Goal: Task Accomplishment & Management: Manage account settings

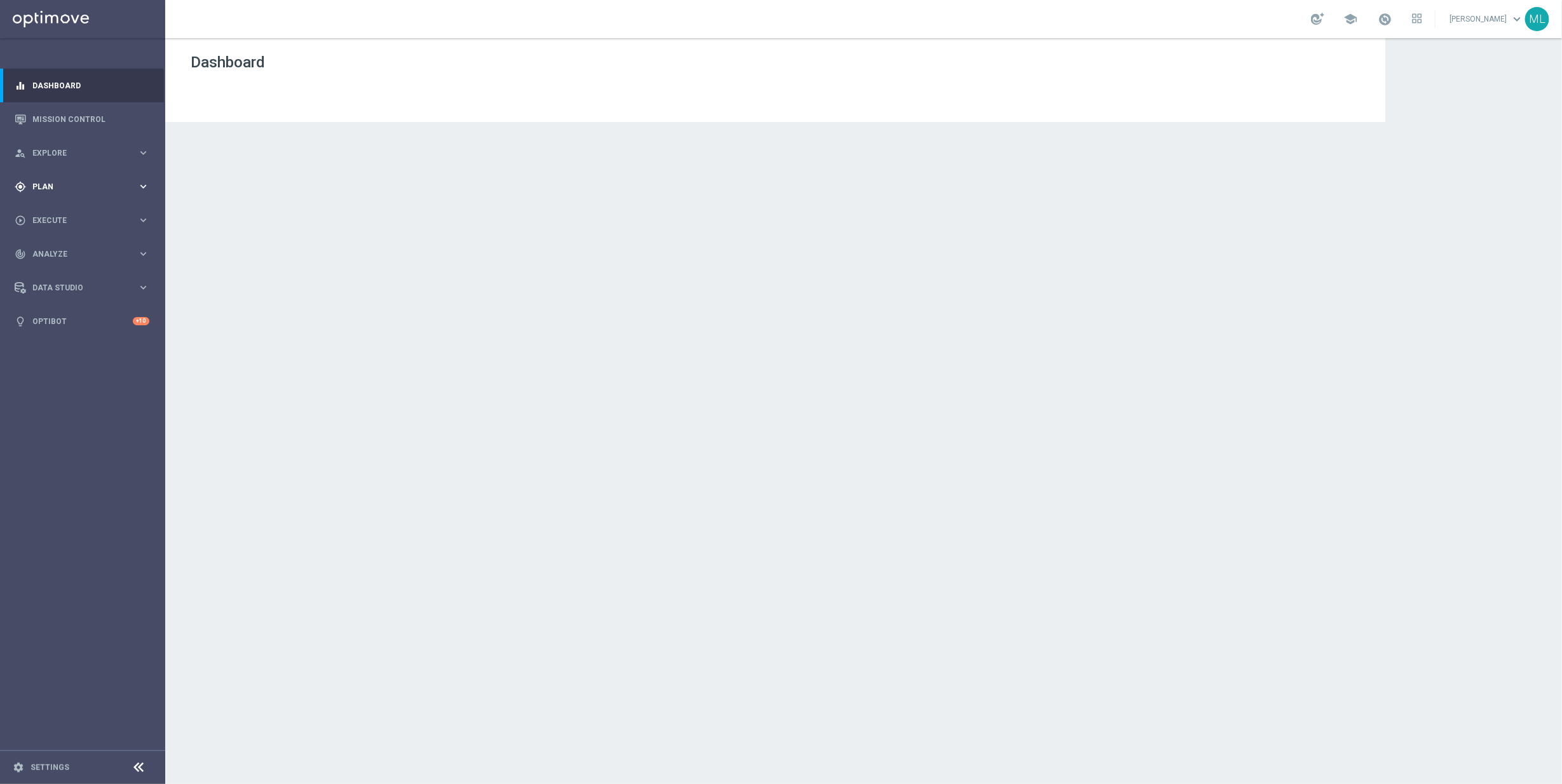
click at [142, 196] on div "gps_fixed Plan keyboard_arrow_right" at bounding box center [82, 186] width 164 height 34
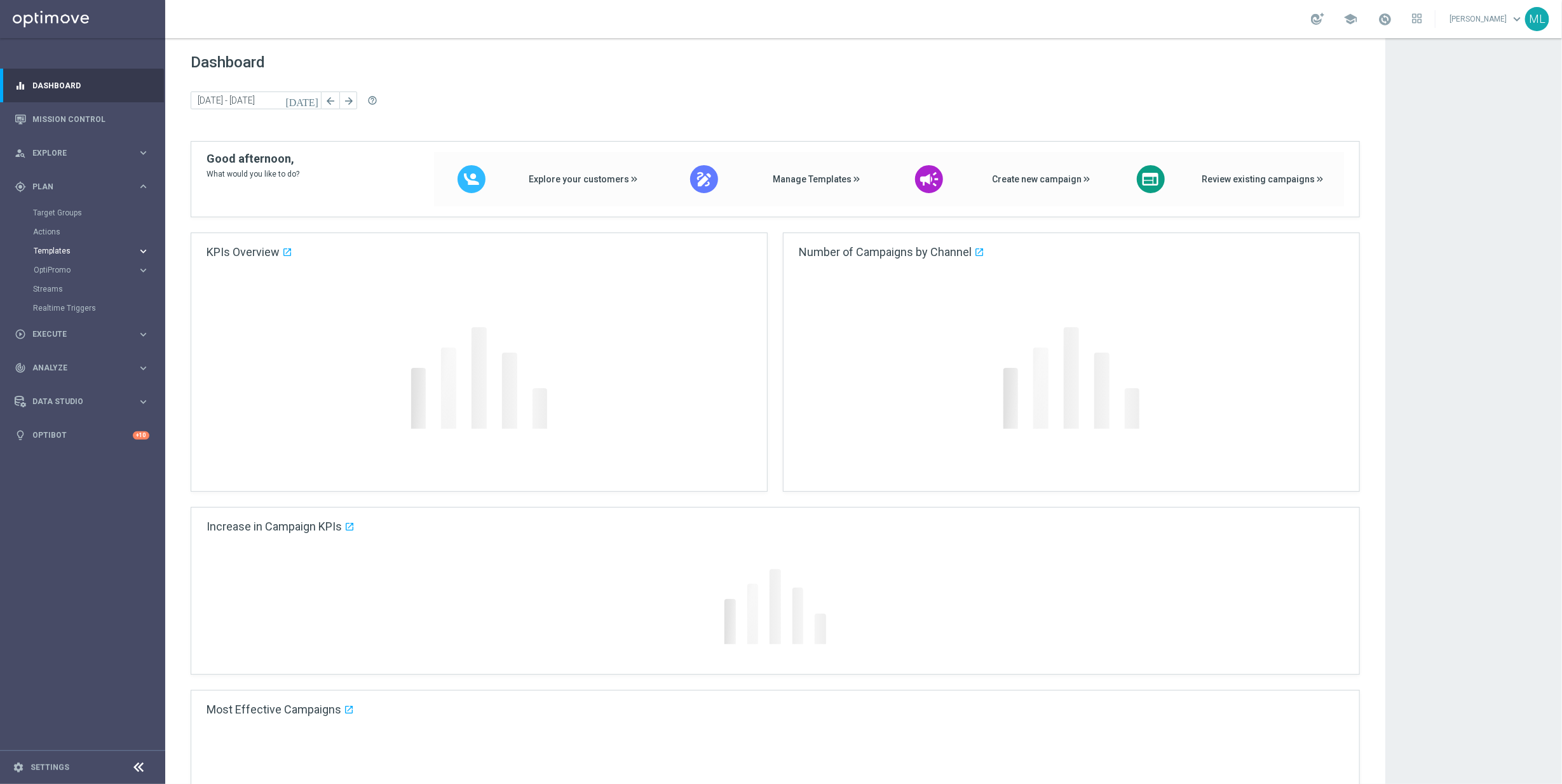
click at [143, 249] on icon "keyboard_arrow_right" at bounding box center [143, 251] width 12 height 12
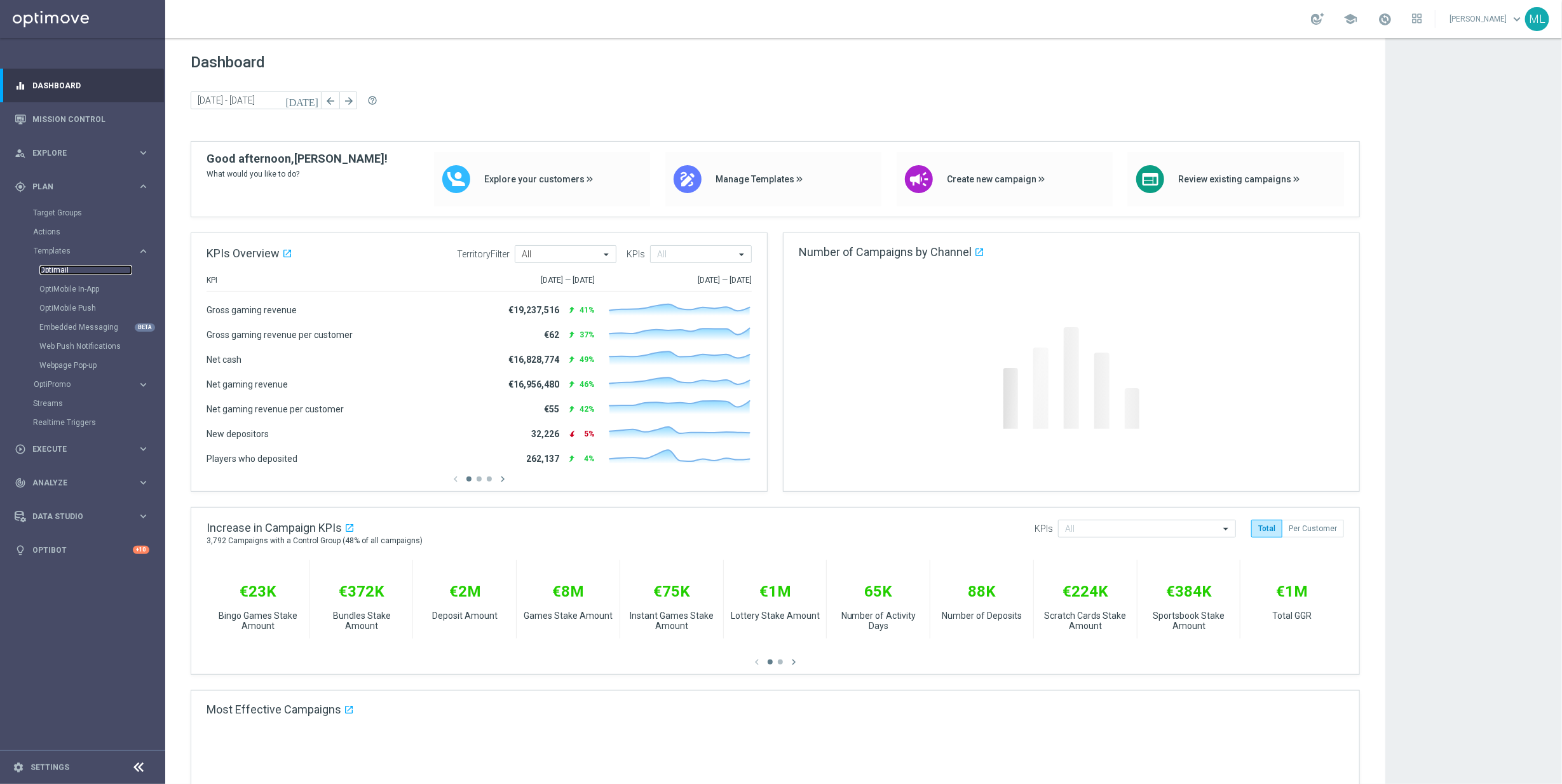
click at [61, 270] on link "Optimail" at bounding box center [85, 270] width 93 height 10
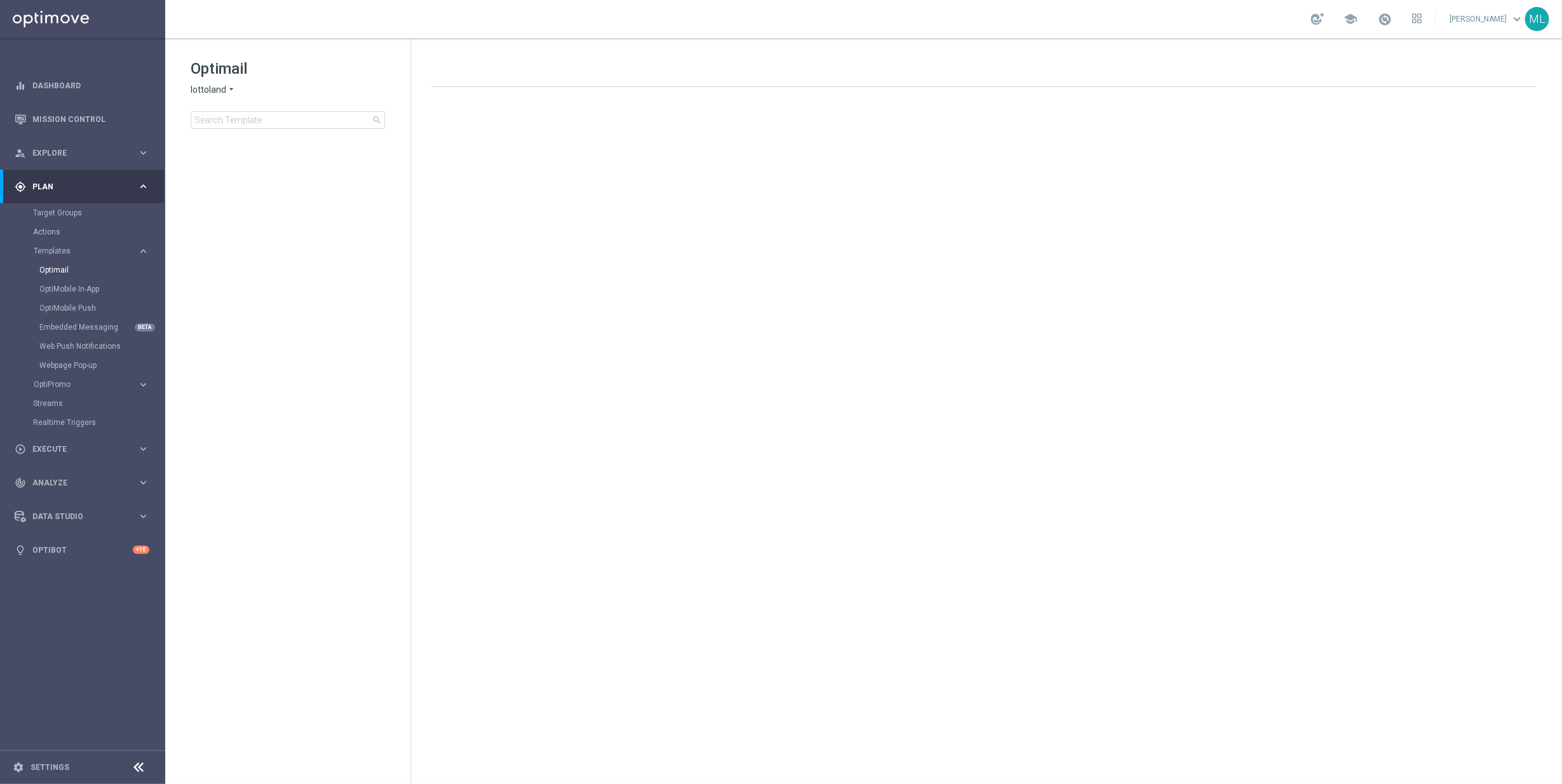
click at [233, 86] on icon "arrow_drop_down" at bounding box center [231, 89] width 10 height 12
click at [230, 123] on div "KenoGO" at bounding box center [239, 119] width 95 height 16
click at [250, 115] on input at bounding box center [288, 120] width 195 height 18
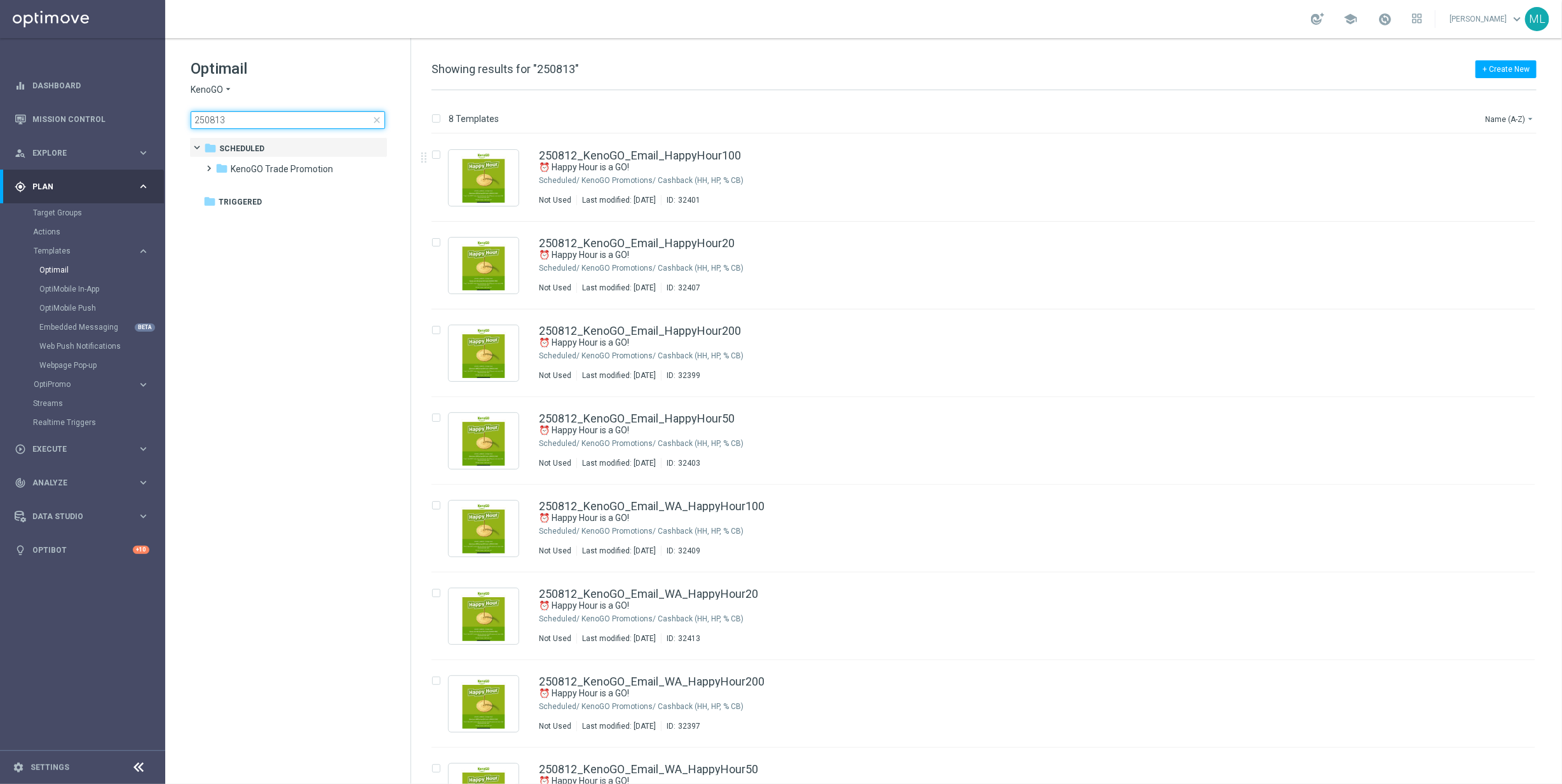
type input "250813"
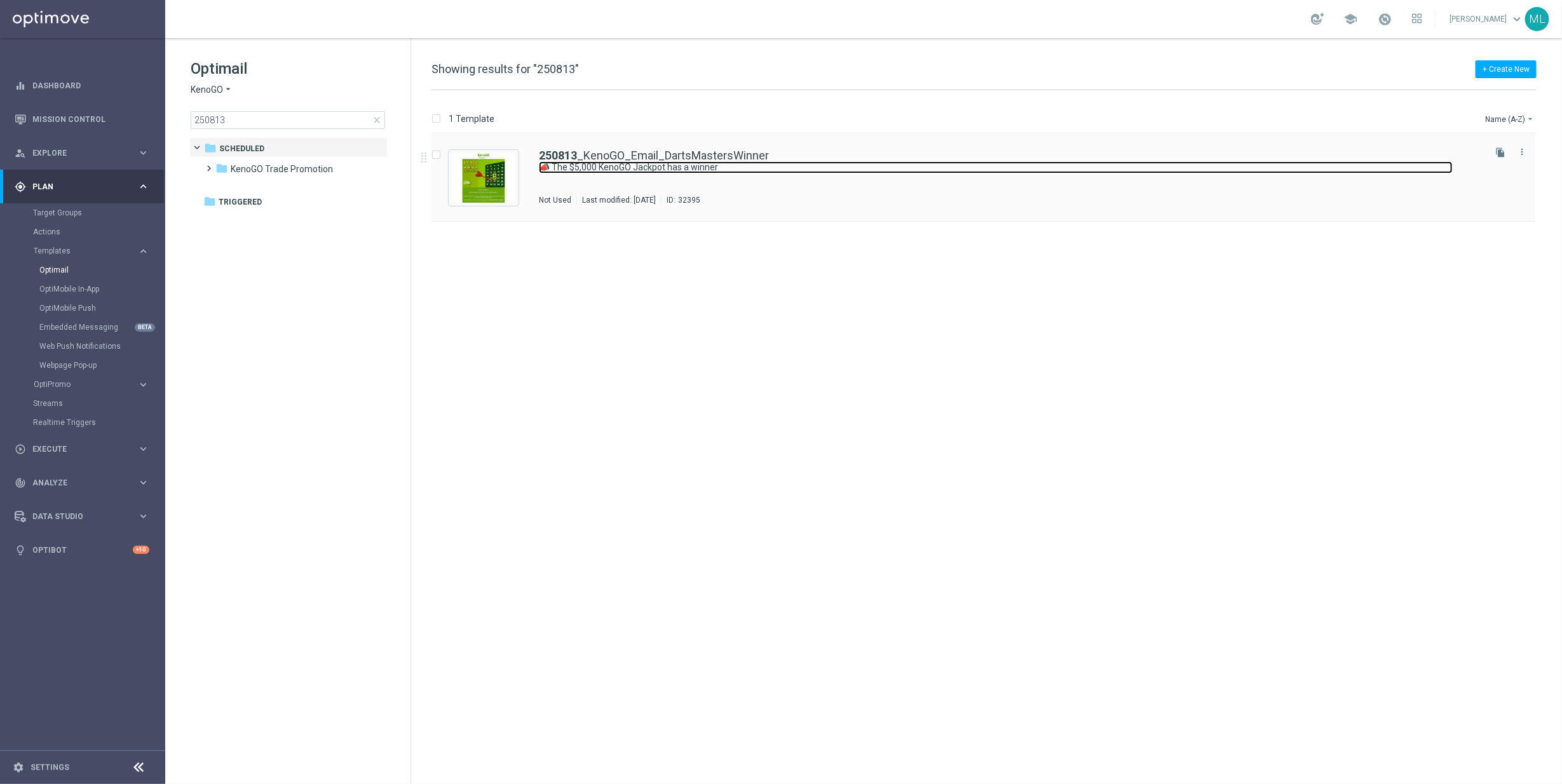
click at [588, 173] on link "📣 The $5,000 KenoGO Jackpot has a winner" at bounding box center [995, 167] width 914 height 12
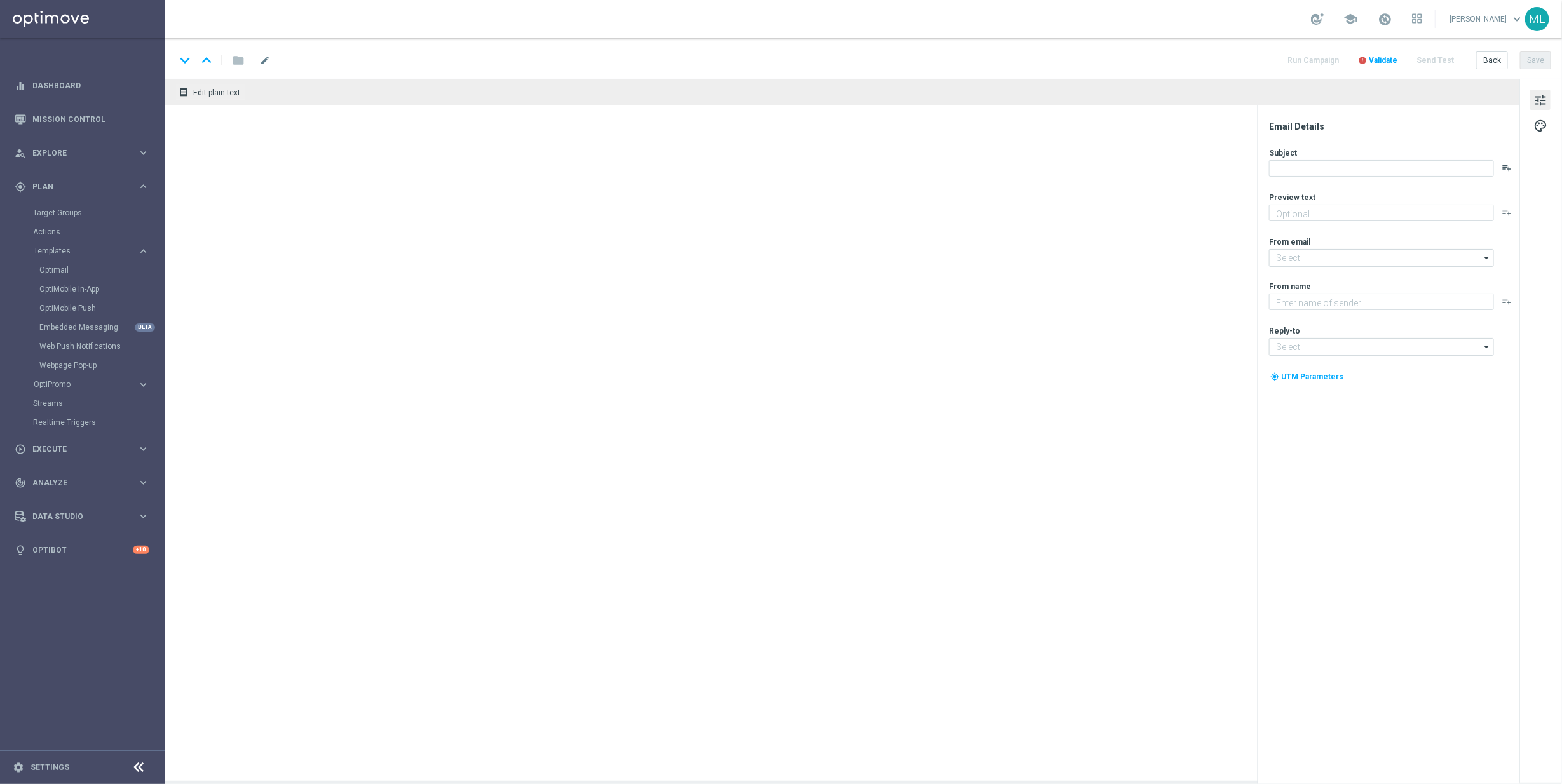
type textarea "Meet the winner & watch highlights"
type input "mail@crm.kenogo.com.au"
type textarea "KenoGO"
type input "support@kenogo.com.au"
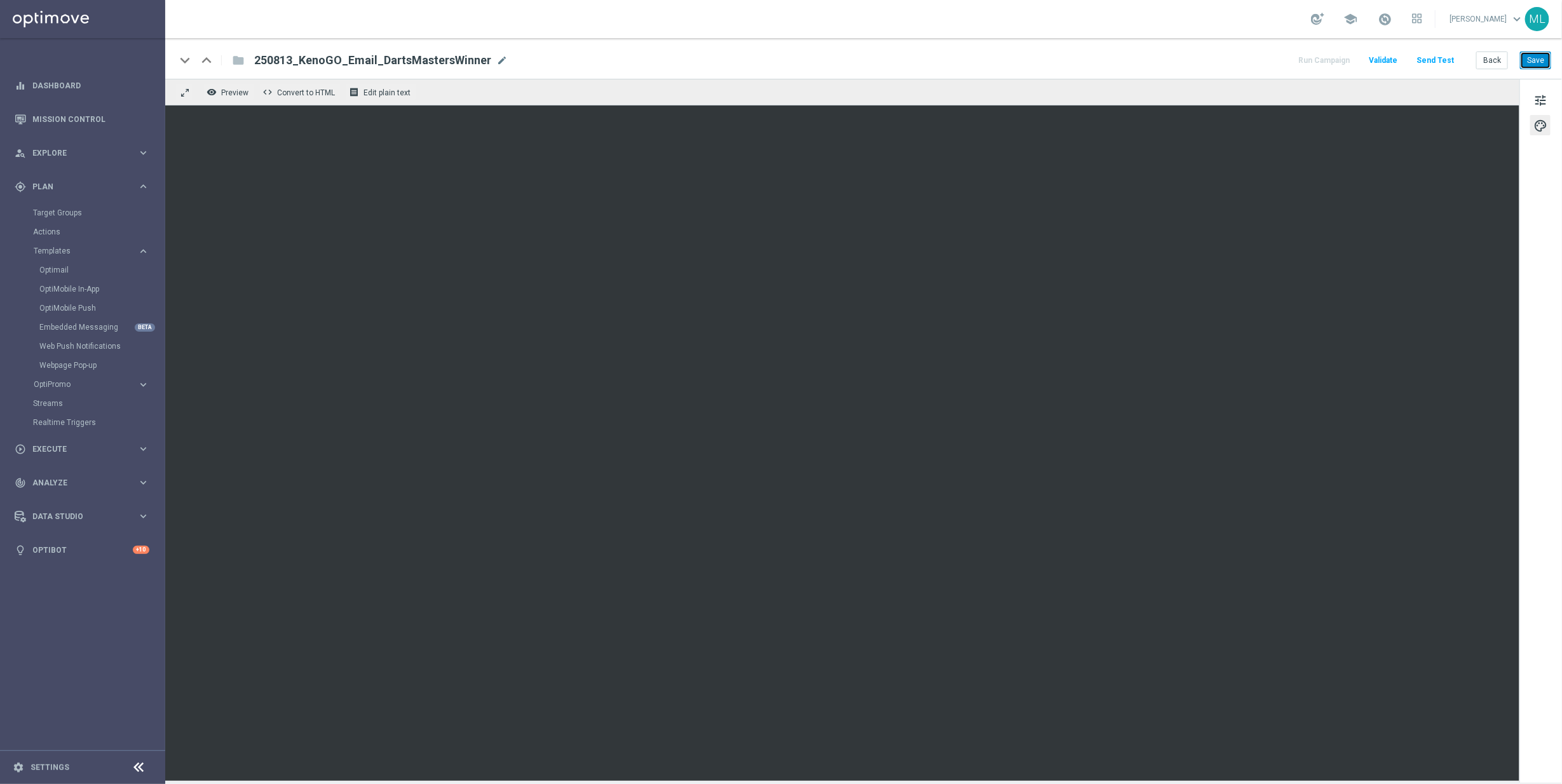
click at [1527, 64] on button "Save" at bounding box center [1536, 61] width 31 height 18
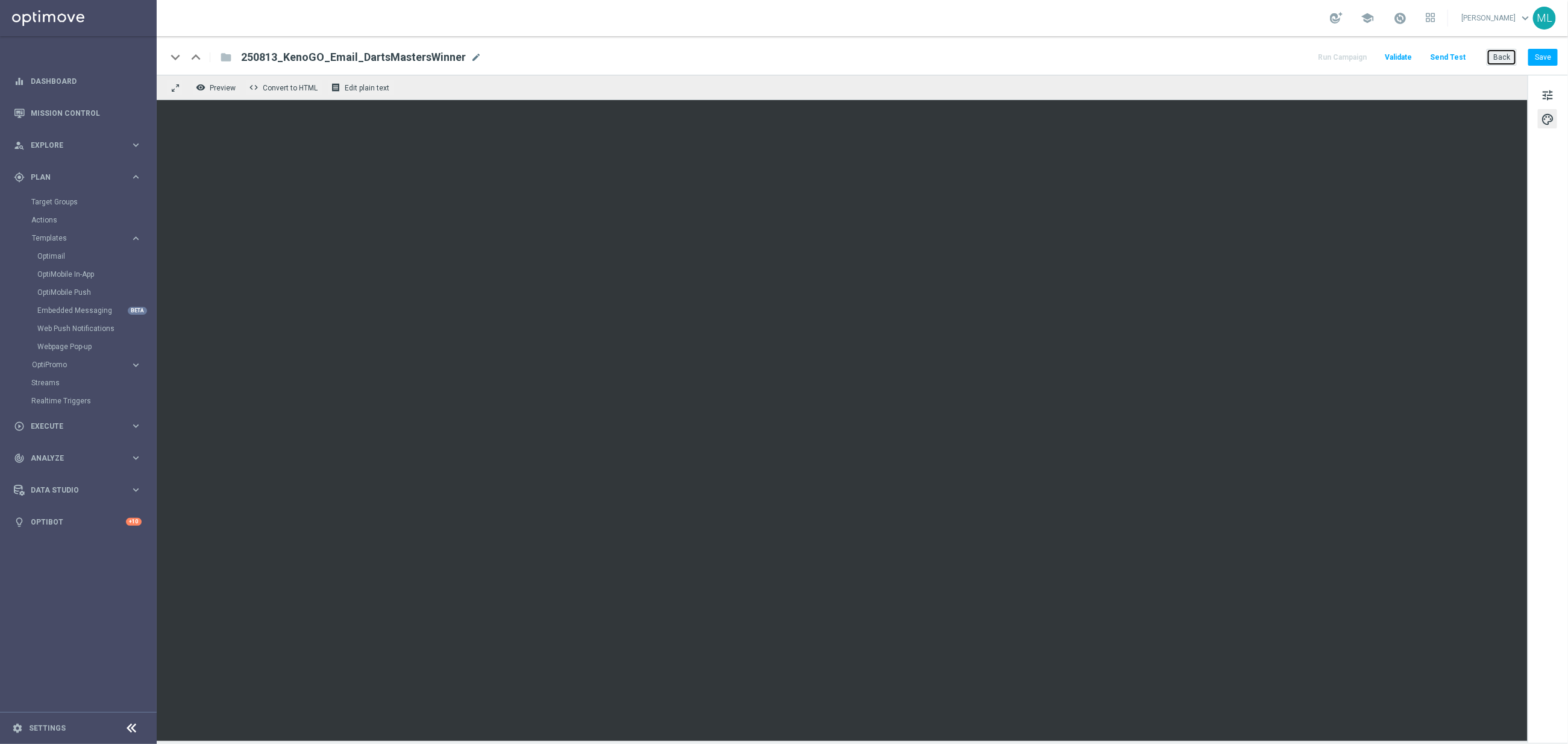
click at [1480, 59] on button "Back" at bounding box center [1501, 57] width 30 height 17
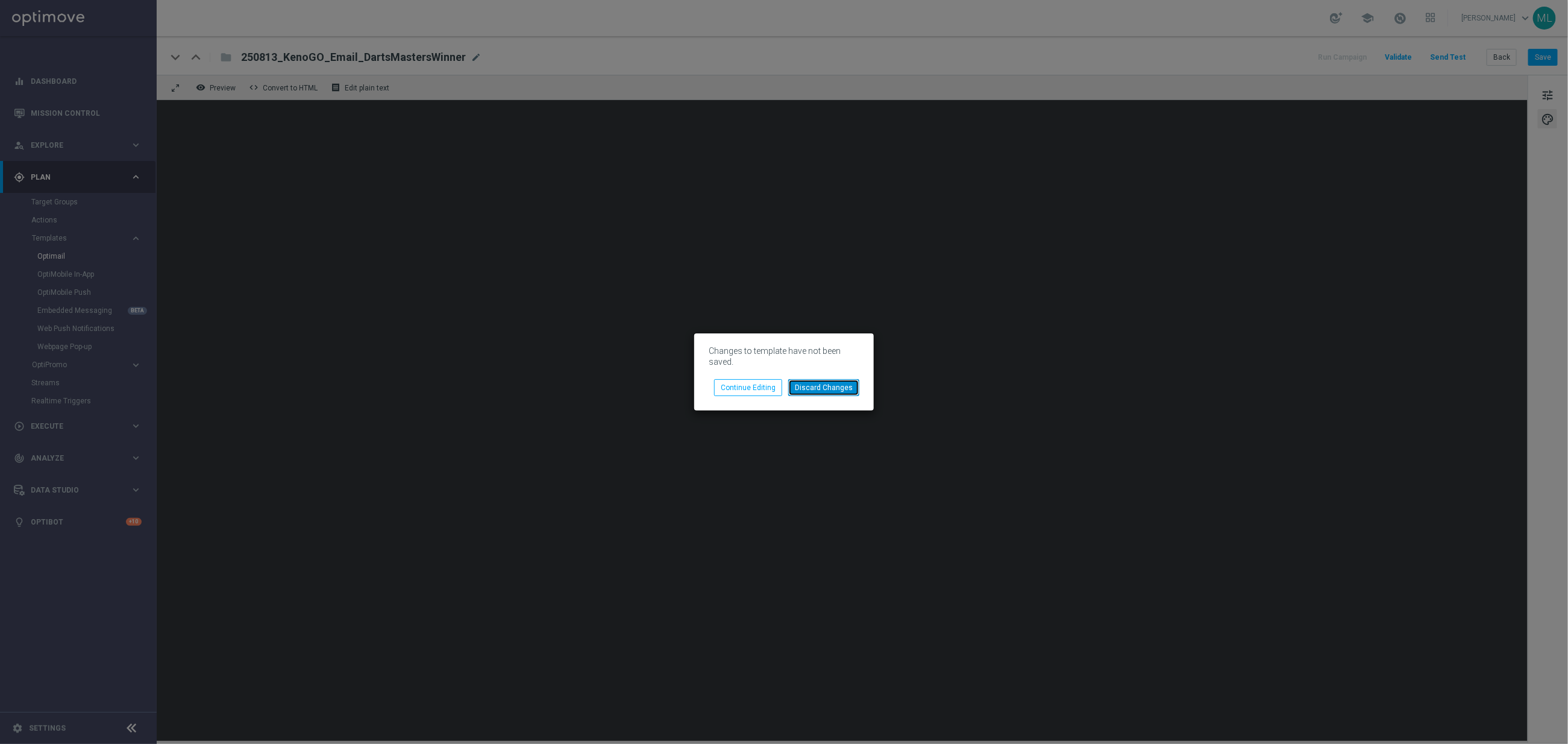
click at [828, 390] on button "Discard Changes" at bounding box center [824, 388] width 71 height 17
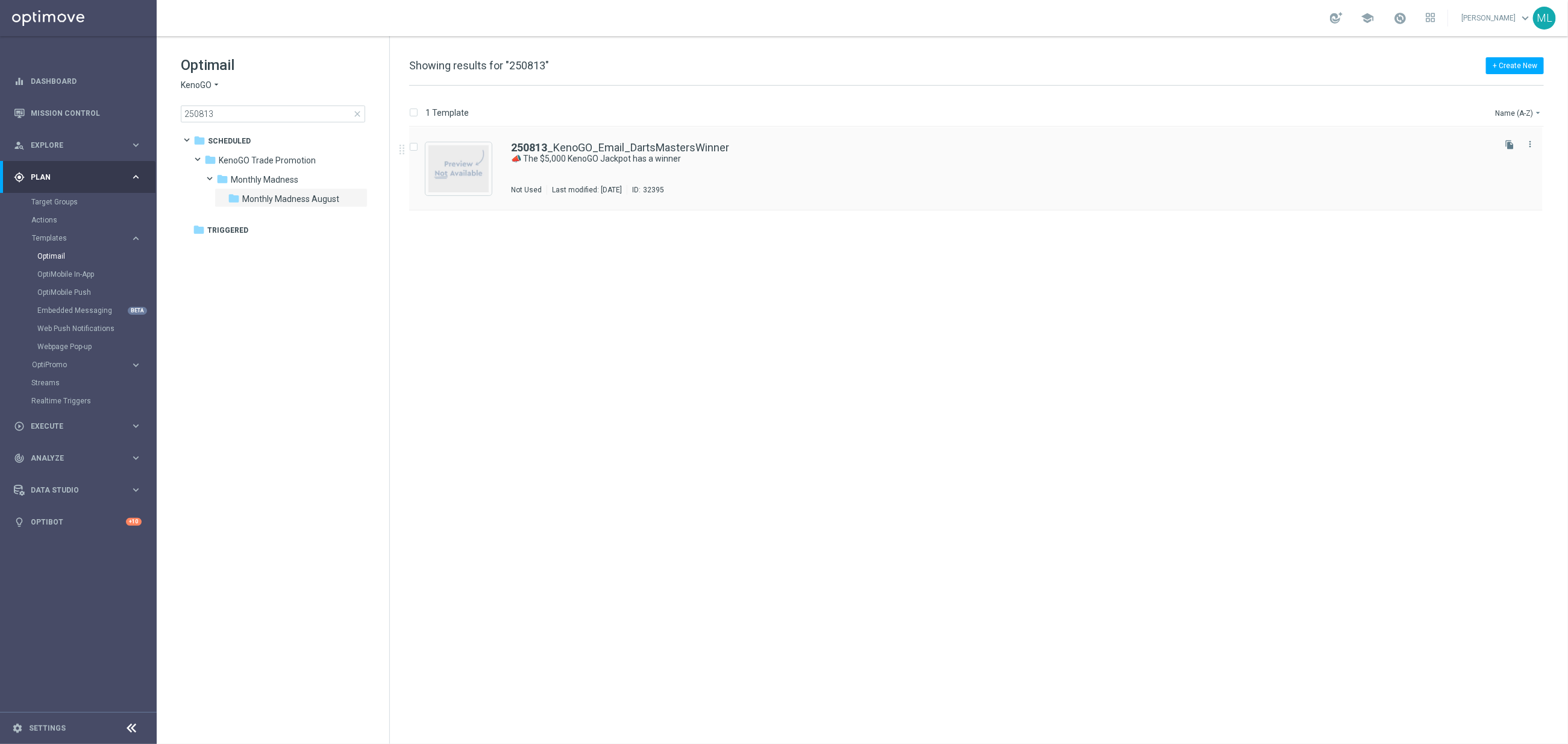
click at [644, 171] on div "250813 _KenoGO_Email_DartsMastersWinner 📣 The $5,000 KenoGO Jackpot has a winne…" at bounding box center [1001, 169] width 981 height 53
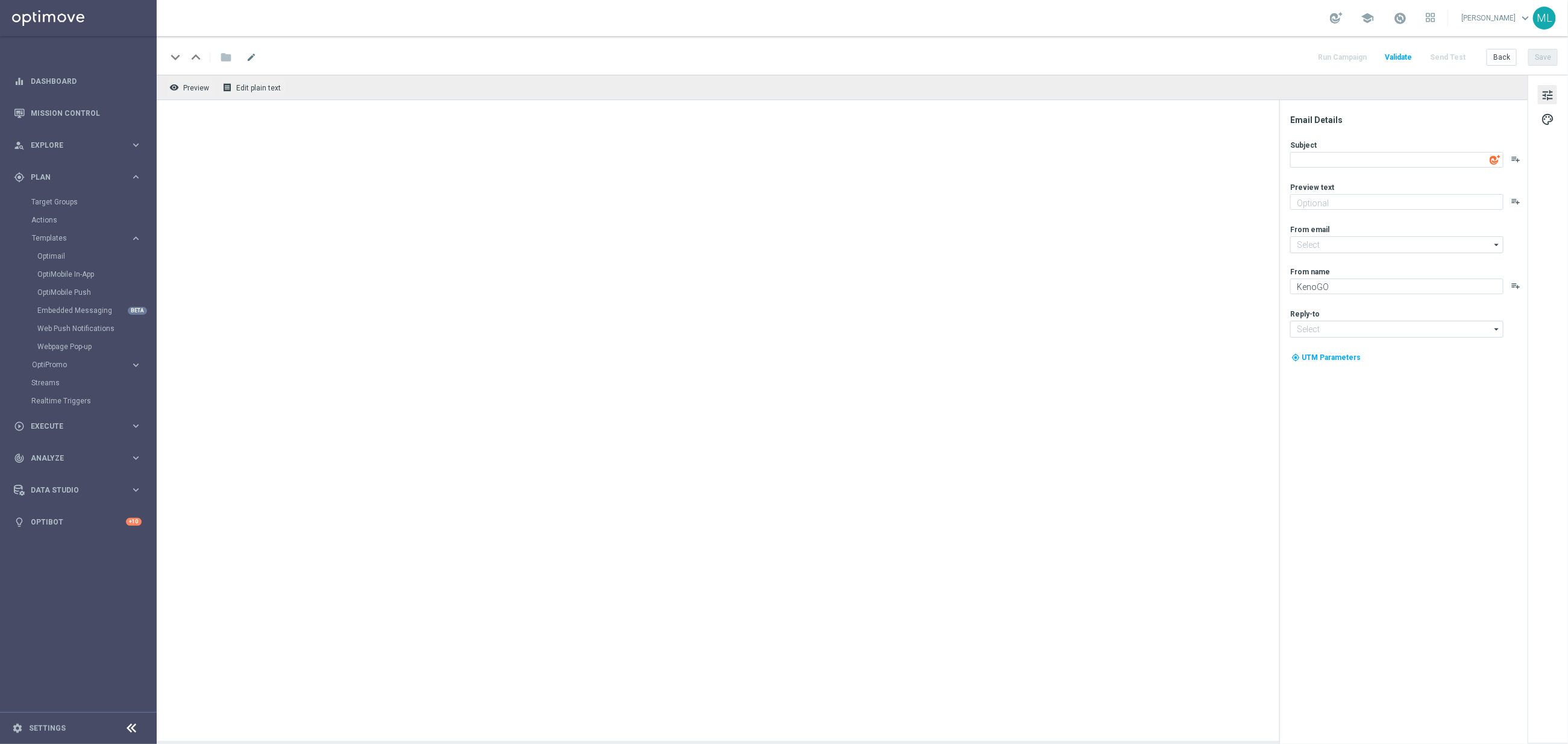
type input "mail@crm.kenogo.com.au"
type input "support@kenogo.com.au"
type textarea "📣 The $5,000 KenoGO Jackpot has a winner"
type textarea "Meet the winner & watch highlights"
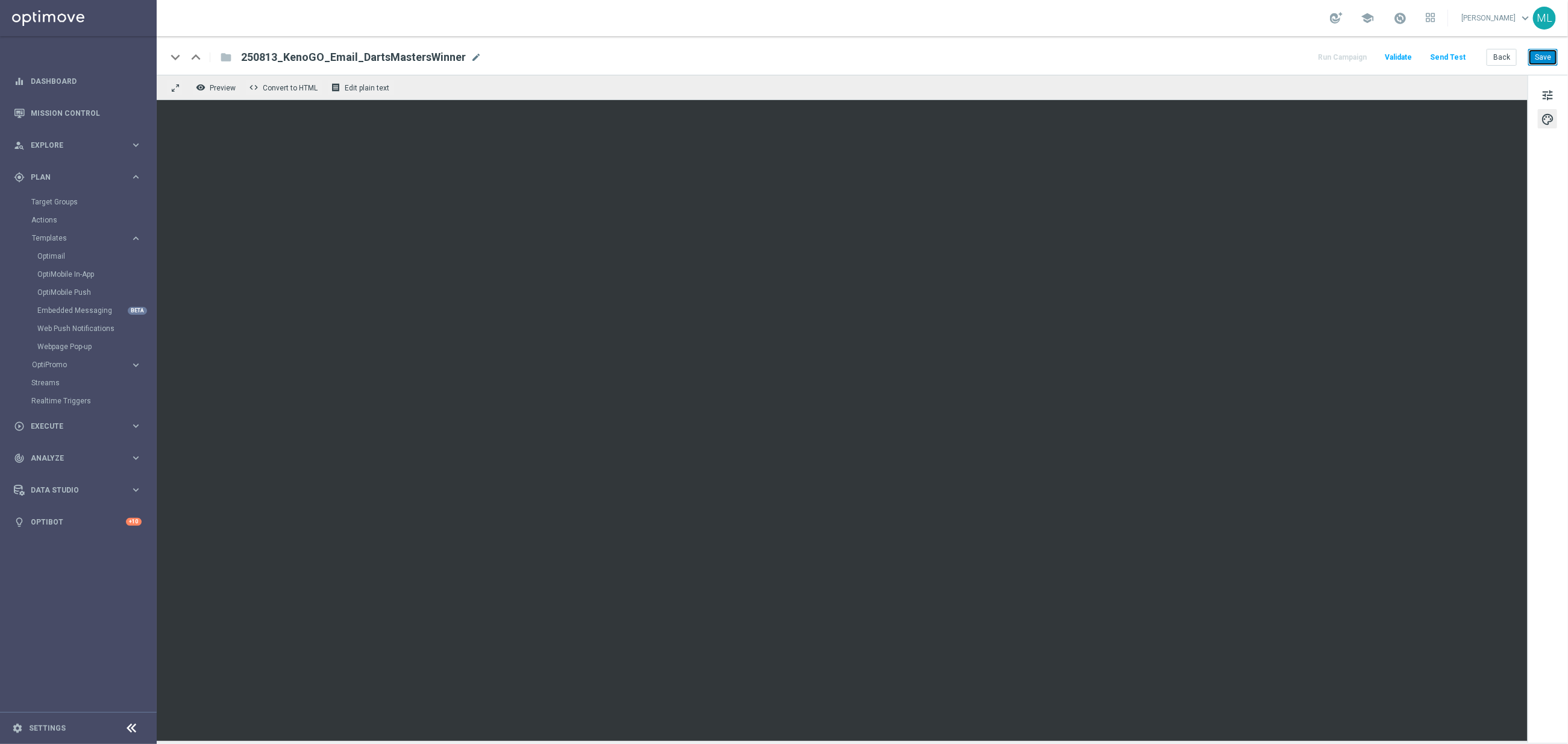
click at [1480, 58] on button "Save" at bounding box center [1543, 57] width 29 height 17
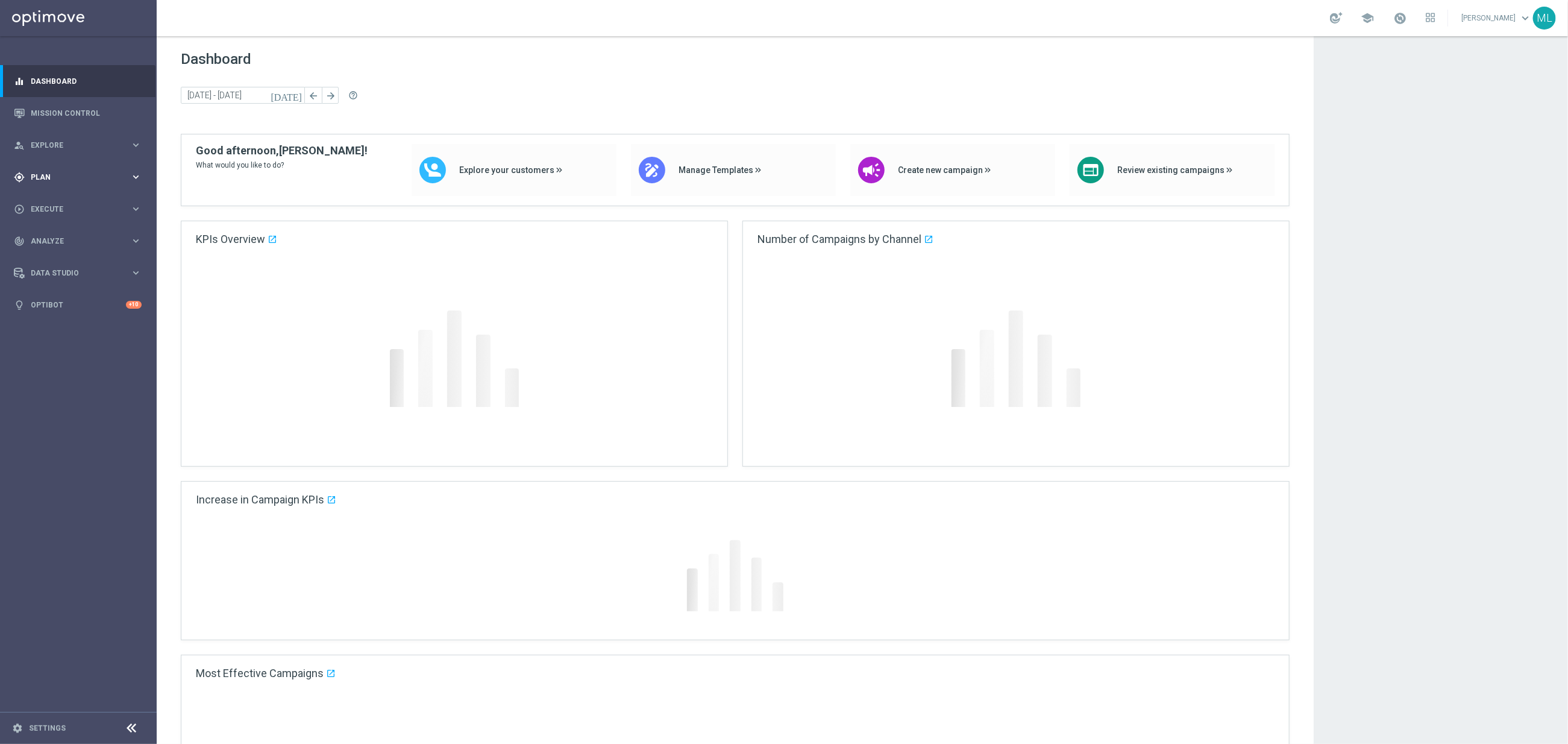
click at [128, 174] on span "Plan" at bounding box center [81, 177] width 99 height 7
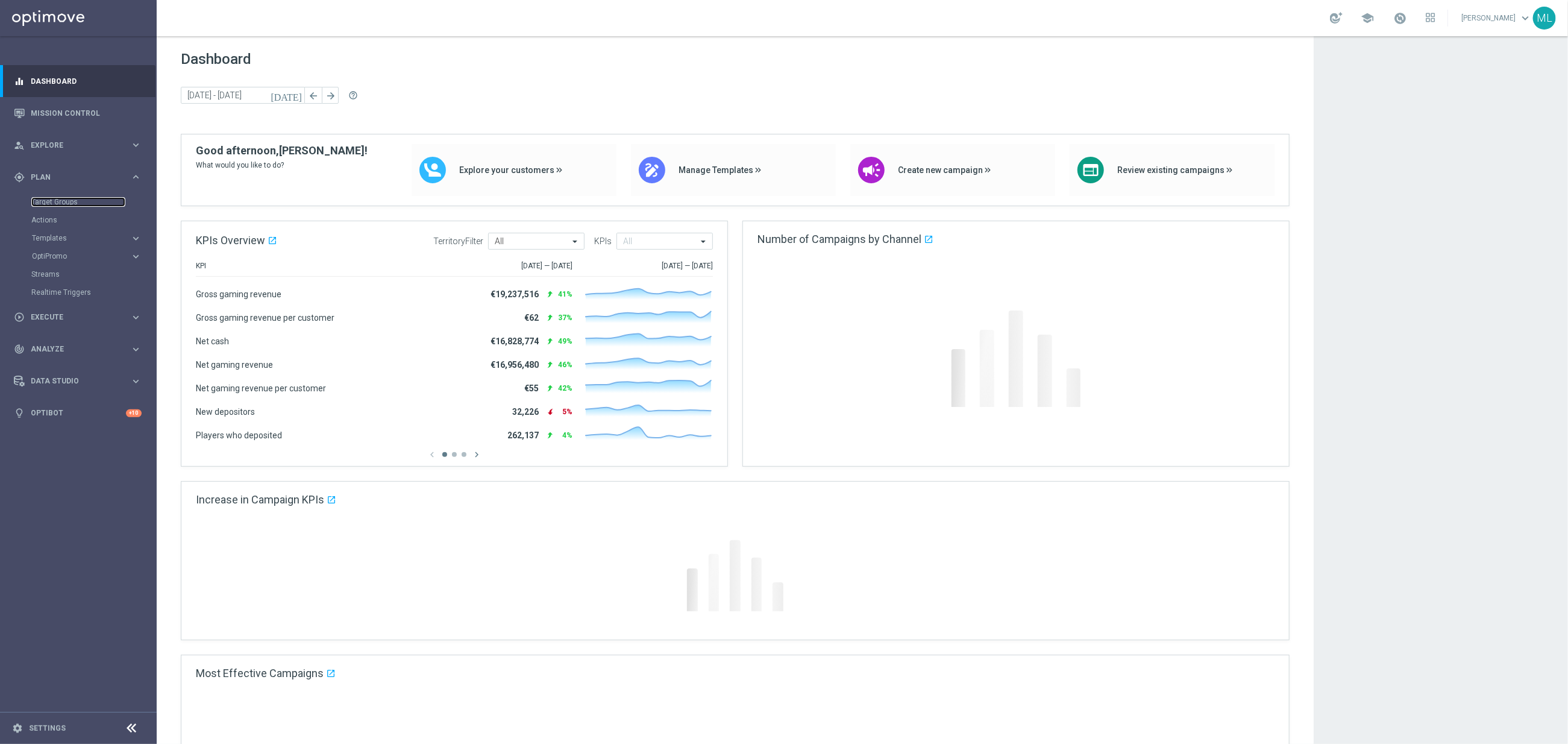
click at [95, 197] on link "Target Groups" at bounding box center [78, 202] width 94 height 9
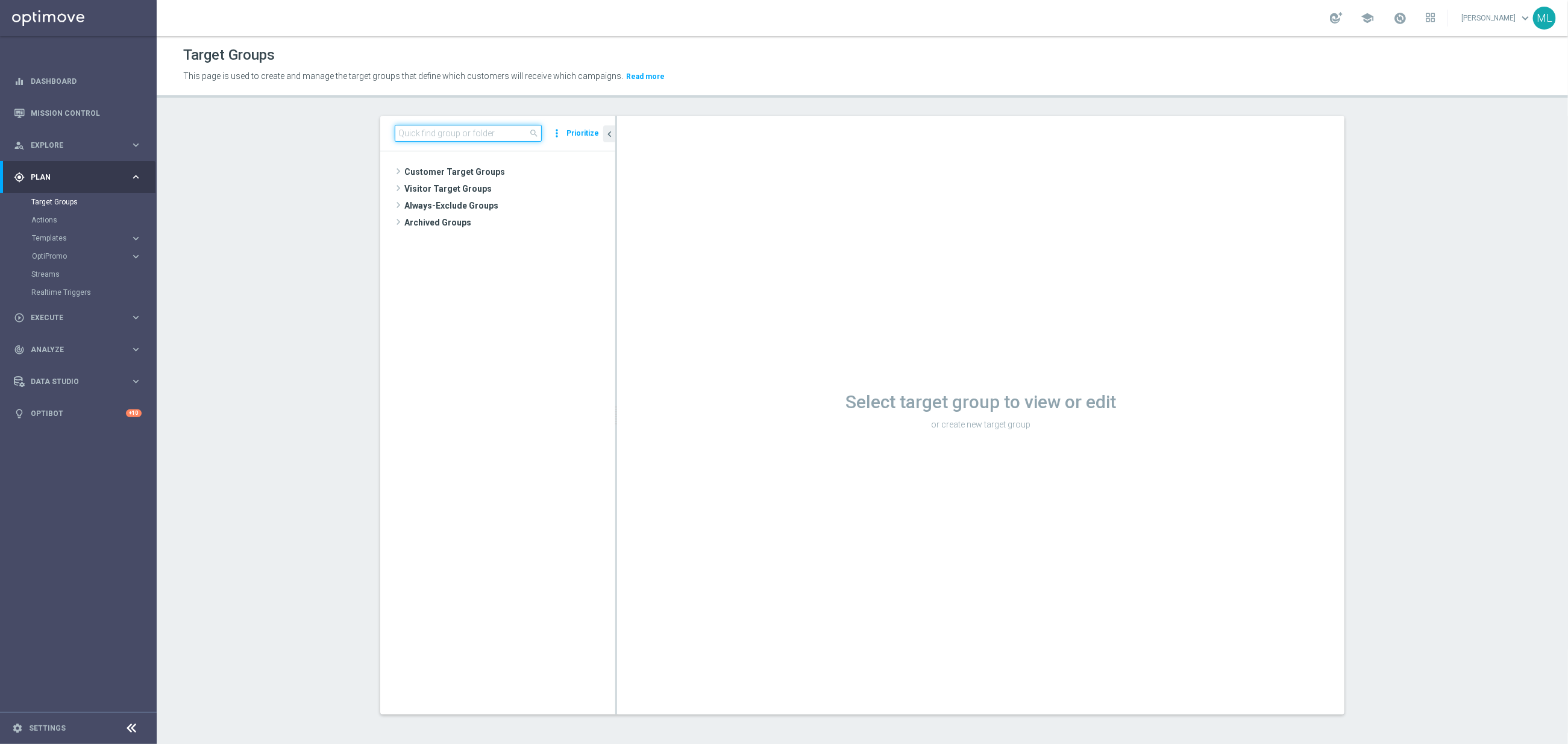
click at [456, 136] on input at bounding box center [467, 134] width 147 height 17
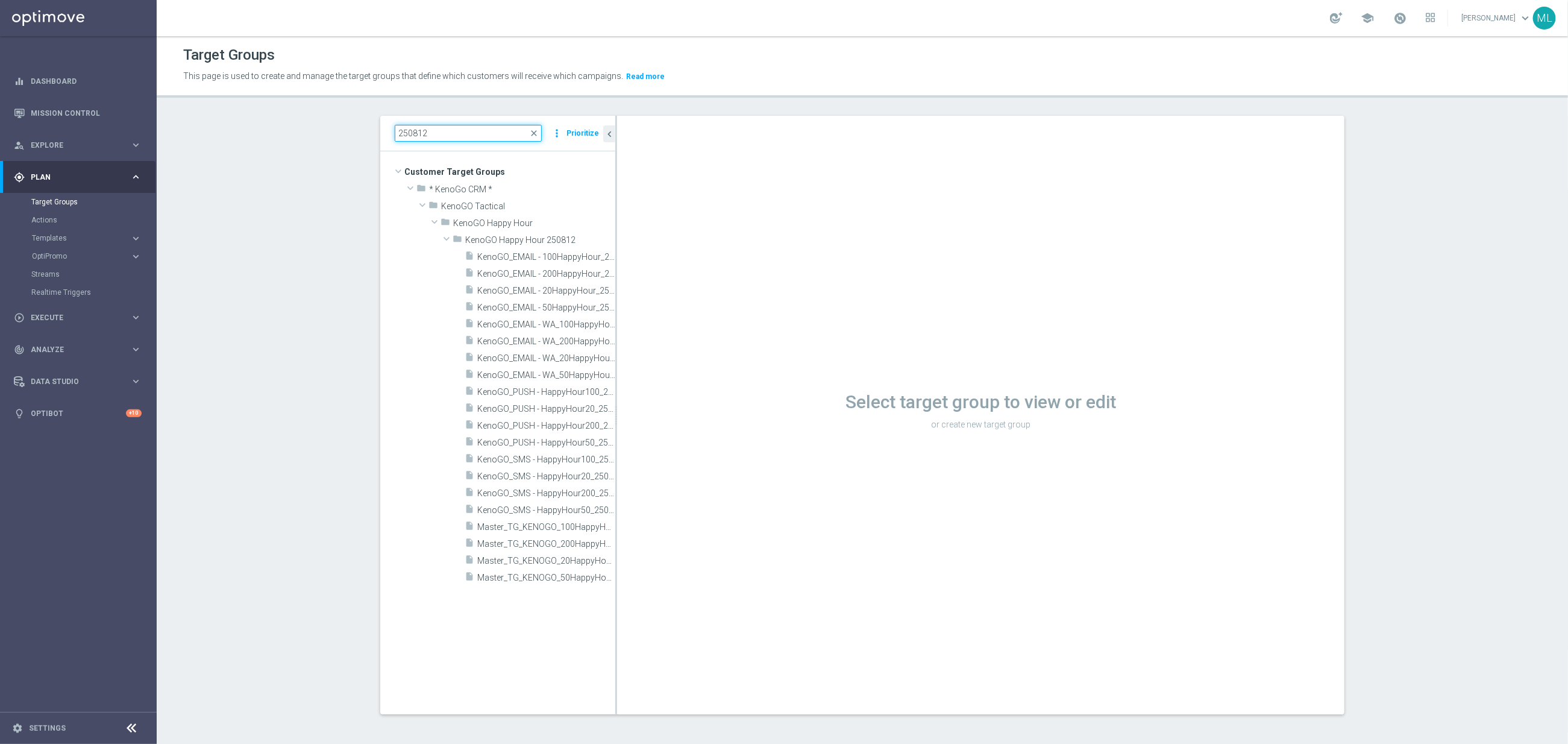
type input "250812"
drag, startPoint x: 616, startPoint y: 280, endPoint x: 672, endPoint y: 282, distance: 56.0
click at [672, 283] on as-split "250812 close more_vert Prioritize Customer Target Groups library_add create_new…" at bounding box center [862, 415] width 964 height 599
click at [587, 578] on span "Master_TG_KENOGO_50HappyHour_250812" at bounding box center [561, 577] width 168 height 10
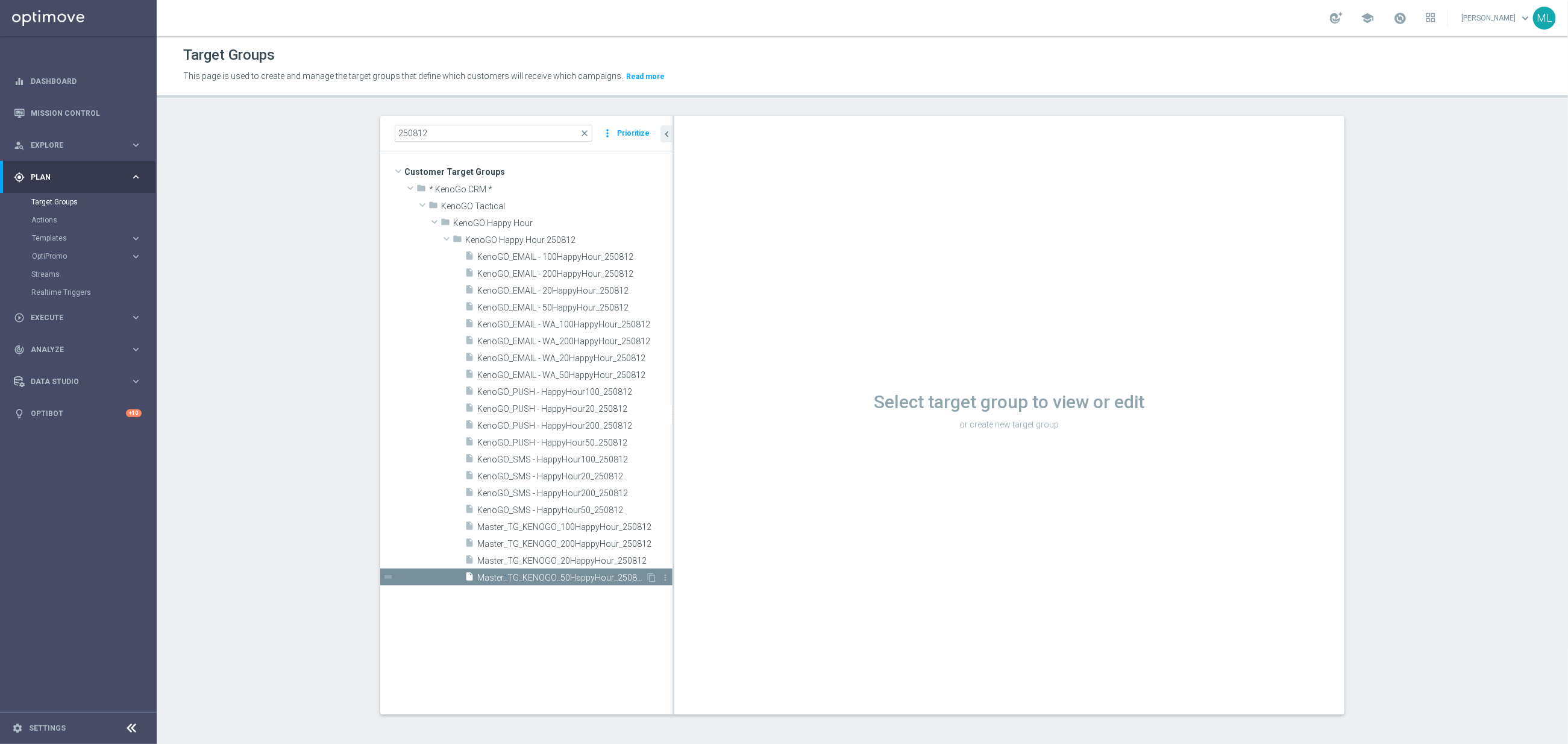
click at [576, 576] on span "Master_TG_KENOGO_50HappyHour_250812" at bounding box center [561, 577] width 168 height 10
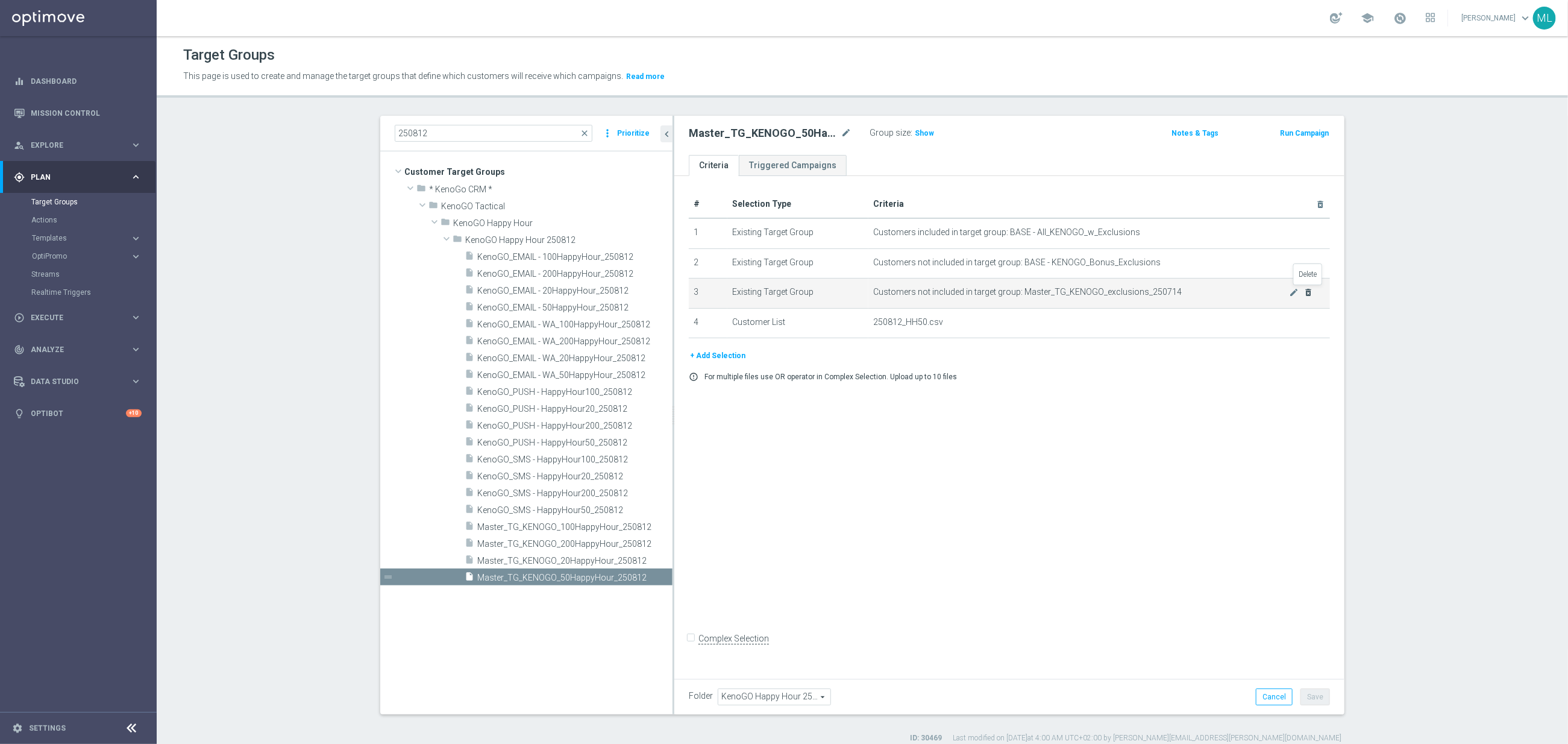
click at [1310, 293] on icon "delete_forever" at bounding box center [1308, 292] width 9 height 9
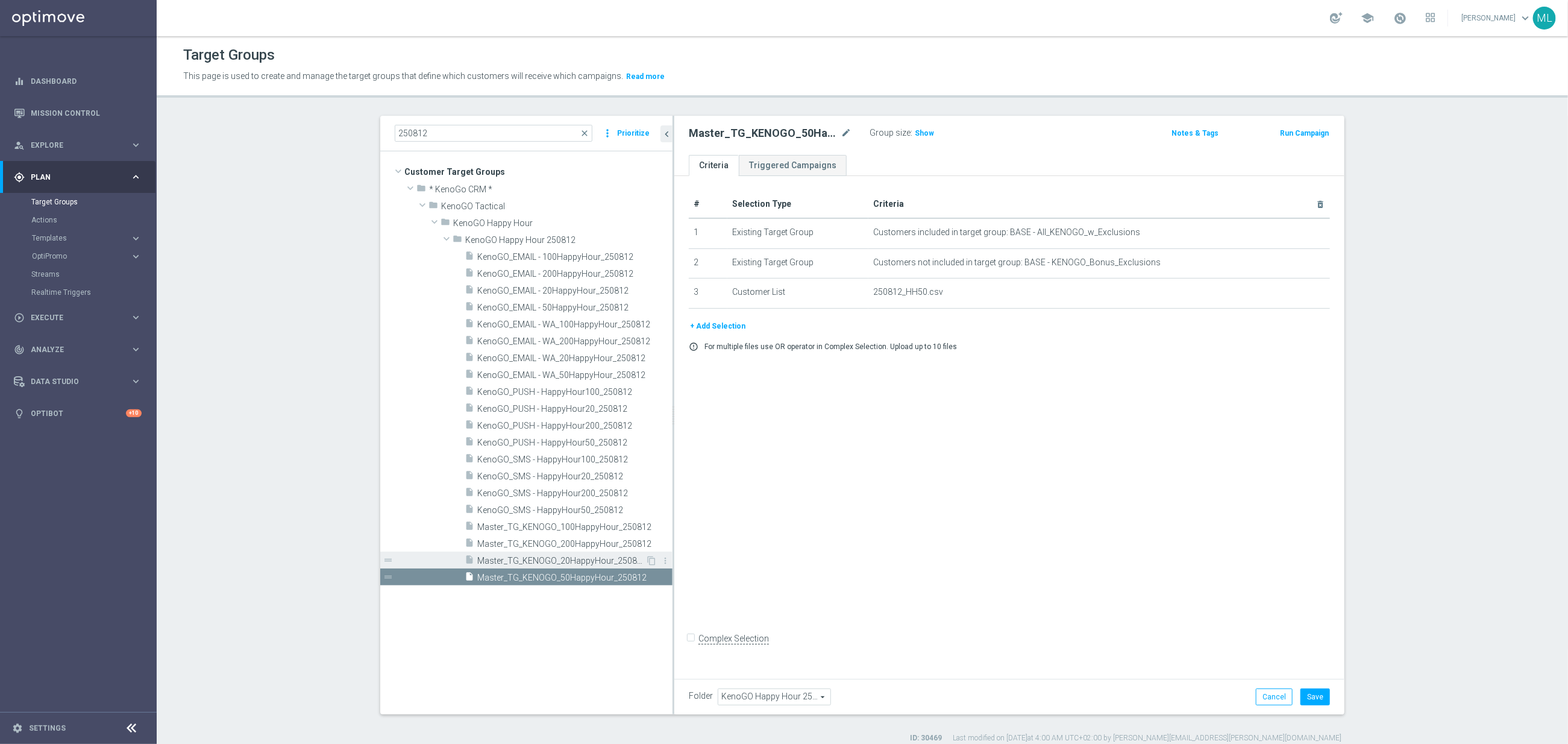
click at [602, 565] on span "Master_TG_KENOGO_20HappyHour_250812" at bounding box center [561, 561] width 168 height 10
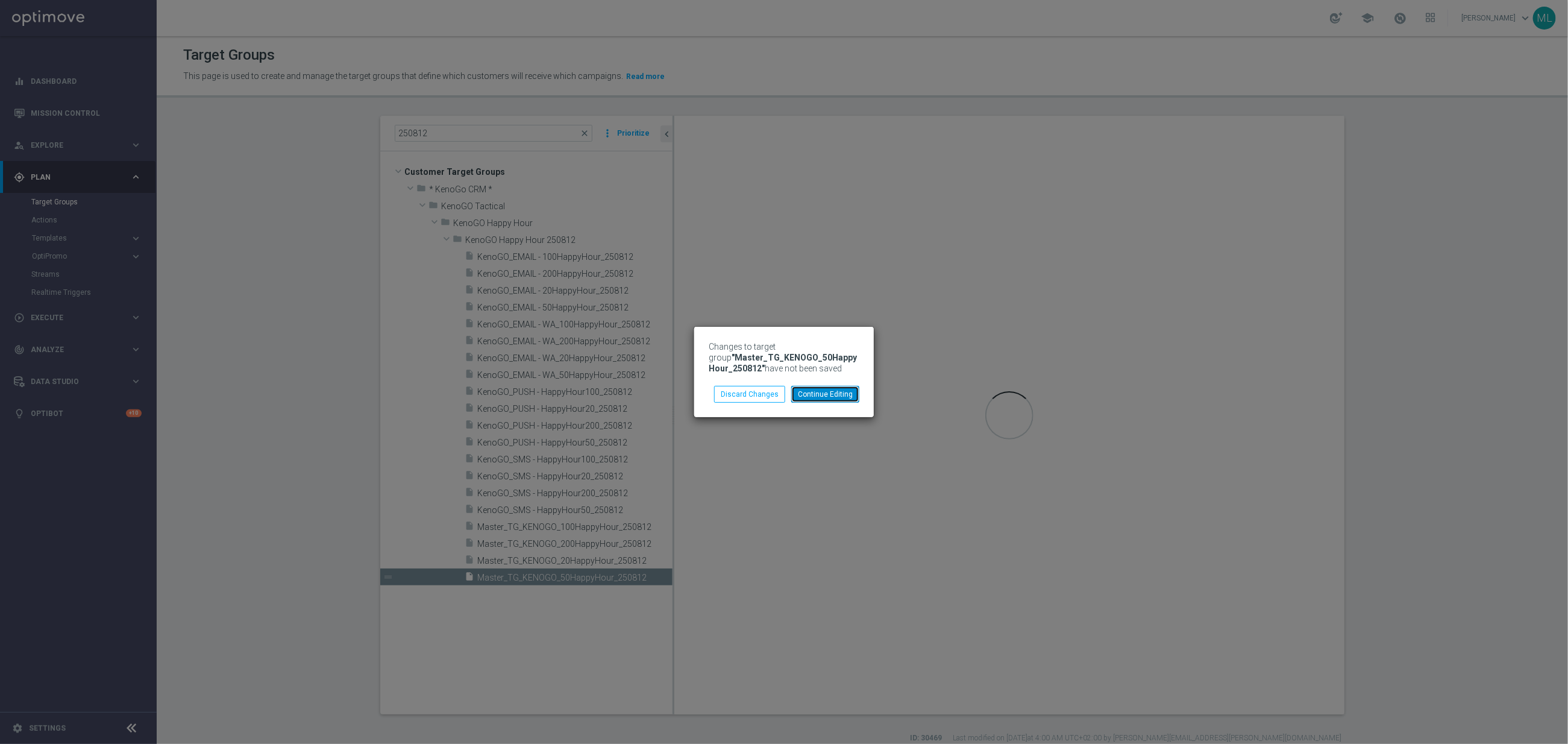
click at [824, 395] on button "Continue Editing" at bounding box center [825, 395] width 68 height 17
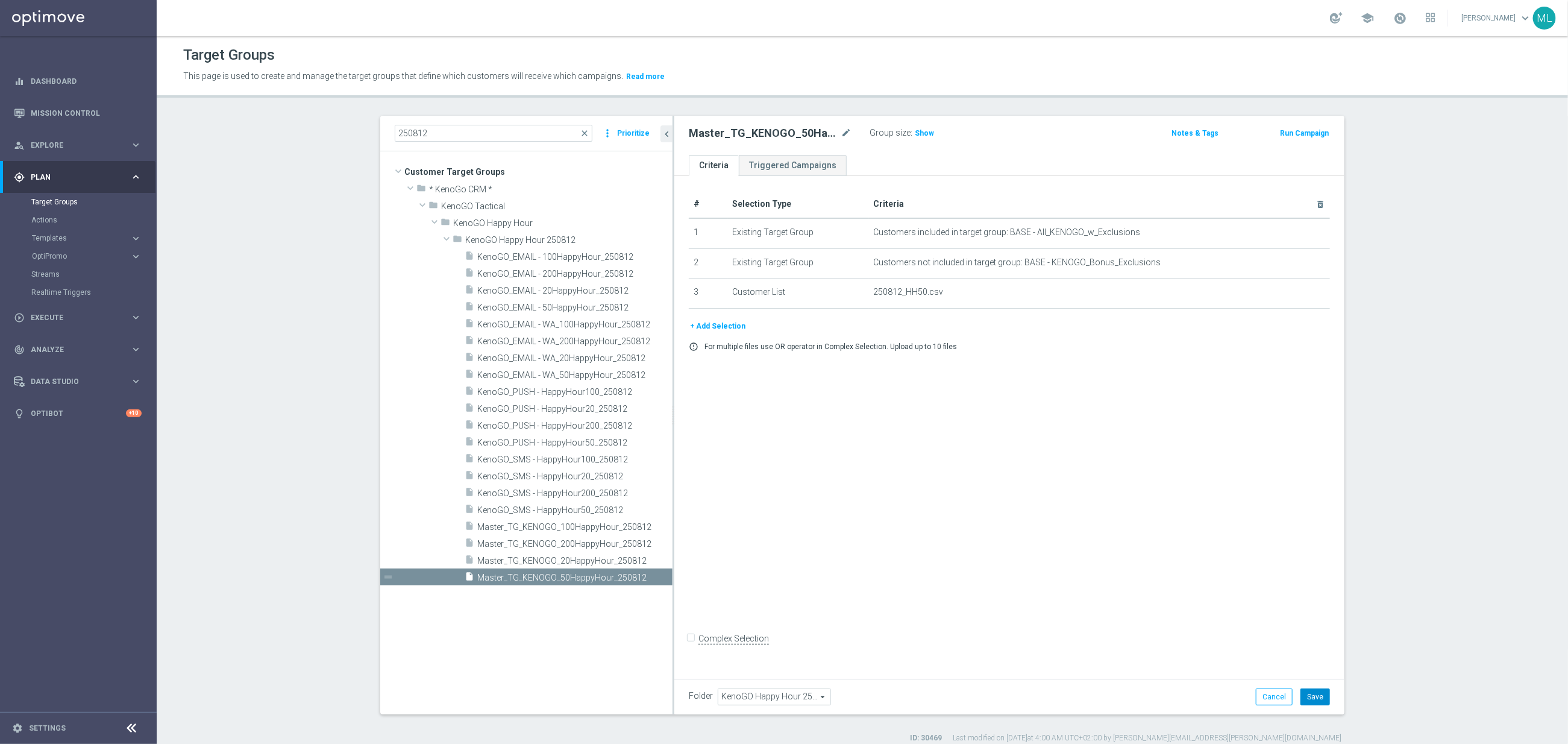
click at [1304, 697] on button "Save" at bounding box center [1315, 697] width 29 height 17
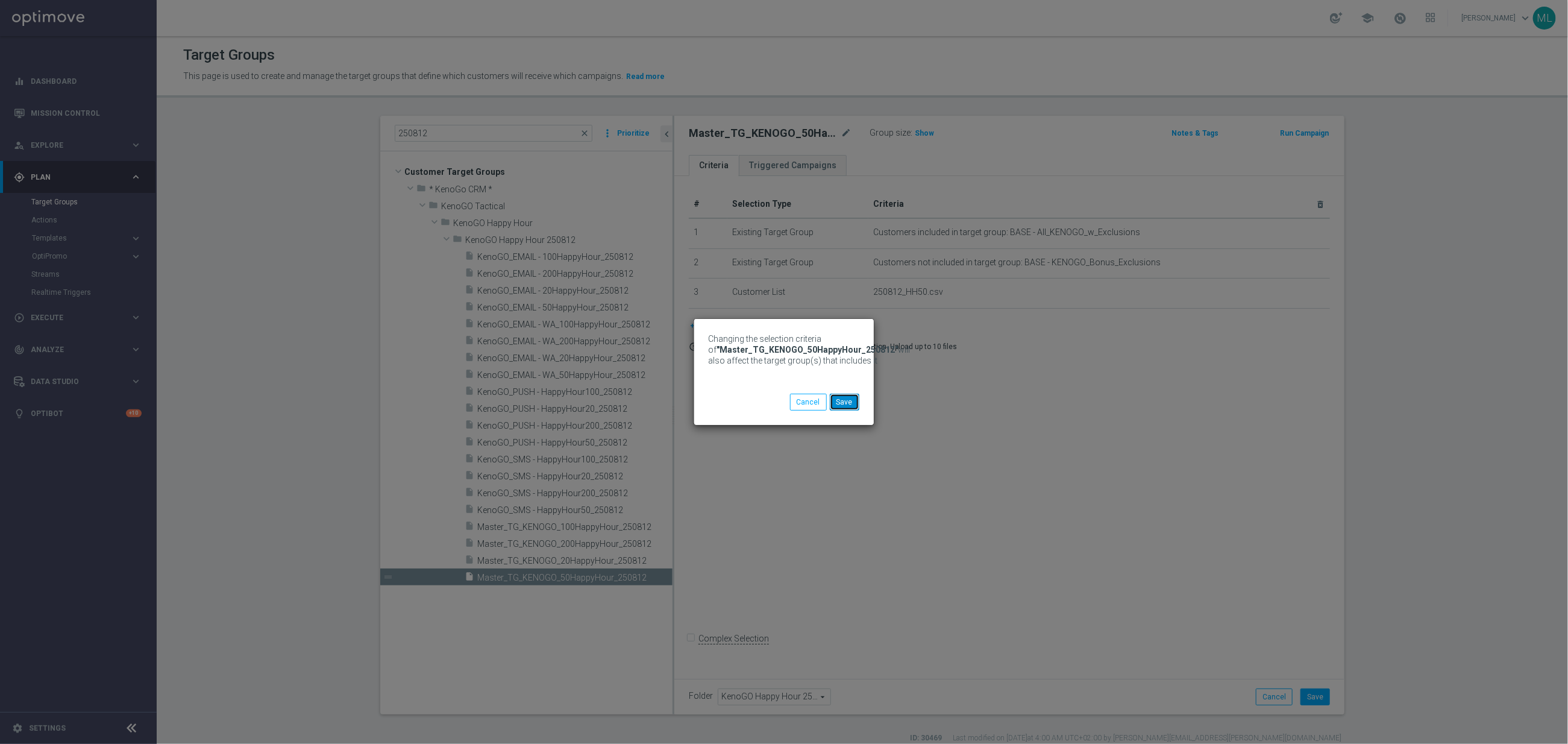
click at [847, 395] on button "Save" at bounding box center [845, 402] width 29 height 17
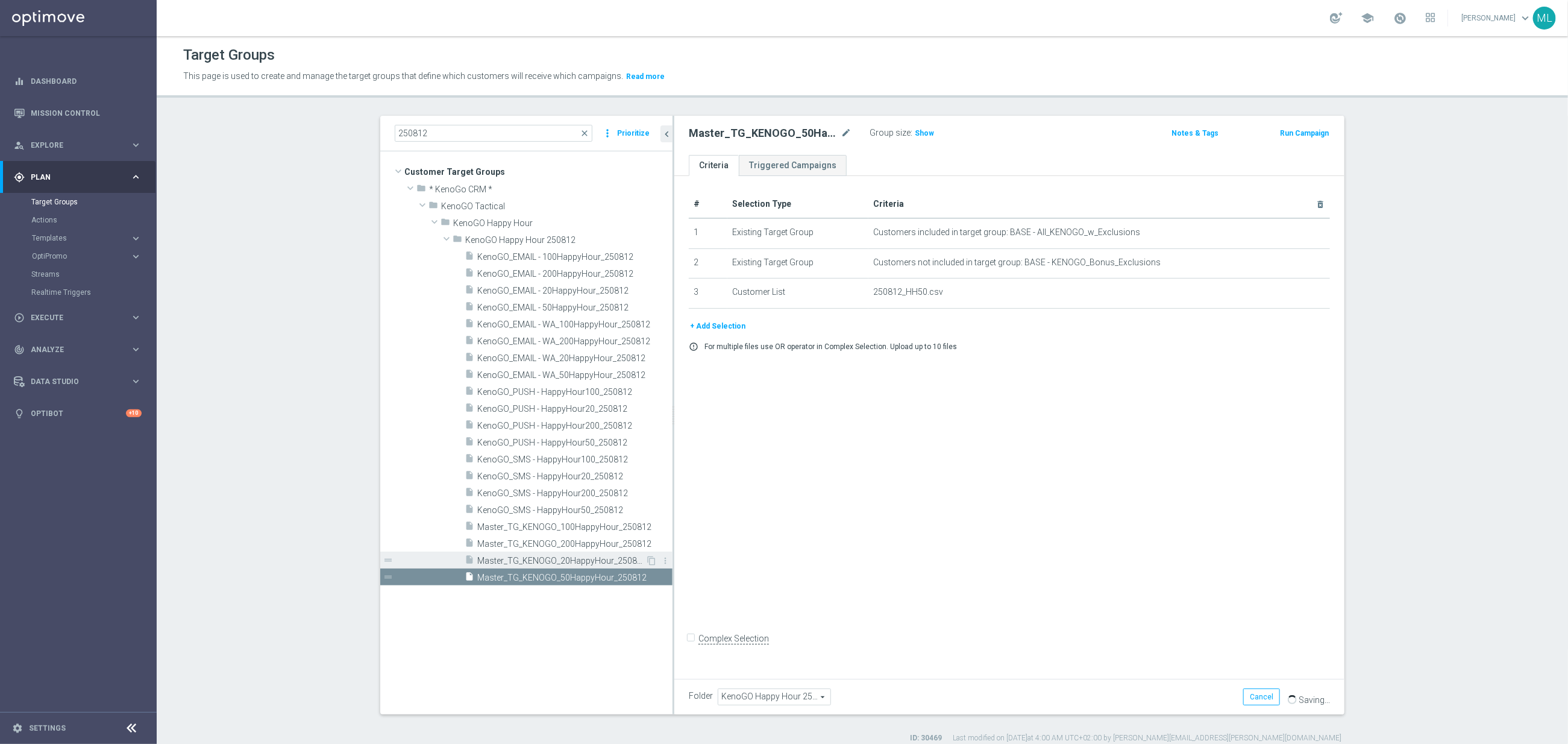
click at [591, 562] on span "Master_TG_KENOGO_20HappyHour_250812" at bounding box center [561, 561] width 168 height 10
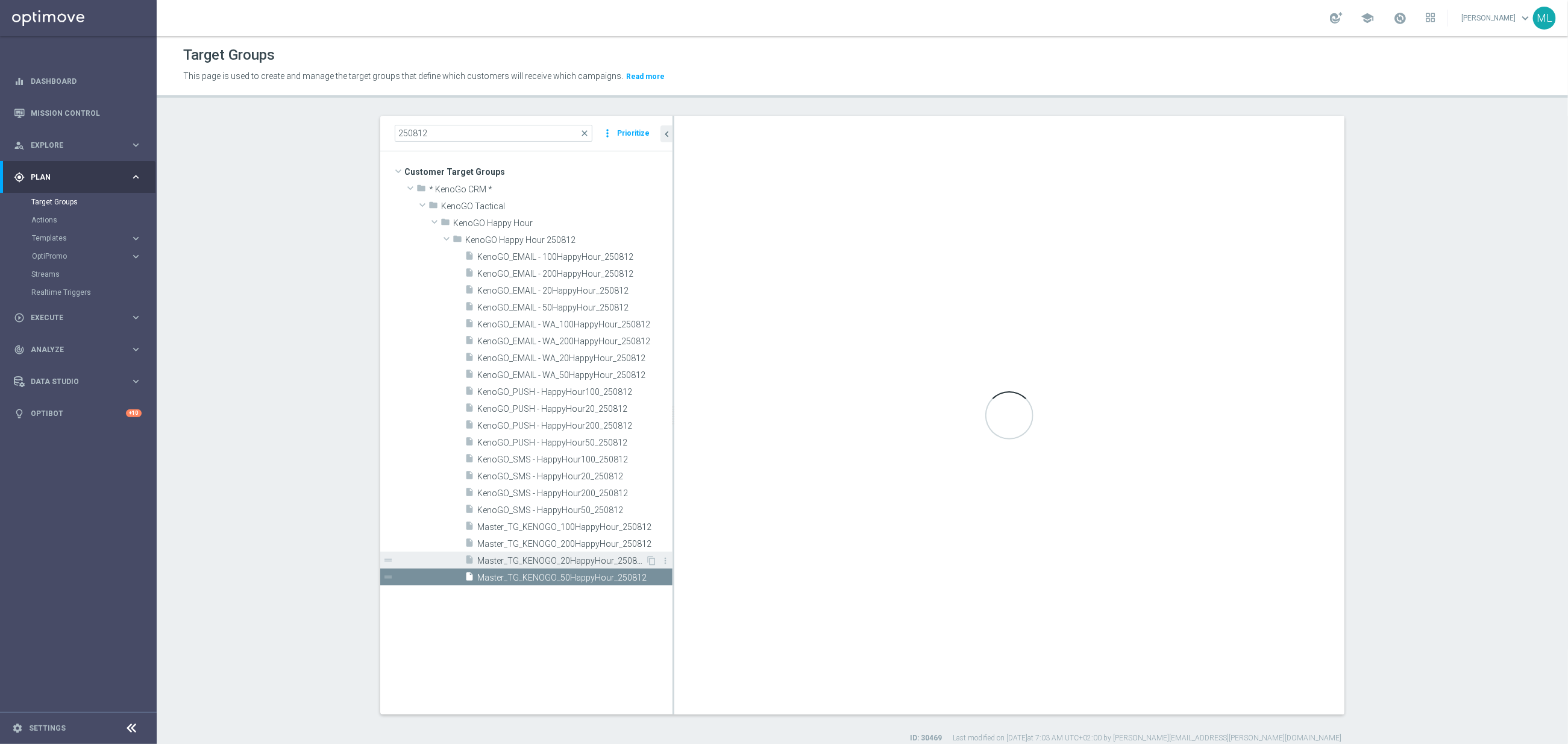
click at [591, 562] on span "Master_TG_KENOGO_20HappyHour_250812" at bounding box center [561, 561] width 168 height 10
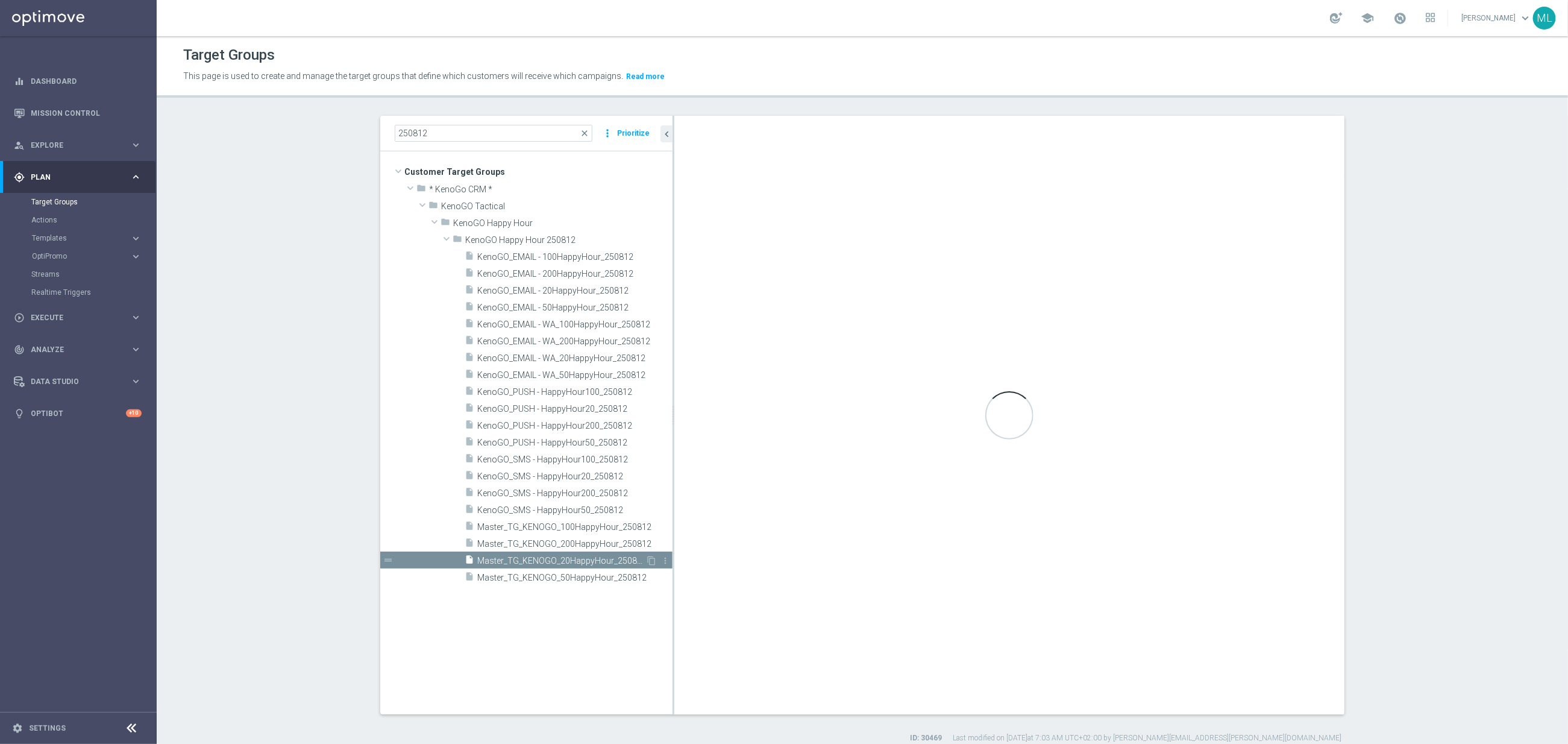
checkbox input "true"
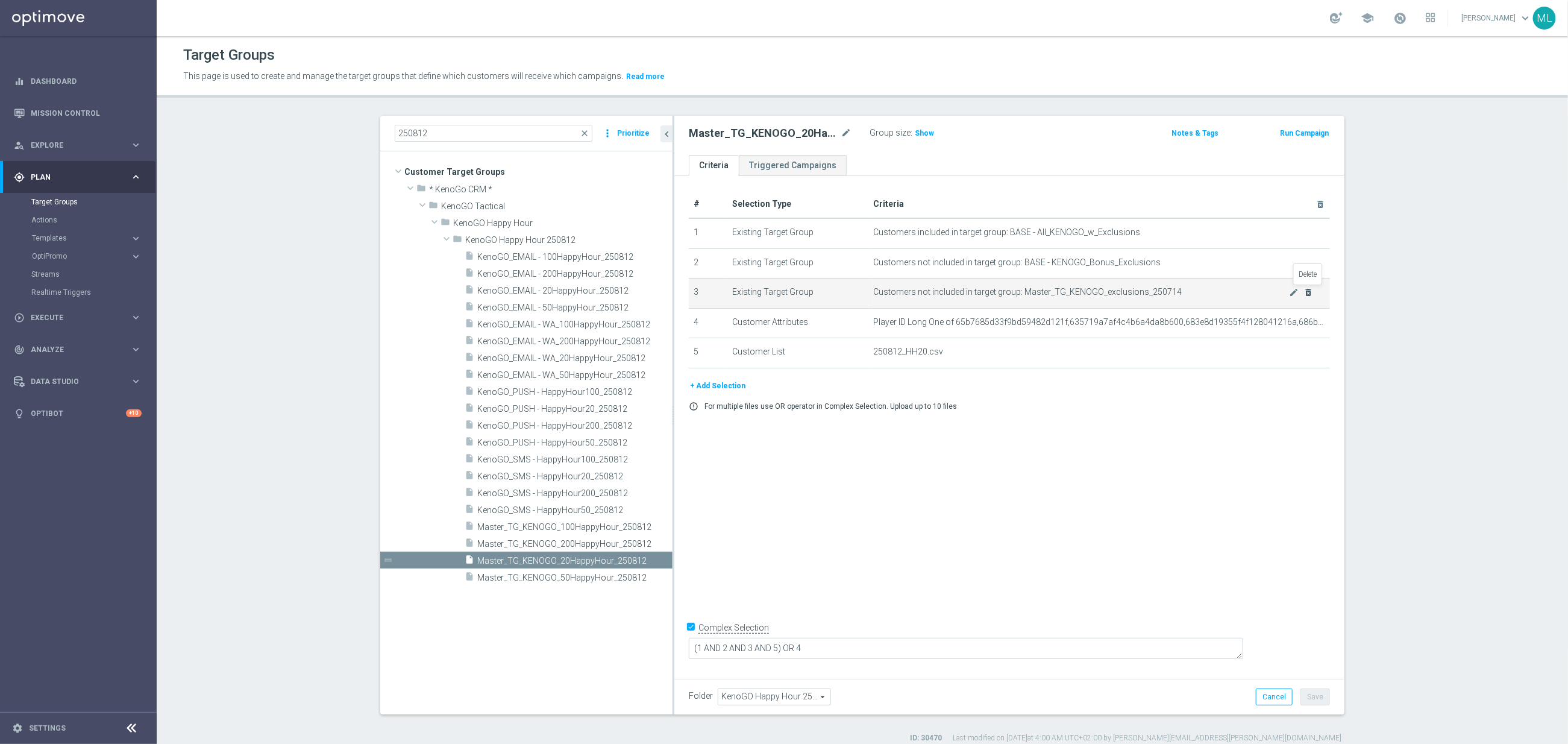
click at [1308, 290] on icon "delete_forever" at bounding box center [1308, 292] width 9 height 9
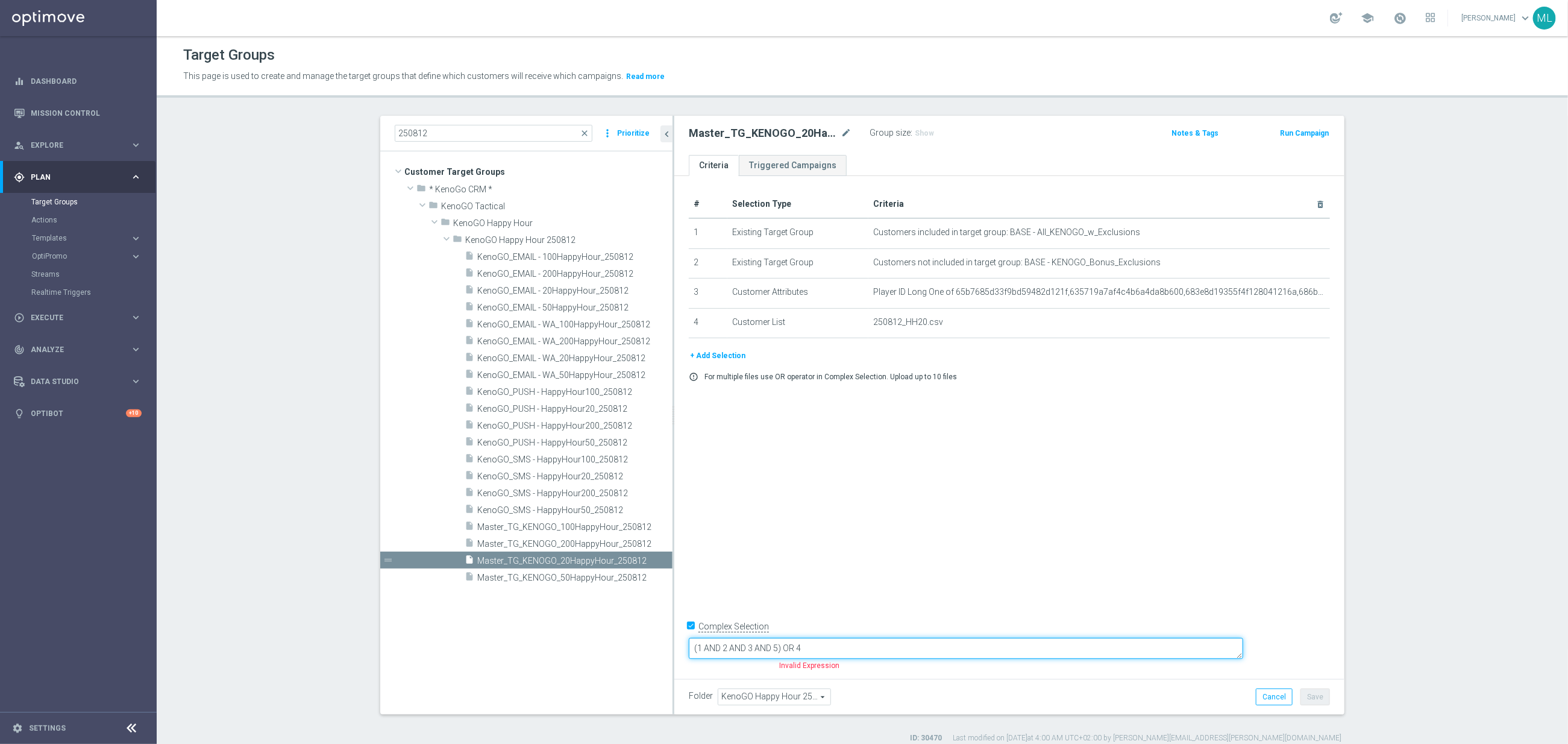
click at [892, 648] on textarea "(1 AND 2 AND 3 AND 5) OR 4" at bounding box center [966, 648] width 554 height 21
drag, startPoint x: 858, startPoint y: 647, endPoint x: 835, endPoint y: 648, distance: 23.0
click at [835, 648] on textarea "(1 AND 2 AND 3 AND 5) OR 3" at bounding box center [966, 648] width 554 height 21
drag, startPoint x: 839, startPoint y: 650, endPoint x: 858, endPoint y: 648, distance: 19.1
click at [841, 649] on textarea "(1 AND 2 AND 5) OR 3" at bounding box center [966, 648] width 554 height 21
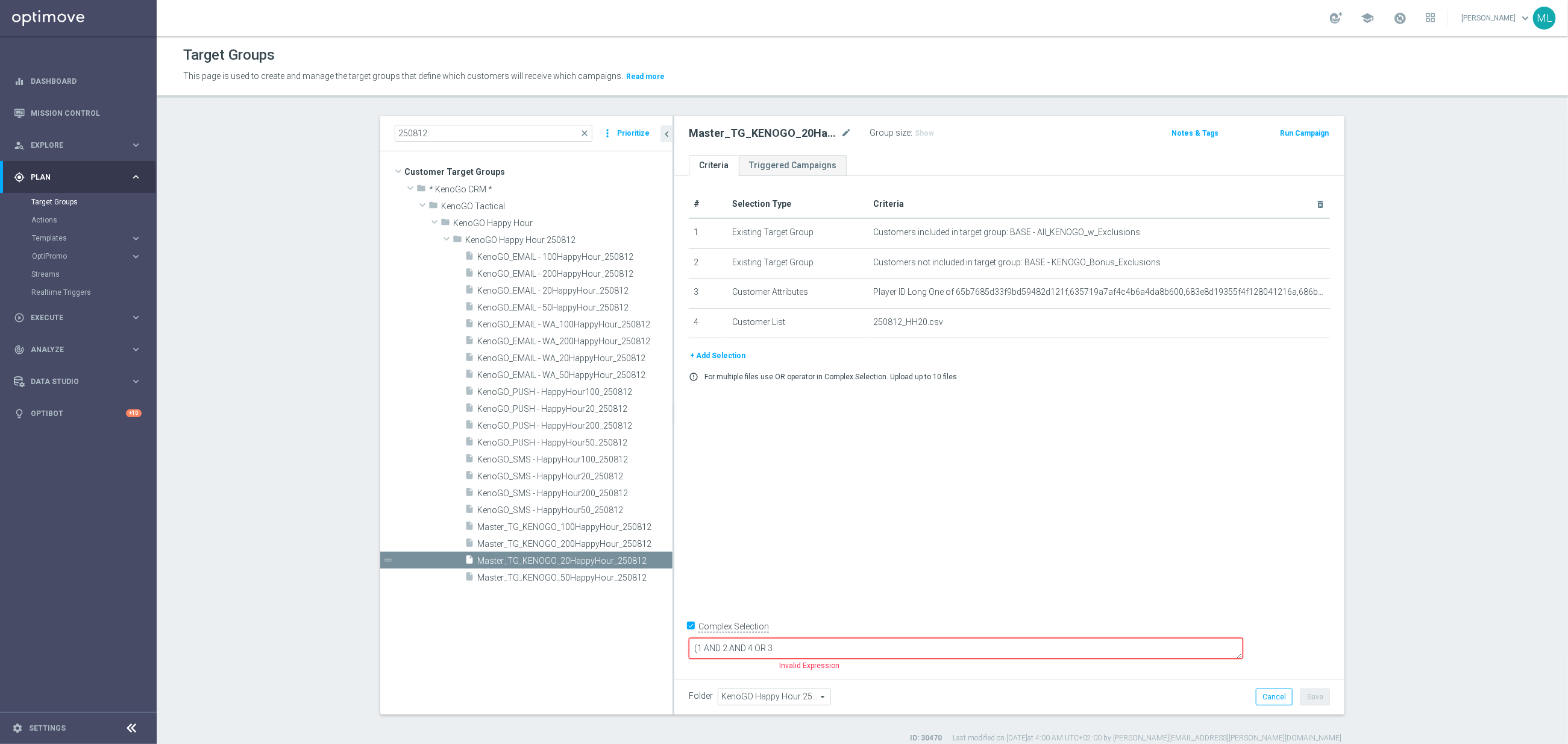
click at [942, 505] on div "# Selection Type Criteria delete_forever 1 Existing Target Group Customers incl…" at bounding box center [1009, 425] width 670 height 497
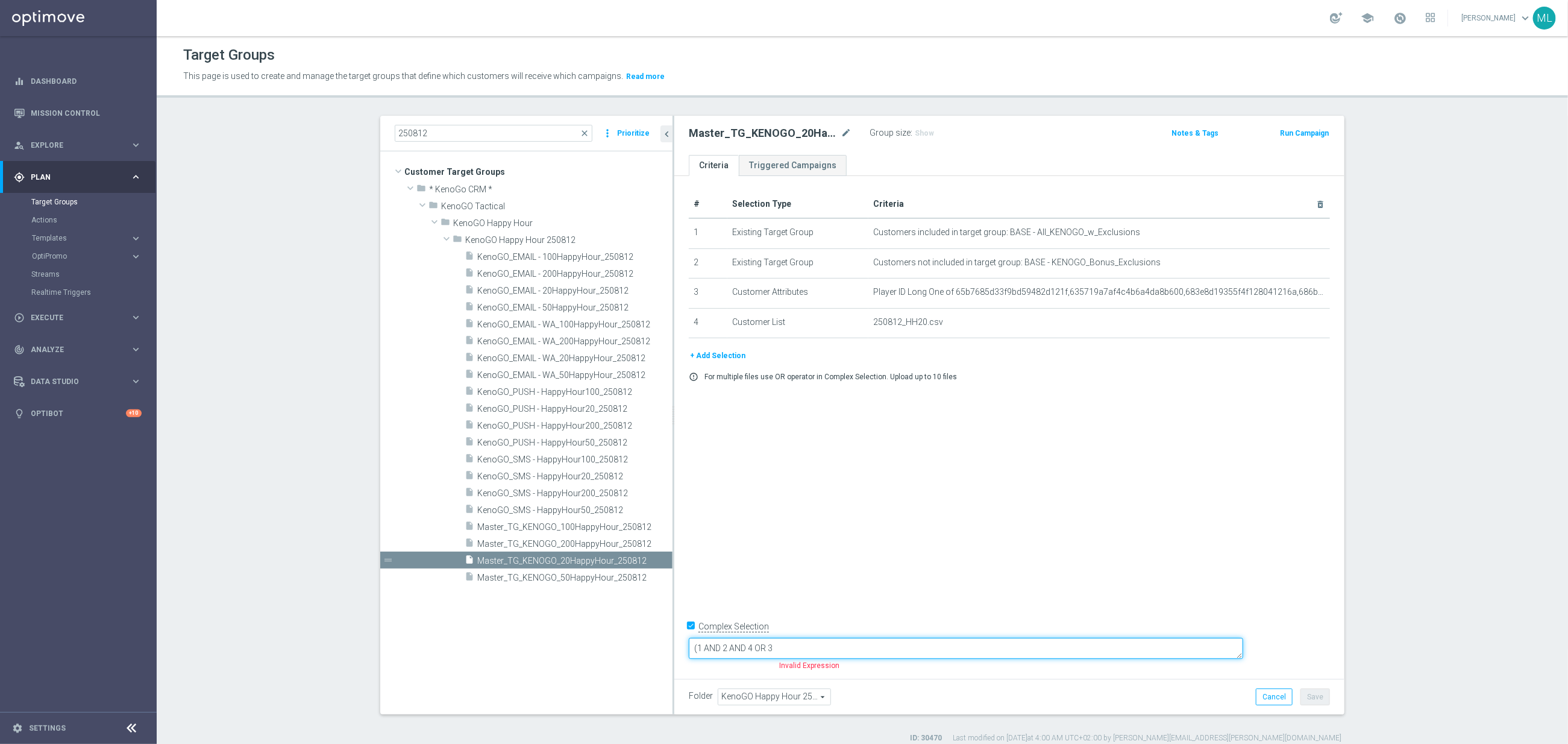
click at [866, 646] on textarea "(1 AND 2 AND 4 OR 3" at bounding box center [966, 648] width 554 height 21
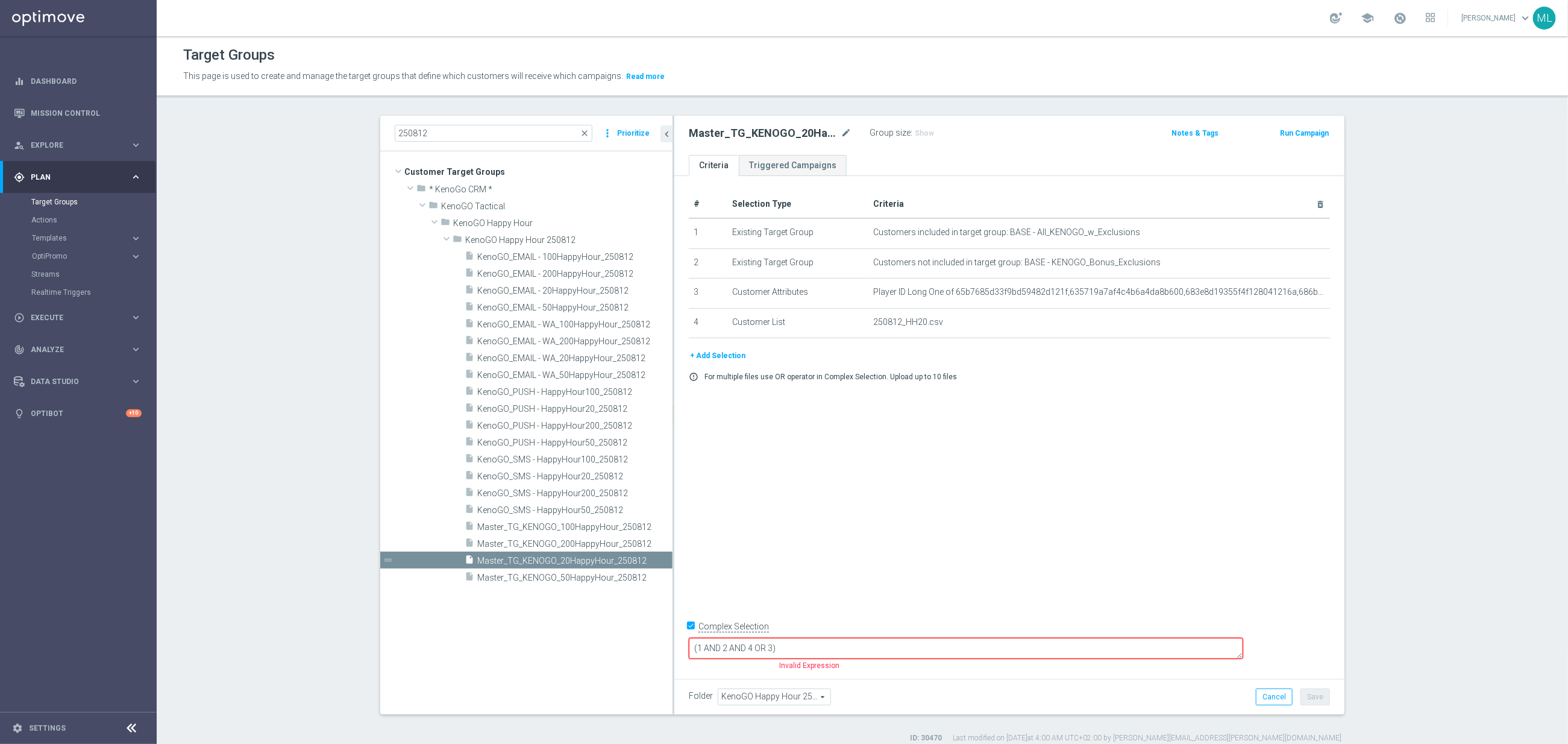
drag, startPoint x: 1020, startPoint y: 592, endPoint x: 942, endPoint y: 611, distance: 80.3
click at [1019, 592] on div "# Selection Type Criteria delete_forever 1 Existing Target Group Customers incl…" at bounding box center [1009, 425] width 670 height 497
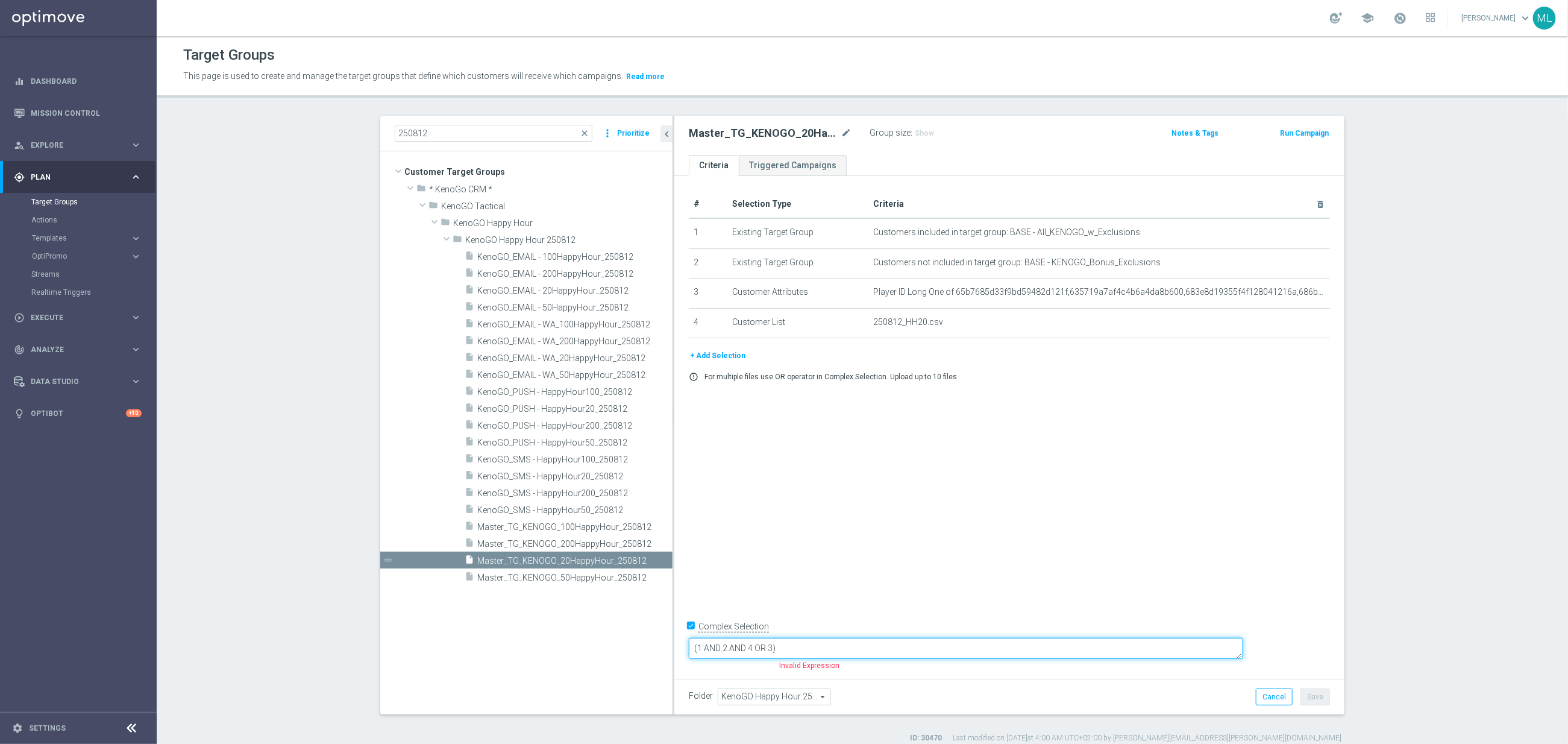
drag, startPoint x: 840, startPoint y: 648, endPoint x: 867, endPoint y: 648, distance: 27.0
click at [842, 647] on textarea "(1 AND 2 AND 4 OR 3)" at bounding box center [966, 648] width 554 height 21
click at [887, 648] on textarea "(1 AND 2 AND 4)OR 3)" at bounding box center [966, 648] width 554 height 21
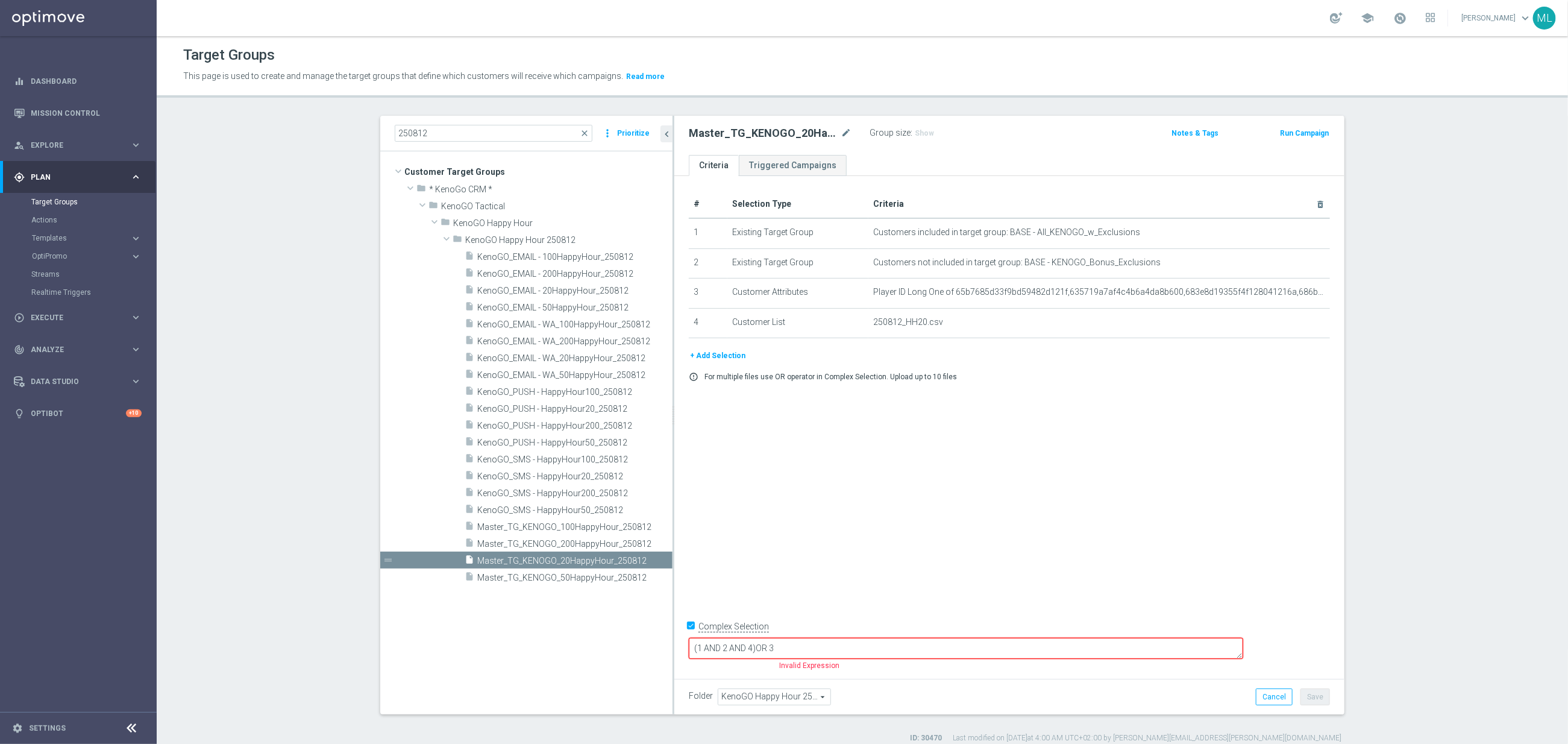
click at [955, 565] on div "# Selection Type Criteria delete_forever 1 Existing Target Group Customers incl…" at bounding box center [1009, 425] width 670 height 497
click at [841, 593] on div "# Selection Type Criteria delete_forever 1 Existing Target Group Customers incl…" at bounding box center [1009, 425] width 670 height 497
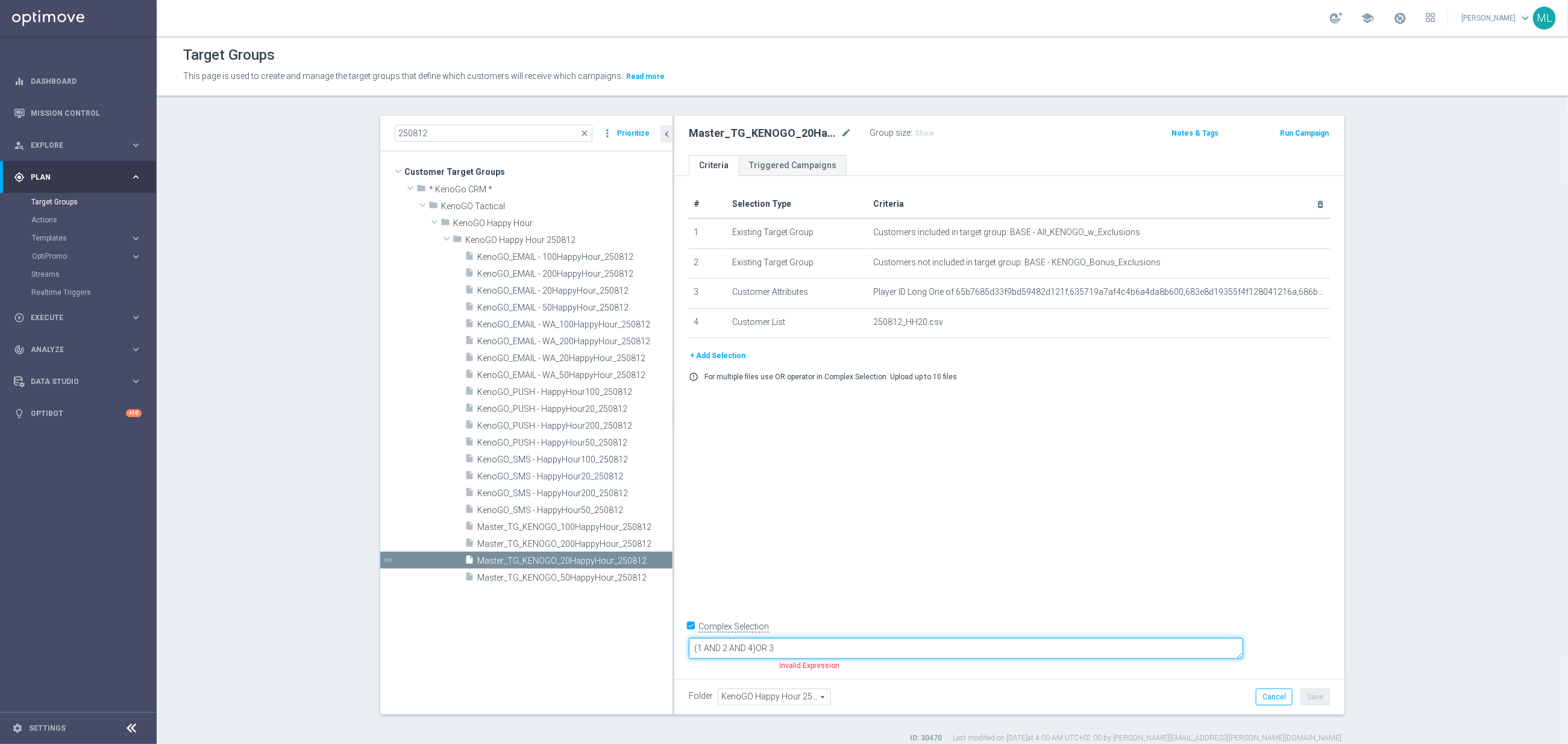
drag, startPoint x: 844, startPoint y: 648, endPoint x: 869, endPoint y: 648, distance: 25.0
click at [845, 648] on textarea "(1 AND 2 AND 4)OR 3" at bounding box center [966, 648] width 554 height 21
click at [845, 649] on textarea "(1 AND 2 AND 4)OR 3" at bounding box center [966, 648] width 554 height 21
type textarea "(1 AND 2 AND 4) OR 3"
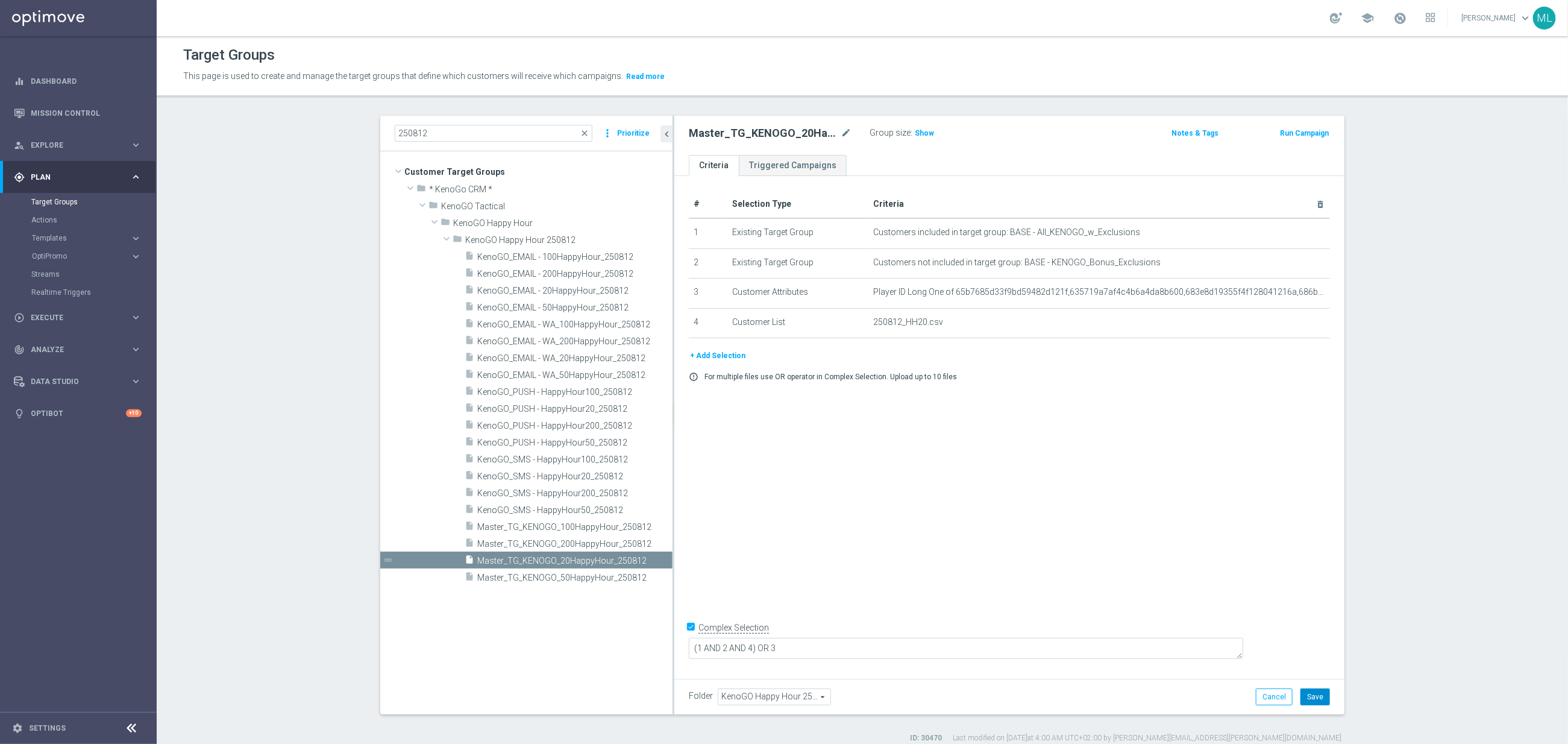
click at [1324, 695] on button "Save" at bounding box center [1315, 697] width 29 height 17
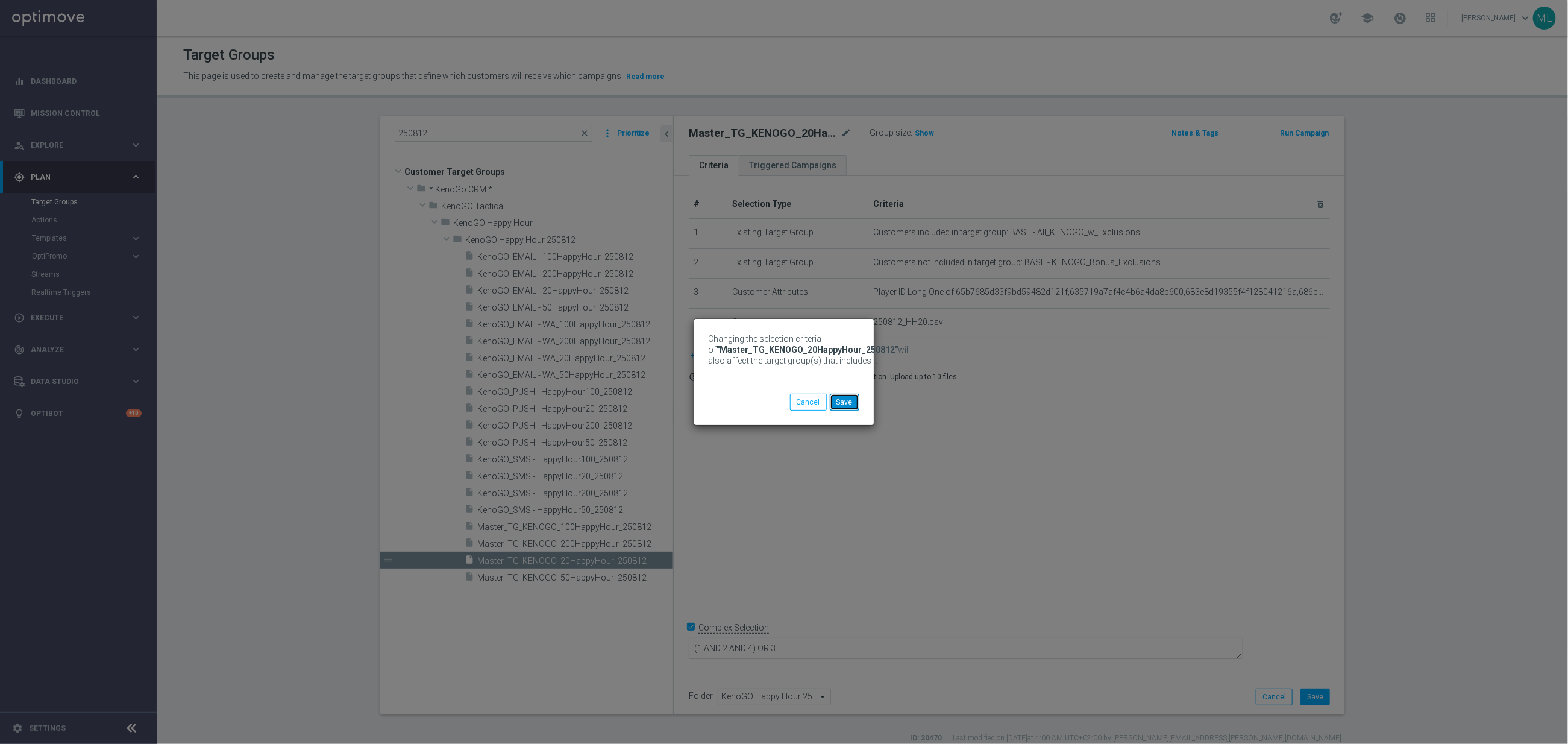
click at [847, 405] on button "Save" at bounding box center [845, 402] width 29 height 17
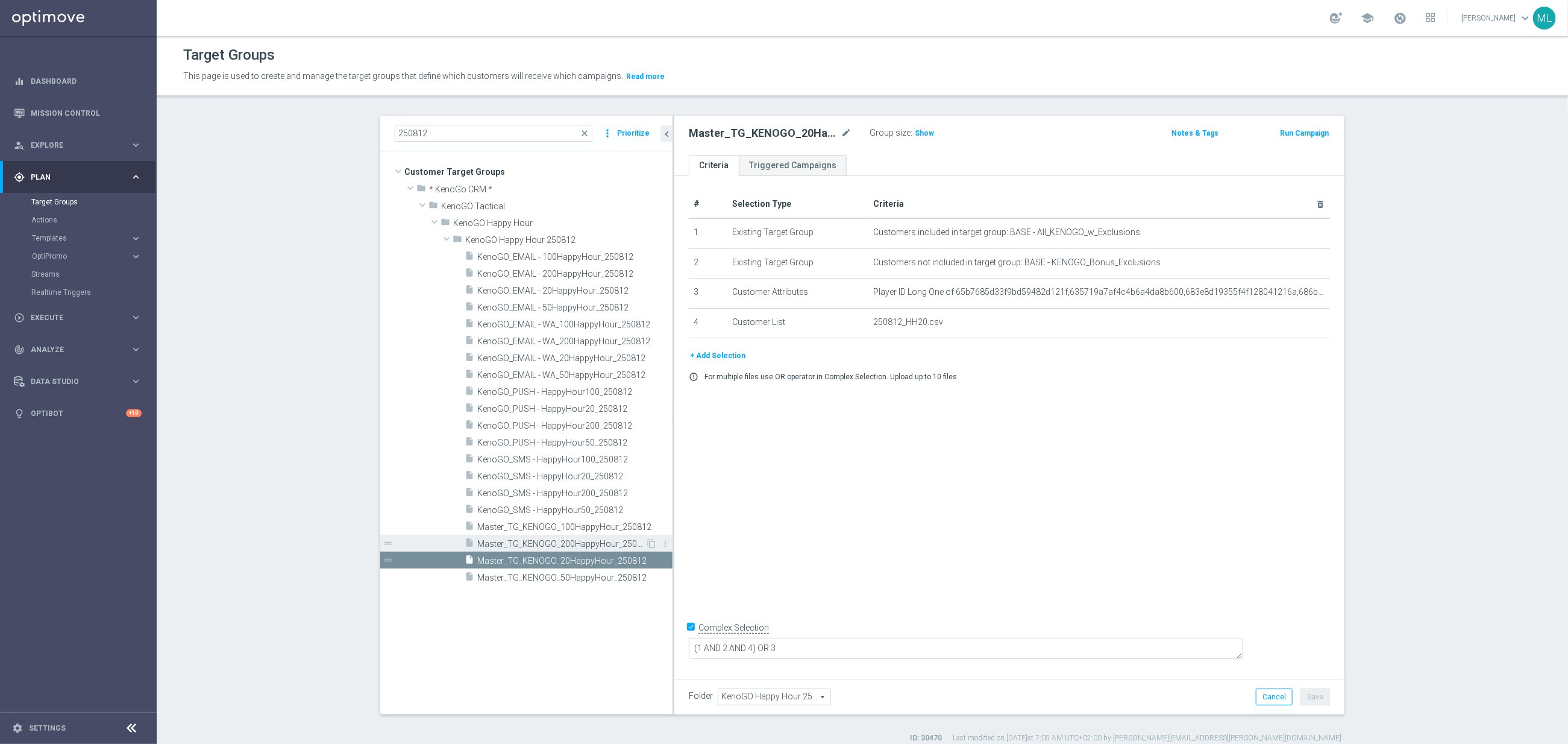
click at [613, 541] on span "Master_TG_KENOGO_200HappyHour_250812" at bounding box center [561, 544] width 168 height 10
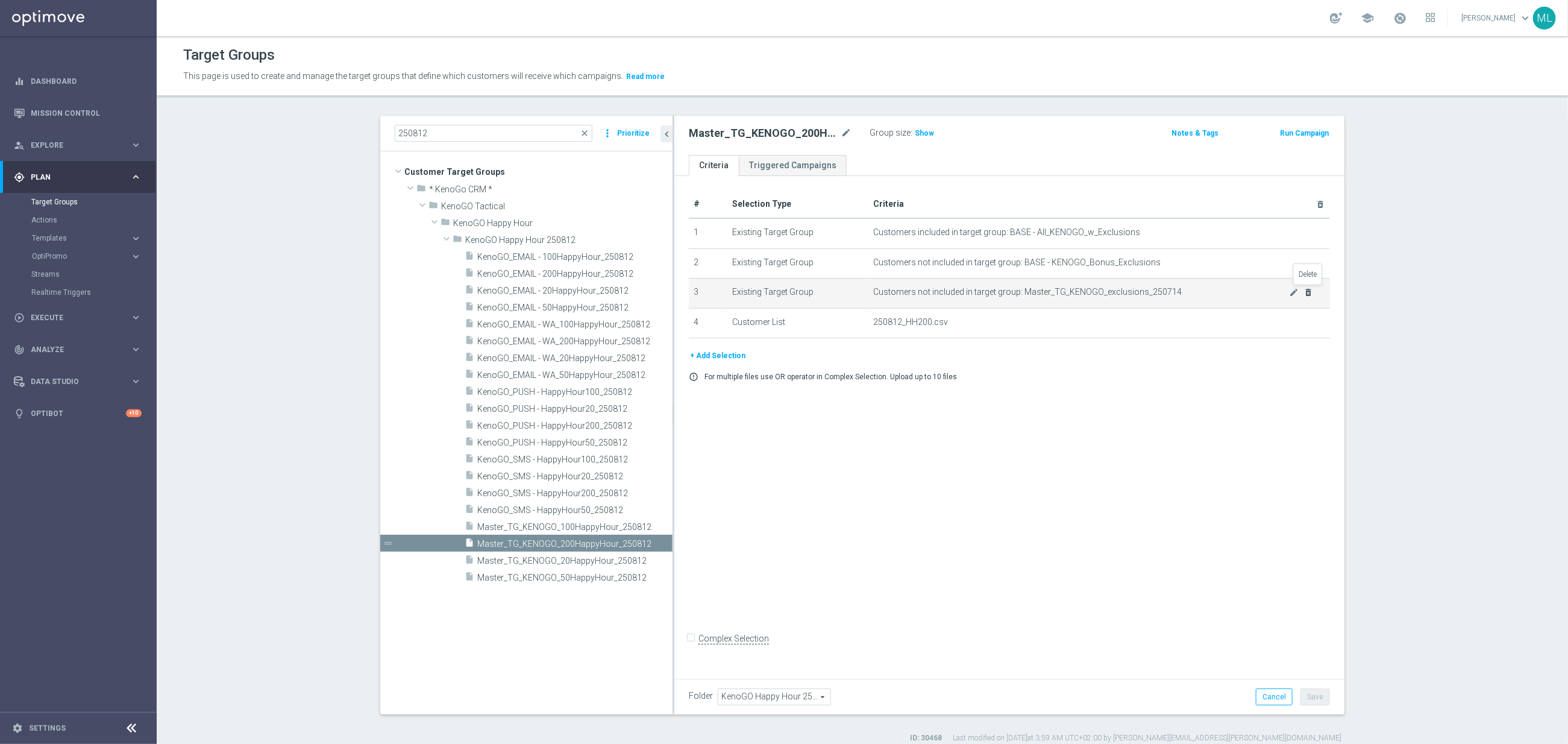
click at [1309, 295] on icon "delete_forever" at bounding box center [1308, 292] width 9 height 9
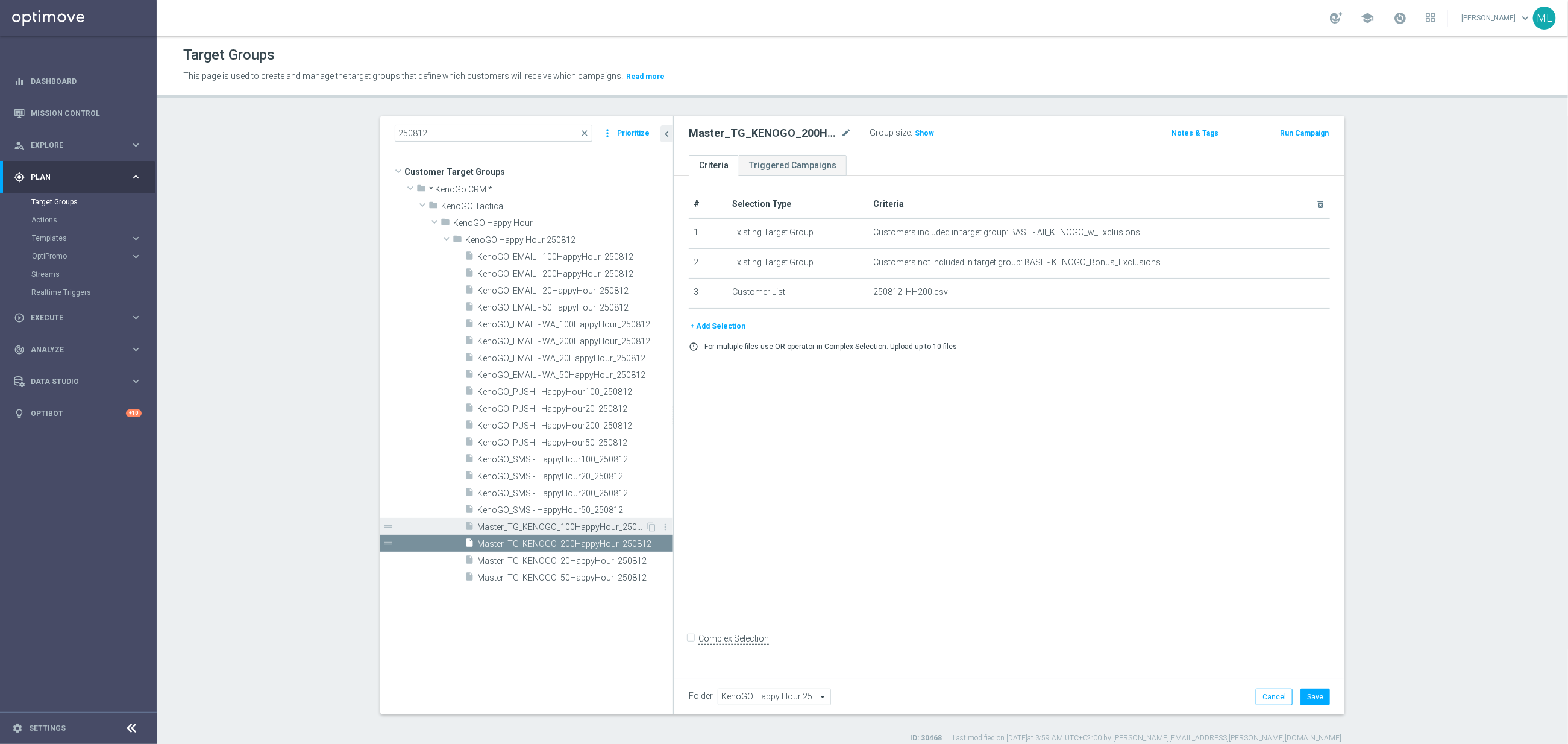
click at [588, 529] on span "Master_TG_KENOGO_100HappyHour_250812" at bounding box center [561, 527] width 168 height 10
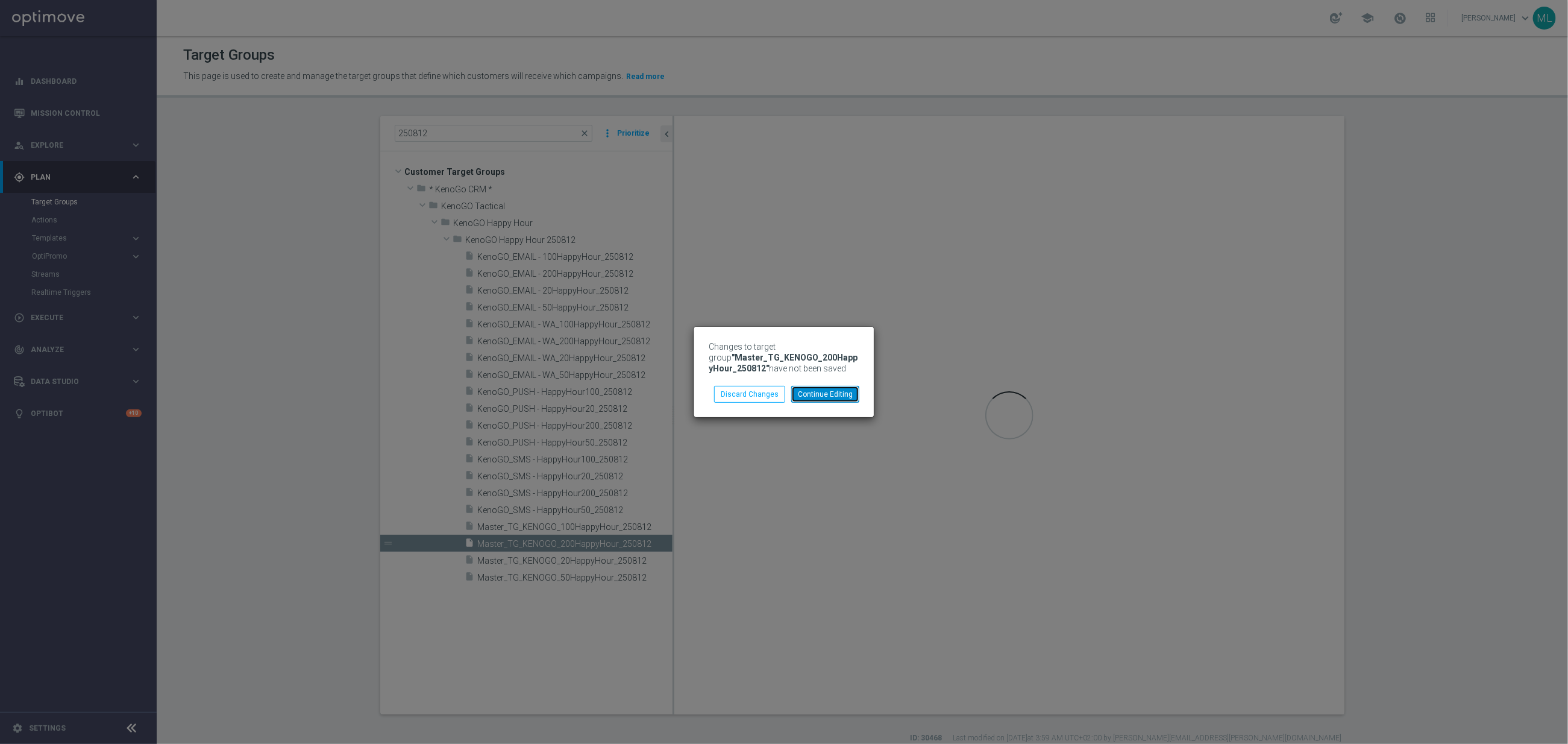
click at [831, 391] on button "Continue Editing" at bounding box center [825, 395] width 68 height 17
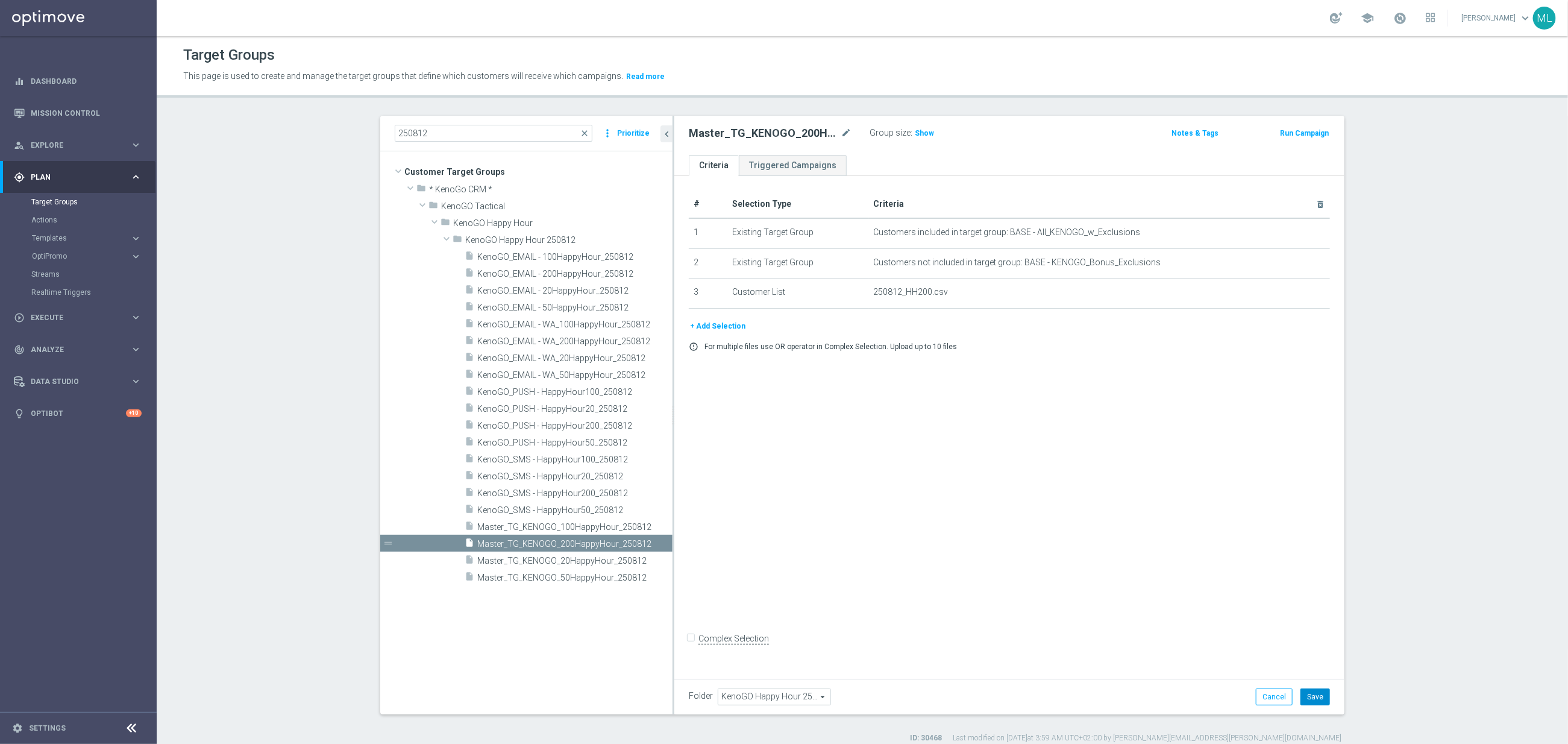
click at [1309, 691] on button "Save" at bounding box center [1315, 697] width 29 height 17
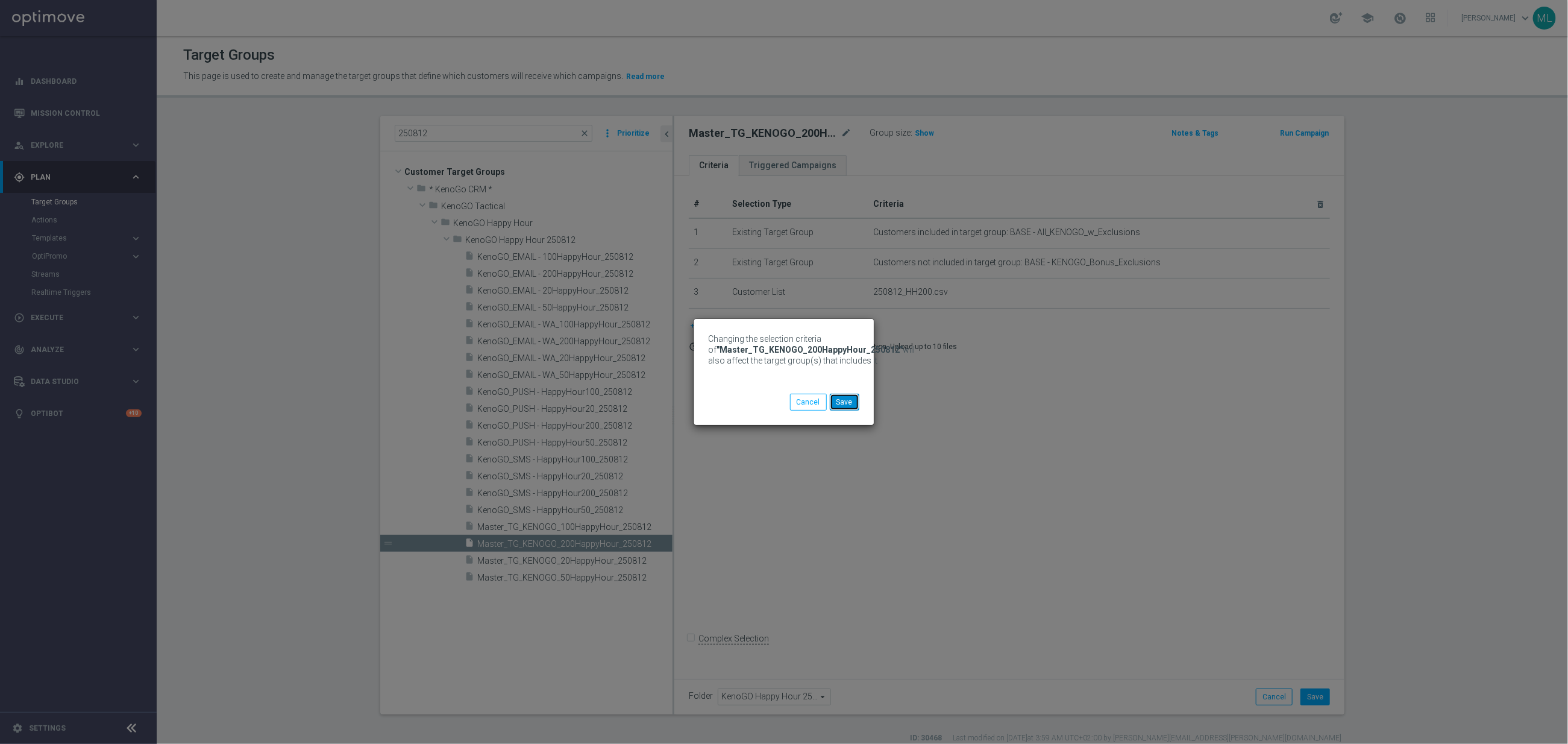
click at [839, 400] on button "Save" at bounding box center [845, 402] width 29 height 17
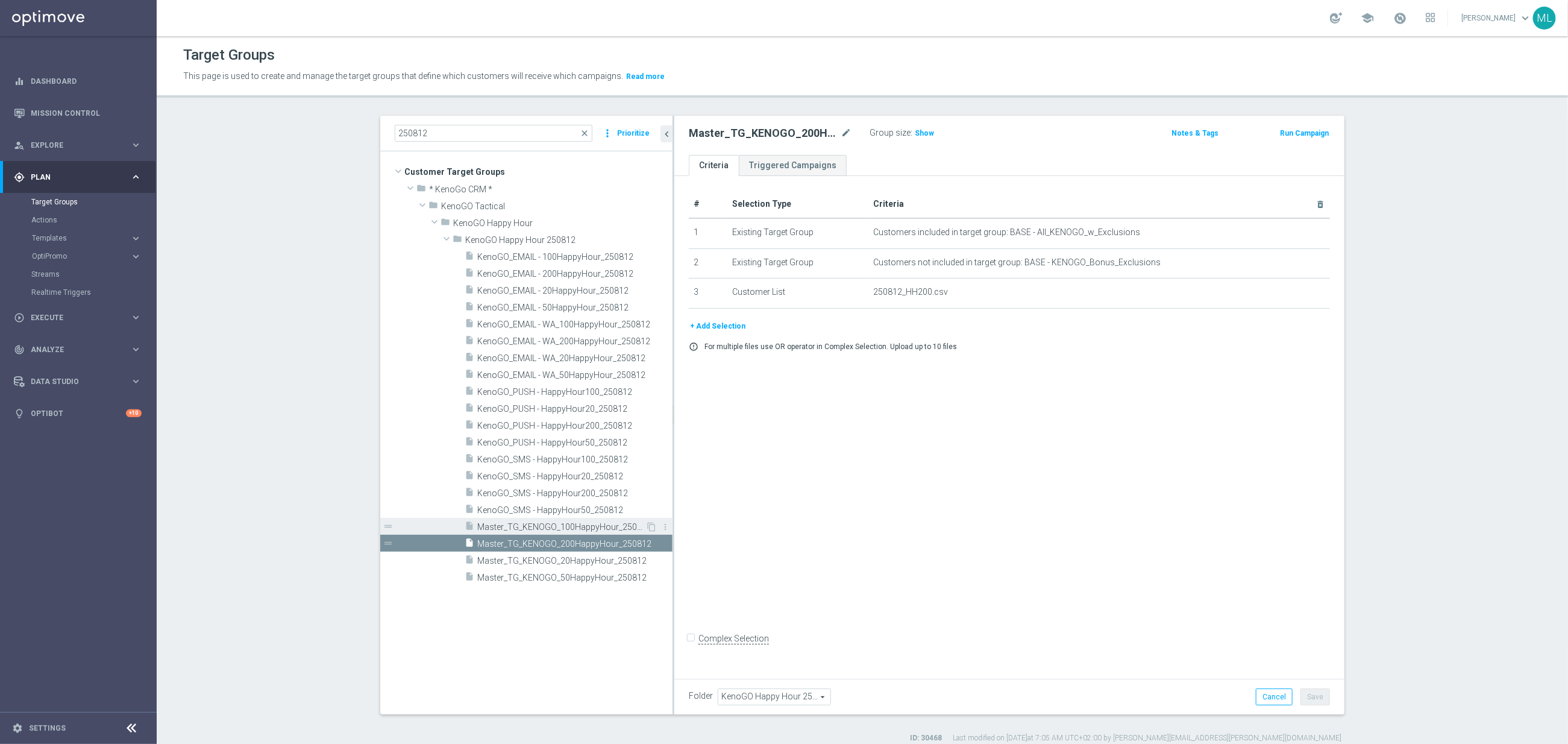
click at [574, 530] on span "Master_TG_KENOGO_100HappyHour_250812" at bounding box center [561, 527] width 168 height 10
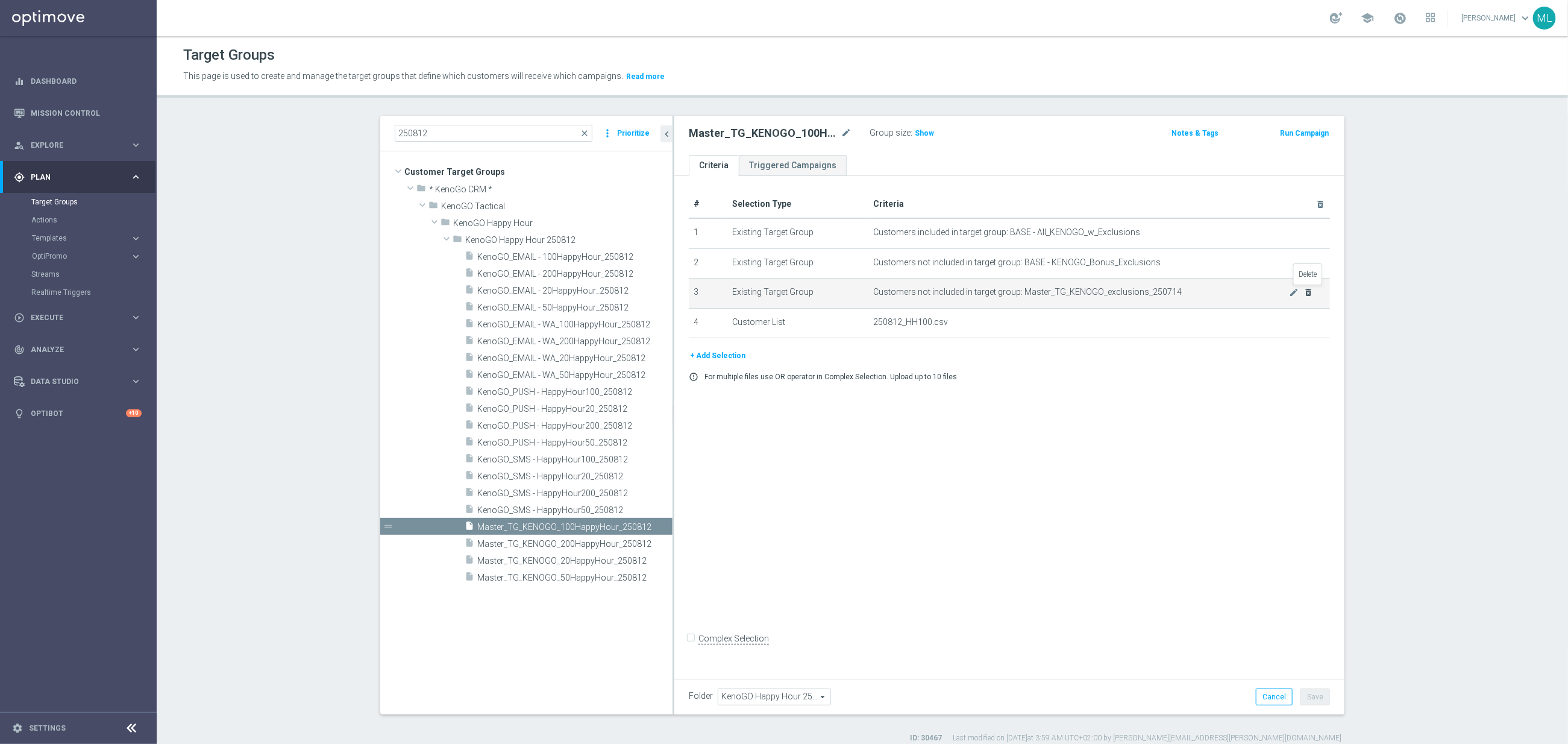
click at [1306, 293] on icon "delete_forever" at bounding box center [1308, 292] width 9 height 9
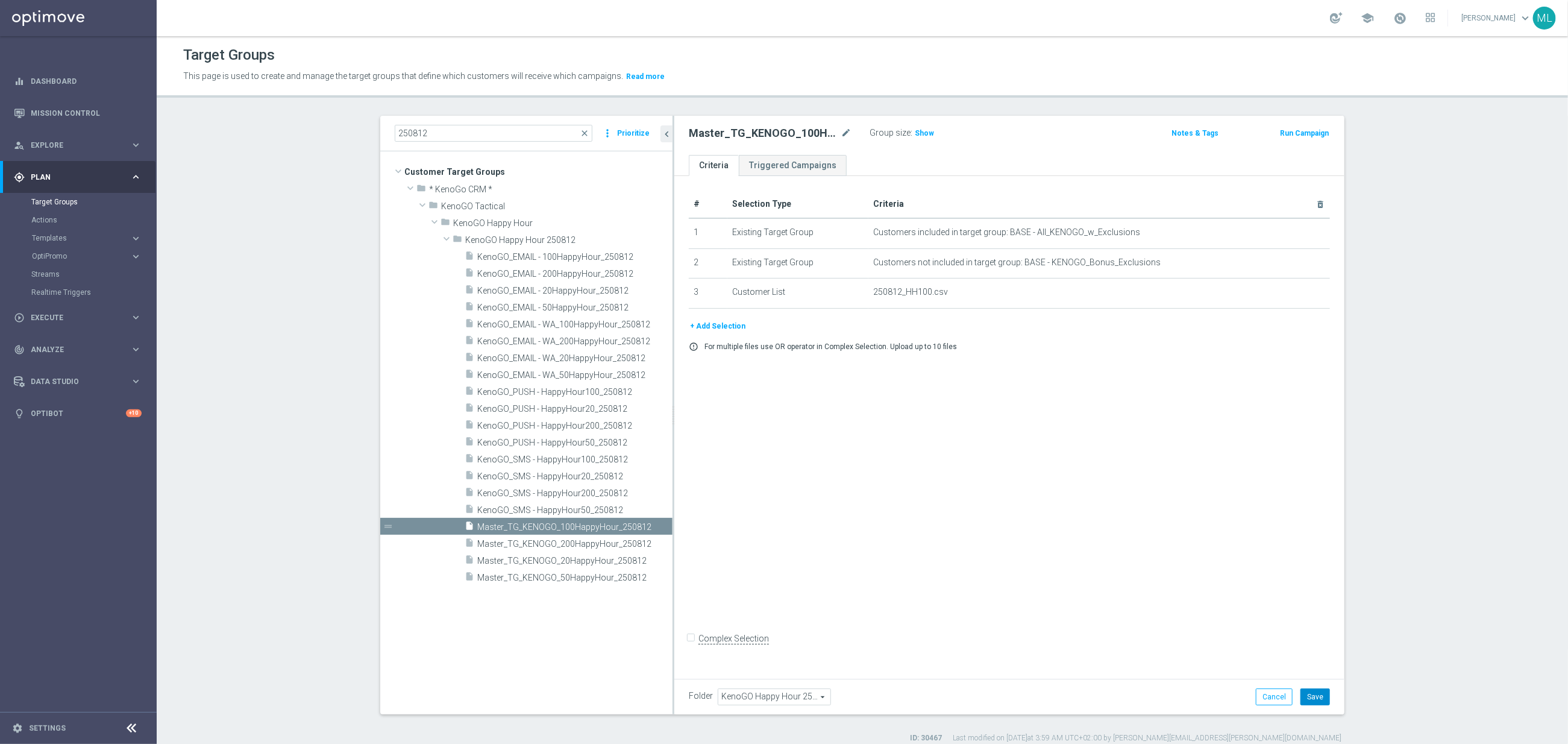
click at [1321, 701] on button "Save" at bounding box center [1315, 697] width 29 height 17
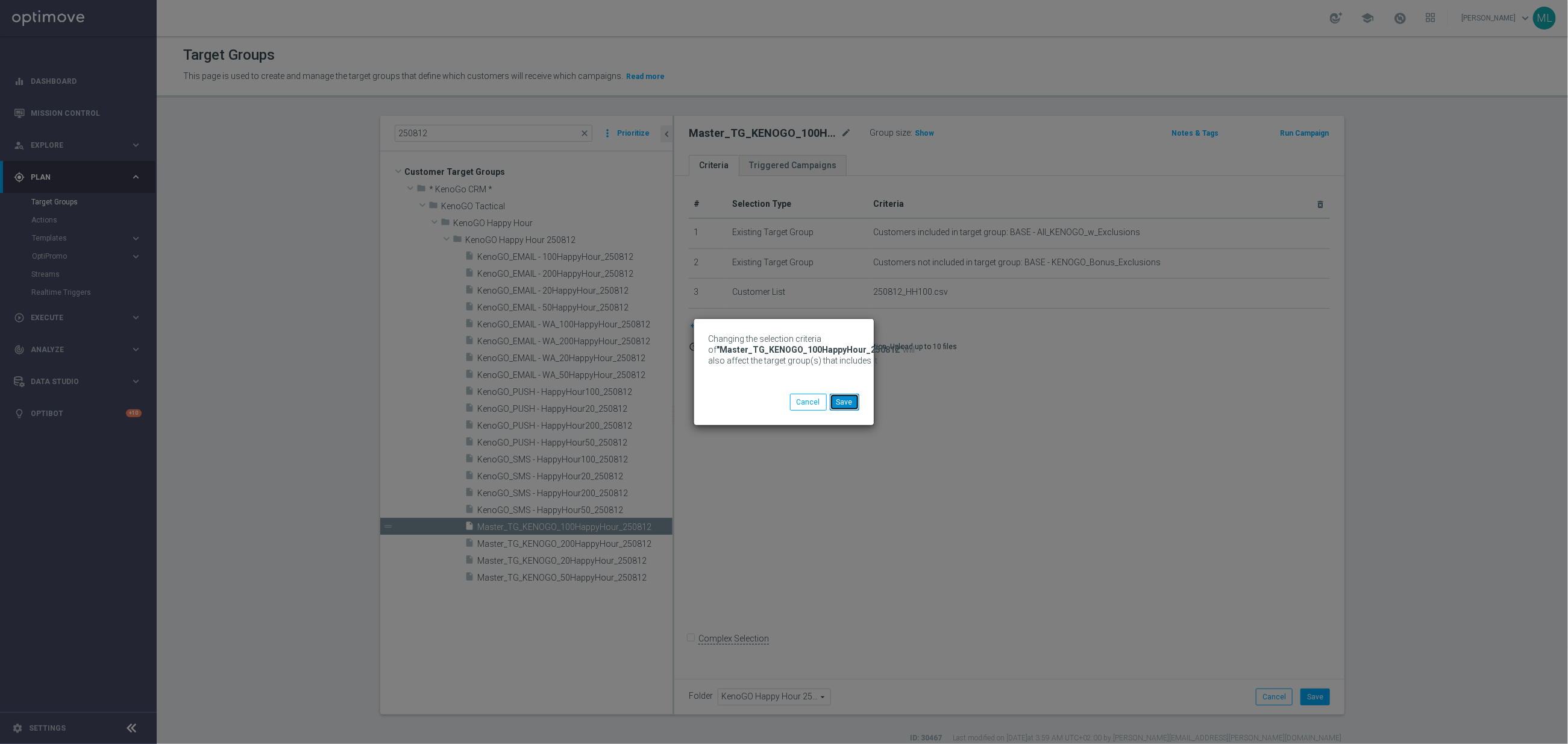
click at [841, 402] on button "Save" at bounding box center [845, 402] width 29 height 17
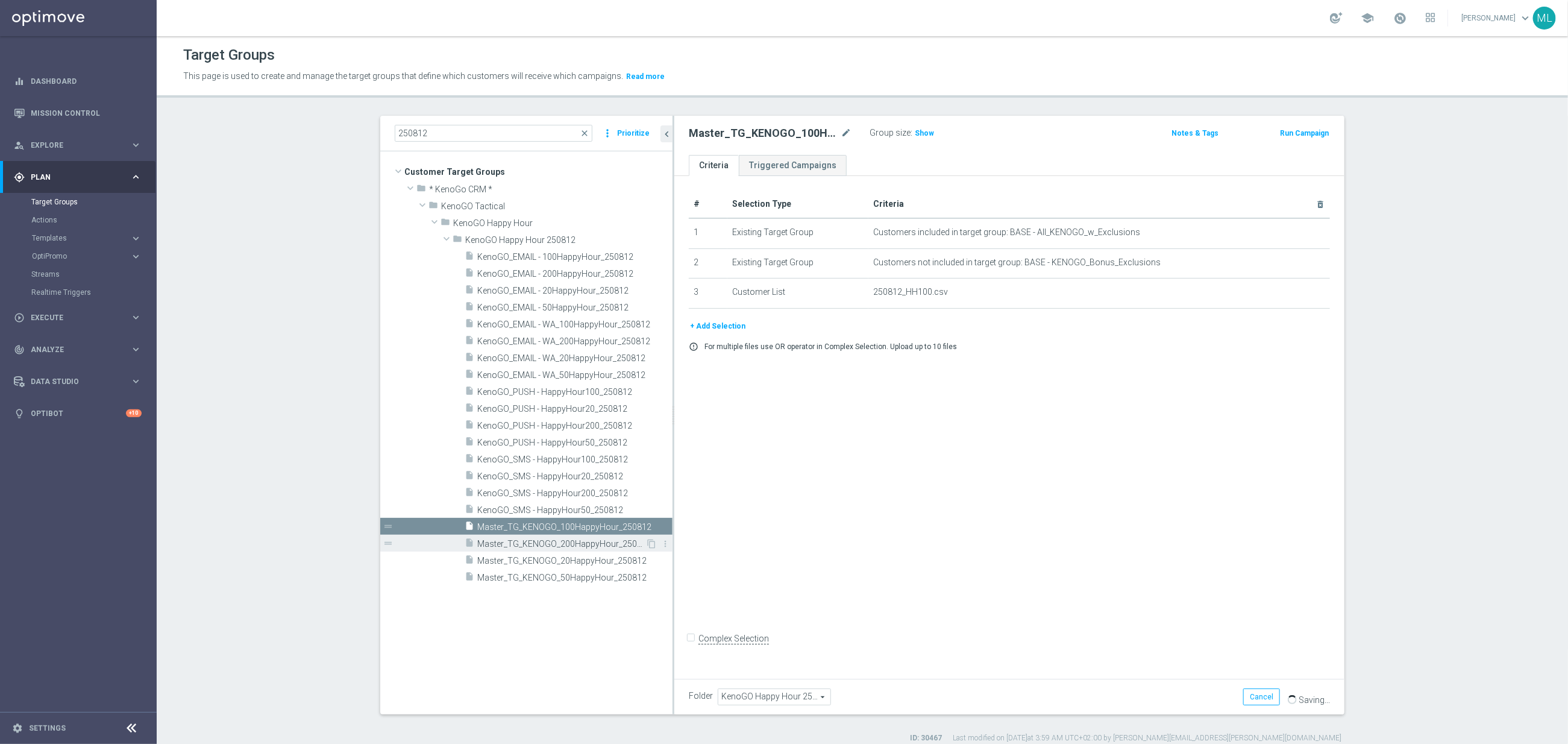
click at [580, 541] on span "Master_TG_KENOGO_200HappyHour_250812" at bounding box center [561, 544] width 168 height 10
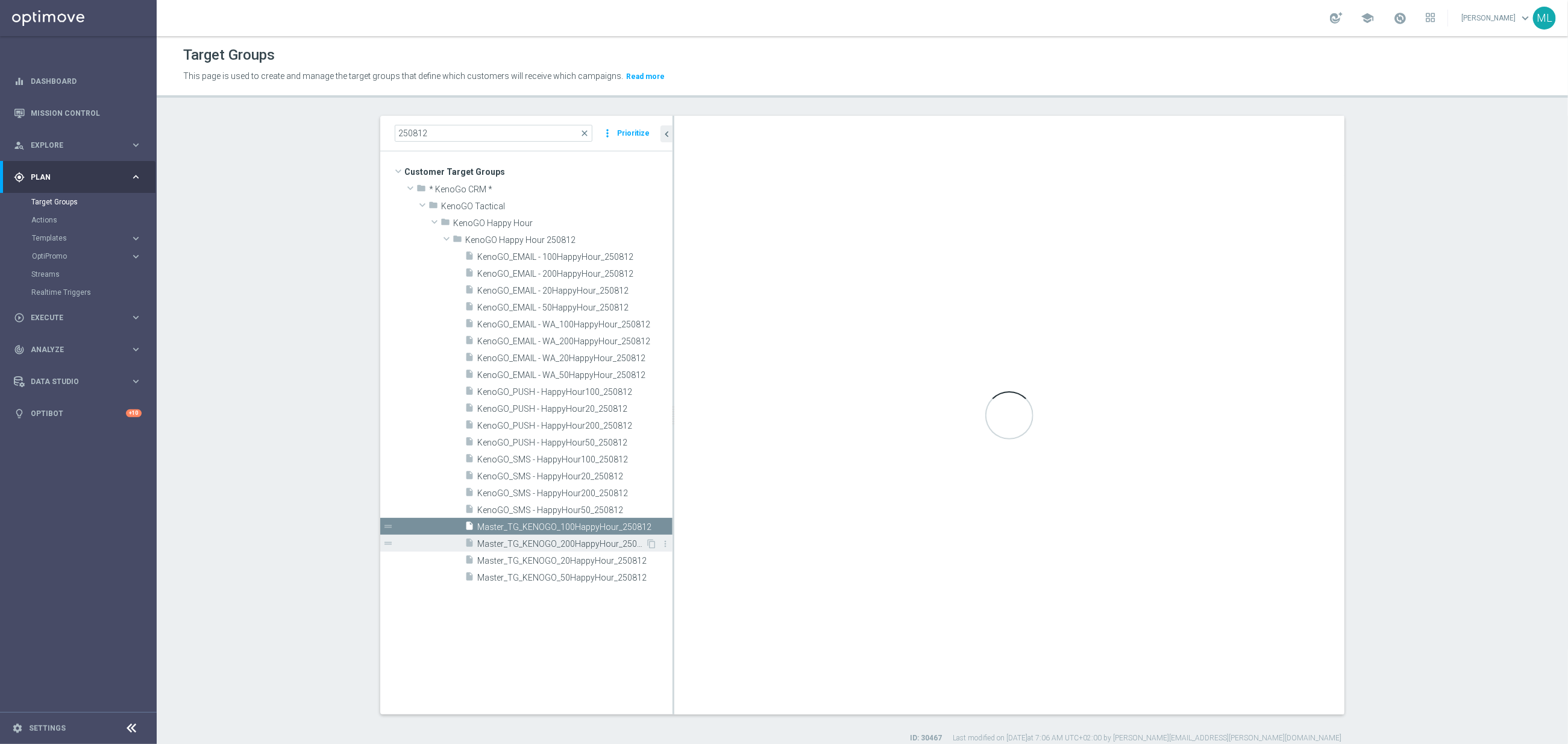
click at [580, 541] on span "Master_TG_KENOGO_200HappyHour_250812" at bounding box center [561, 544] width 168 height 10
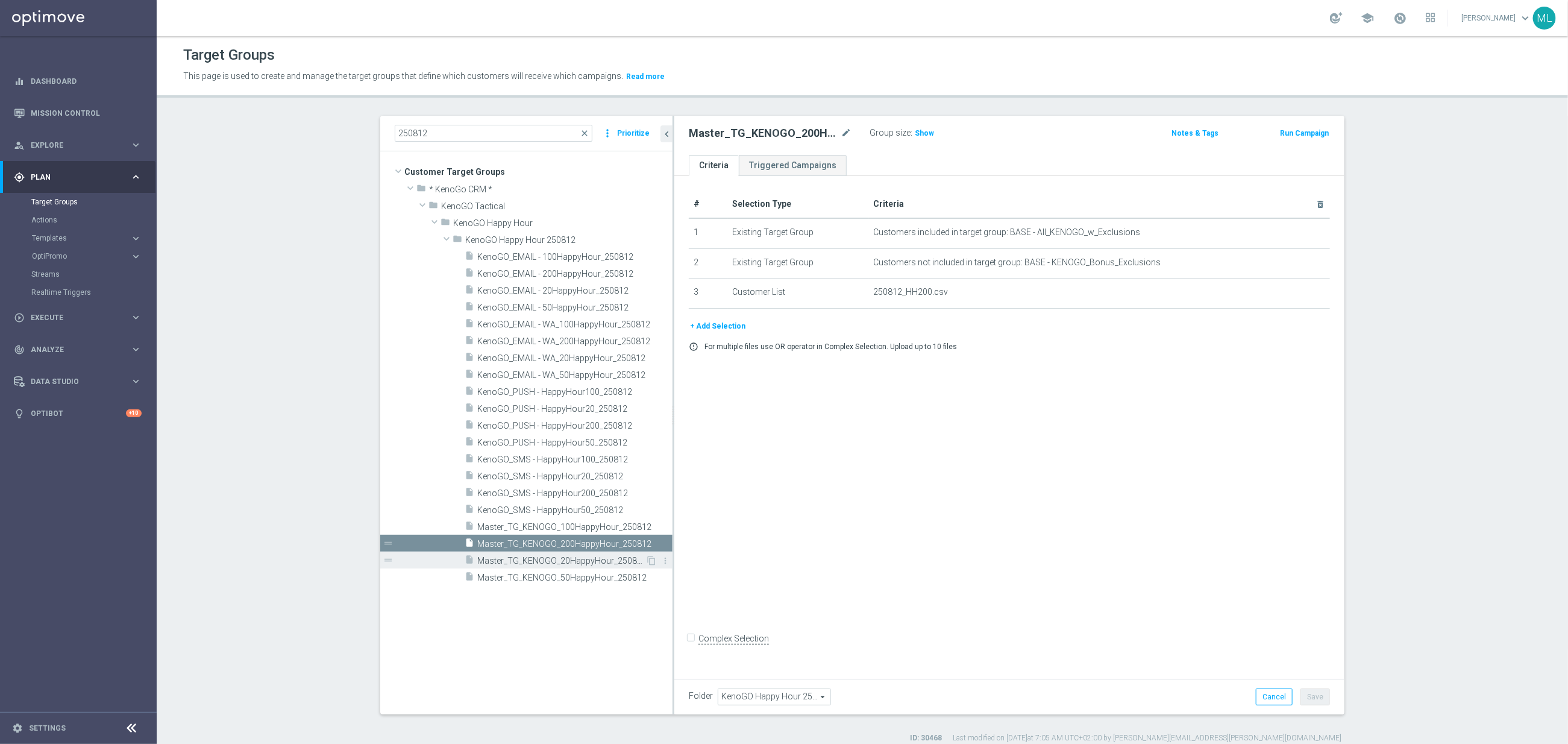
click at [578, 563] on span "Master_TG_KENOGO_20HappyHour_250812" at bounding box center [561, 561] width 168 height 10
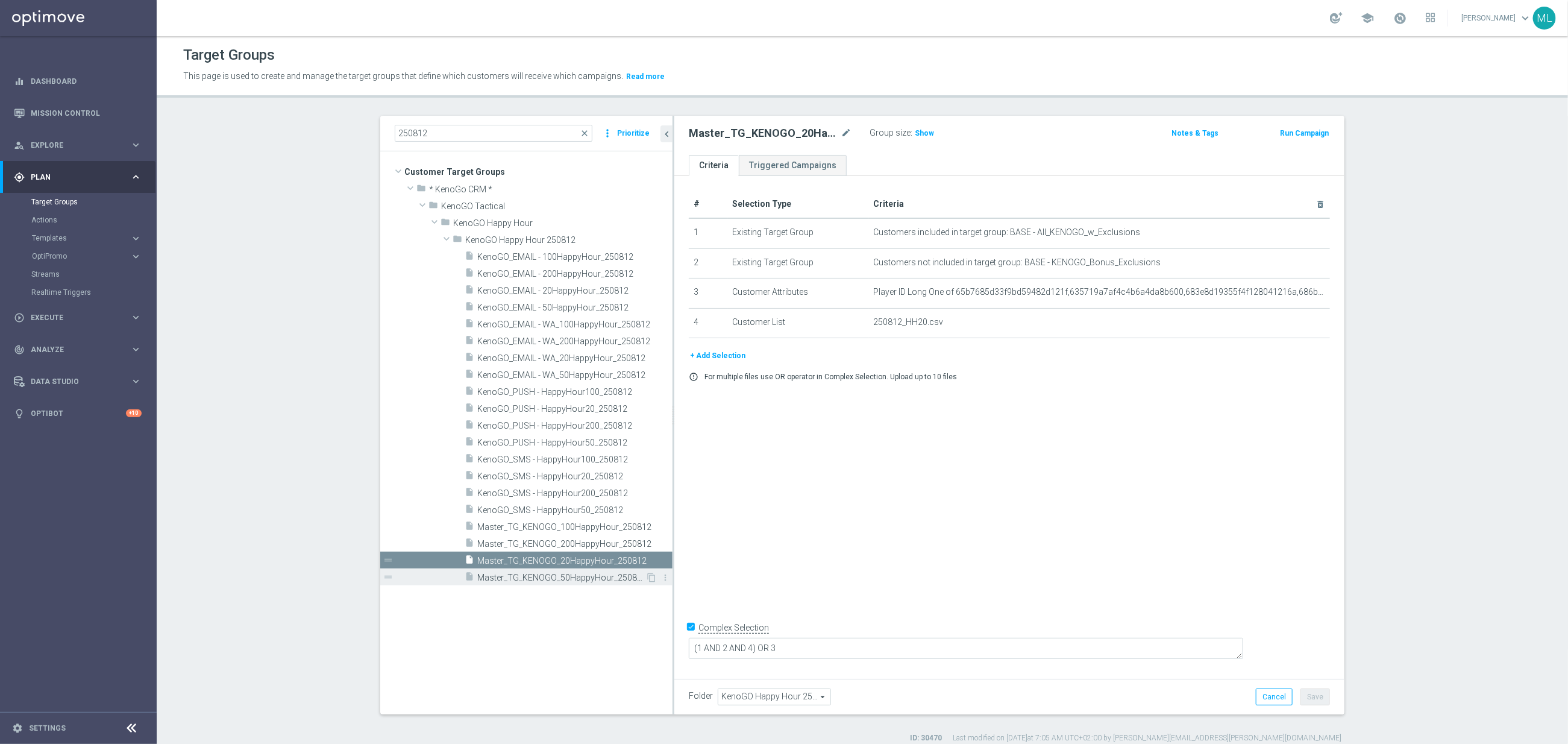
click at [575, 573] on span "Master_TG_KENOGO_50HappyHour_250812" at bounding box center [561, 577] width 168 height 10
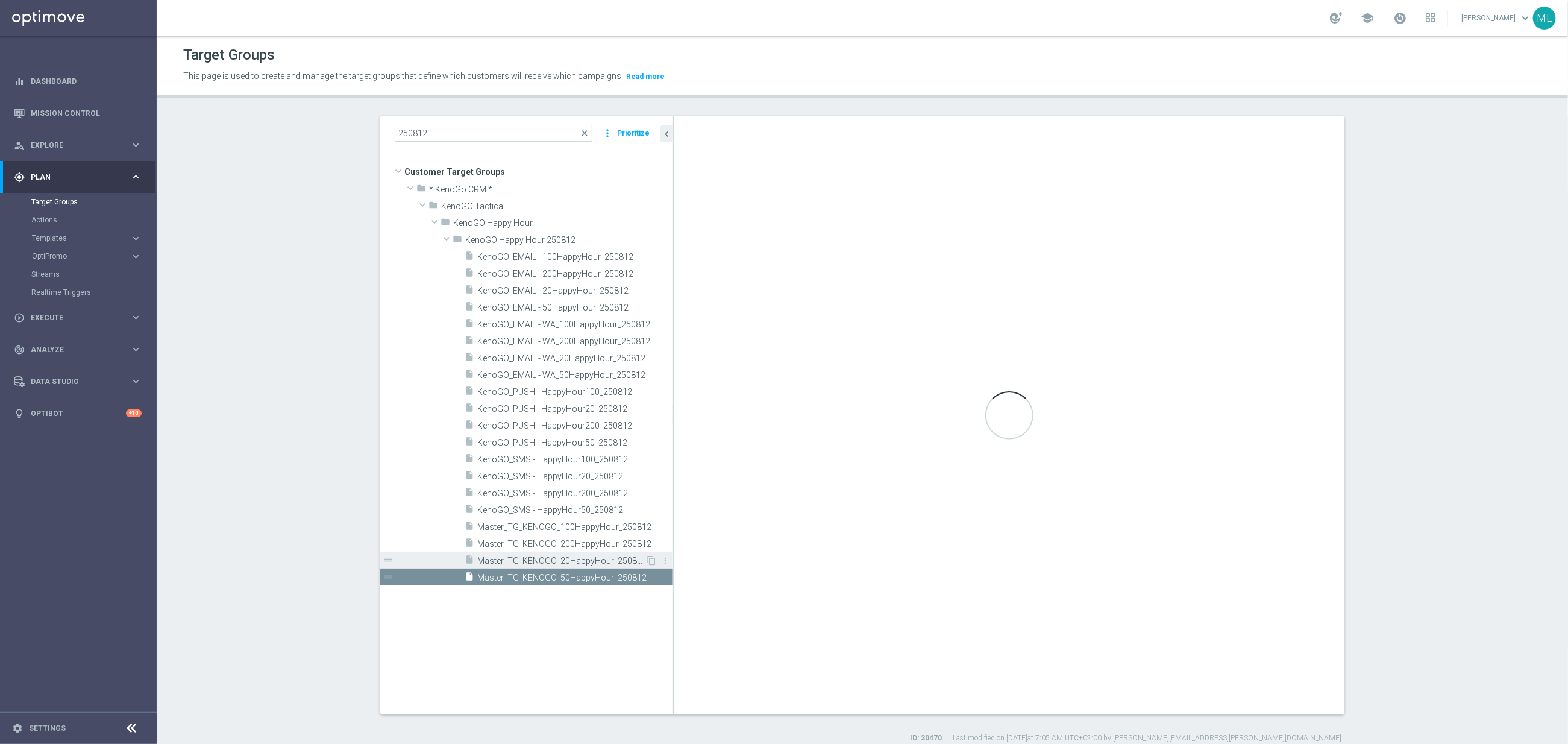
checkbox input "false"
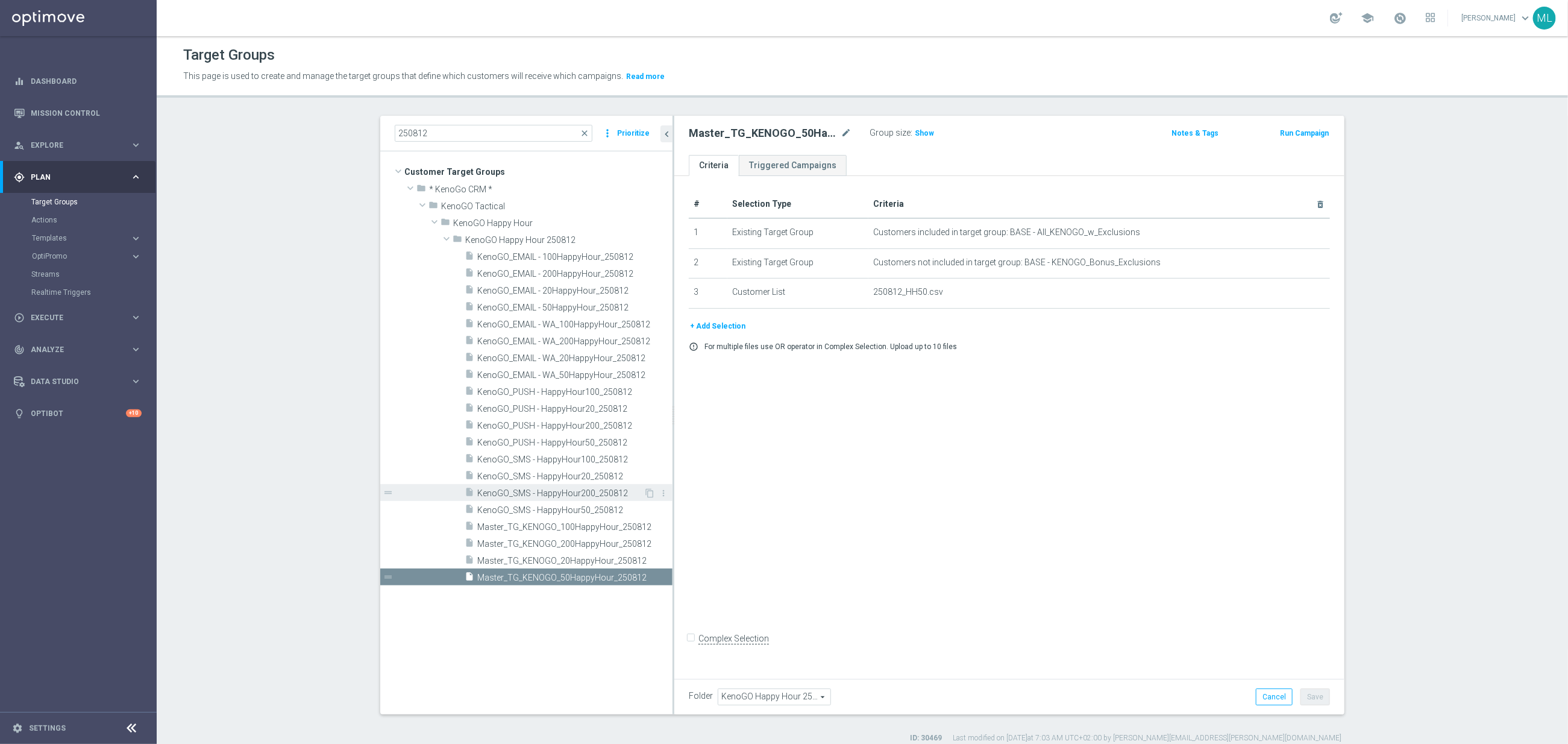
click at [552, 488] on span "KenoGO_SMS - HappyHour200_250812" at bounding box center [560, 493] width 166 height 10
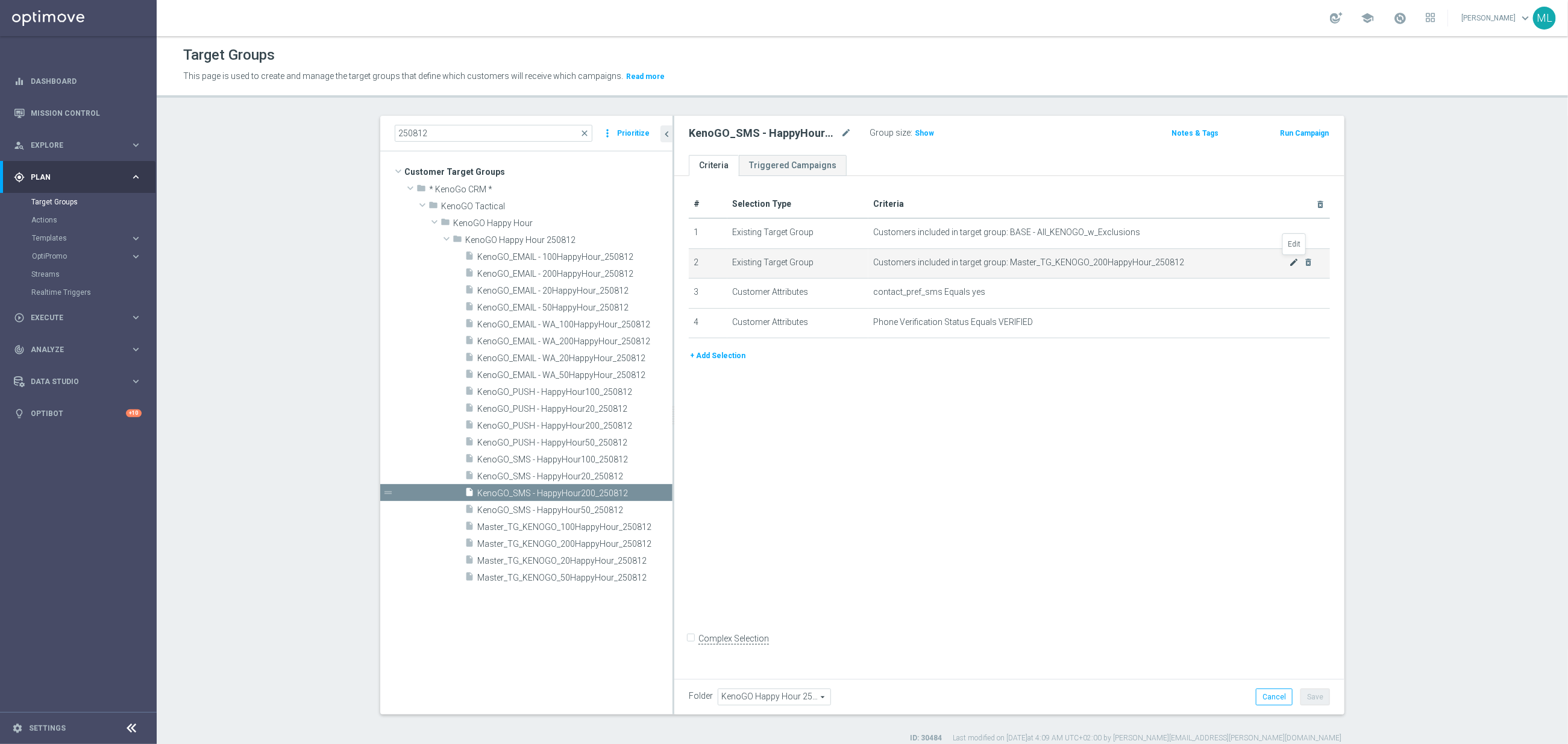
click at [1297, 263] on icon "mode_edit" at bounding box center [1294, 262] width 9 height 9
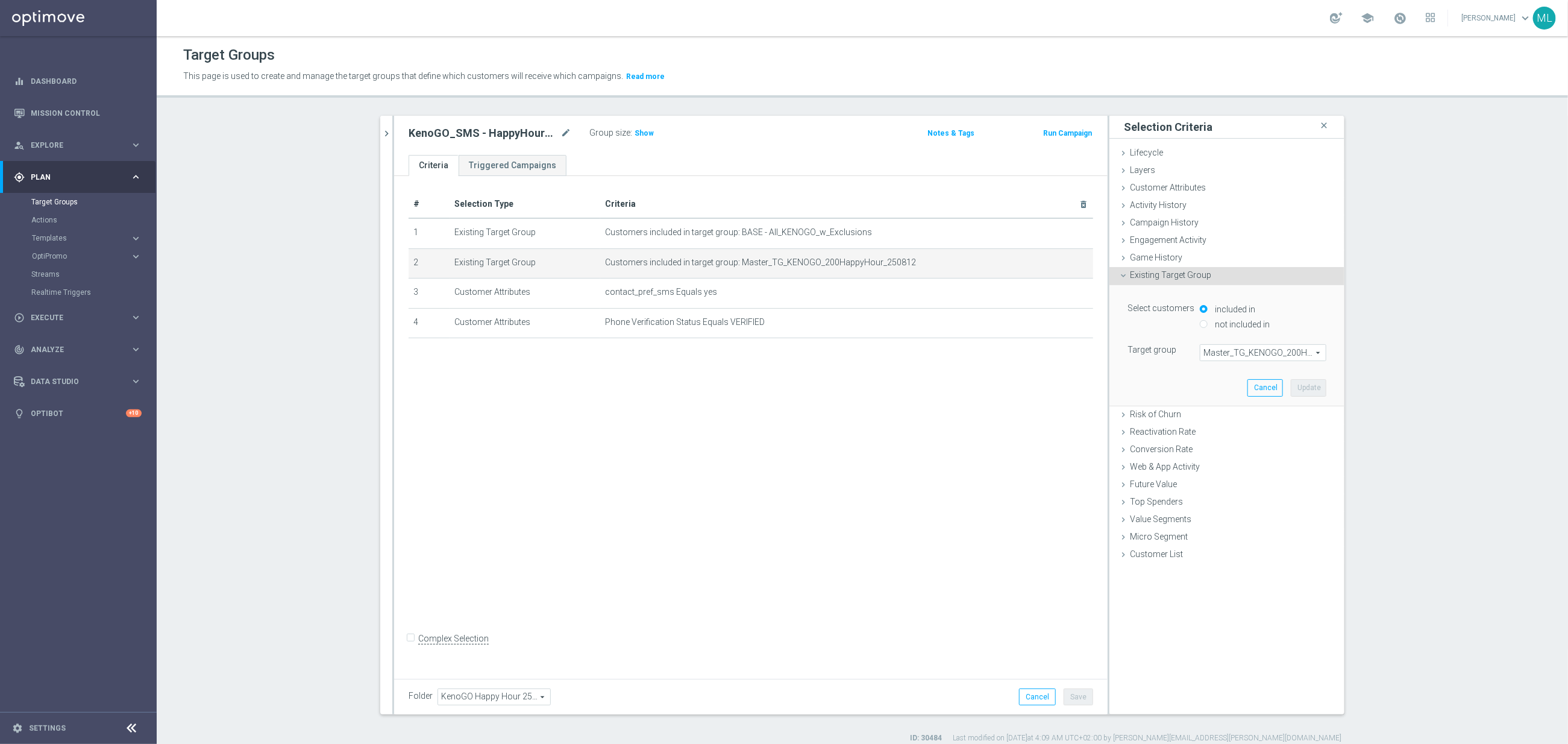
click at [1253, 351] on span "Master_TG_KENOGO_200HappyHour_250812" at bounding box center [1262, 353] width 125 height 16
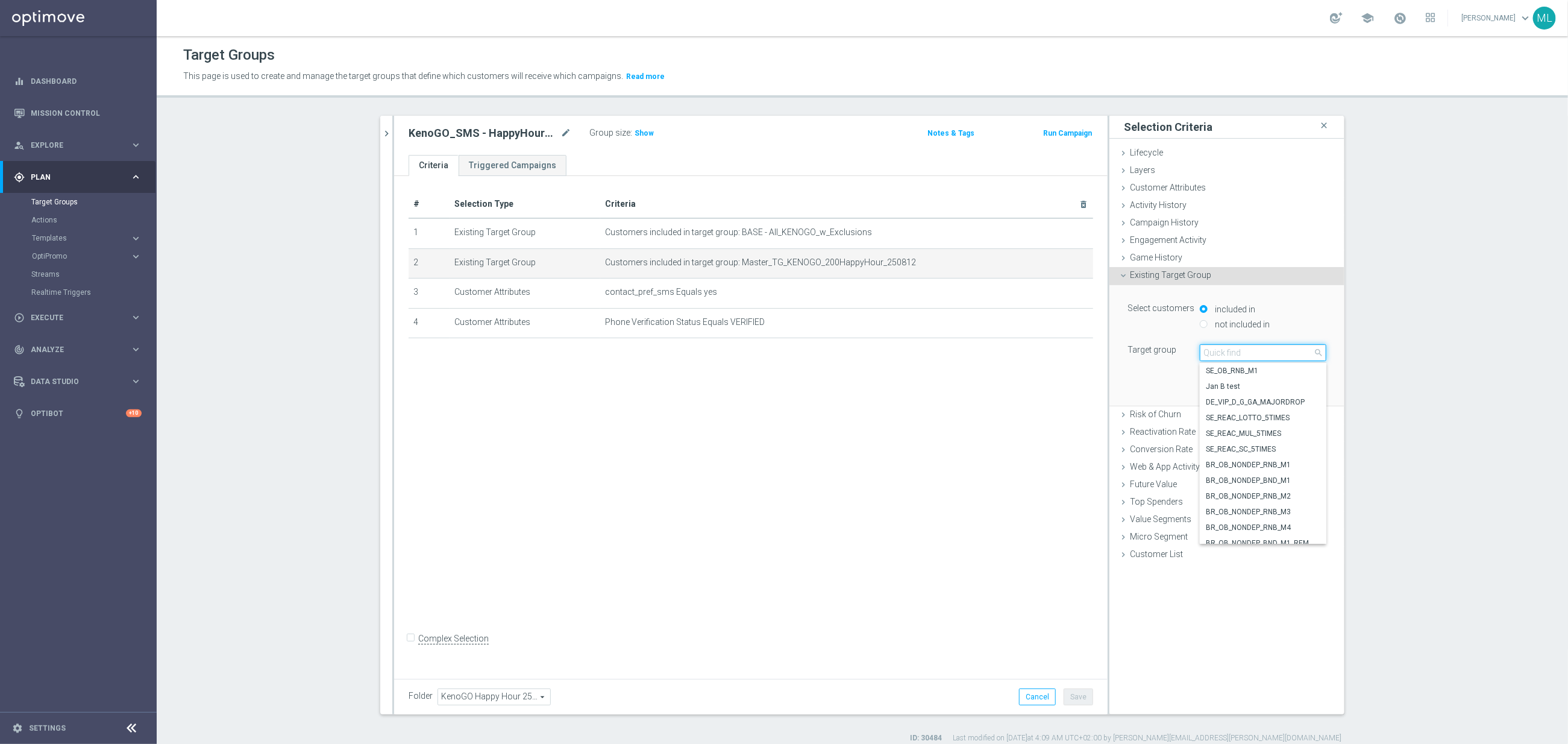
drag, startPoint x: 1230, startPoint y: 356, endPoint x: 1237, endPoint y: 356, distance: 7.0
click at [1233, 356] on input "search" at bounding box center [1263, 353] width 127 height 17
type input "250812"
click at [1277, 449] on span "KenoGO_EMAIL - 200HappyHour_250812" at bounding box center [1262, 449] width 114 height 9
type input "KenoGO_EMAIL - 200HappyHour_250812"
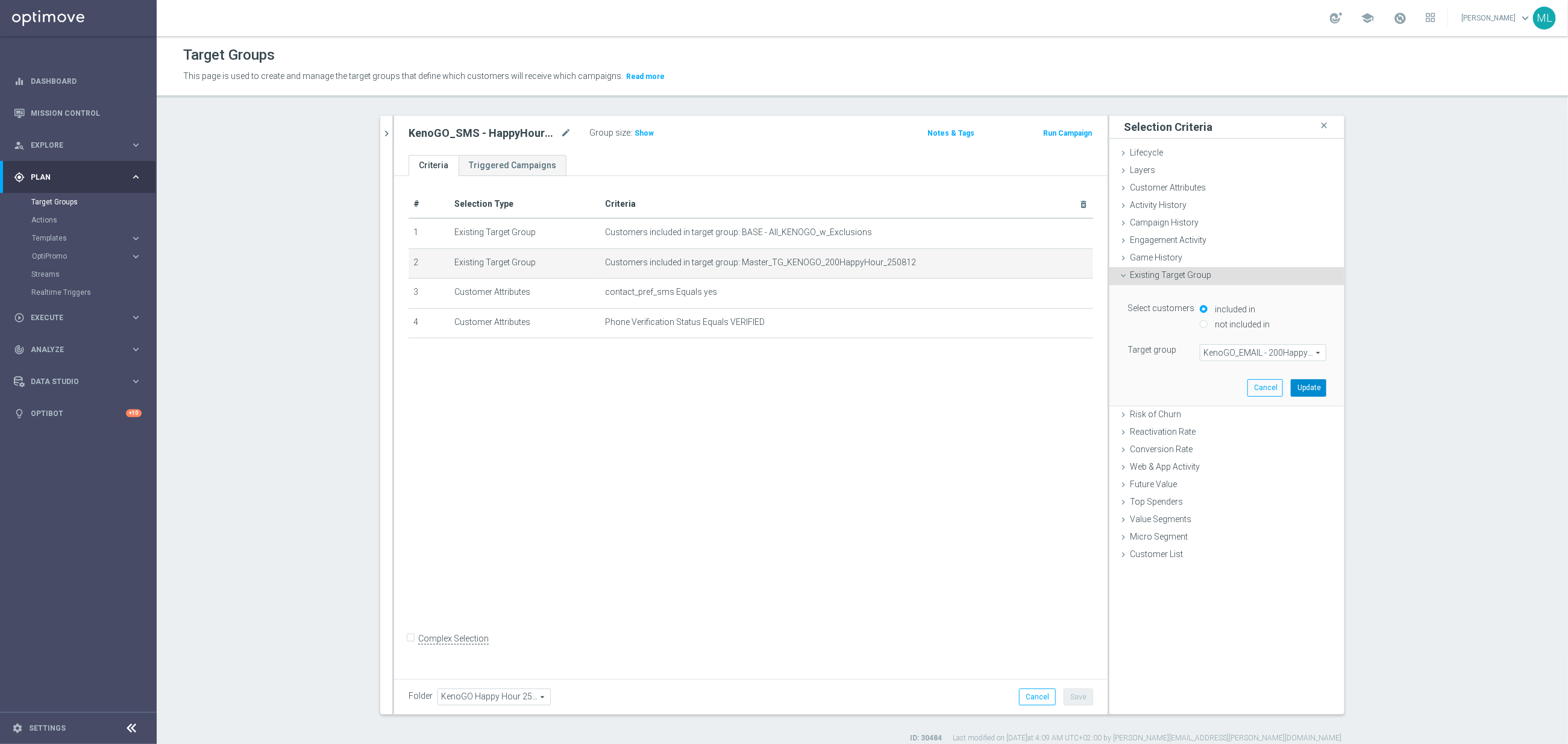
click at [1312, 391] on button "Update" at bounding box center [1309, 388] width 36 height 17
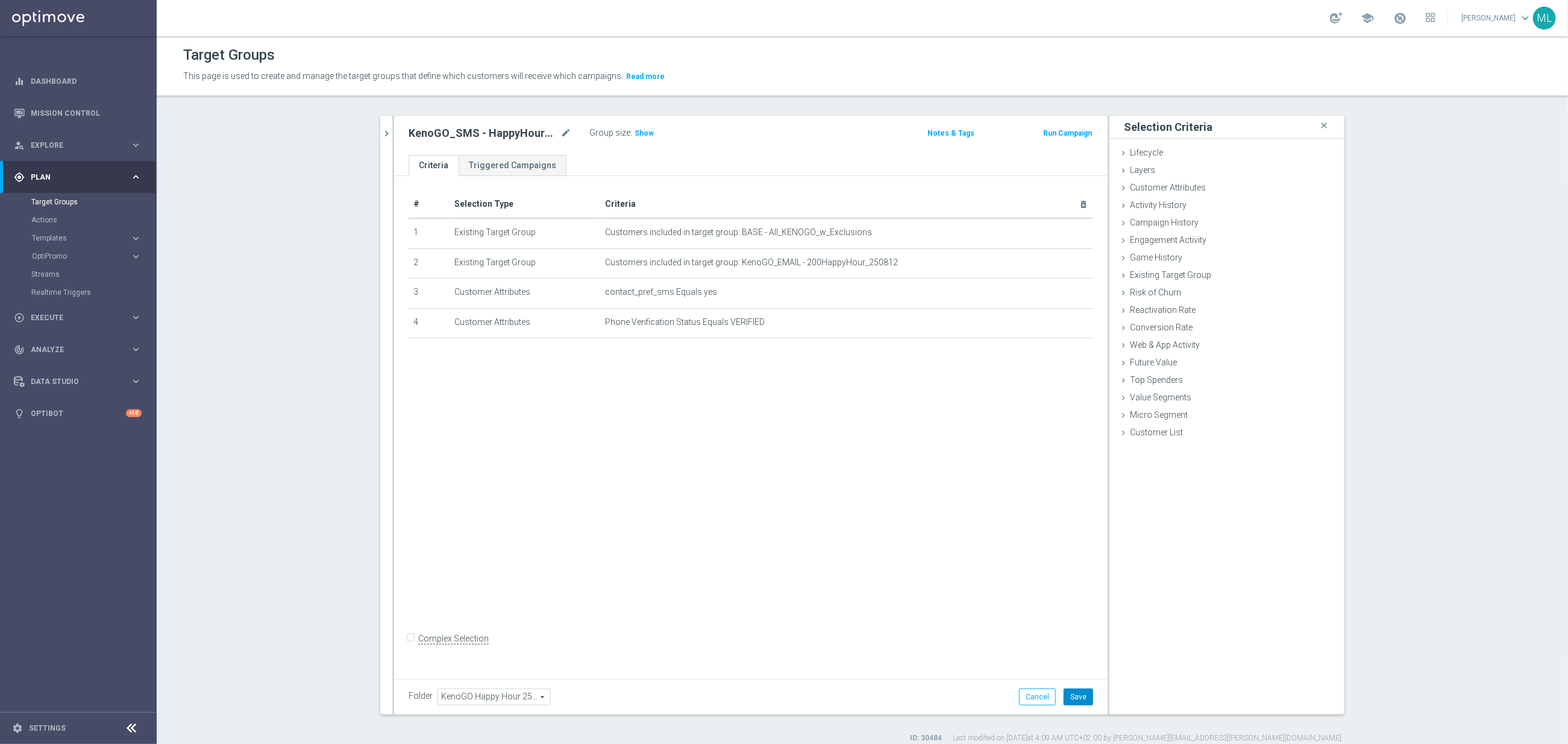
click at [1087, 694] on button "Save" at bounding box center [1078, 697] width 29 height 17
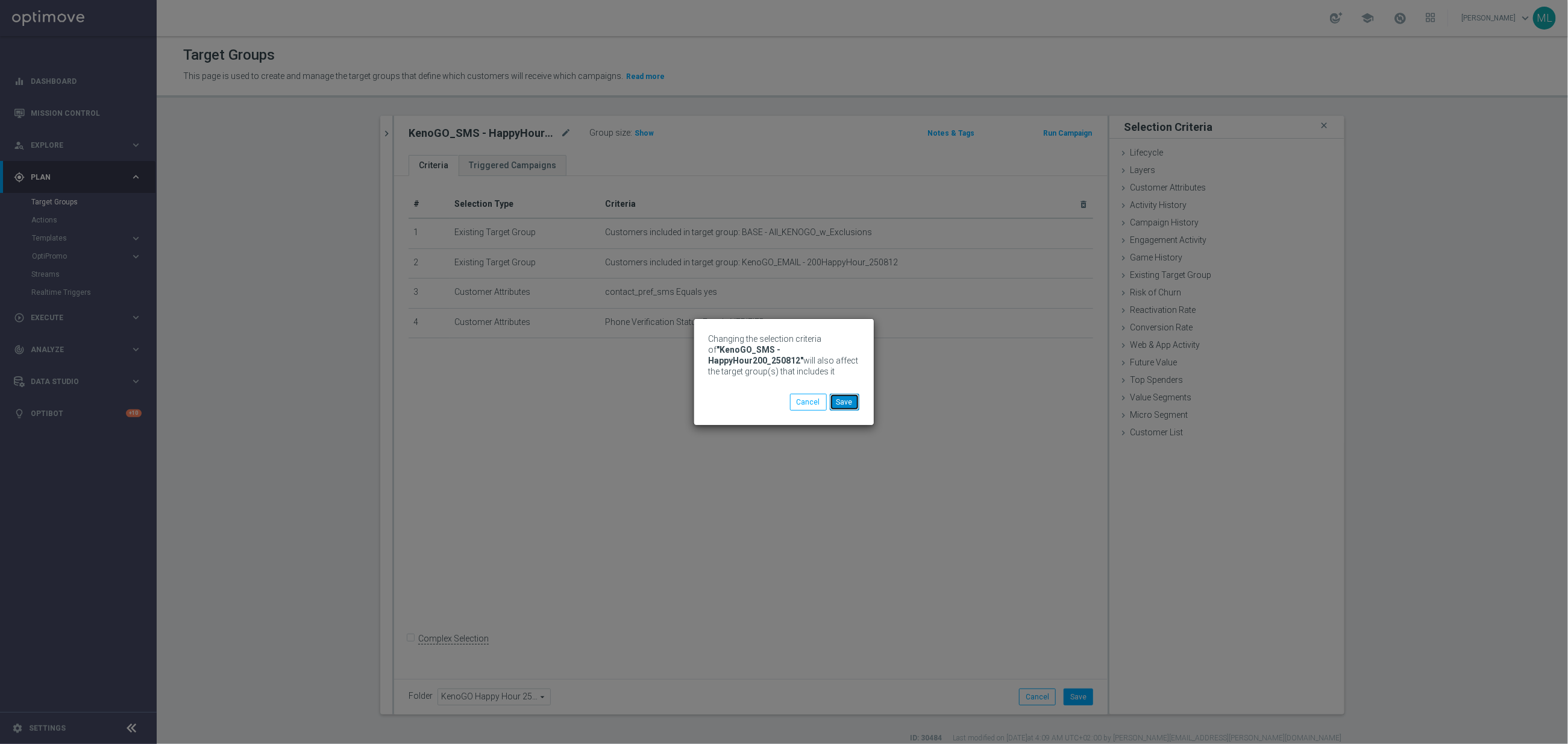
click at [849, 402] on button "Save" at bounding box center [845, 402] width 29 height 17
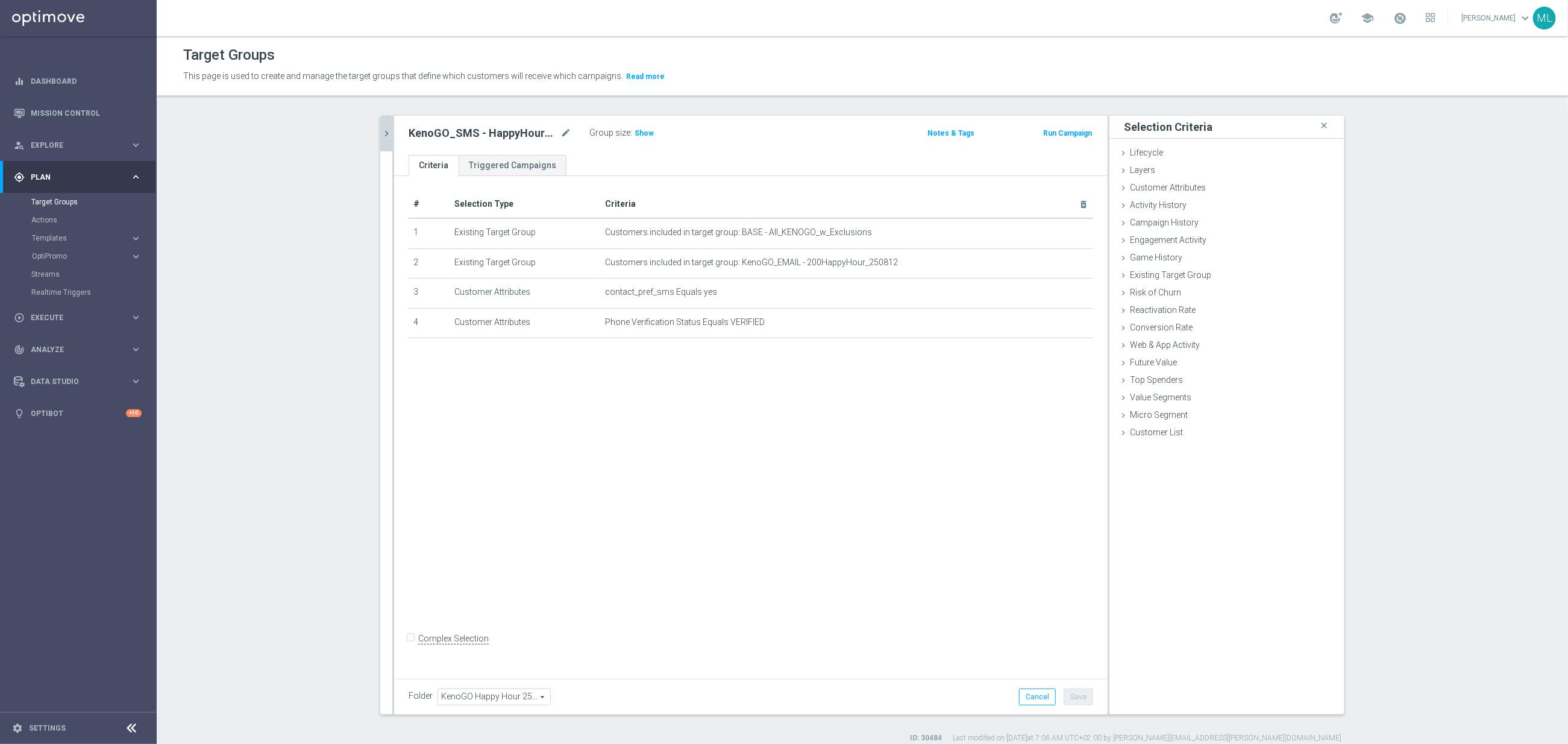
click at [391, 141] on button "chevron_right" at bounding box center [387, 134] width 12 height 36
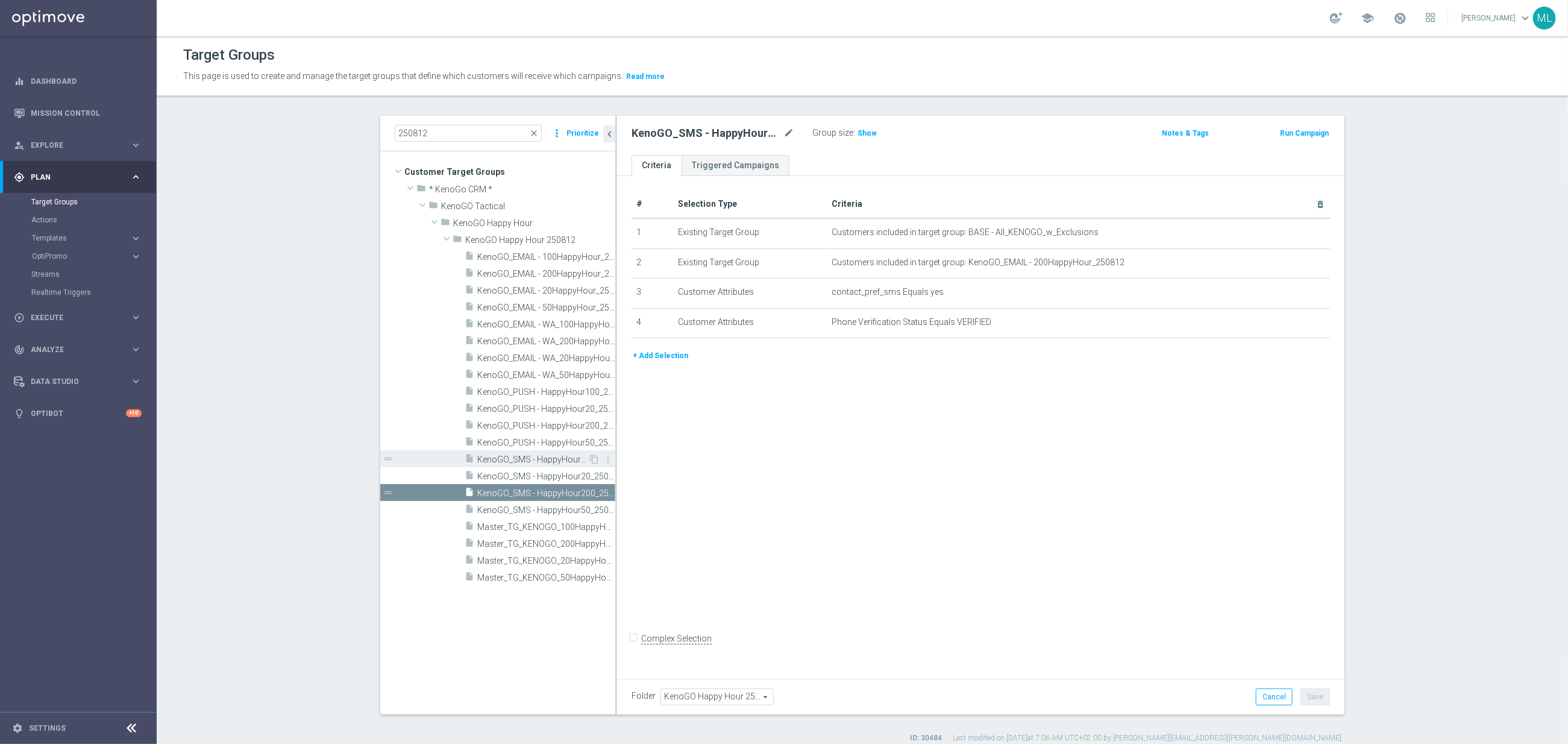
click at [564, 461] on span "KenoGO_SMS - HappyHour100_250812" at bounding box center [532, 459] width 111 height 10
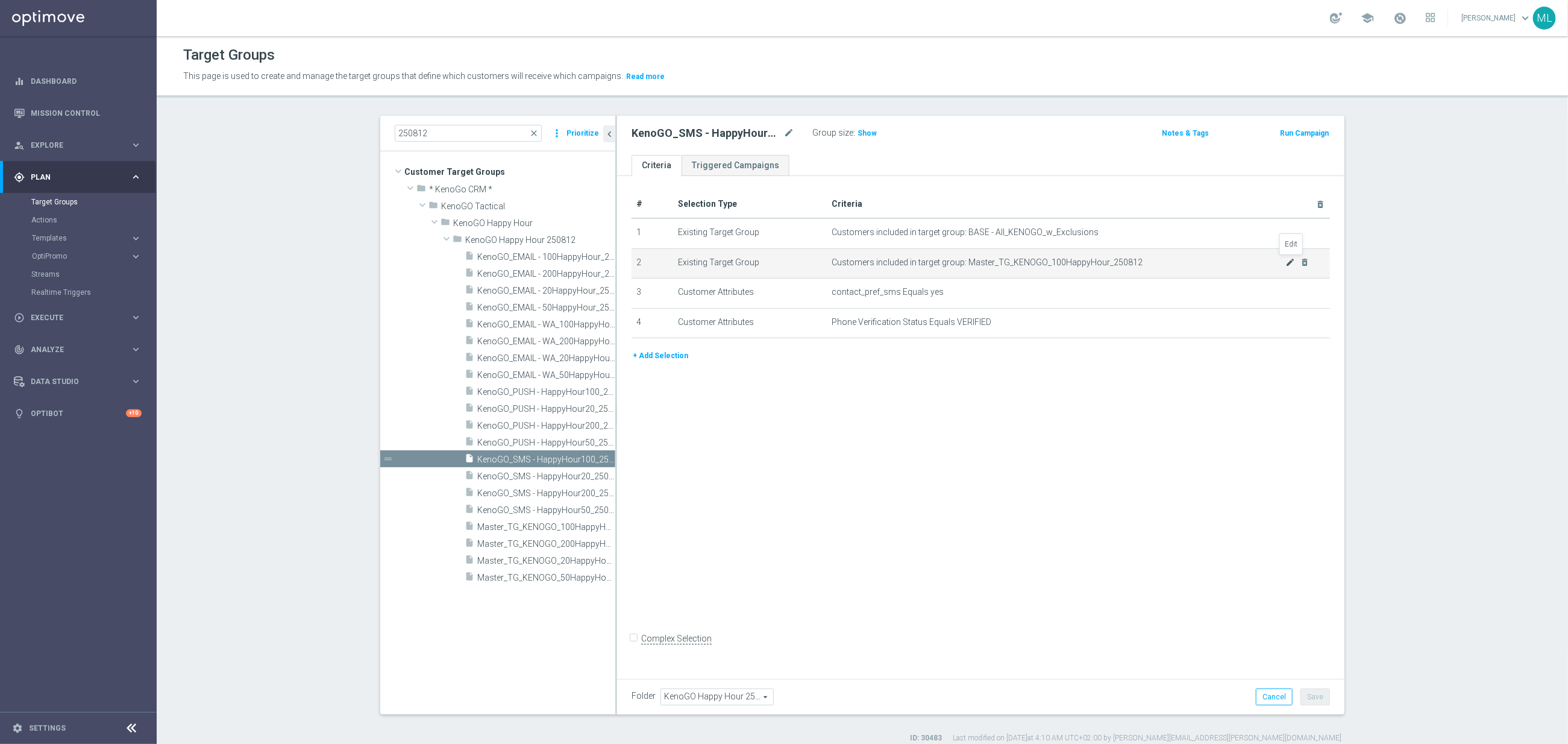
click at [1292, 263] on icon "mode_edit" at bounding box center [1291, 262] width 9 height 9
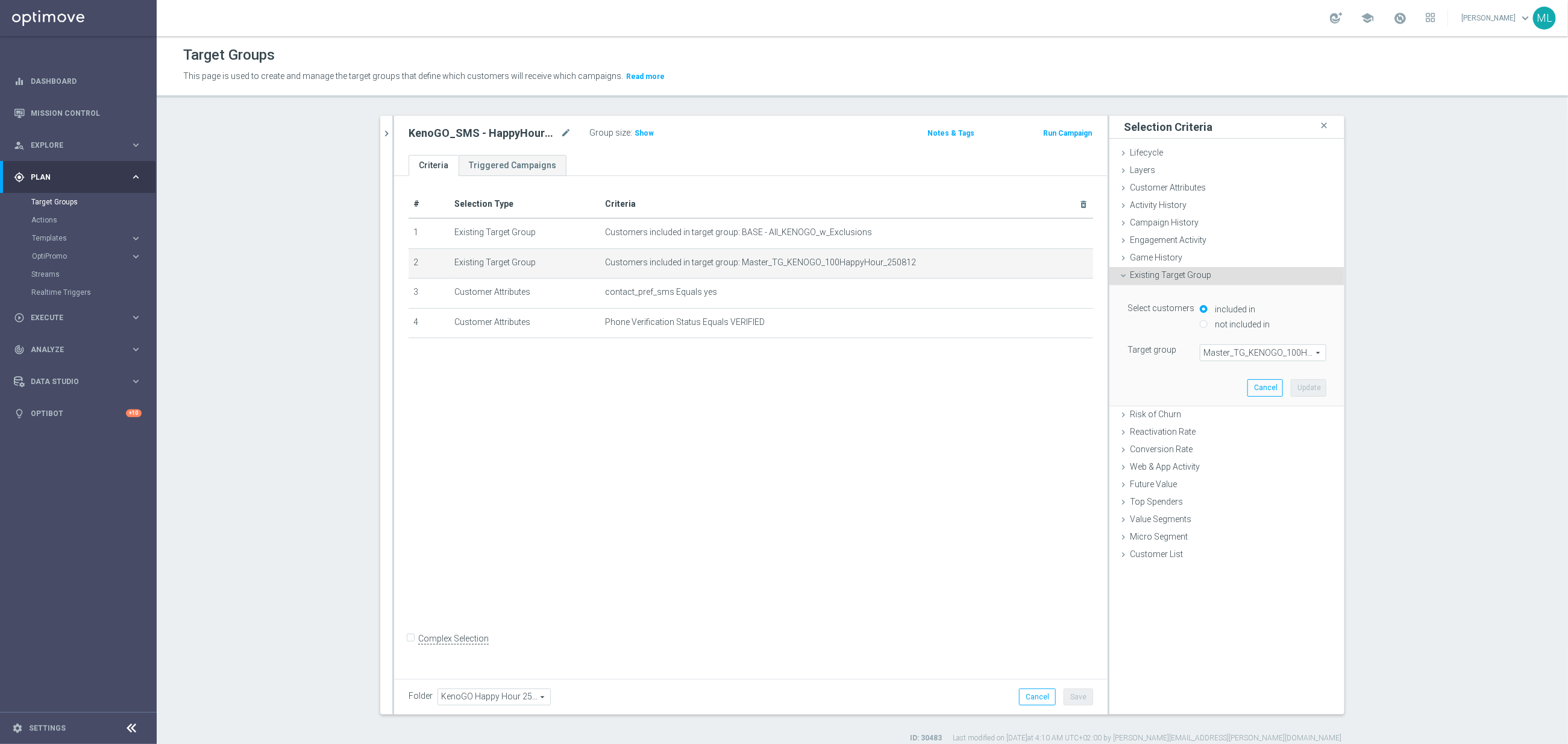
click at [1241, 354] on span "Master_TG_KENOGO_100HappyHour_250812" at bounding box center [1262, 353] width 125 height 16
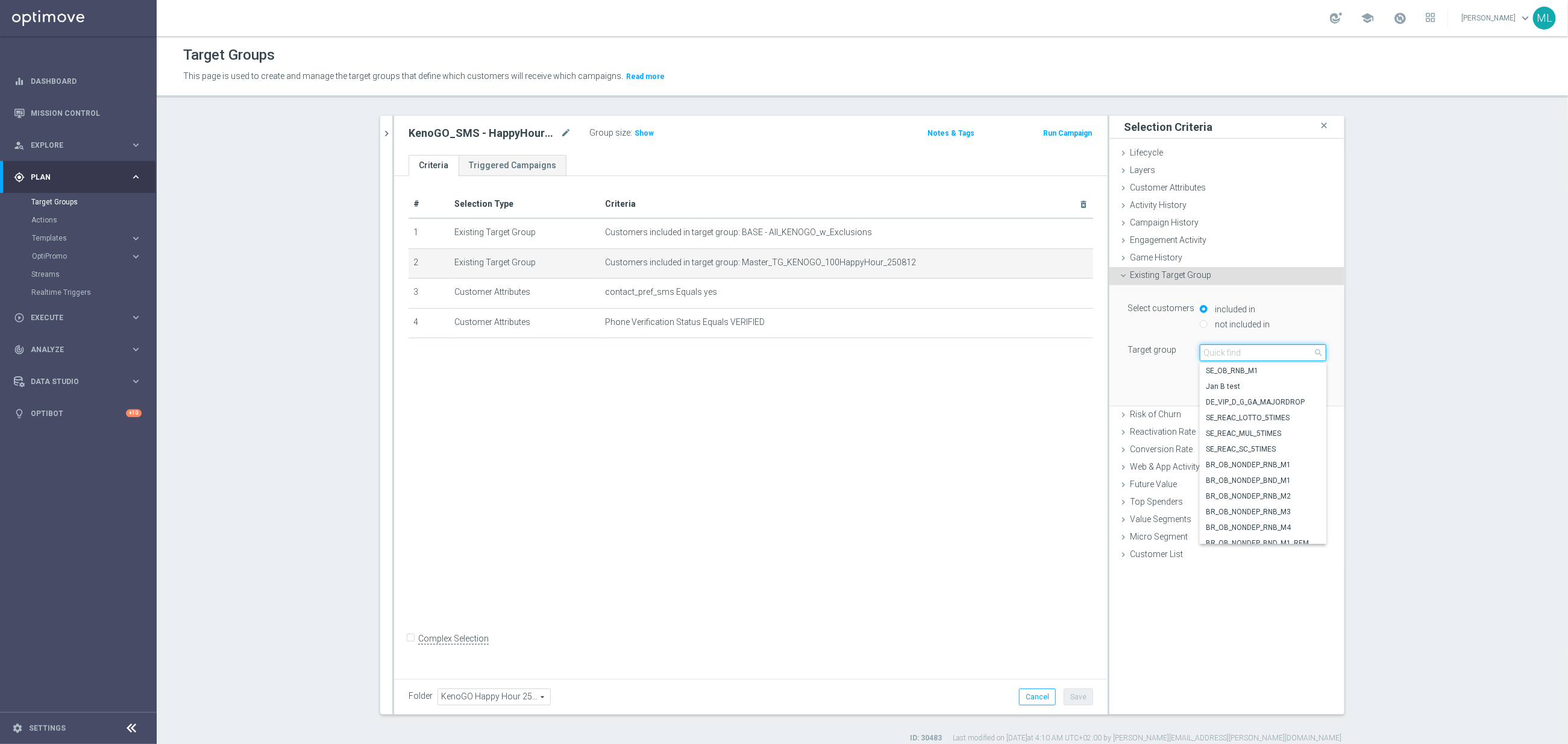
click at [1231, 354] on input "search" at bounding box center [1263, 353] width 127 height 17
type input "250812"
click at [1278, 437] on span "KenoGO_EMAIL - 100HappyHour_250812" at bounding box center [1262, 433] width 114 height 9
type input "KenoGO_EMAIL - 100HappyHour_250812"
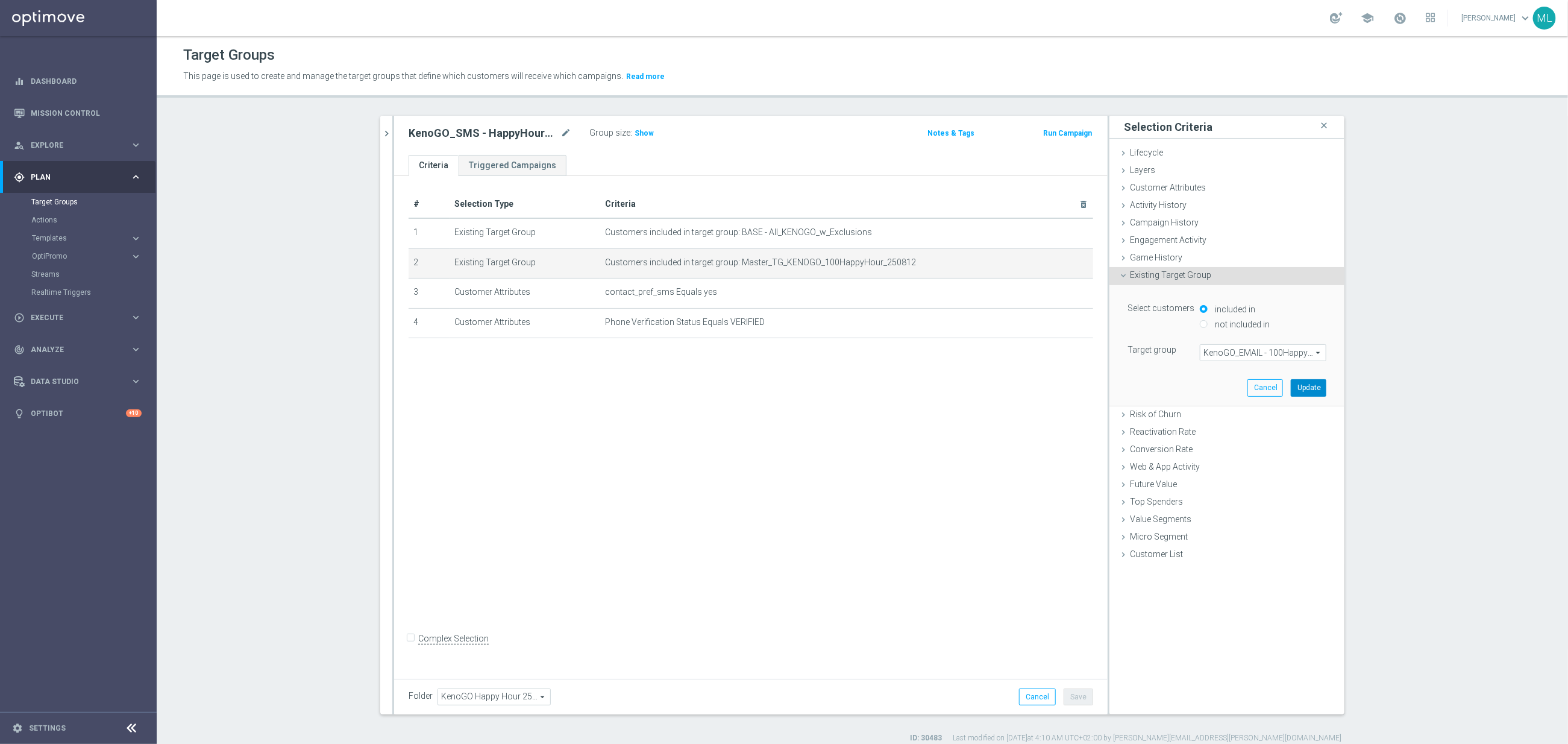
click at [1306, 387] on button "Update" at bounding box center [1309, 388] width 36 height 17
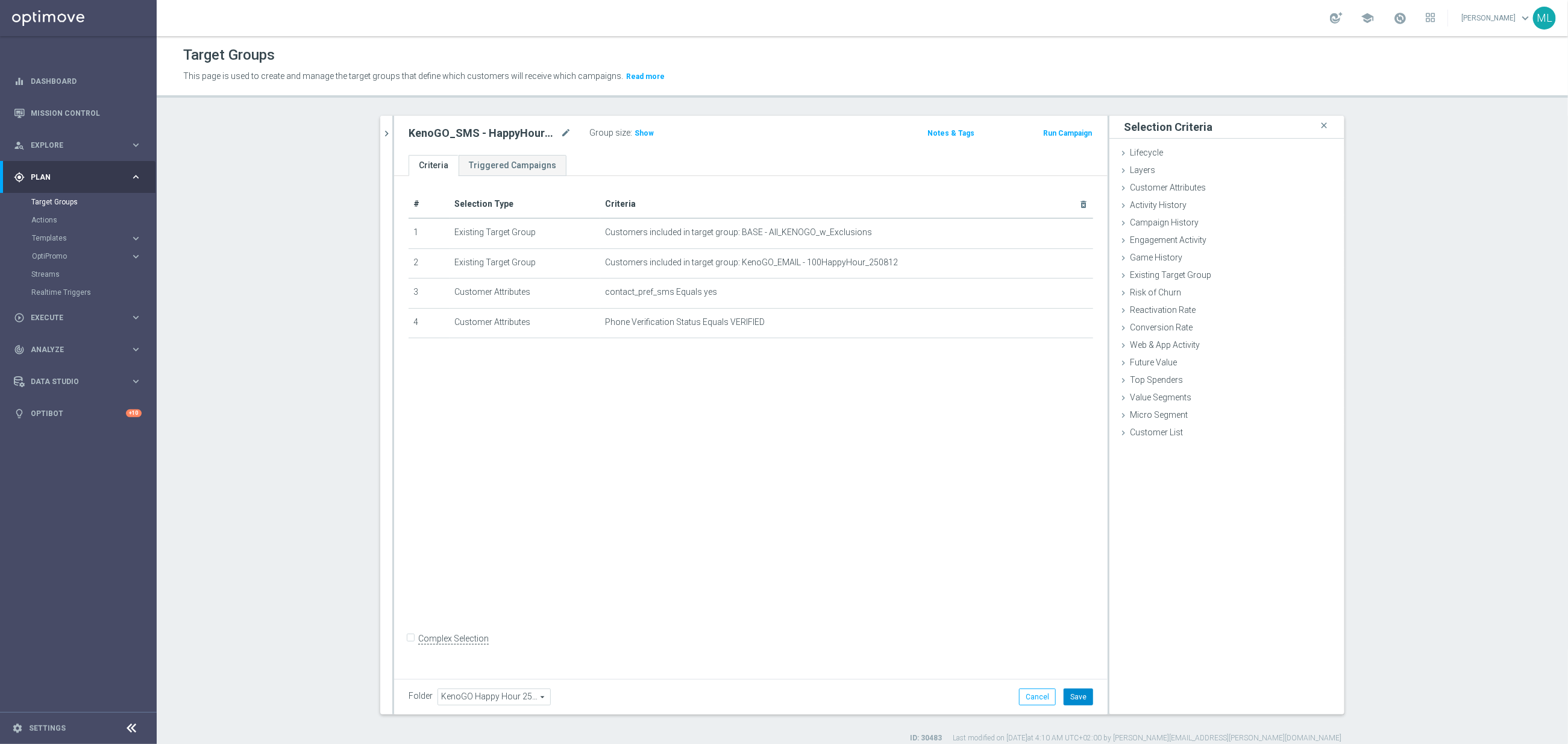
click at [1084, 695] on button "Save" at bounding box center [1078, 697] width 29 height 17
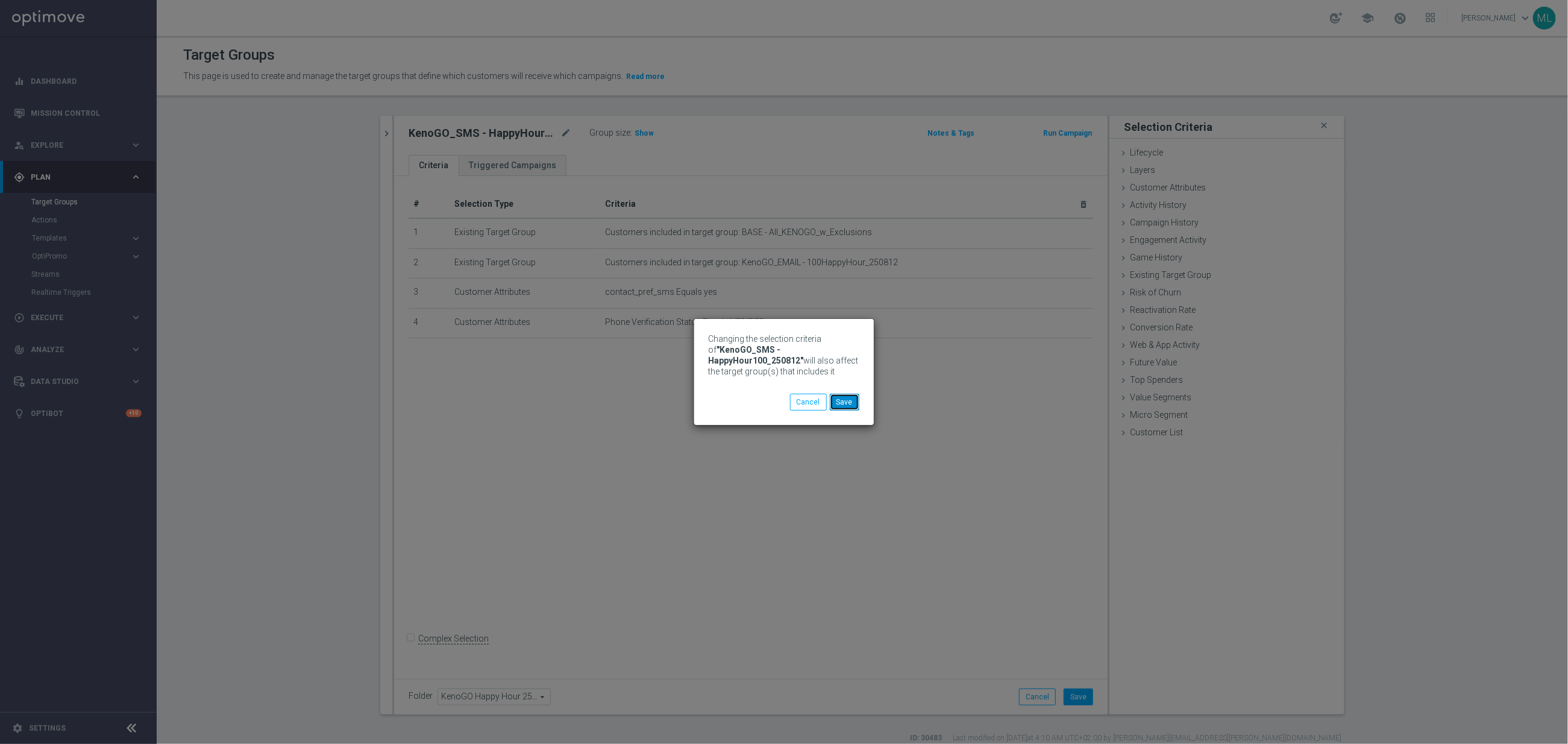
click at [847, 405] on button "Save" at bounding box center [845, 402] width 29 height 17
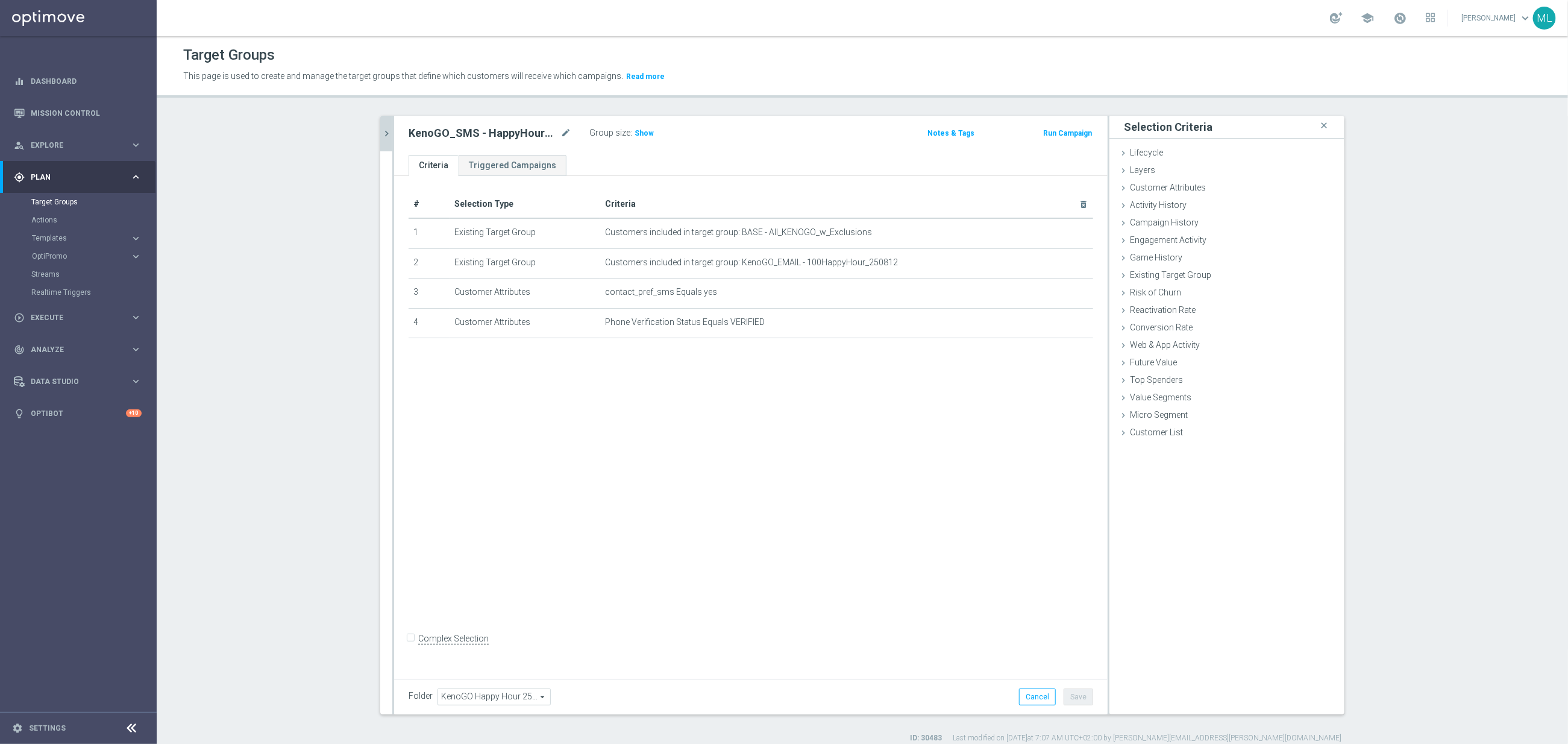
click at [390, 136] on icon "chevron_right" at bounding box center [387, 134] width 12 height 12
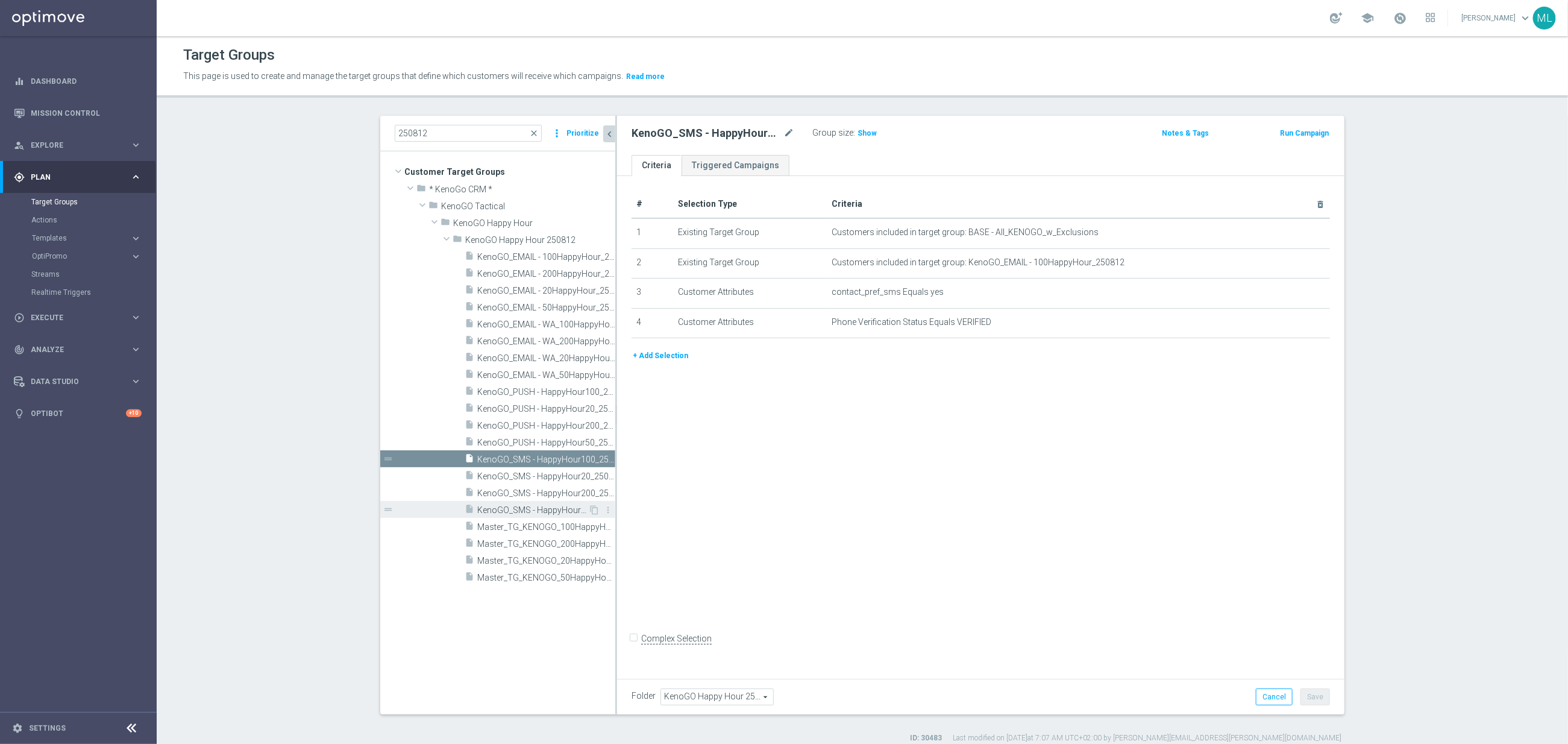
click at [565, 508] on span "KenoGO_SMS - HappyHour50_250812" at bounding box center [532, 510] width 111 height 10
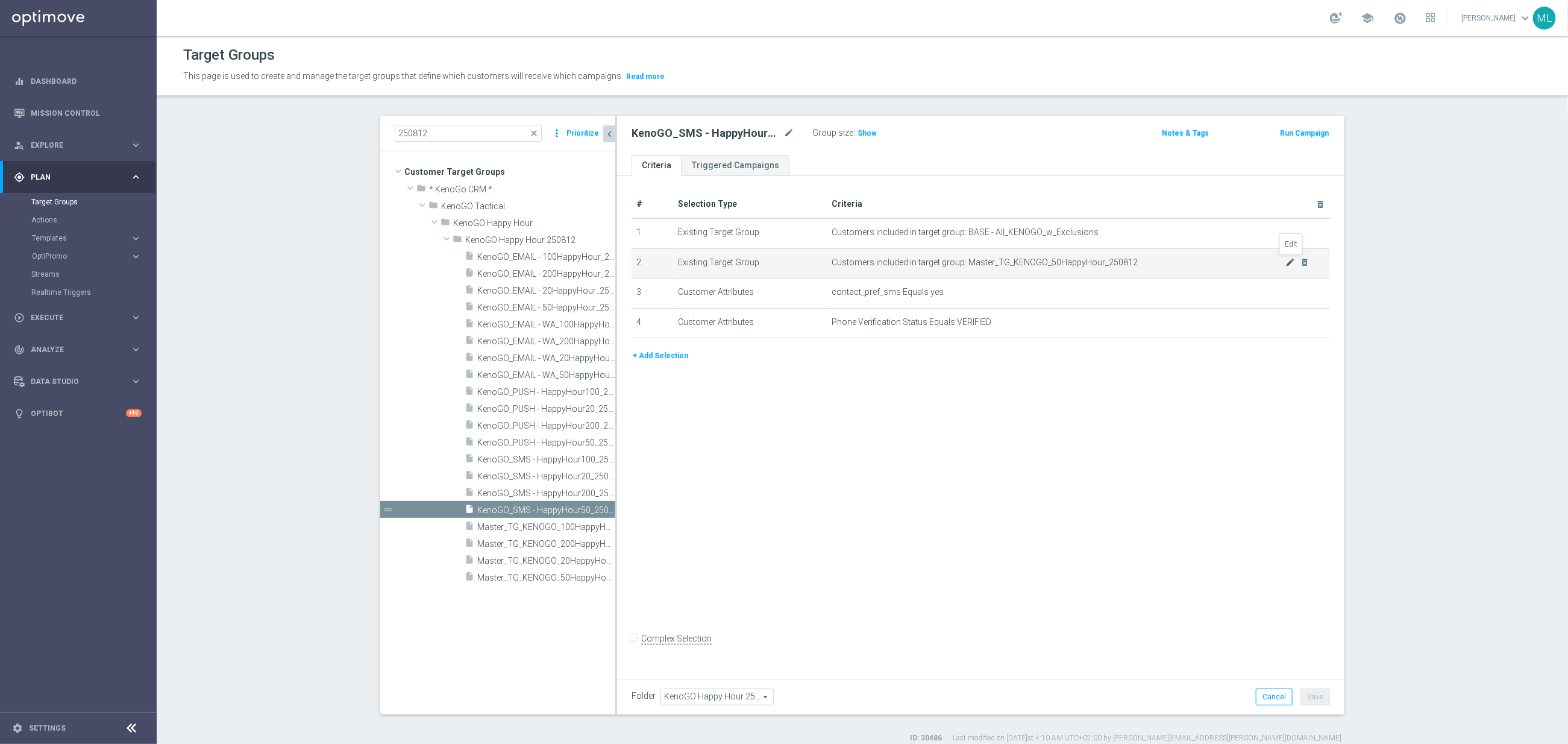
click at [1289, 264] on icon "mode_edit" at bounding box center [1291, 262] width 9 height 9
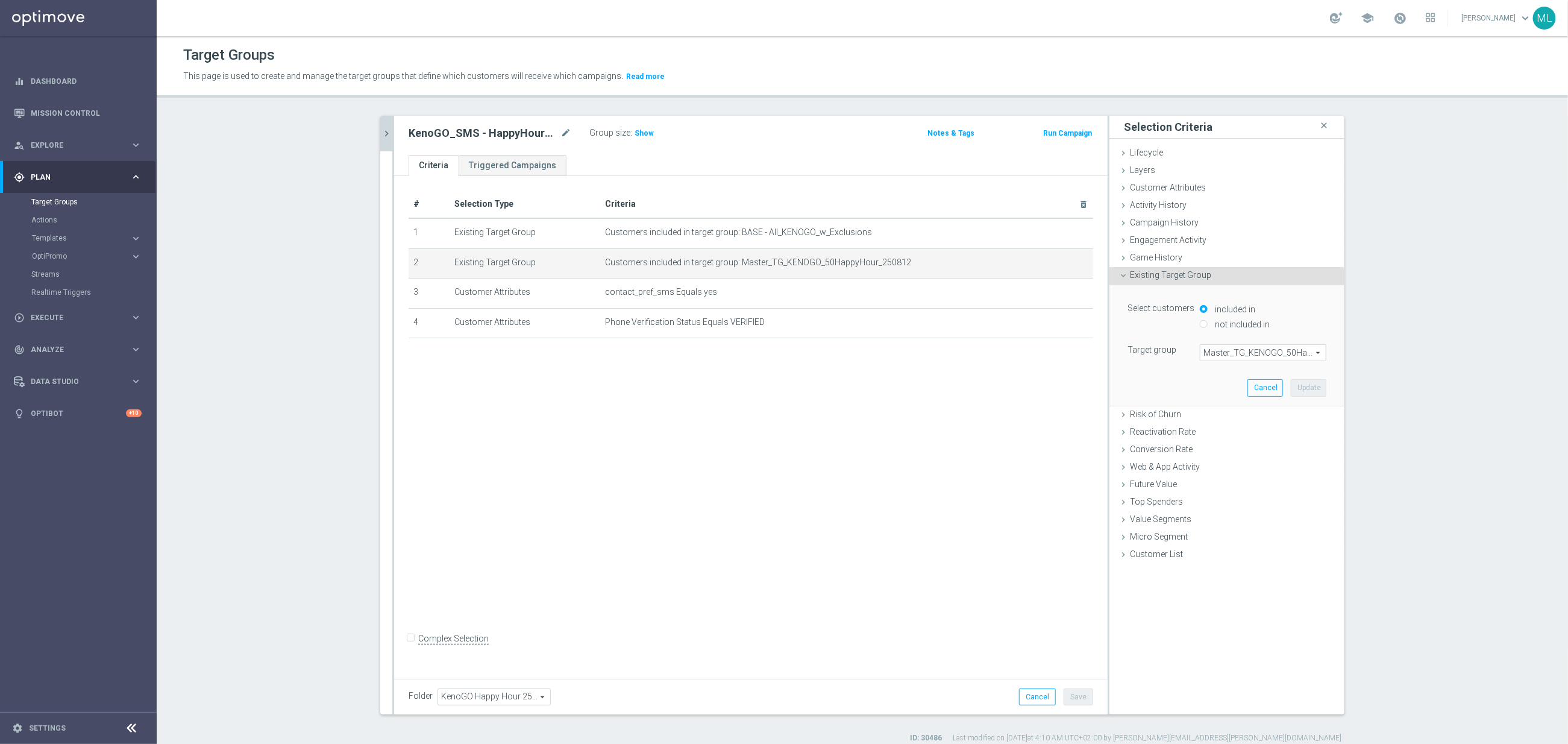
click at [1232, 355] on span "Master_TG_KENOGO_50HappyHour_250812" at bounding box center [1262, 353] width 125 height 16
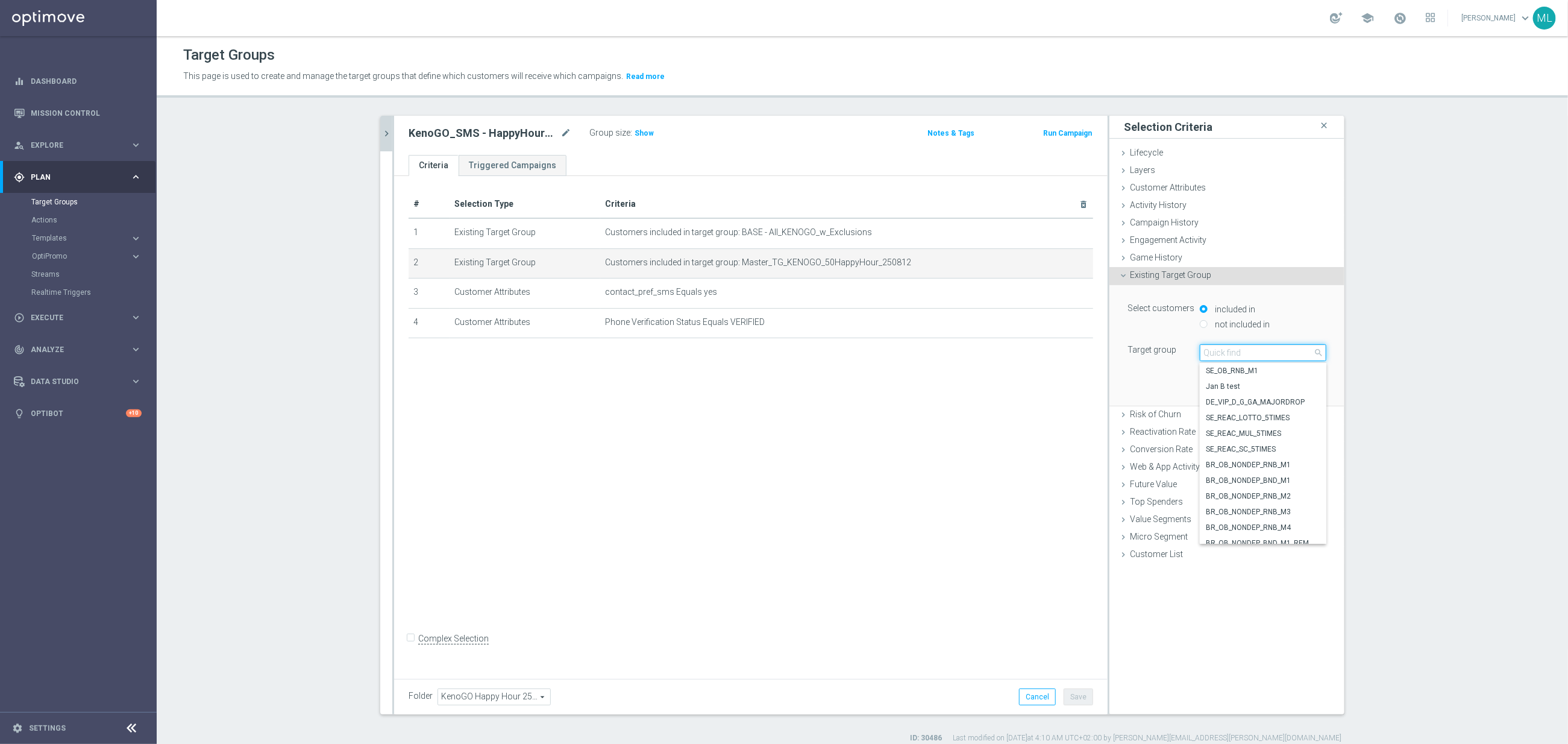
click at [1232, 354] on input "search" at bounding box center [1263, 353] width 127 height 17
type input "250812"
click at [1273, 478] on span "KenoGO_EMAIL - 50HappyHour_250812" at bounding box center [1262, 481] width 114 height 9
type input "KenoGO_EMAIL - 50HappyHour_250812"
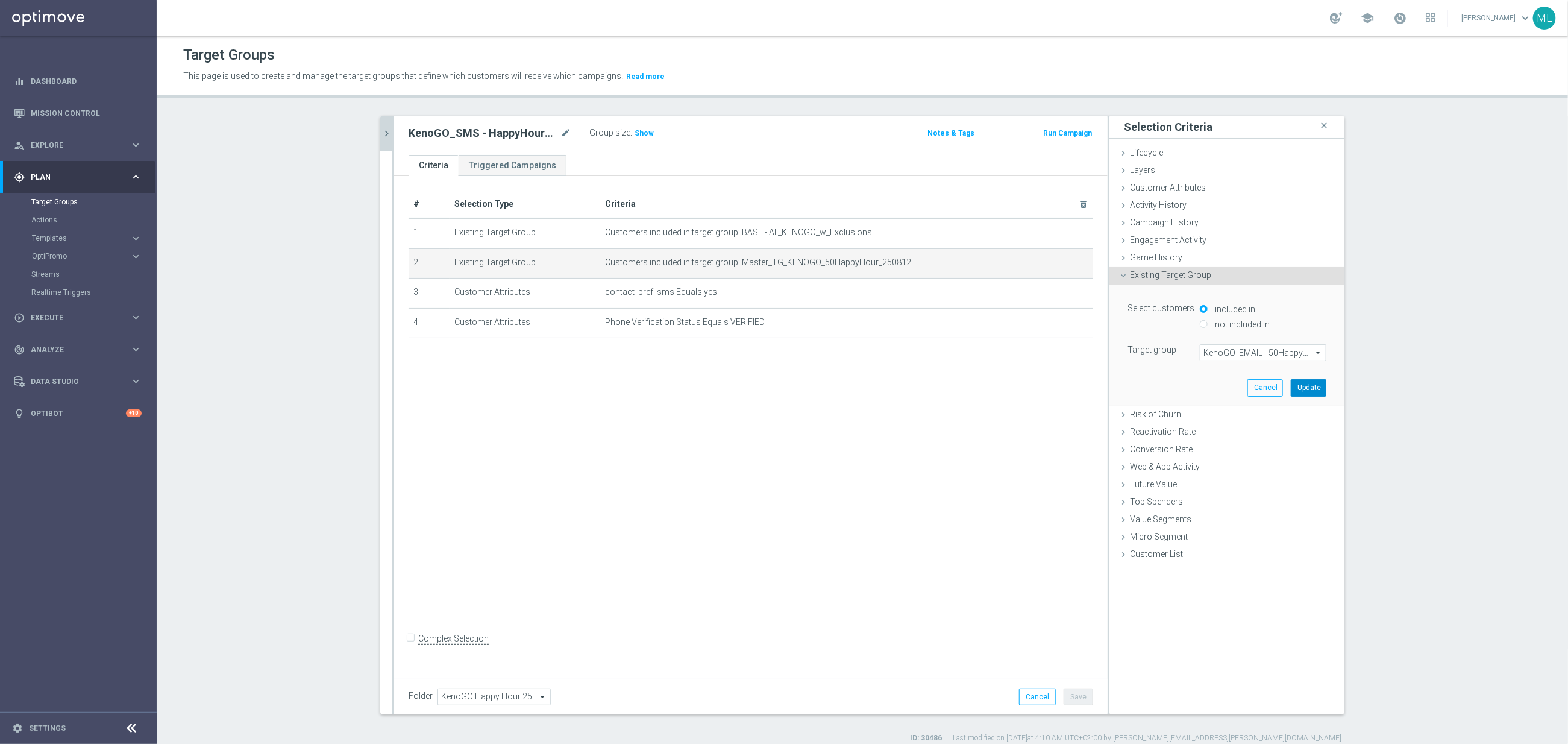
click at [1311, 385] on button "Update" at bounding box center [1309, 388] width 36 height 17
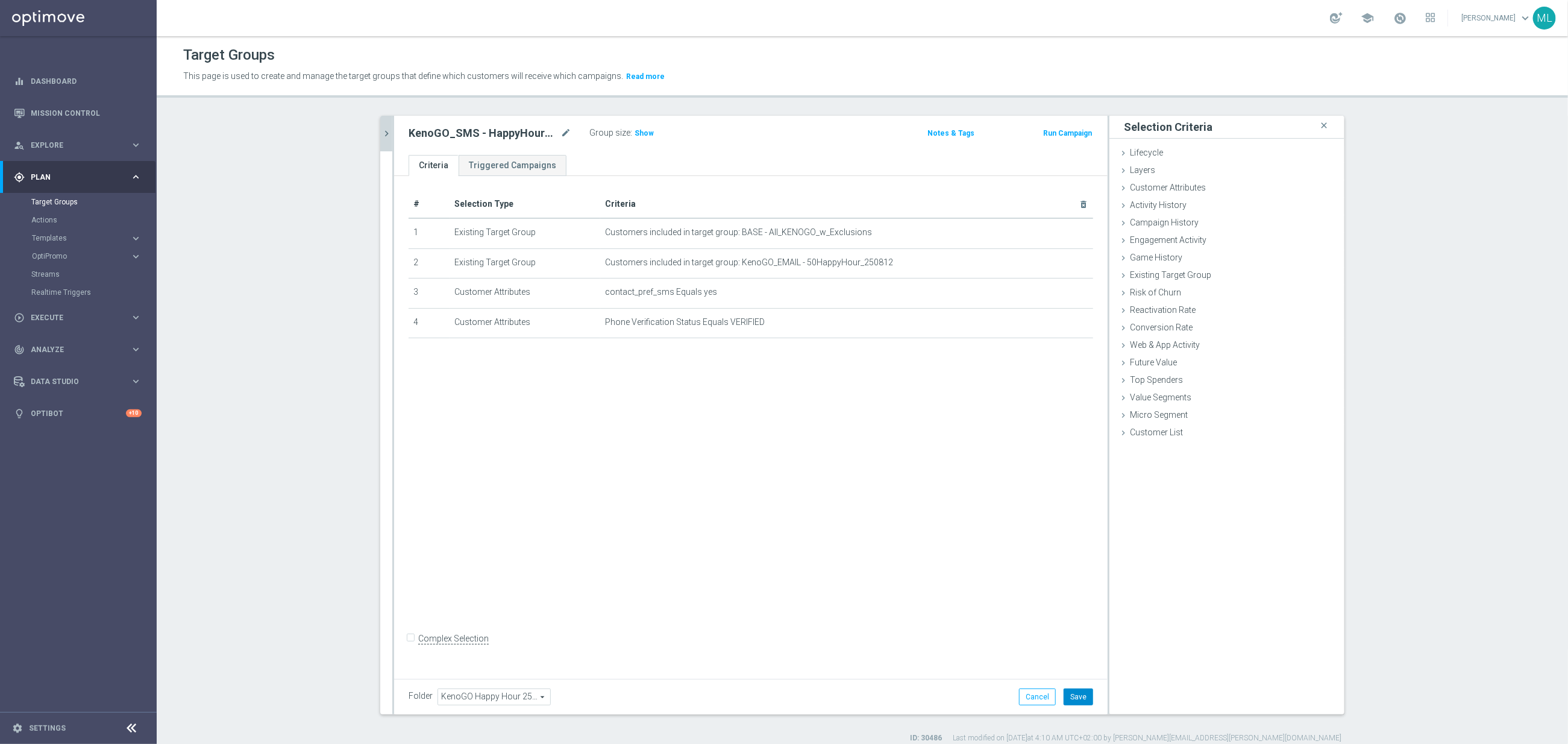
click at [1083, 695] on button "Save" at bounding box center [1078, 697] width 29 height 17
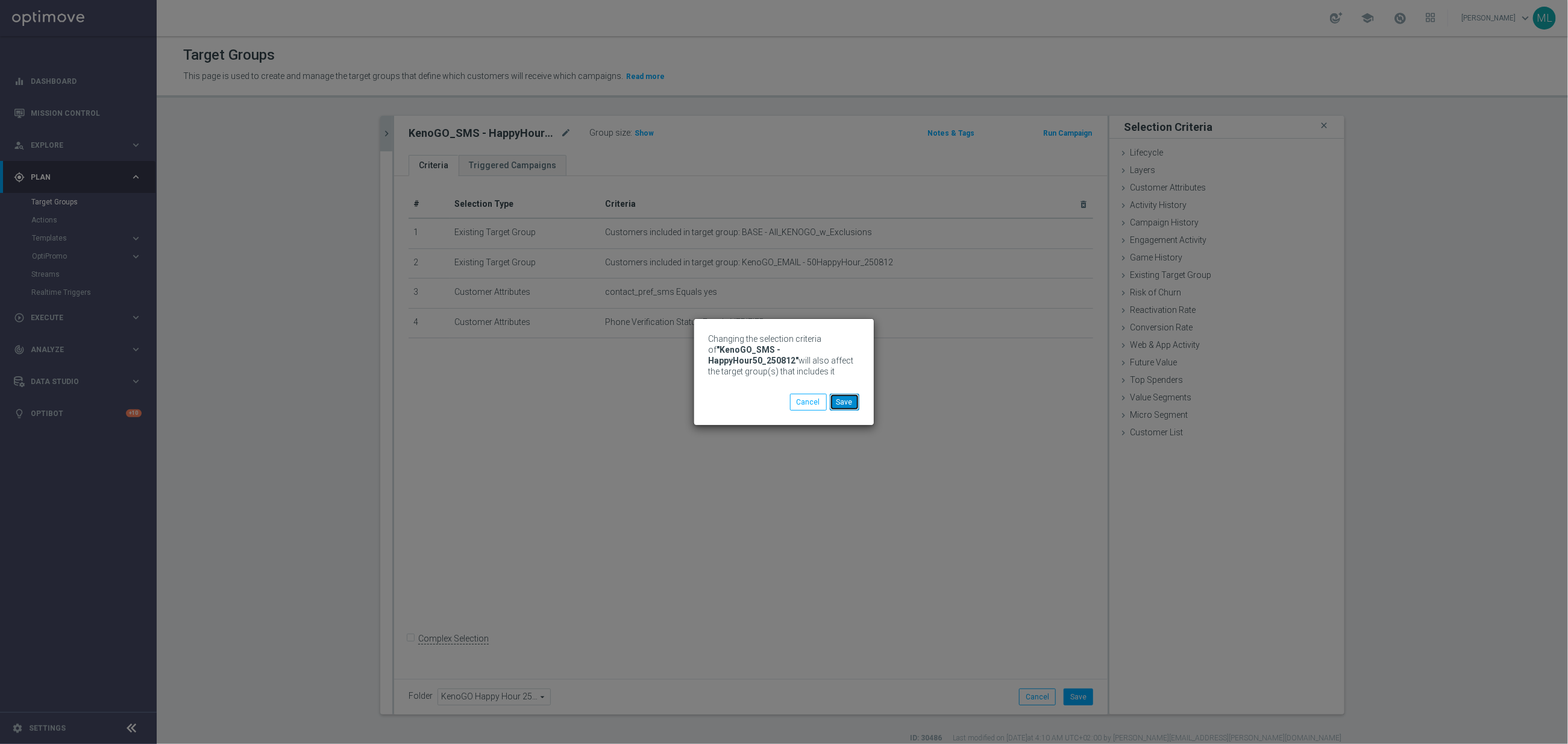
click at [848, 402] on button "Save" at bounding box center [845, 402] width 29 height 17
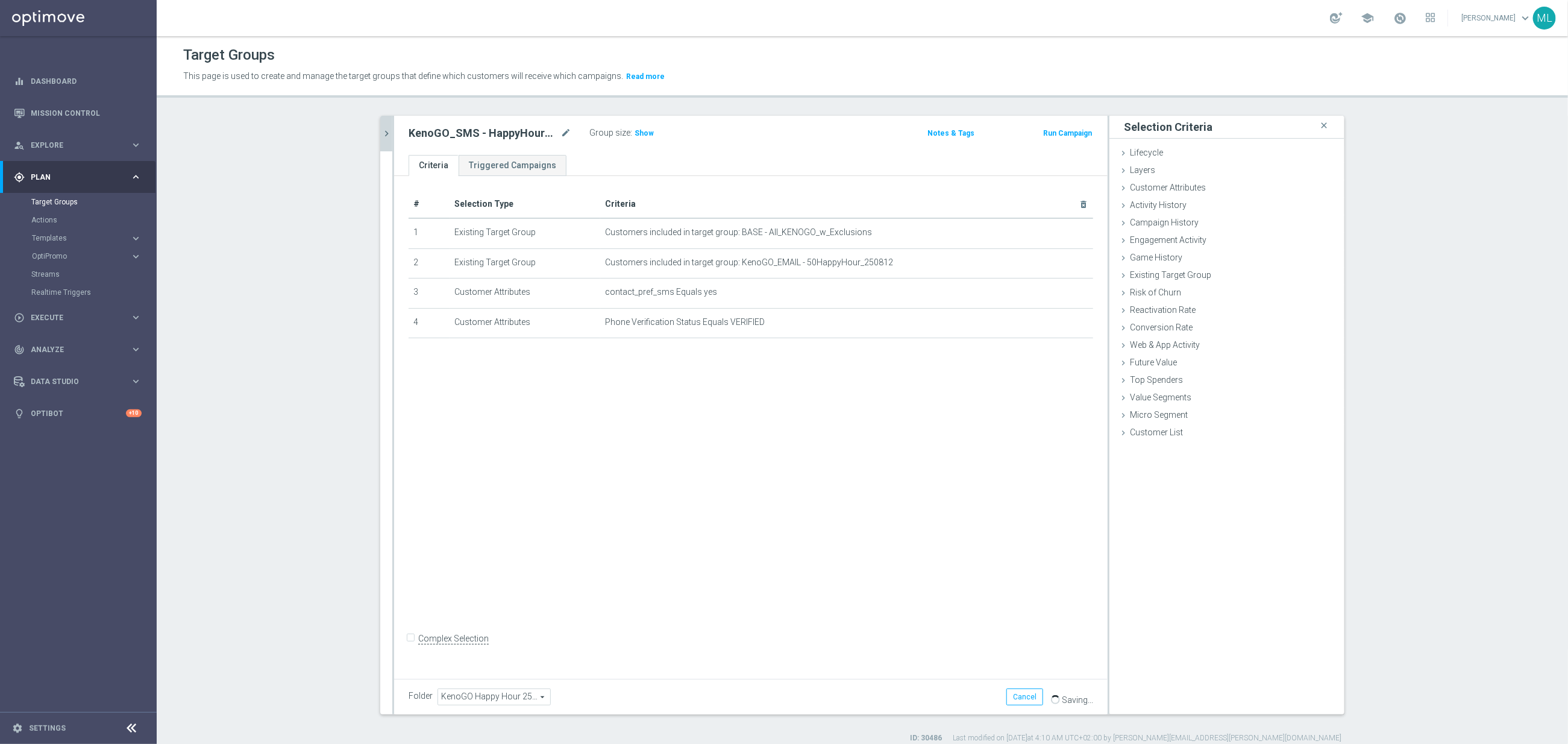
click at [389, 134] on icon "chevron_right" at bounding box center [387, 134] width 12 height 12
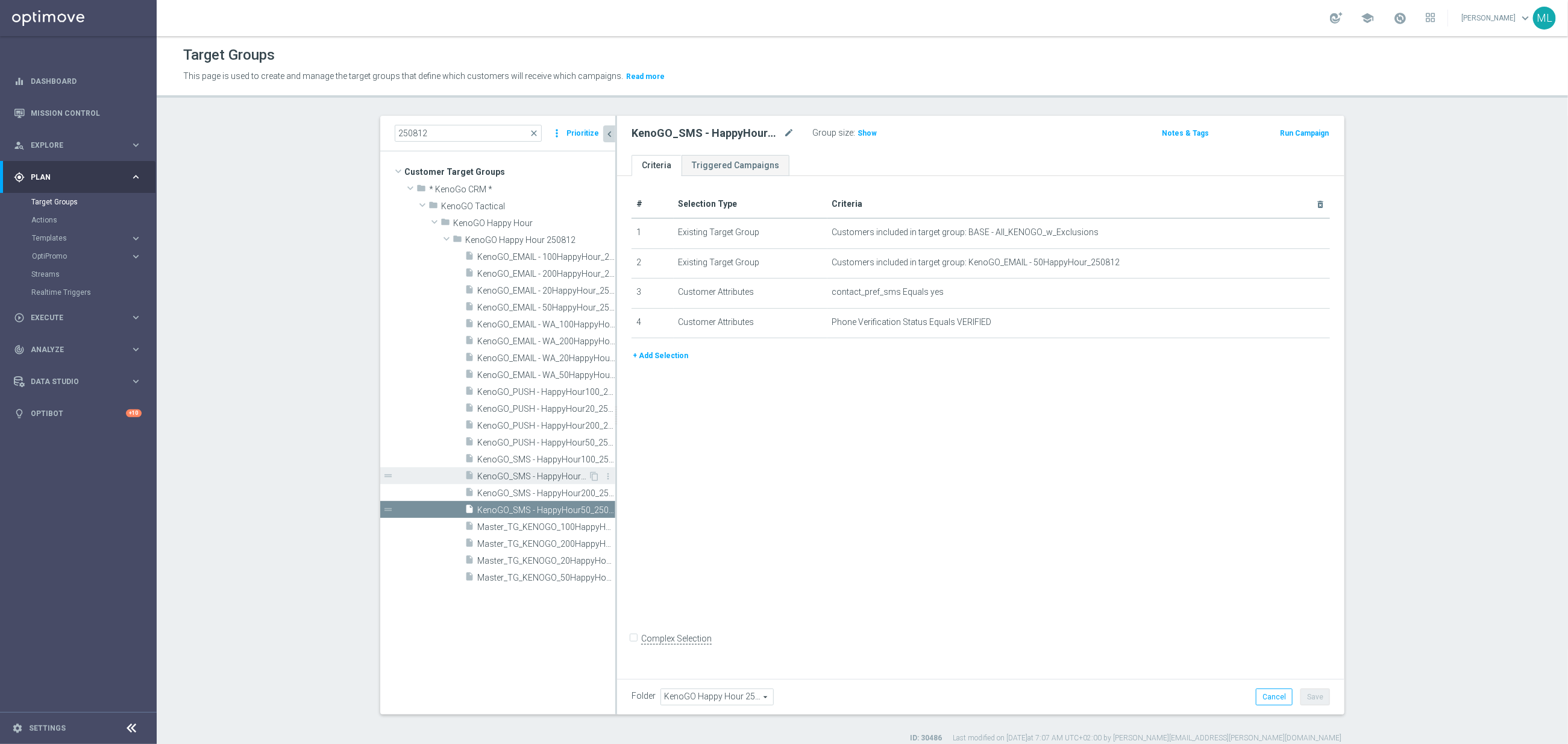
click at [559, 470] on div "insert_drive_file KenoGO_SMS - HappyHour20_250812" at bounding box center [526, 476] width 123 height 17
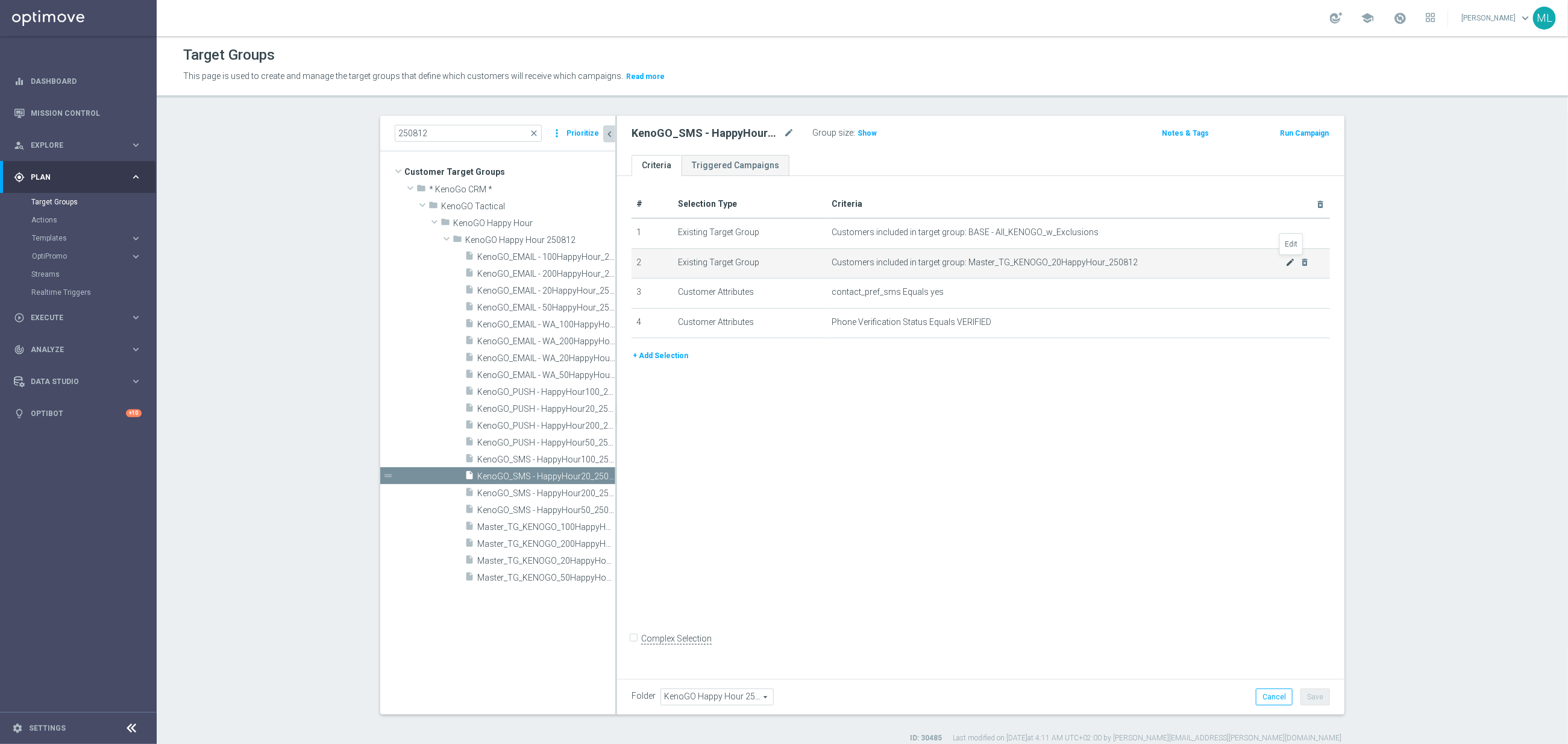
click at [1293, 263] on icon "mode_edit" at bounding box center [1291, 262] width 9 height 9
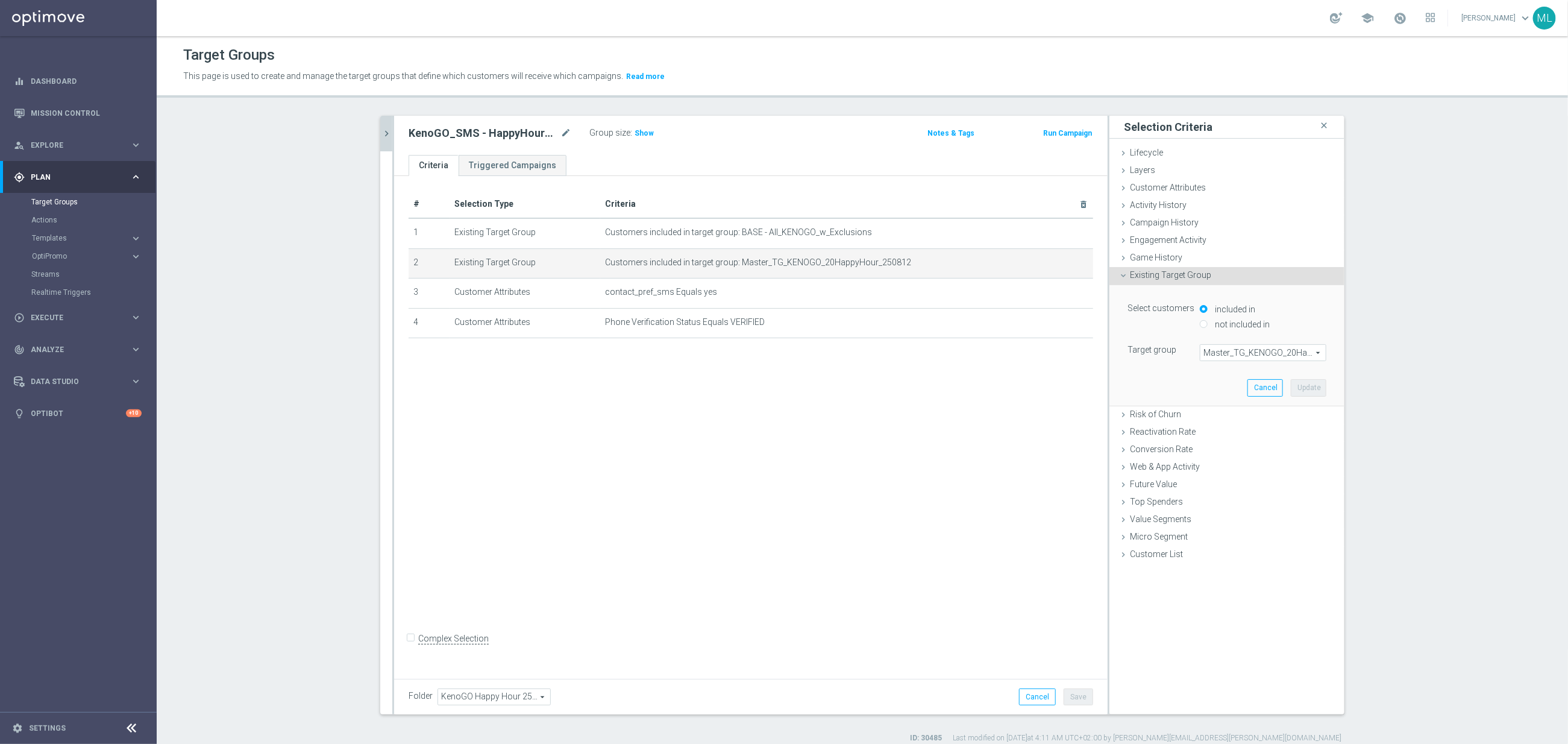
click at [1227, 349] on span "Master_TG_KENOGO_20HappyHour_250812" at bounding box center [1262, 353] width 125 height 16
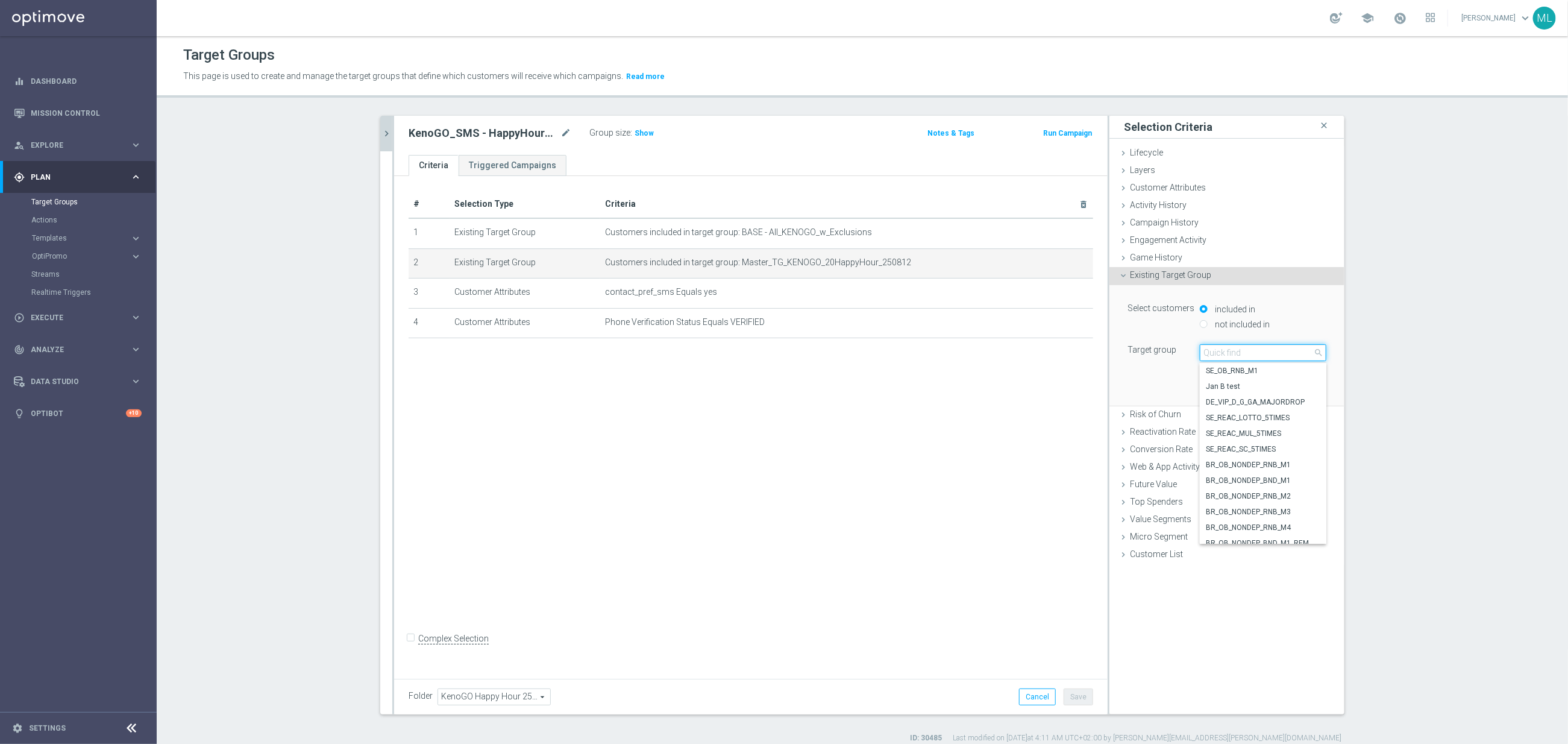
click at [1230, 353] on input "search" at bounding box center [1263, 353] width 127 height 17
type input "250812"
click at [1257, 418] on span "Master_TG_KENOGO_20HappyHour_250812" at bounding box center [1262, 418] width 114 height 9
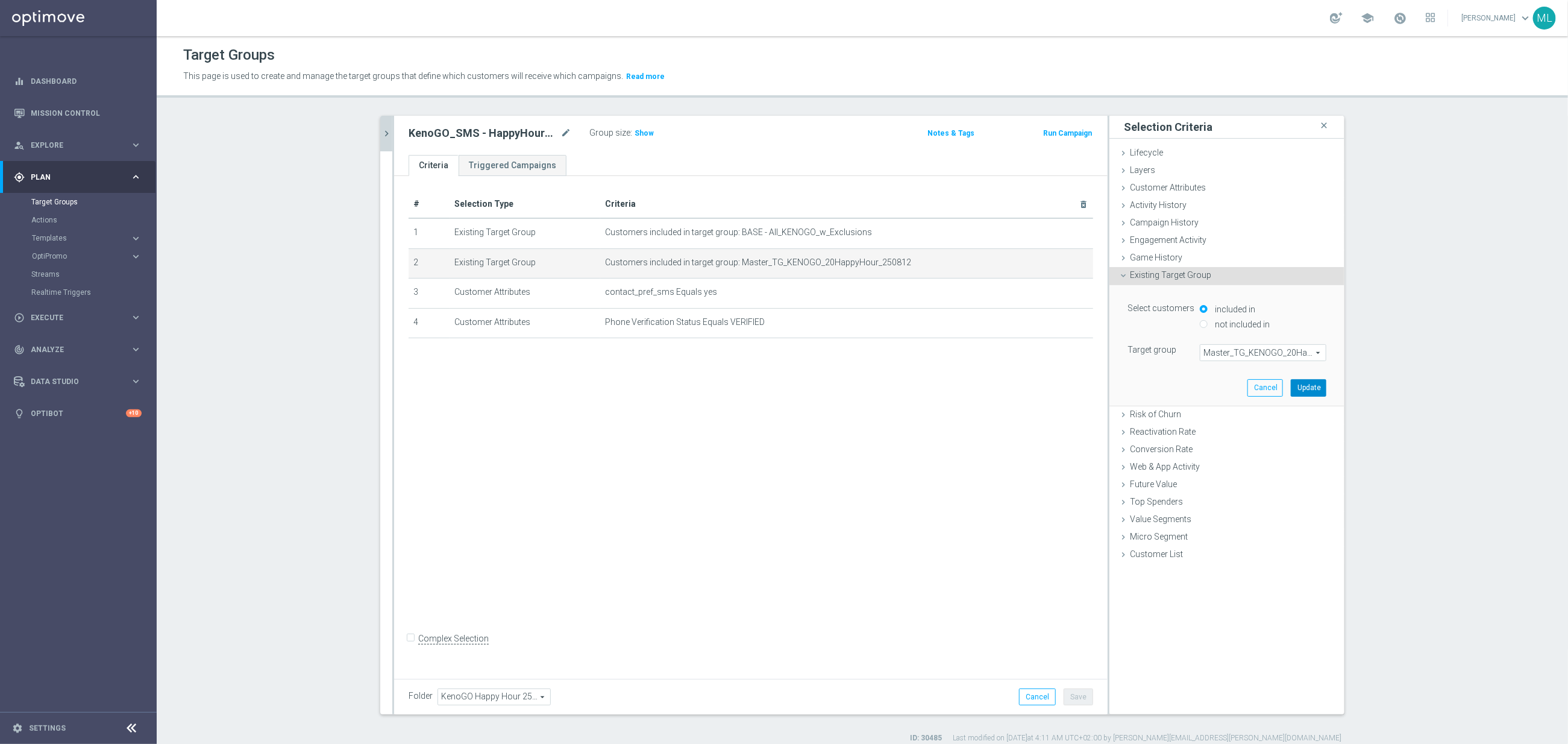
click at [1304, 387] on button "Update" at bounding box center [1309, 388] width 36 height 17
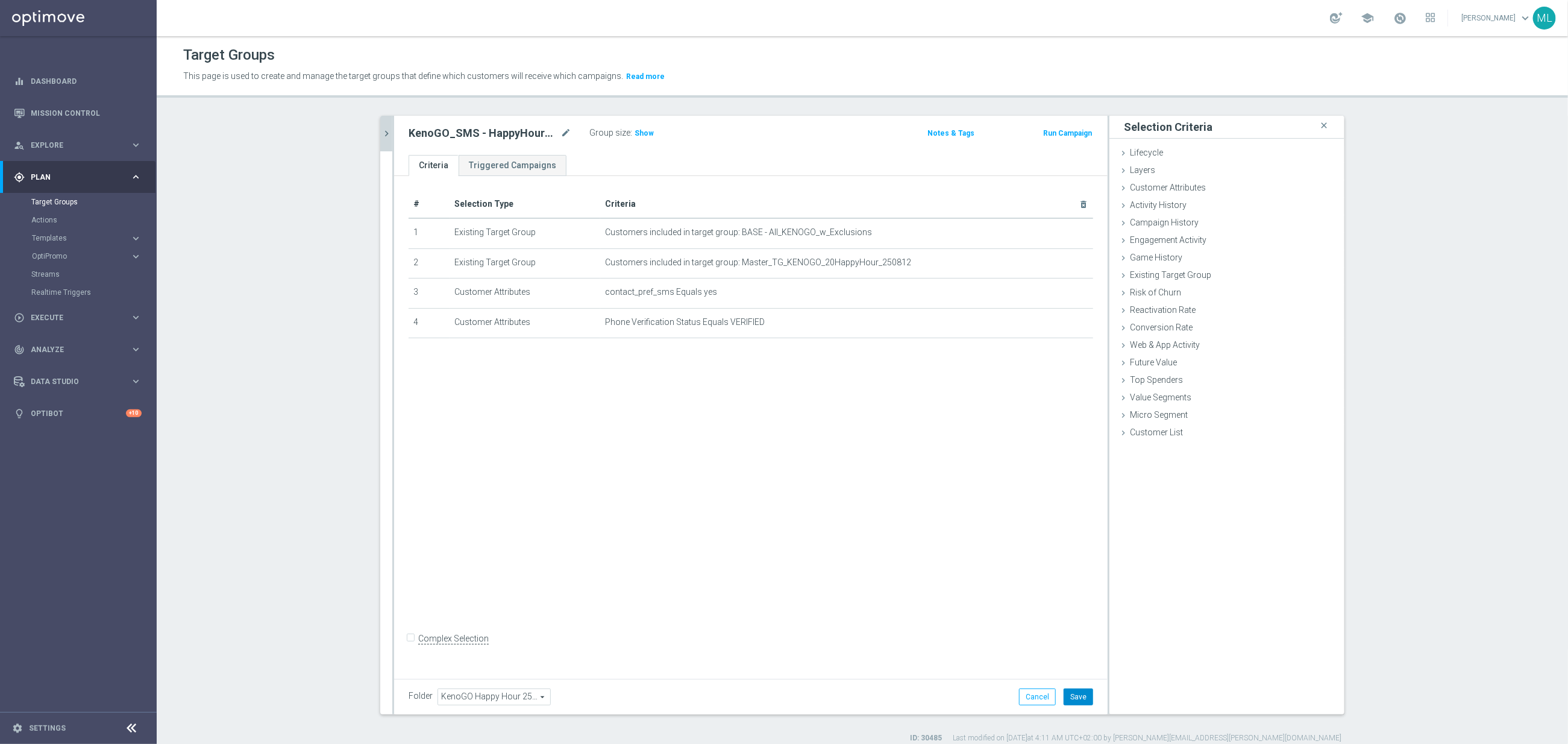
click at [1079, 700] on button "Save" at bounding box center [1078, 697] width 29 height 17
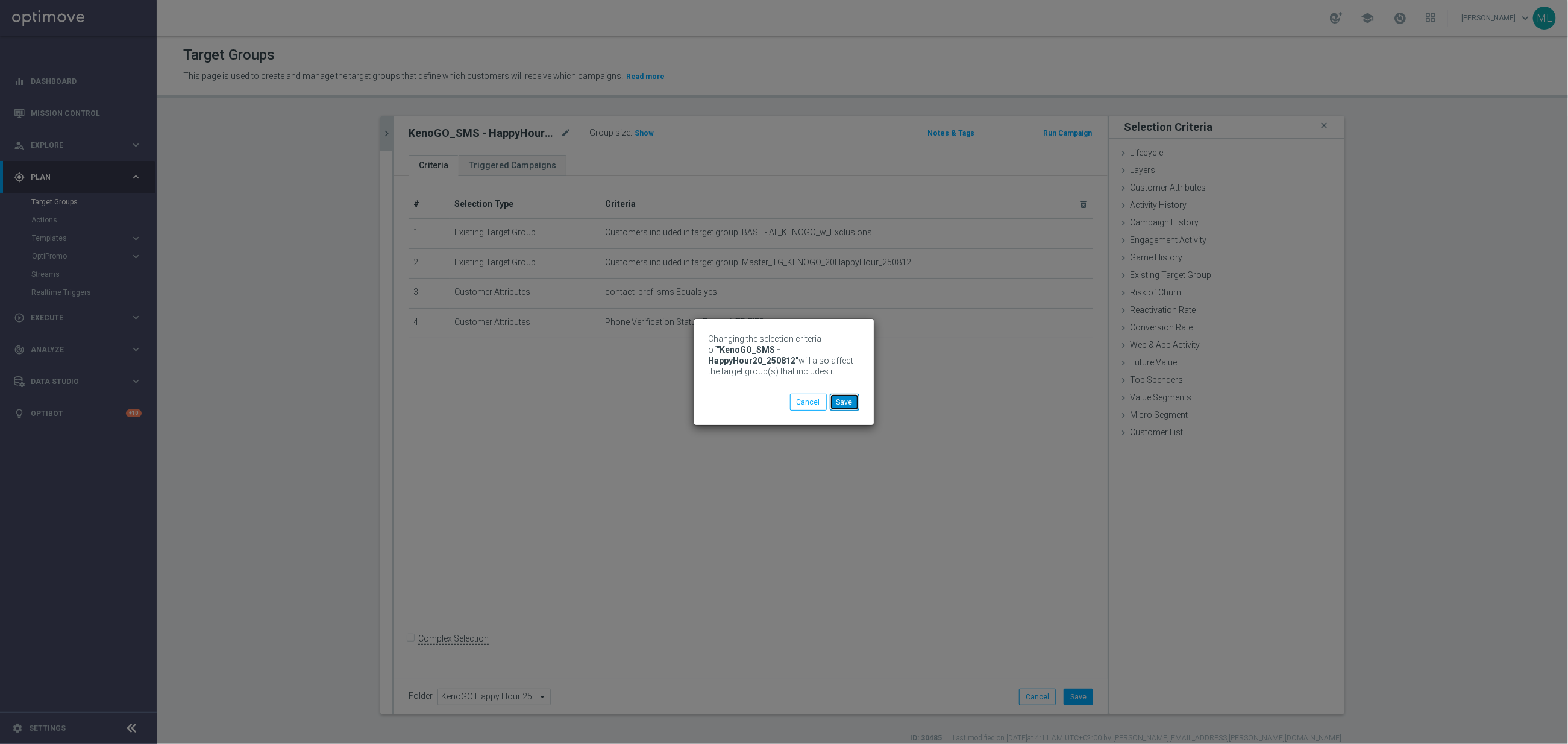
click at [847, 405] on button "Save" at bounding box center [845, 402] width 29 height 17
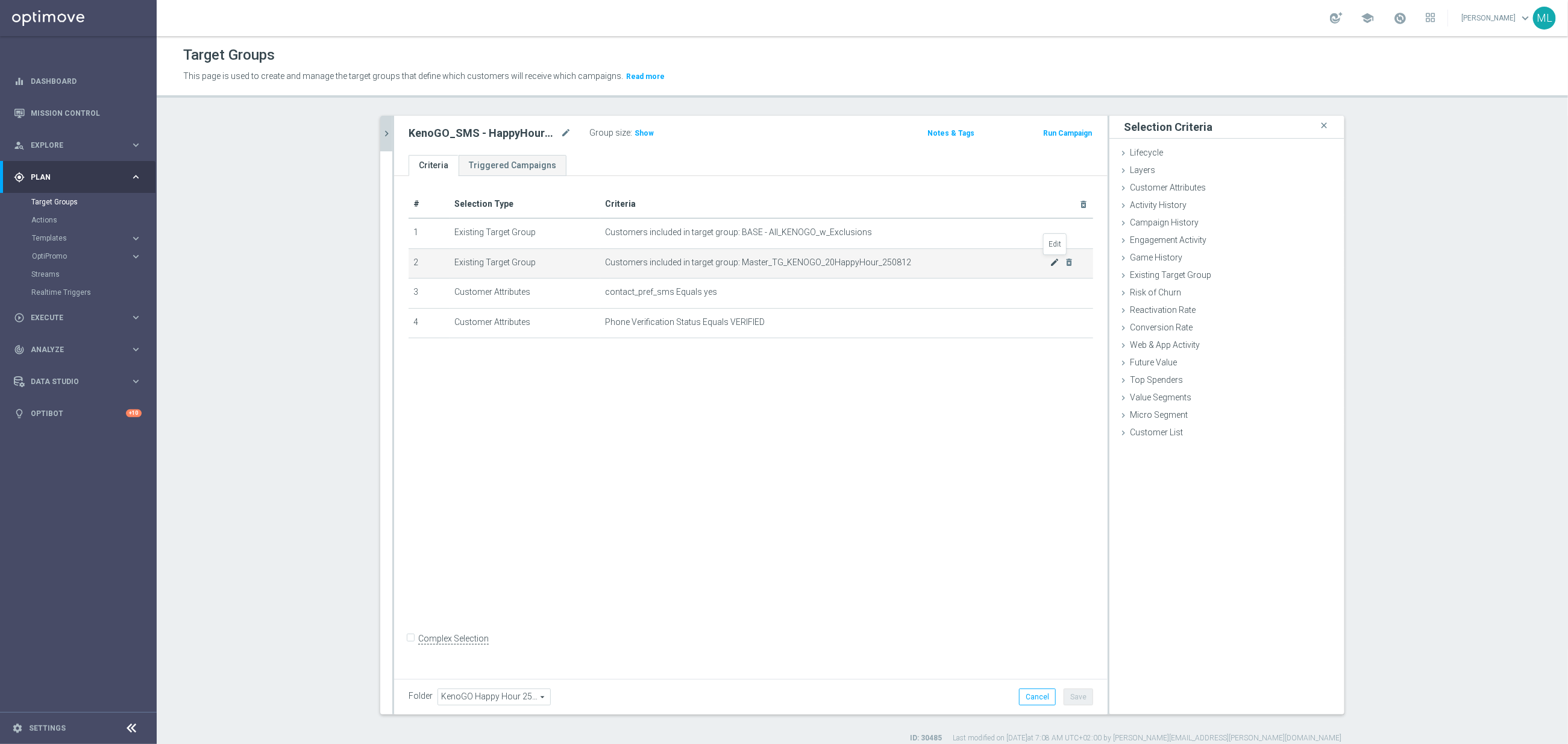
click at [1049, 265] on icon "mode_edit" at bounding box center [1054, 262] width 9 height 9
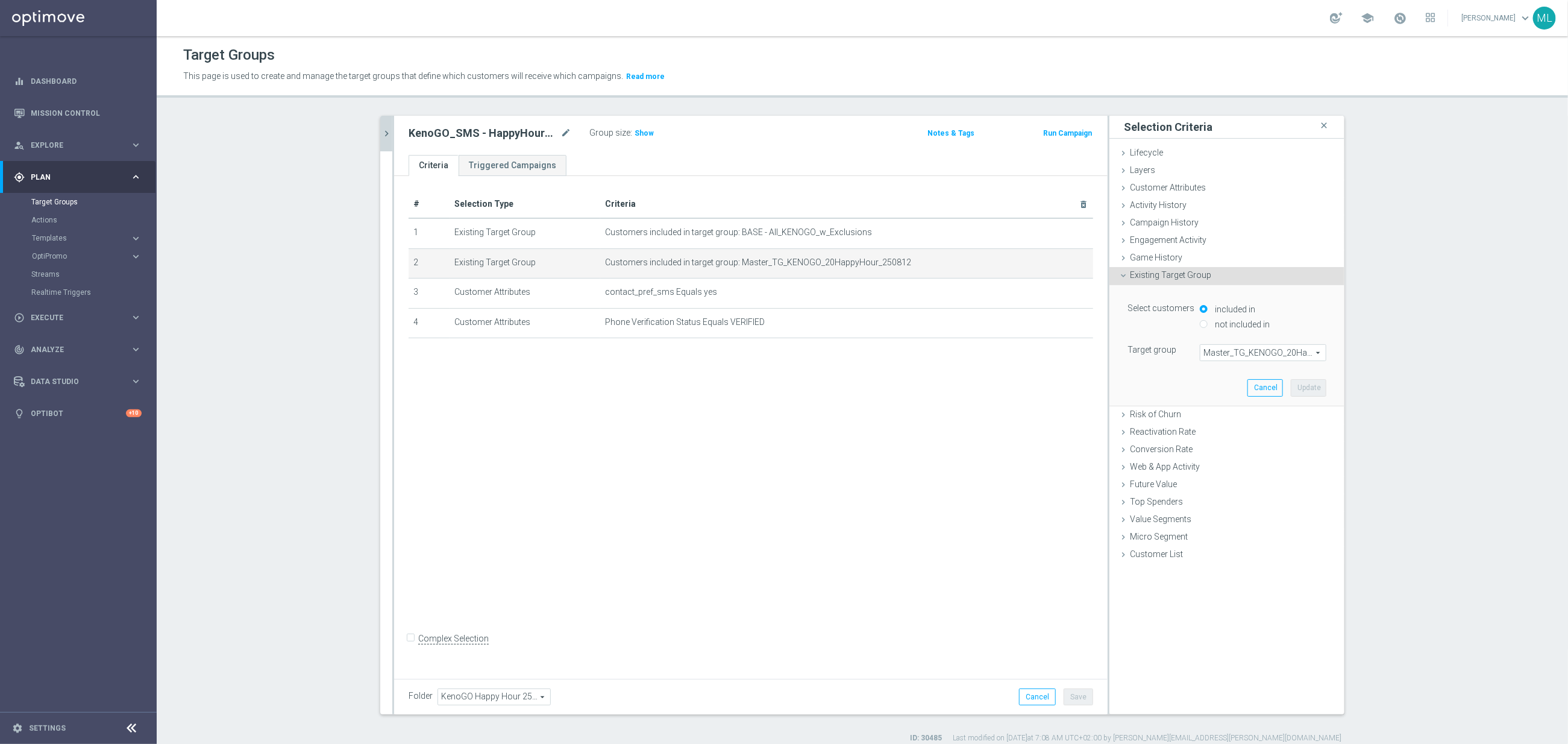
click at [1240, 353] on span "Master_TG_KENOGO_20HappyHour_250812" at bounding box center [1262, 353] width 125 height 16
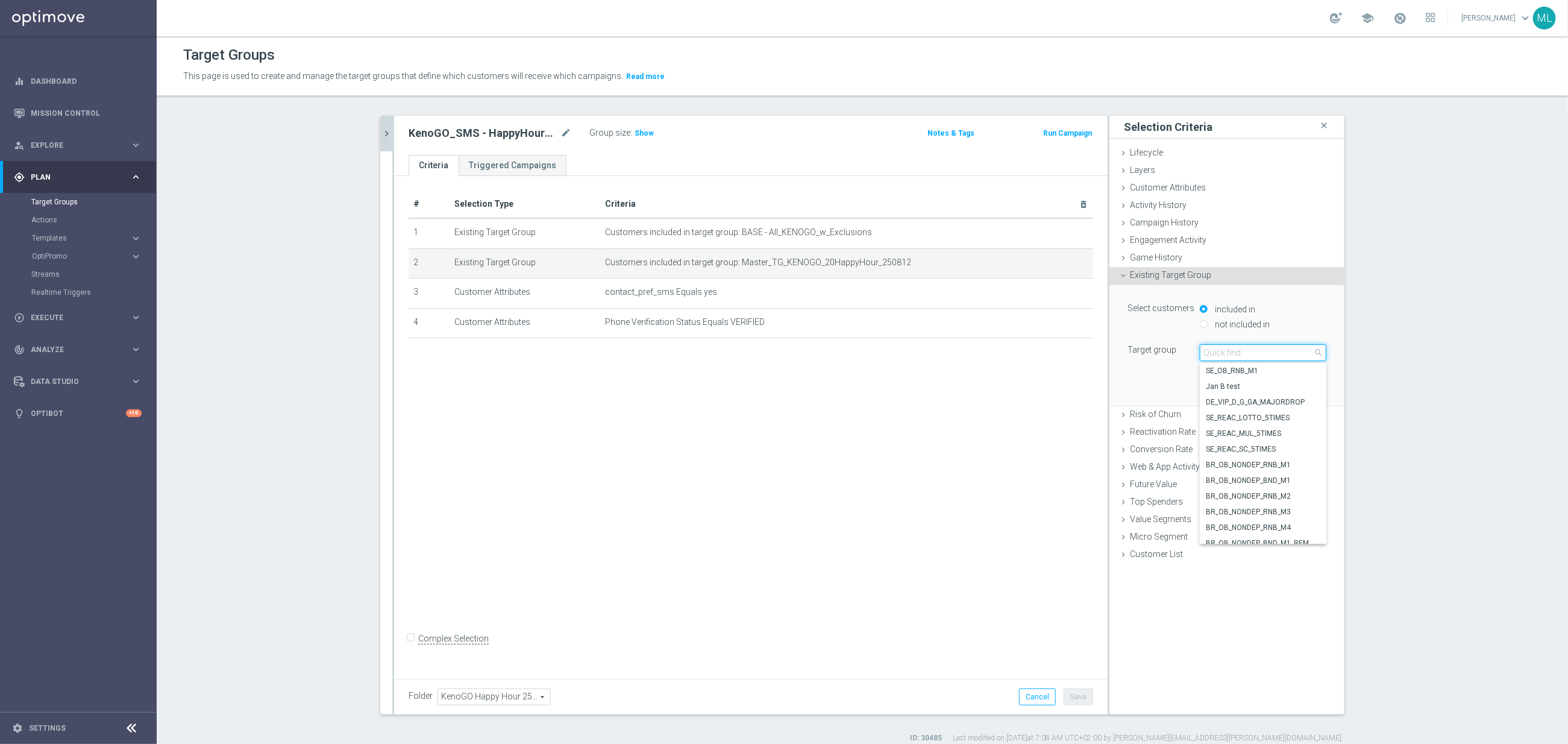
click at [1235, 356] on input "search" at bounding box center [1263, 353] width 127 height 17
type input "250812"
click at [1272, 464] on span "KenoGO_EMAIL - 20HappyHour_250812" at bounding box center [1262, 464] width 114 height 9
type input "KenoGO_EMAIL - 20HappyHour_250812"
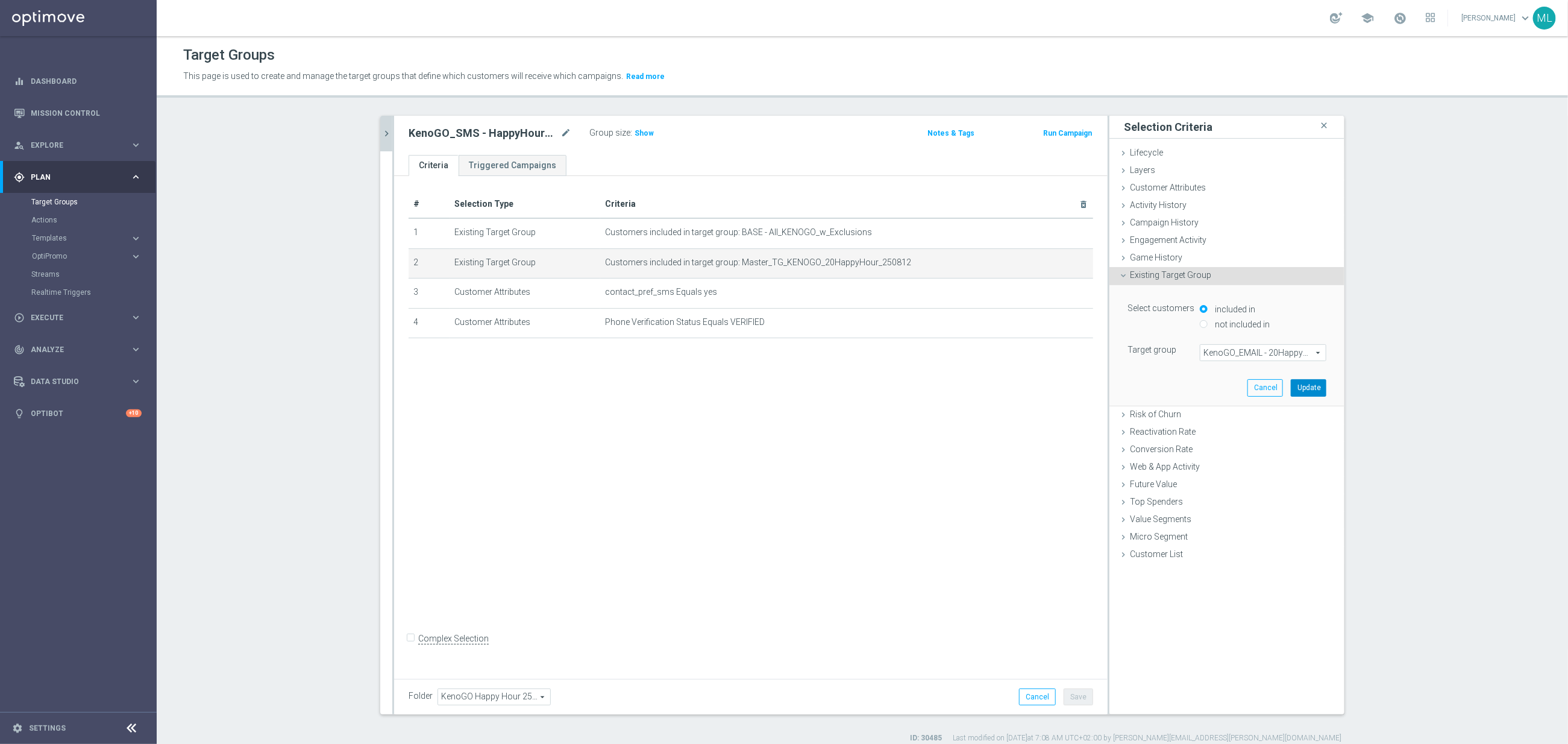
click at [1313, 386] on button "Update" at bounding box center [1309, 388] width 36 height 17
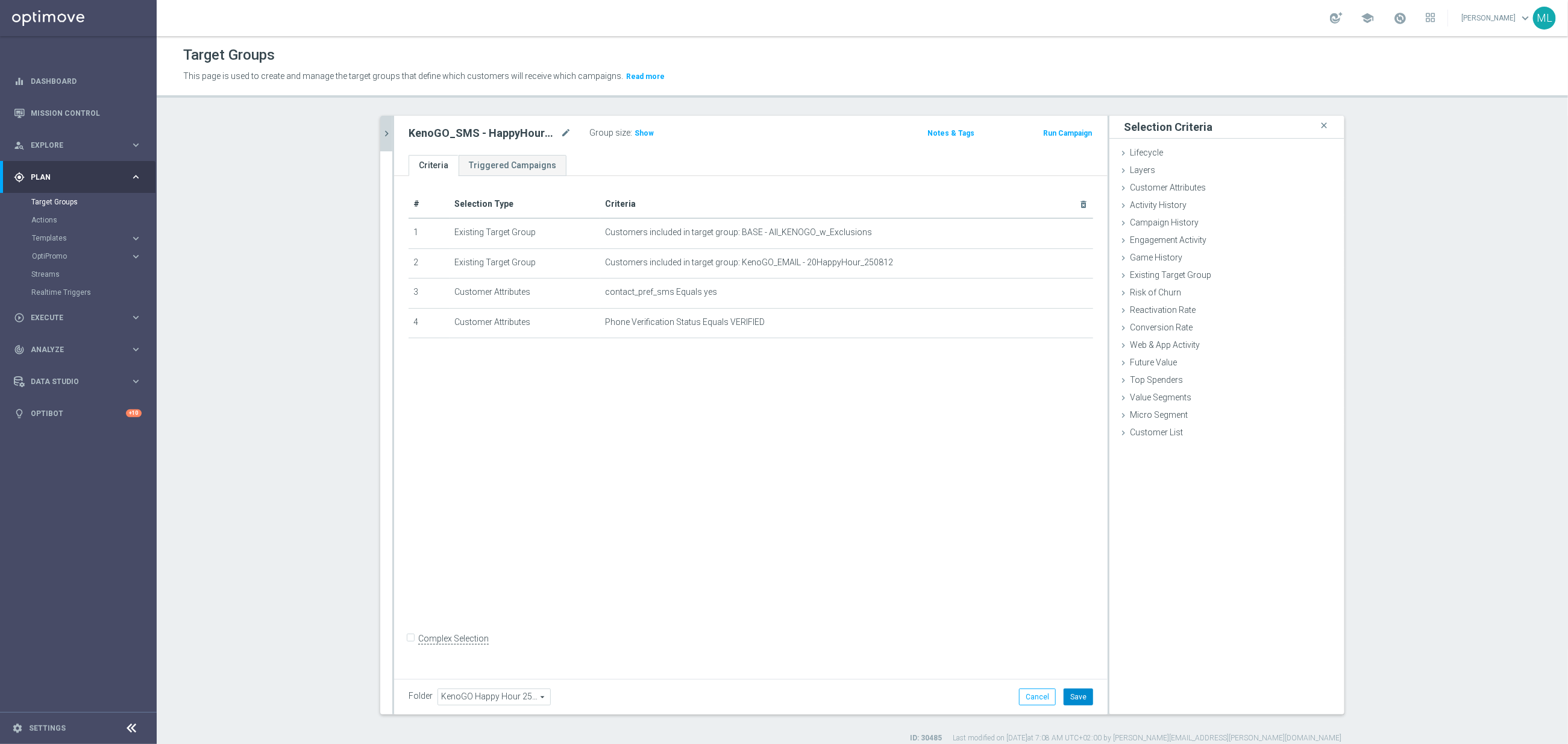
click at [1080, 697] on button "Save" at bounding box center [1078, 697] width 29 height 17
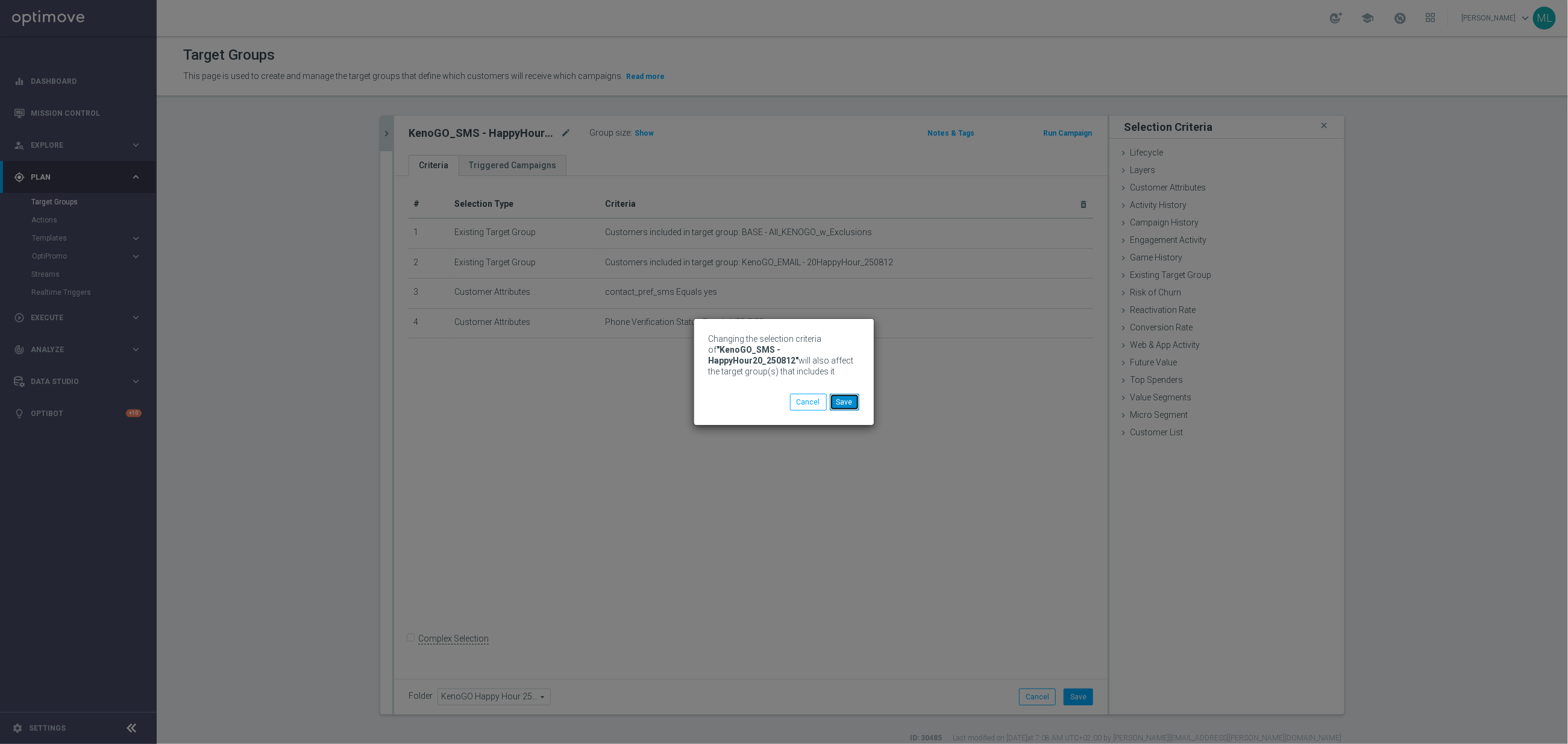
click at [842, 401] on button "Save" at bounding box center [845, 402] width 29 height 17
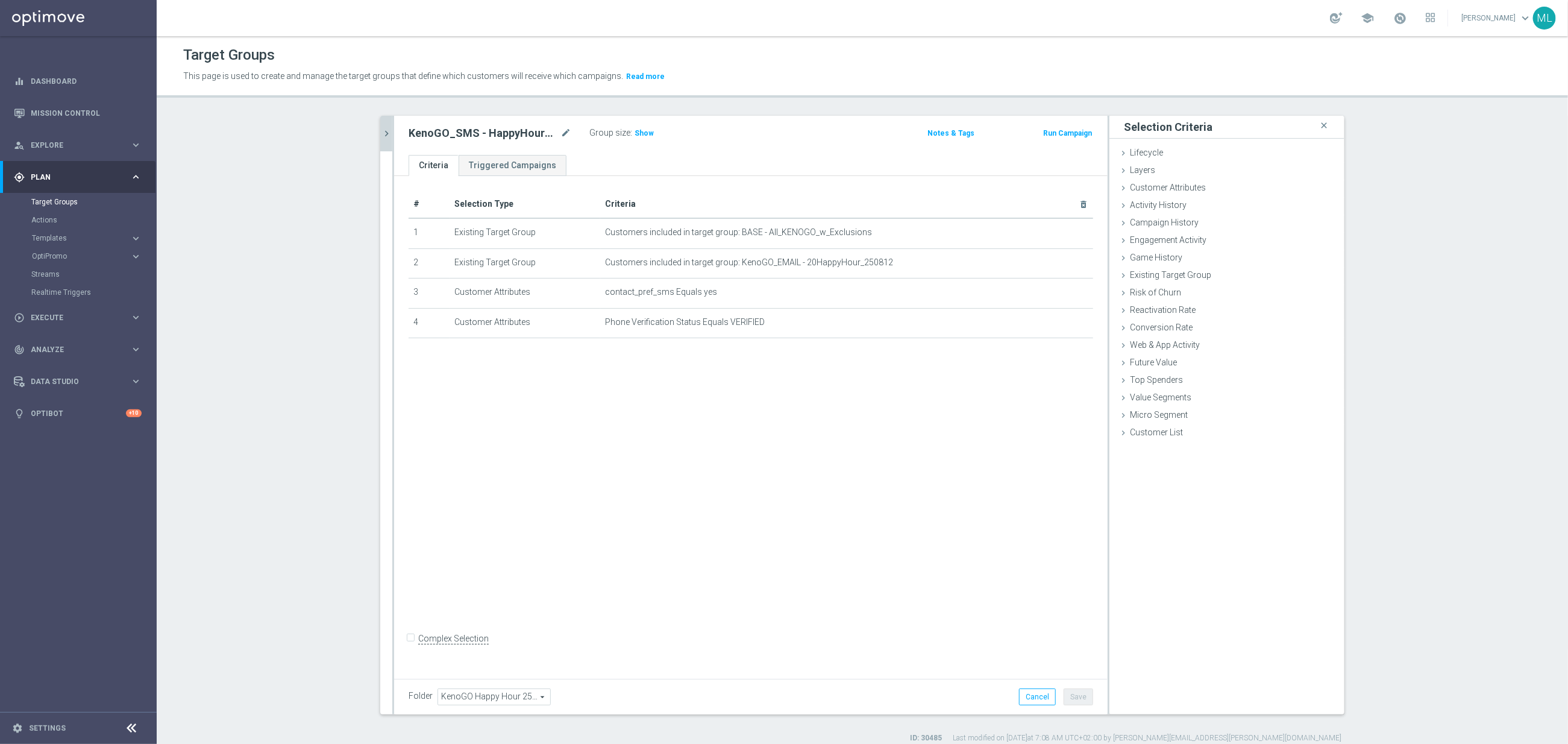
click at [387, 133] on icon "chevron_right" at bounding box center [387, 134] width 12 height 12
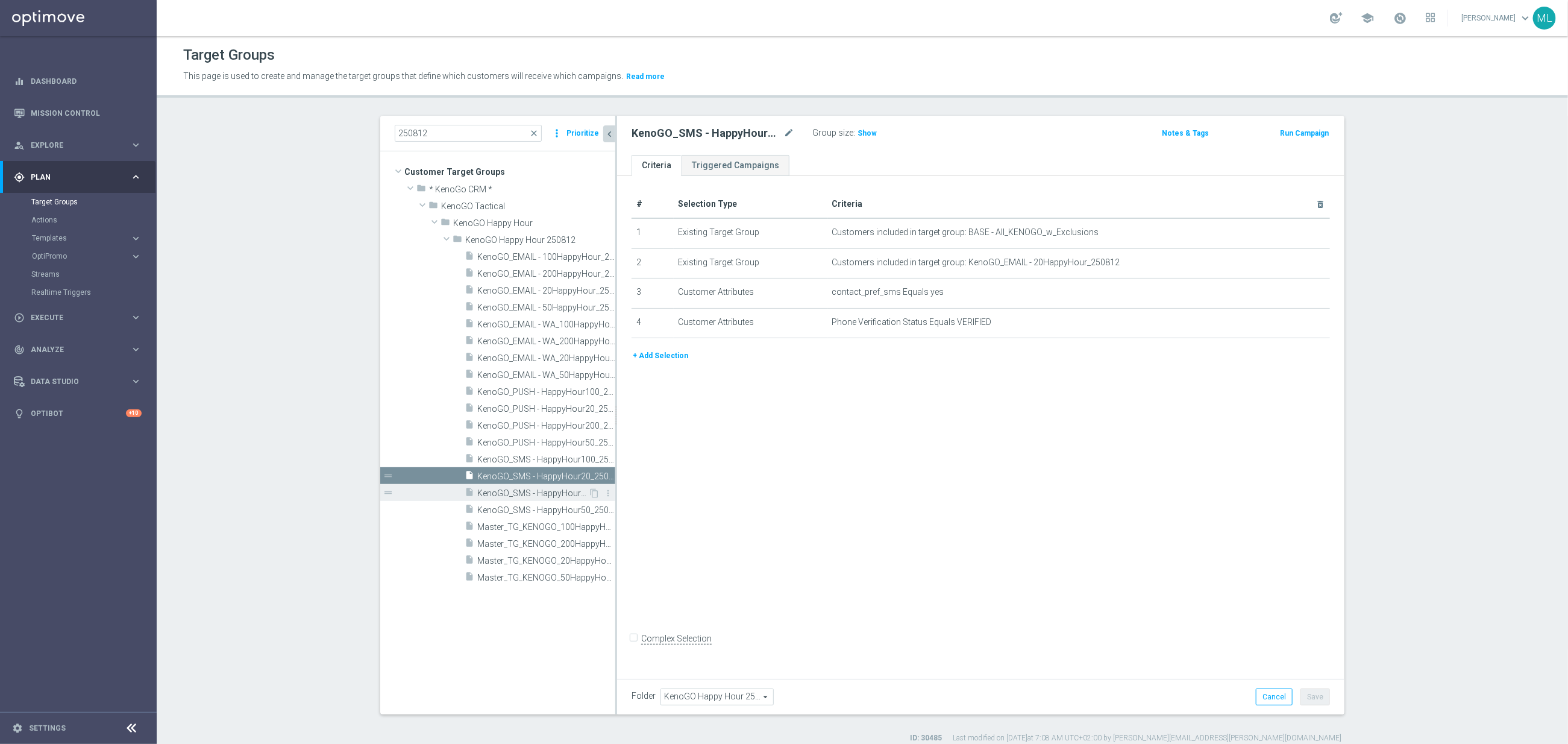
click at [548, 494] on span "KenoGO_SMS - HappyHour200_250812" at bounding box center [532, 493] width 111 height 10
click at [552, 509] on span "KenoGO_SMS - HappyHour50_250812" at bounding box center [532, 510] width 111 height 10
click at [535, 464] on span "KenoGO_SMS - HappyHour100_250812" at bounding box center [532, 459] width 111 height 10
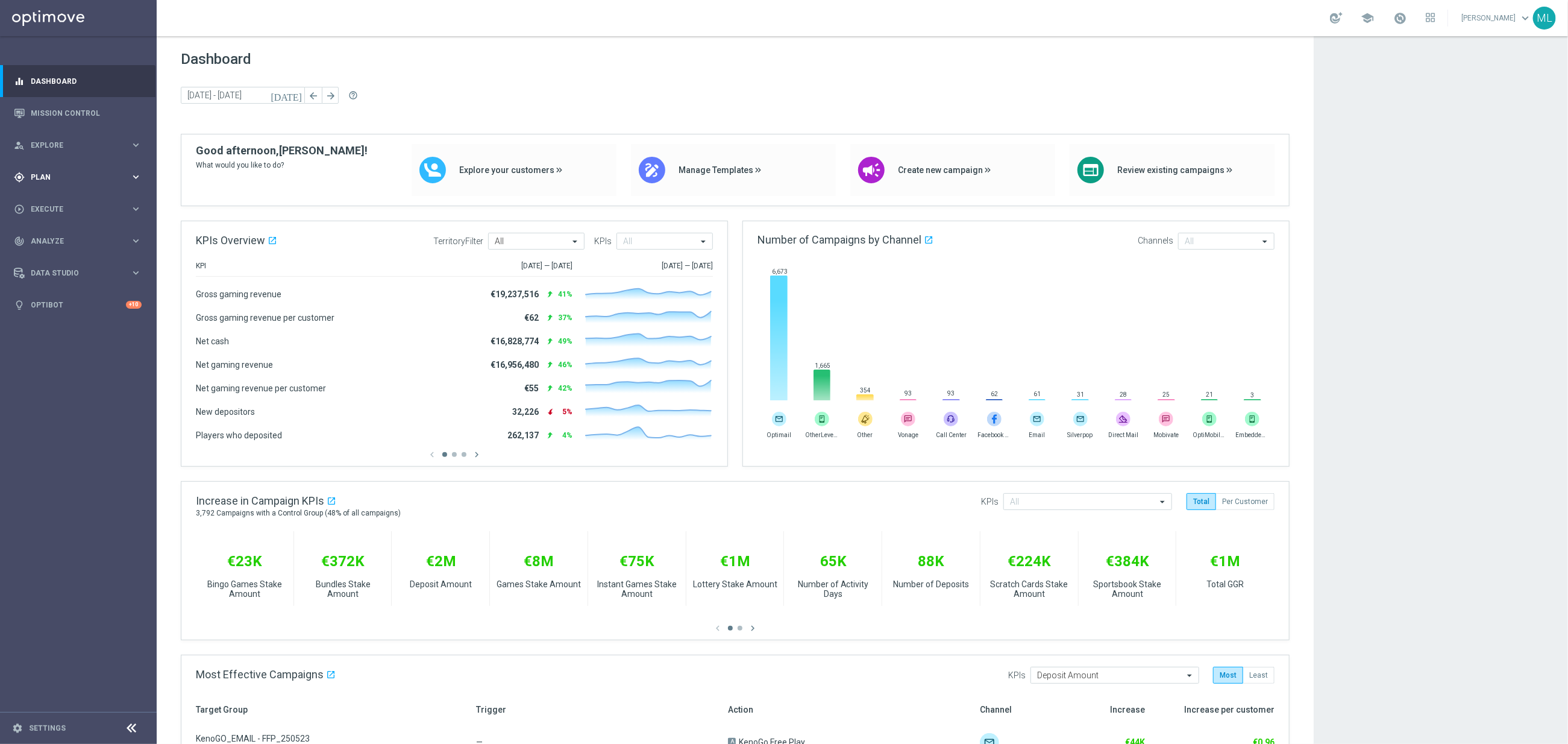
click at [124, 174] on span "Plan" at bounding box center [81, 177] width 99 height 7
click at [136, 240] on icon "keyboard_arrow_right" at bounding box center [136, 238] width 12 height 12
click at [75, 259] on link "Optimail" at bounding box center [81, 256] width 88 height 9
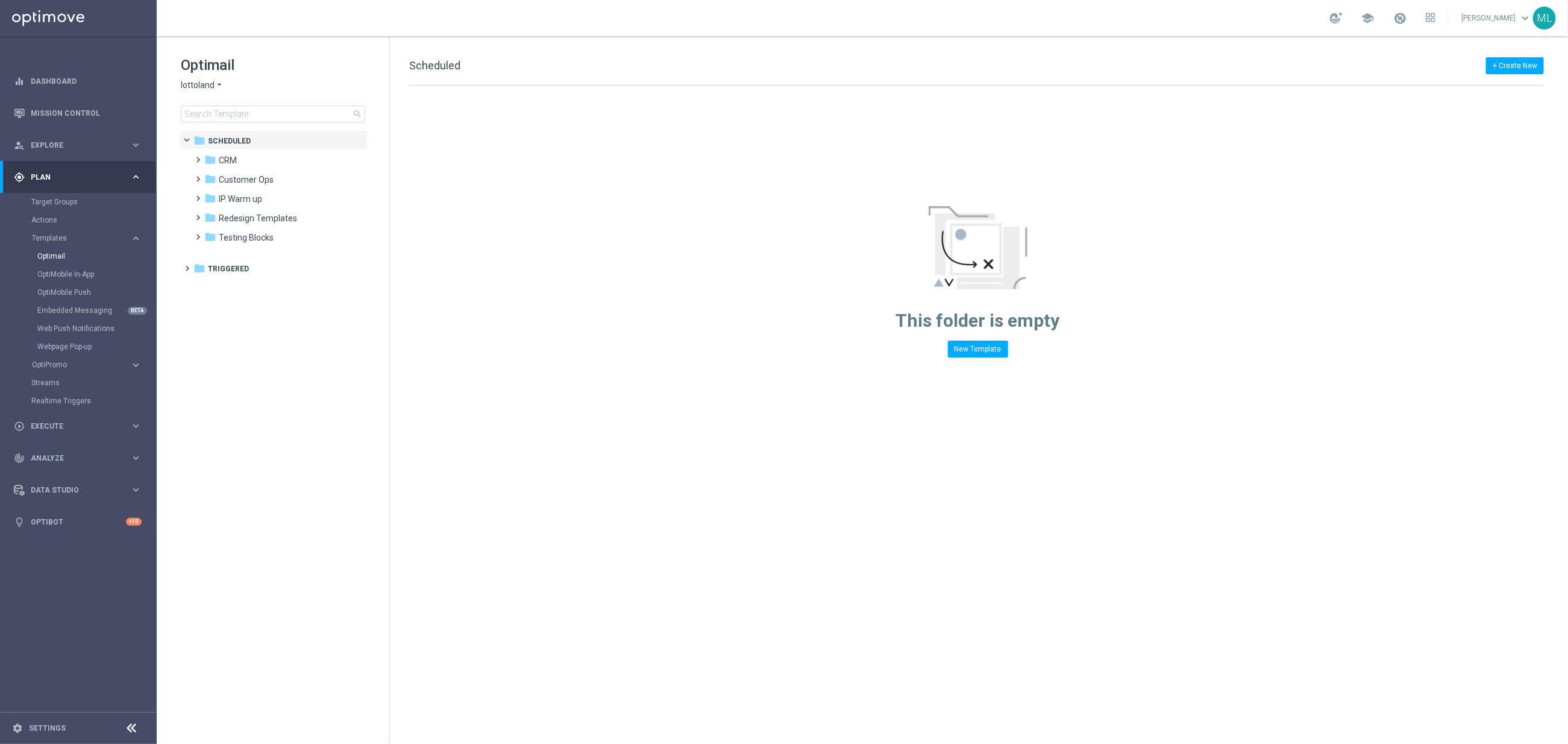
click at [220, 85] on icon "arrow_drop_down" at bounding box center [219, 85] width 9 height 12
click at [0, 0] on span "KenoGO" at bounding box center [0, 0] width 0 height 0
click at [239, 117] on input at bounding box center [273, 114] width 185 height 17
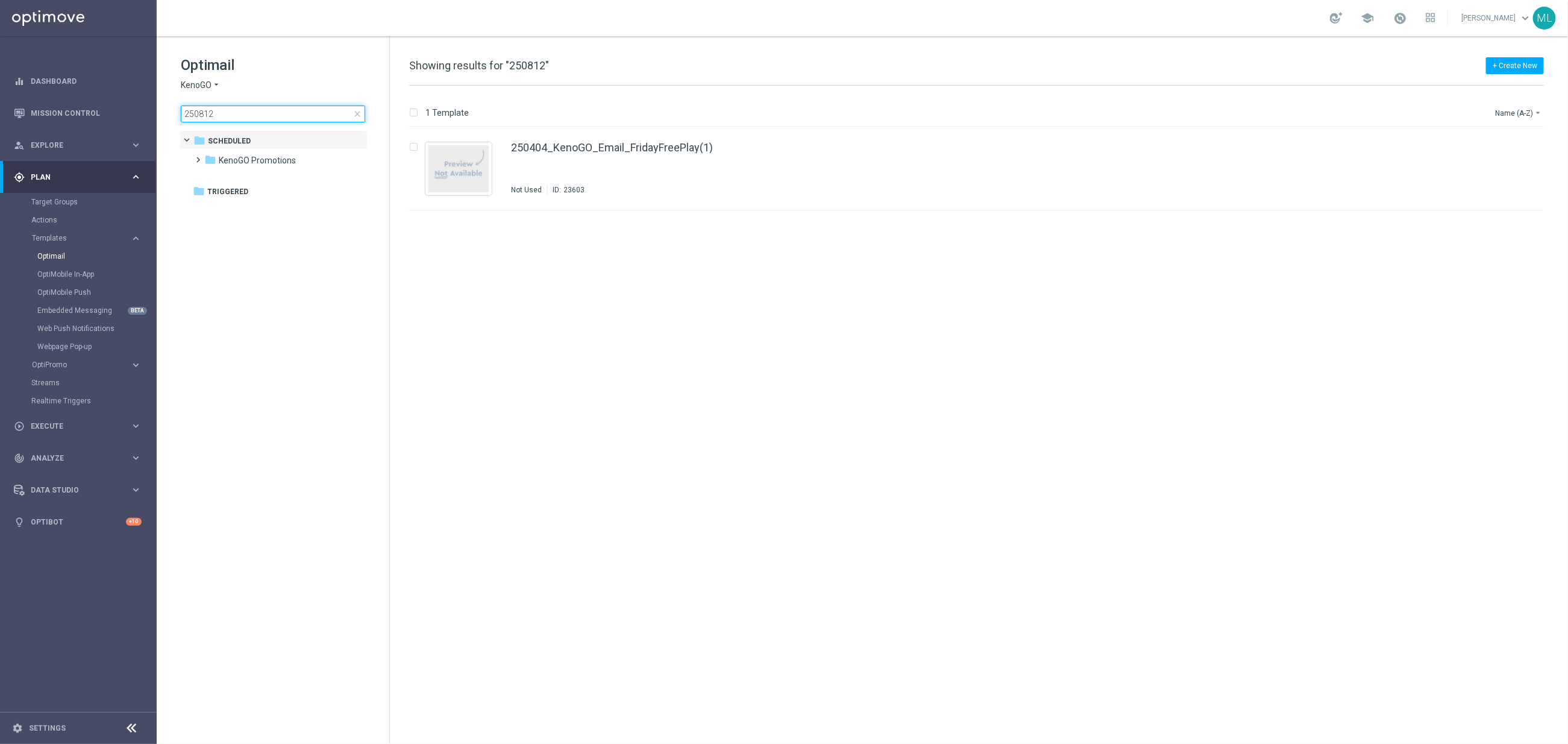
type input "250812"
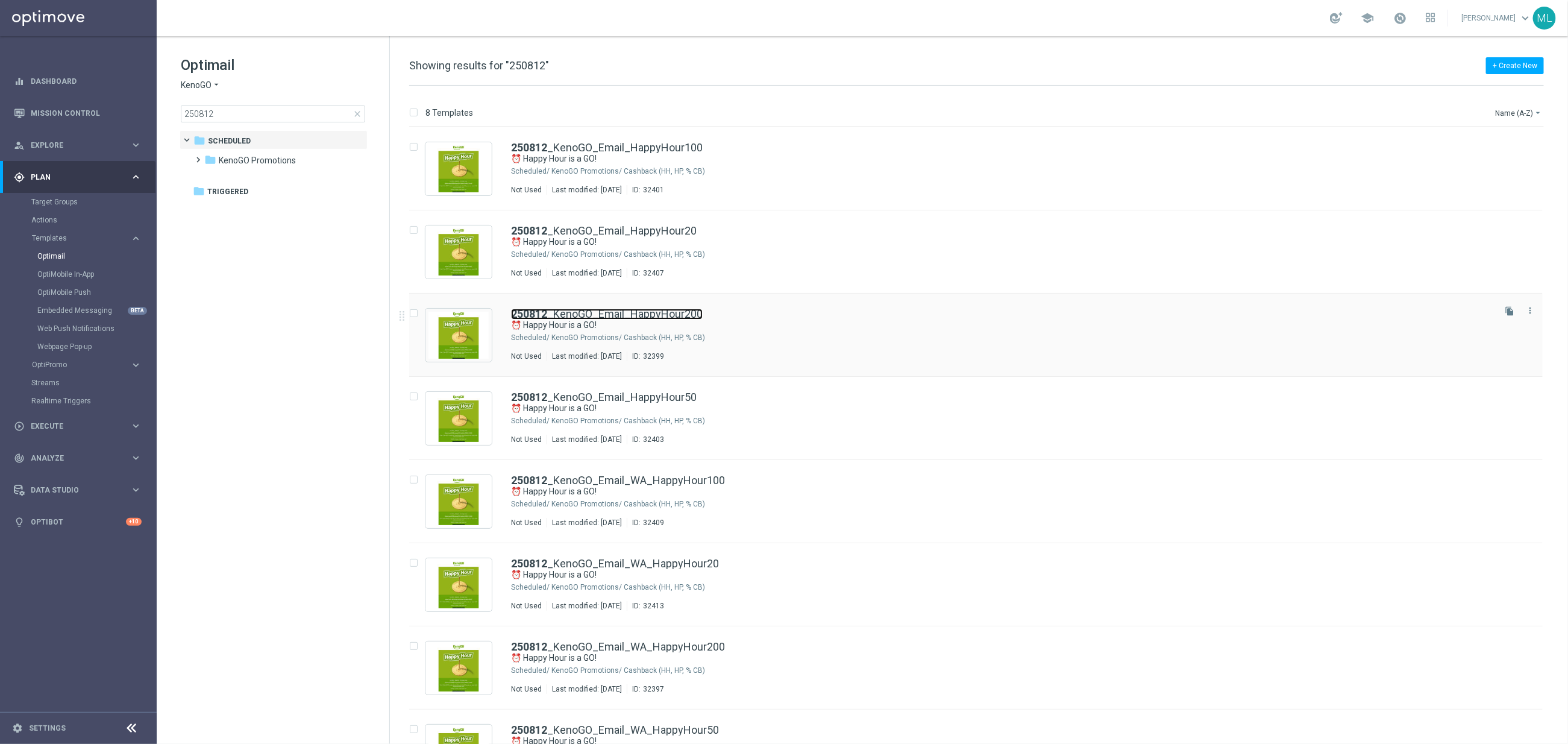
click at [689, 310] on link "250812 _KenoGO_Email_HappyHour200" at bounding box center [606, 314] width 192 height 11
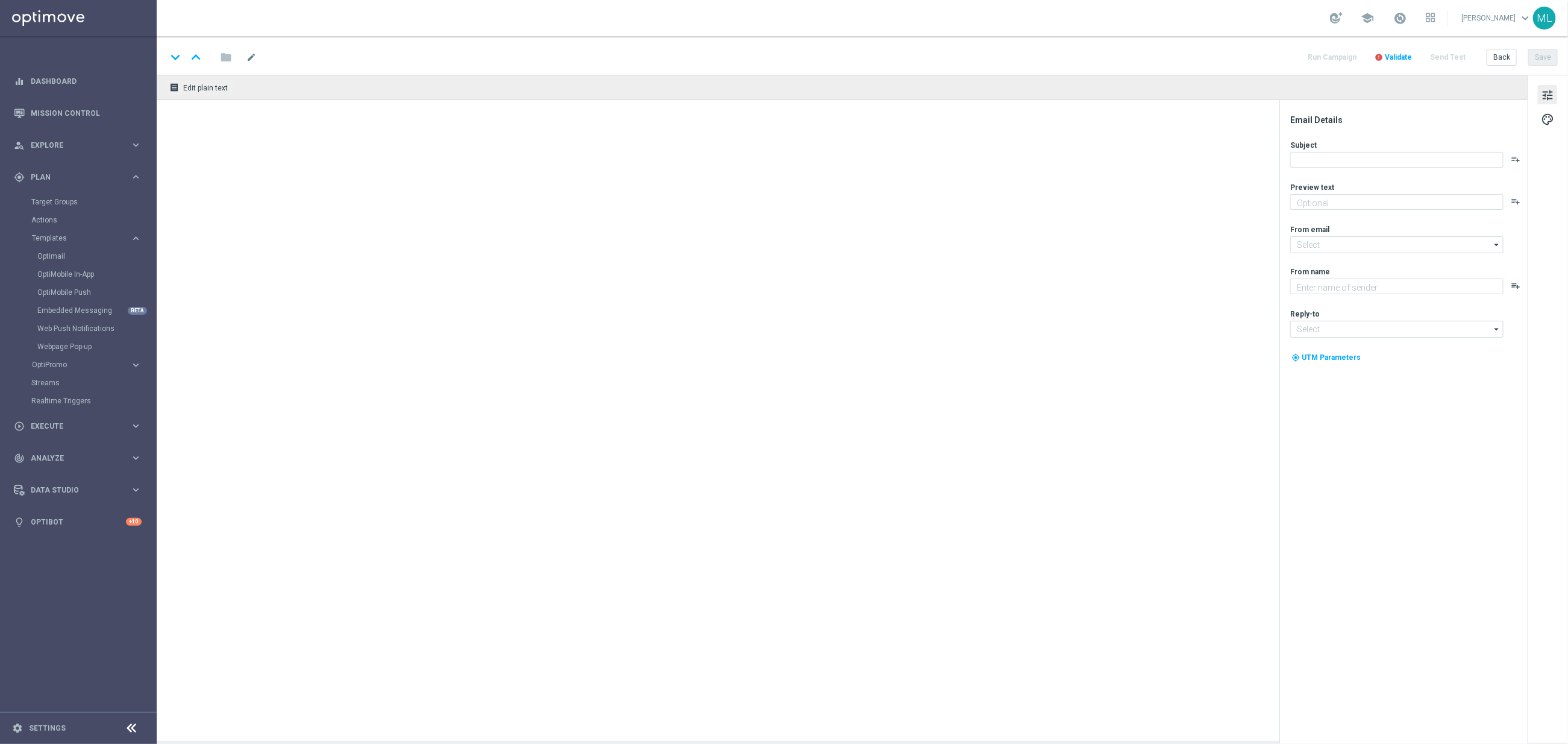
type textarea "Get 50% back in BONUS CASH!"
type input "mail@crm.kenogo.com.au"
type textarea "KenoGO"
type input "support@kenogo.com.au"
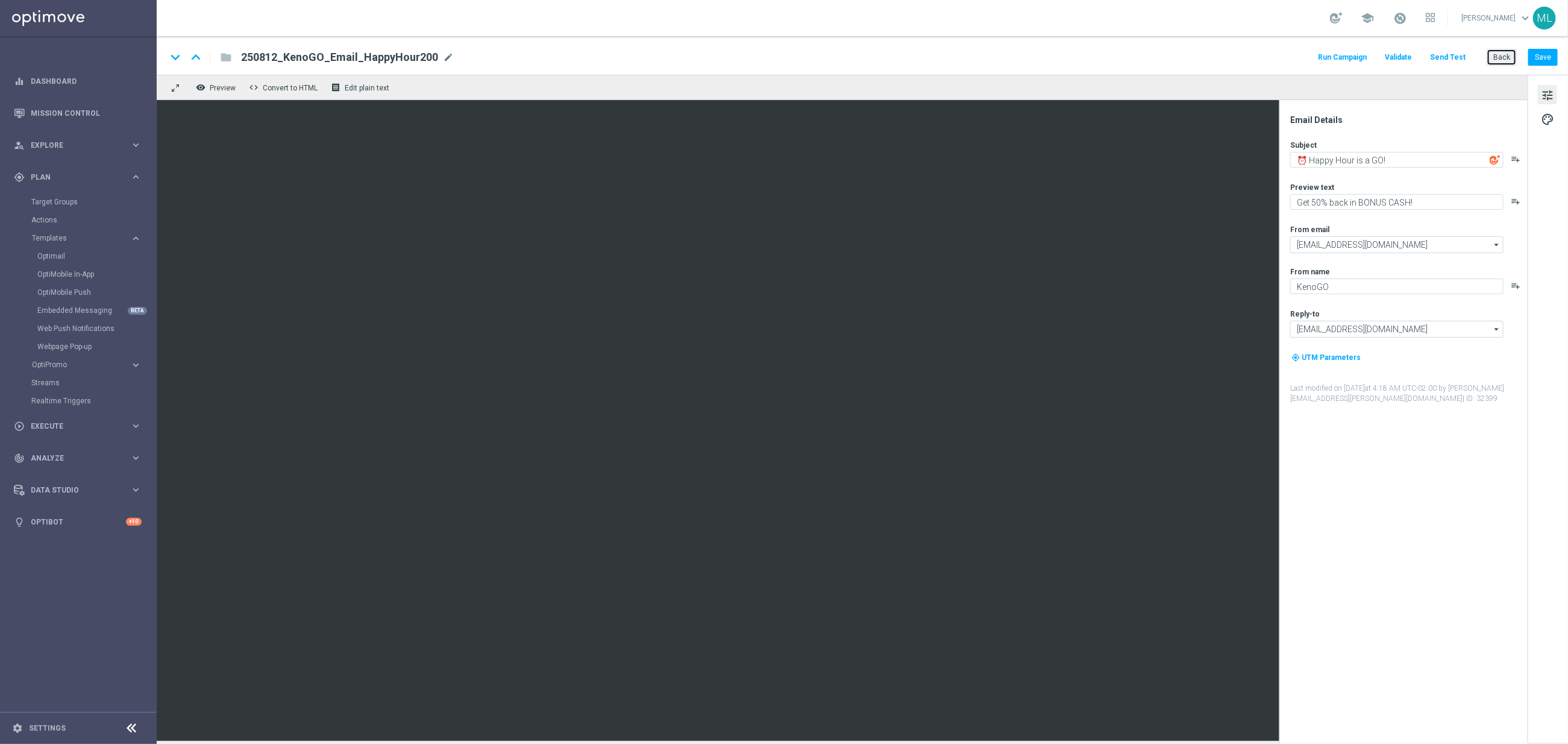
click at [1501, 60] on button "Back" at bounding box center [1501, 57] width 30 height 17
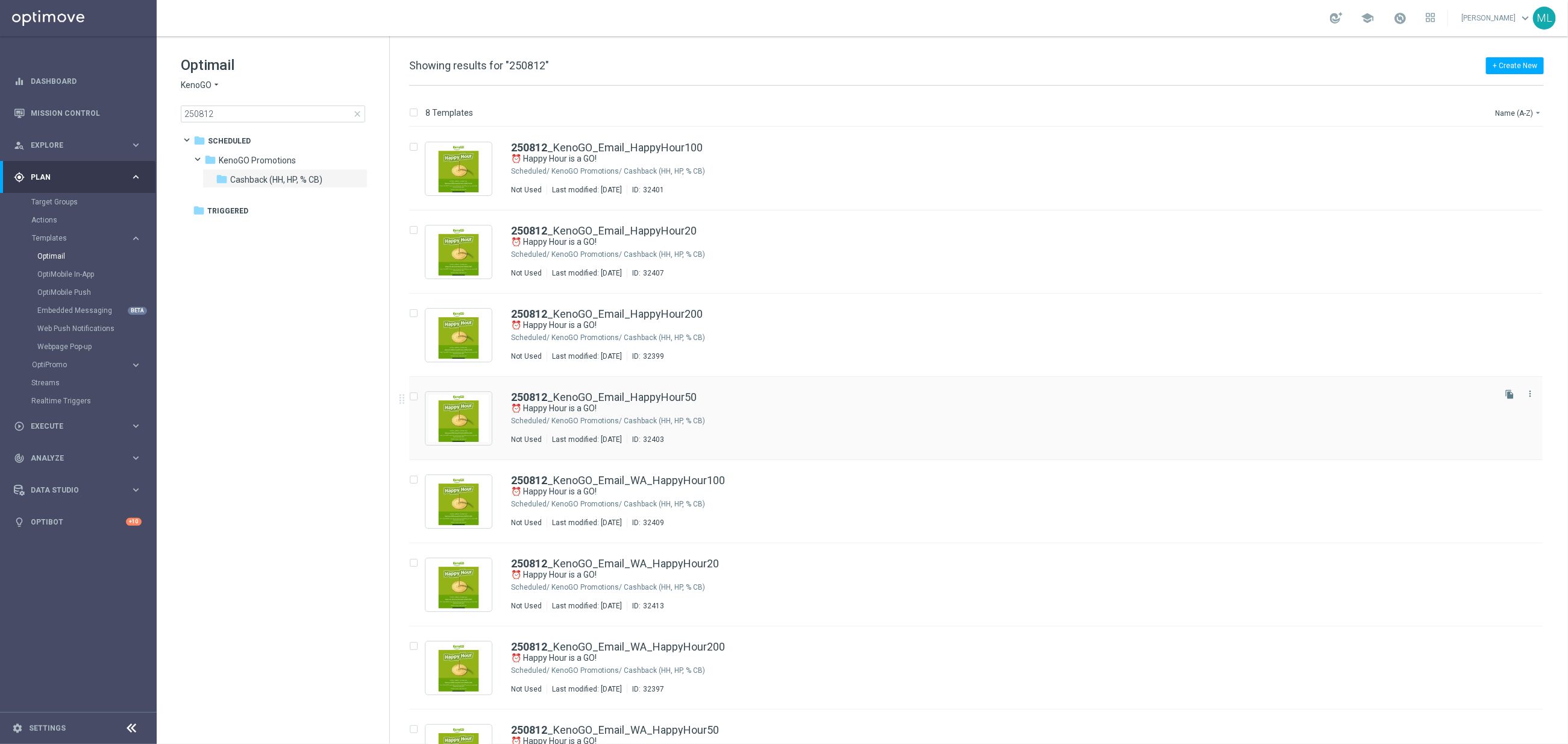
scroll to position [49, 0]
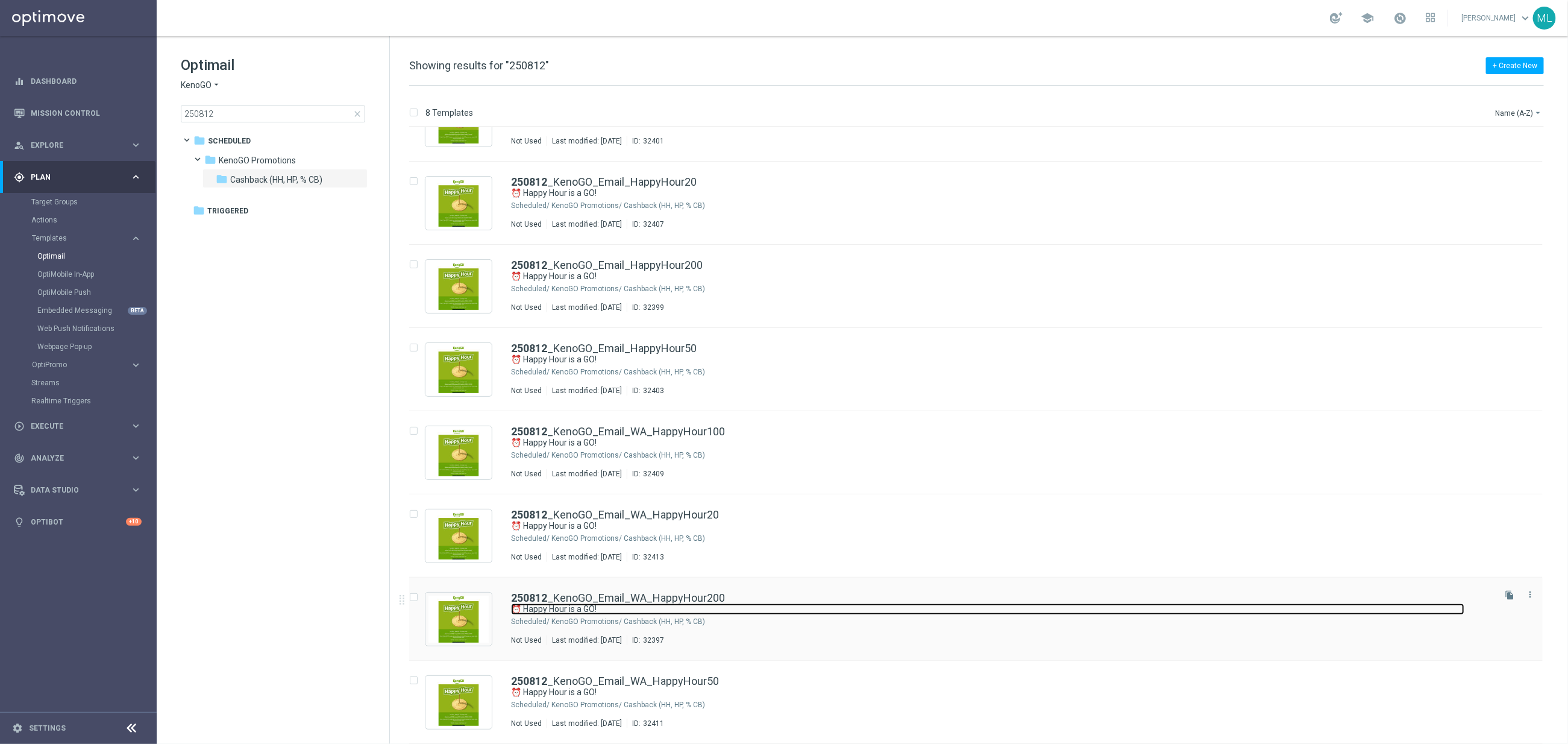
click at [796, 608] on link "⏰ Happy Hour is a GO!" at bounding box center [987, 609] width 953 height 12
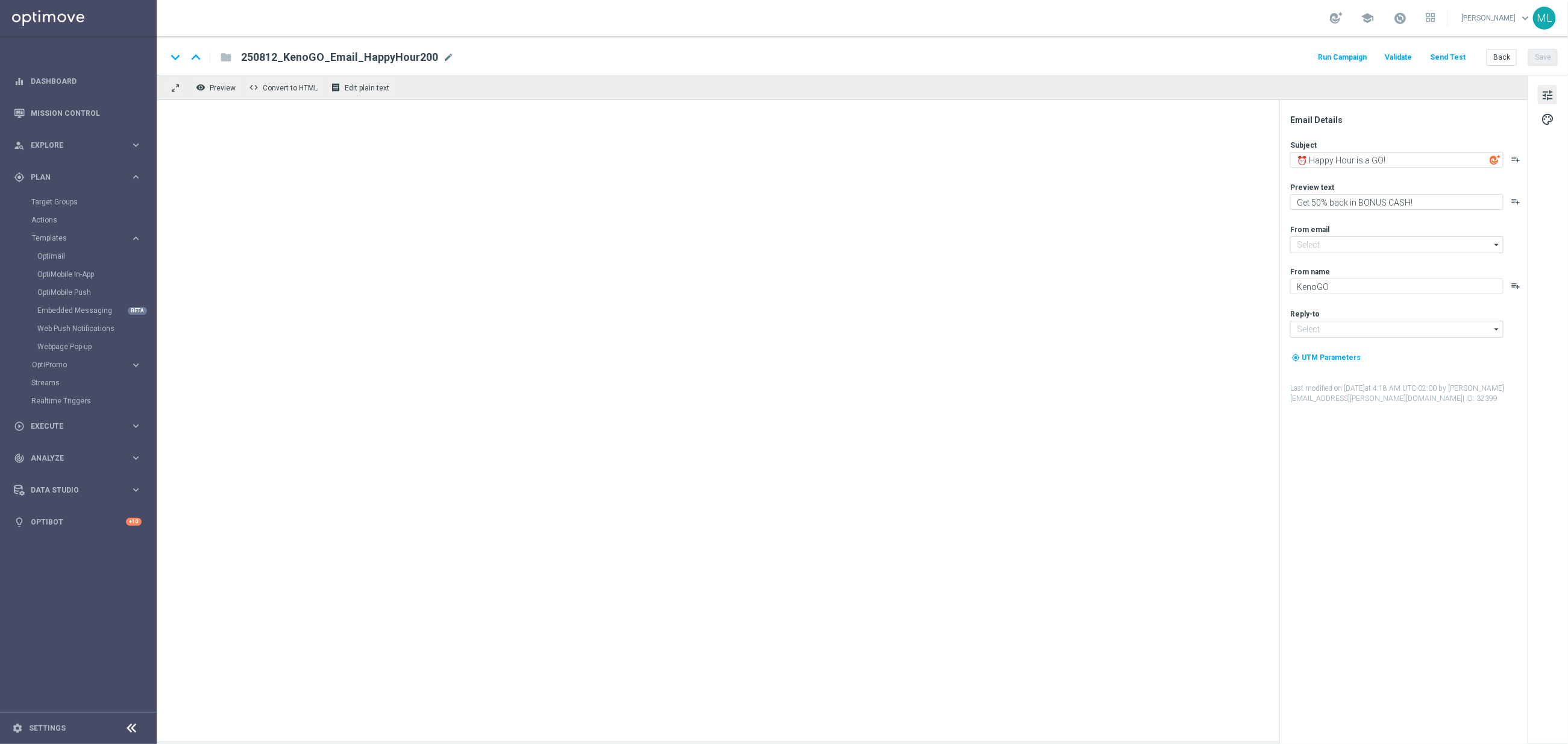
type input "mail@crm.kenogo.com.au"
type input "support@kenogo.com.au"
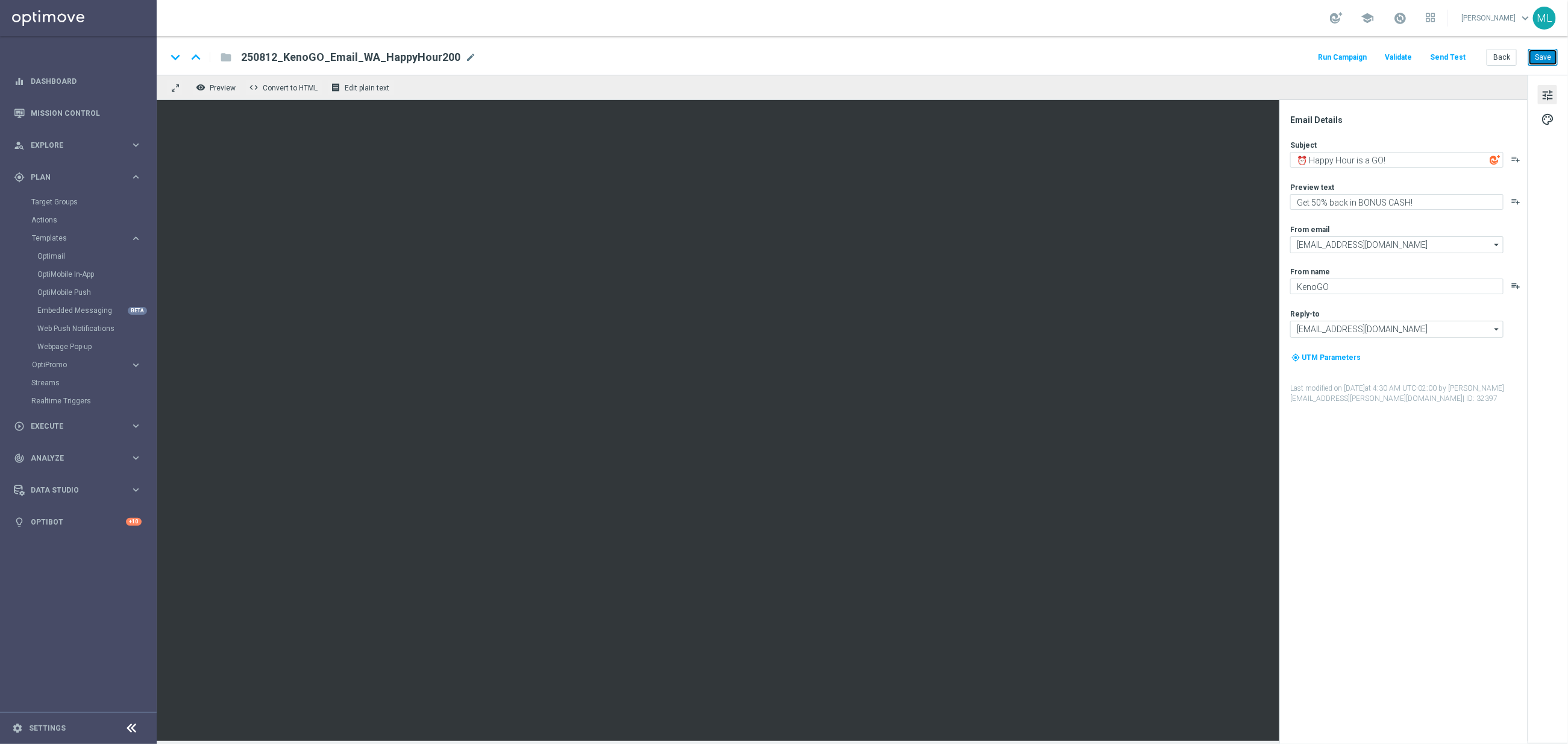
click at [1537, 57] on button "Save" at bounding box center [1543, 57] width 29 height 17
click at [1504, 59] on button "Back" at bounding box center [1501, 57] width 30 height 17
click at [1500, 58] on button "Back" at bounding box center [1501, 57] width 30 height 17
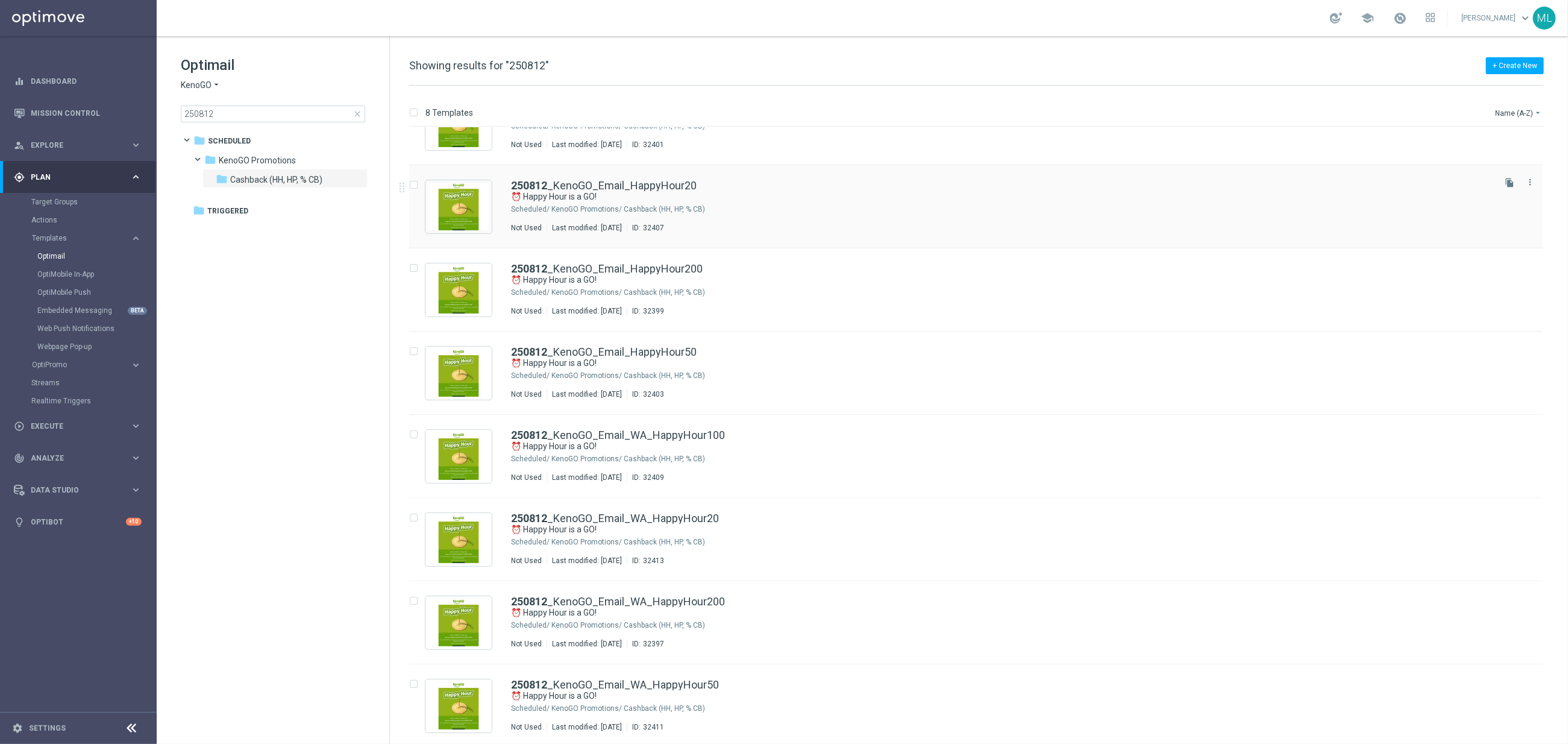
scroll to position [49, 0]
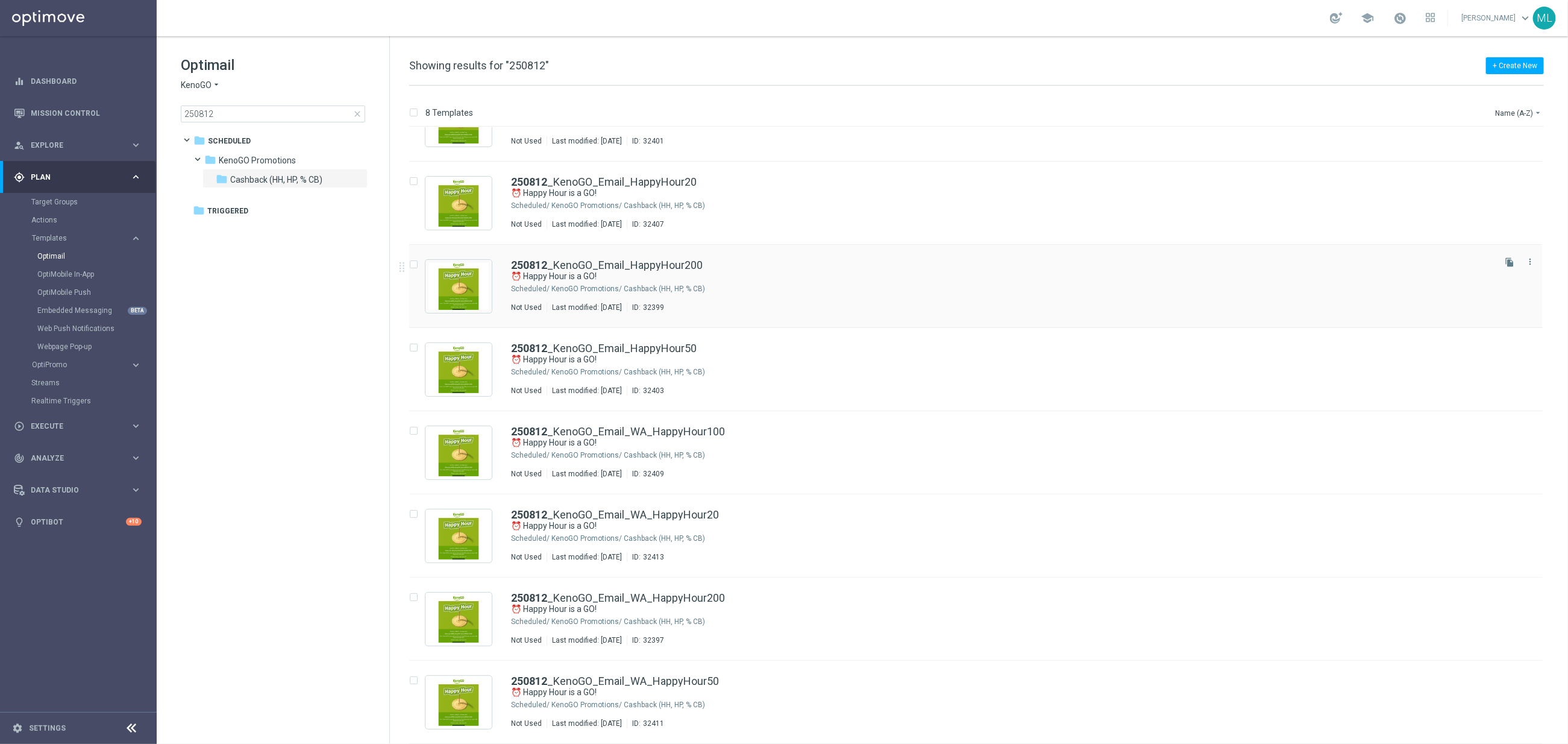
click at [755, 269] on div "250812 _KenoGO_Email_HappyHour200" at bounding box center [1001, 266] width 981 height 11
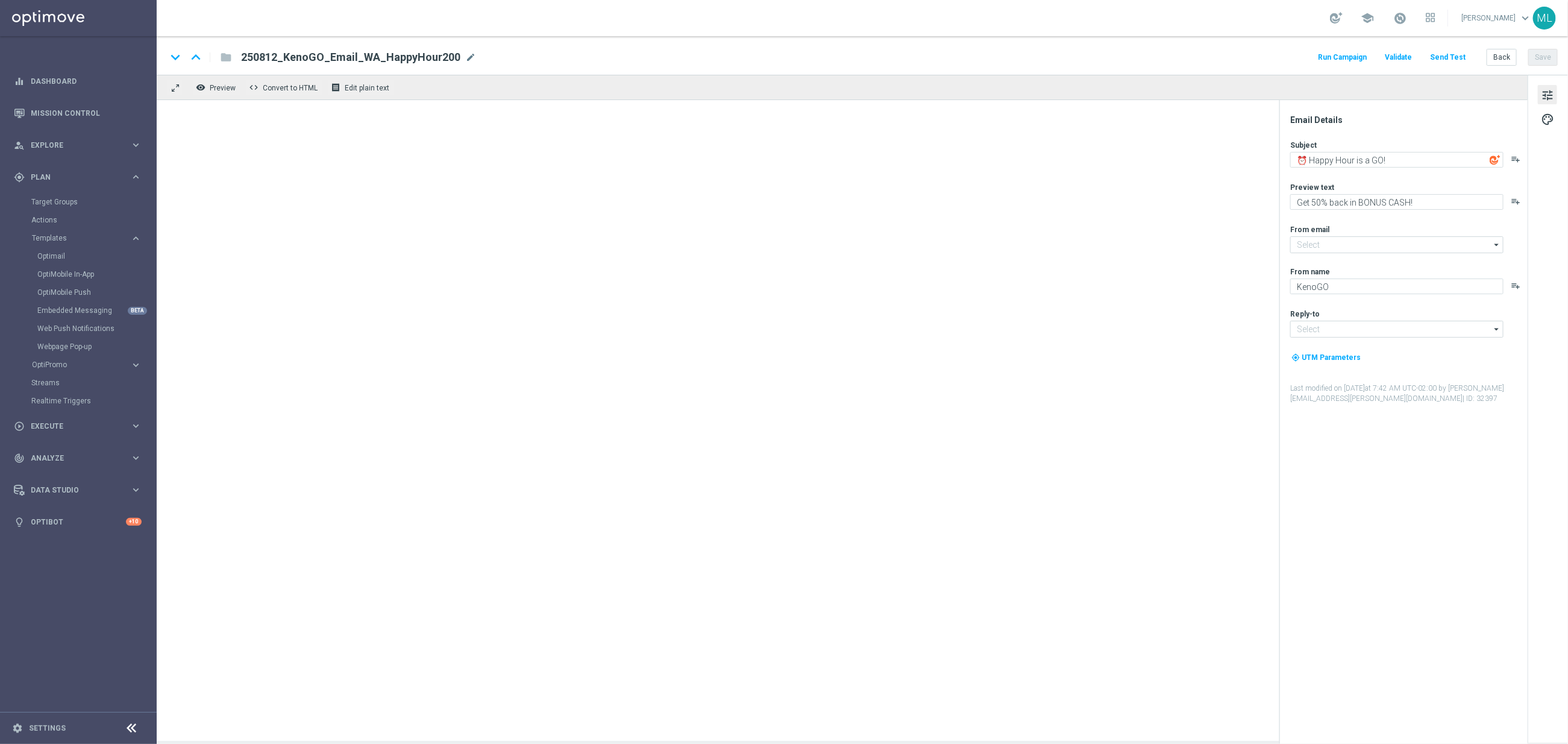
type input "mail@crm.kenogo.com.au"
type input "support@kenogo.com.au"
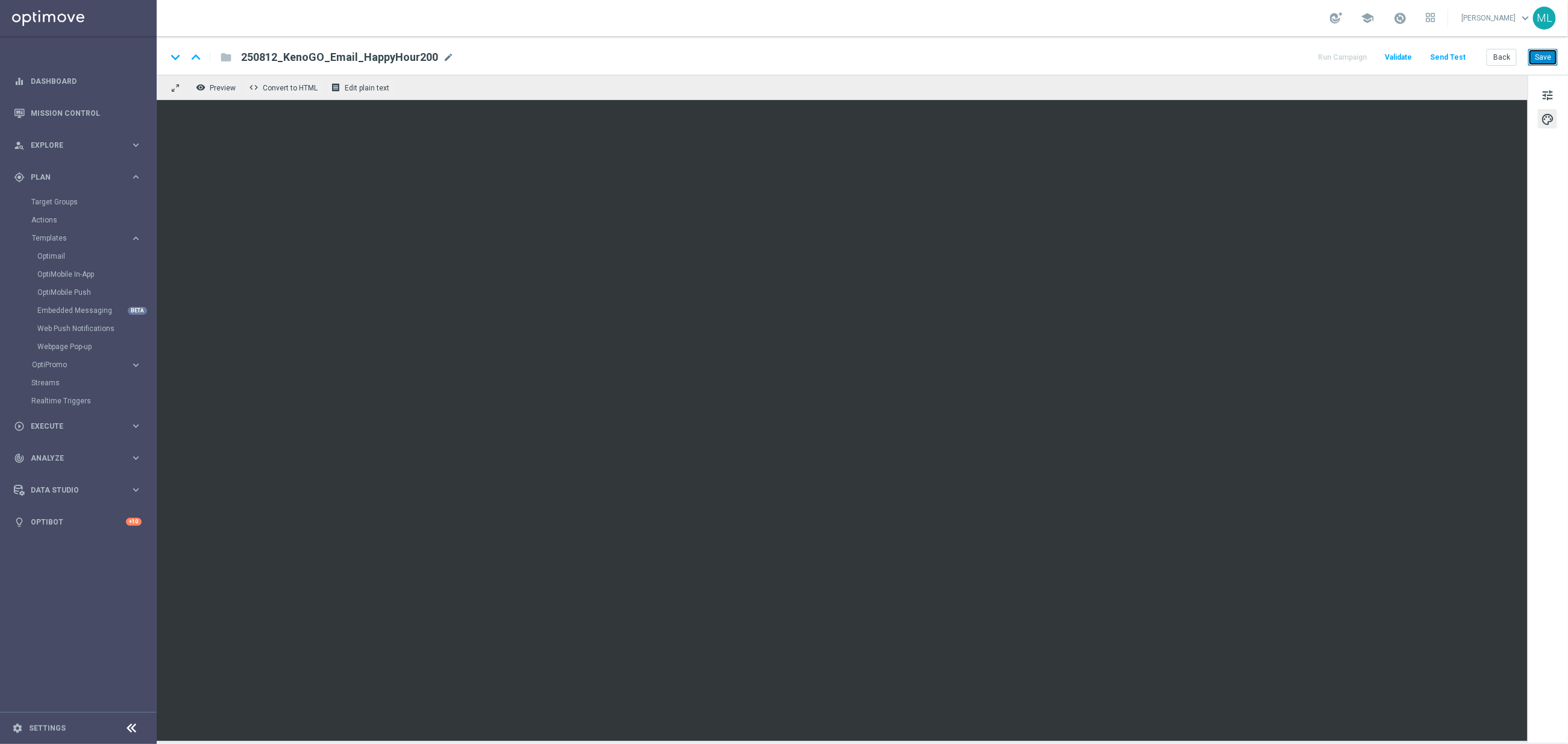
click at [1545, 61] on button "Save" at bounding box center [1543, 57] width 29 height 17
click at [1502, 60] on button "Back" at bounding box center [1501, 57] width 30 height 17
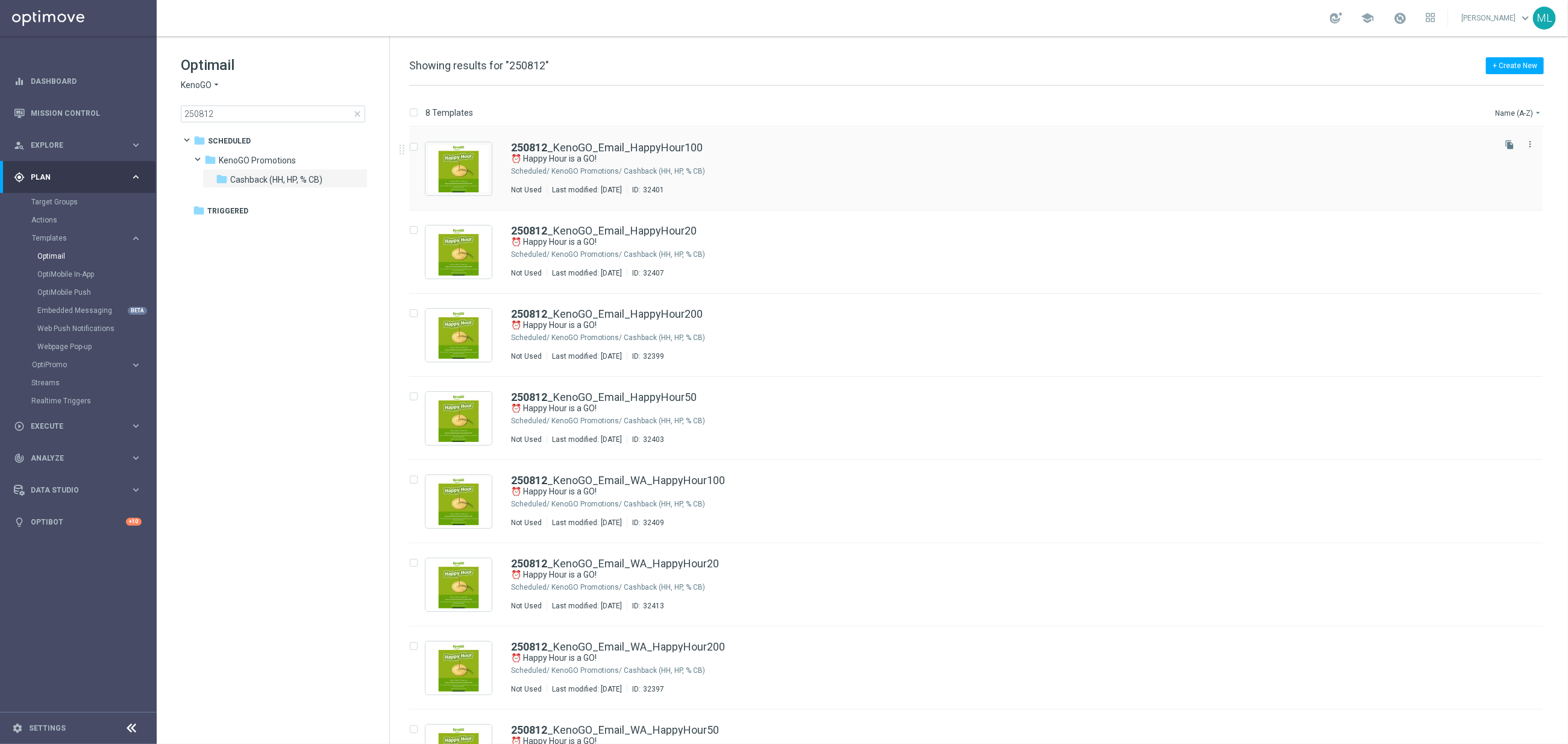
click at [787, 150] on div "250812 _KenoGO_Email_HappyHour100" at bounding box center [1001, 148] width 981 height 11
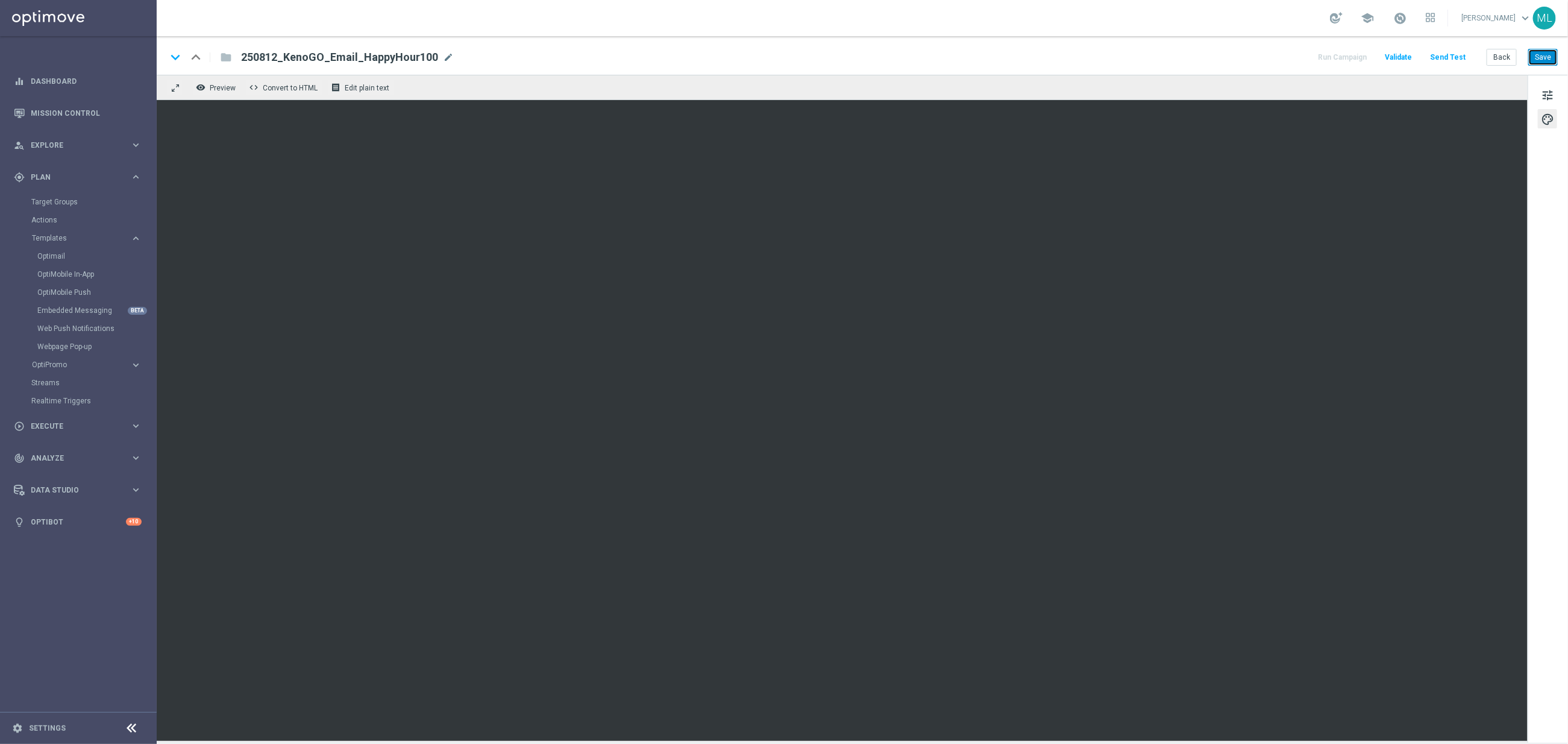
click at [1549, 58] on button "Save" at bounding box center [1543, 57] width 29 height 17
click at [1502, 63] on button "Back" at bounding box center [1501, 57] width 30 height 17
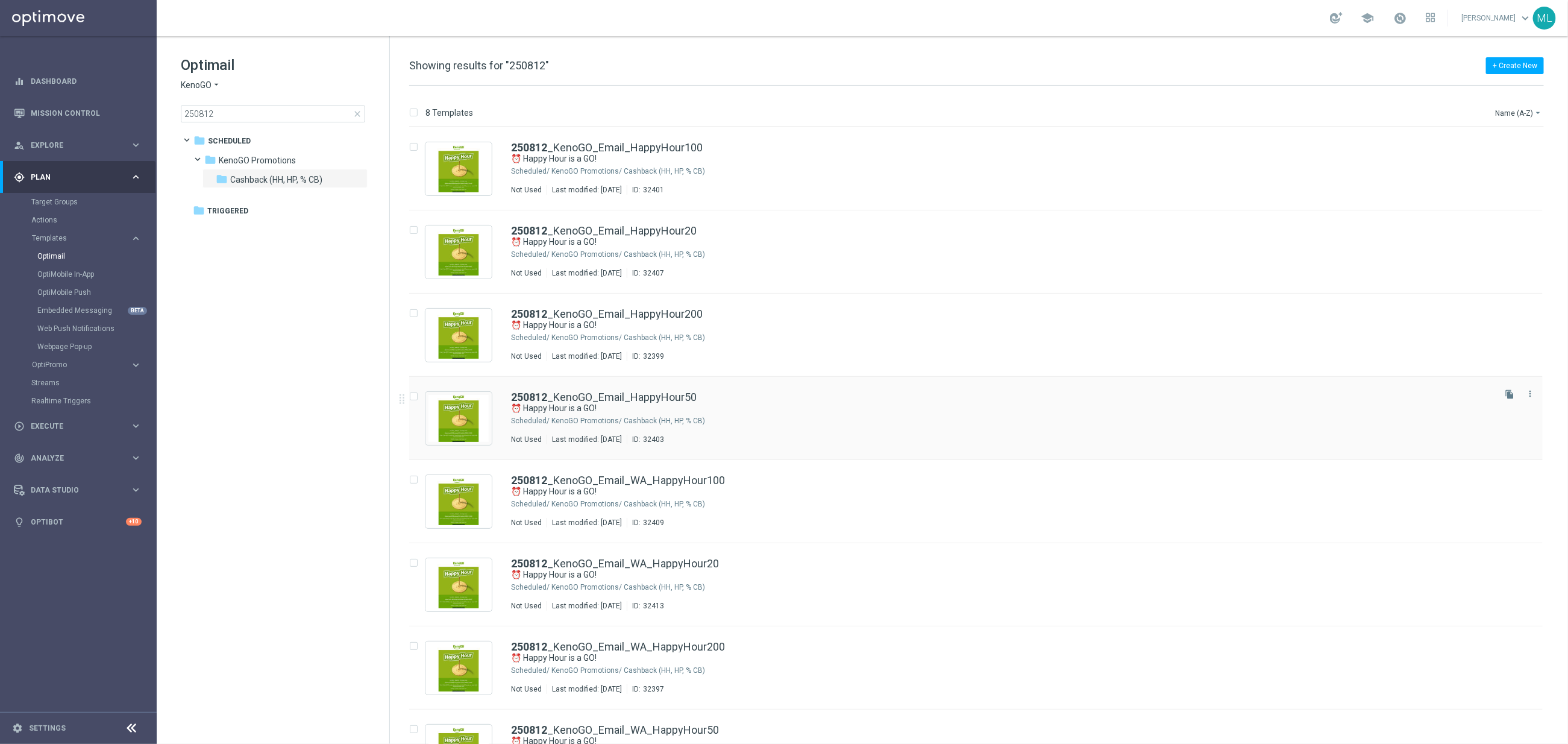
click at [789, 420] on div "KenoGO Promotions/ Cashback (HH, HP, % CB)" at bounding box center [1022, 421] width 941 height 9
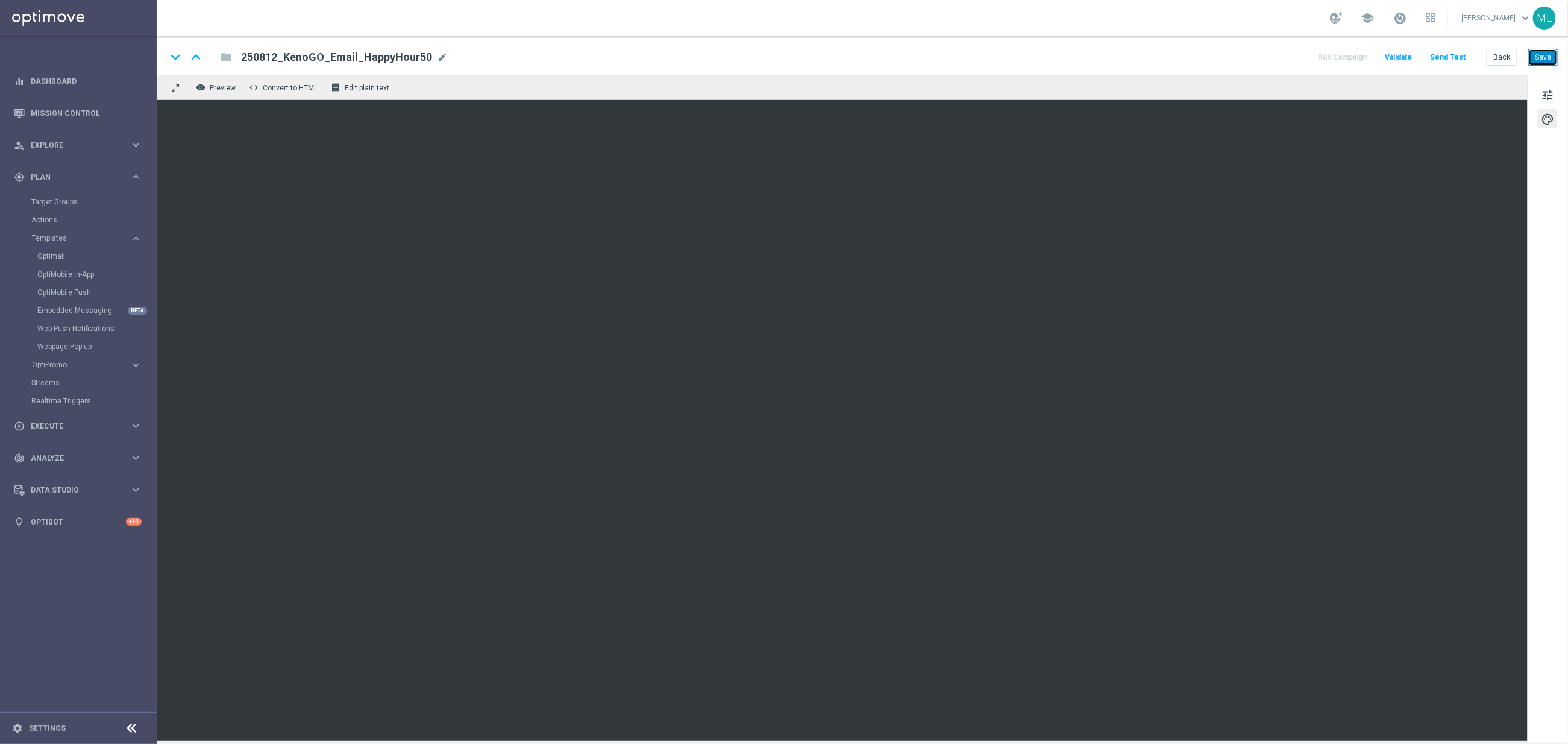
click at [1539, 57] on button "Save" at bounding box center [1543, 57] width 29 height 17
click at [1502, 61] on button "Back" at bounding box center [1501, 57] width 30 height 17
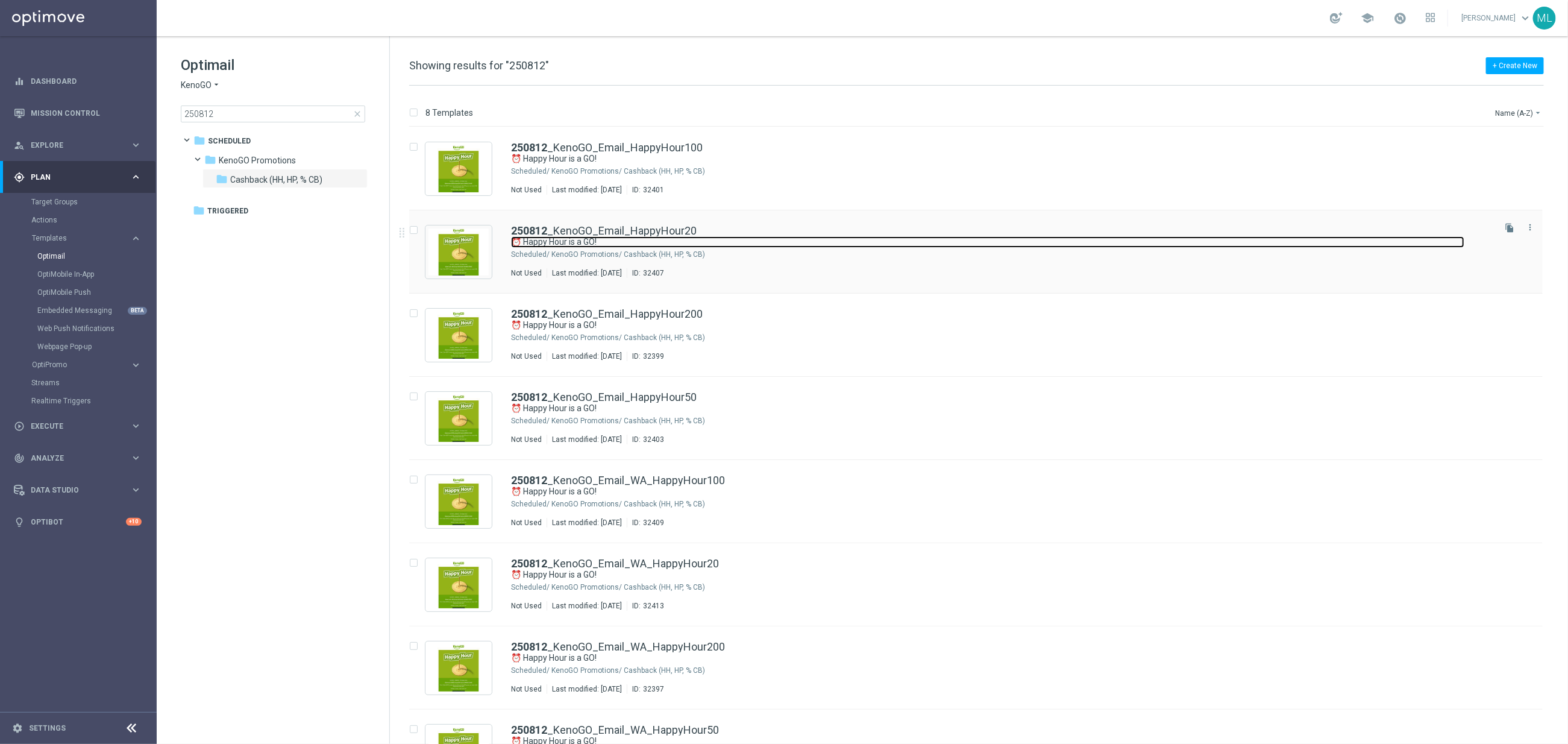
click at [782, 239] on link "⏰ Happy Hour is a GO!" at bounding box center [987, 242] width 953 height 12
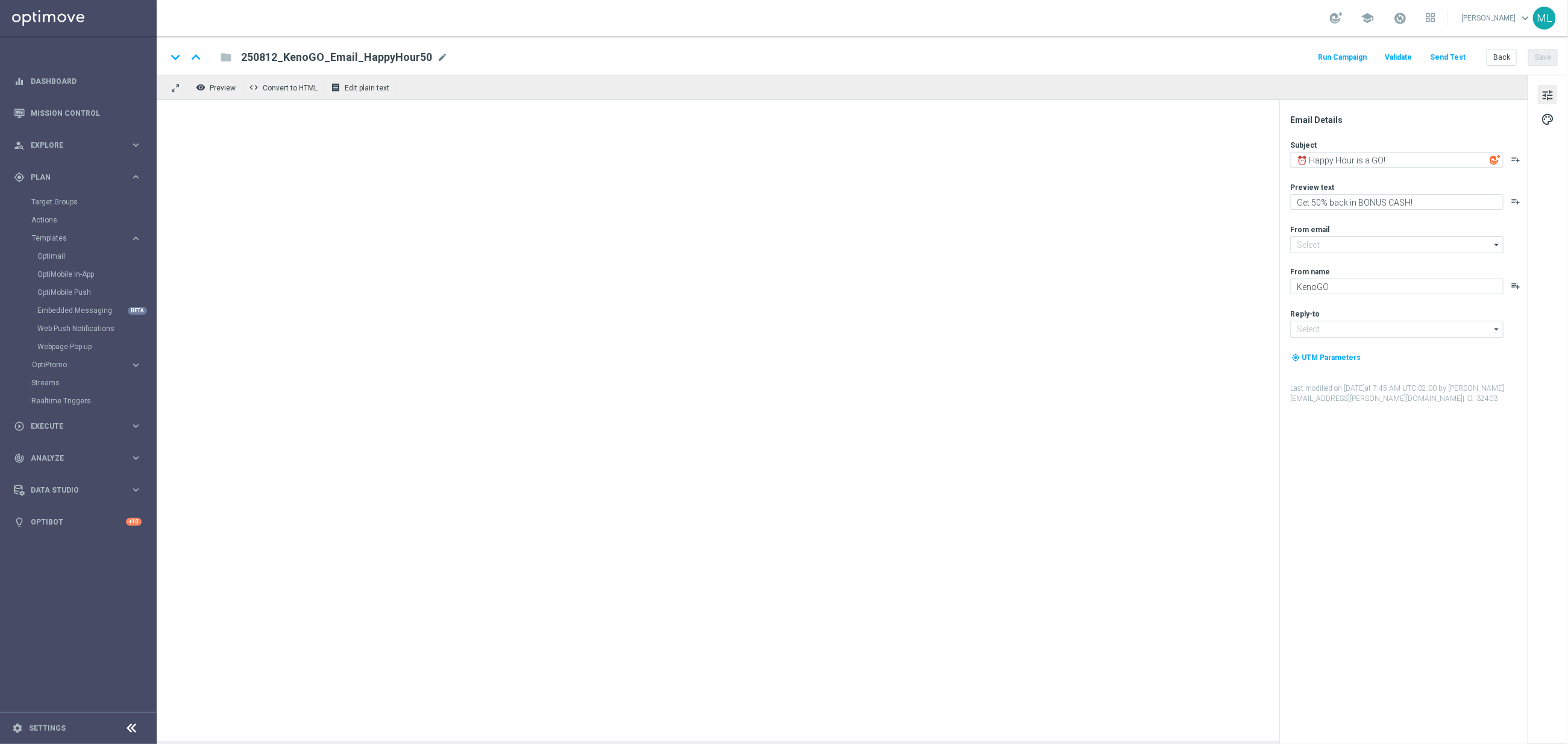
type input "mail@crm.kenogo.com.au"
type input "support@kenogo.com.au"
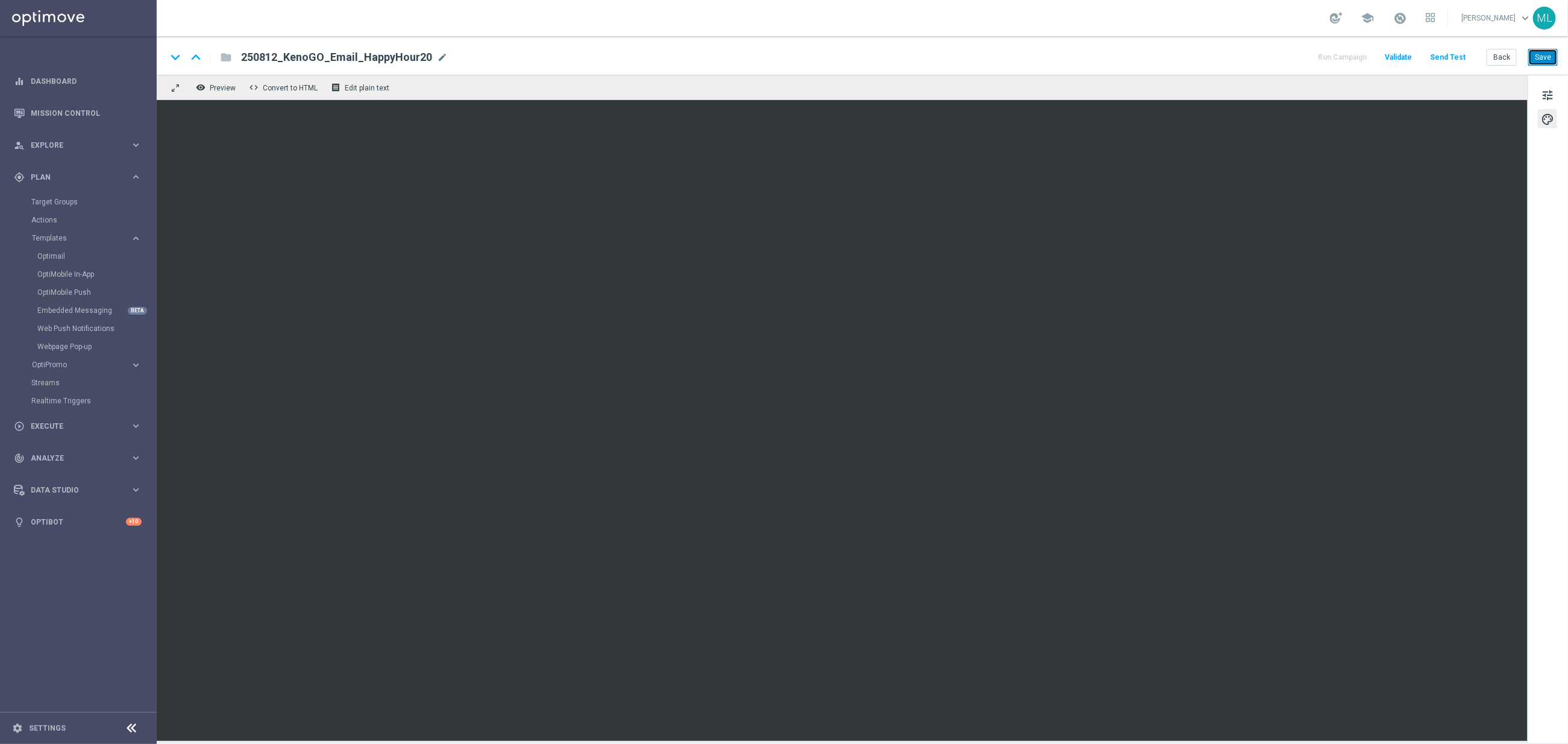
click at [1545, 56] on button "Save" at bounding box center [1543, 57] width 29 height 17
click at [1541, 60] on button "Save" at bounding box center [1543, 57] width 29 height 17
click at [1498, 61] on button "Back" at bounding box center [1501, 57] width 30 height 17
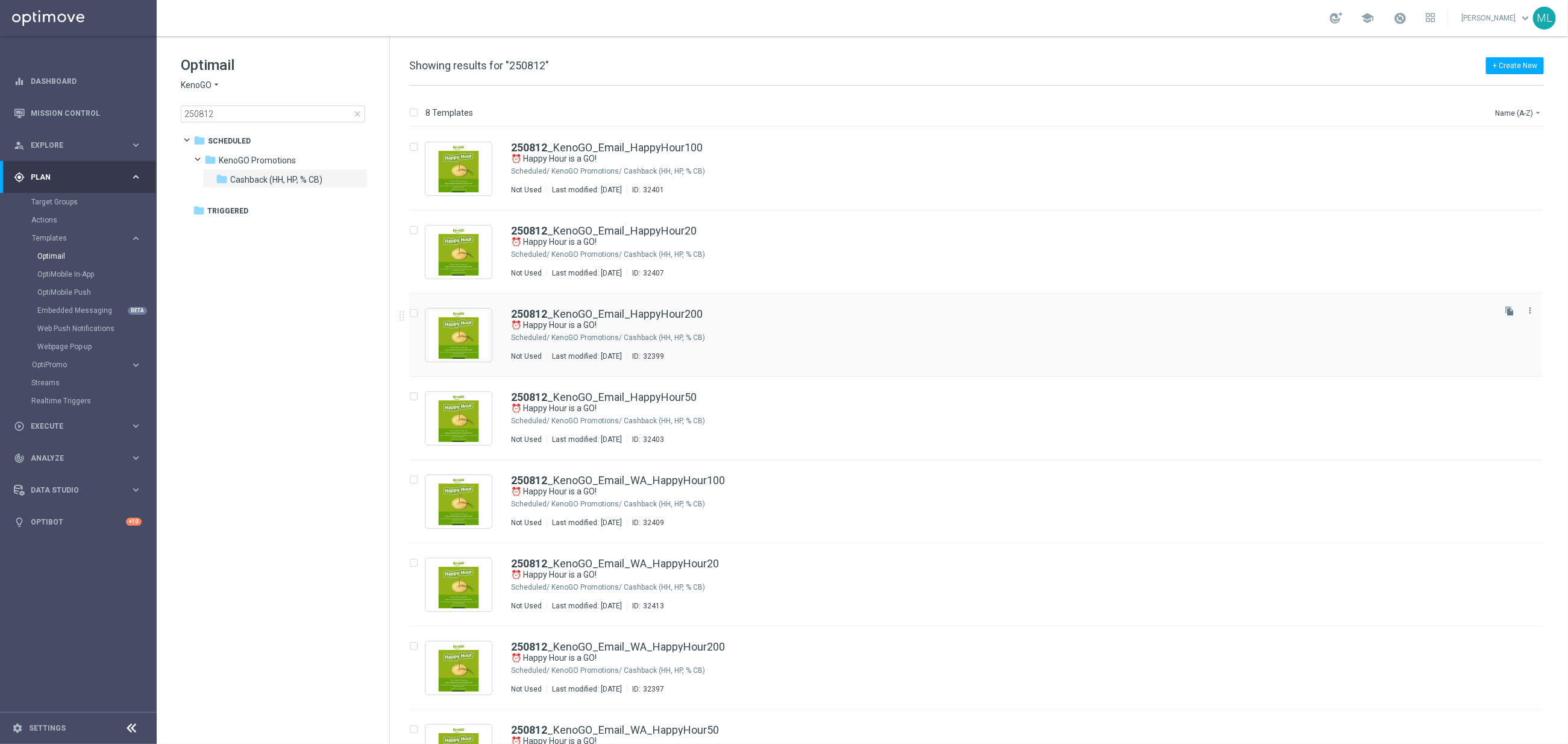
scroll to position [49, 0]
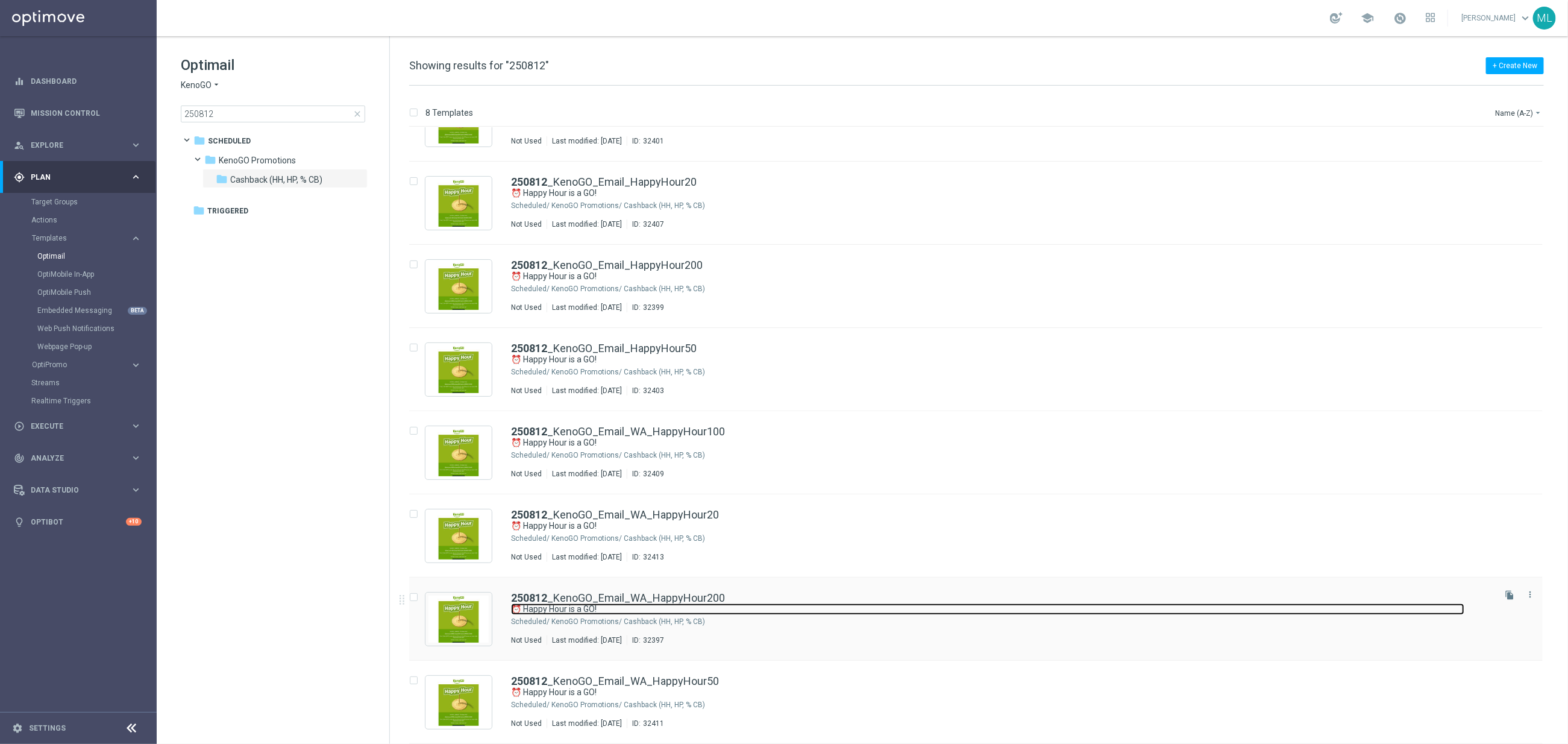
click at [760, 610] on link "⏰ Happy Hour is a GO!" at bounding box center [987, 609] width 953 height 12
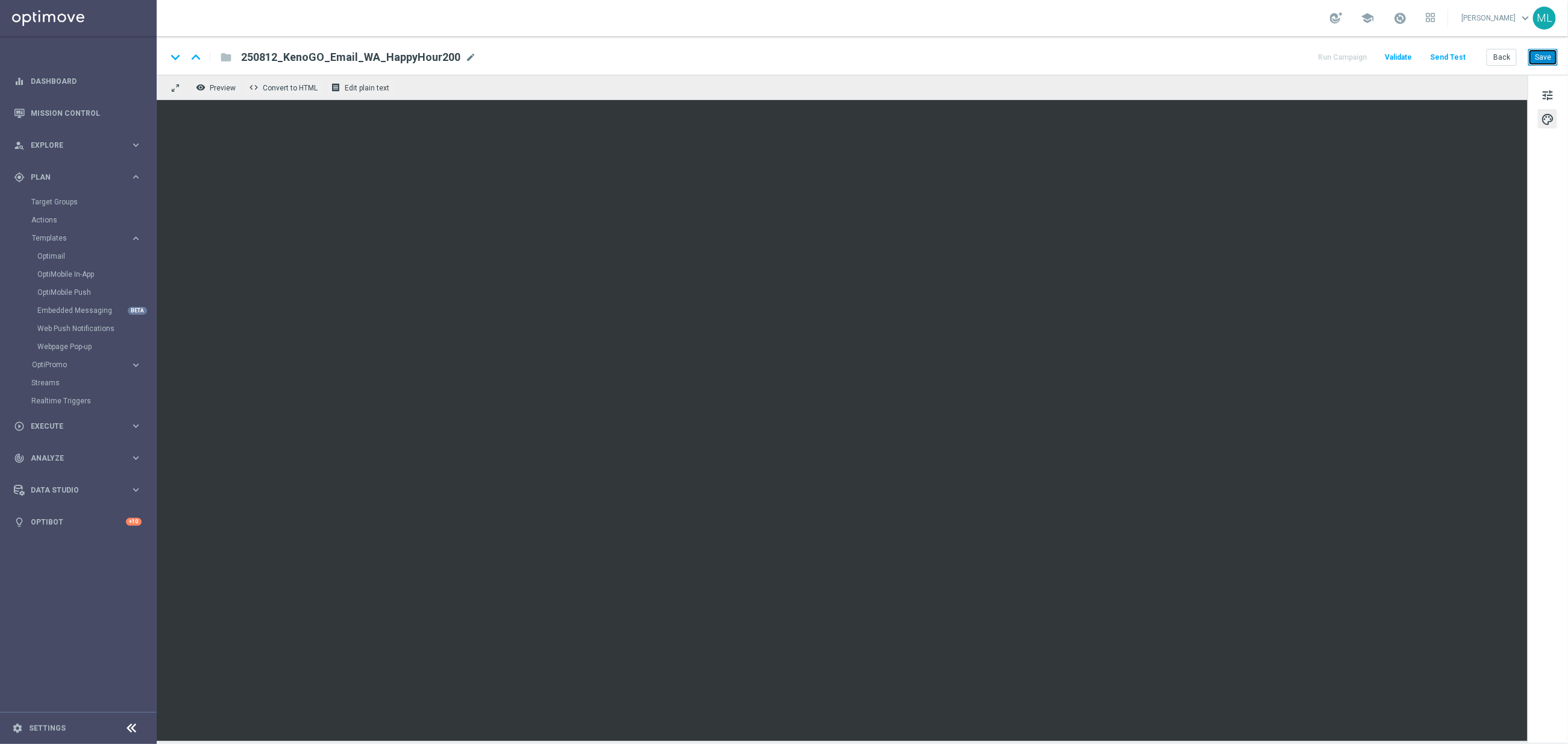
click at [1543, 61] on button "Save" at bounding box center [1543, 57] width 29 height 17
click at [1500, 59] on button "Back" at bounding box center [1501, 57] width 30 height 17
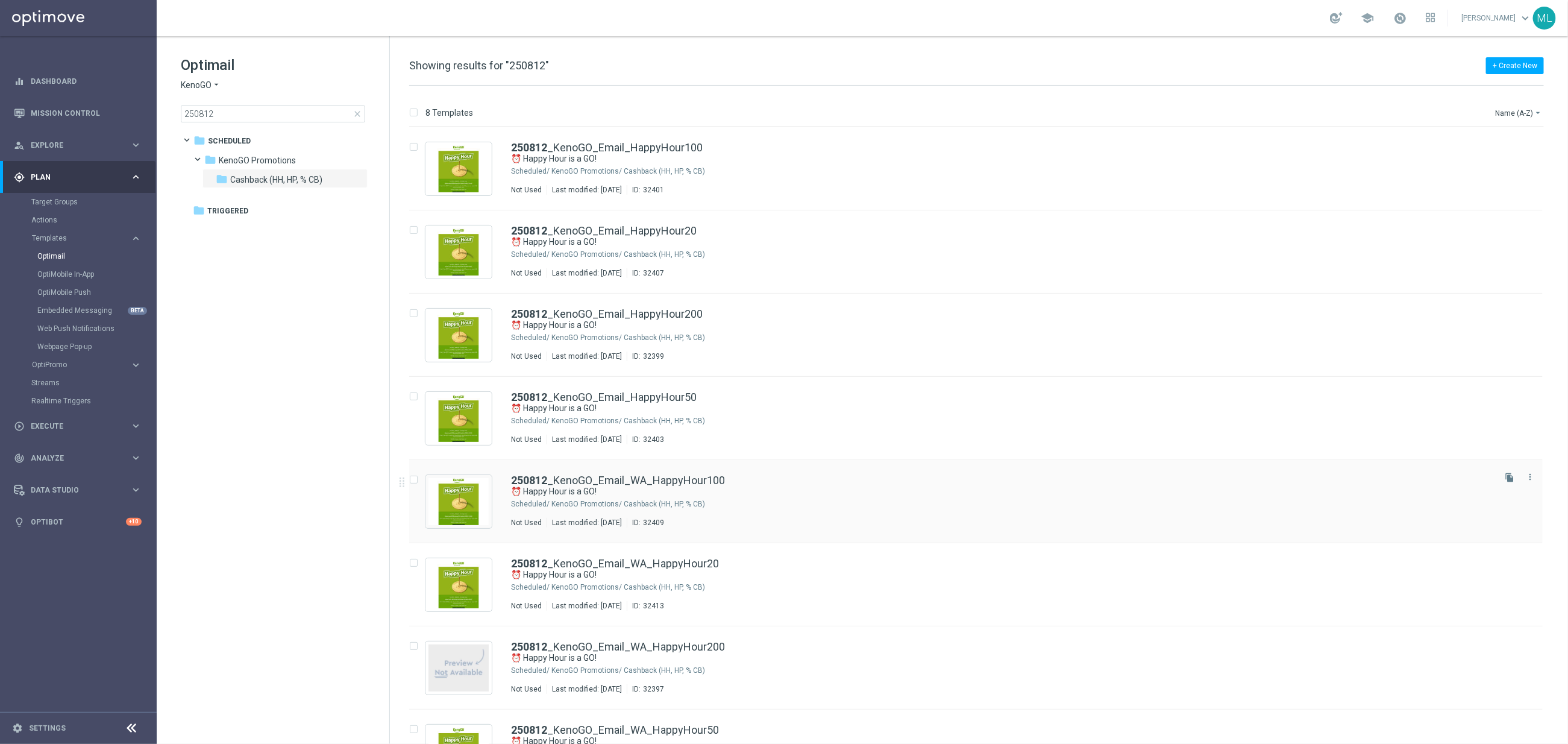
scroll to position [49, 0]
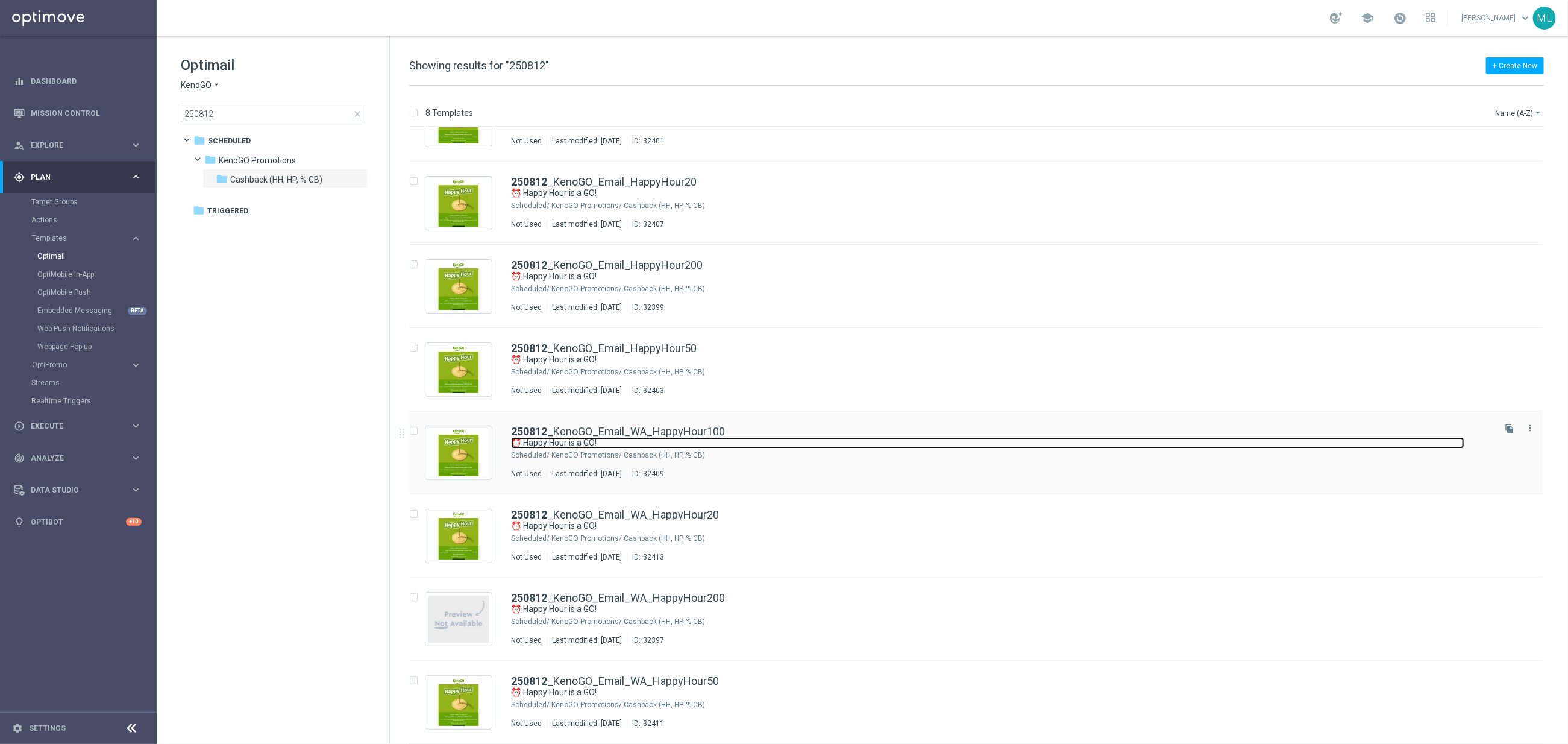
click at [751, 440] on link "⏰ Happy Hour is a GO!" at bounding box center [987, 443] width 953 height 12
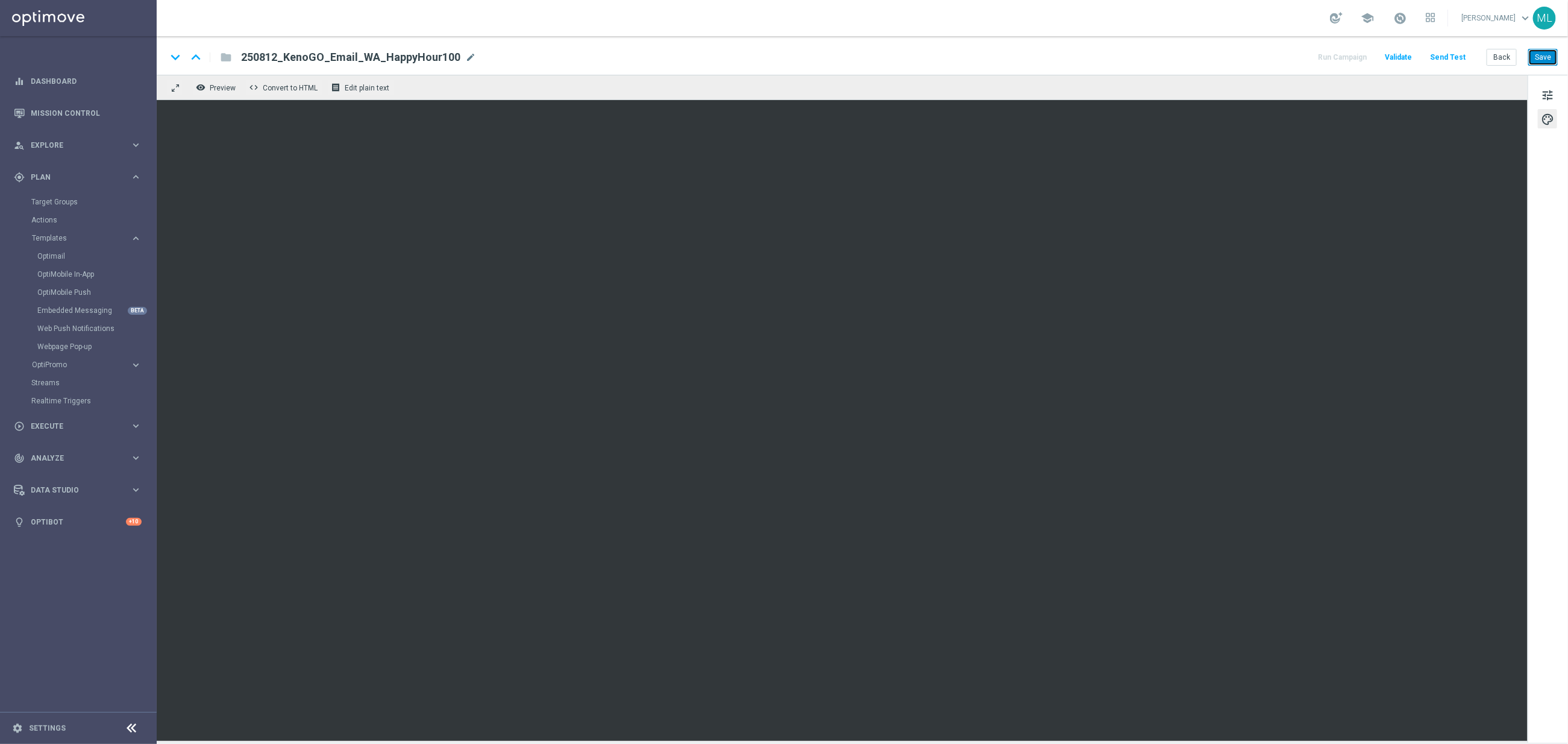
click at [1542, 61] on button "Save" at bounding box center [1543, 57] width 29 height 17
click at [1497, 61] on button "Back" at bounding box center [1501, 57] width 30 height 17
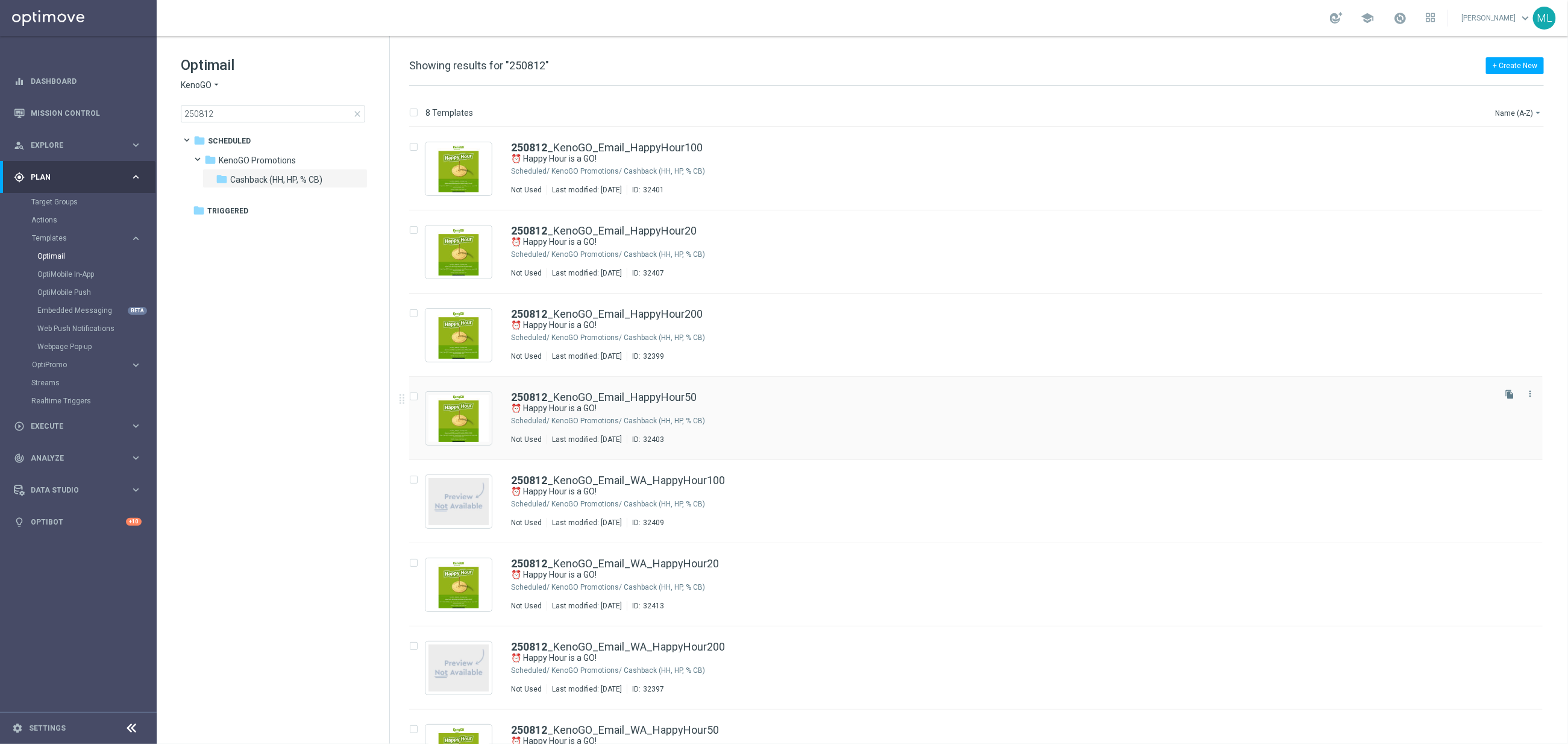
scroll to position [49, 0]
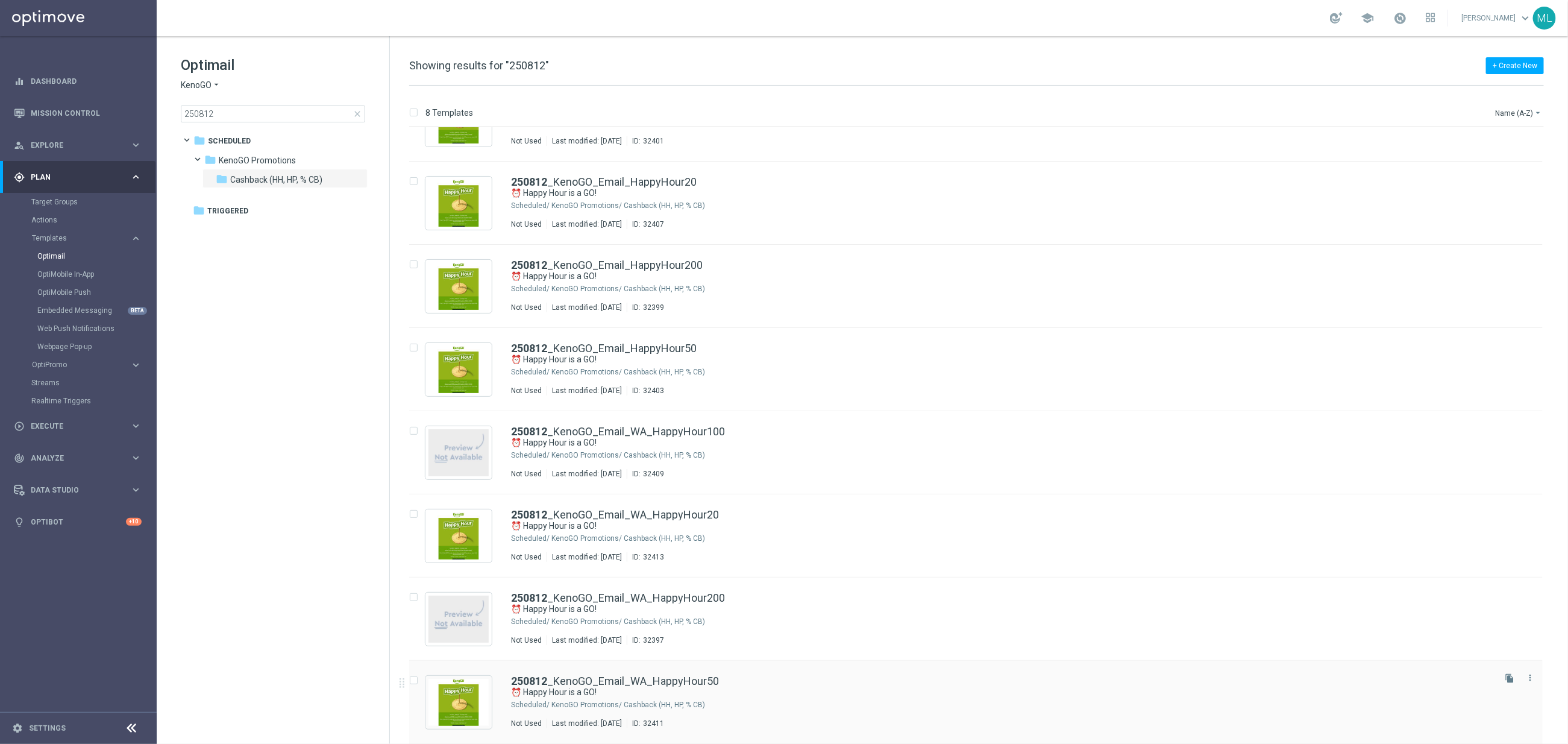
click at [734, 702] on div "KenoGO Promotions/ Cashback (HH, HP, % CB)" at bounding box center [1022, 704] width 941 height 9
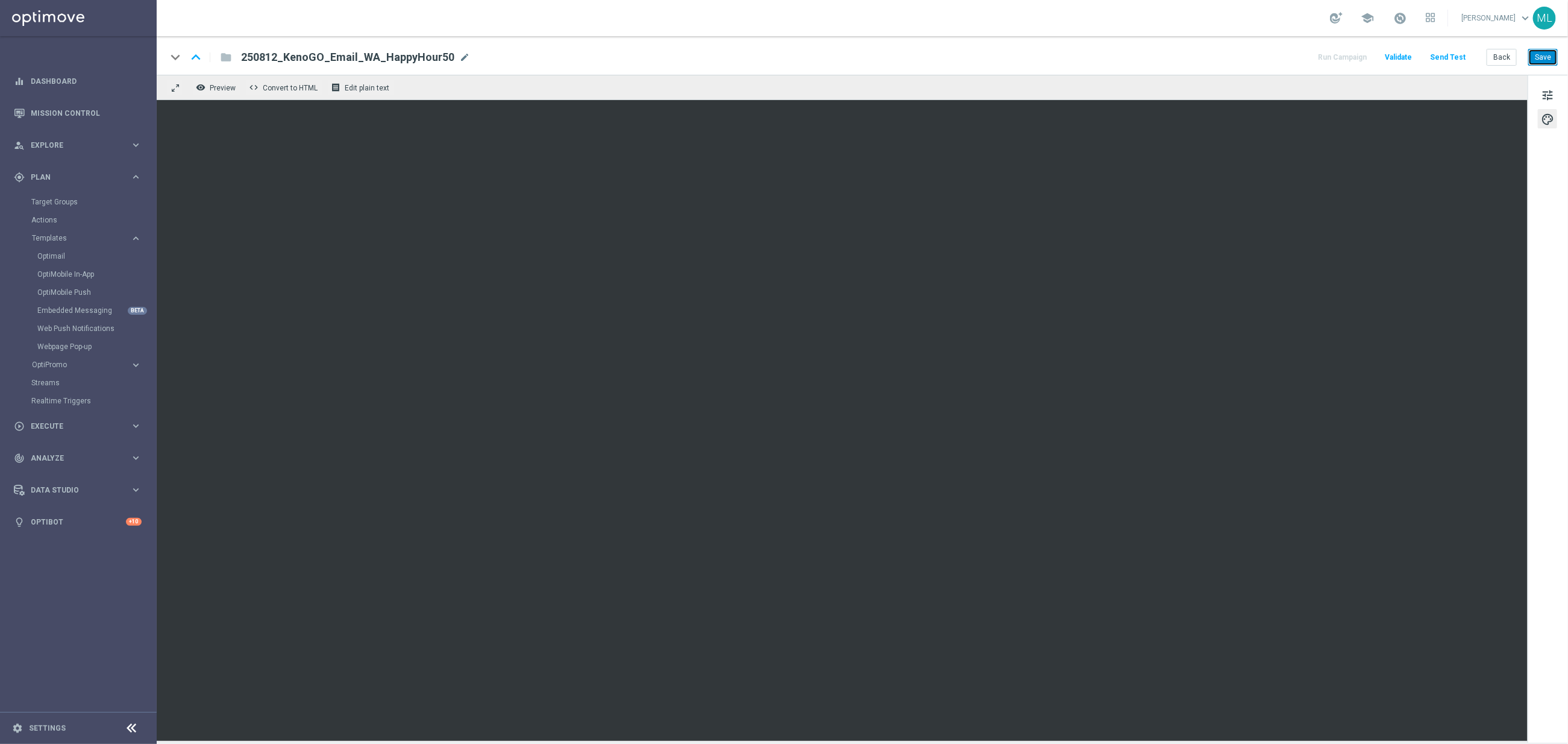
click at [1548, 54] on button "Save" at bounding box center [1543, 57] width 29 height 17
click at [1493, 58] on button "Back" at bounding box center [1501, 57] width 30 height 17
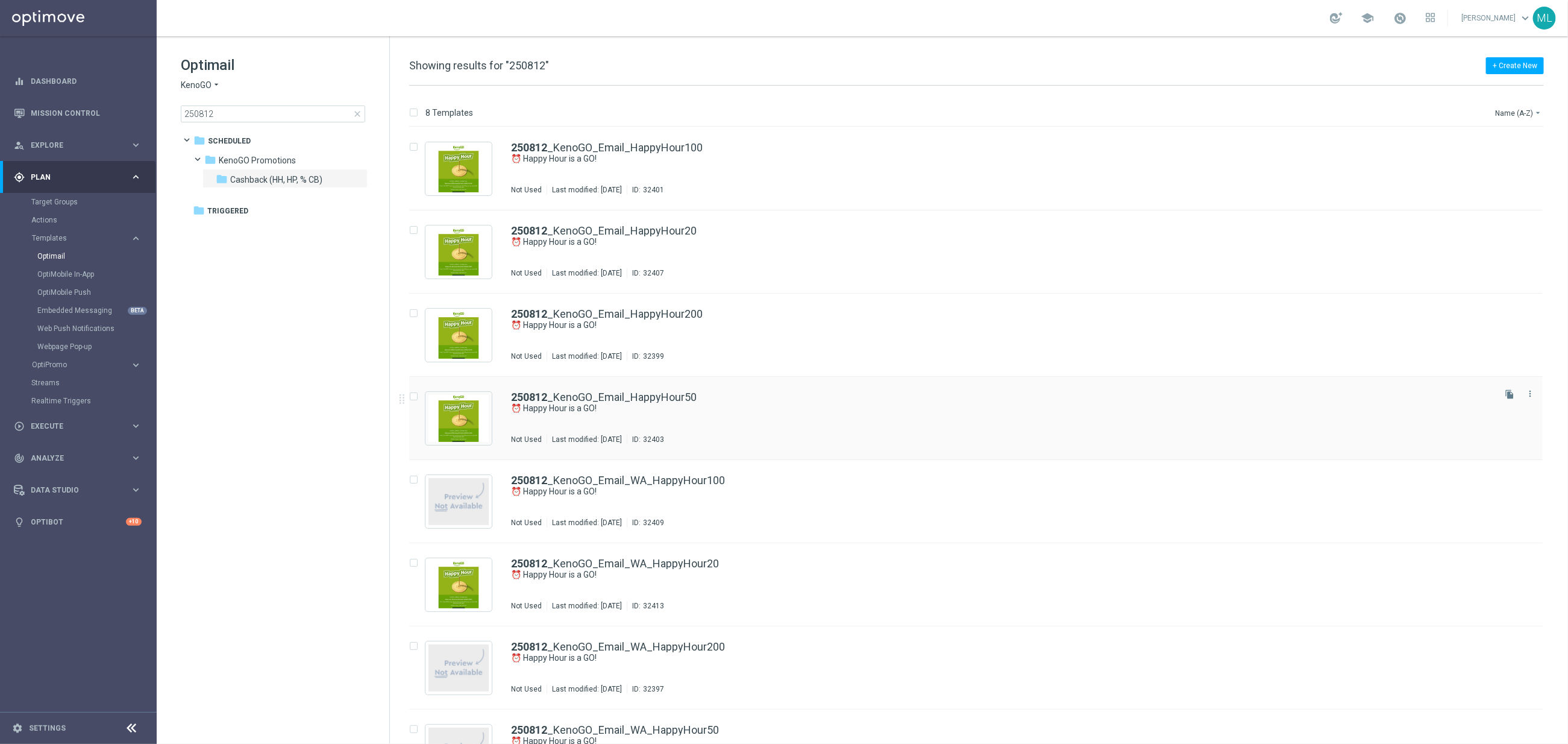
scroll to position [49, 0]
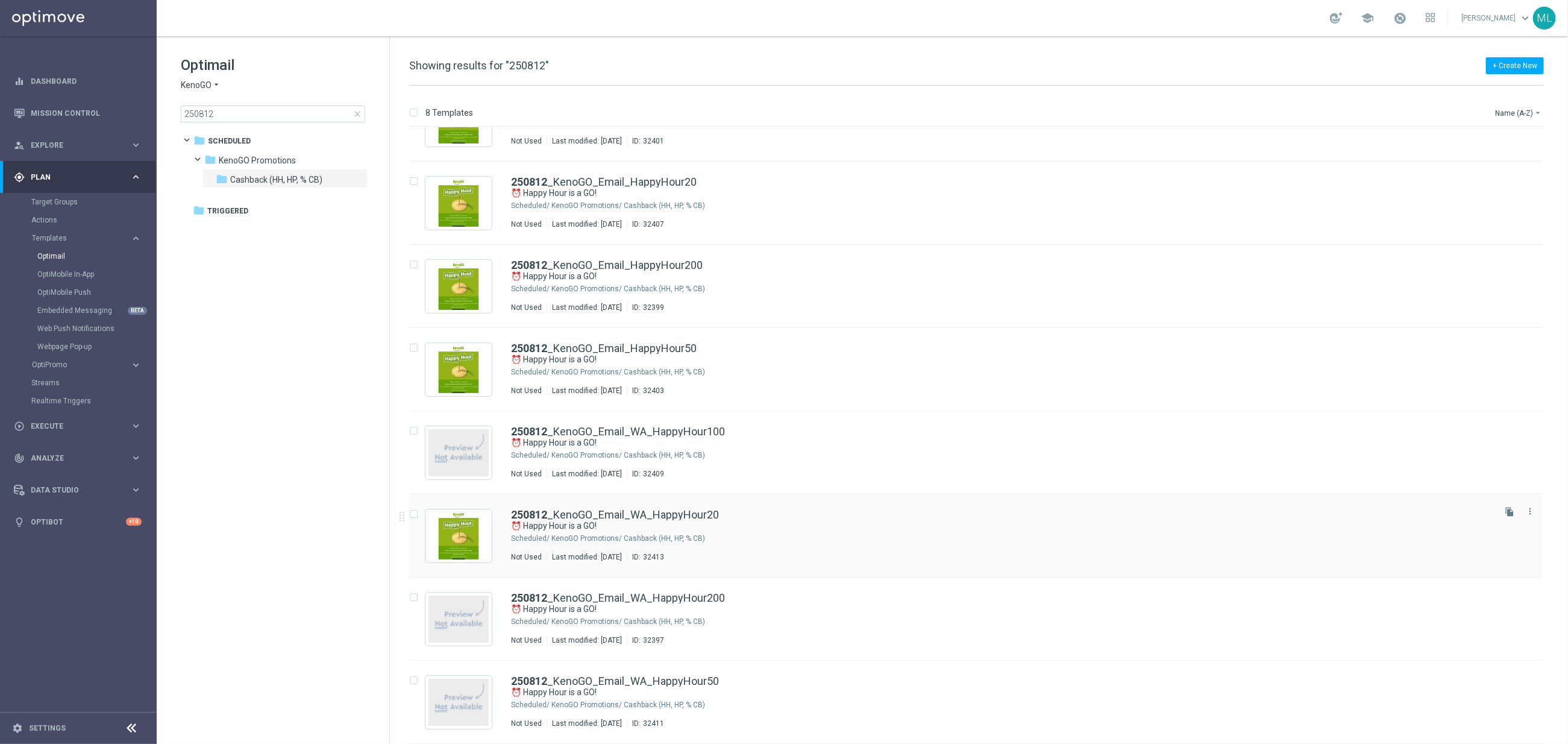
click at [775, 513] on div "250812 _KenoGO_Email_WA_HappyHour20" at bounding box center [1001, 515] width 981 height 11
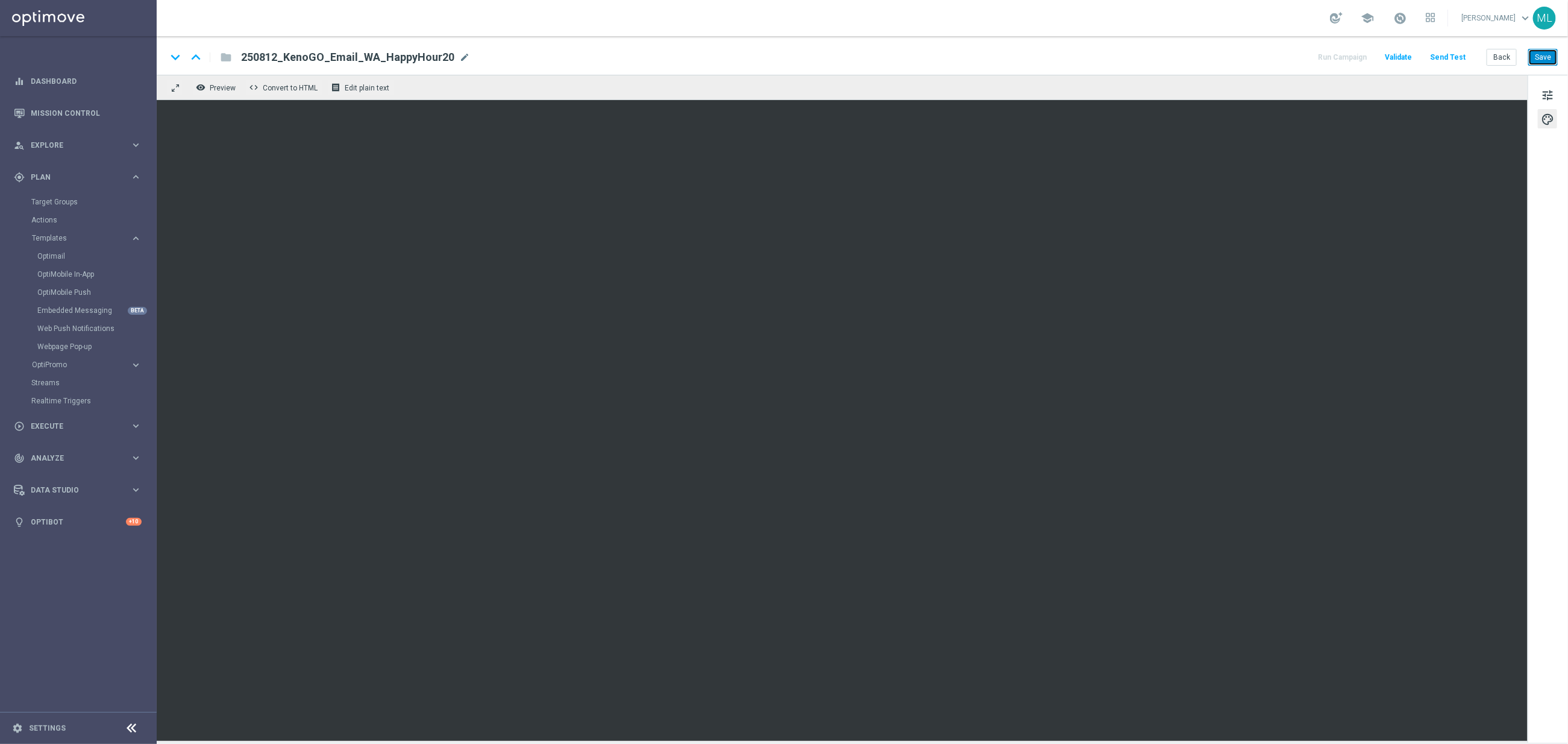
click at [1539, 58] on button "Save" at bounding box center [1543, 57] width 29 height 17
click at [1548, 60] on button "Save" at bounding box center [1543, 57] width 29 height 17
click at [1504, 55] on button "Back" at bounding box center [1501, 57] width 30 height 17
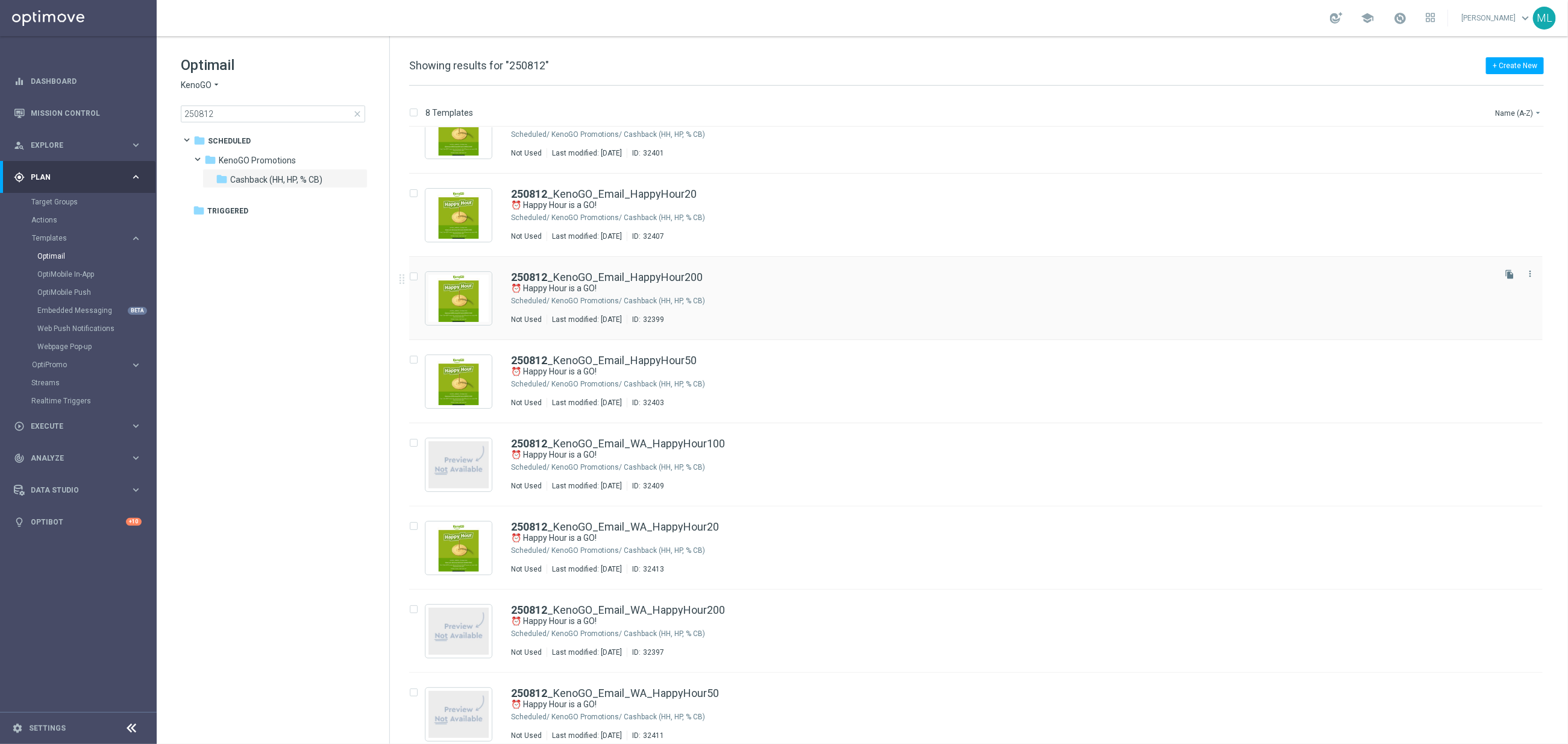
scroll to position [49, 0]
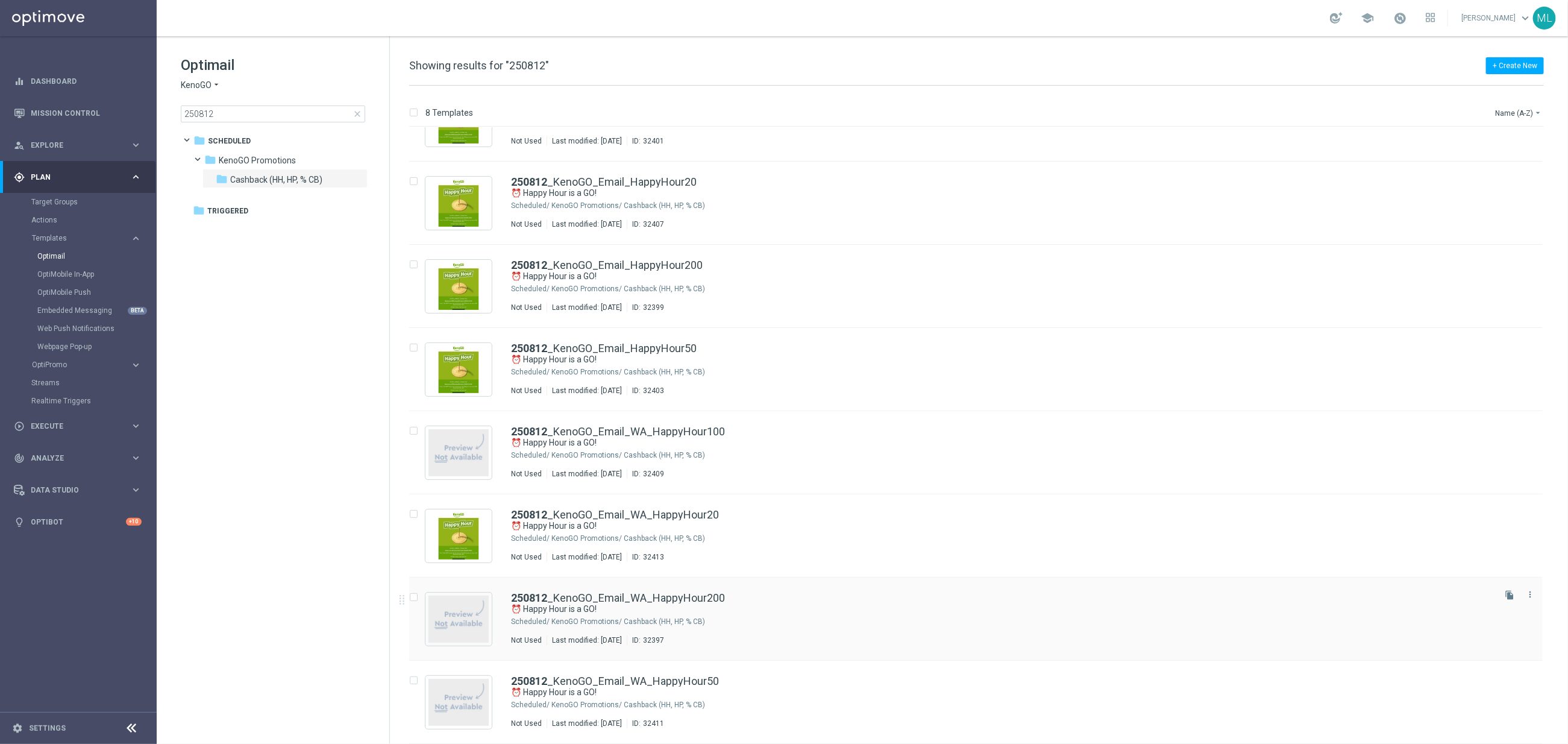
click at [736, 593] on div "250812 _KenoGO_Email_WA_HappyHour200" at bounding box center [1001, 598] width 981 height 11
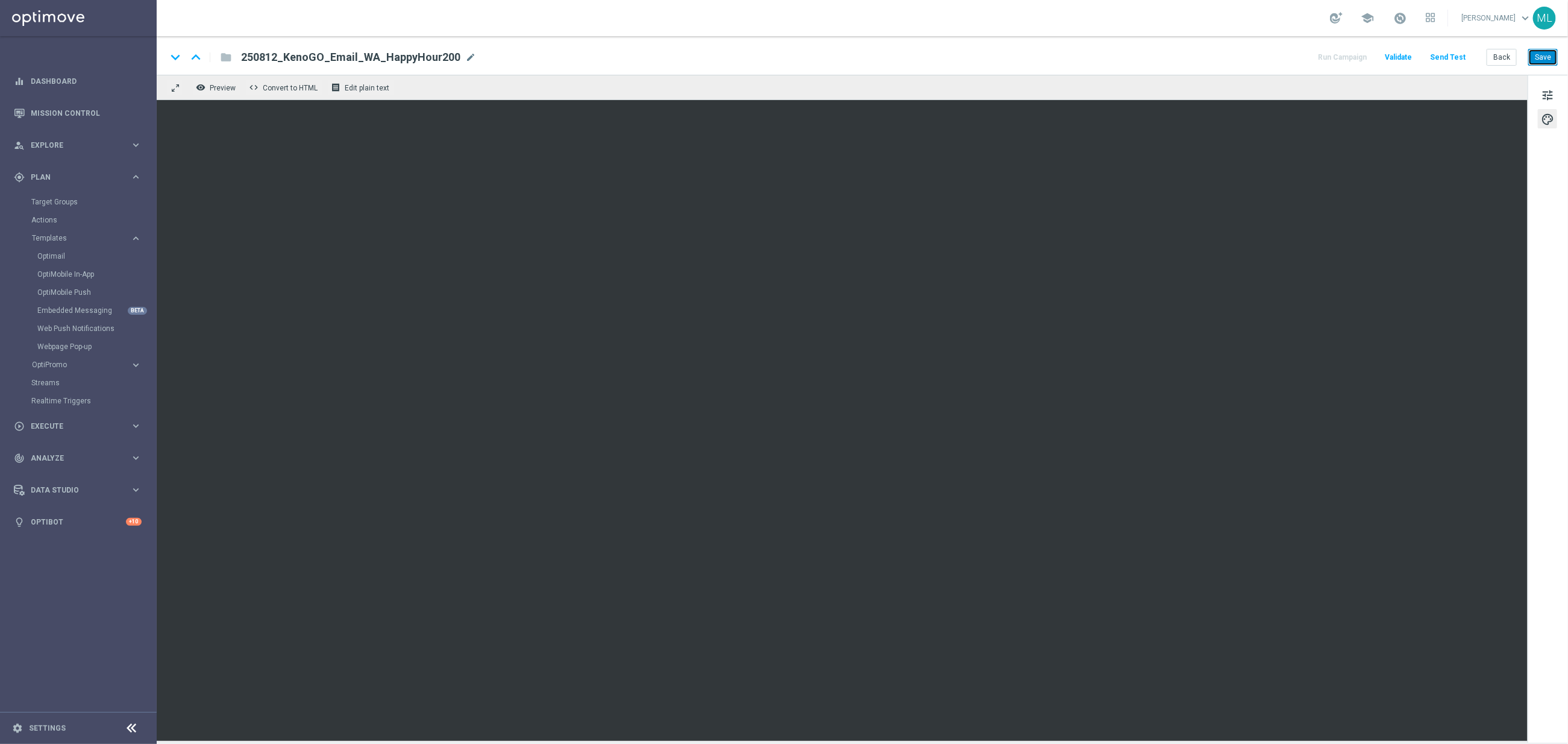
click at [1549, 64] on button "Save" at bounding box center [1543, 57] width 29 height 17
click at [1552, 59] on button "Save" at bounding box center [1543, 57] width 29 height 17
click at [1537, 59] on button "Save" at bounding box center [1543, 57] width 29 height 17
click at [1499, 58] on button "Back" at bounding box center [1501, 57] width 30 height 17
click at [1504, 64] on button "Back" at bounding box center [1501, 57] width 30 height 17
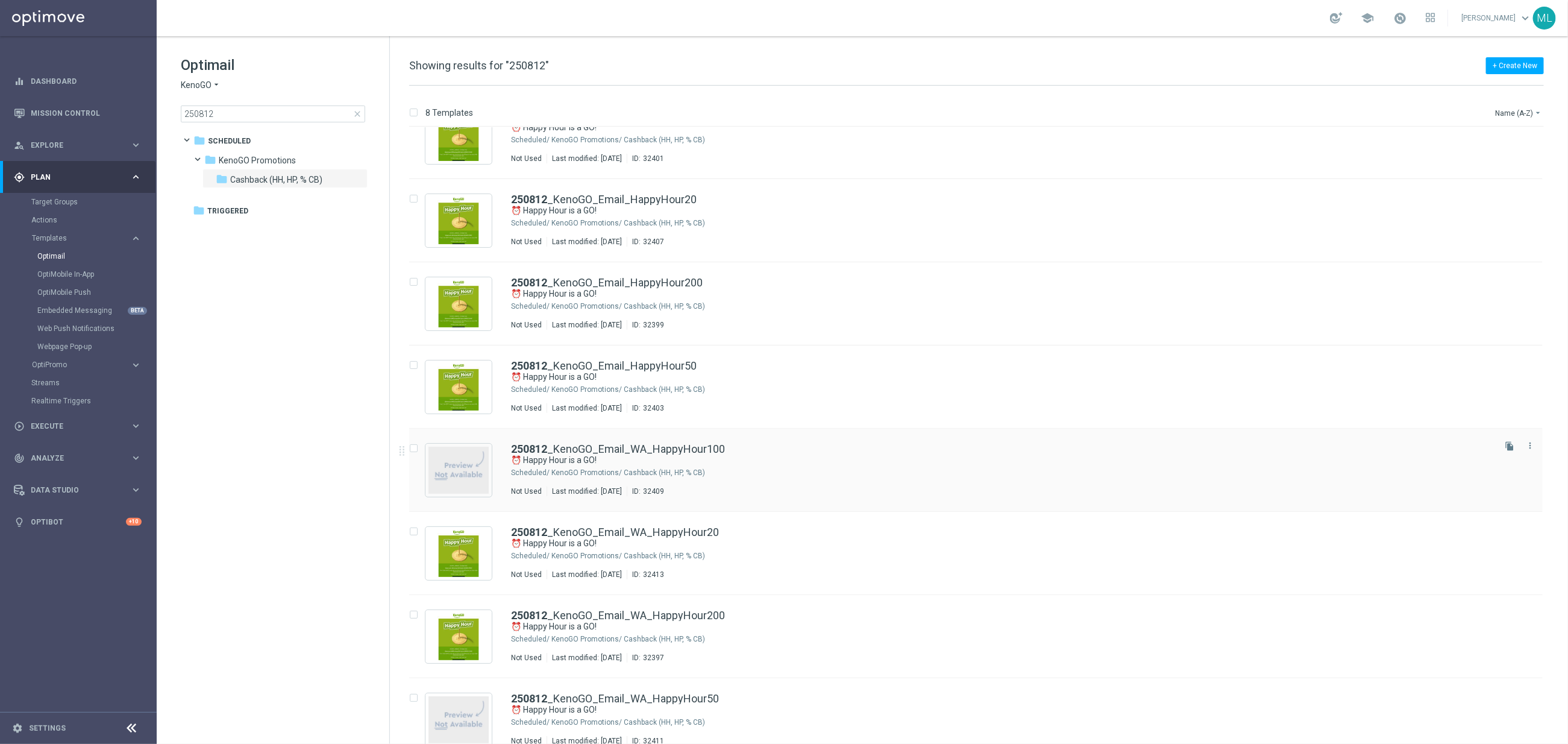
scroll to position [49, 0]
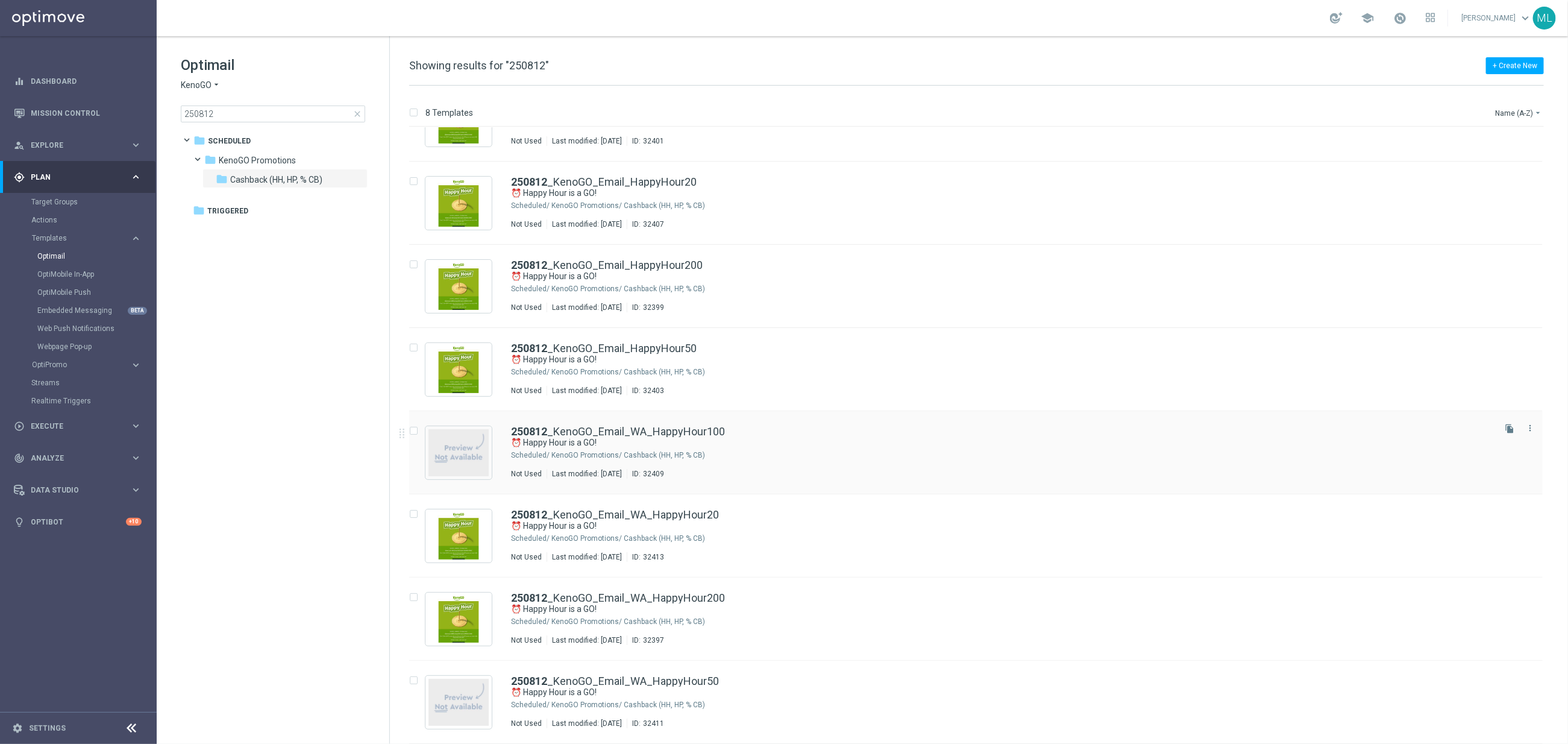
click at [775, 430] on div "250812 _KenoGO_Email_WA_HappyHour100" at bounding box center [1001, 432] width 981 height 11
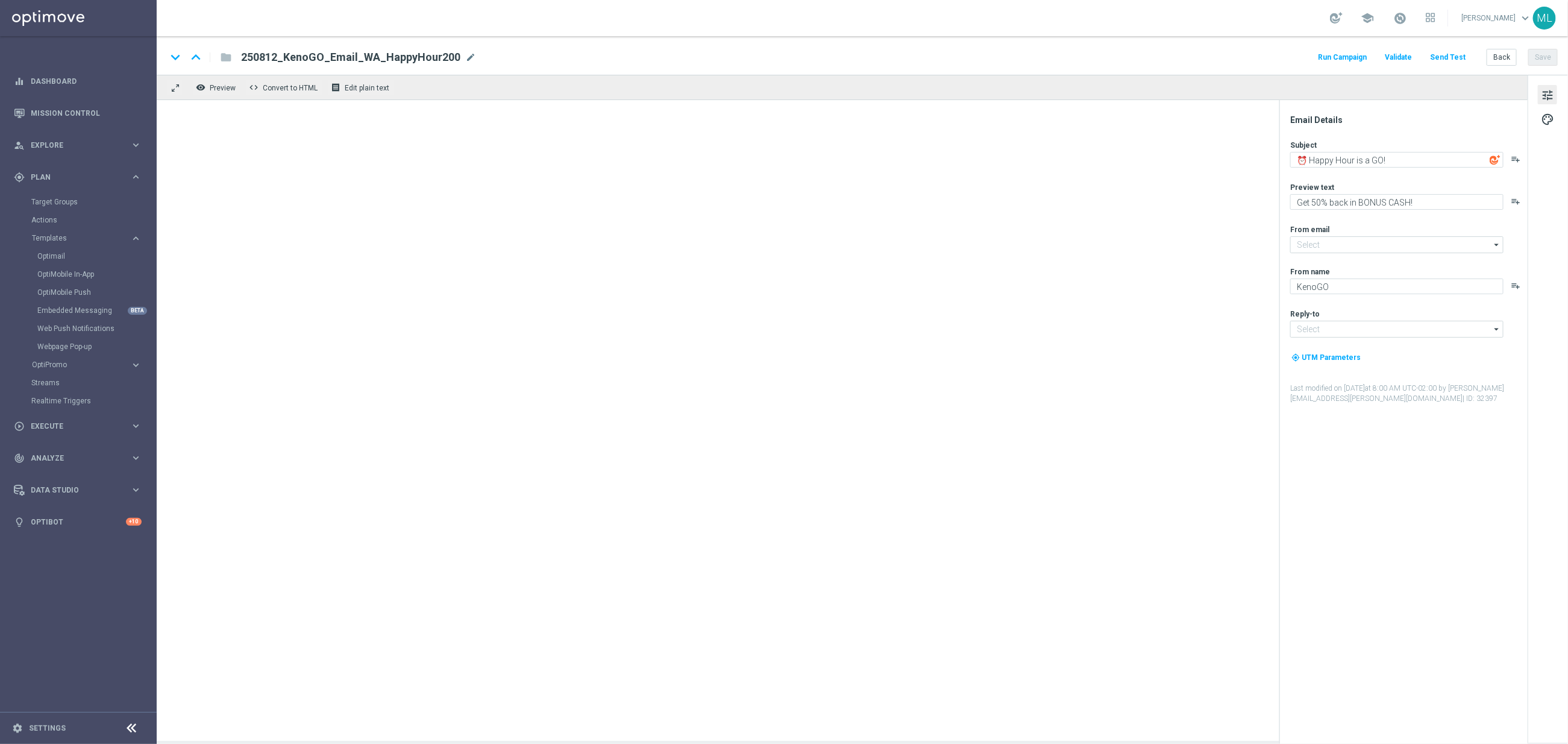
type input "mail@crm.kenogo.com.au"
type input "support@kenogo.com.au"
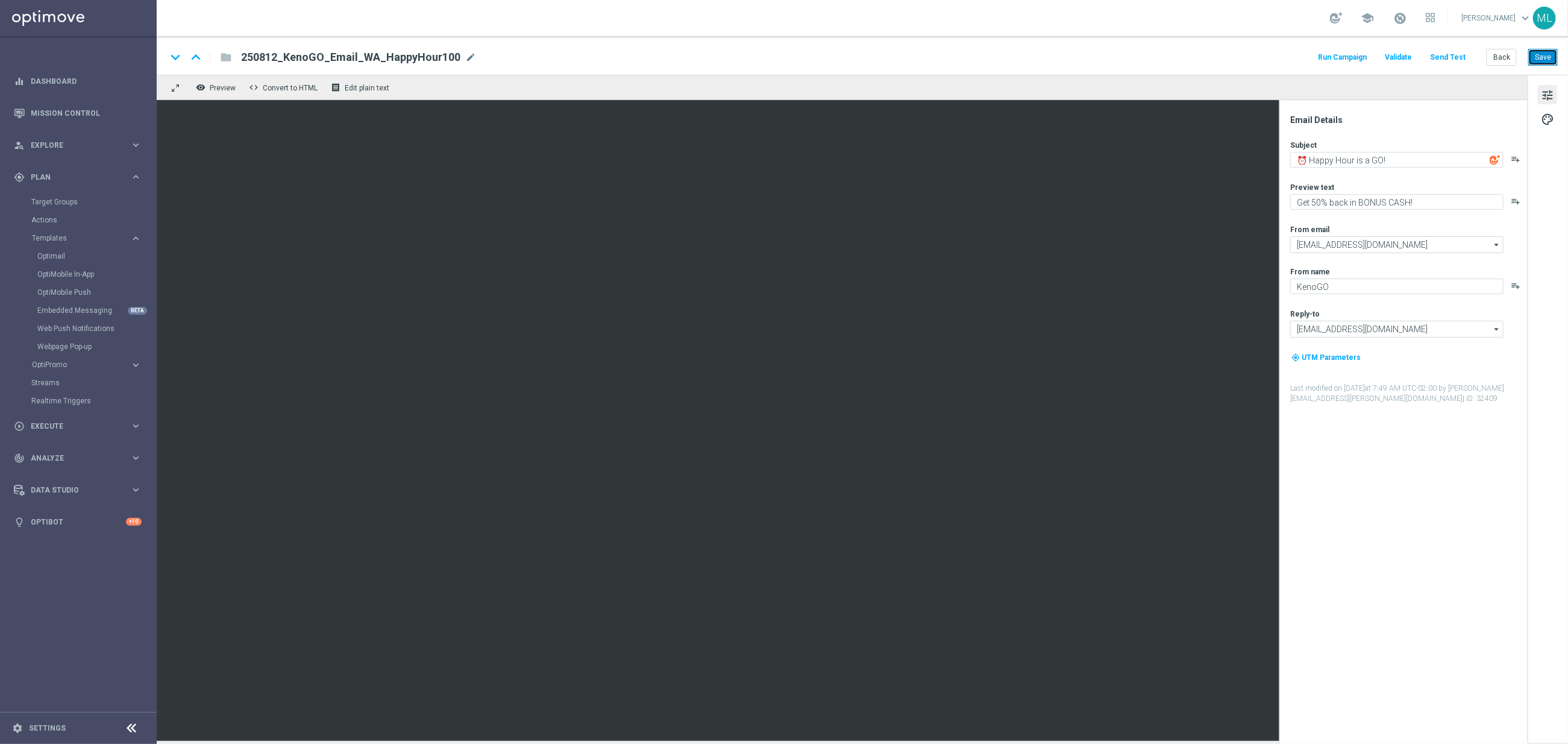
click at [1551, 58] on button "Save" at bounding box center [1543, 57] width 29 height 17
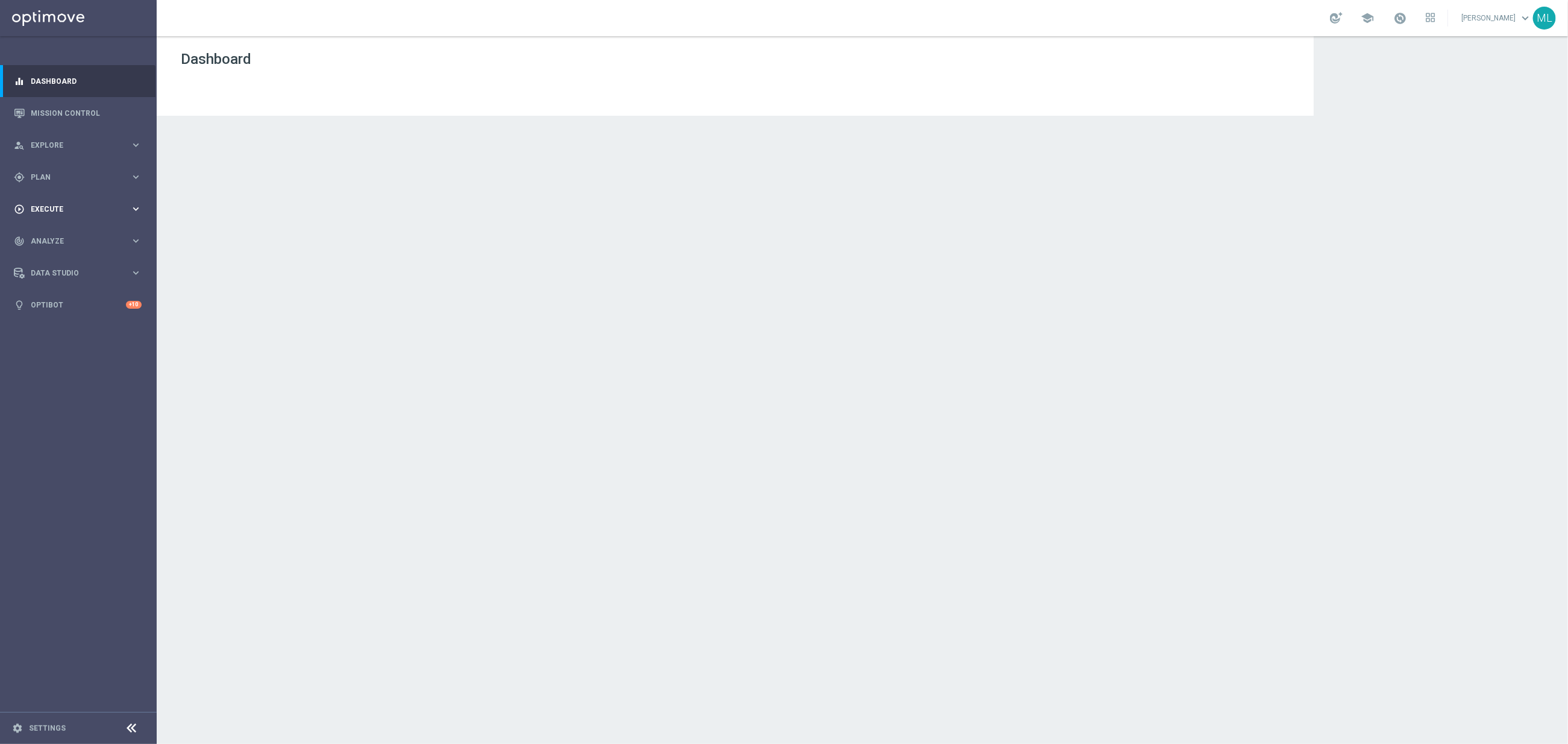
click at [135, 211] on icon "keyboard_arrow_right" at bounding box center [136, 209] width 12 height 12
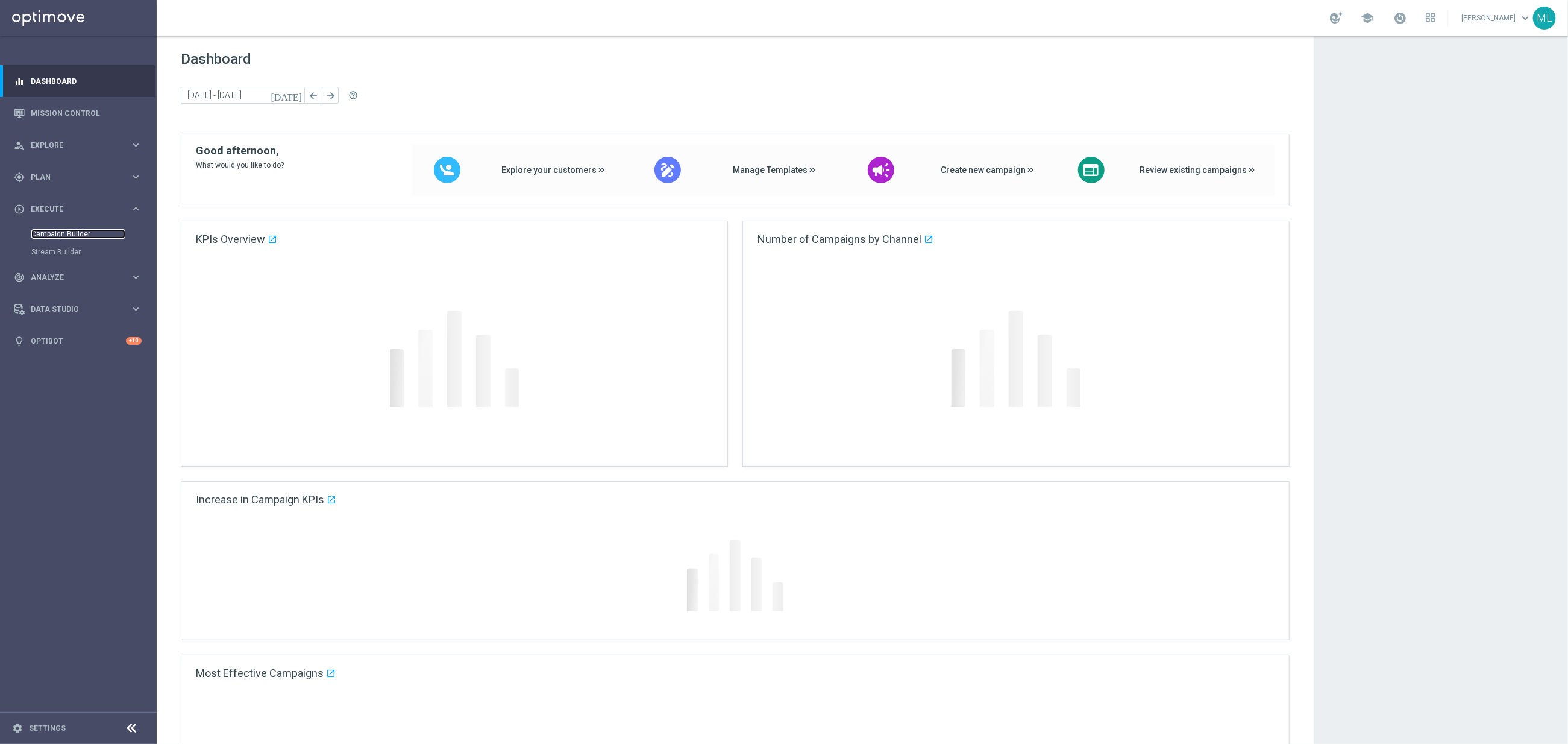
click at [77, 230] on link "Campaign Builder" at bounding box center [78, 234] width 94 height 9
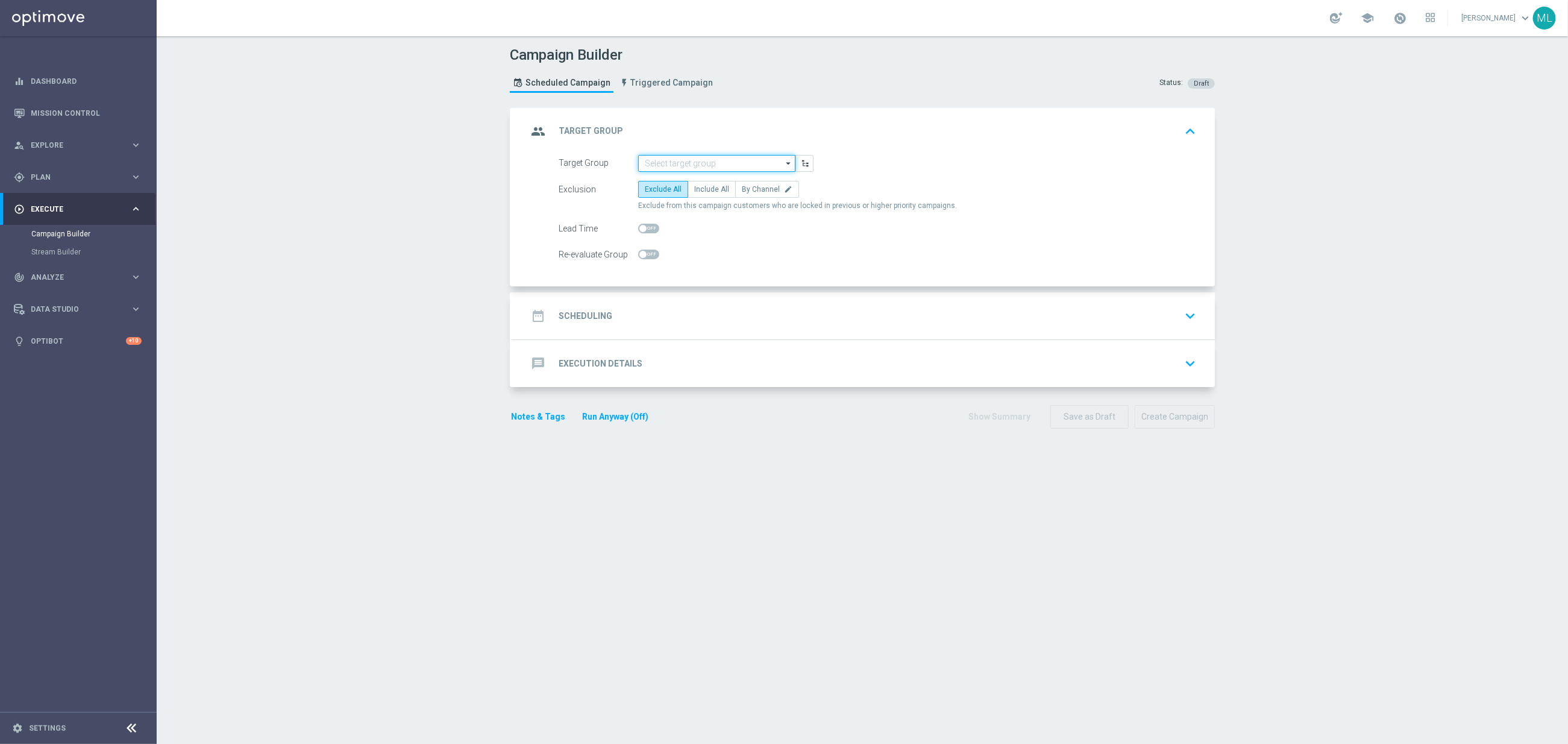
click at [686, 163] on input at bounding box center [716, 164] width 158 height 17
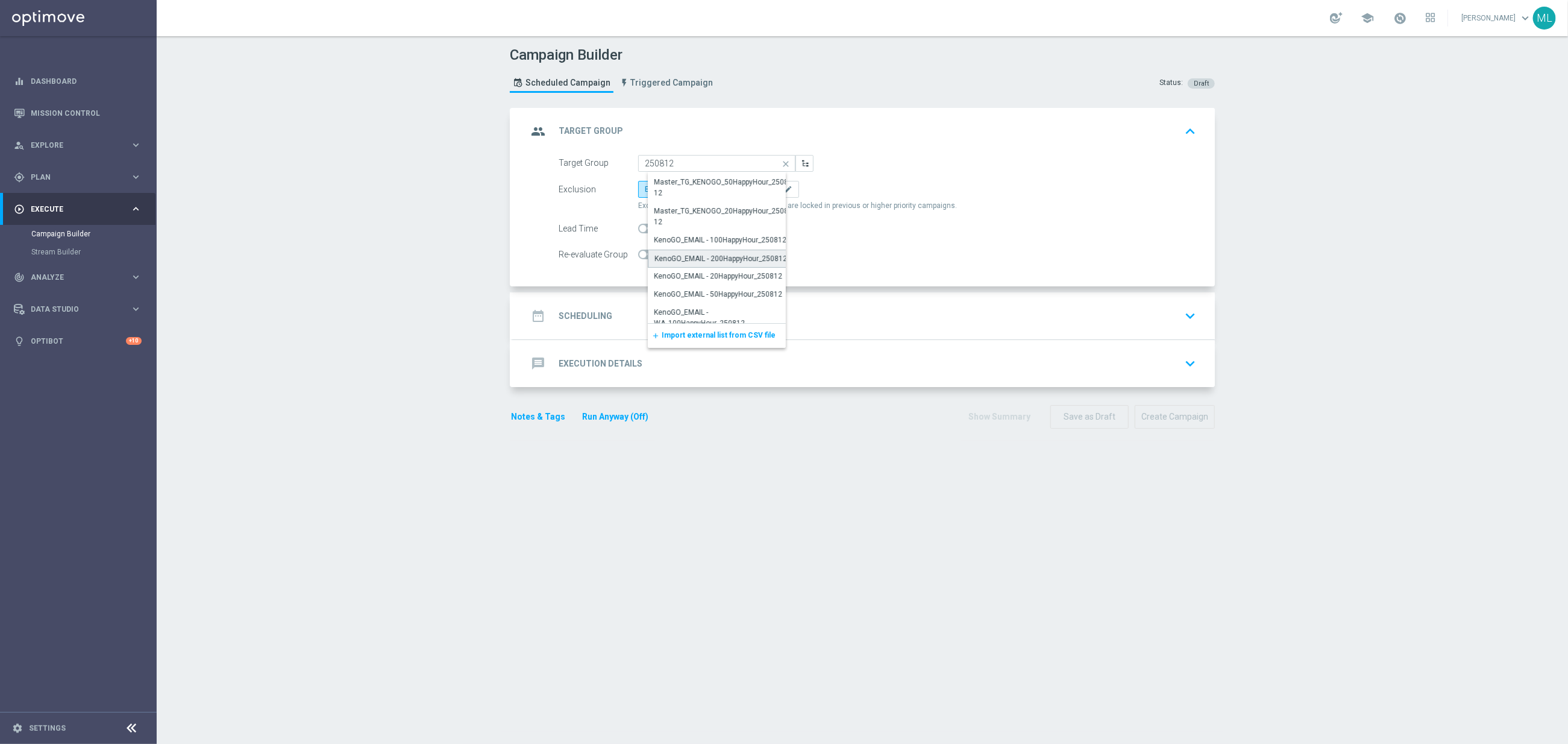
click at [739, 256] on div "KenoGO_EMAIL - 200HappyHour_250812" at bounding box center [720, 259] width 133 height 11
type input "KenoGO_EMAIL - 200HappyHour_250812"
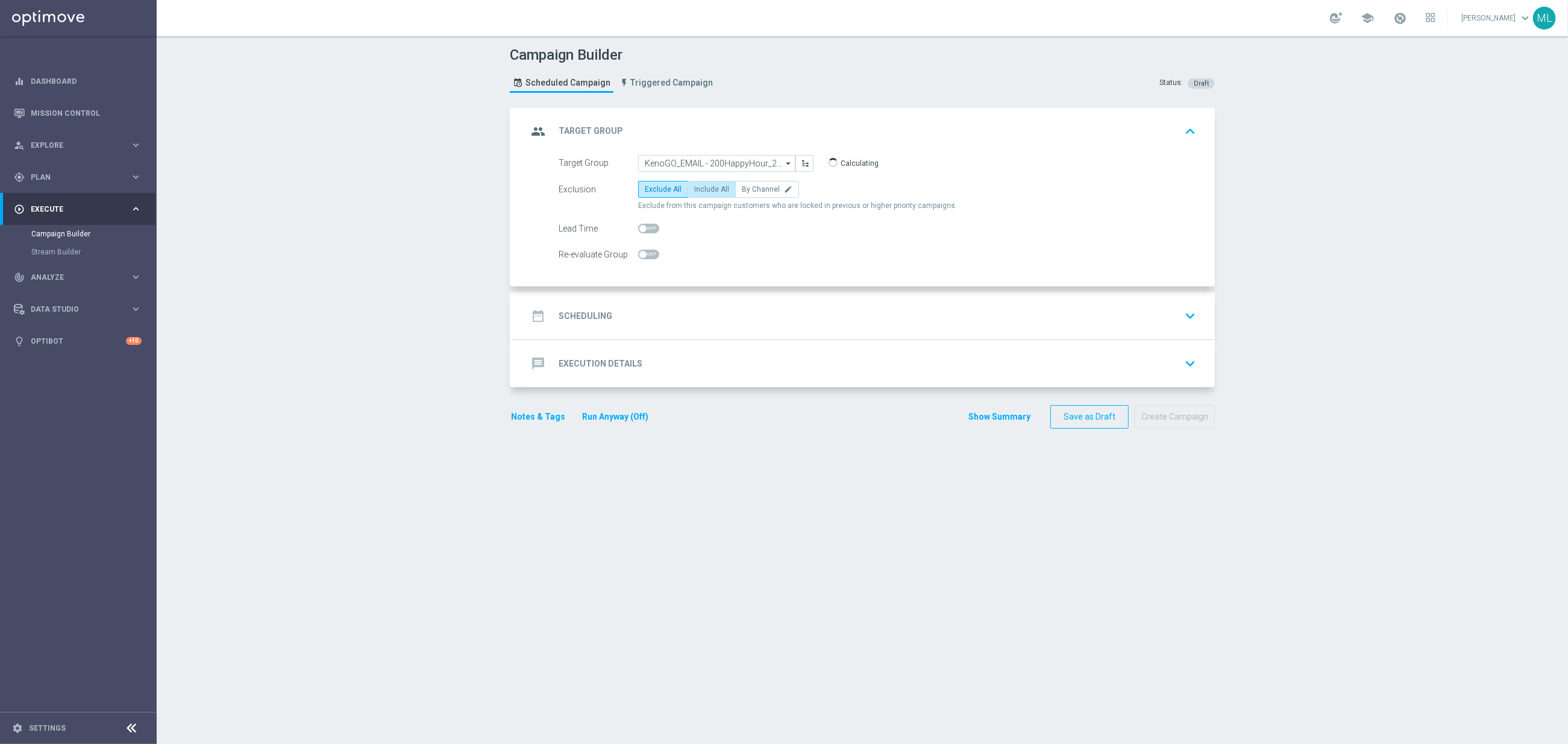
click at [715, 192] on span "Include All" at bounding box center [711, 189] width 35 height 9
click at [702, 192] on input "Include All" at bounding box center [698, 191] width 8 height 8
radio input "true"
click at [668, 328] on div "date_range Scheduling keyboard_arrow_down" at bounding box center [863, 315] width 673 height 23
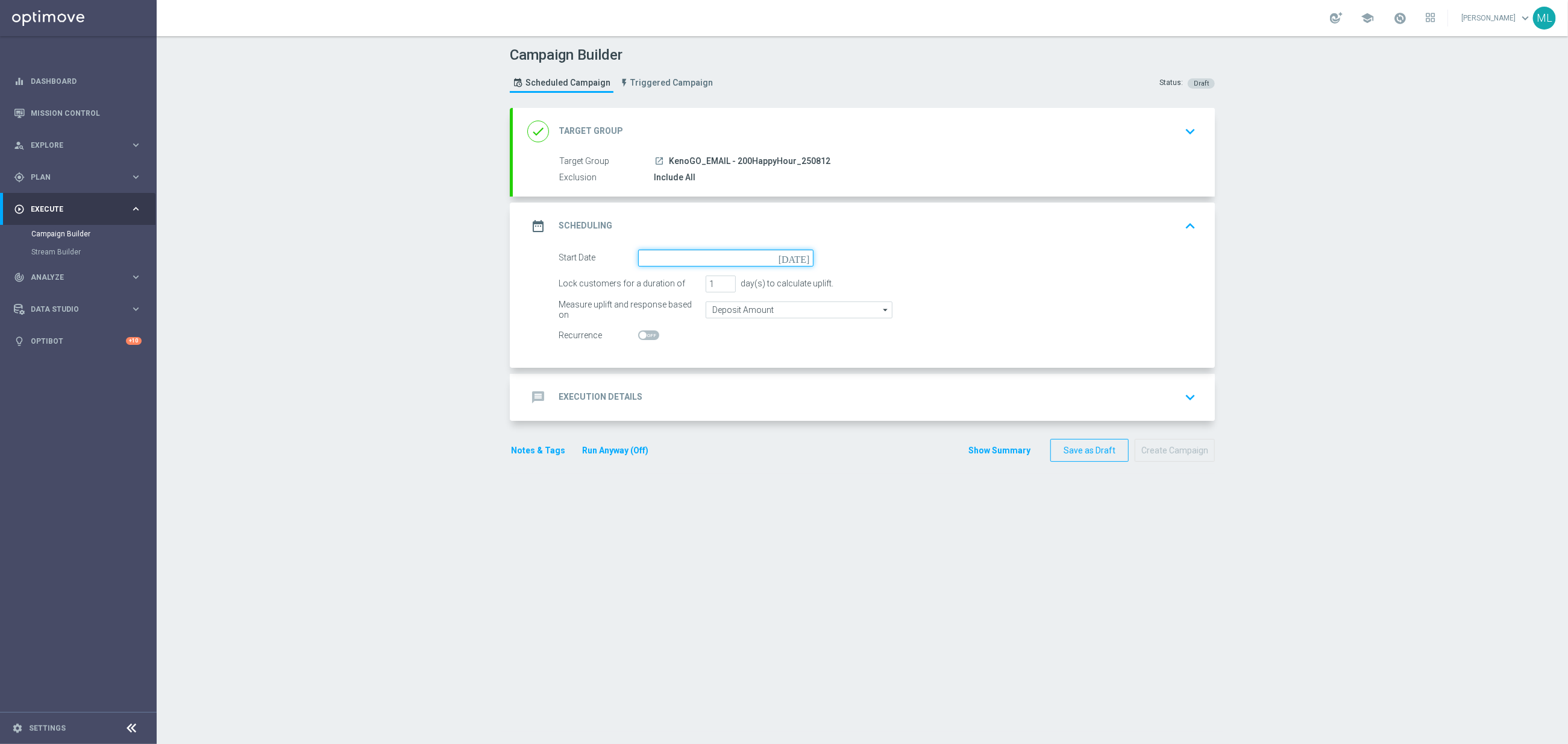
click at [683, 262] on input at bounding box center [726, 258] width 175 height 17
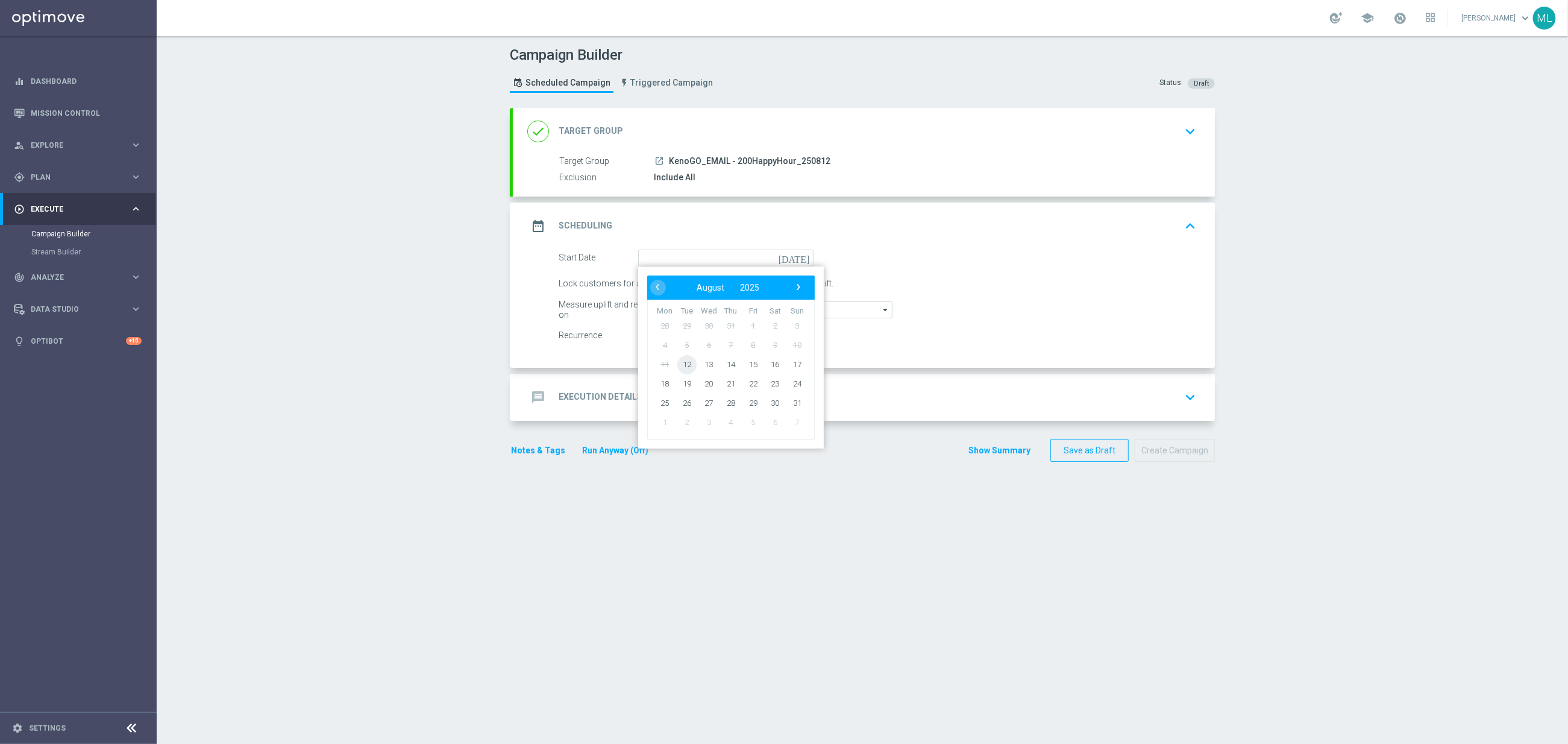
click at [685, 367] on span "12" at bounding box center [687, 363] width 19 height 19
type input "[DATE]"
type input "2"
click at [729, 283] on input "2" at bounding box center [720, 284] width 30 height 17
click at [747, 402] on div "message Execution Details keyboard_arrow_down" at bounding box center [863, 397] width 673 height 23
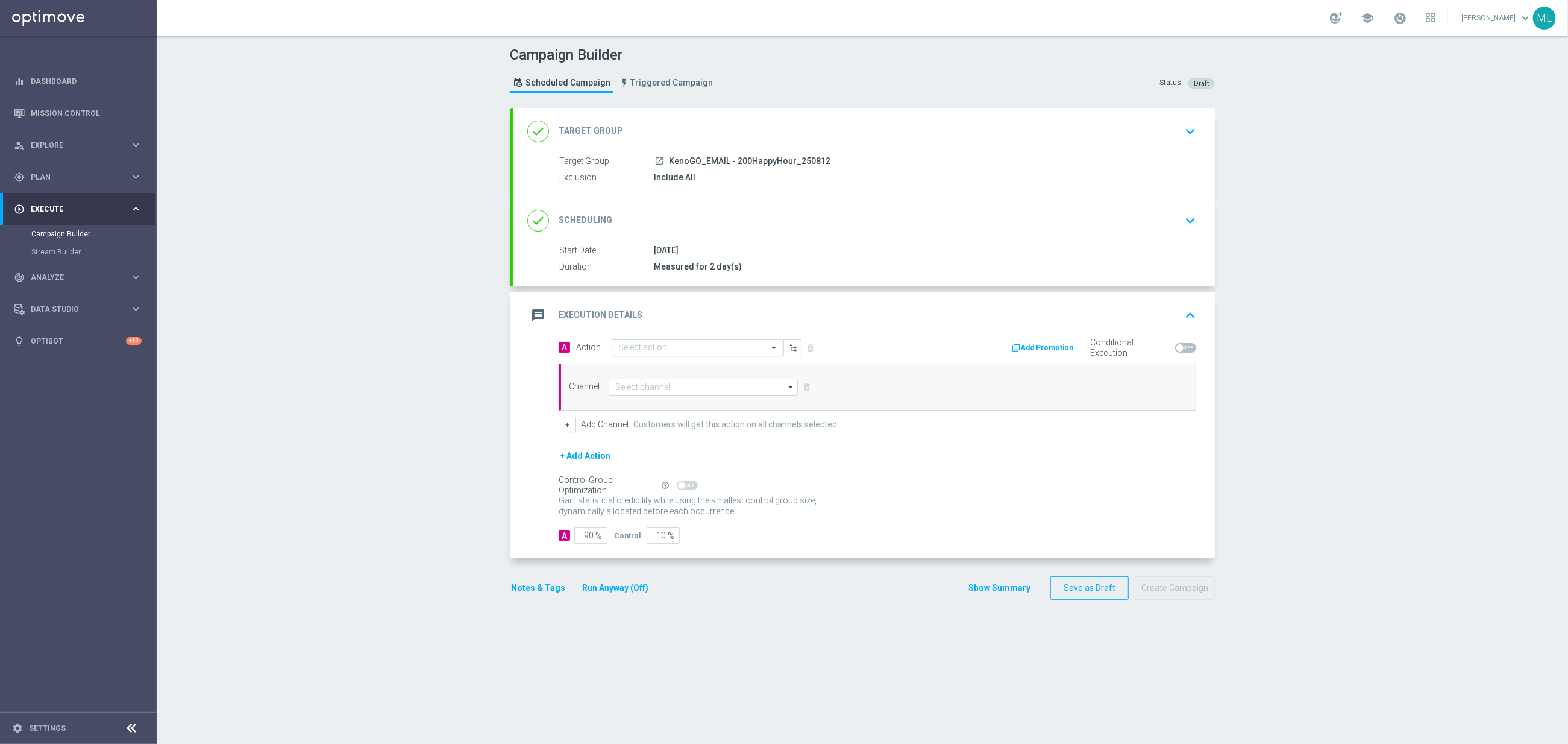
click at [678, 353] on input "text" at bounding box center [685, 348] width 134 height 10
type input "Kenogo H"
click at [689, 375] on div "KenoGo Happy Hour edit" at bounding box center [697, 369] width 158 height 20
click at [680, 389] on input at bounding box center [703, 388] width 189 height 17
click at [678, 438] on div "Optimail" at bounding box center [707, 441] width 179 height 17
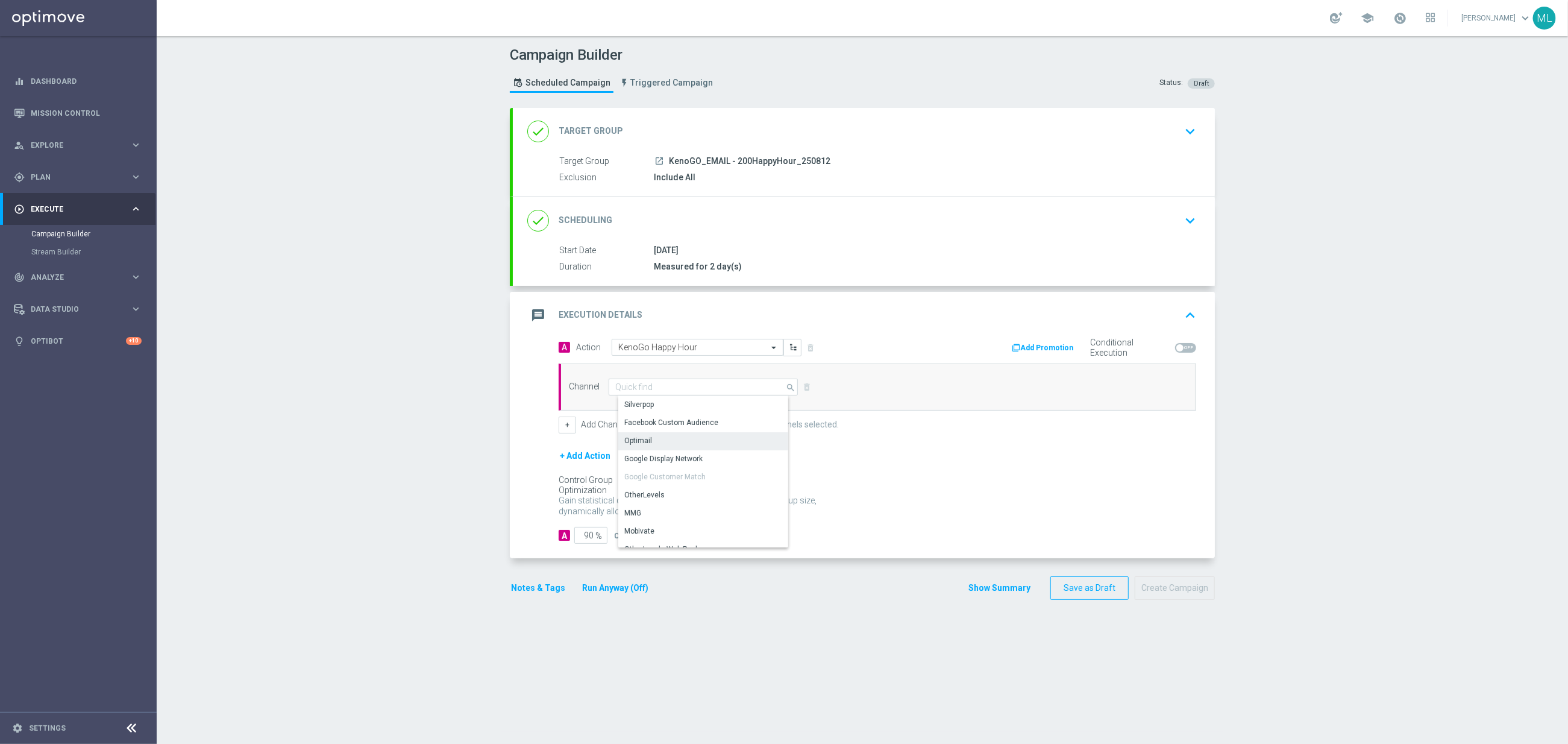
type input "Optimail"
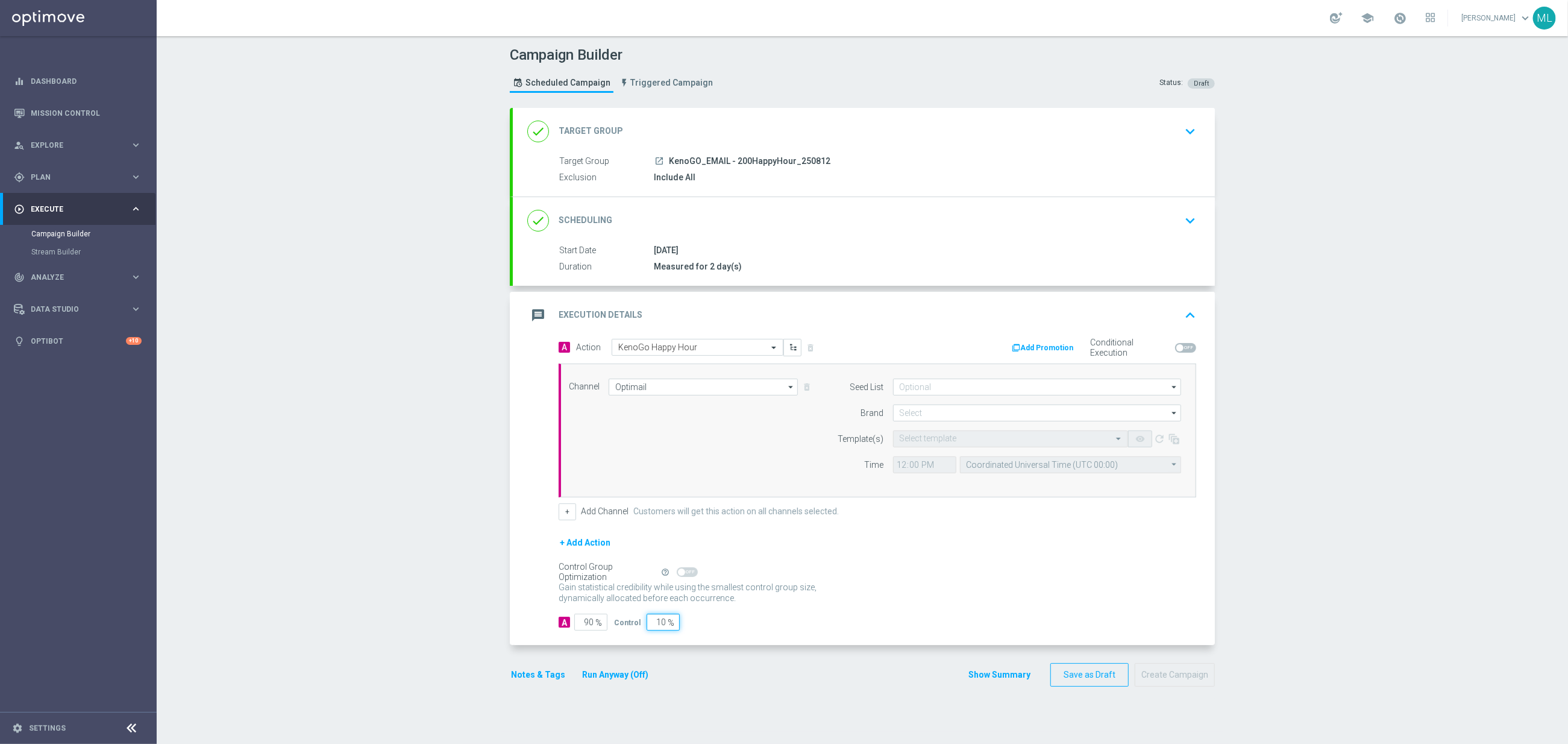
click at [648, 624] on input "10" at bounding box center [663, 622] width 33 height 17
type input "0"
type input "100"
type input "0"
click at [932, 410] on input at bounding box center [1036, 413] width 288 height 17
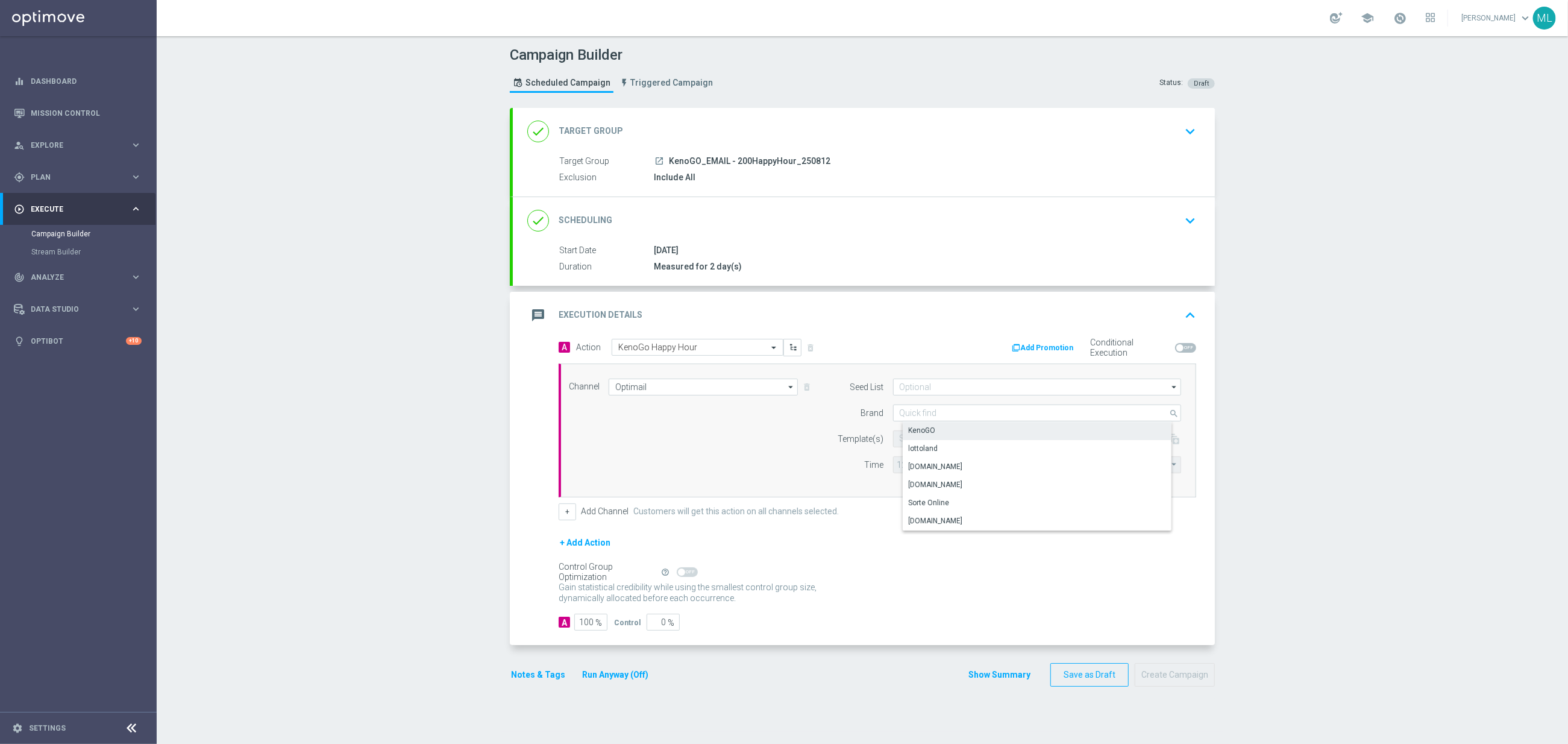
click at [932, 426] on div "KenoGO" at bounding box center [1047, 430] width 289 height 17
type input "KenoGO"
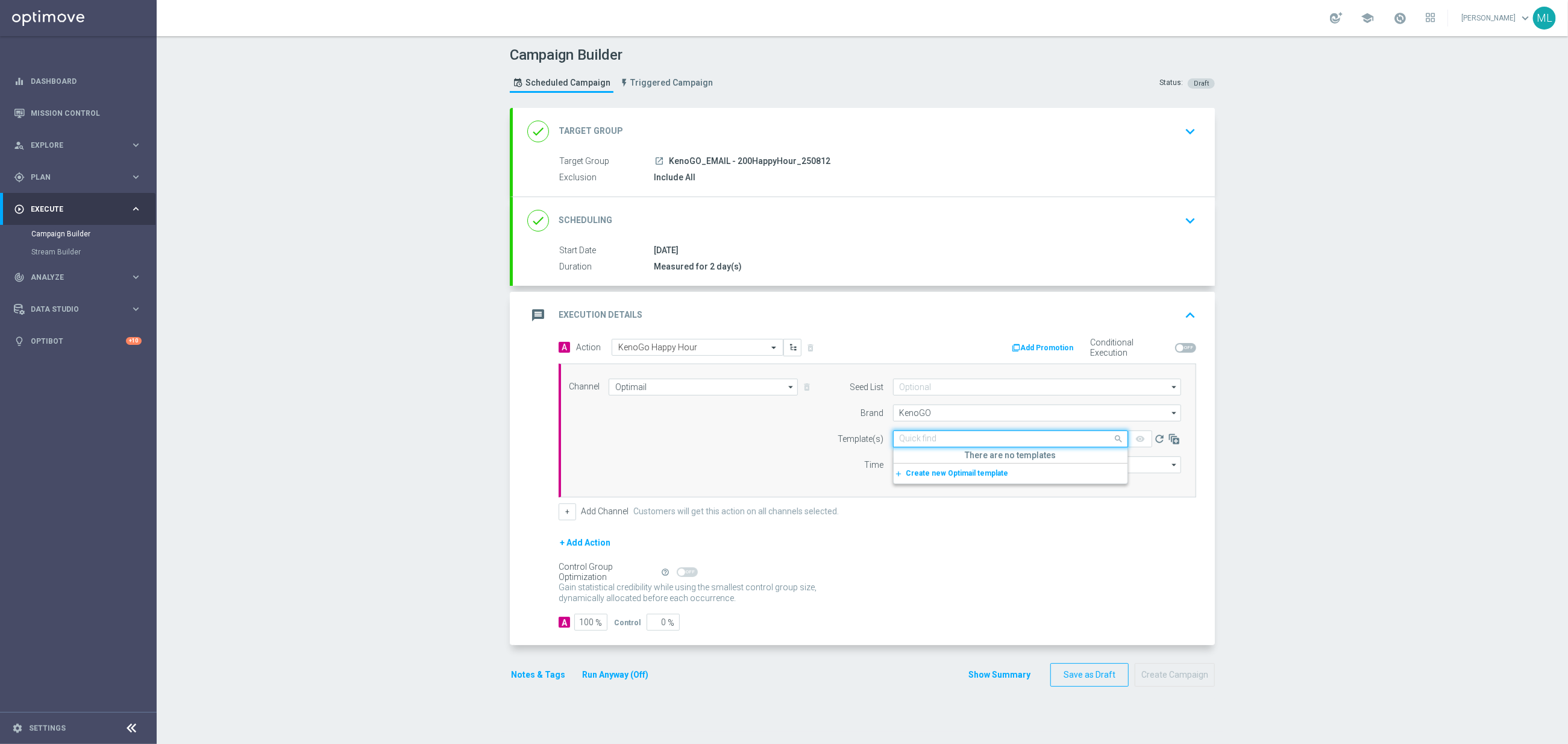
click at [936, 443] on input "text" at bounding box center [998, 439] width 198 height 10
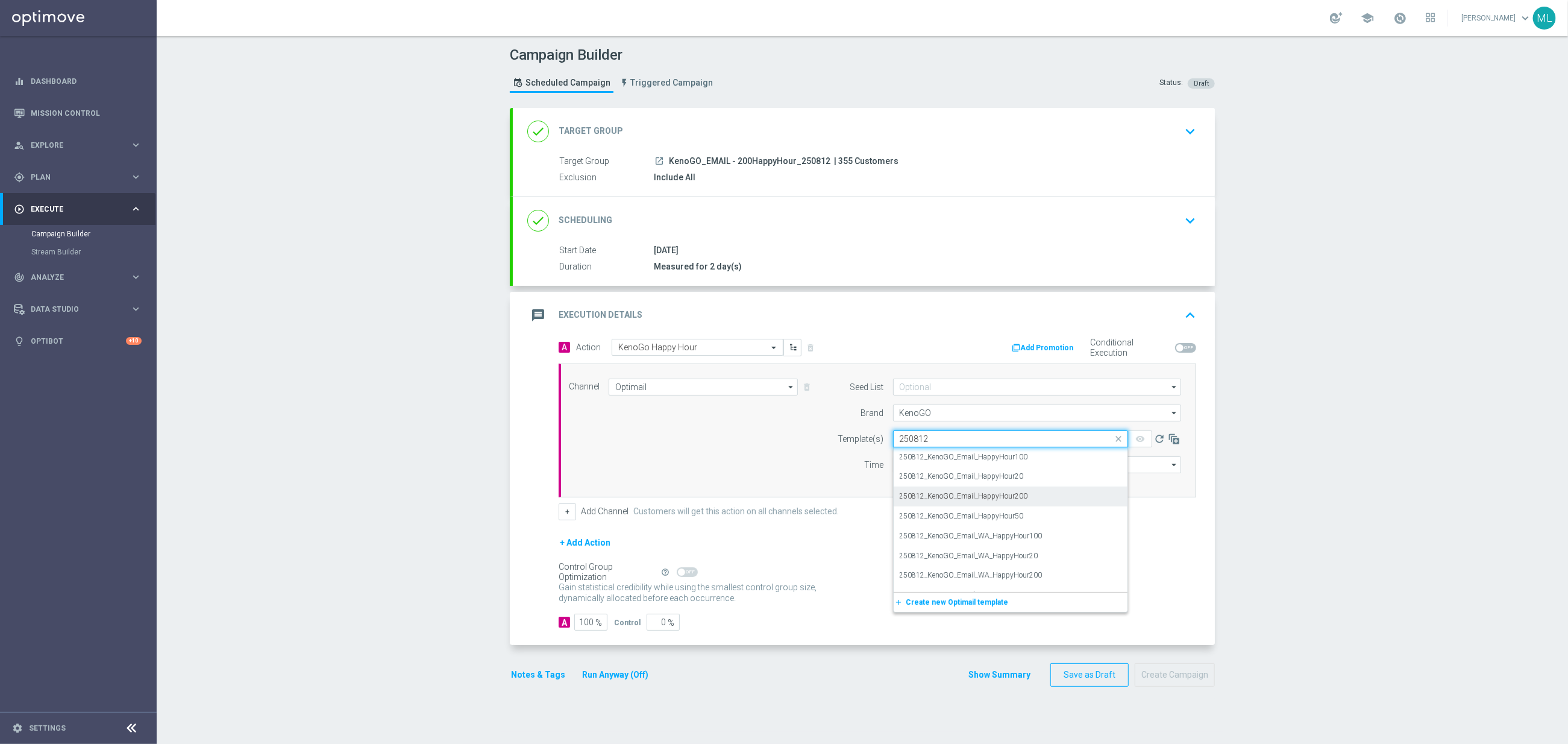
click at [1041, 496] on div "250812_KenoGO_Email_HappyHour200" at bounding box center [1011, 496] width 222 height 20
type input "250812"
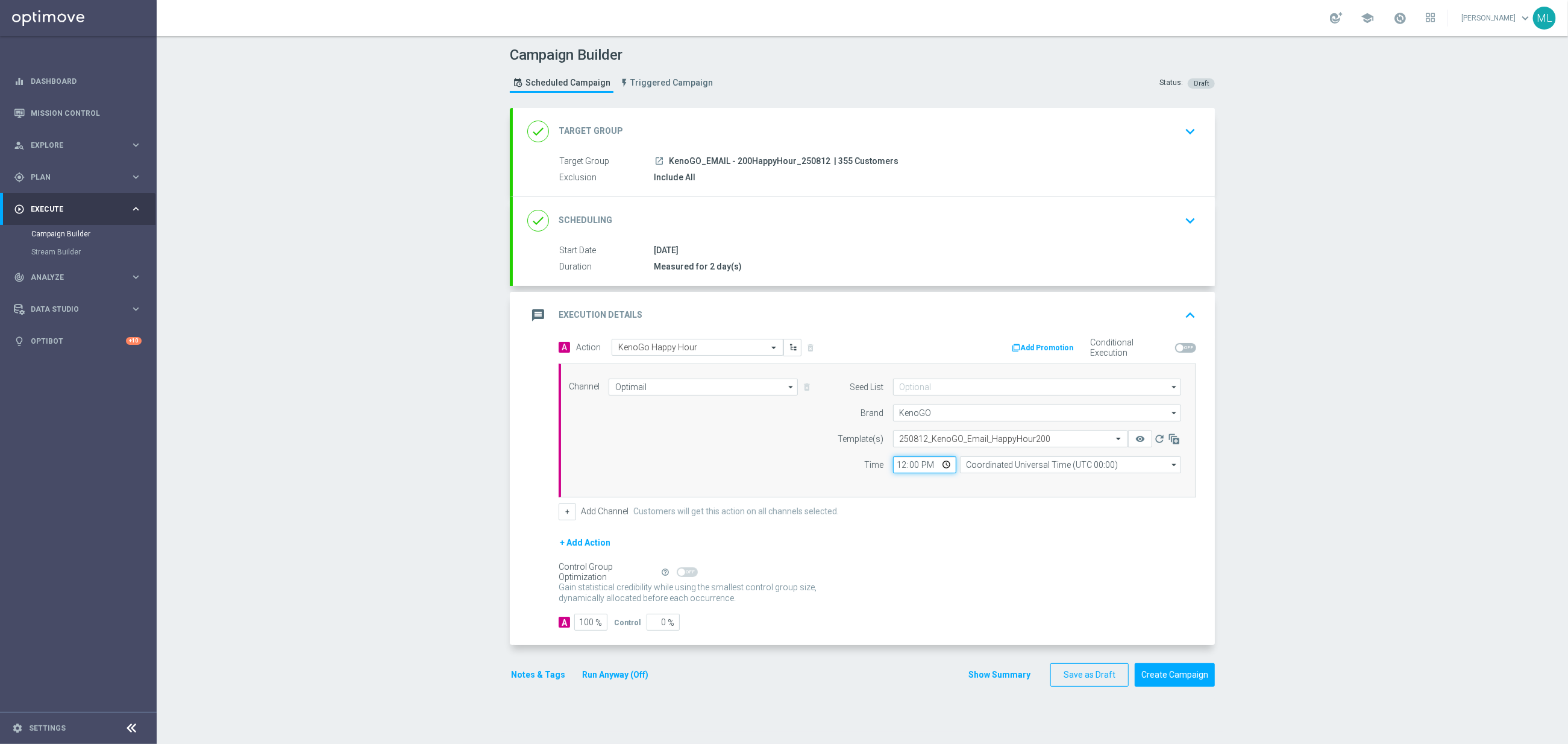
click at [905, 468] on input "12:00" at bounding box center [924, 465] width 64 height 17
type input "16:40"
click at [933, 497] on div "Channel Optimail Optimail arrow_drop_down Show Selected 1 of 26 Silverpop" at bounding box center [877, 430] width 637 height 134
click at [1049, 465] on input "Coordinated Universal Time (UTC 00:00)" at bounding box center [1070, 465] width 221 height 17
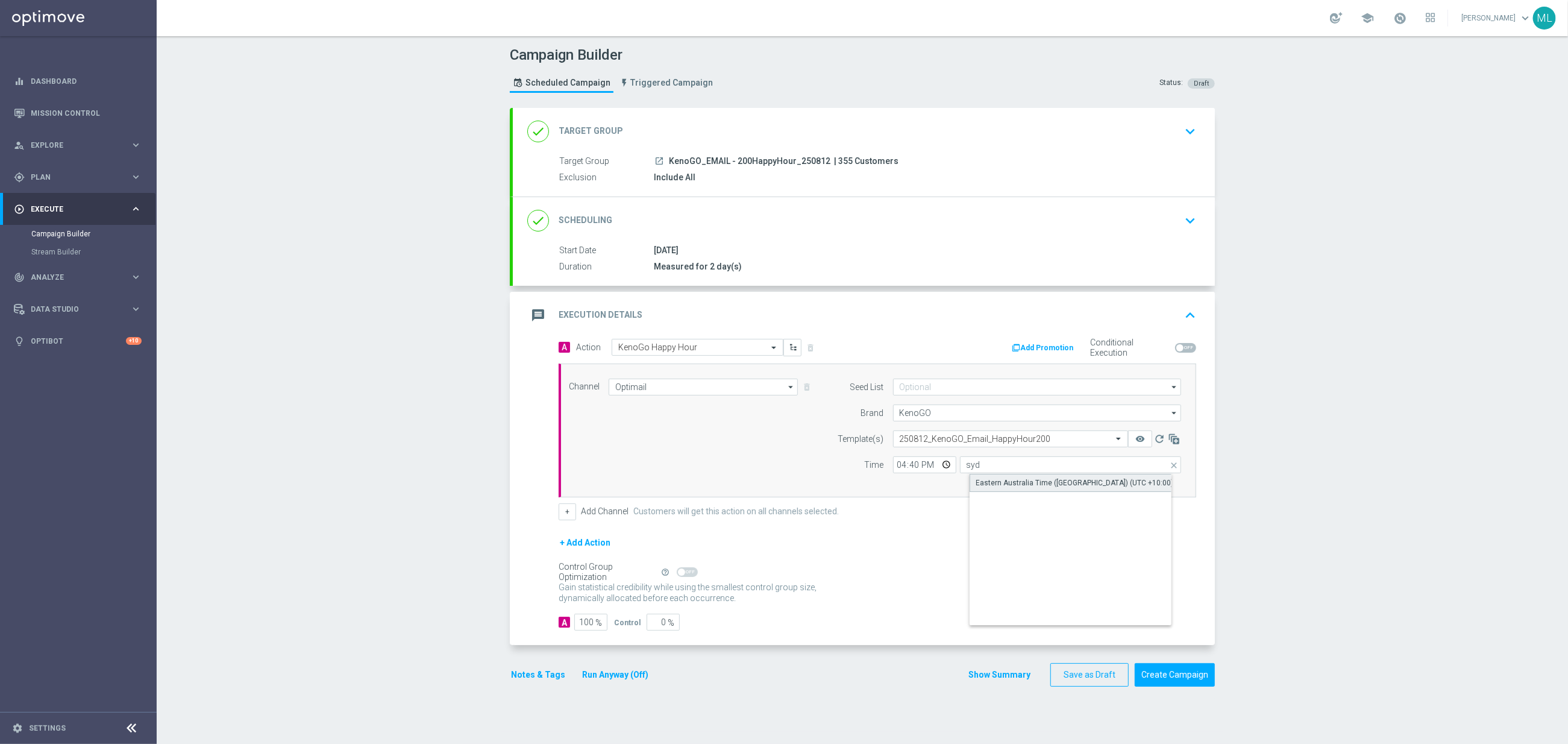
click at [1039, 484] on div "Eastern Australia Time ([GEOGRAPHIC_DATA]) (UTC +10:00)" at bounding box center [1075, 483] width 198 height 11
type input "Eastern Australia Time ([GEOGRAPHIC_DATA]) (UTC +10:00)"
click at [1136, 438] on icon "remove_red_eye" at bounding box center [1140, 439] width 9 height 9
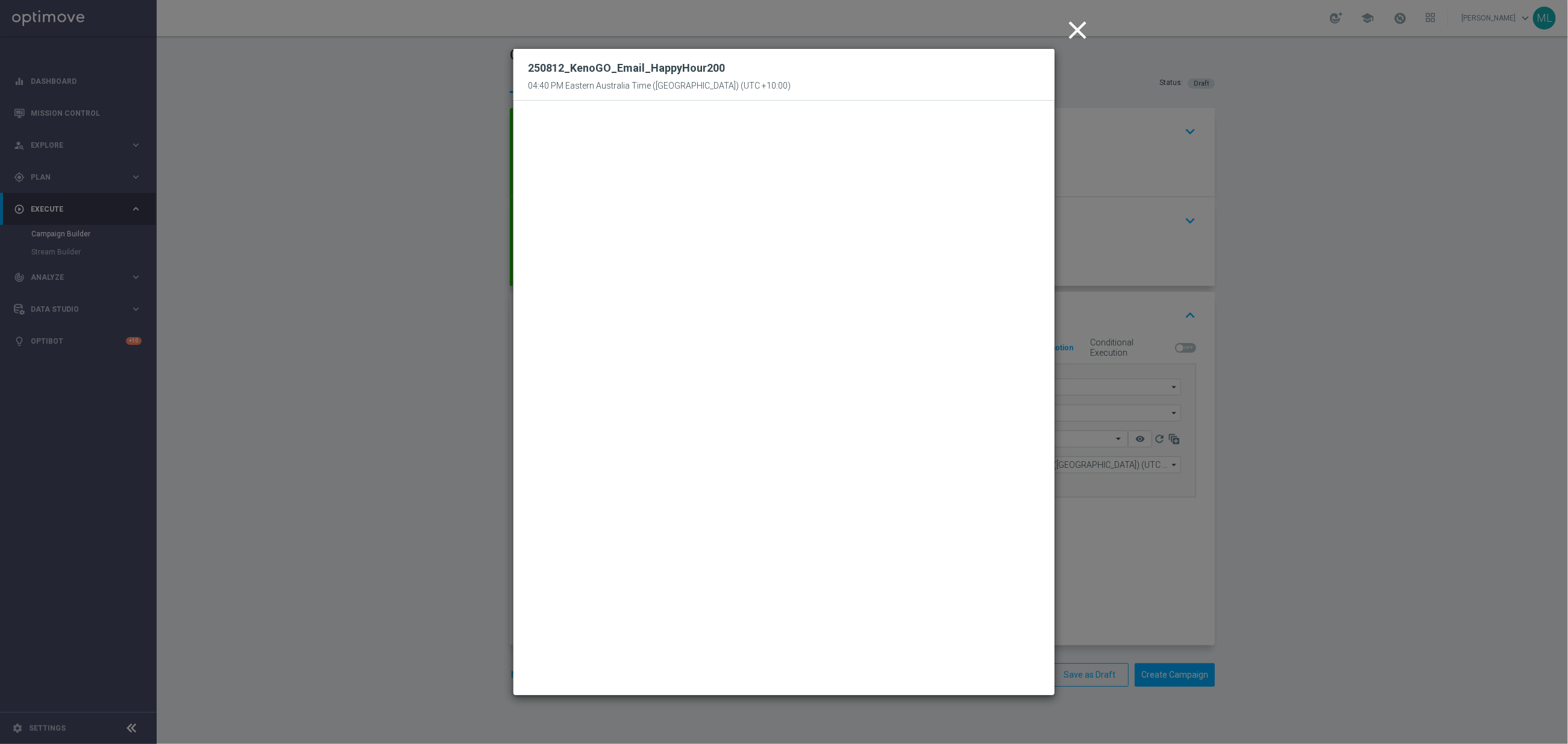
click at [1076, 31] on icon "close" at bounding box center [1077, 30] width 30 height 30
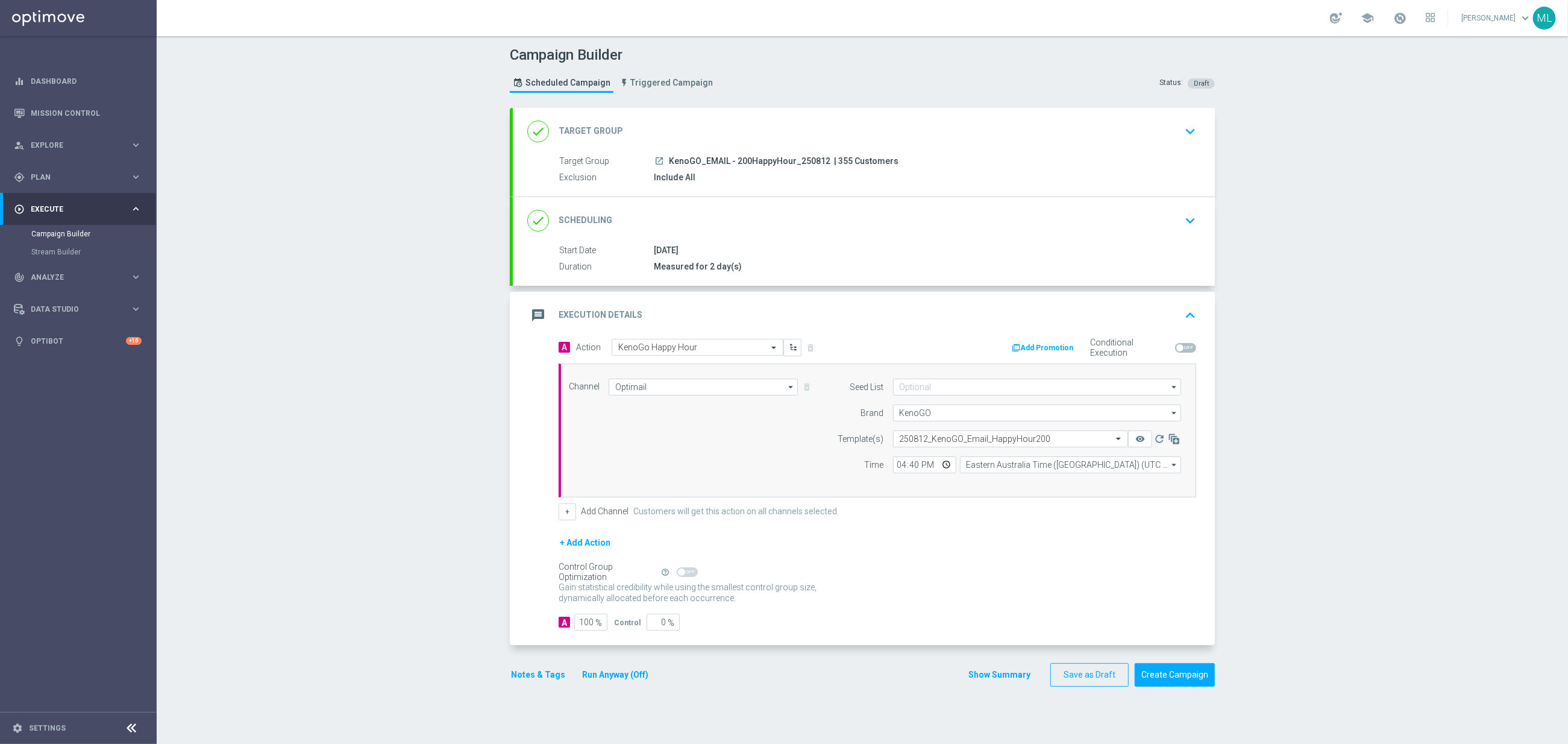
click at [630, 682] on button "Run Anyway (Off)" at bounding box center [615, 674] width 68 height 15
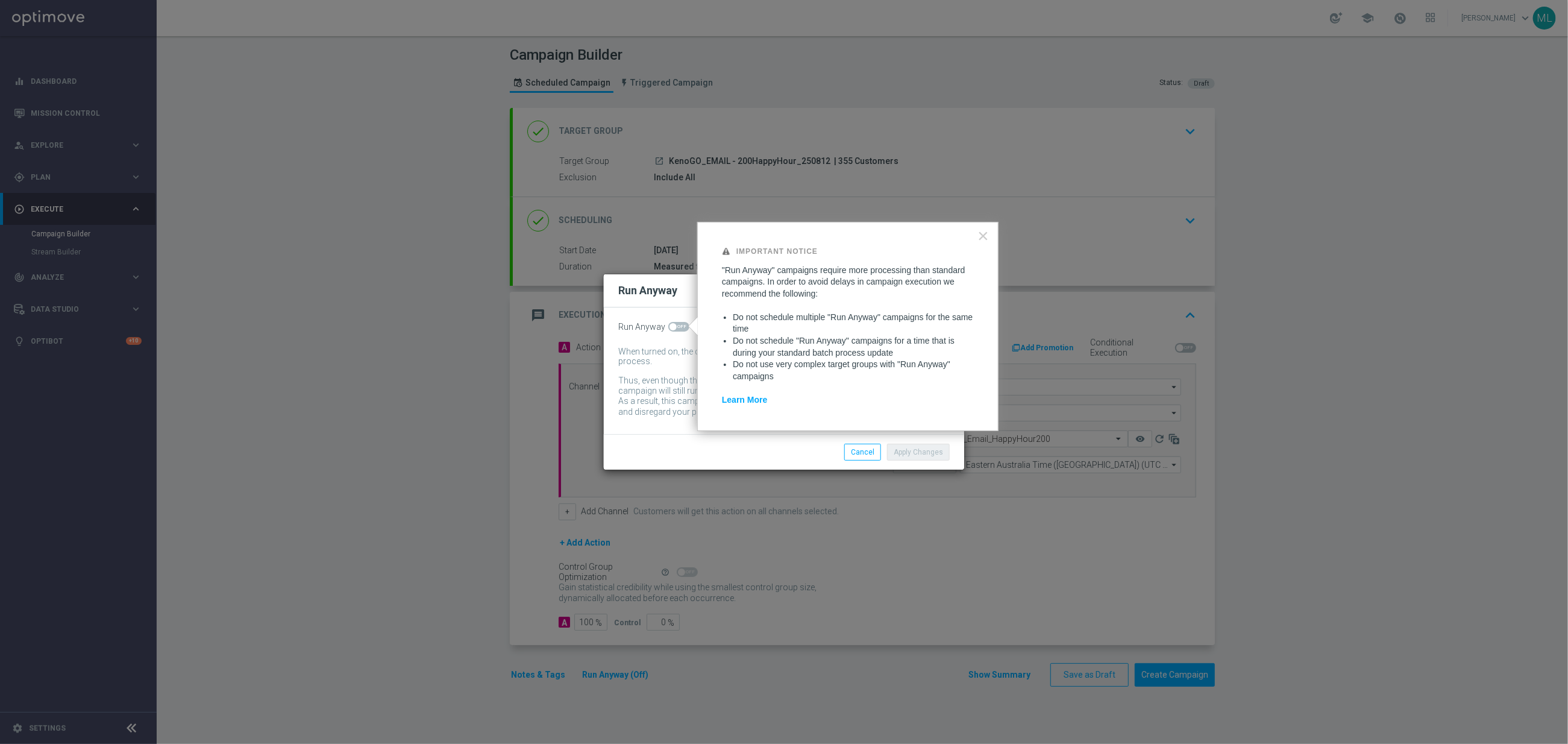
click at [680, 330] on span at bounding box center [678, 327] width 21 height 9
click at [680, 330] on input "checkbox" at bounding box center [678, 327] width 21 height 9
checkbox input "true"
click at [920, 450] on button "Apply Changes" at bounding box center [918, 452] width 63 height 17
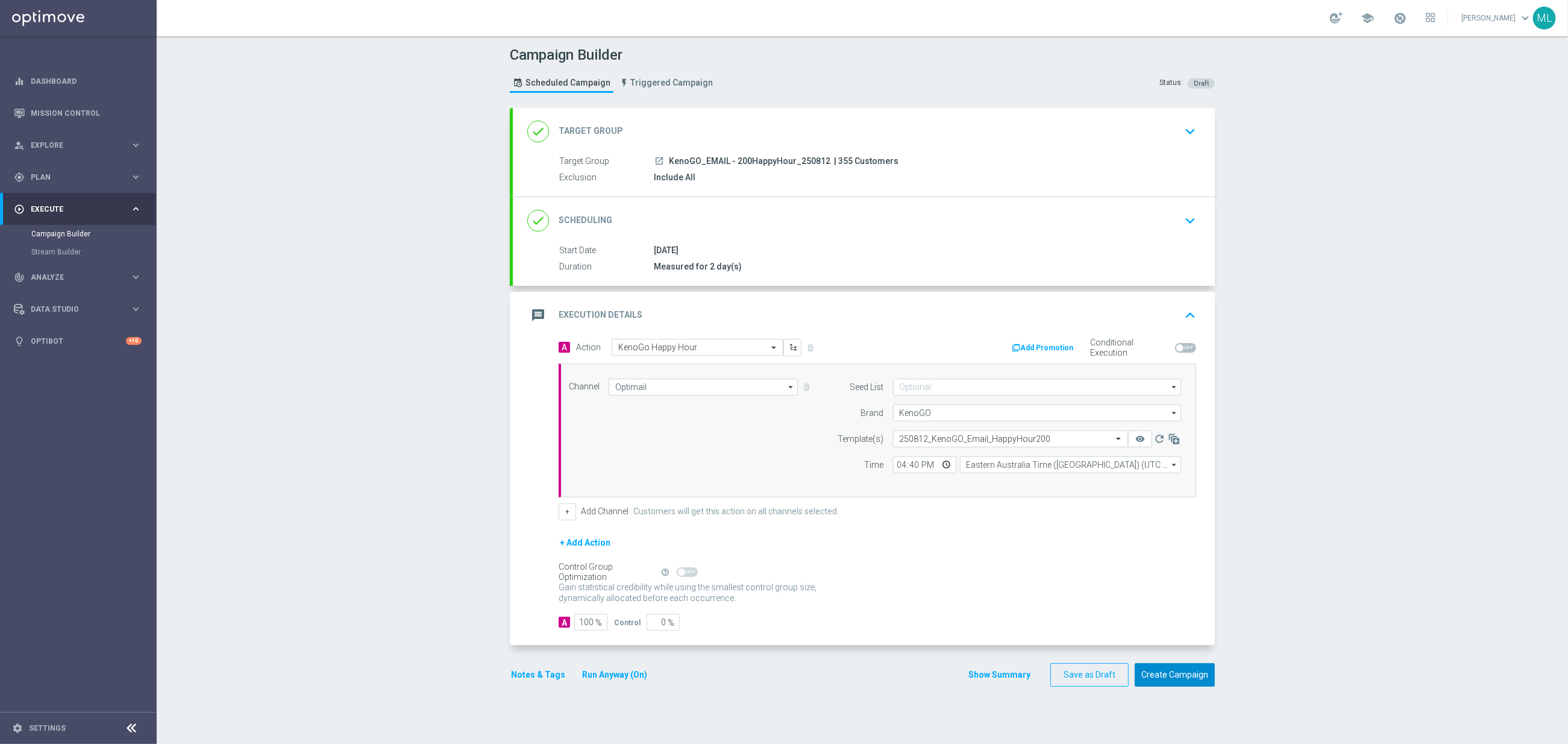
click at [1183, 682] on button "Create Campaign" at bounding box center [1174, 675] width 80 height 23
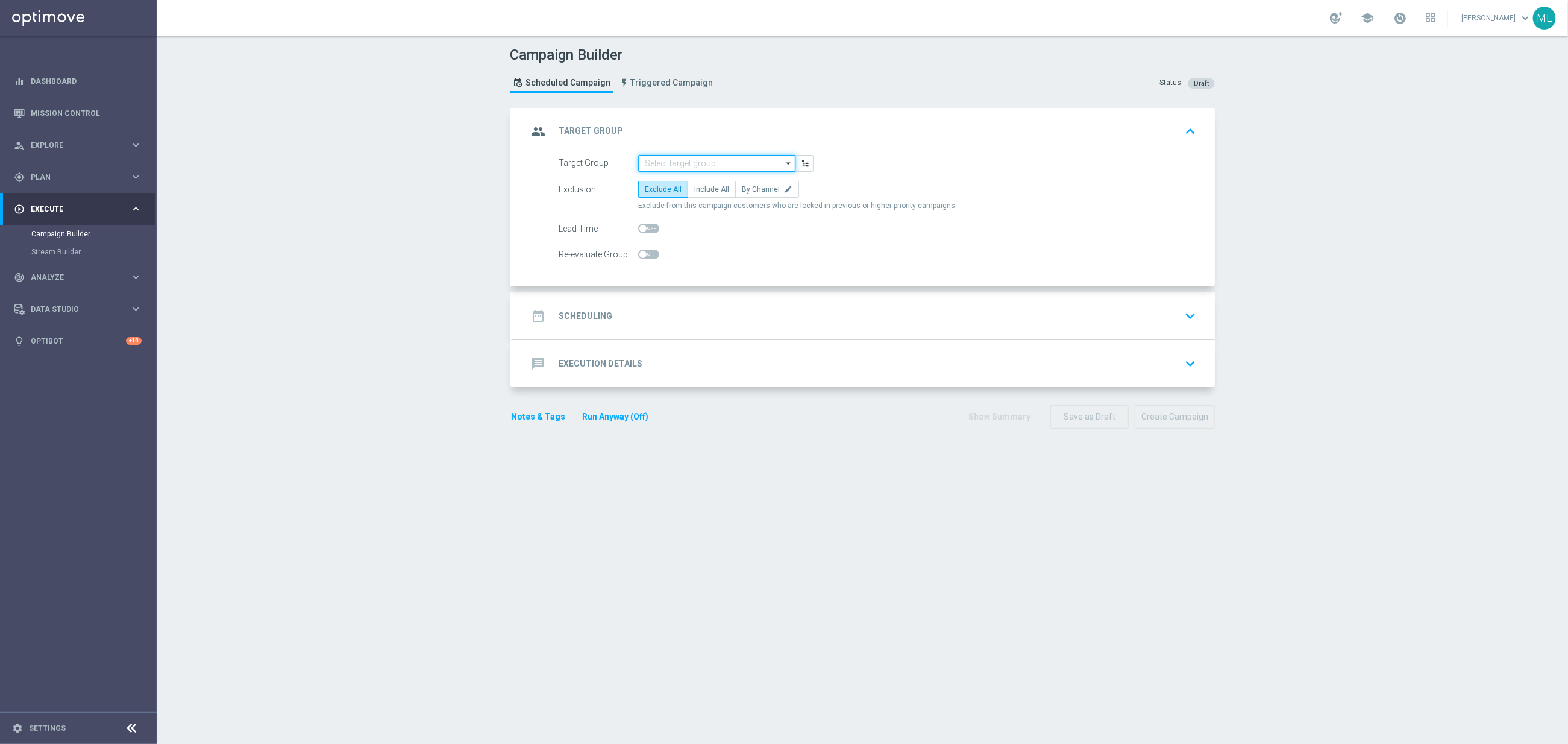
click at [704, 162] on input at bounding box center [716, 164] width 158 height 17
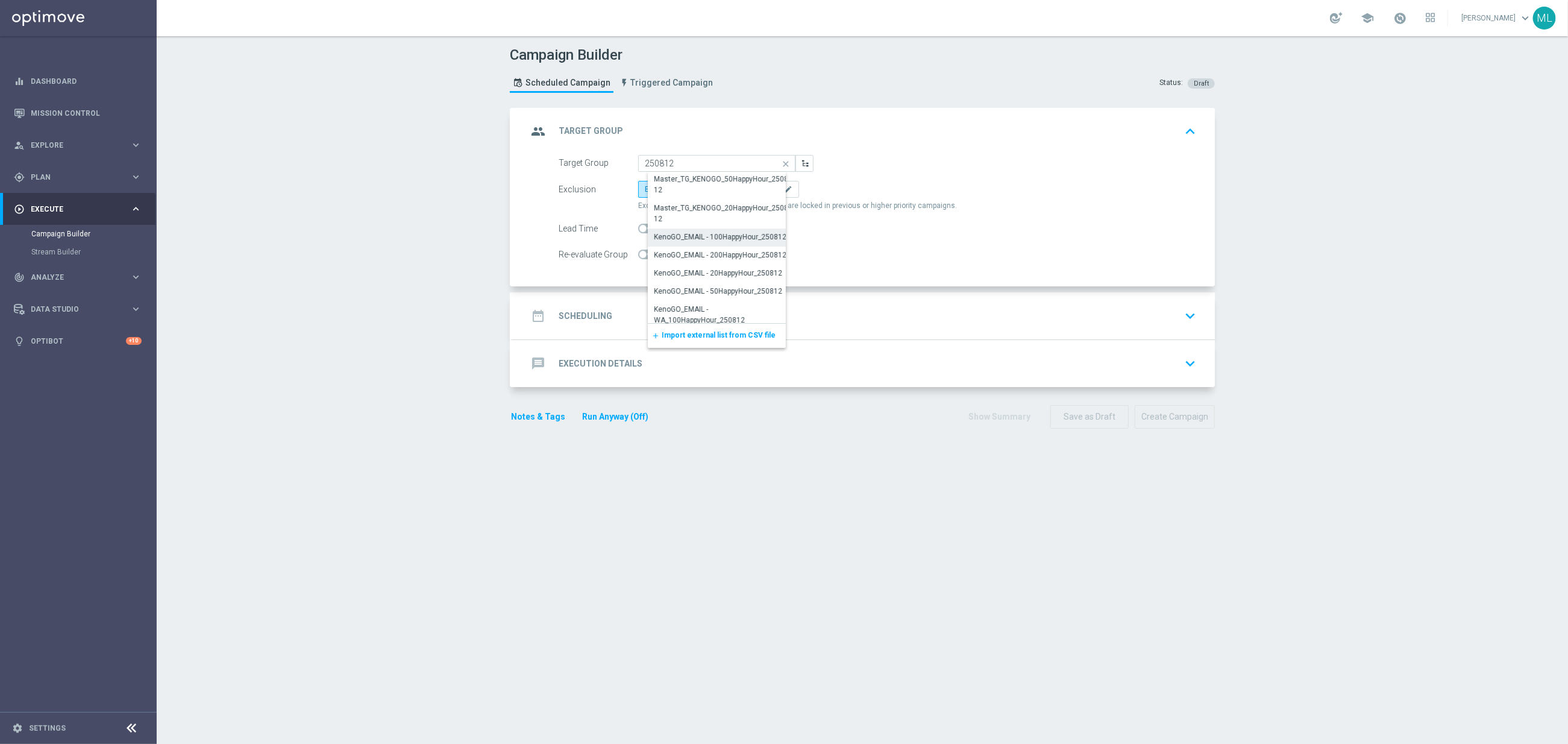
click at [735, 238] on div "KenoGO_EMAIL - 100HappyHour_250812" at bounding box center [720, 237] width 133 height 11
type input "KenoGO_EMAIL - 100HappyHour_250812"
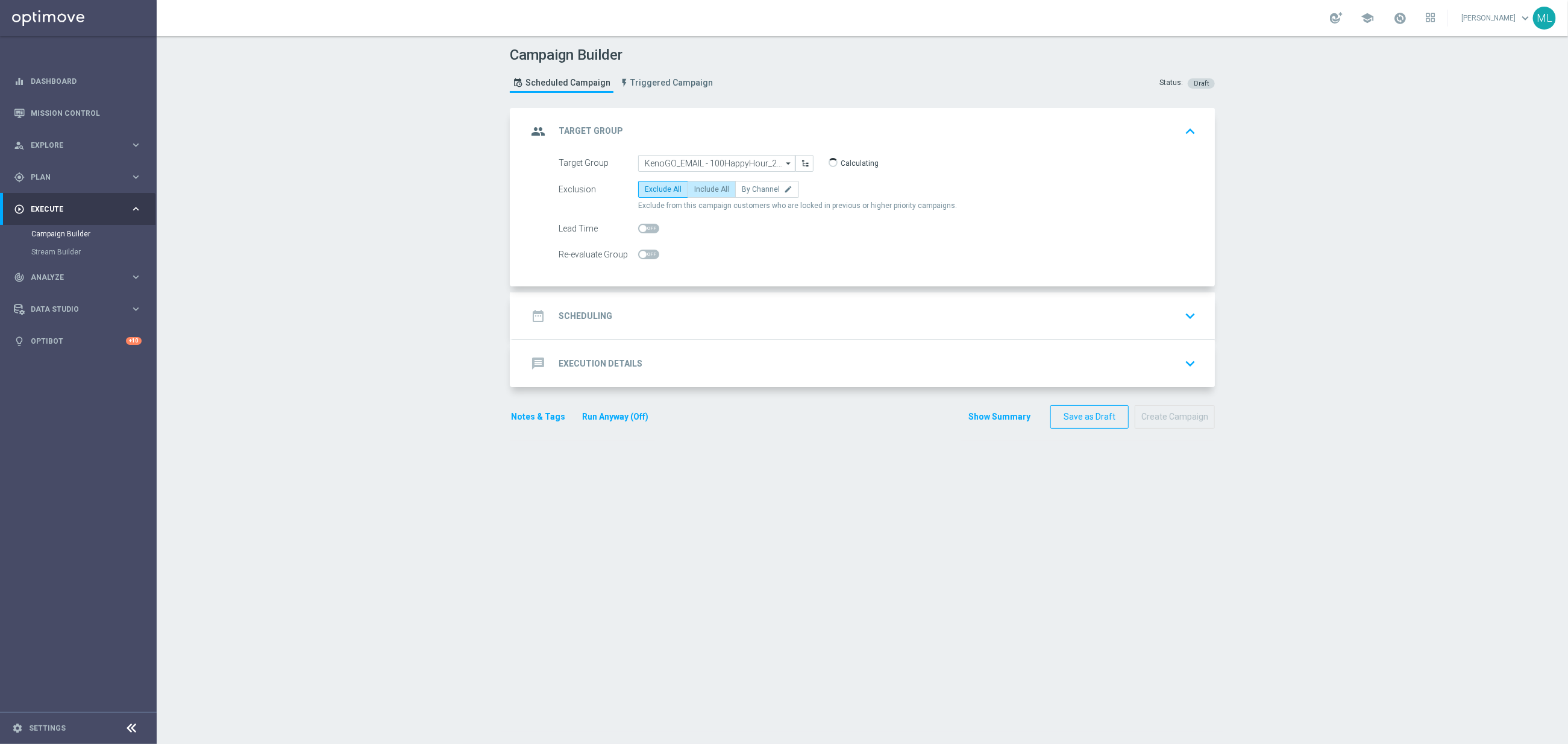
click at [707, 185] on span "Include All" at bounding box center [711, 189] width 35 height 9
click at [702, 187] on input "Include All" at bounding box center [698, 191] width 8 height 8
radio input "true"
click at [685, 315] on div "date_range Scheduling keyboard_arrow_down" at bounding box center [863, 315] width 673 height 23
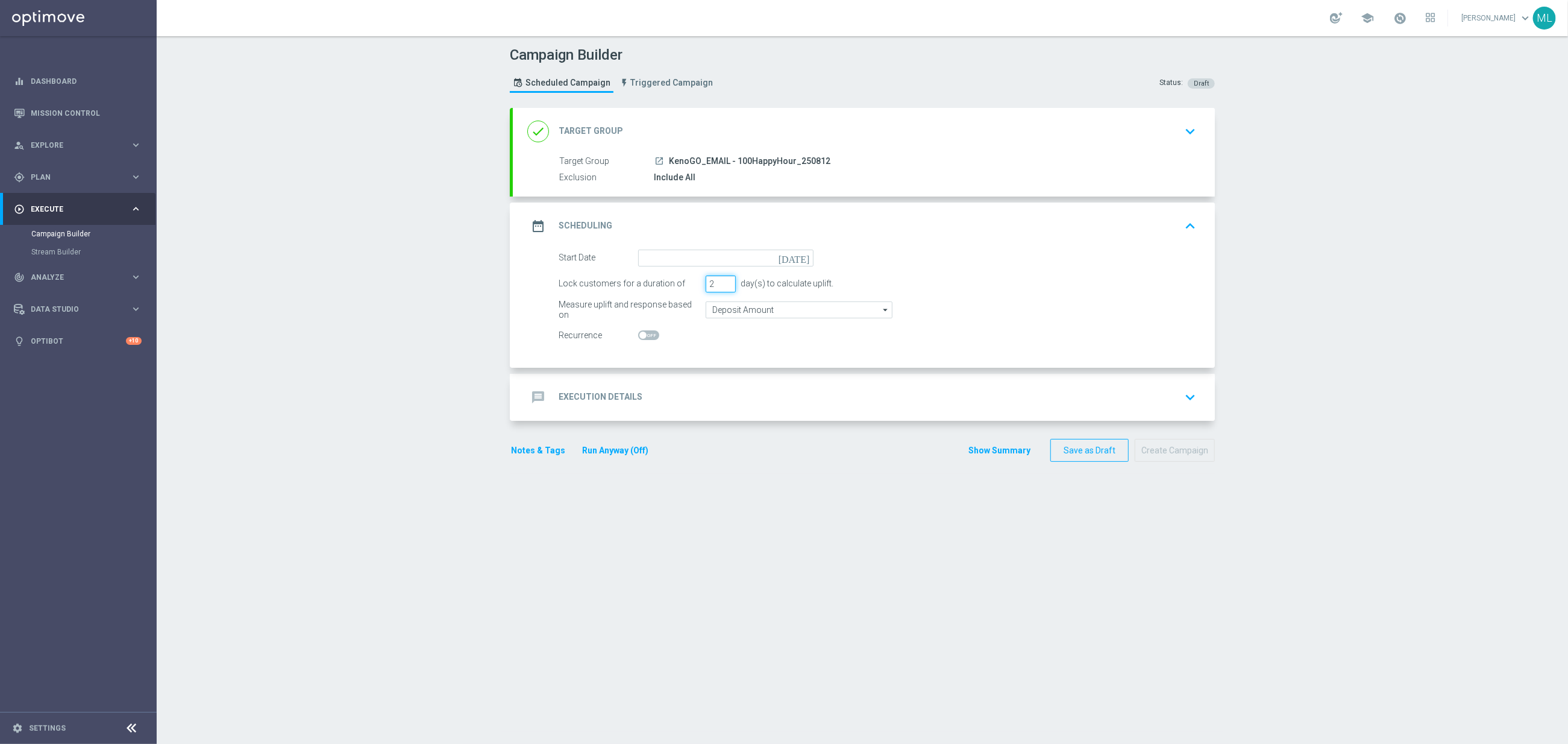
type input "2"
click at [727, 284] on input "2" at bounding box center [720, 284] width 30 height 17
click at [806, 259] on icon "[DATE]" at bounding box center [796, 256] width 36 height 13
click at [689, 364] on span "12" at bounding box center [687, 363] width 19 height 19
type input "[DATE]"
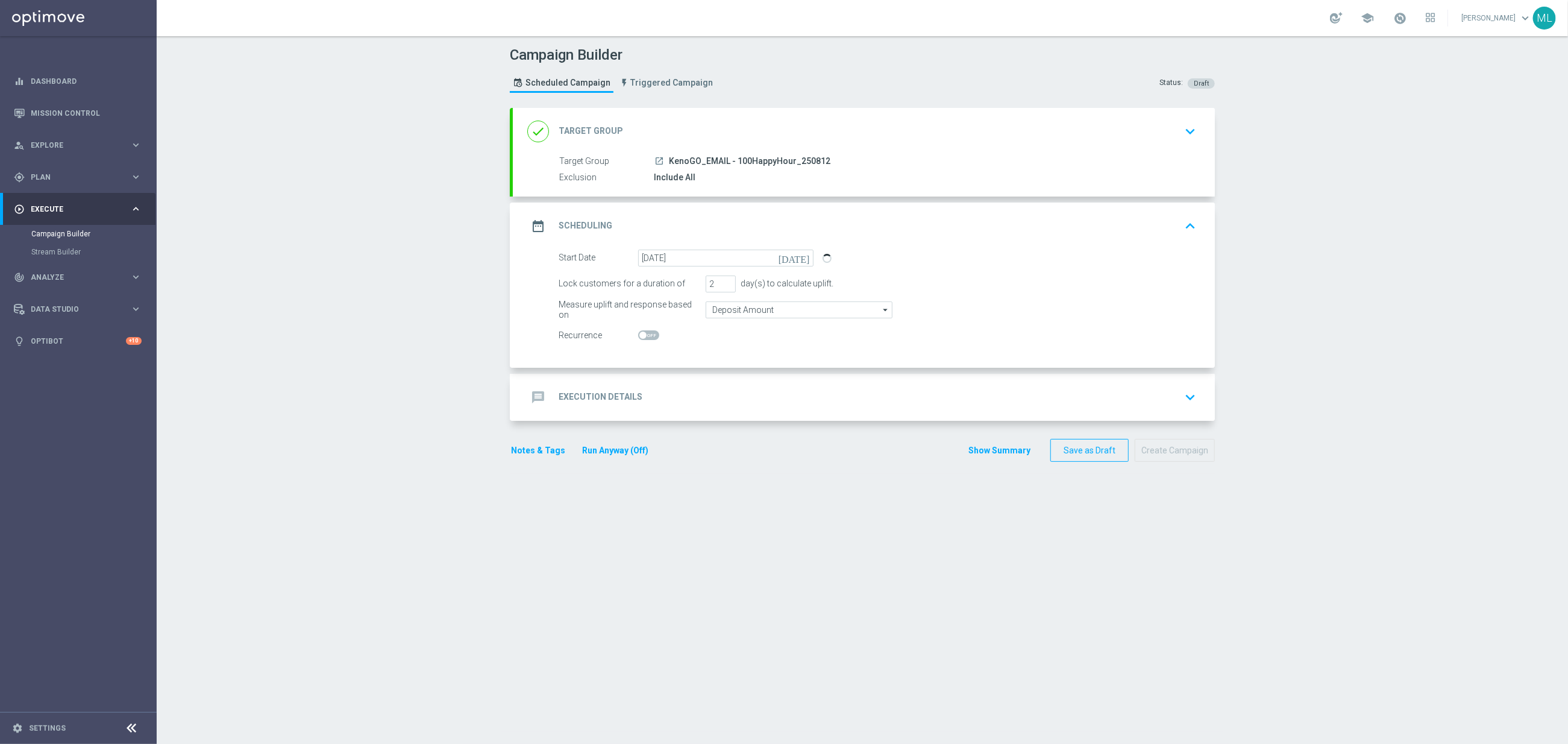
click at [772, 407] on div "message Execution Details keyboard_arrow_down" at bounding box center [863, 397] width 673 height 23
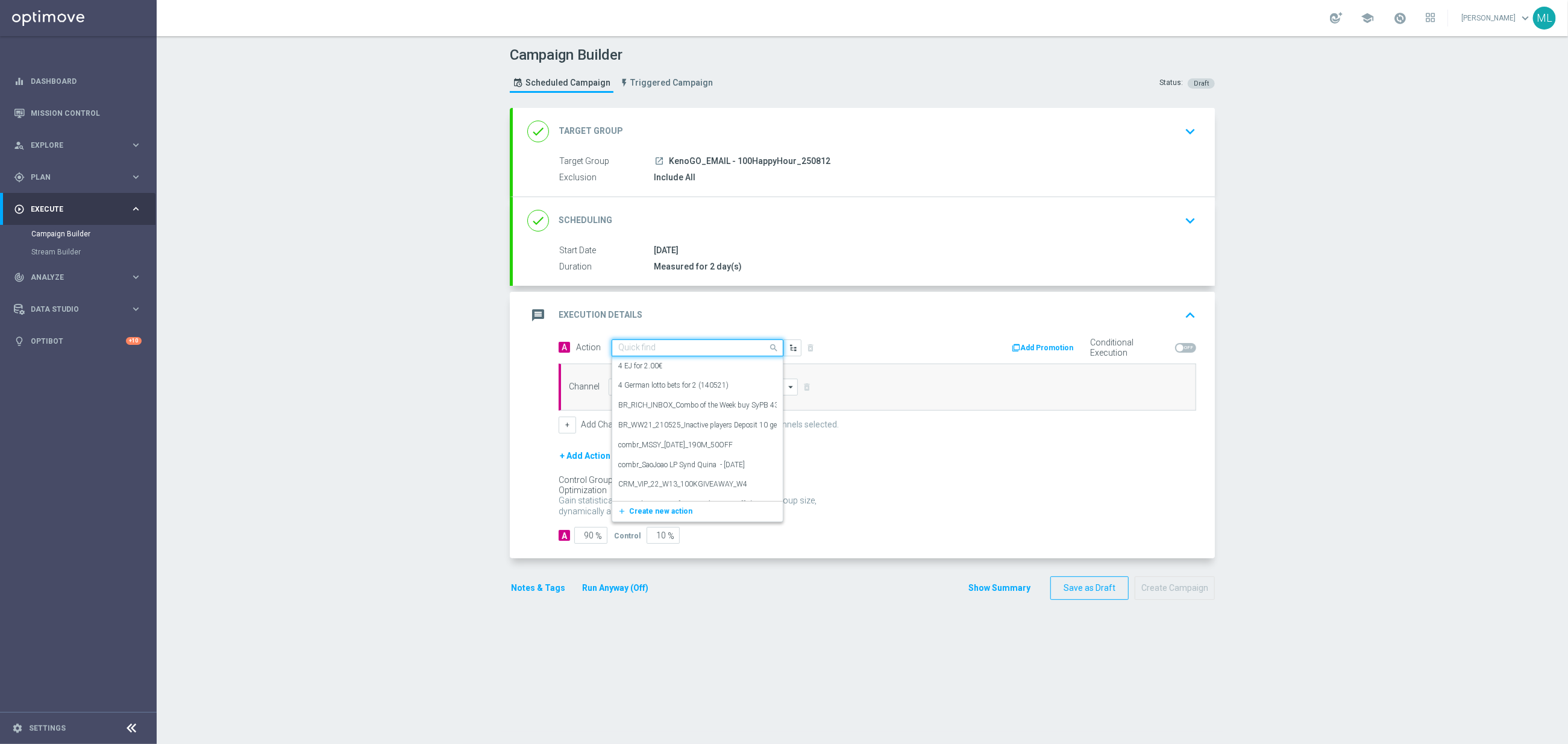
click at [688, 351] on input "text" at bounding box center [685, 348] width 134 height 10
type input "k"
type input "KenoGo hap"
click at [702, 372] on div "KenoGo Happy Hour edit" at bounding box center [697, 369] width 158 height 20
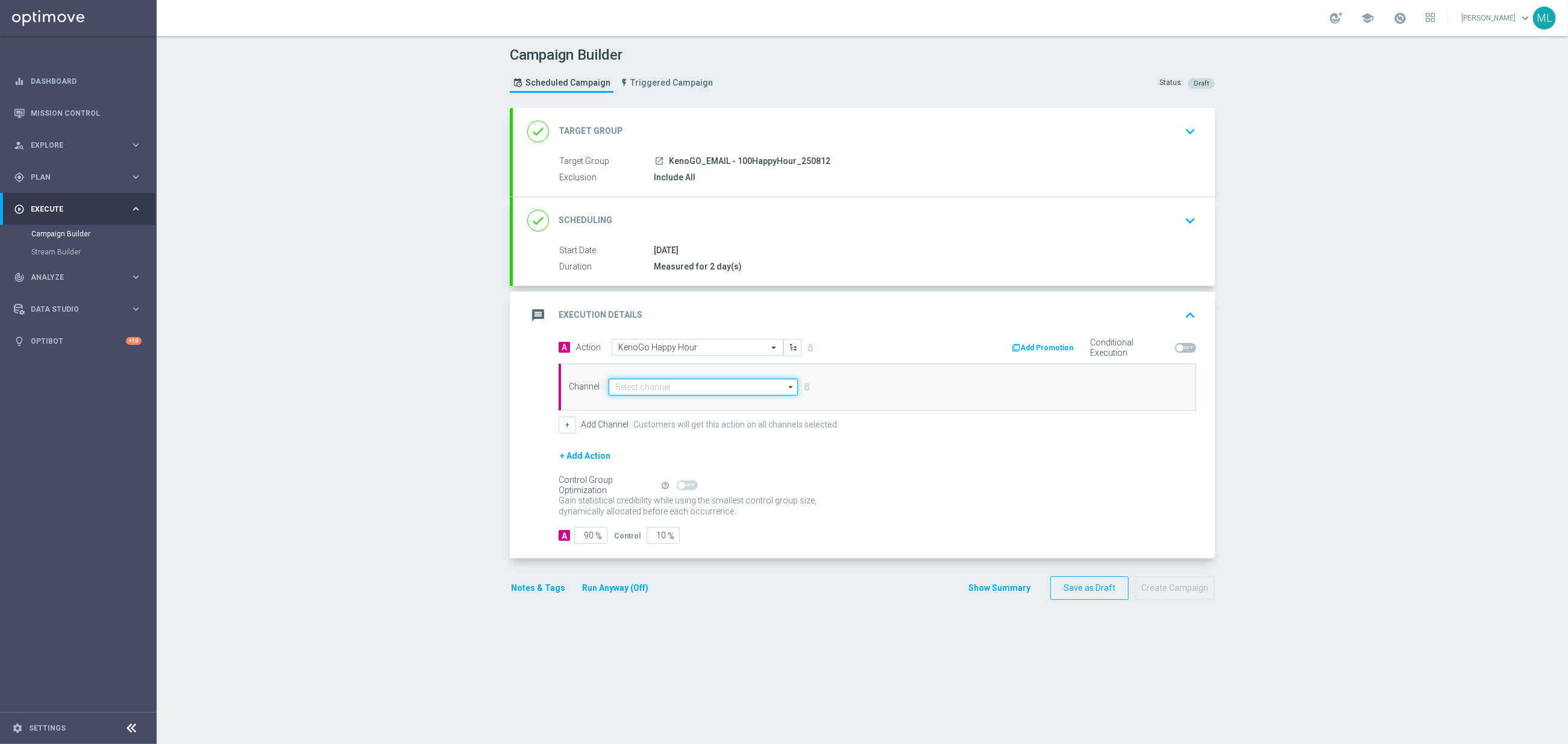
click at [695, 391] on input at bounding box center [703, 388] width 189 height 17
click at [666, 443] on div "Optimail" at bounding box center [707, 441] width 179 height 17
type input "Optimail"
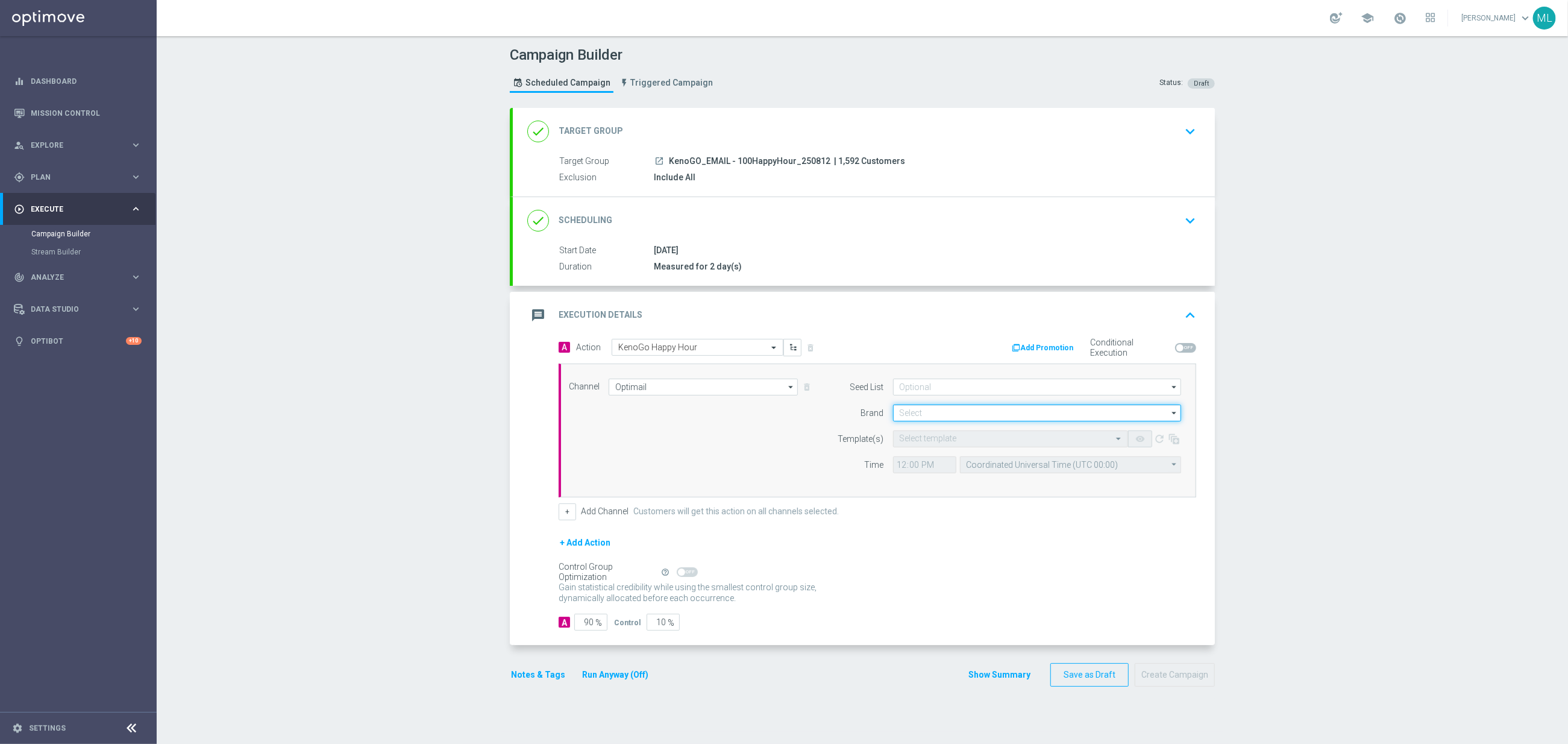
click at [938, 412] on input at bounding box center [1036, 413] width 288 height 17
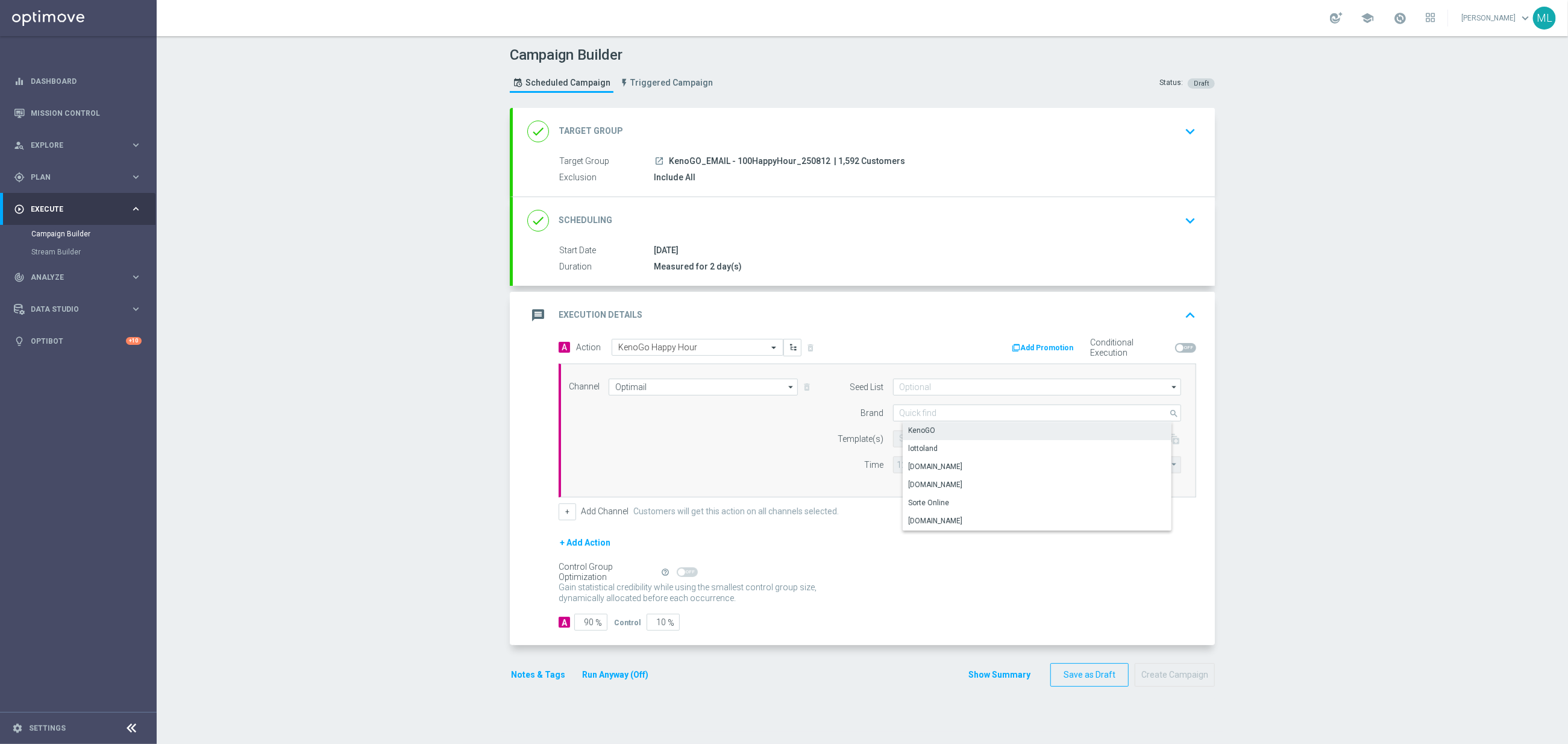
click at [938, 427] on div "KenoGO" at bounding box center [1047, 430] width 289 height 17
type input "KenoGO"
click at [987, 444] on input "text" at bounding box center [998, 439] width 198 height 10
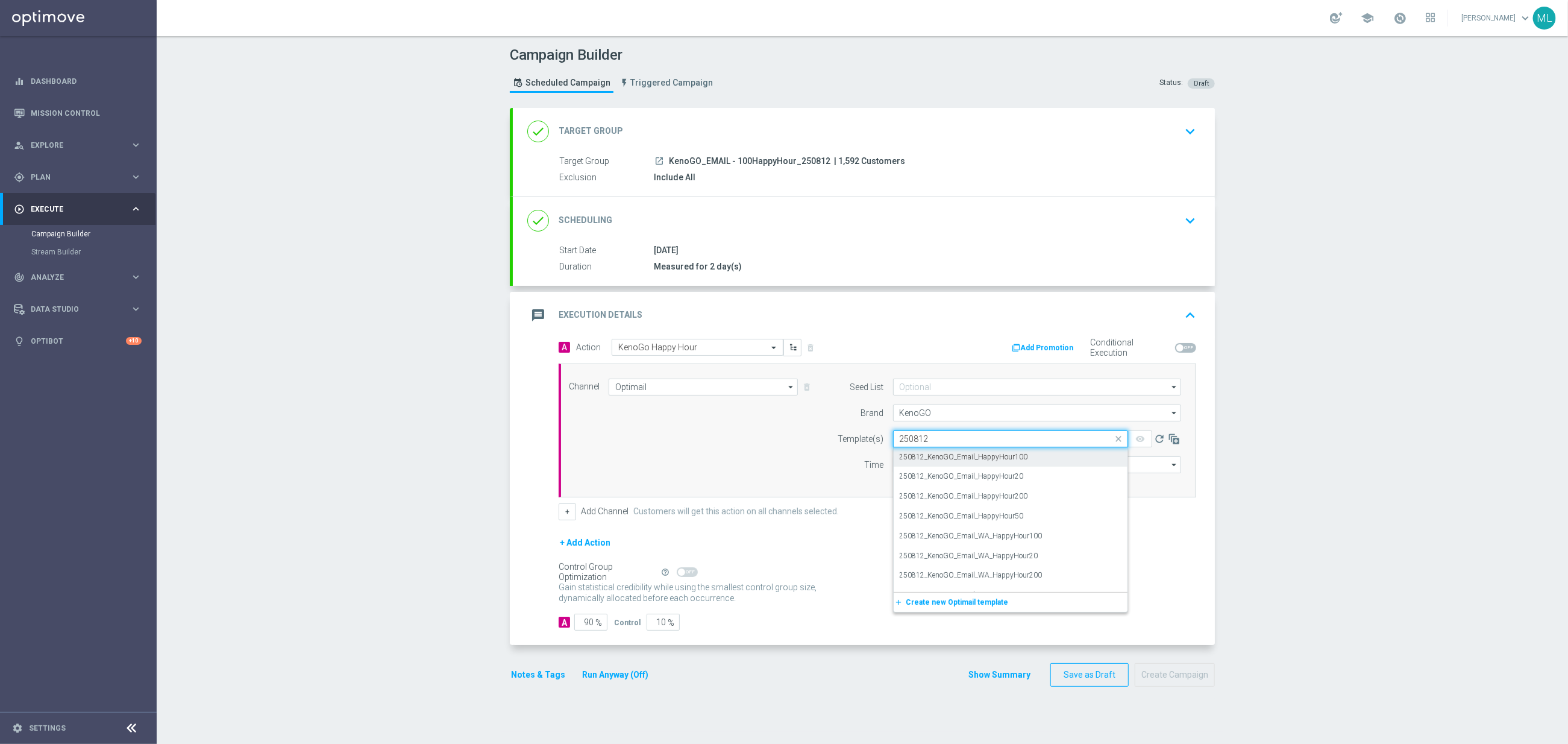
click at [1016, 460] on label "250812_KenoGO_Email_HappyHour100" at bounding box center [963, 457] width 128 height 10
type input "250812"
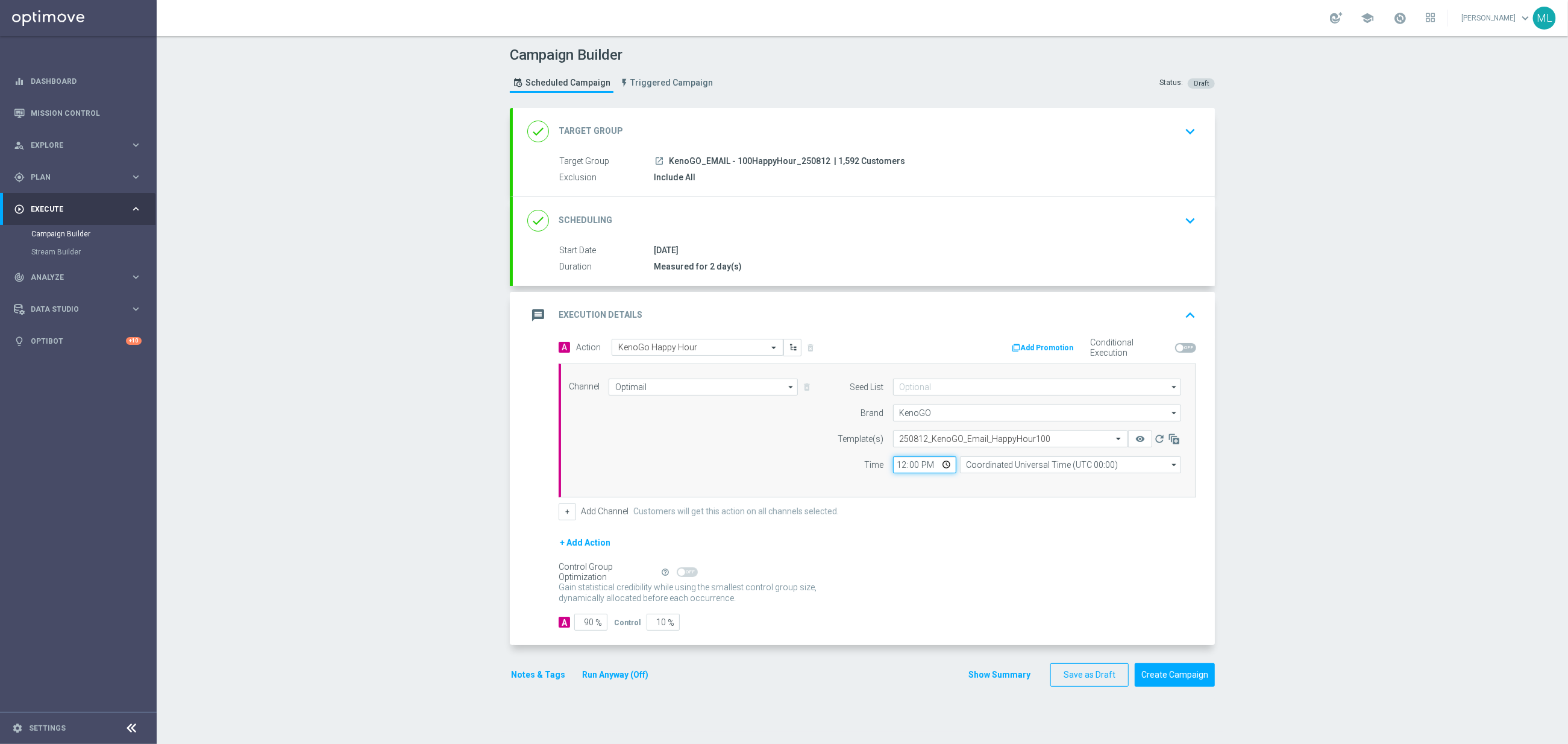
click at [903, 468] on input "12:00" at bounding box center [924, 465] width 64 height 17
type input "16:45"
click at [991, 468] on input "Coordinated Universal Time (UTC 00:00)" at bounding box center [1070, 465] width 221 height 17
click at [1032, 486] on div "Eastern Australia Time ([GEOGRAPHIC_DATA]) (UTC +10:00)" at bounding box center [1075, 483] width 198 height 11
type input "Eastern Australia Time ([GEOGRAPHIC_DATA]) (UTC +10:00)"
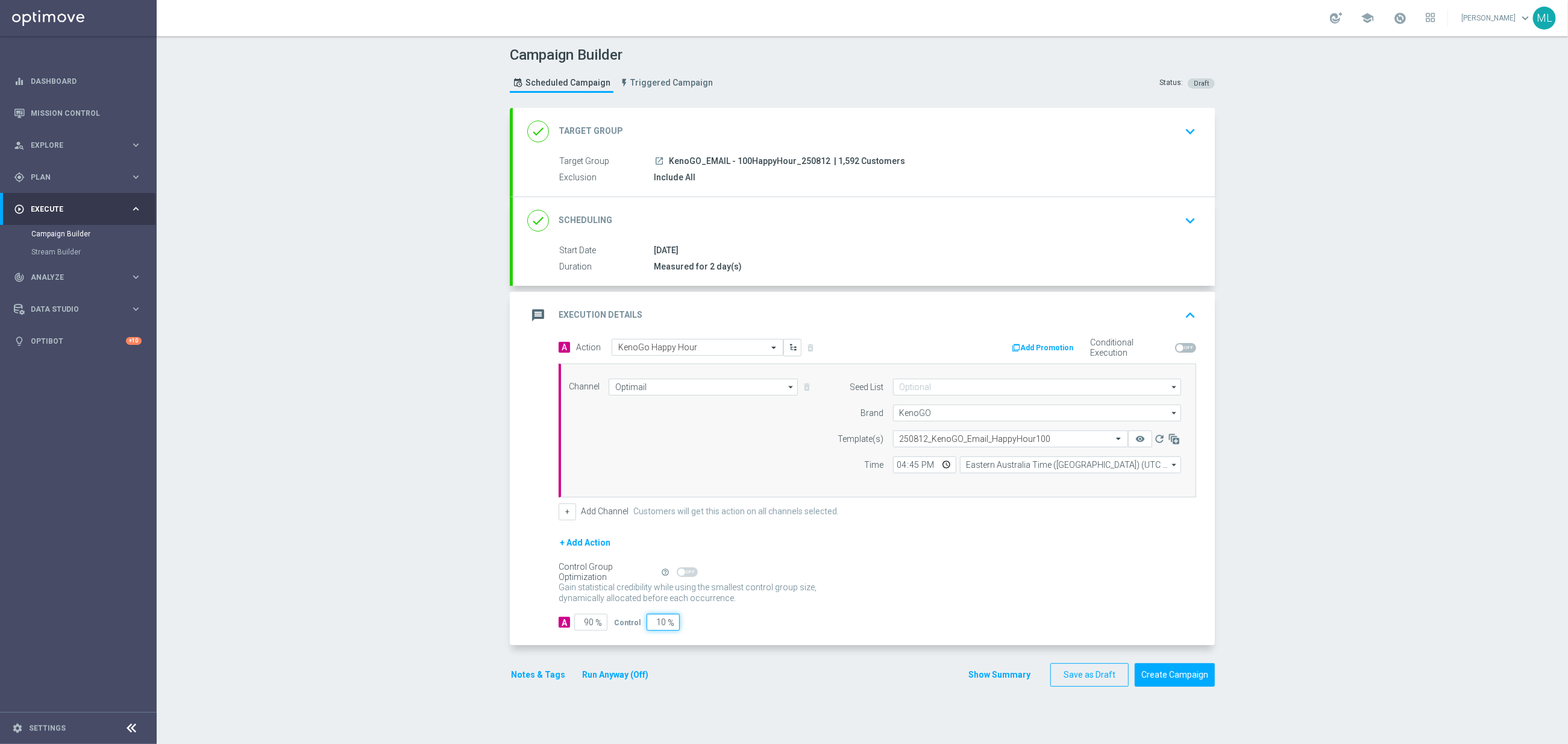
click at [656, 624] on input "10" at bounding box center [663, 622] width 33 height 17
click at [655, 624] on input "10" at bounding box center [663, 622] width 33 height 17
type input "0"
type input "100"
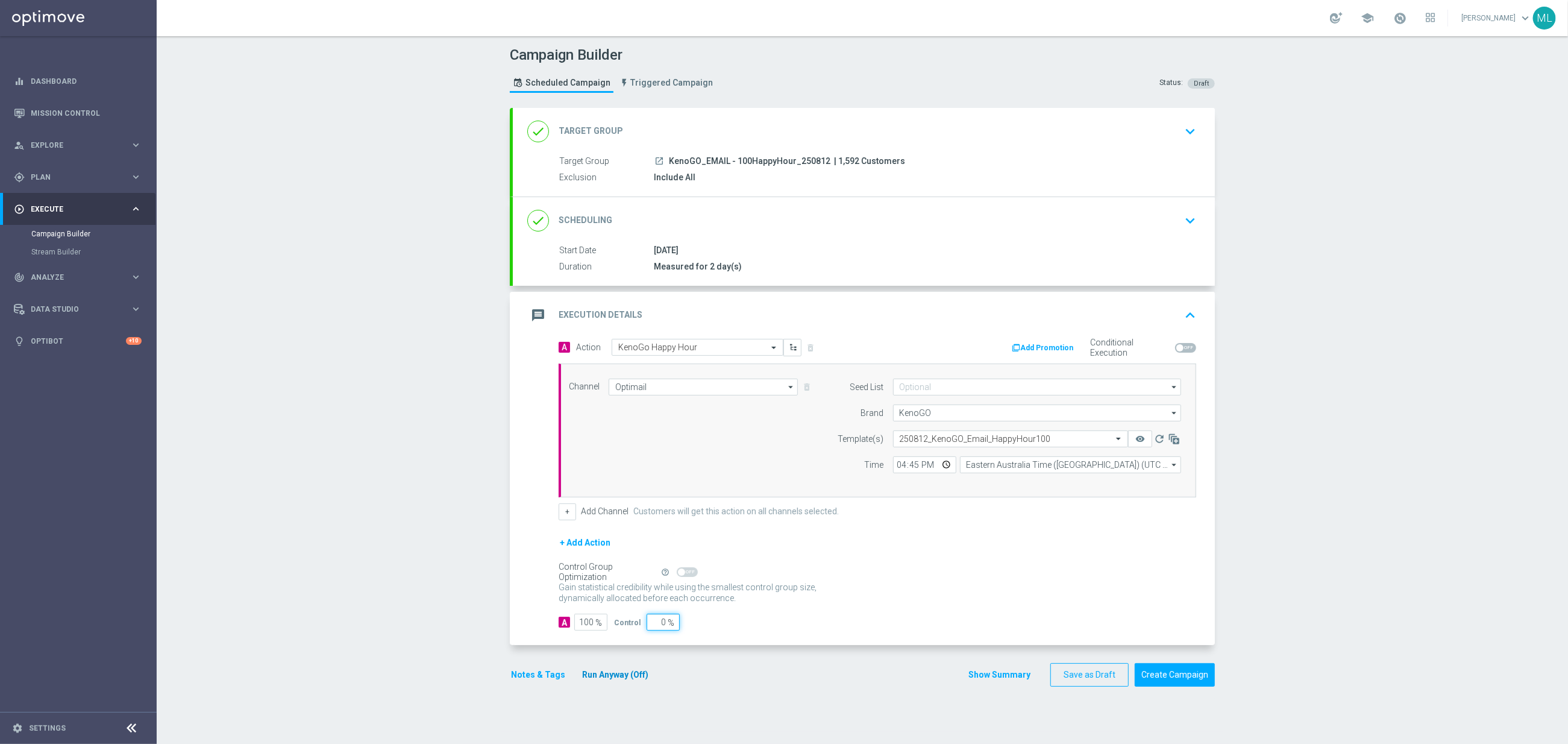
type input "0"
click at [627, 680] on button "Run Anyway (Off)" at bounding box center [615, 674] width 68 height 15
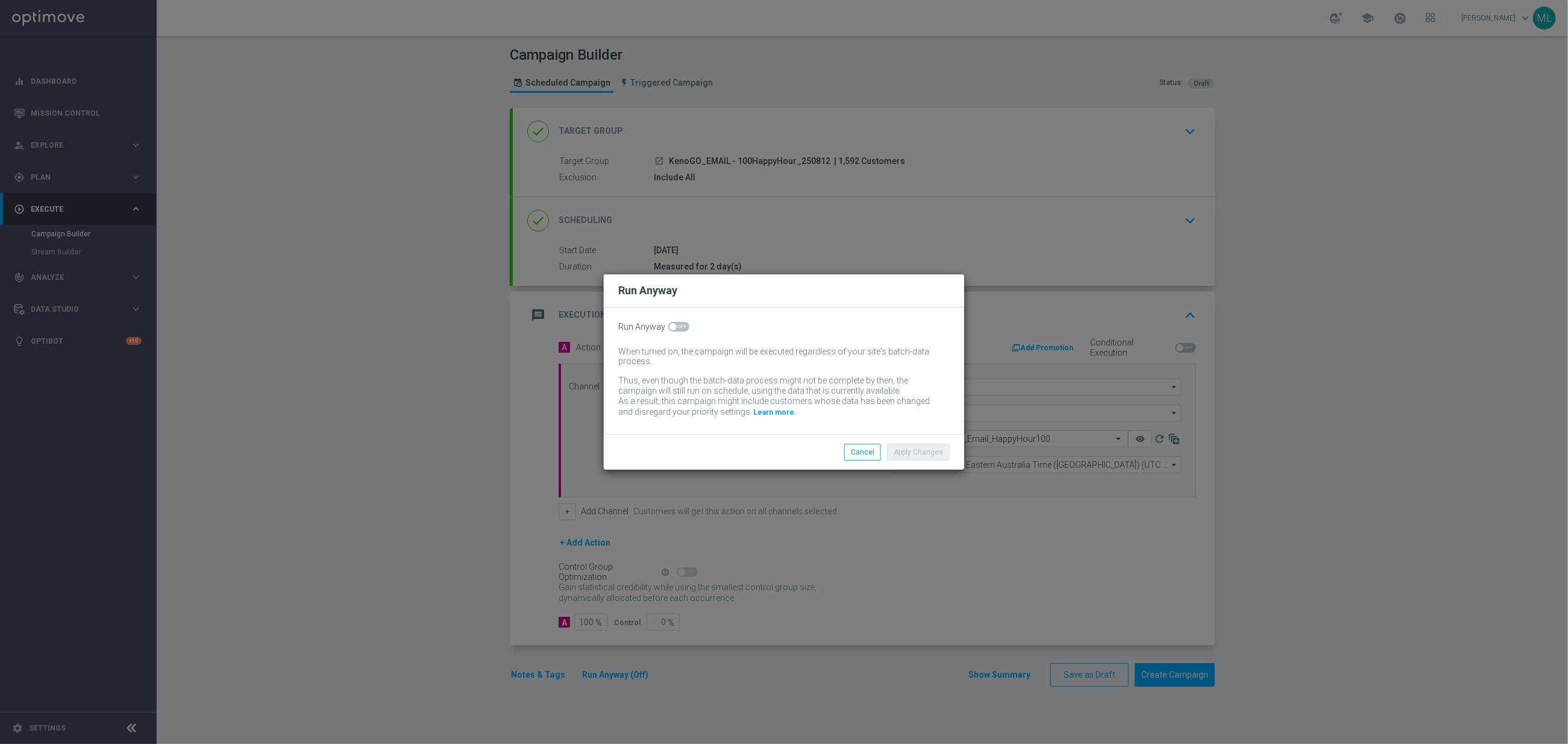
click at [678, 323] on span at bounding box center [678, 327] width 21 height 9
click at [678, 323] on input "checkbox" at bounding box center [678, 327] width 21 height 9
checkbox input "true"
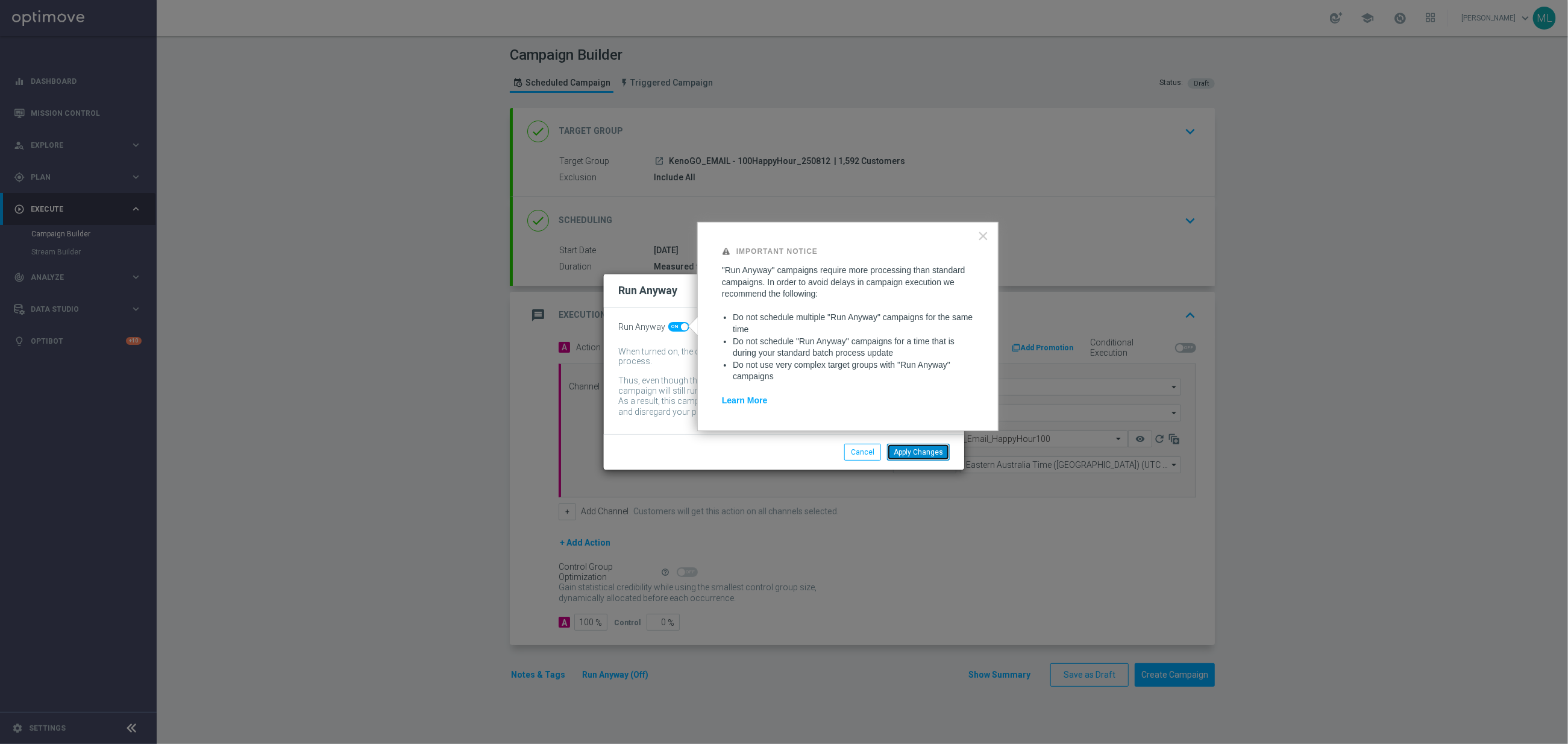
click at [921, 458] on button "Apply Changes" at bounding box center [918, 452] width 63 height 17
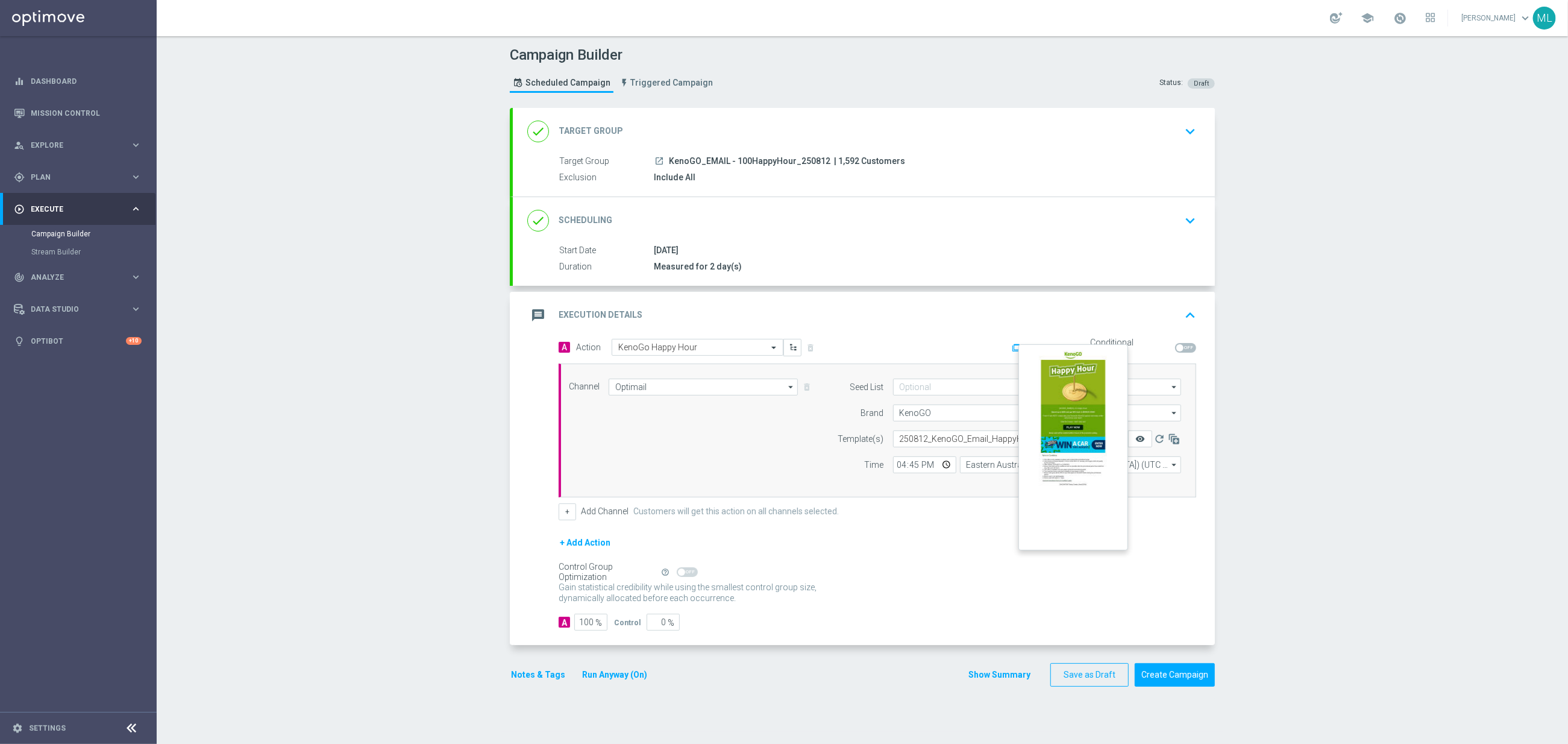
click at [1140, 439] on icon "remove_red_eye" at bounding box center [1140, 439] width 9 height 9
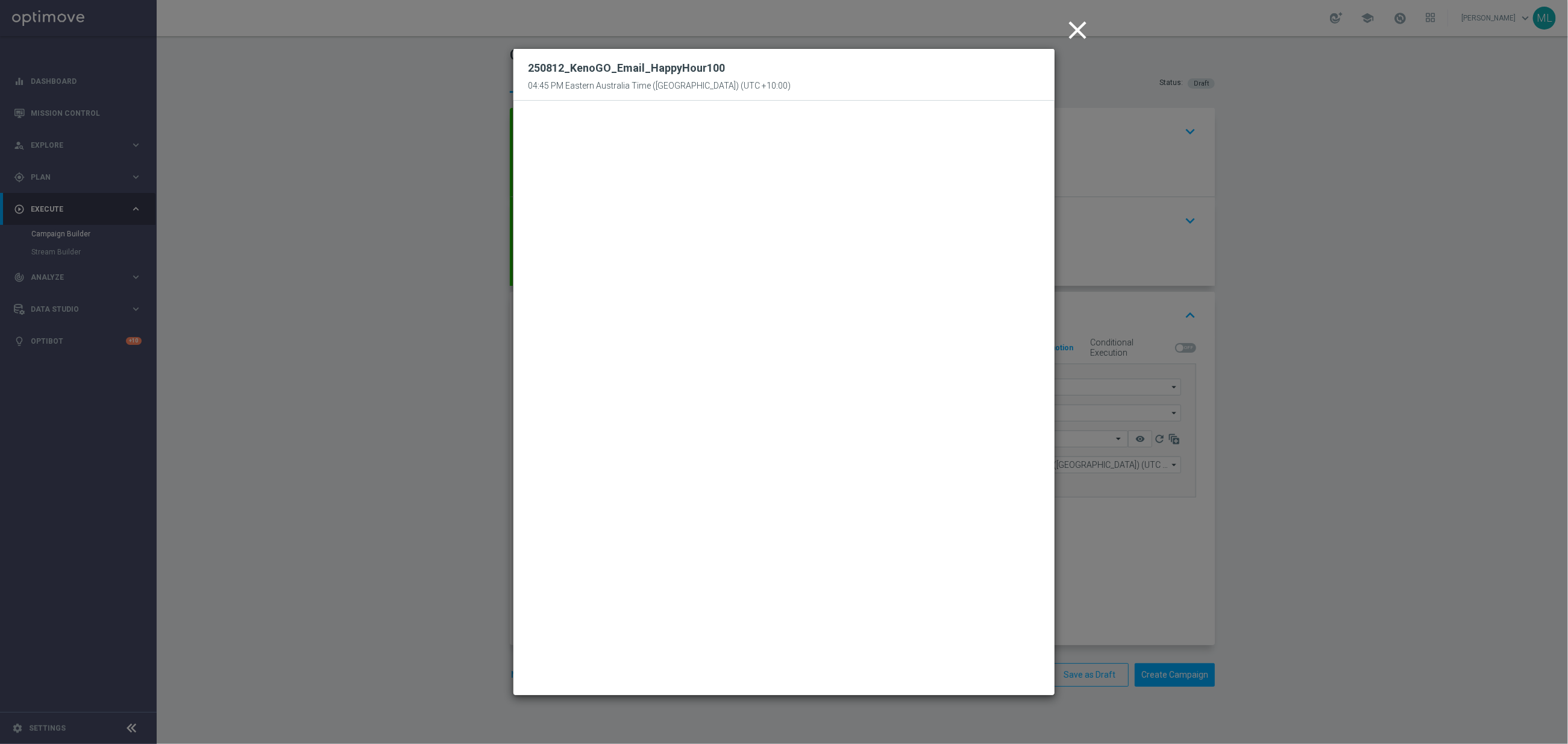
click at [1072, 36] on icon "close" at bounding box center [1077, 30] width 30 height 30
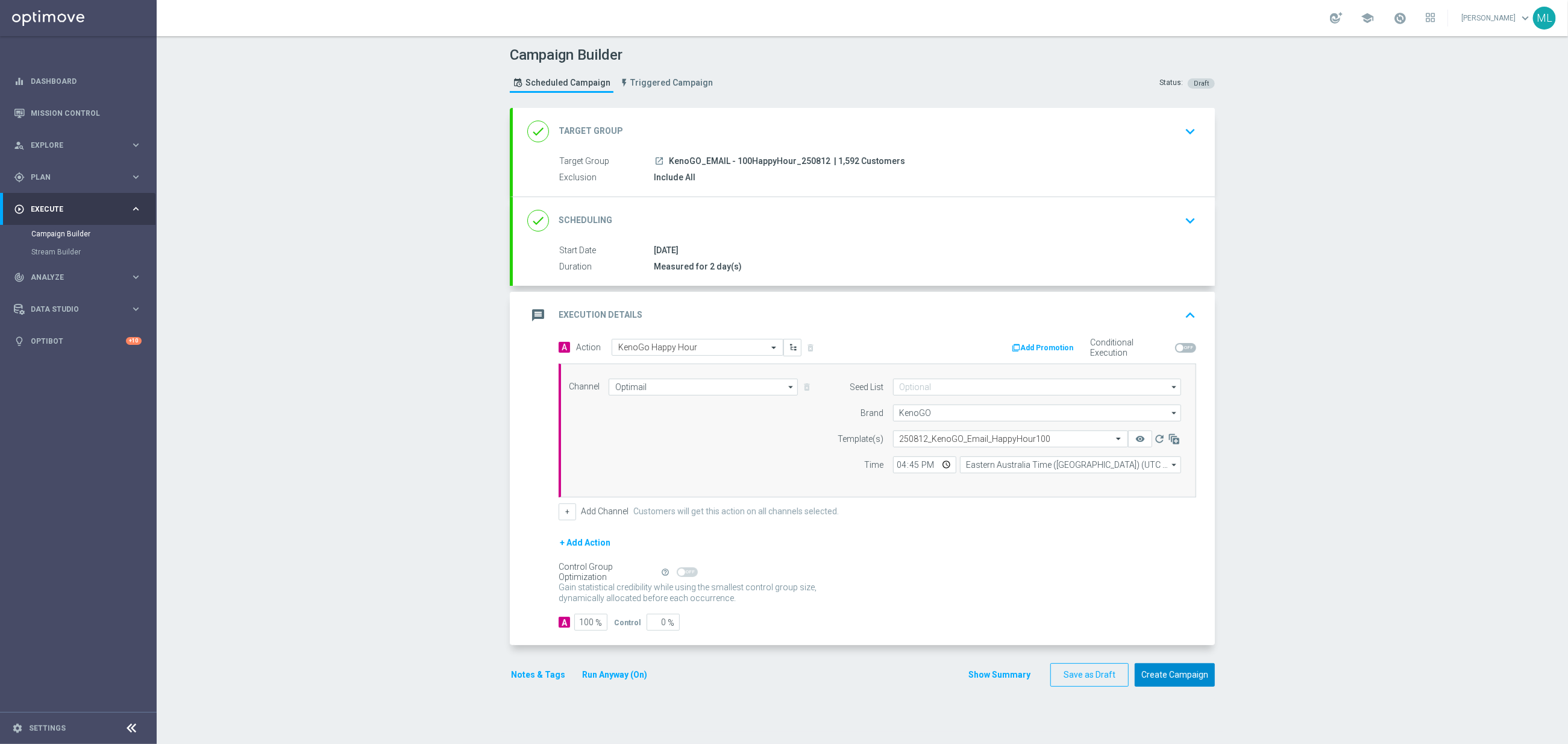
click at [1166, 680] on button "Create Campaign" at bounding box center [1174, 675] width 80 height 23
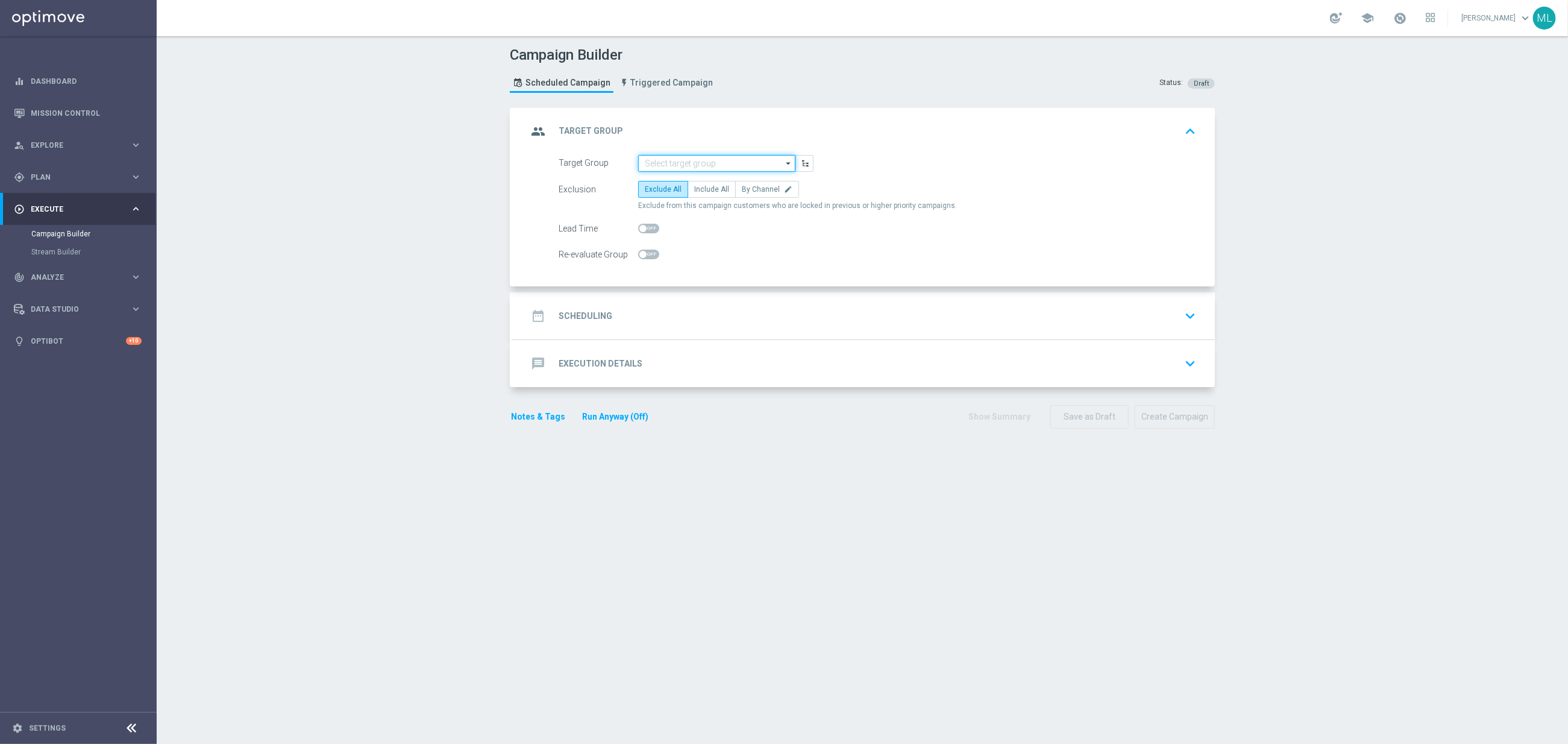
click at [699, 167] on input at bounding box center [716, 164] width 158 height 17
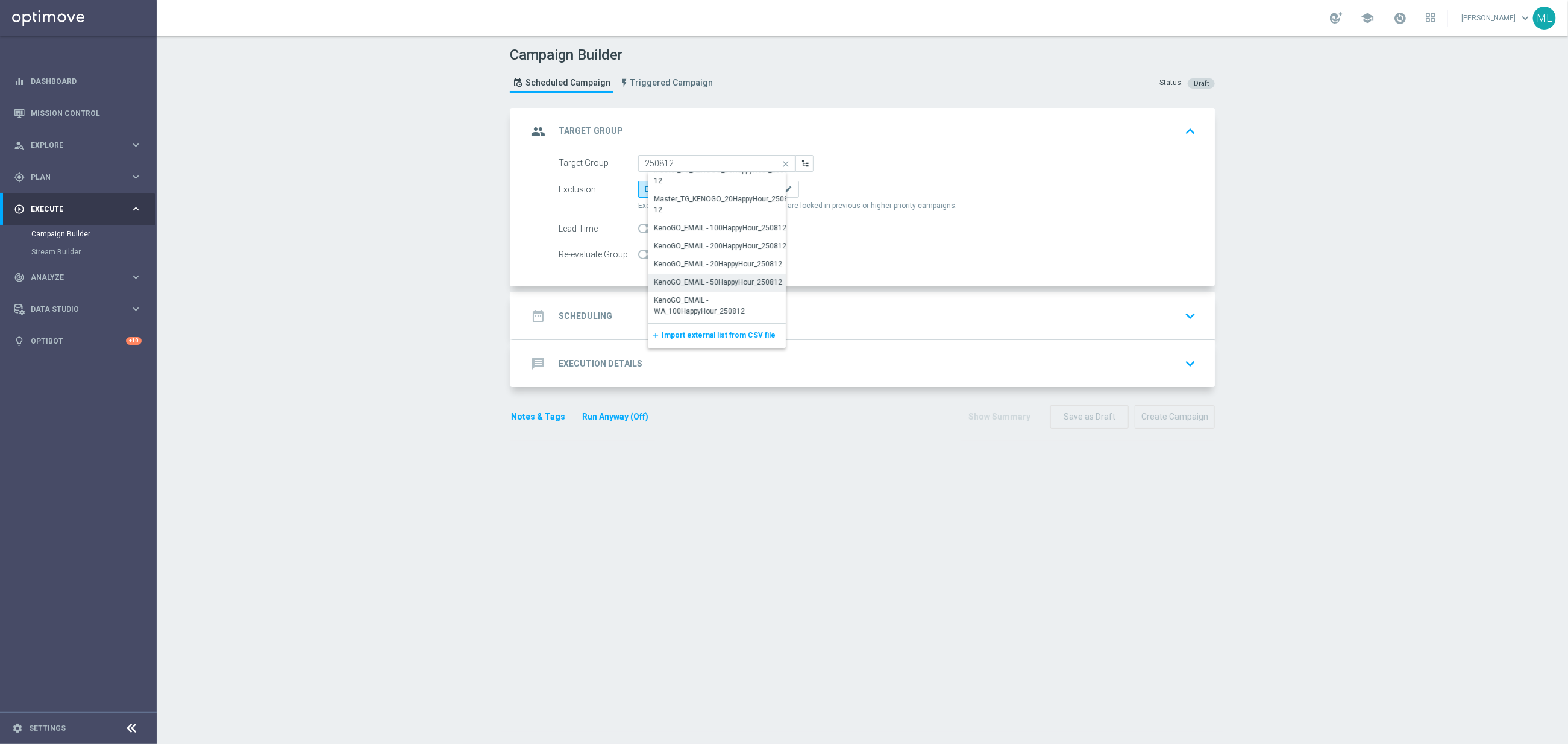
click at [729, 279] on div "KenoGO_EMAIL - 50HappyHour_250812" at bounding box center [717, 282] width 128 height 11
type input "KenoGO_EMAIL - 50HappyHour_250812"
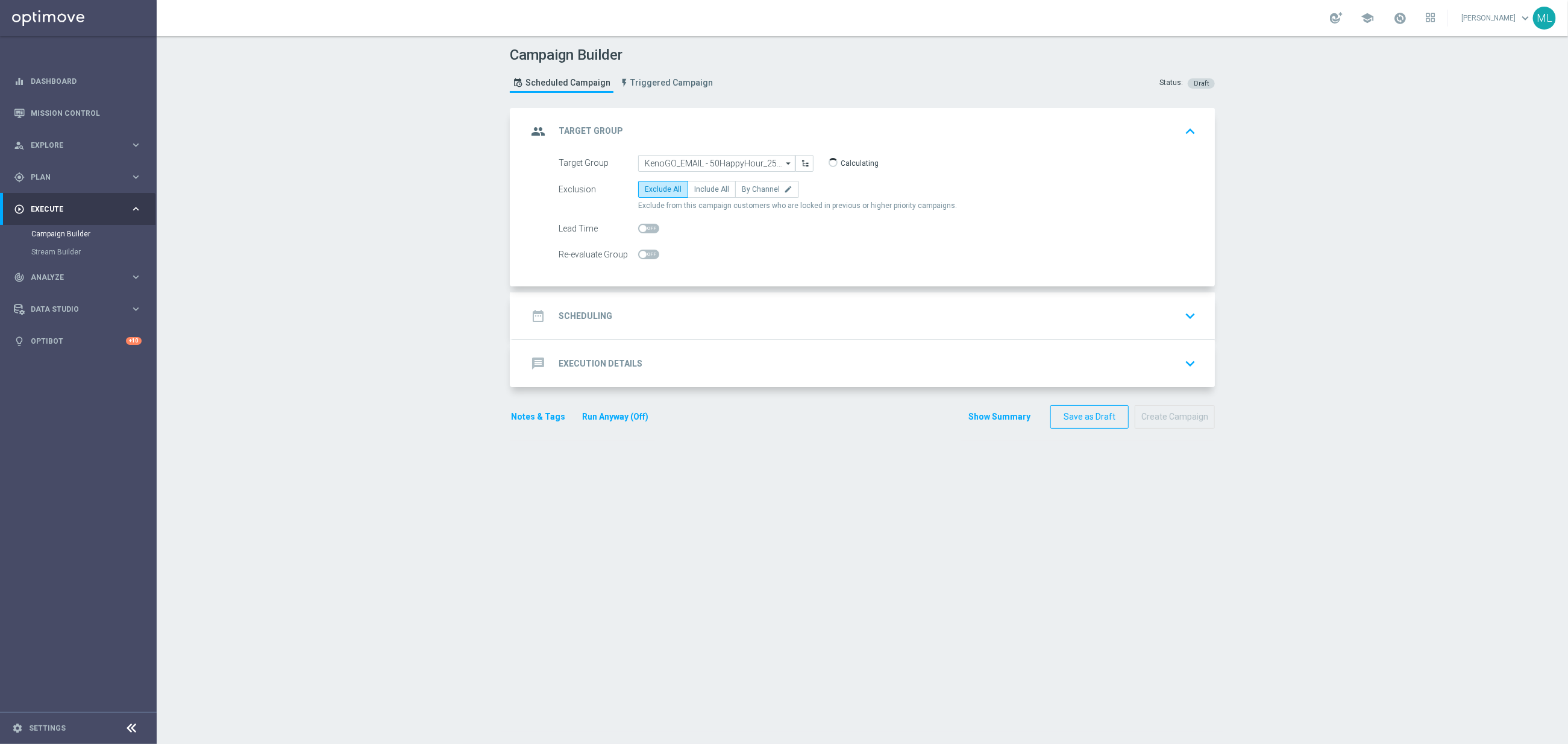
drag, startPoint x: 711, startPoint y: 189, endPoint x: 709, endPoint y: 238, distance: 49.0
click at [711, 189] on span "Include All" at bounding box center [711, 189] width 35 height 9
click at [702, 189] on input "Include All" at bounding box center [698, 191] width 8 height 8
radio input "true"
click at [688, 325] on div "date_range Scheduling keyboard_arrow_down" at bounding box center [863, 315] width 673 height 23
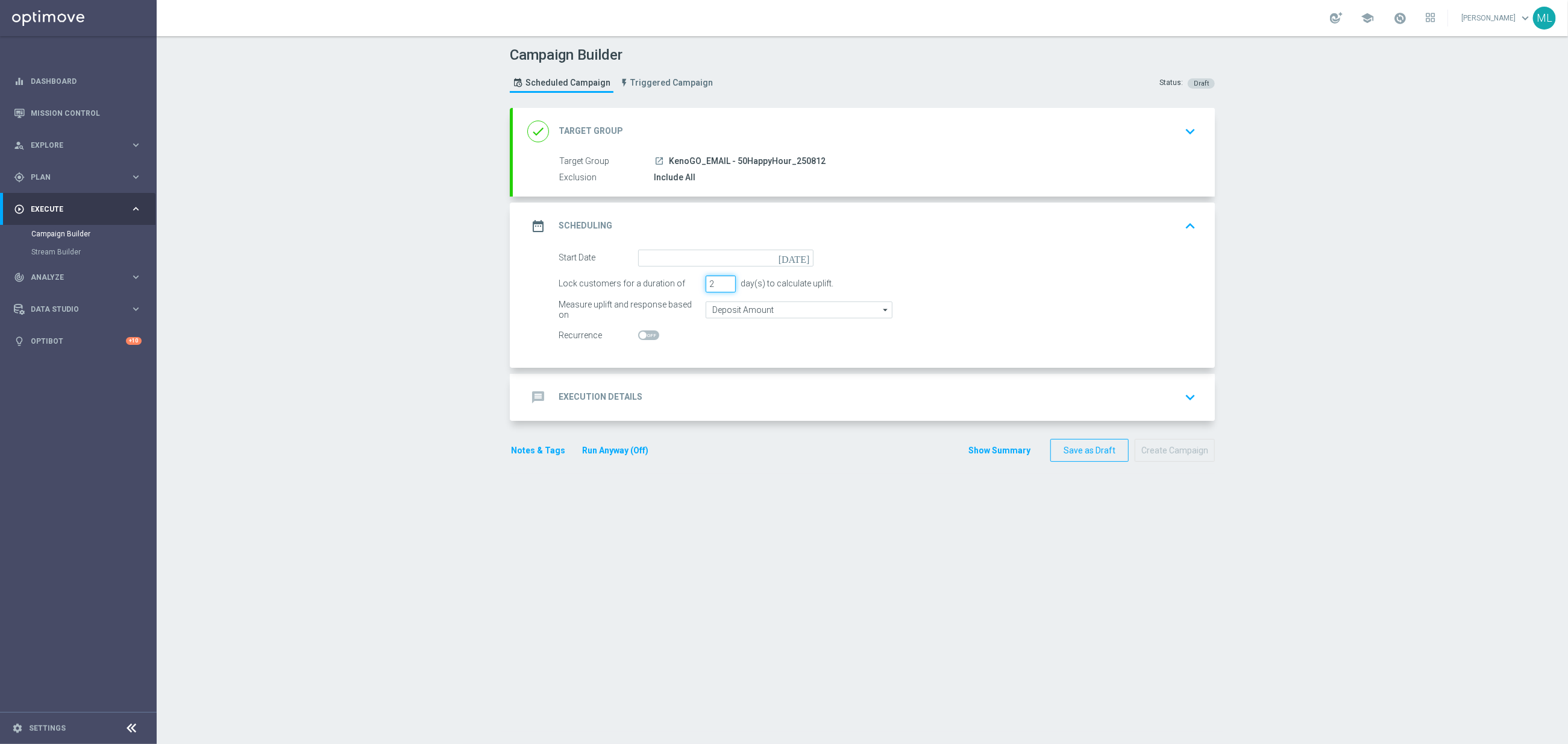
type input "2"
click at [726, 283] on input "2" at bounding box center [720, 284] width 30 height 17
click at [805, 259] on icon "[DATE]" at bounding box center [796, 256] width 36 height 13
drag, startPoint x: 696, startPoint y: 361, endPoint x: 685, endPoint y: 365, distance: 11.7
click at [685, 365] on span "12" at bounding box center [687, 363] width 19 height 19
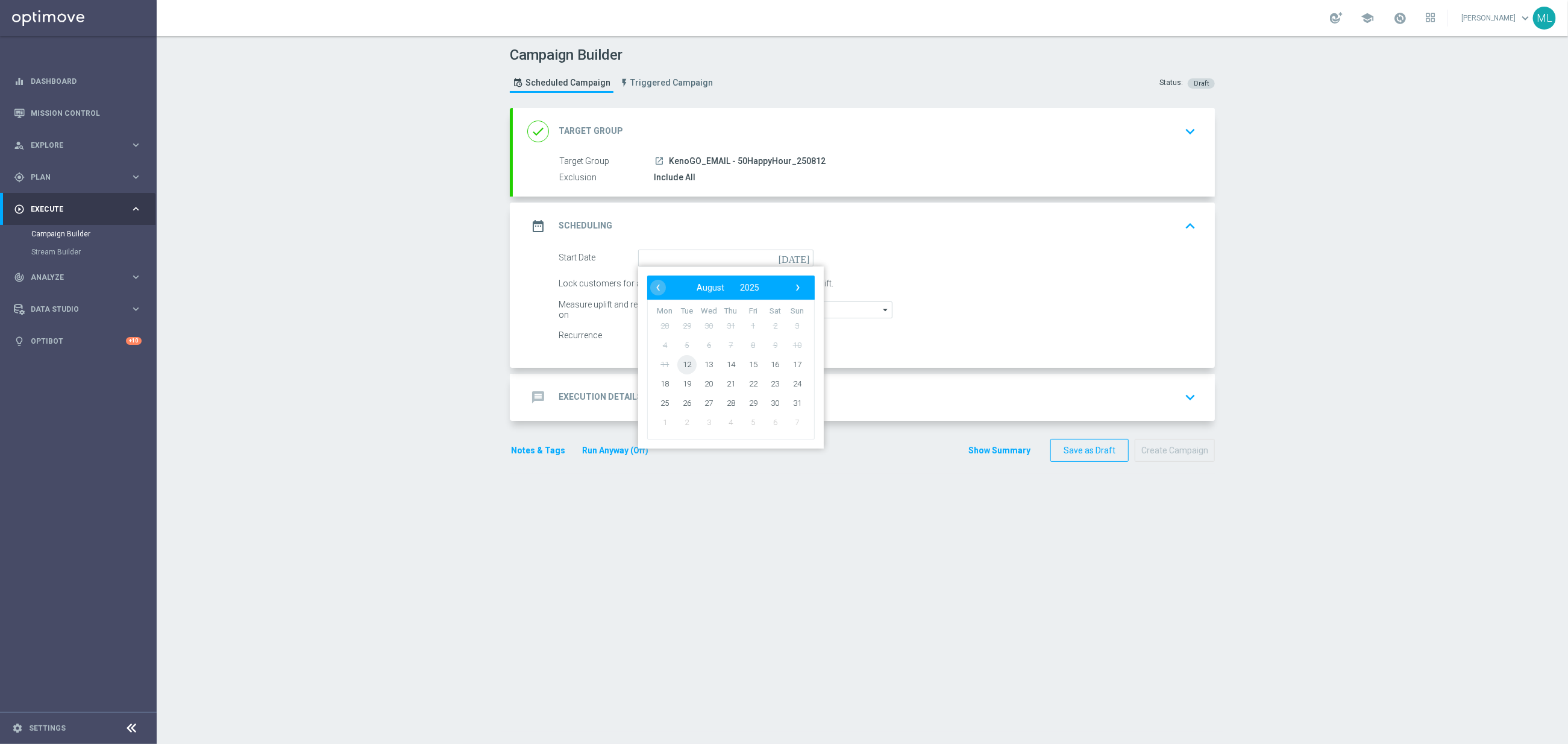
type input "[DATE]"
click at [669, 409] on div "message Execution Details keyboard_arrow_down" at bounding box center [863, 397] width 673 height 23
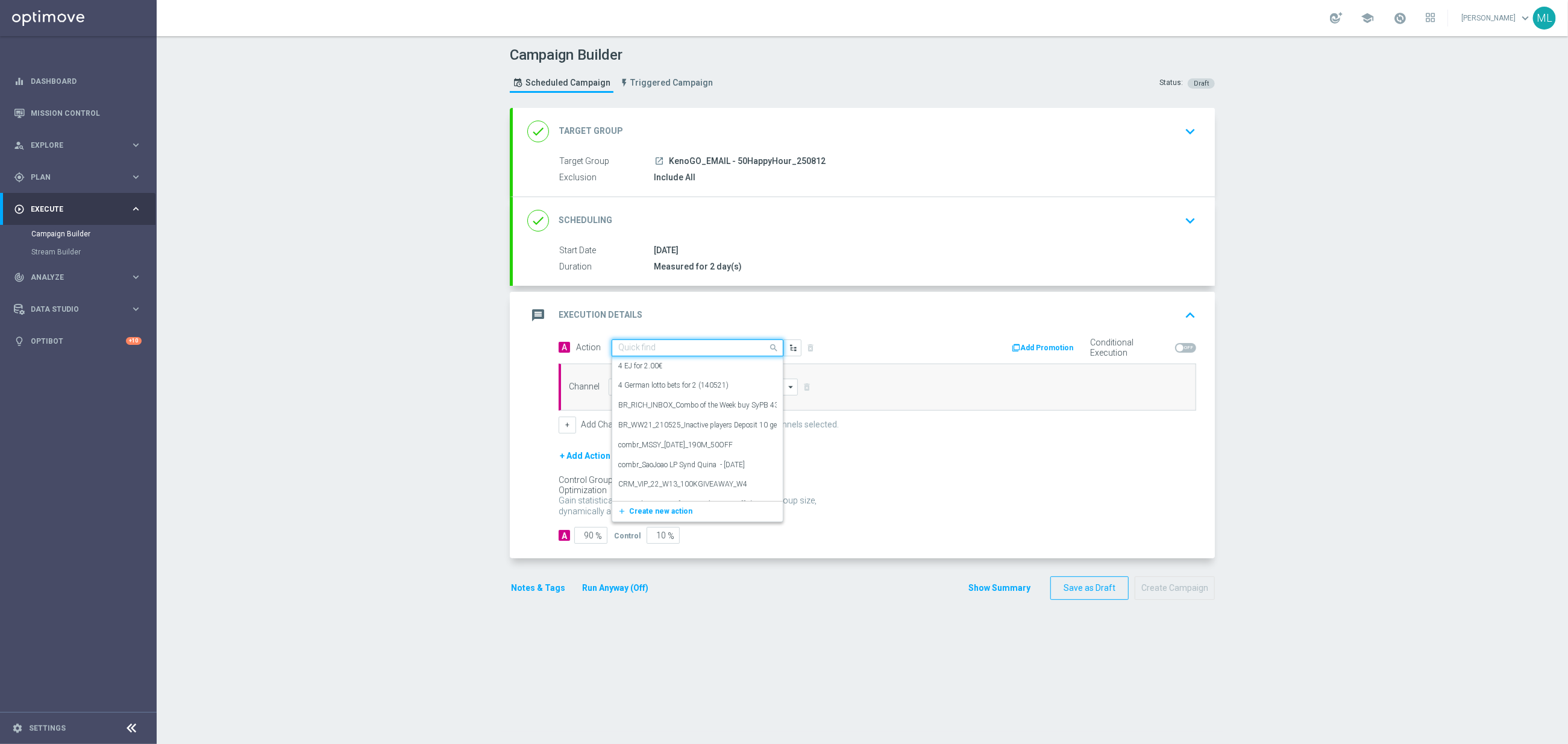
click at [642, 352] on input "text" at bounding box center [685, 348] width 134 height 10
type input "KenoGO happ"
click at [658, 374] on label "KenoGo Happy Hour" at bounding box center [650, 368] width 65 height 10
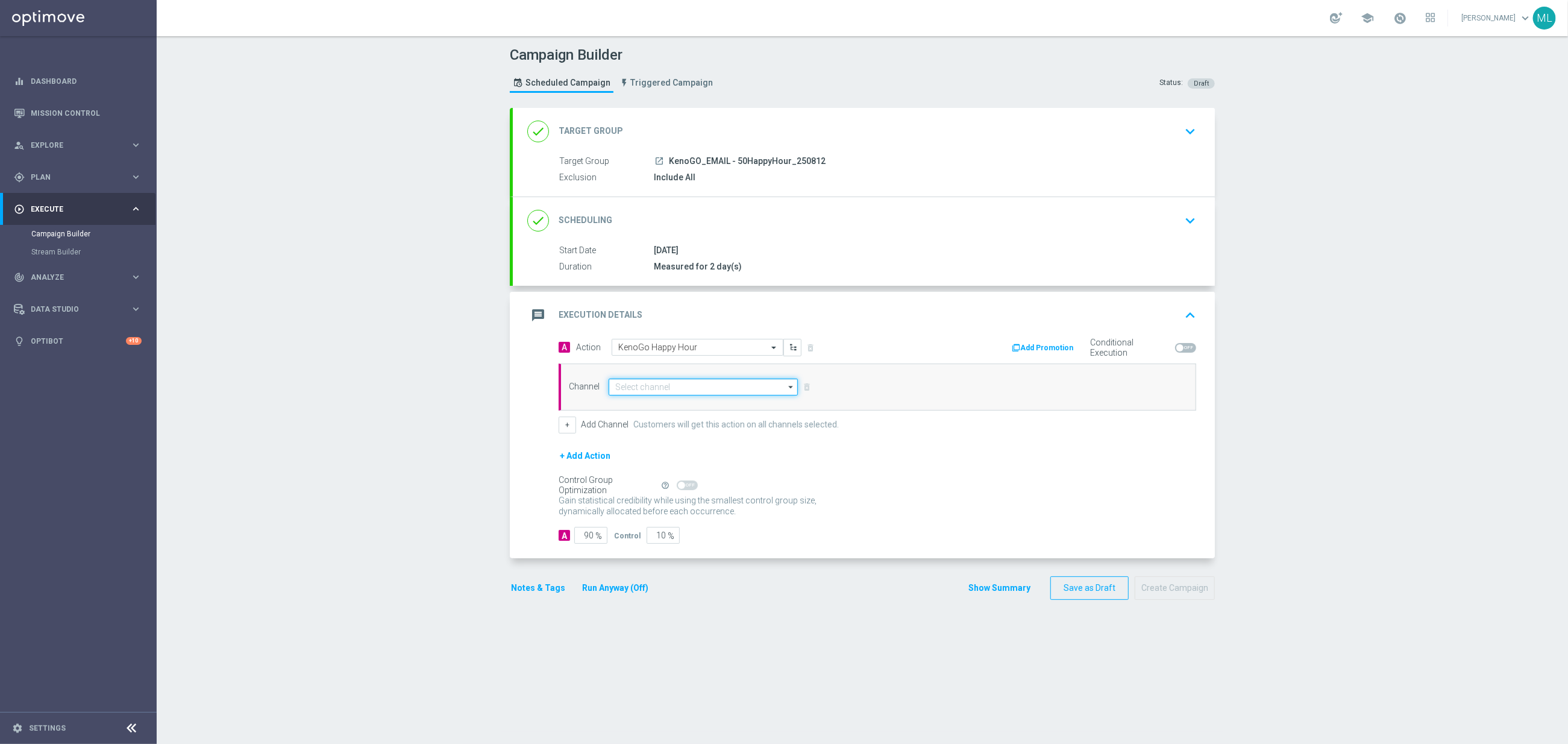
click at [682, 394] on input at bounding box center [703, 388] width 189 height 17
click at [641, 440] on div "Optimail" at bounding box center [638, 440] width 28 height 11
type input "Optimail"
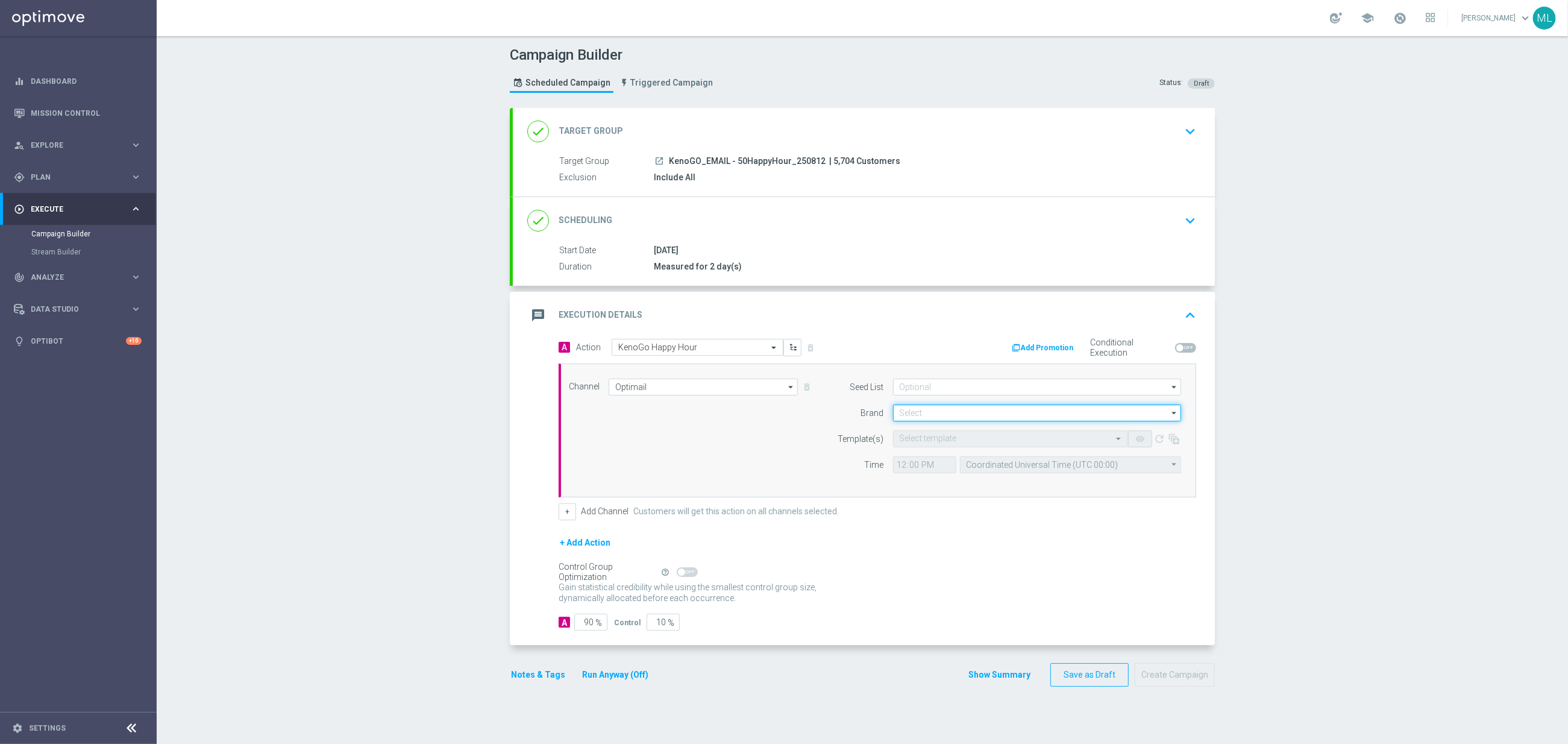
click at [956, 419] on input at bounding box center [1036, 413] width 288 height 17
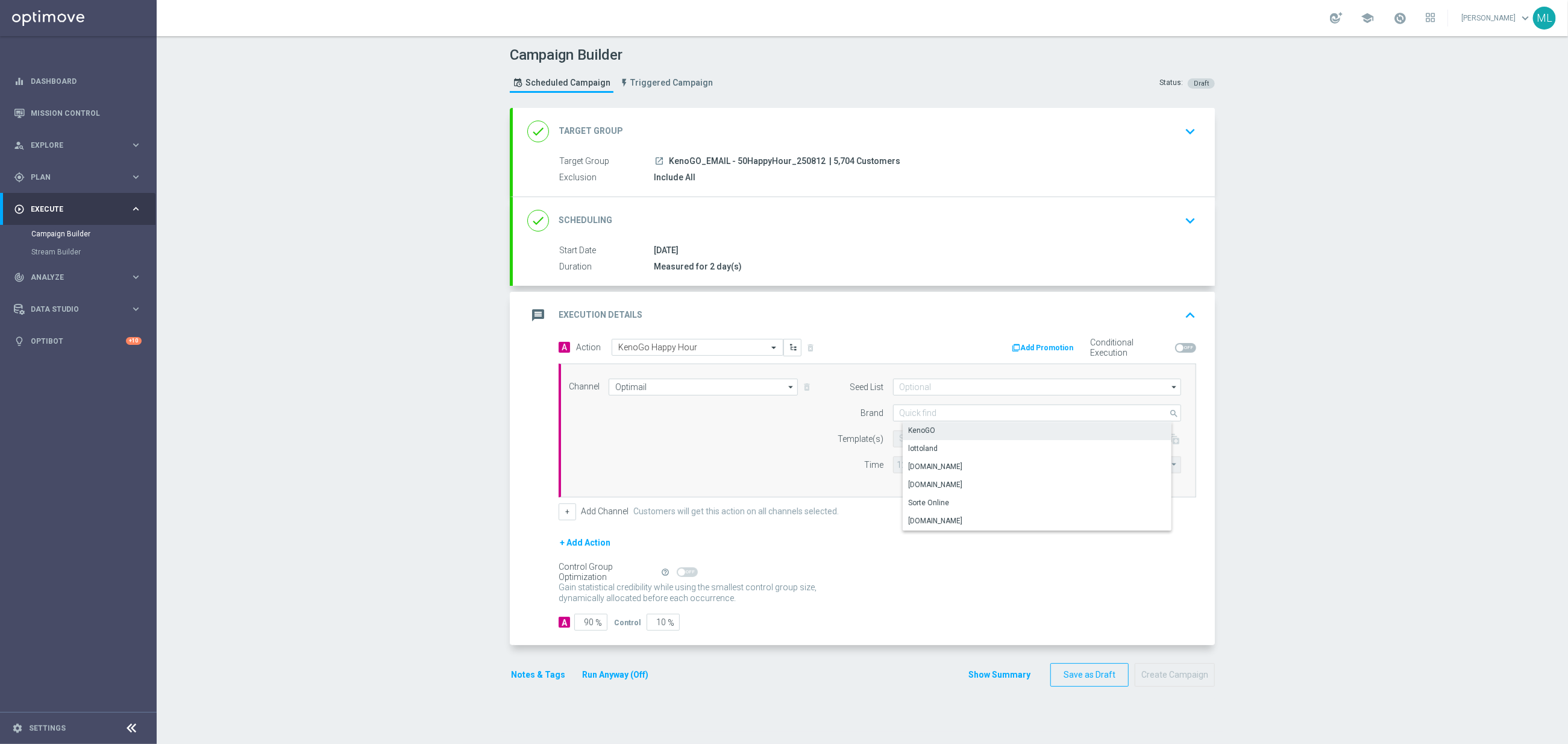
click at [956, 428] on div "KenoGO" at bounding box center [1047, 430] width 289 height 17
type input "KenoGO"
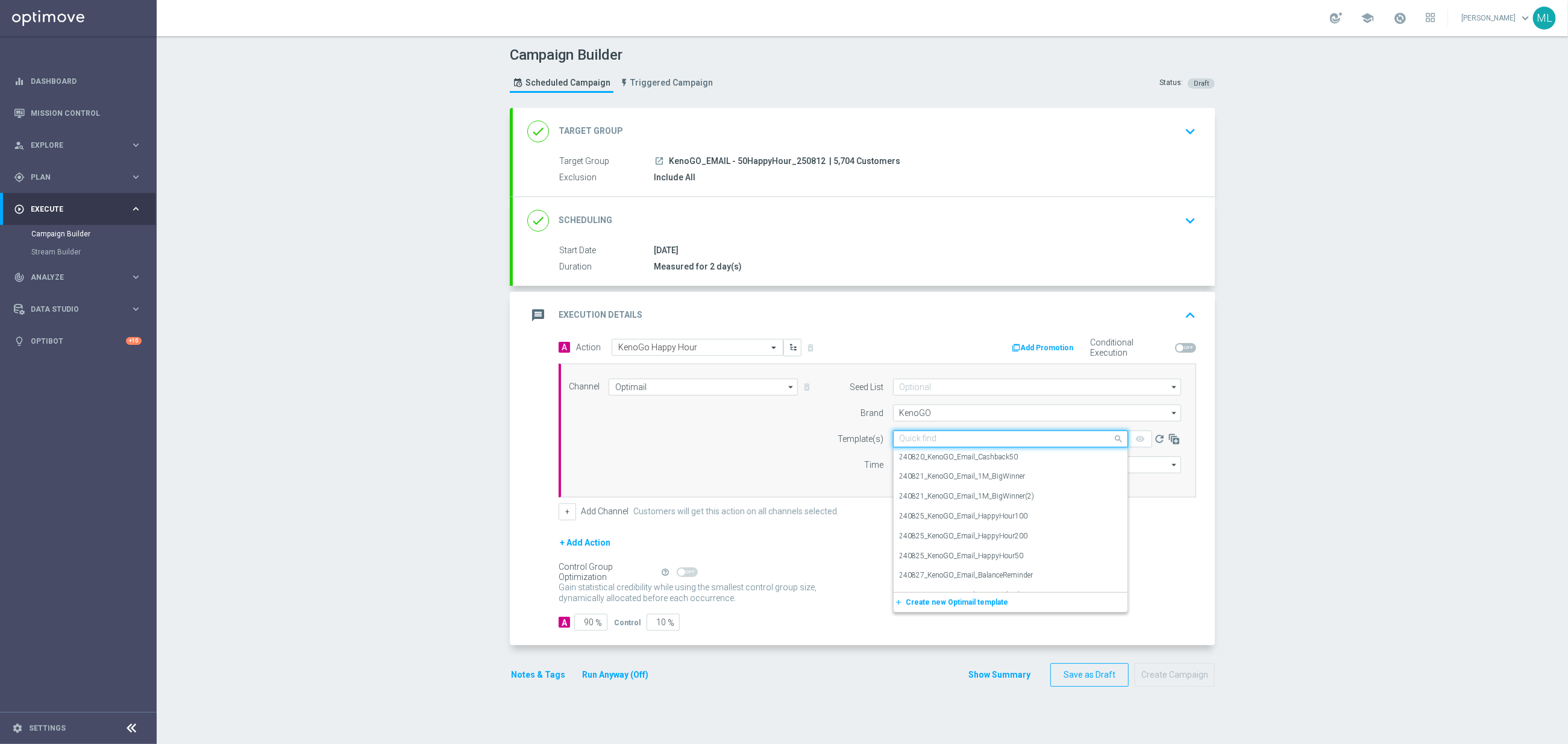
click at [958, 444] on input "text" at bounding box center [998, 439] width 198 height 10
click at [994, 520] on label "250812_KenoGO_Email_HappyHour50" at bounding box center [962, 516] width 124 height 10
type input "250812"
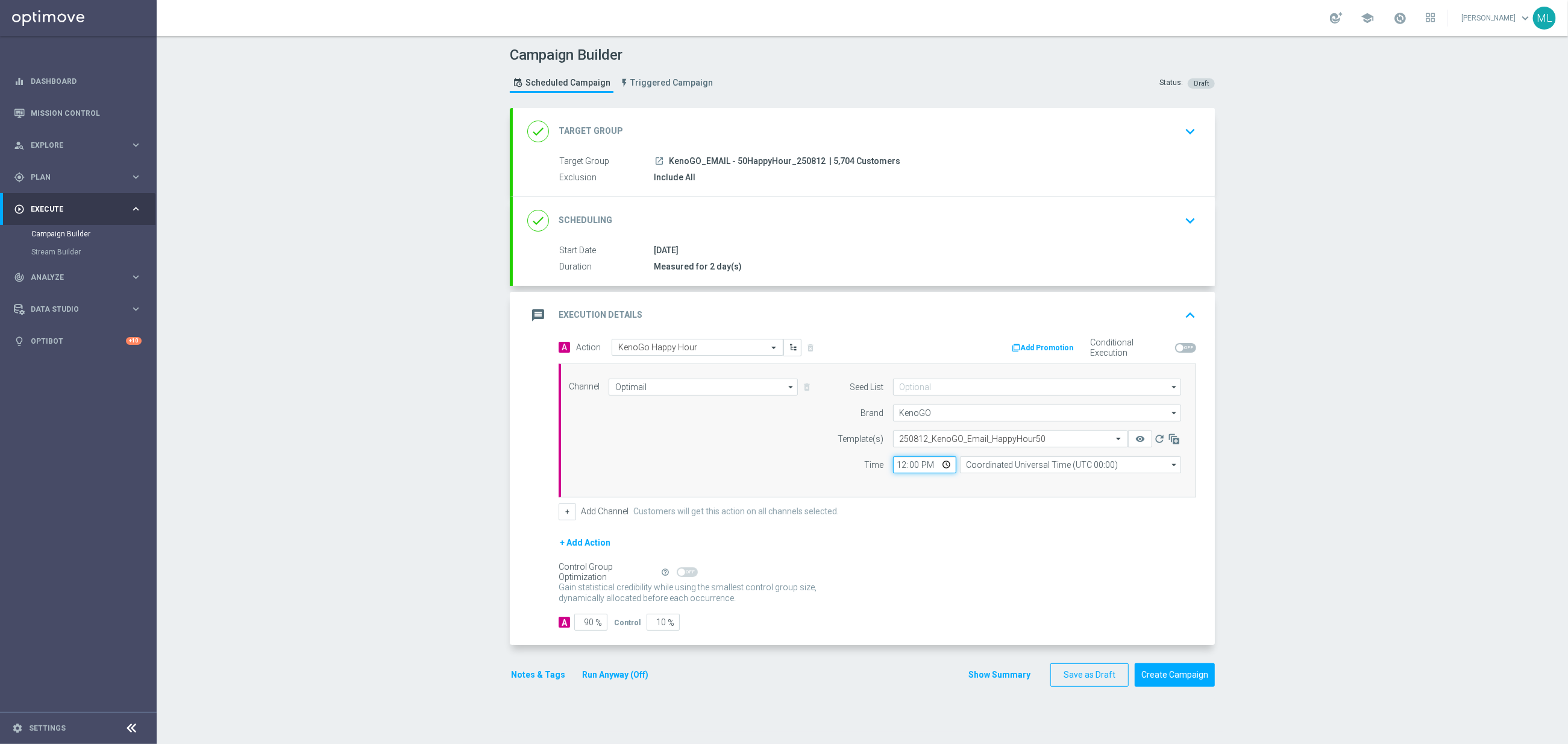
click at [904, 468] on input "12:00" at bounding box center [924, 465] width 64 height 17
type input "16:50"
click at [1004, 470] on input "Coordinated Universal Time (UTC 00:00)" at bounding box center [1070, 465] width 221 height 17
click at [1008, 488] on div "Eastern Australia Time (Sydney) (UTC +10:00)" at bounding box center [1074, 482] width 198 height 11
type input "Eastern Australia Time (Sydney) (UTC +10:00)"
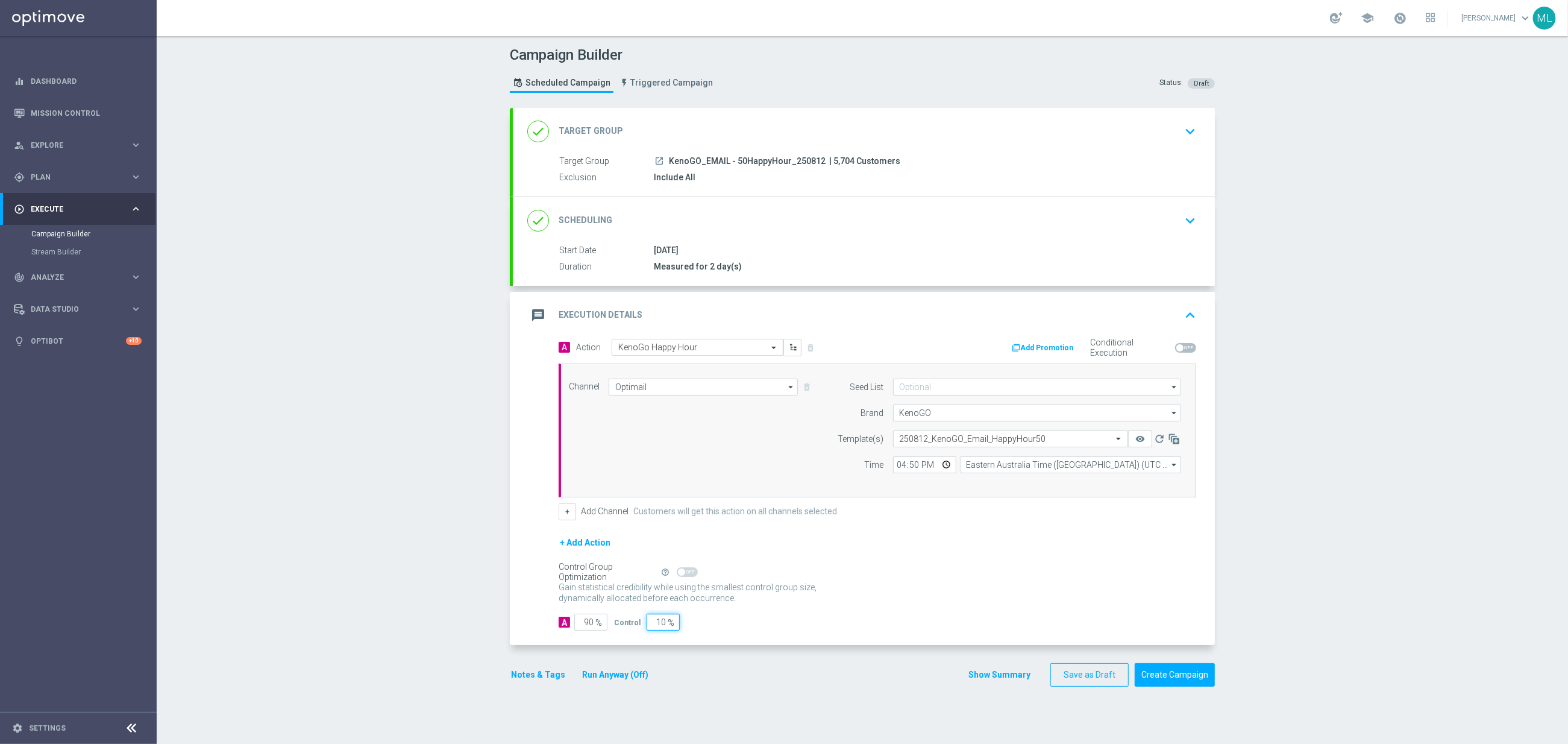
click at [657, 624] on input "10" at bounding box center [663, 622] width 33 height 17
type input "0"
type input "100"
type input "0"
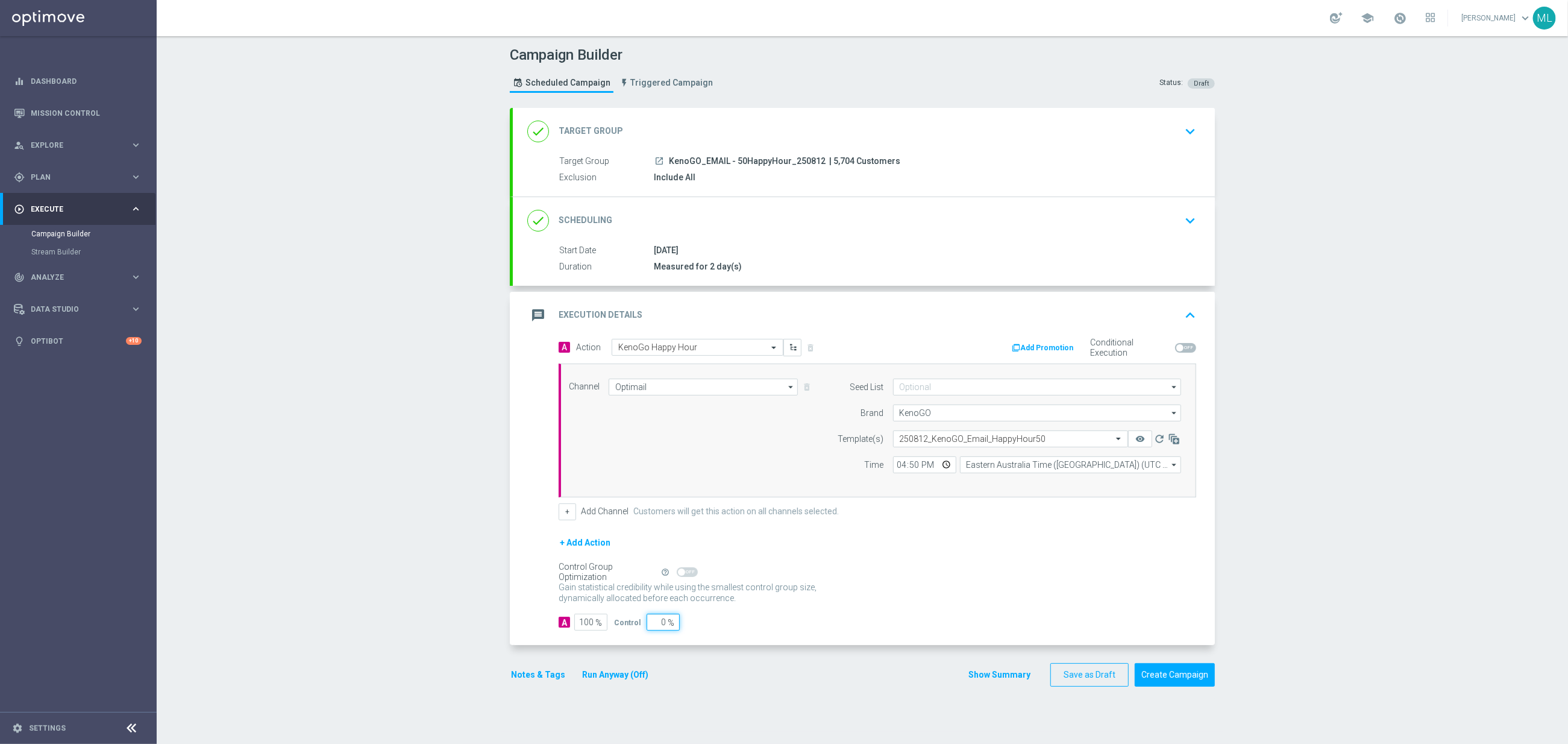
drag, startPoint x: 758, startPoint y: 618, endPoint x: 739, endPoint y: 610, distance: 20.6
click at [754, 616] on form "A Action Select action KenoGo Happy Hour delete_forever Add Promotion Condition…" at bounding box center [877, 485] width 637 height 293
click at [689, 573] on span at bounding box center [687, 572] width 21 height 9
click at [606, 683] on button "Run Anyway (Off)" at bounding box center [615, 674] width 68 height 15
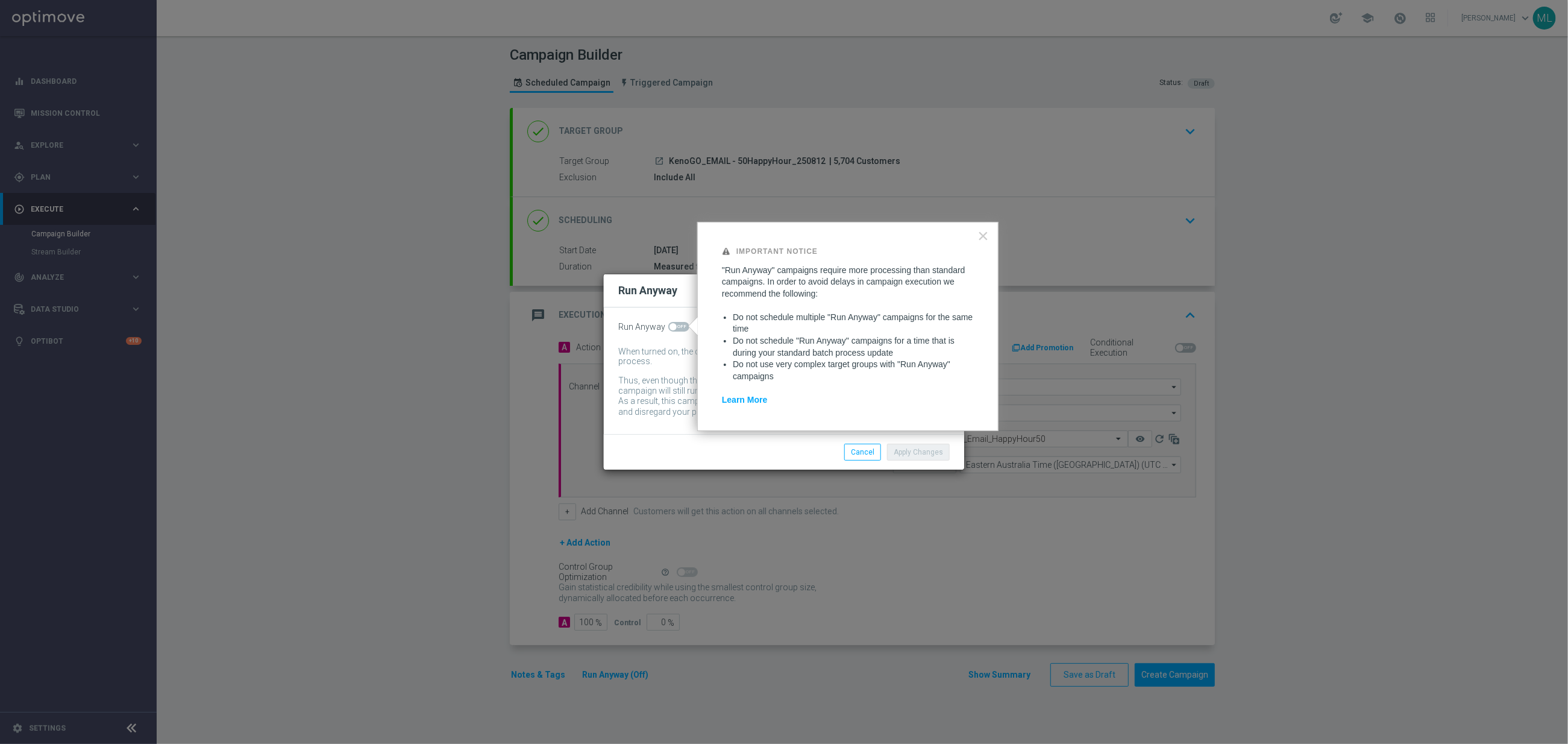
click at [683, 322] on span at bounding box center [678, 327] width 21 height 9
click at [683, 322] on input "checkbox" at bounding box center [678, 327] width 21 height 9
checkbox input "true"
click at [916, 450] on button "Apply Changes" at bounding box center [918, 452] width 63 height 17
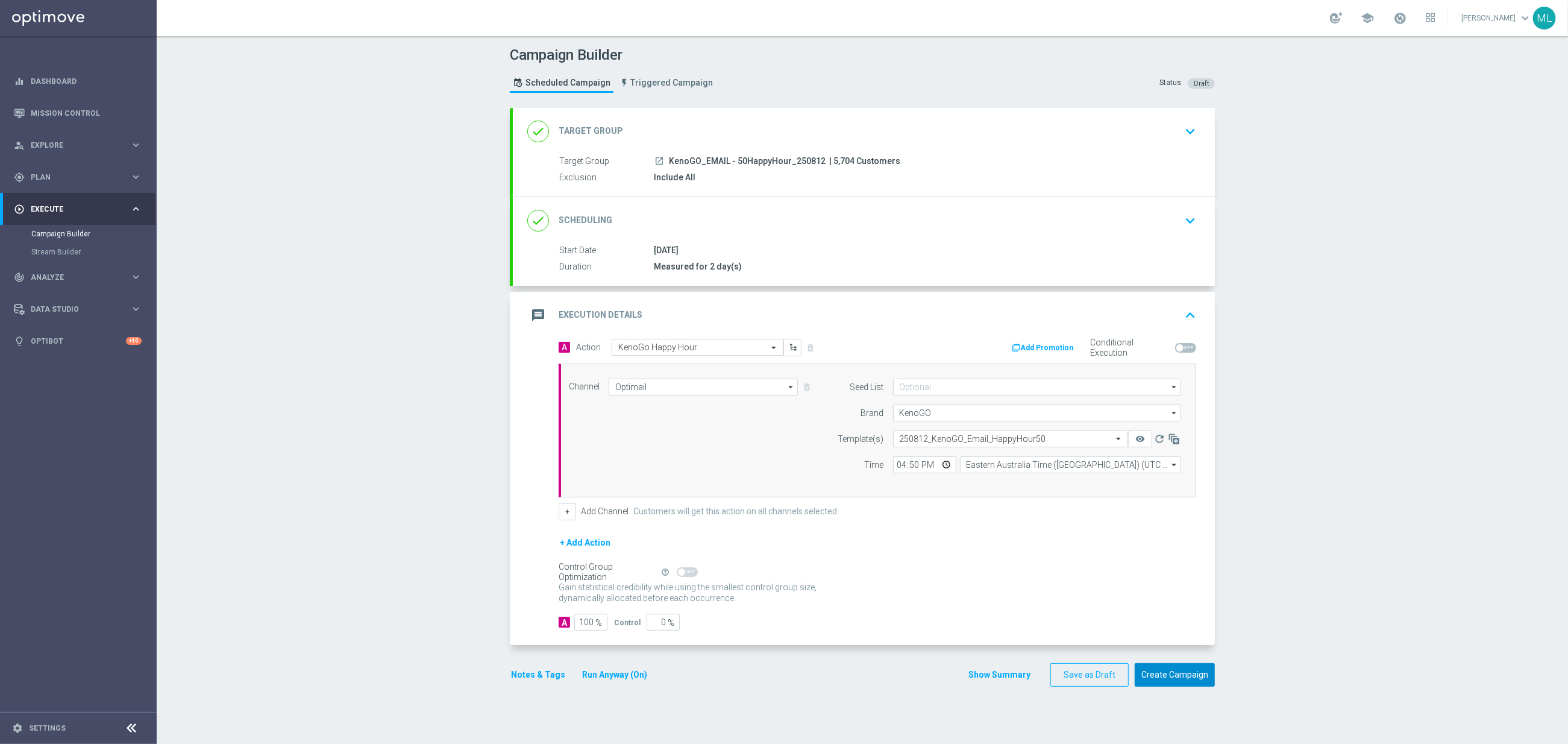
click at [1165, 680] on button "Create Campaign" at bounding box center [1174, 675] width 80 height 23
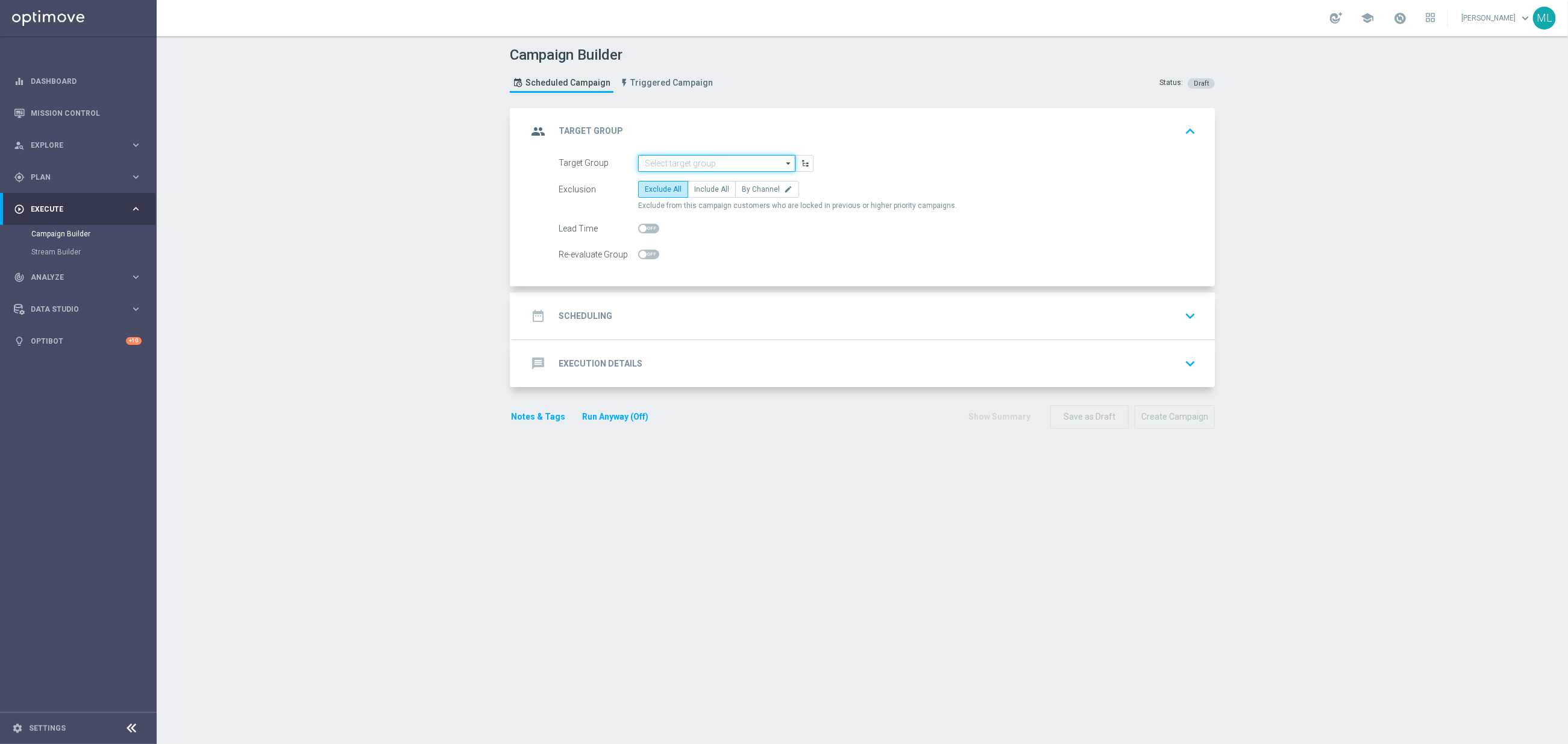
click at [710, 164] on input at bounding box center [716, 164] width 158 height 17
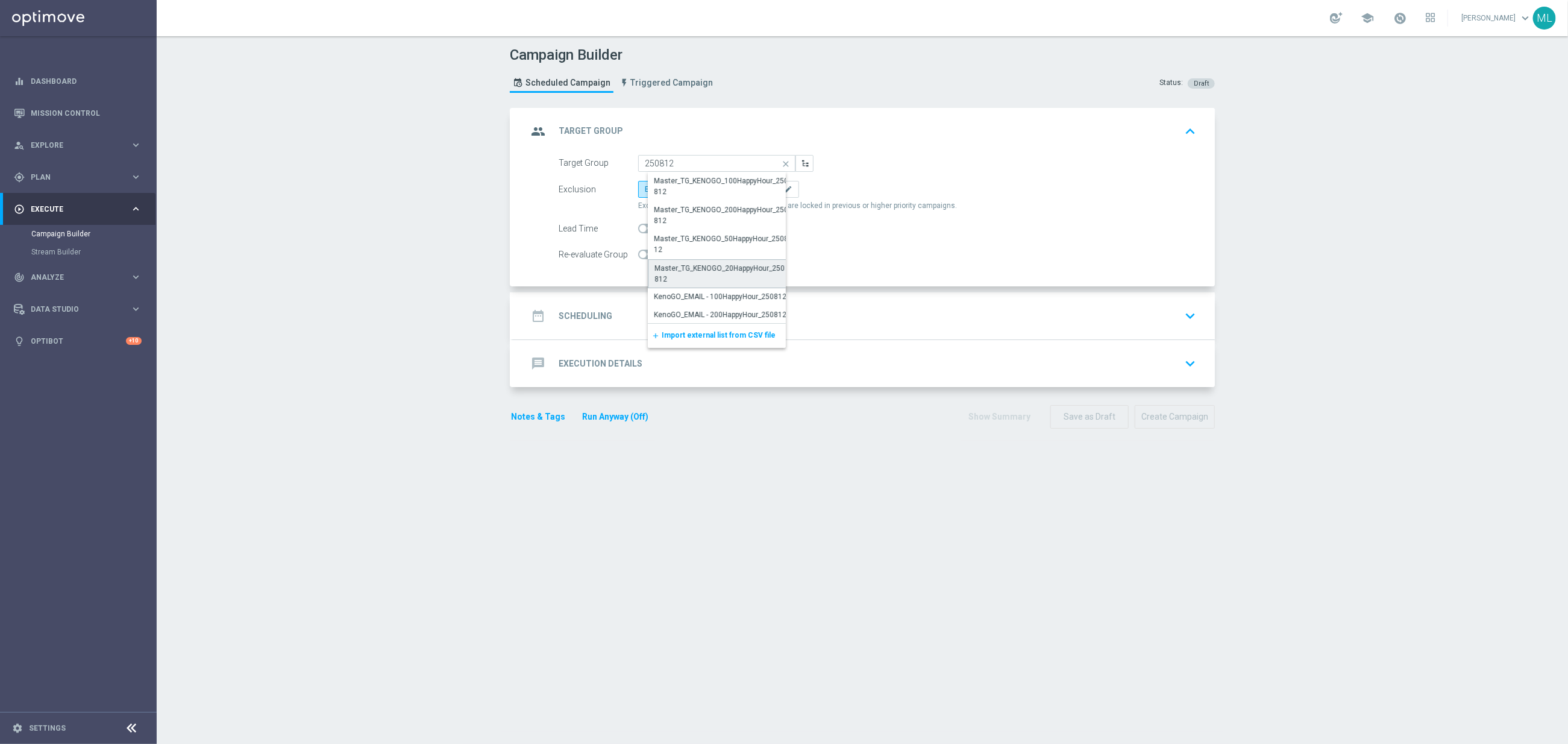
click at [748, 266] on div "Master_TG_KENOGO_20HappyHour_250812" at bounding box center [721, 273] width 134 height 22
type input "Master_TG_KENOGO_20HappyHour_250812"
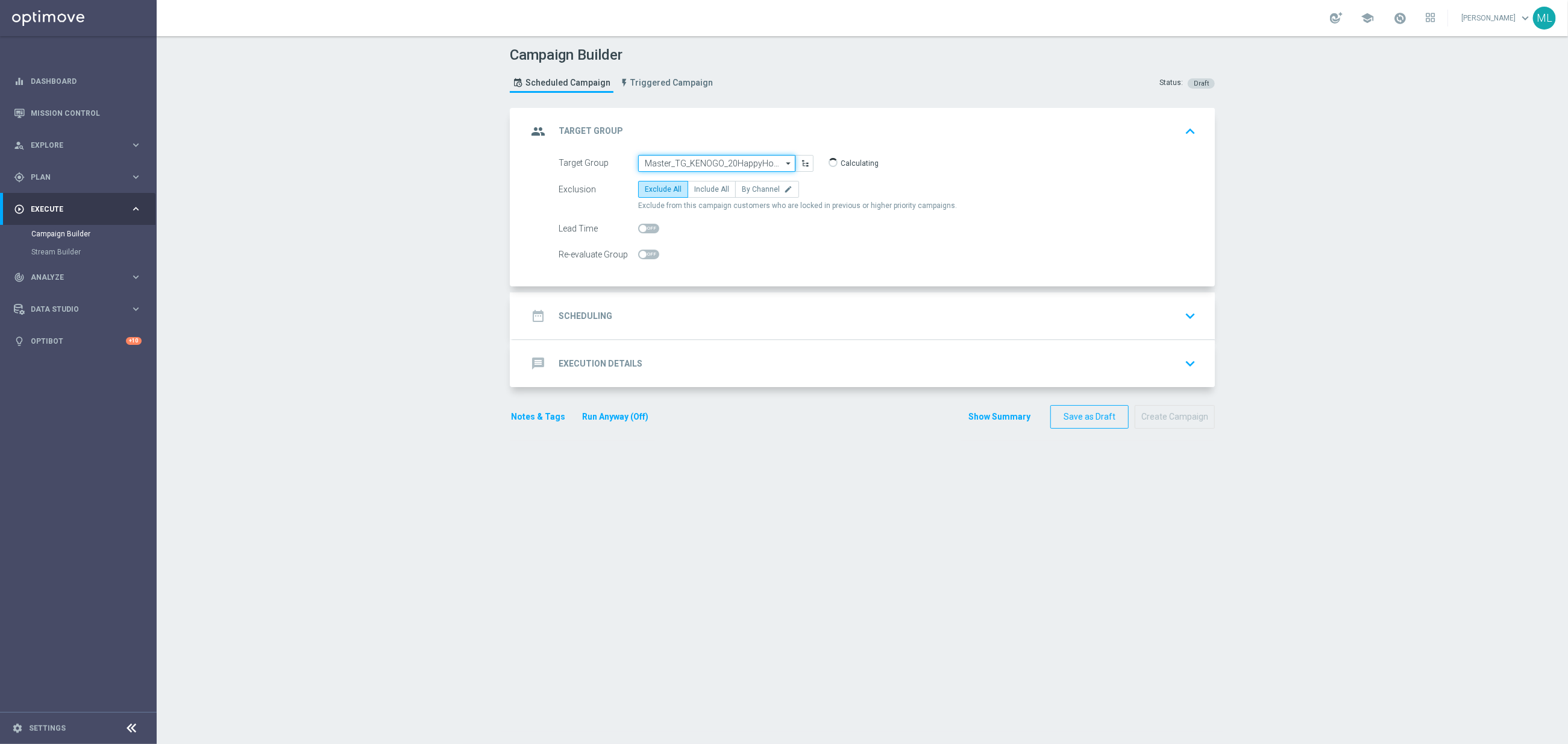
click at [707, 164] on input "Master_TG_KENOGO_20HappyHour_250812" at bounding box center [716, 164] width 158 height 17
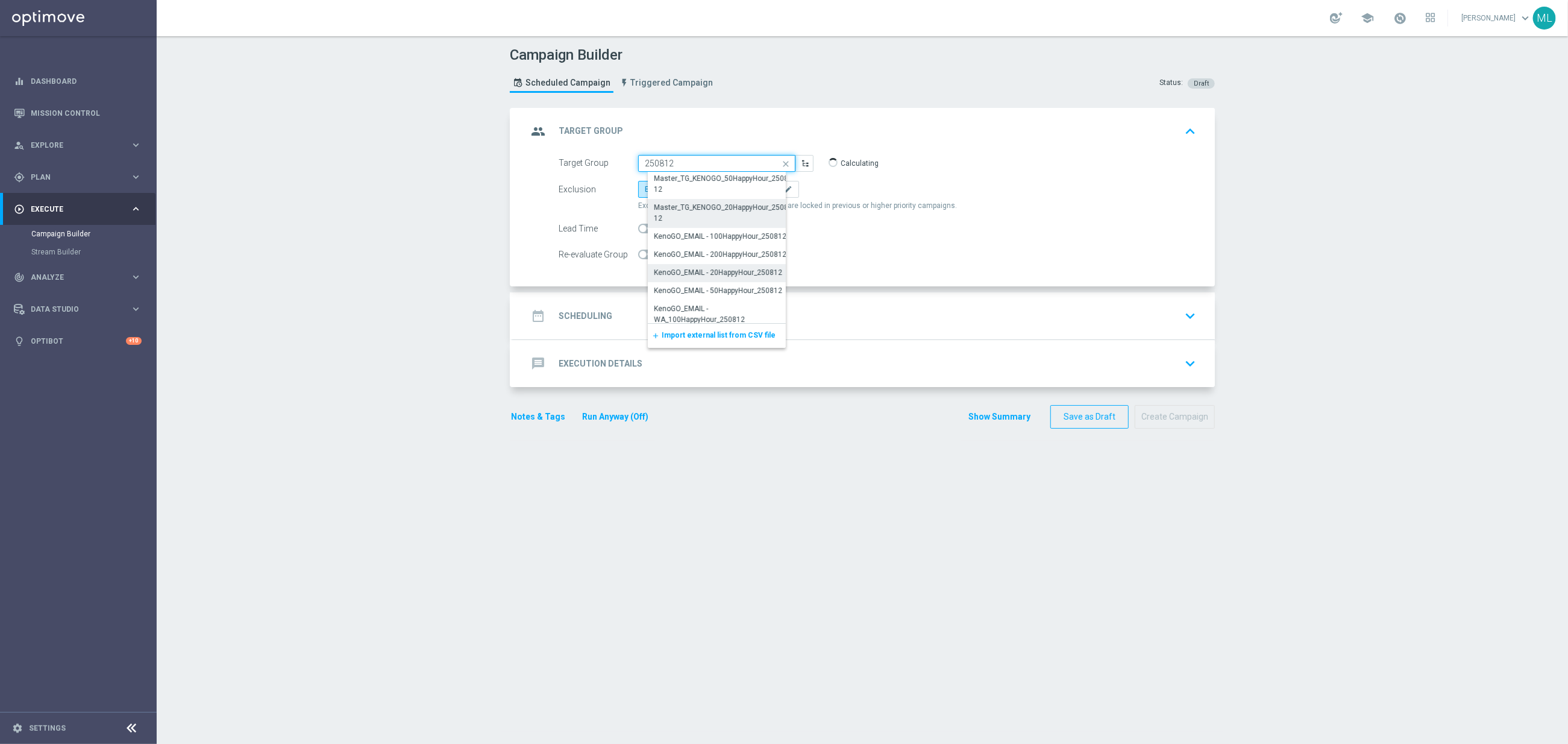
scroll to position [64, 0]
click at [737, 262] on div "KenoGO_EMAIL - 20HappyHour_250812" at bounding box center [722, 269] width 147 height 17
type input "KenoGO_EMAIL - 20HappyHour_250812"
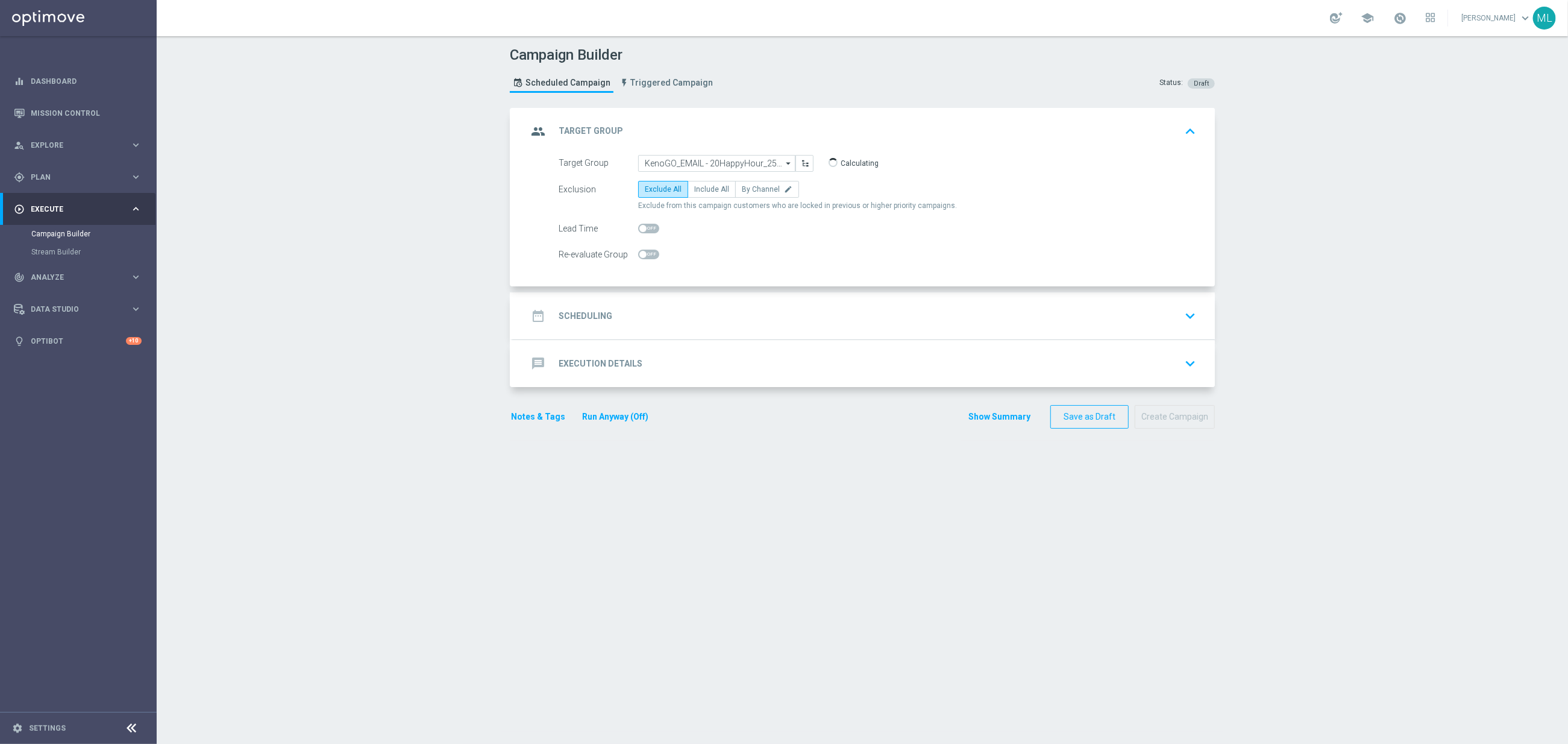
drag, startPoint x: 711, startPoint y: 186, endPoint x: 725, endPoint y: 244, distance: 59.7
click at [711, 187] on span "Include All" at bounding box center [711, 189] width 35 height 9
click at [702, 187] on input "Include All" at bounding box center [698, 191] width 8 height 8
radio input "true"
click at [719, 315] on div "date_range Scheduling keyboard_arrow_down" at bounding box center [863, 315] width 673 height 23
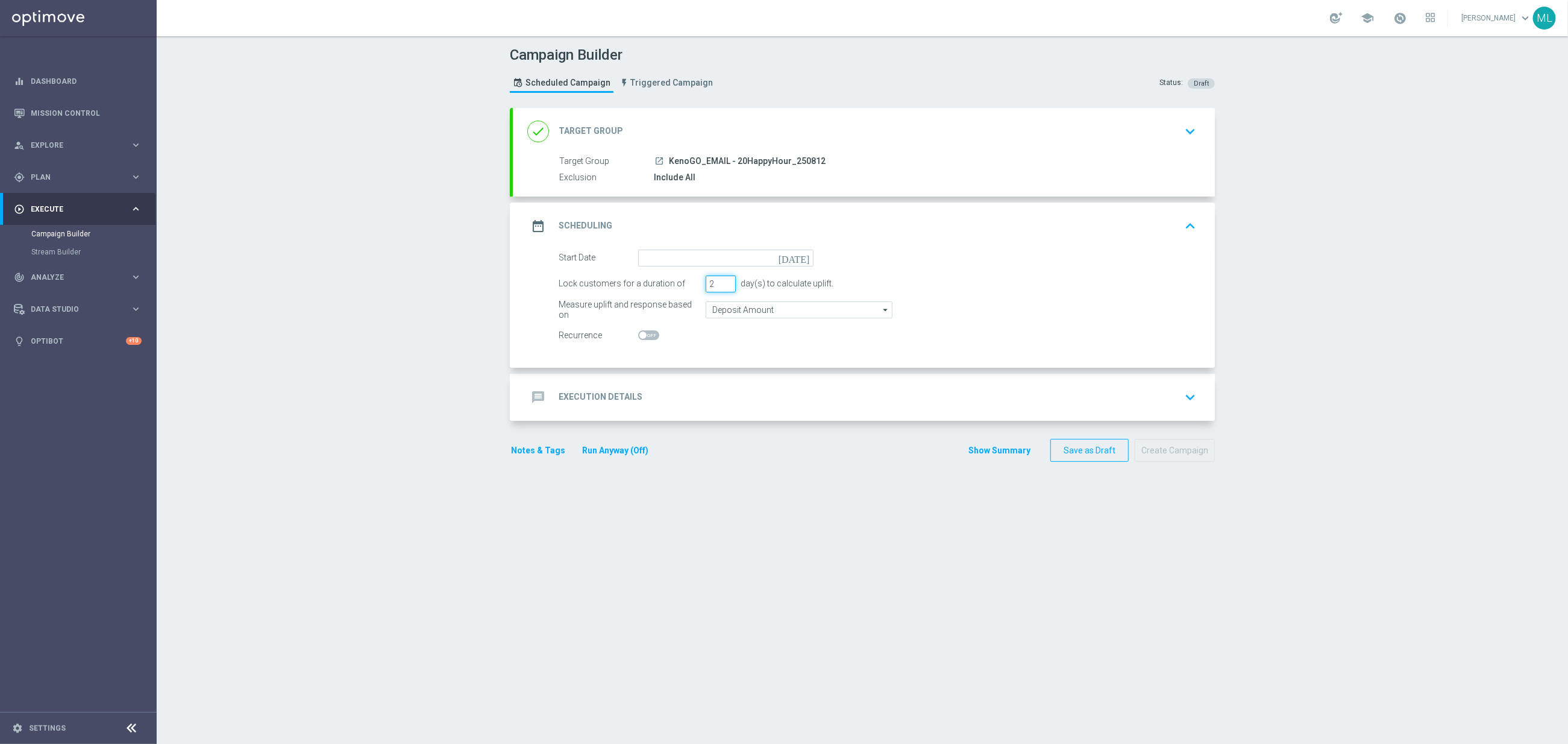
type input "2"
click at [729, 283] on input "2" at bounding box center [720, 284] width 30 height 17
click at [667, 265] on input at bounding box center [726, 258] width 175 height 17
click at [688, 360] on span "12" at bounding box center [687, 363] width 19 height 19
type input "[DATE]"
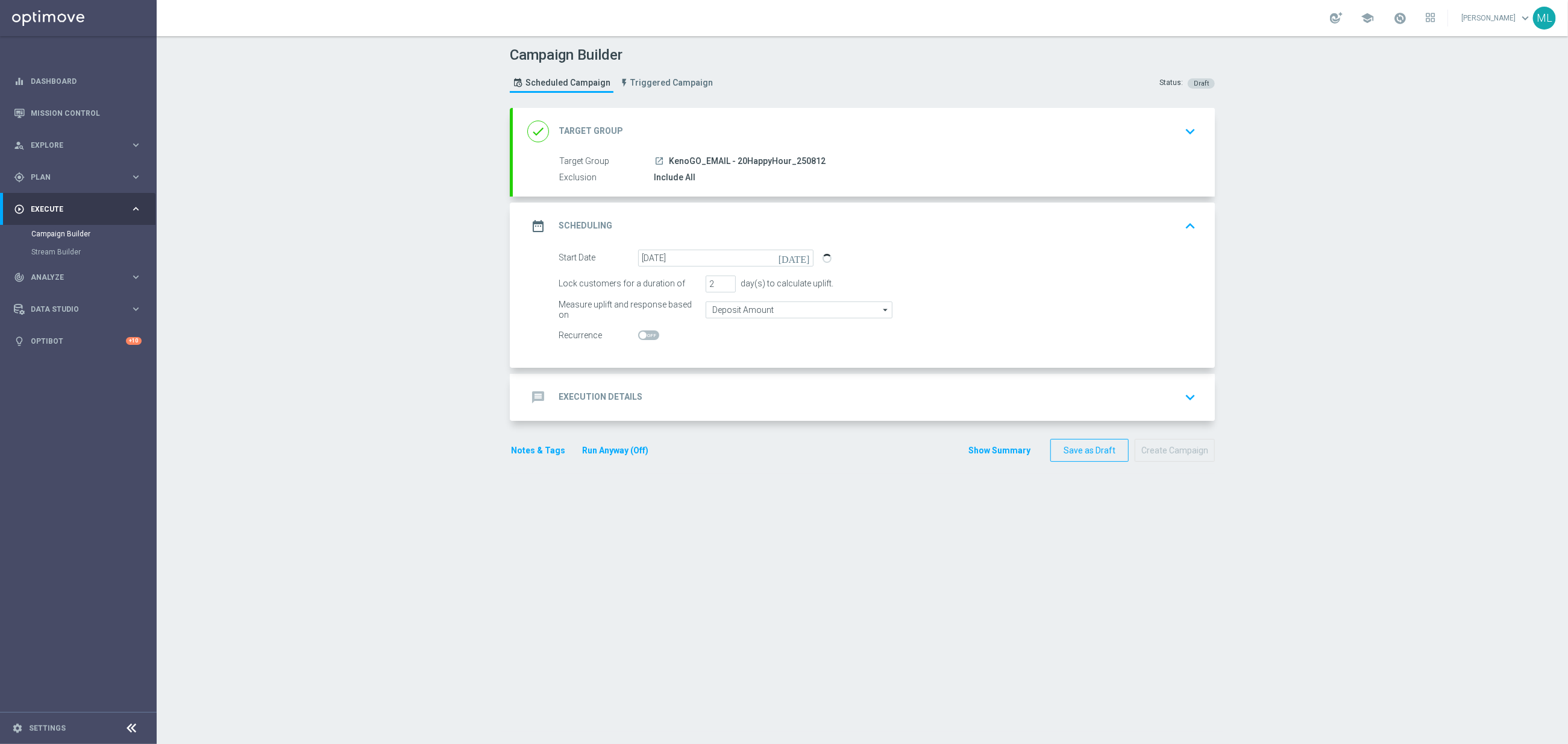
click at [776, 396] on div "message Execution Details keyboard_arrow_down" at bounding box center [863, 397] width 673 height 23
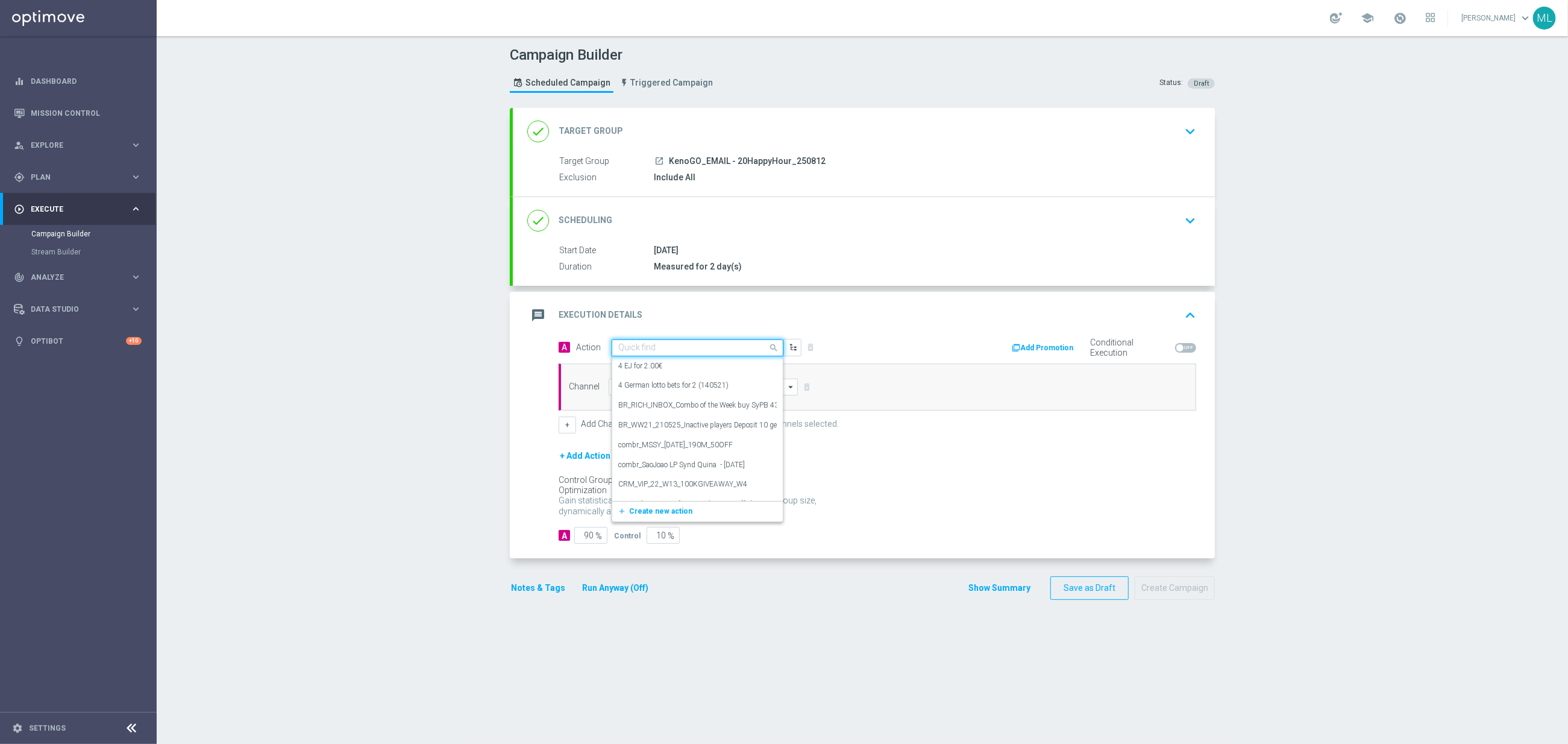
click at [665, 350] on input "text" at bounding box center [685, 348] width 134 height 10
type input "KenoGO Hap"
click at [678, 374] on label "KenoGo Happy Hour" at bounding box center [650, 368] width 65 height 10
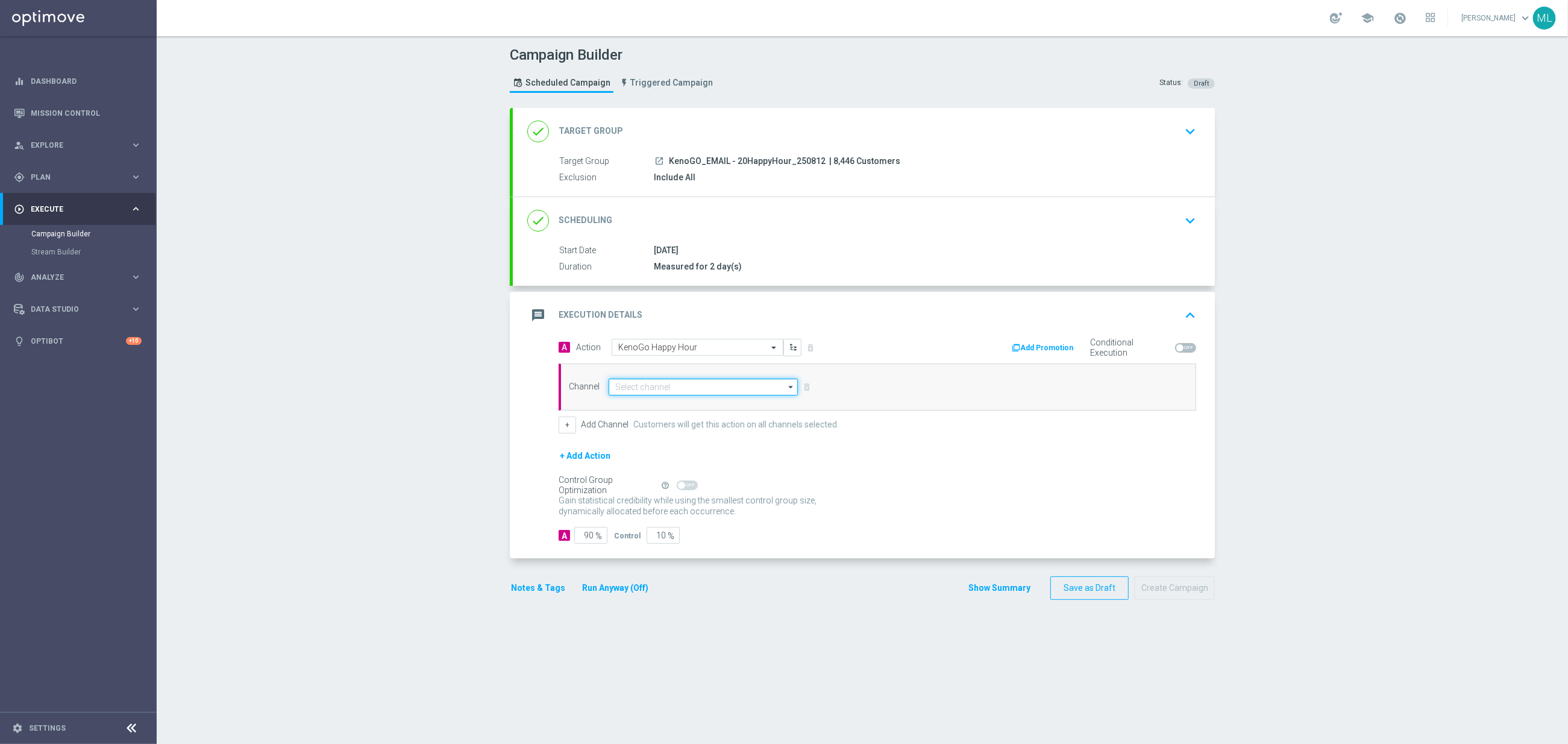
click at [744, 393] on input at bounding box center [703, 388] width 189 height 17
click at [692, 439] on div "Optimail" at bounding box center [707, 441] width 179 height 17
type input "Optimail"
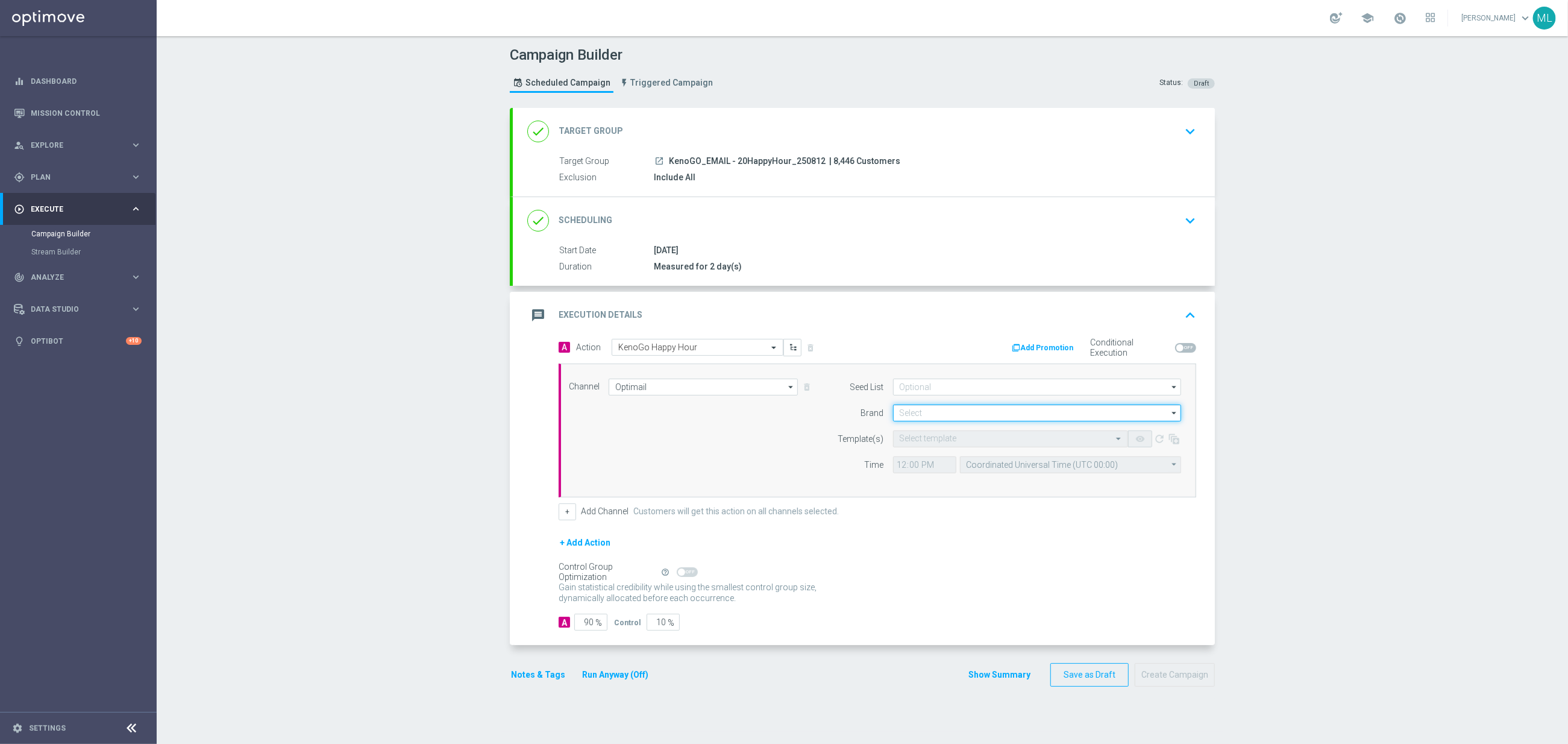
click at [980, 419] on input at bounding box center [1036, 413] width 288 height 17
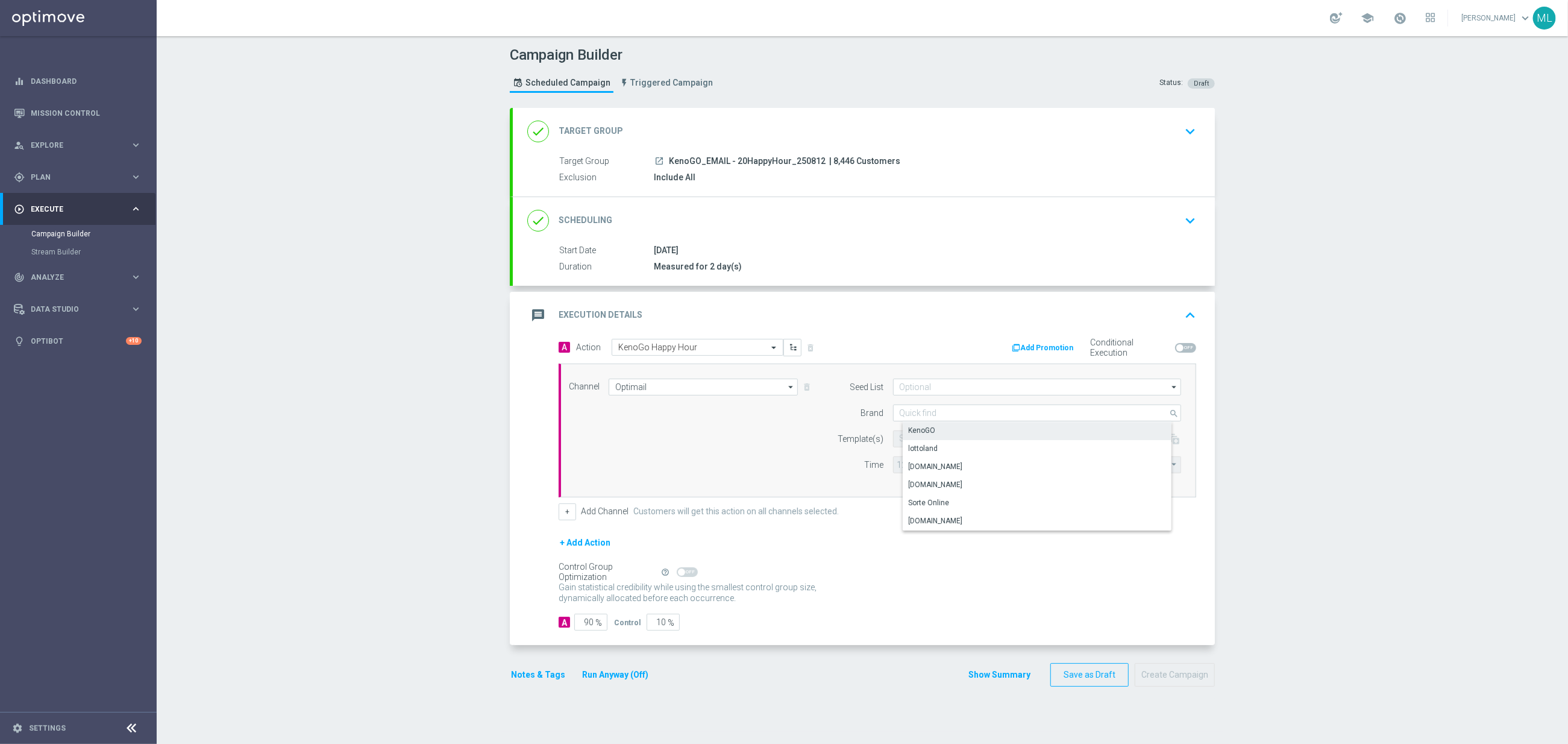
click at [977, 430] on div "KenoGO" at bounding box center [1047, 430] width 289 height 17
type input "KenoGO"
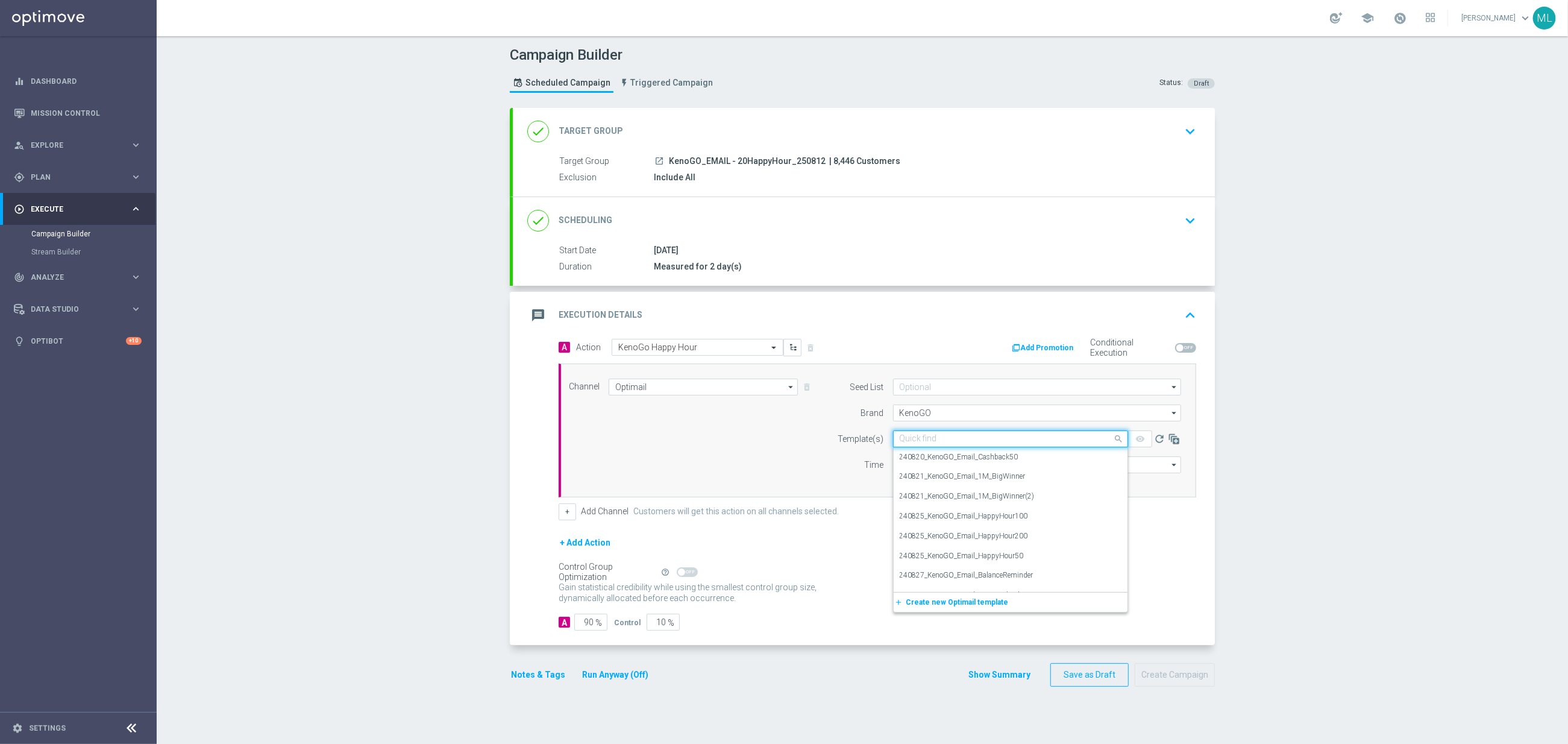
click at [949, 440] on input "text" at bounding box center [998, 439] width 198 height 10
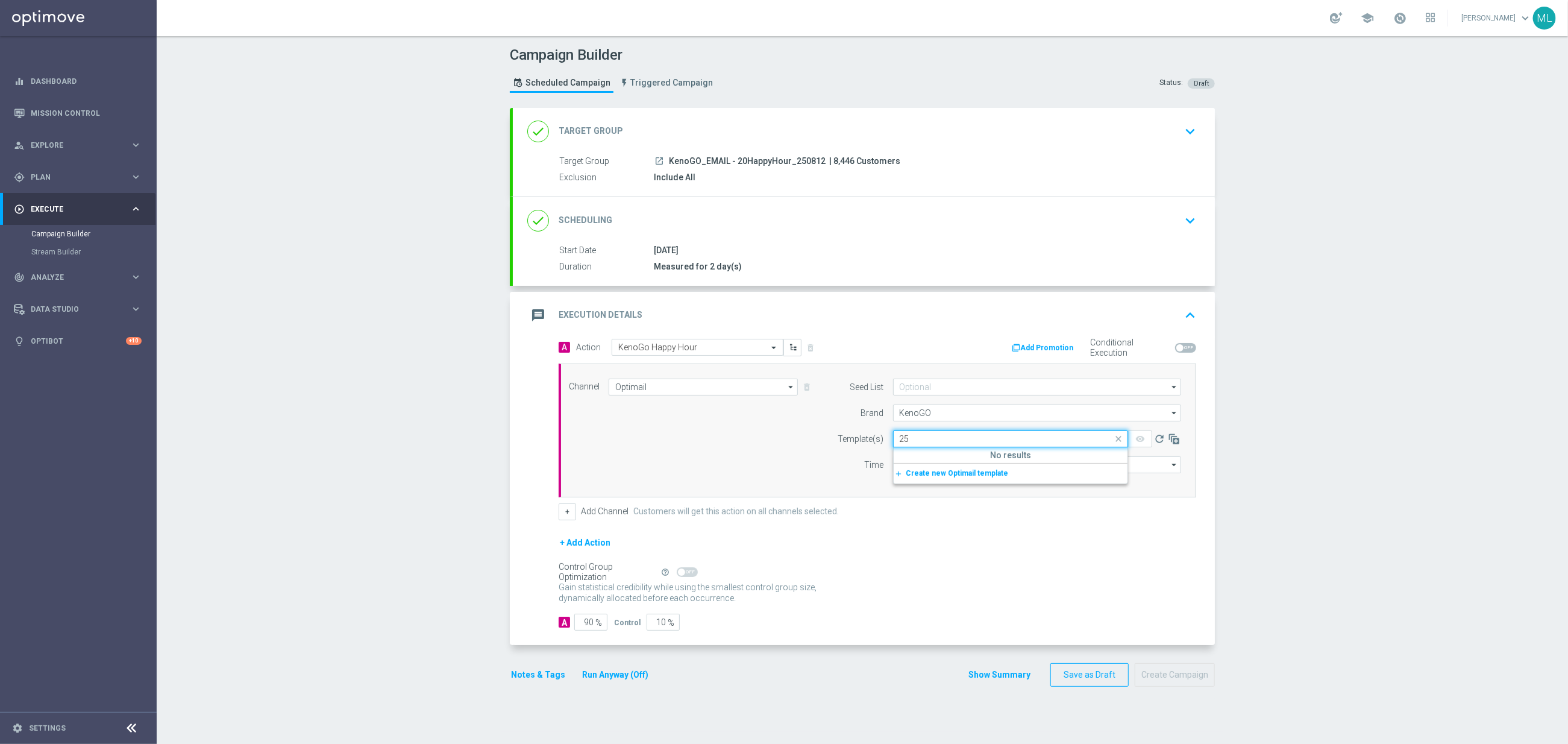
type input "2"
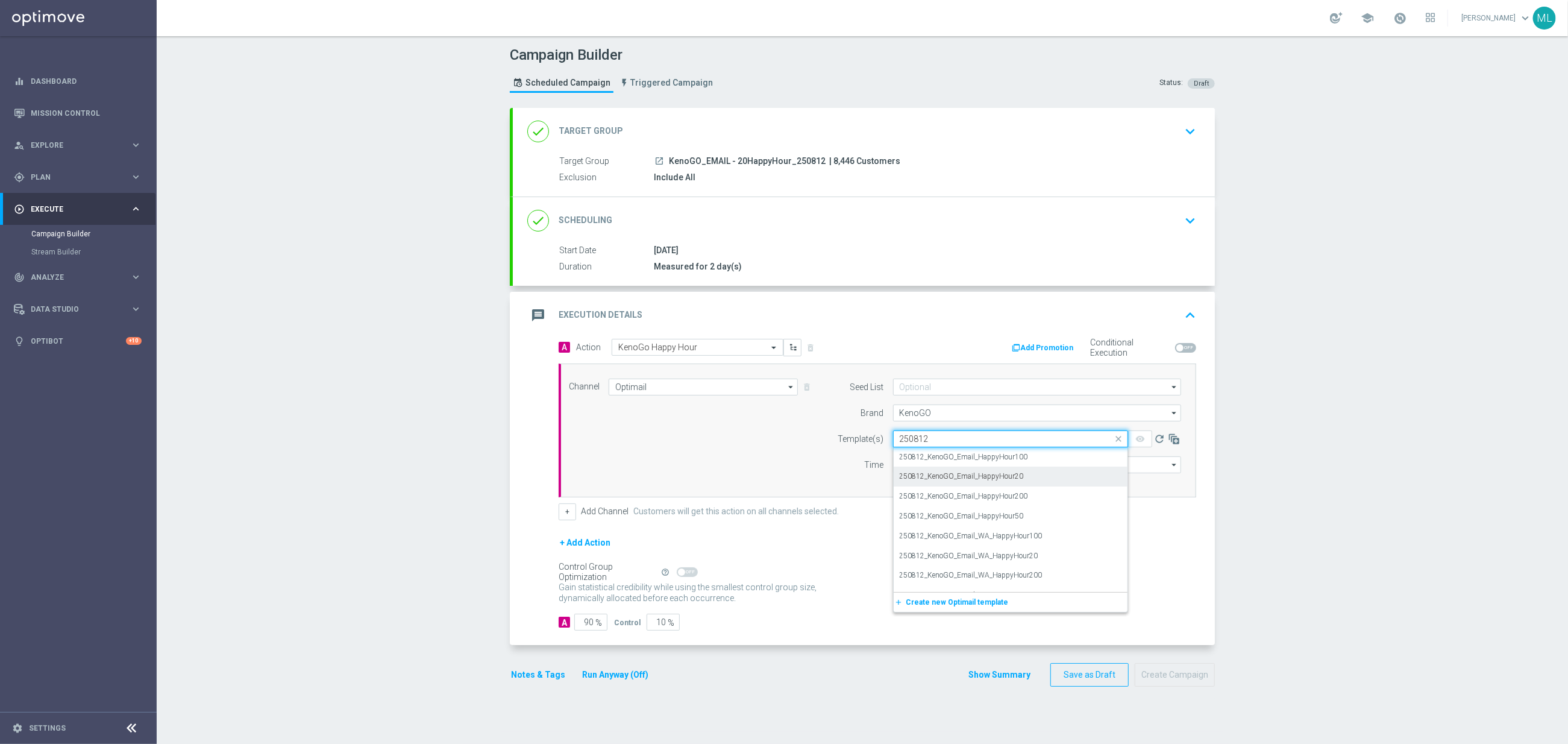
click at [985, 476] on label "250812_KenoGO_Email_HappyHour20" at bounding box center [962, 476] width 124 height 10
type input "250812"
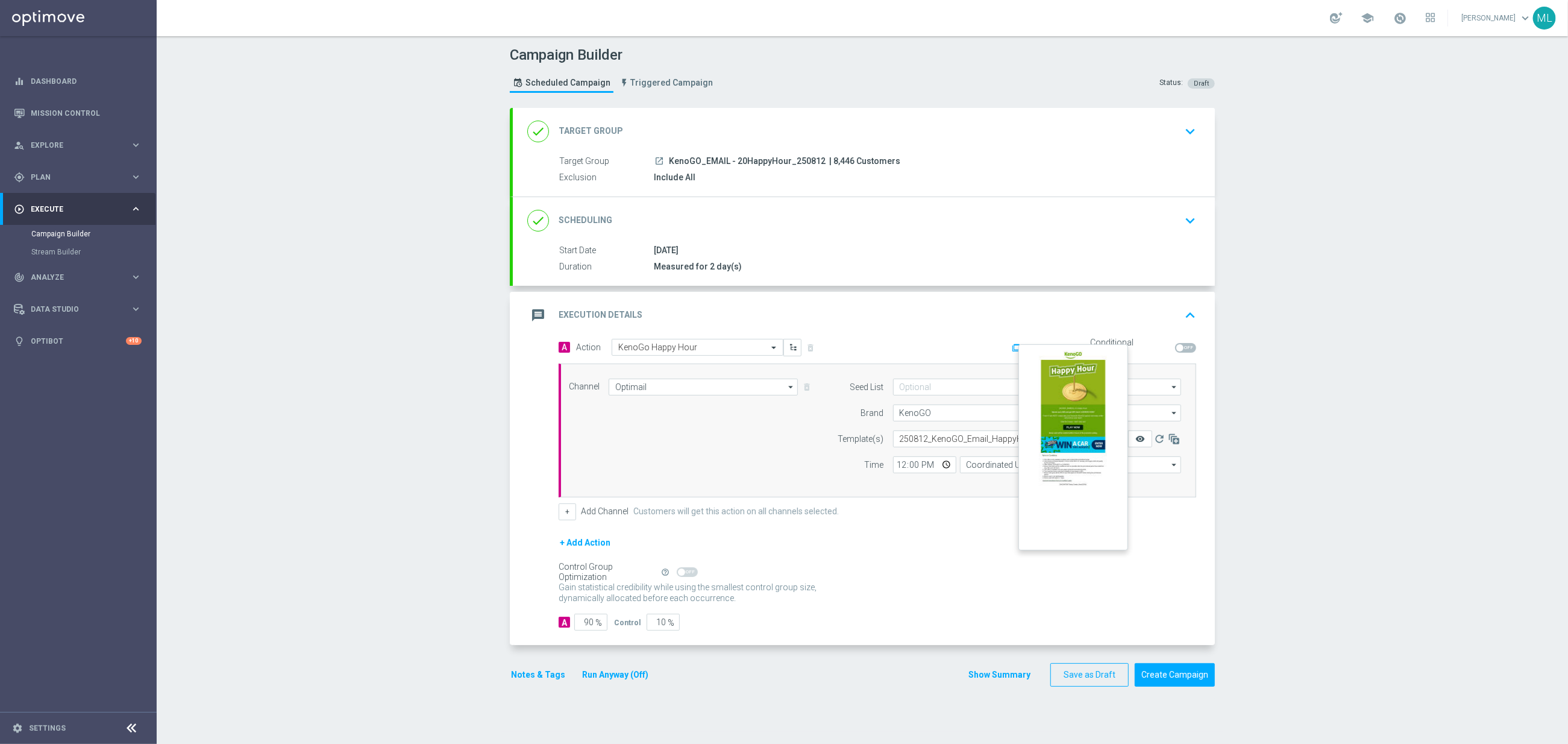
click at [1136, 440] on icon "remove_red_eye" at bounding box center [1140, 439] width 9 height 9
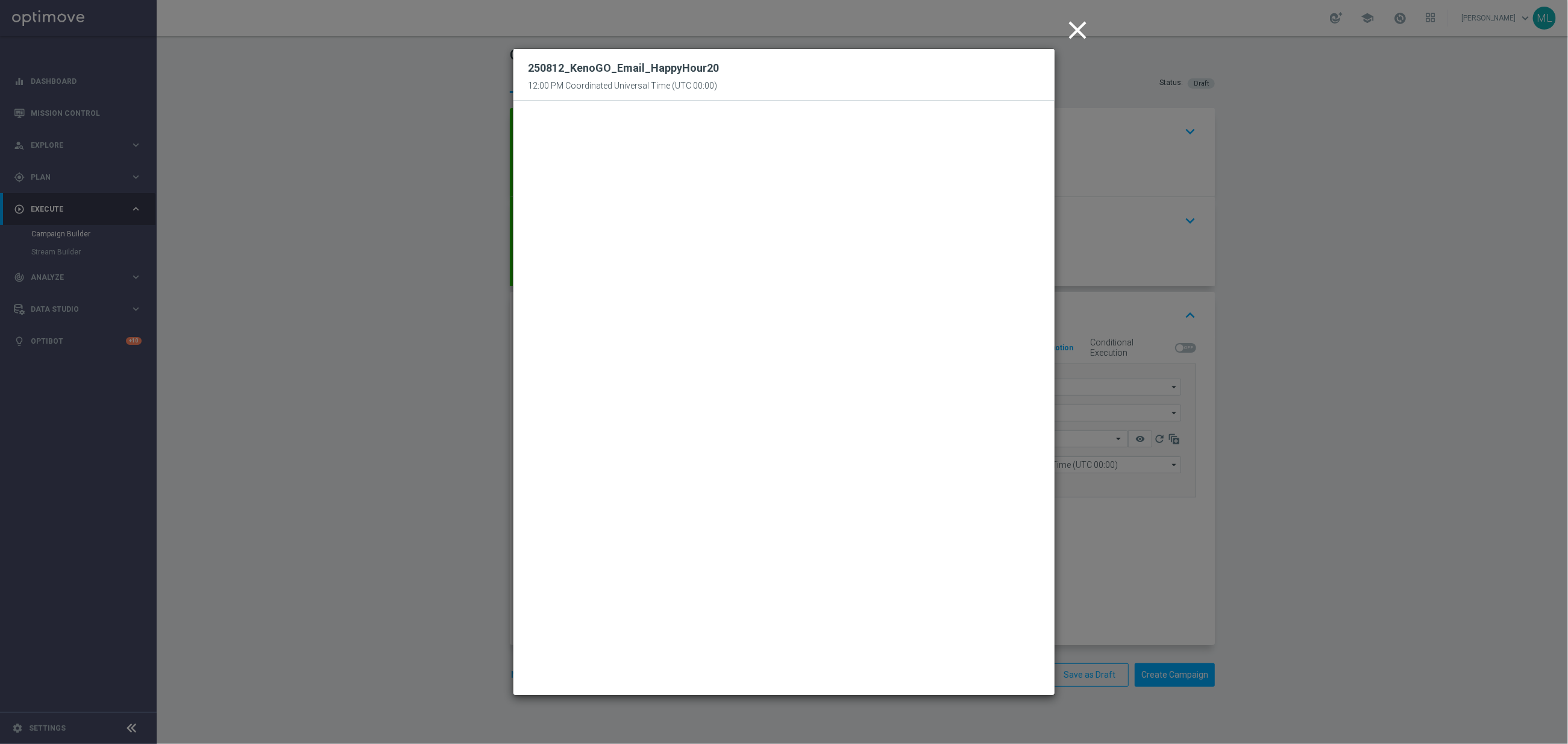
click at [1076, 28] on icon "close" at bounding box center [1077, 30] width 30 height 30
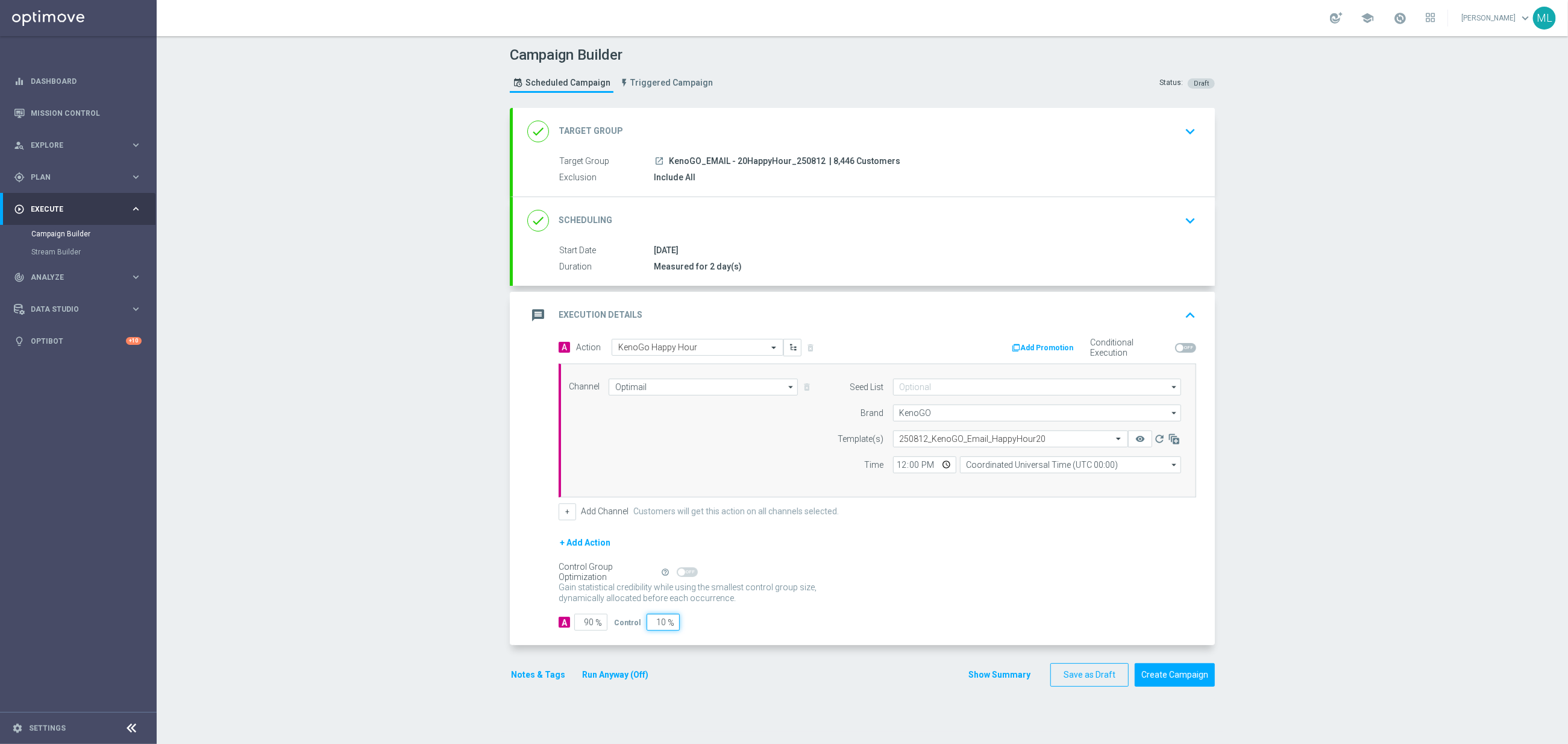
drag, startPoint x: 658, startPoint y: 623, endPoint x: 650, endPoint y: 624, distance: 8.1
click at [650, 624] on input "10" at bounding box center [663, 622] width 33 height 17
click at [660, 628] on input "10" at bounding box center [663, 622] width 33 height 17
click at [659, 628] on input "10" at bounding box center [663, 622] width 33 height 17
type input "0"
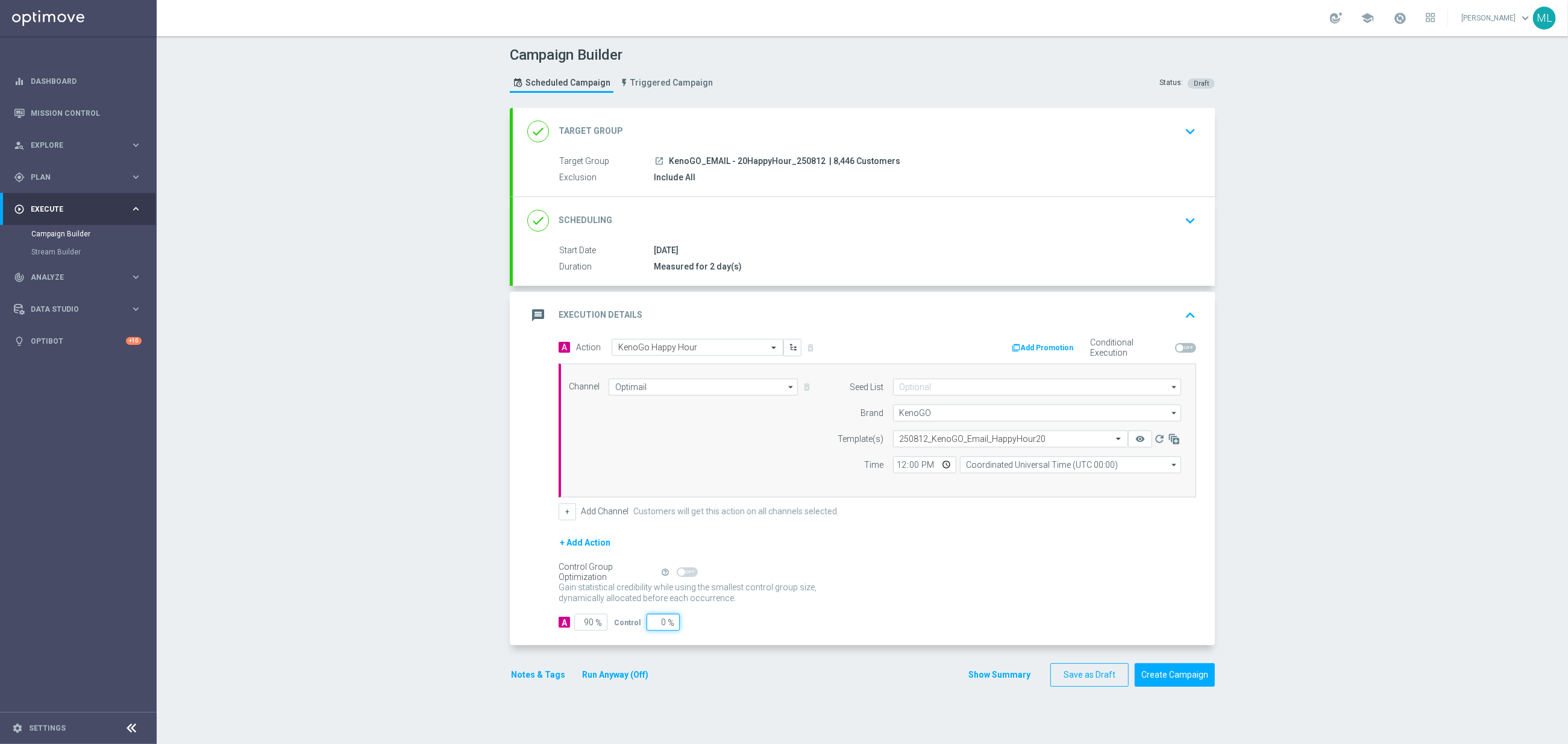
type input "100"
type input "0"
click at [635, 676] on button "Run Anyway (Off)" at bounding box center [615, 674] width 68 height 15
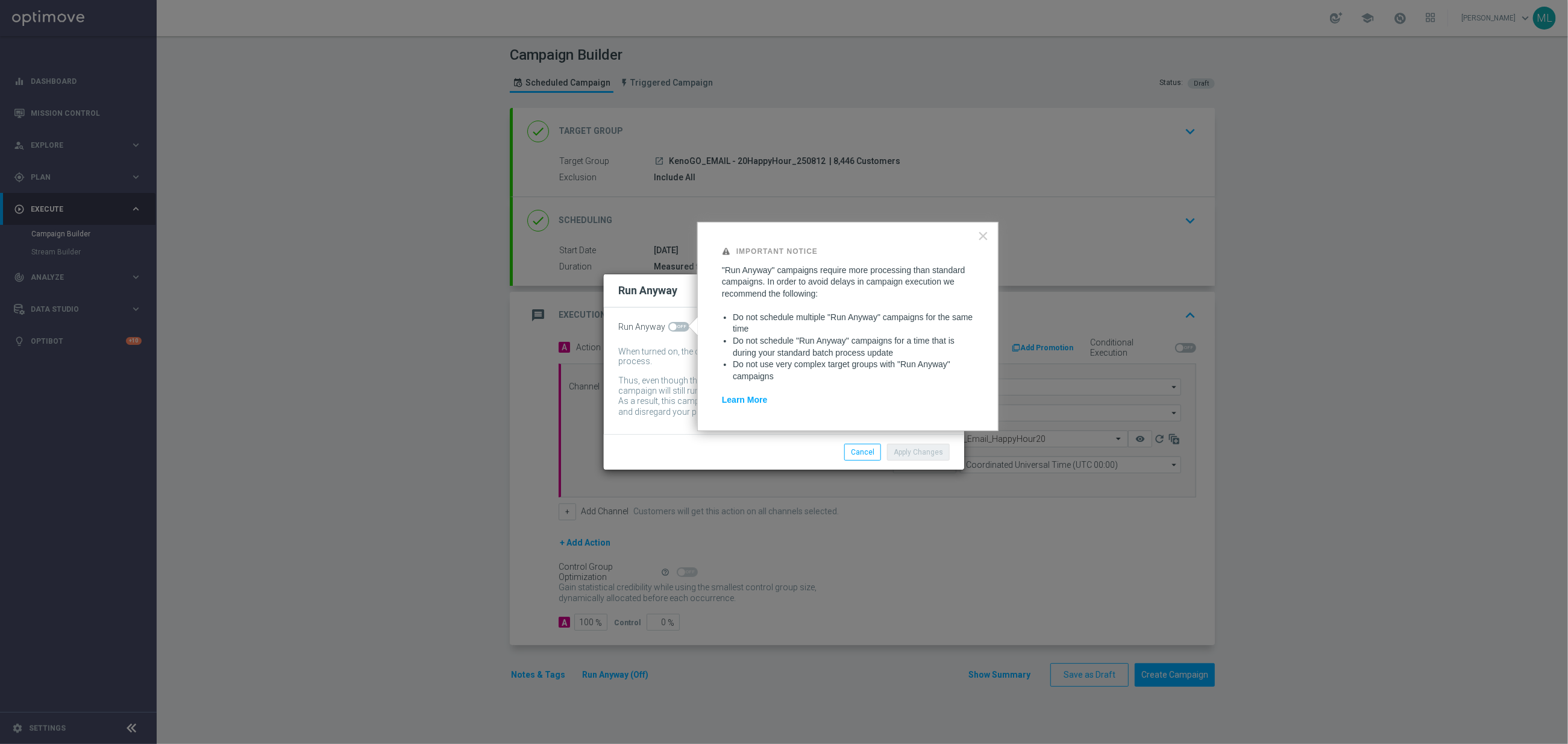
drag, startPoint x: 681, startPoint y: 325, endPoint x: 738, endPoint y: 352, distance: 63.1
click at [682, 325] on span at bounding box center [678, 327] width 21 height 9
click at [682, 325] on input "checkbox" at bounding box center [678, 327] width 21 height 9
checkbox input "true"
click at [914, 450] on button "Apply Changes" at bounding box center [918, 452] width 63 height 17
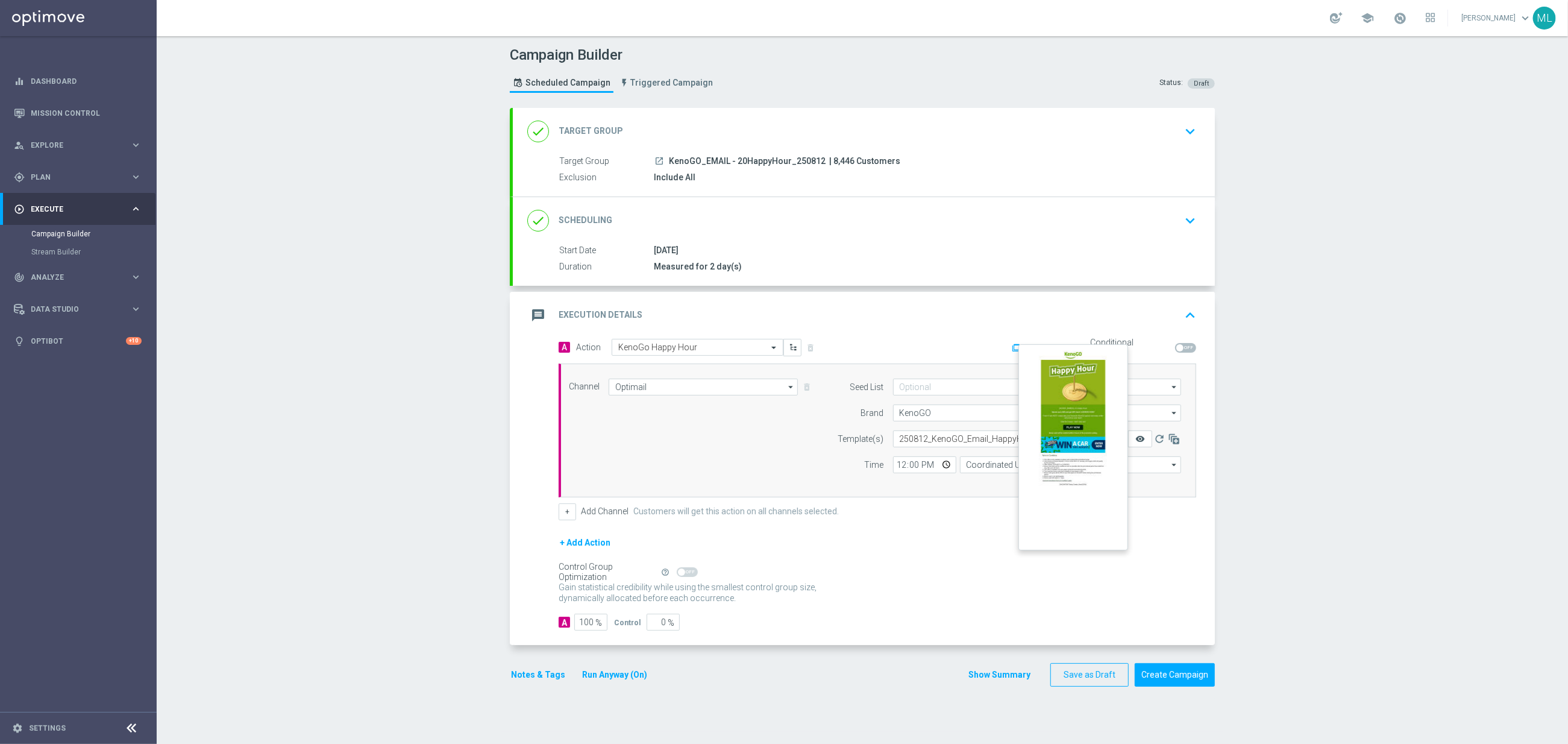
click at [1138, 443] on icon "remove_red_eye" at bounding box center [1140, 439] width 9 height 9
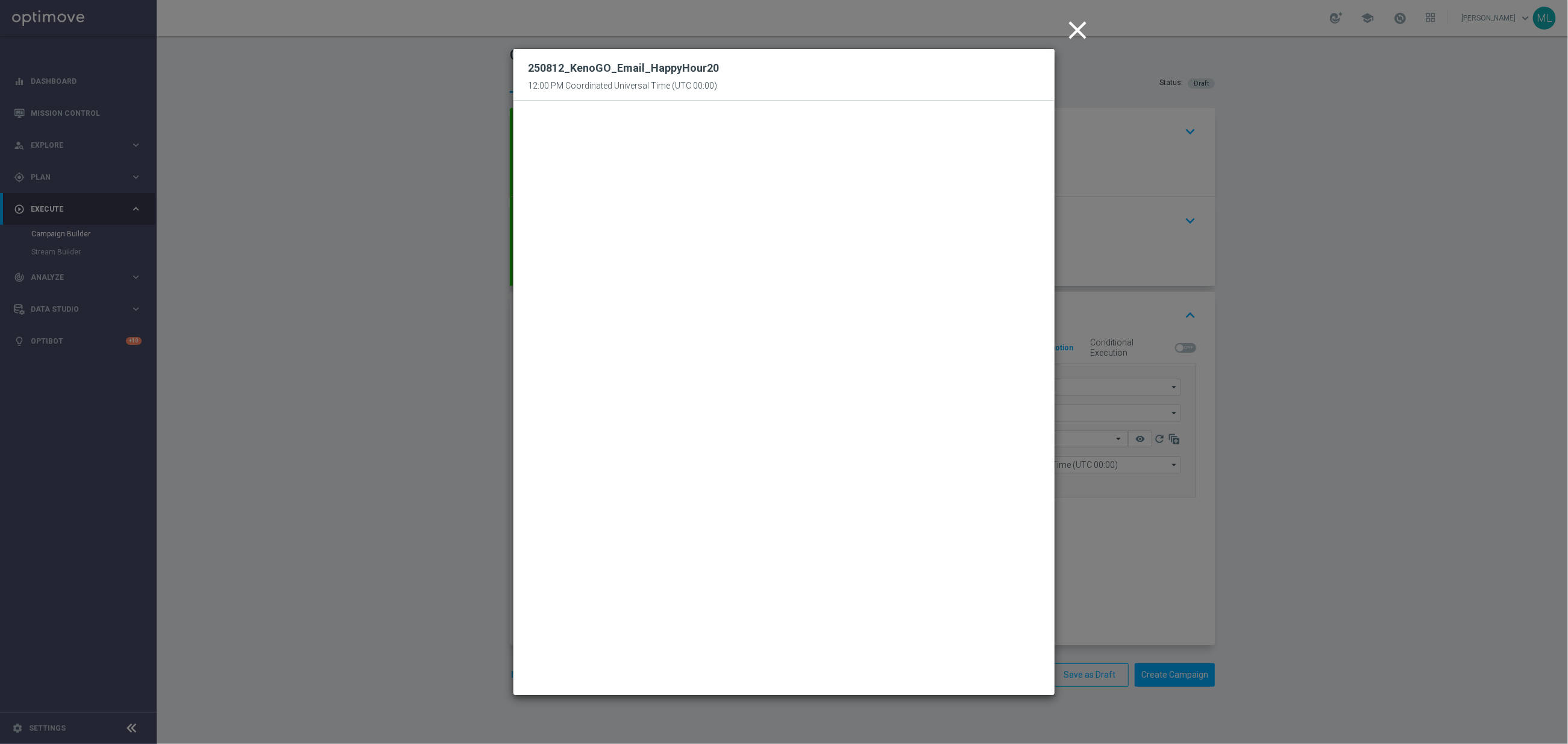
click at [1081, 27] on icon "close" at bounding box center [1077, 30] width 30 height 30
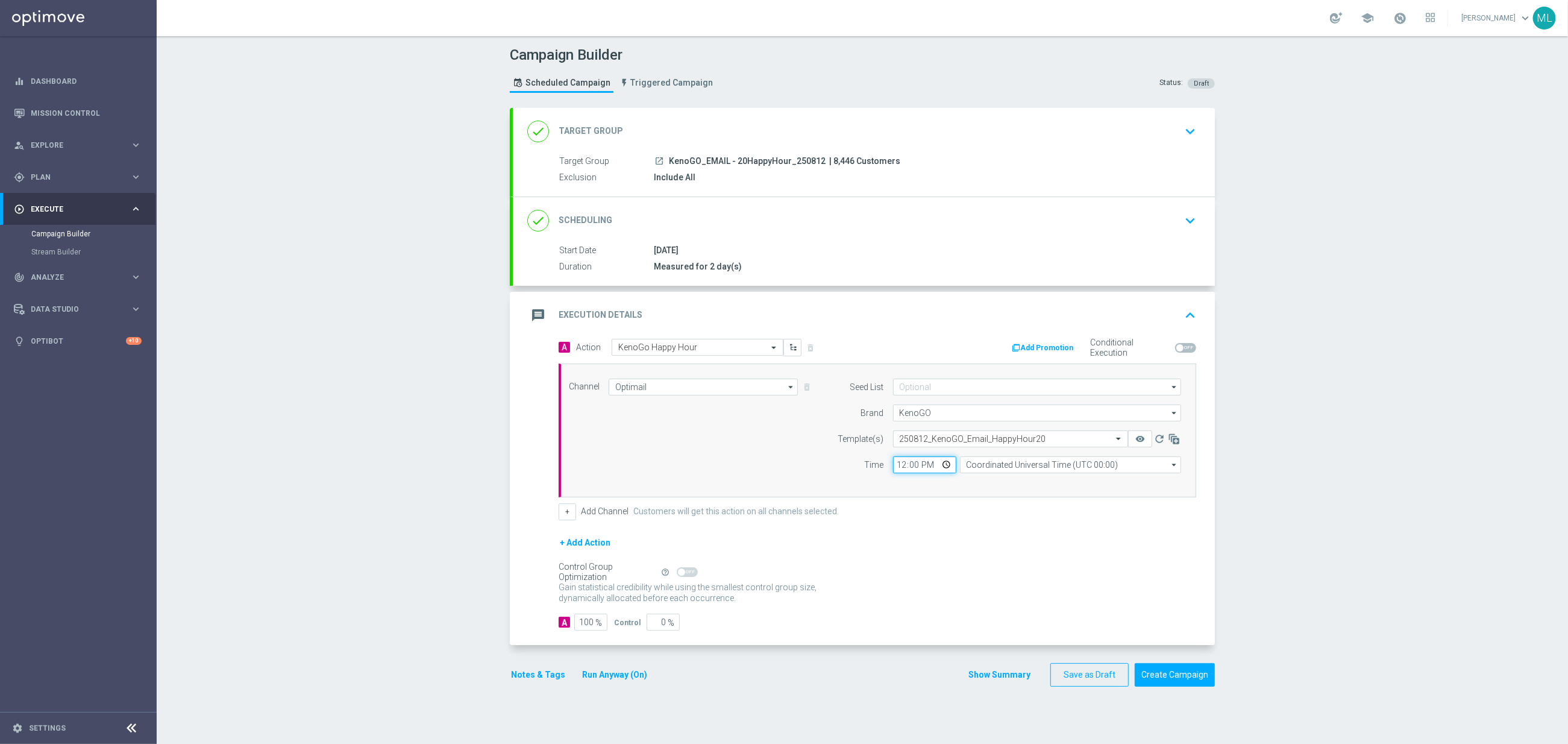
click at [900, 466] on input "12:00" at bounding box center [924, 465] width 64 height 17
type input "16:55"
click at [942, 495] on div "Channel Optimail Optimail arrow_drop_down Show Selected 1 of 26 Silverpop" at bounding box center [877, 430] width 637 height 134
click at [1004, 468] on input "Coordinated Universal Time (UTC 00:00)" at bounding box center [1070, 465] width 221 height 17
click at [1037, 487] on div "Eastern Australia Time ([GEOGRAPHIC_DATA]) (UTC +10:00)" at bounding box center [1074, 482] width 198 height 11
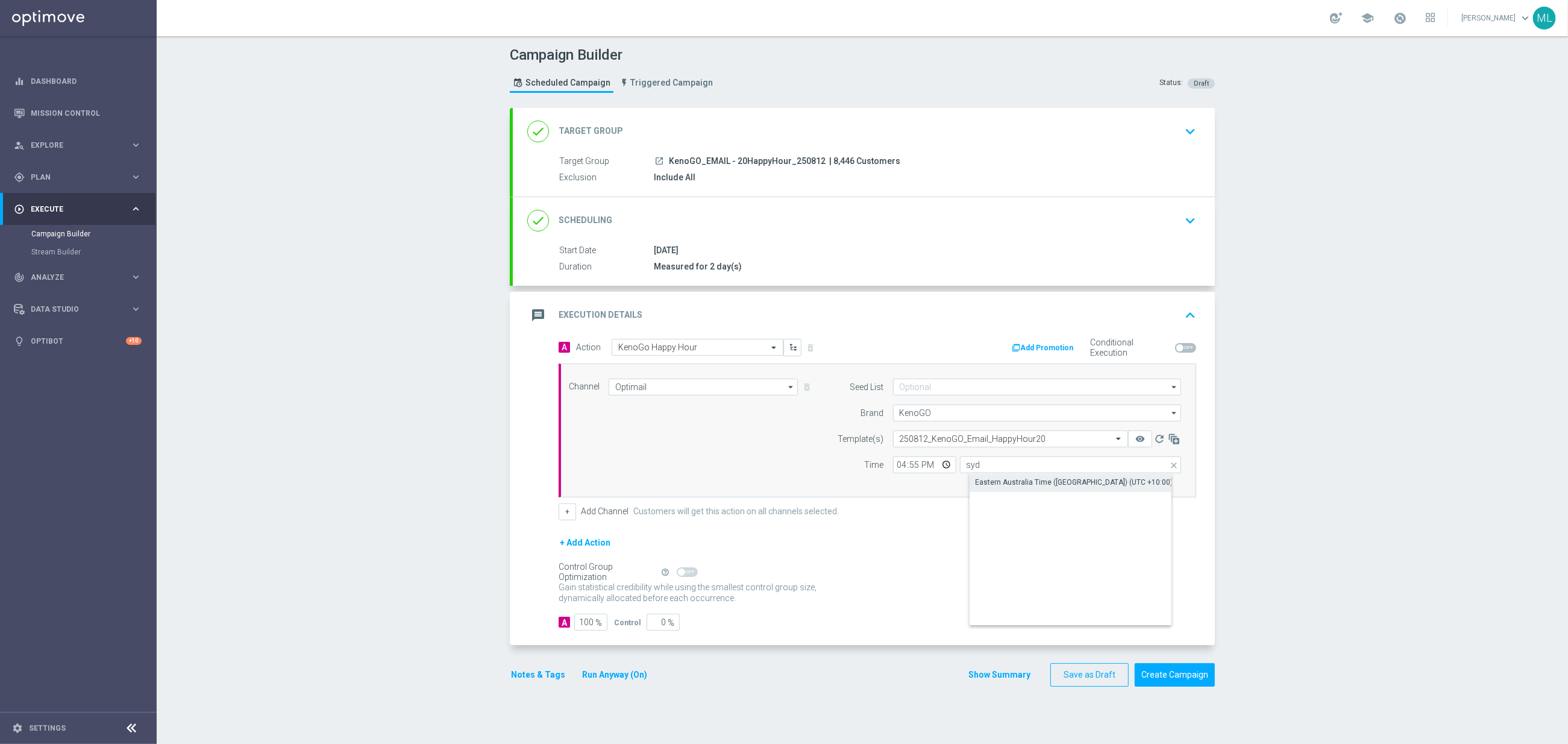
type input "Eastern Australia Time ([GEOGRAPHIC_DATA]) (UTC +10:00)"
click at [1178, 680] on button "Create Campaign" at bounding box center [1174, 675] width 80 height 23
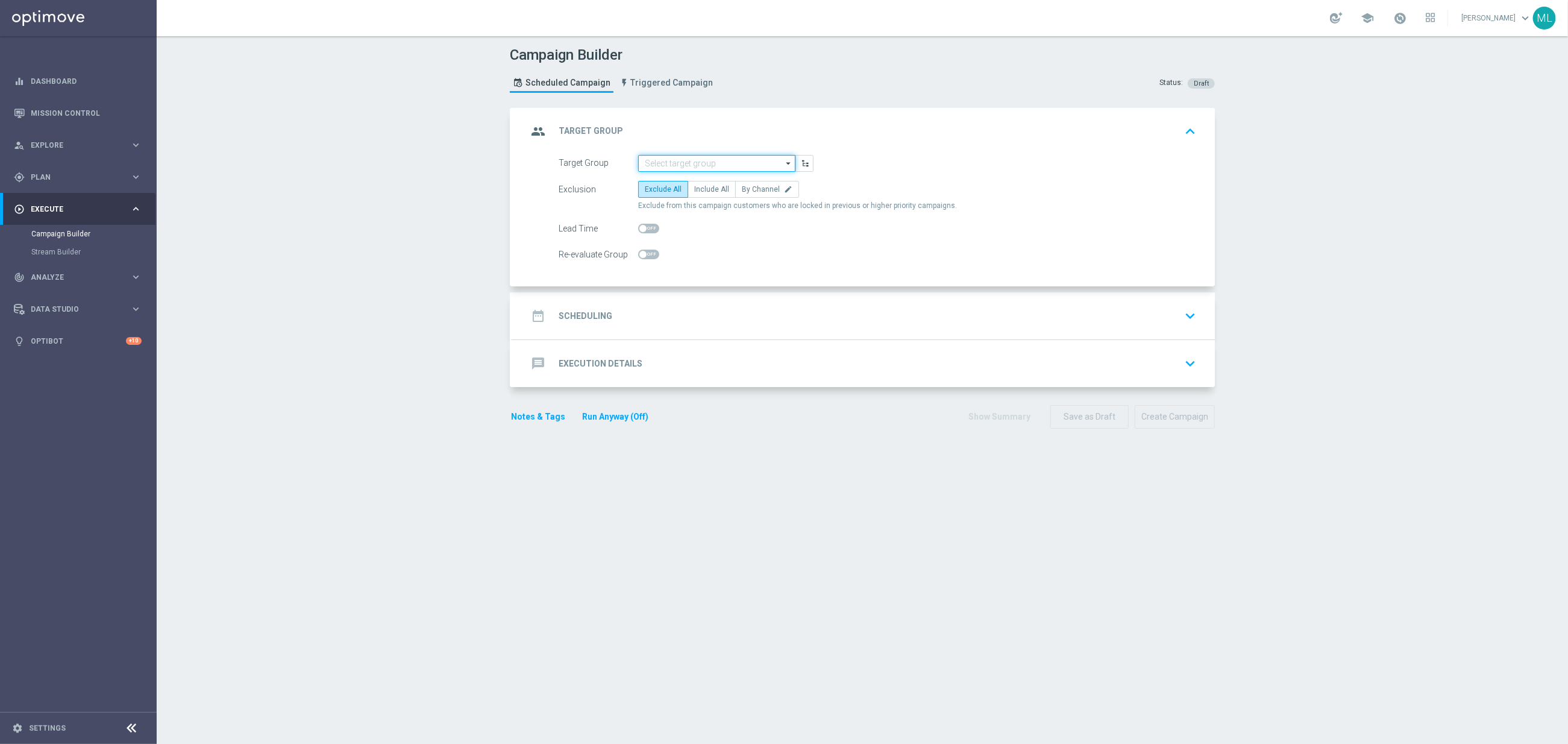
click at [671, 160] on input at bounding box center [716, 164] width 158 height 17
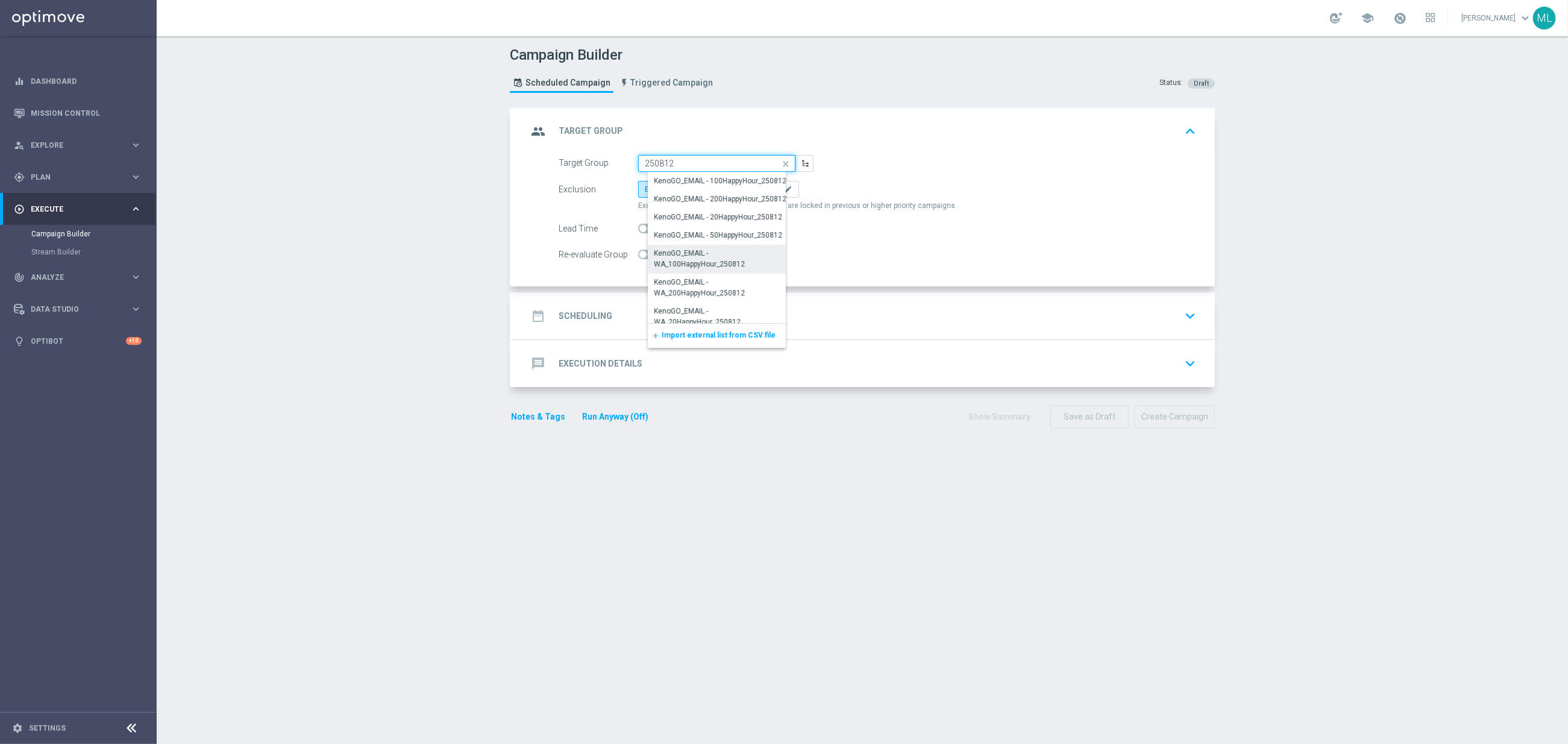
scroll to position [118, 0]
click at [734, 287] on div "KenoGO_EMAIL - WA_200HappyHour_250812" at bounding box center [721, 286] width 134 height 22
type input "KenoGO_EMAIL - WA_200HappyHour_250812"
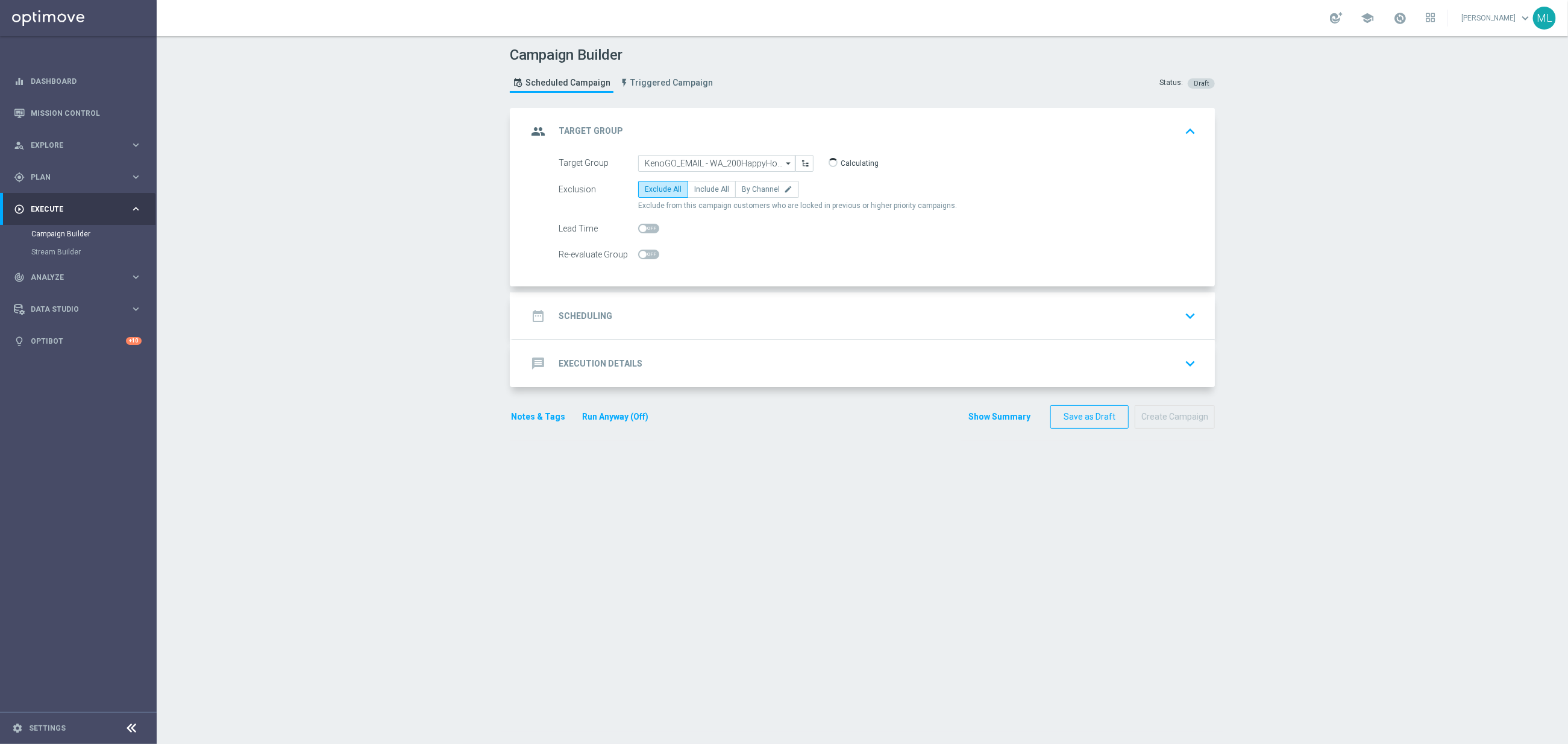
drag, startPoint x: 710, startPoint y: 195, endPoint x: 713, endPoint y: 236, distance: 41.1
click at [710, 195] on label "Include All" at bounding box center [712, 189] width 48 height 17
click at [702, 195] on input "Include All" at bounding box center [698, 191] width 8 height 8
radio input "true"
click at [699, 325] on div "date_range Scheduling keyboard_arrow_down" at bounding box center [863, 315] width 673 height 23
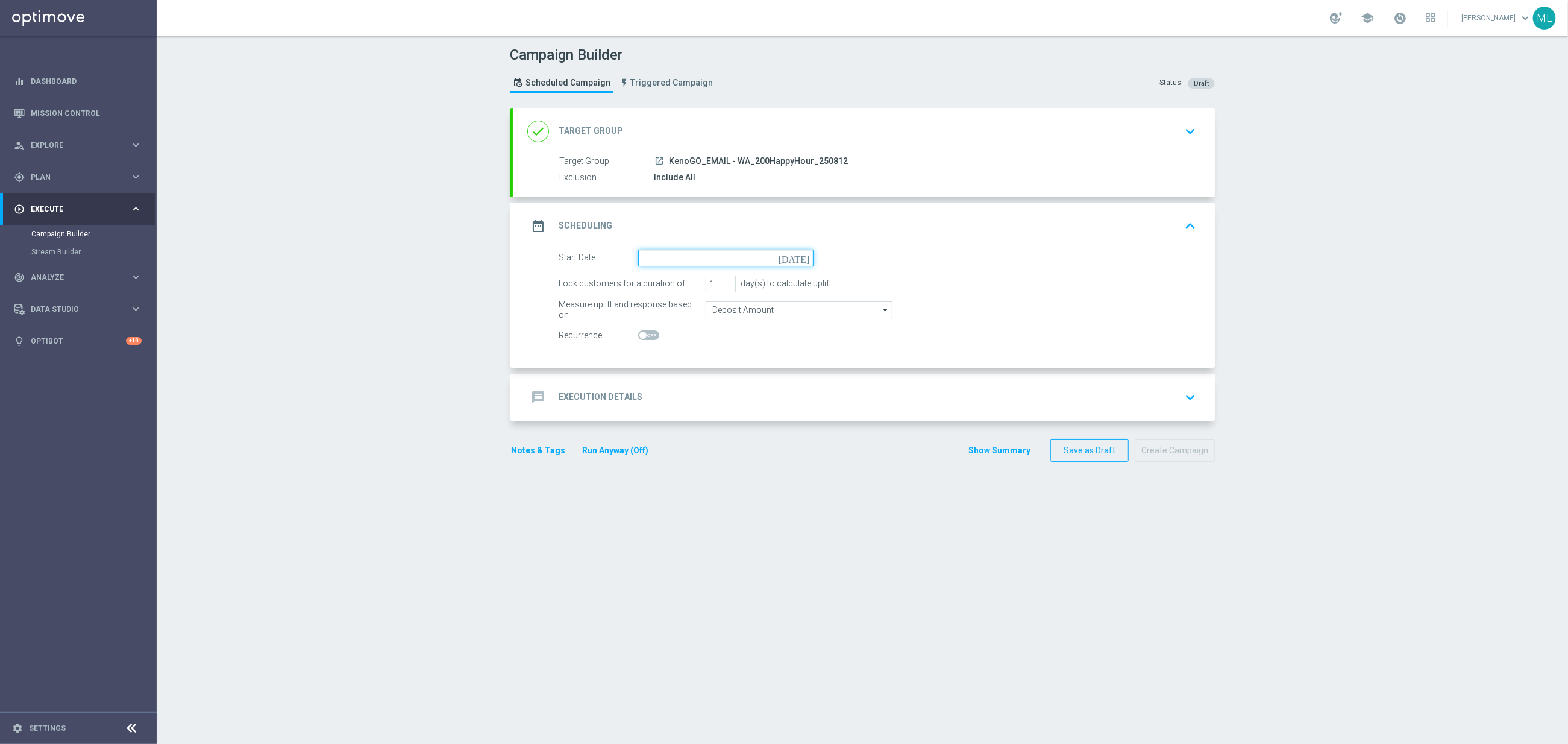
click at [672, 262] on input at bounding box center [726, 258] width 175 height 17
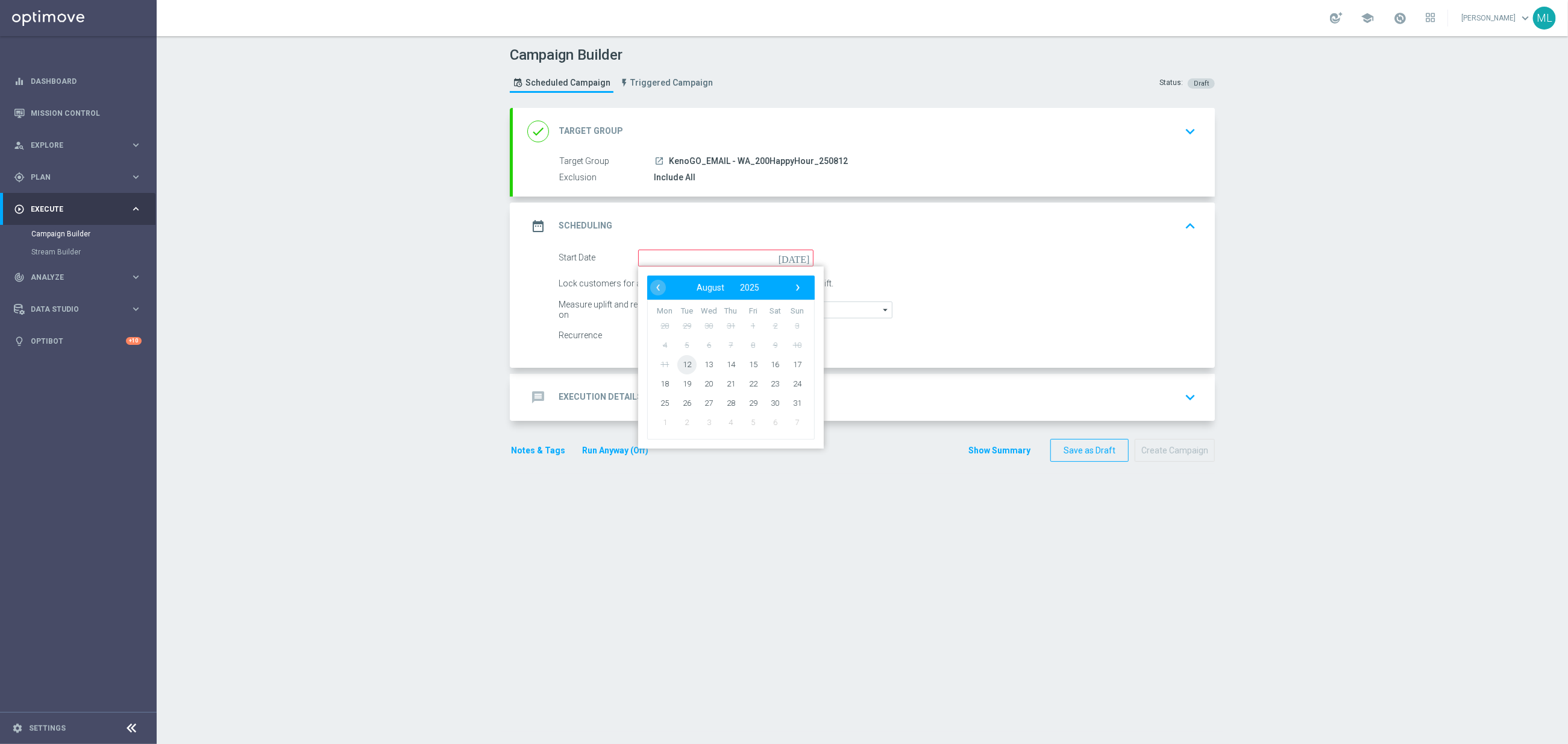
drag, startPoint x: 689, startPoint y: 365, endPoint x: 716, endPoint y: 340, distance: 36.8
click at [689, 364] on span "12" at bounding box center [687, 363] width 19 height 19
type input "[DATE]"
type input "2"
click at [725, 284] on input "2" at bounding box center [720, 284] width 30 height 17
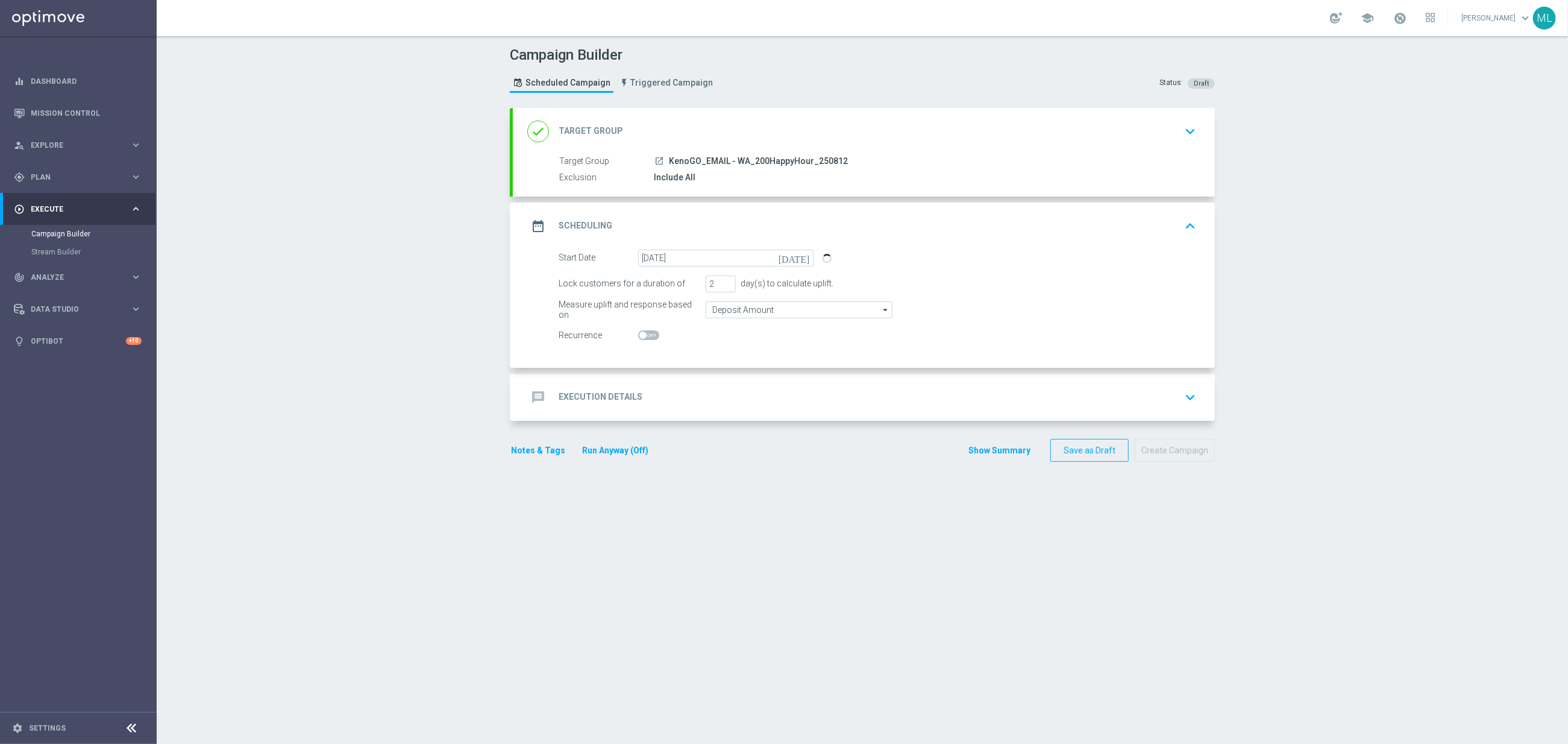
click at [737, 389] on div "message Execution Details keyboard_arrow_down" at bounding box center [863, 397] width 673 height 23
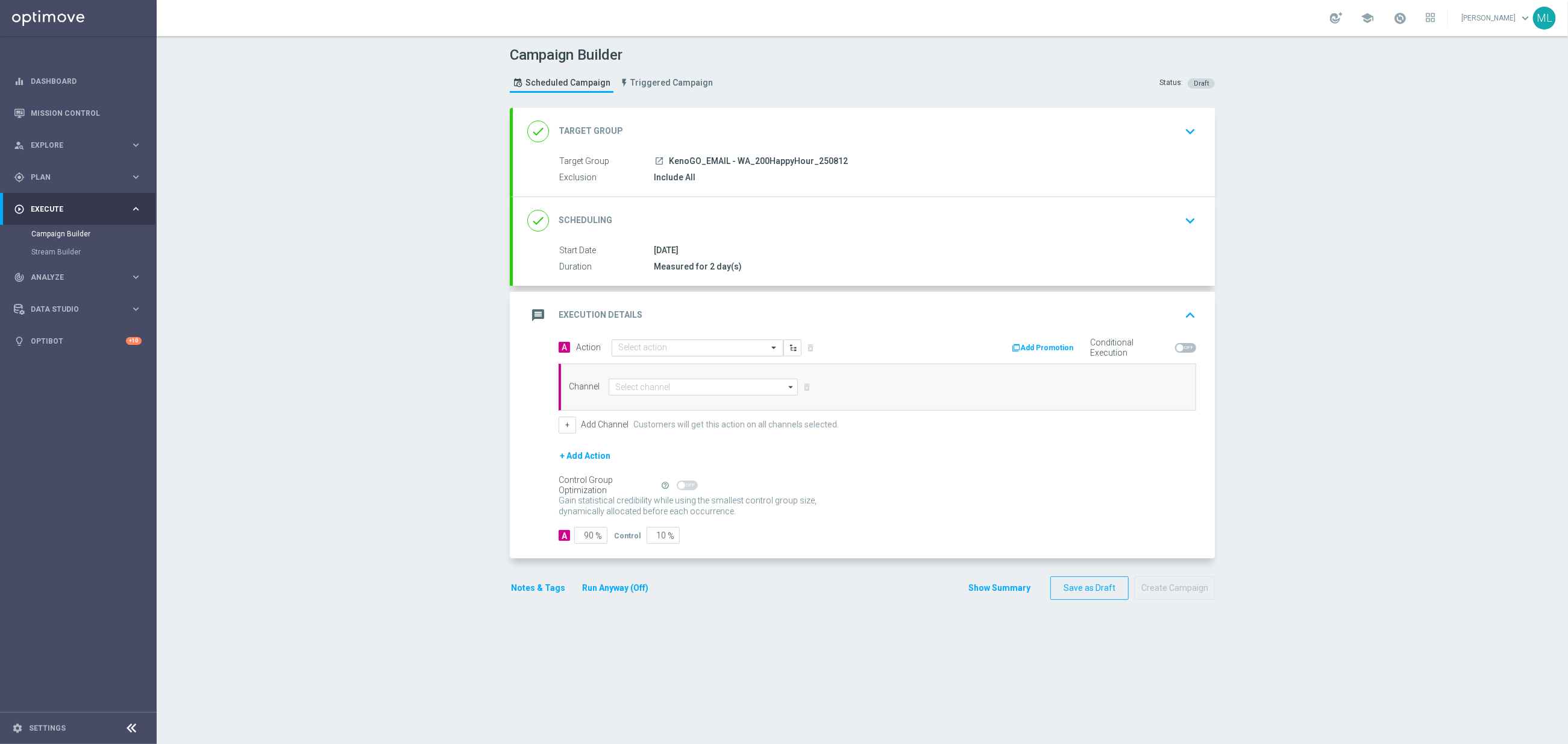
click at [653, 352] on input "text" at bounding box center [685, 348] width 134 height 10
type input "KenoGo happ"
click at [658, 365] on label "KenoGo Happy Hour" at bounding box center [650, 368] width 65 height 10
click at [664, 389] on input at bounding box center [703, 388] width 189 height 17
click at [669, 440] on div "Optimail" at bounding box center [707, 441] width 179 height 17
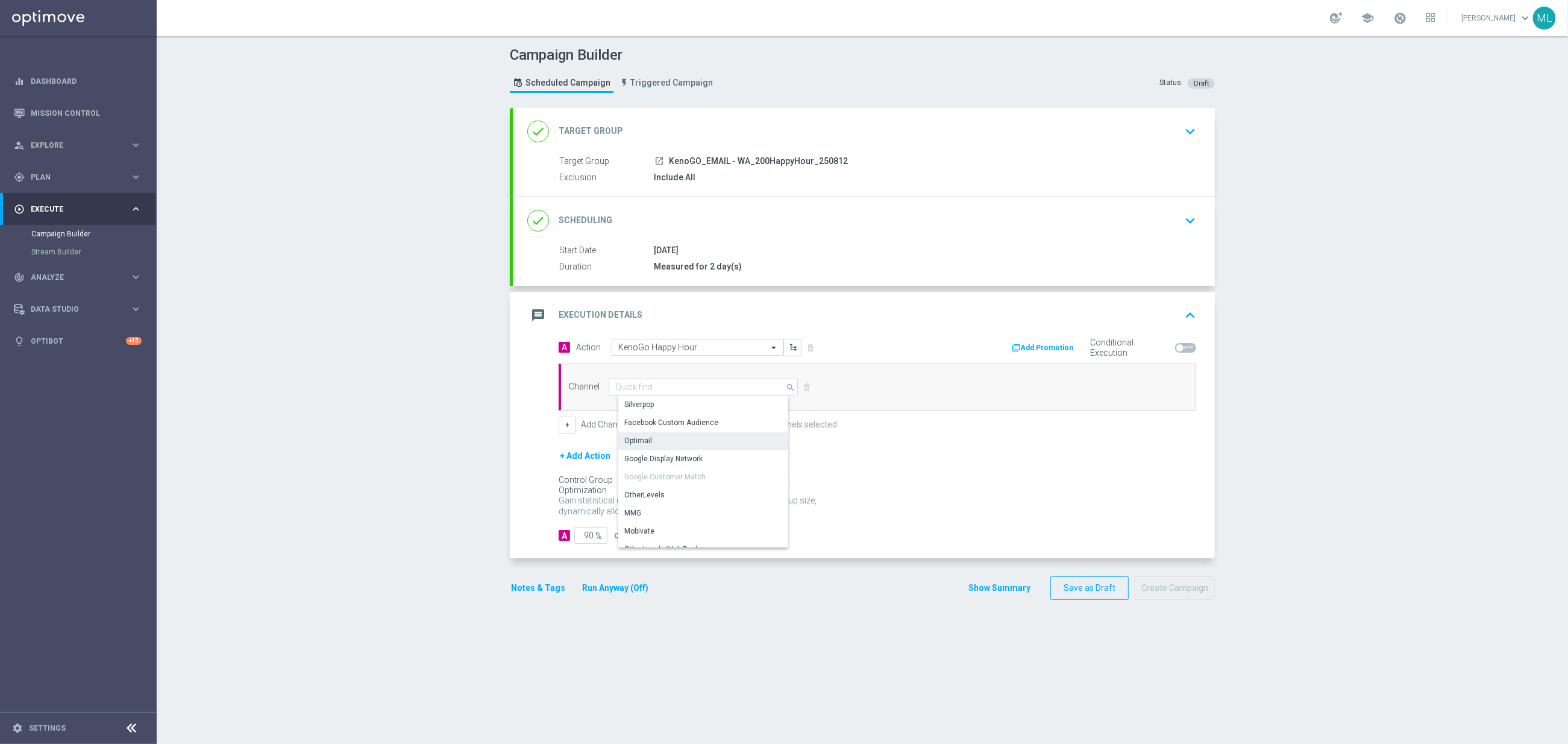
type input "Optimail"
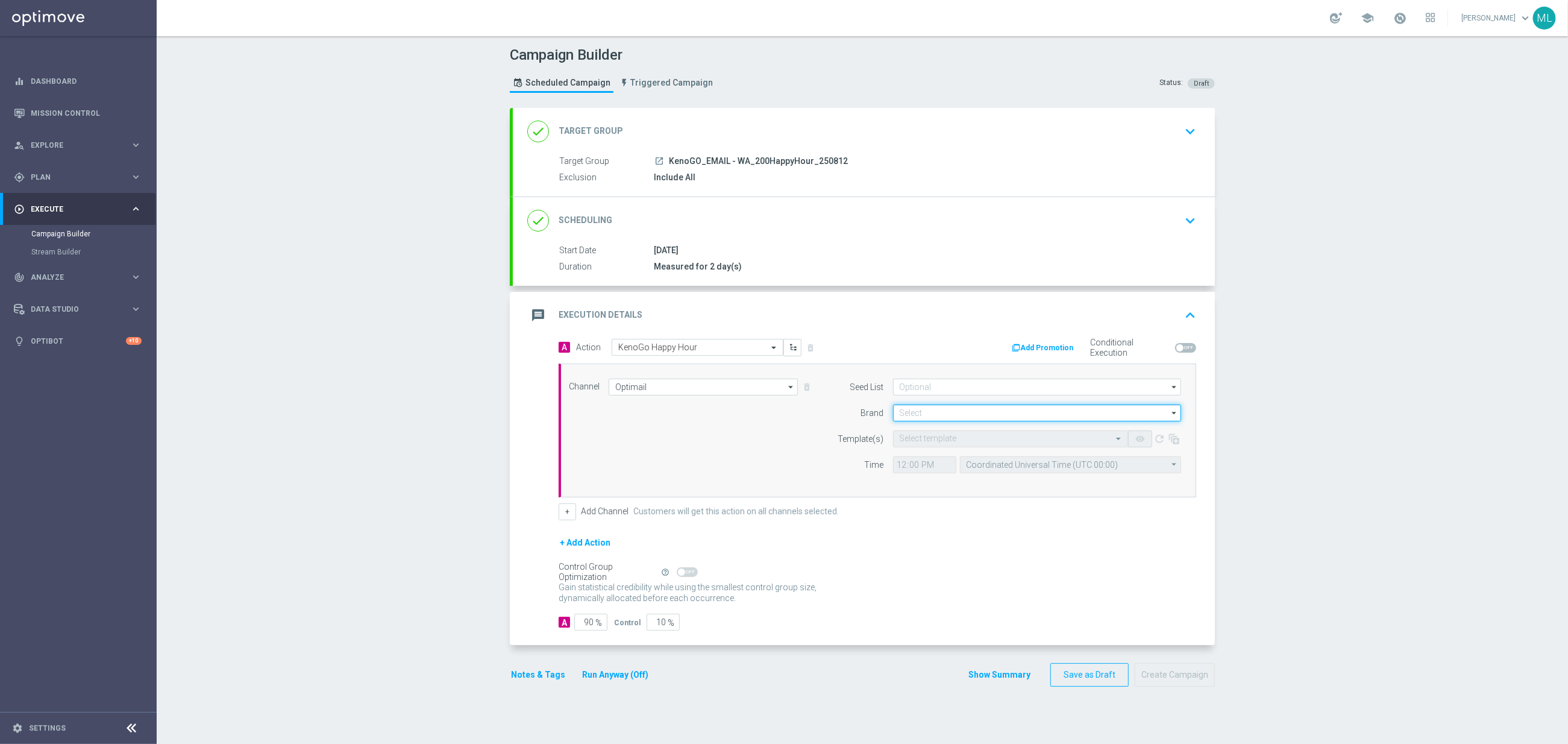
click at [953, 417] on input at bounding box center [1036, 413] width 288 height 17
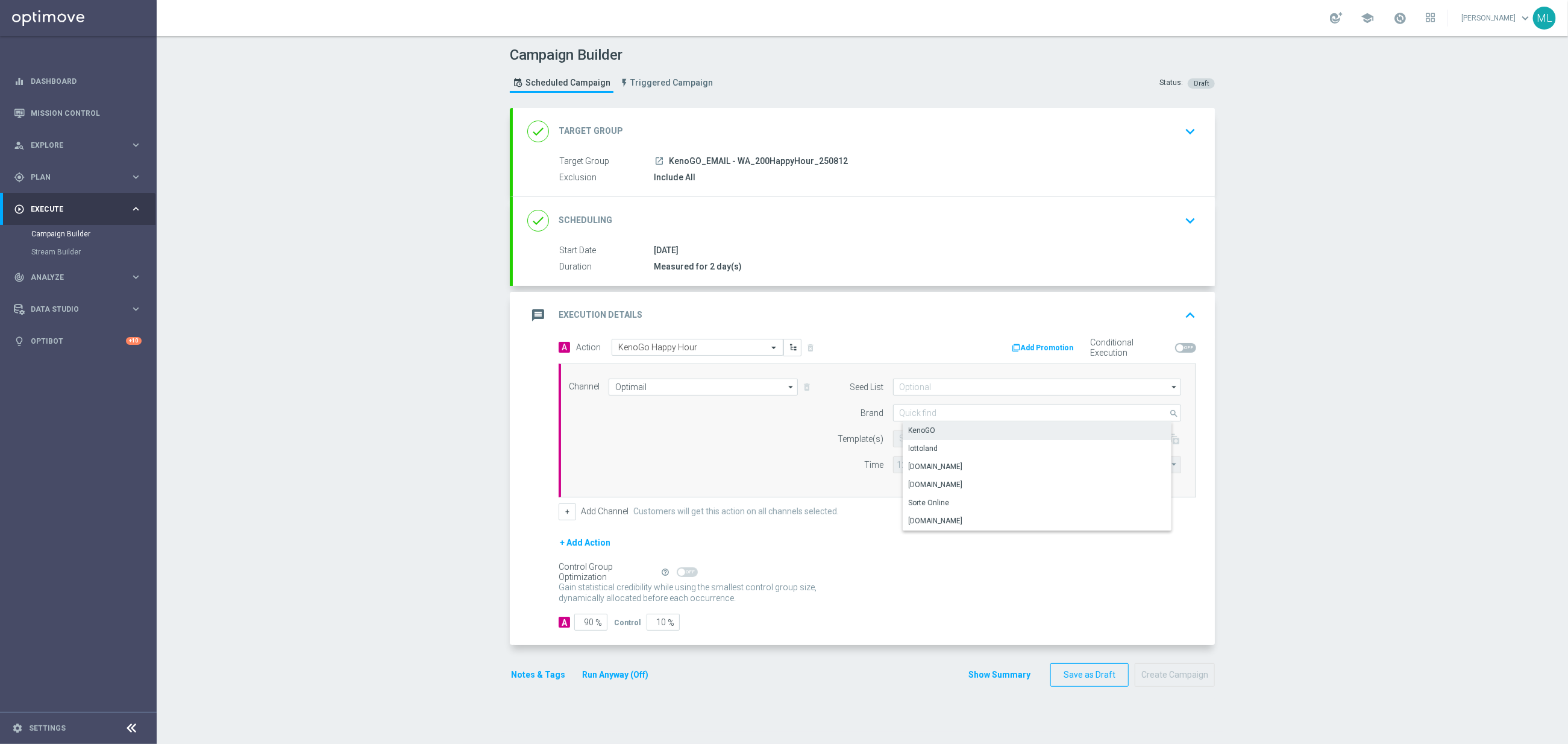
click at [949, 427] on div "KenoGO" at bounding box center [1047, 430] width 289 height 17
type input "KenoGO"
click at [923, 439] on input "text" at bounding box center [998, 439] width 198 height 10
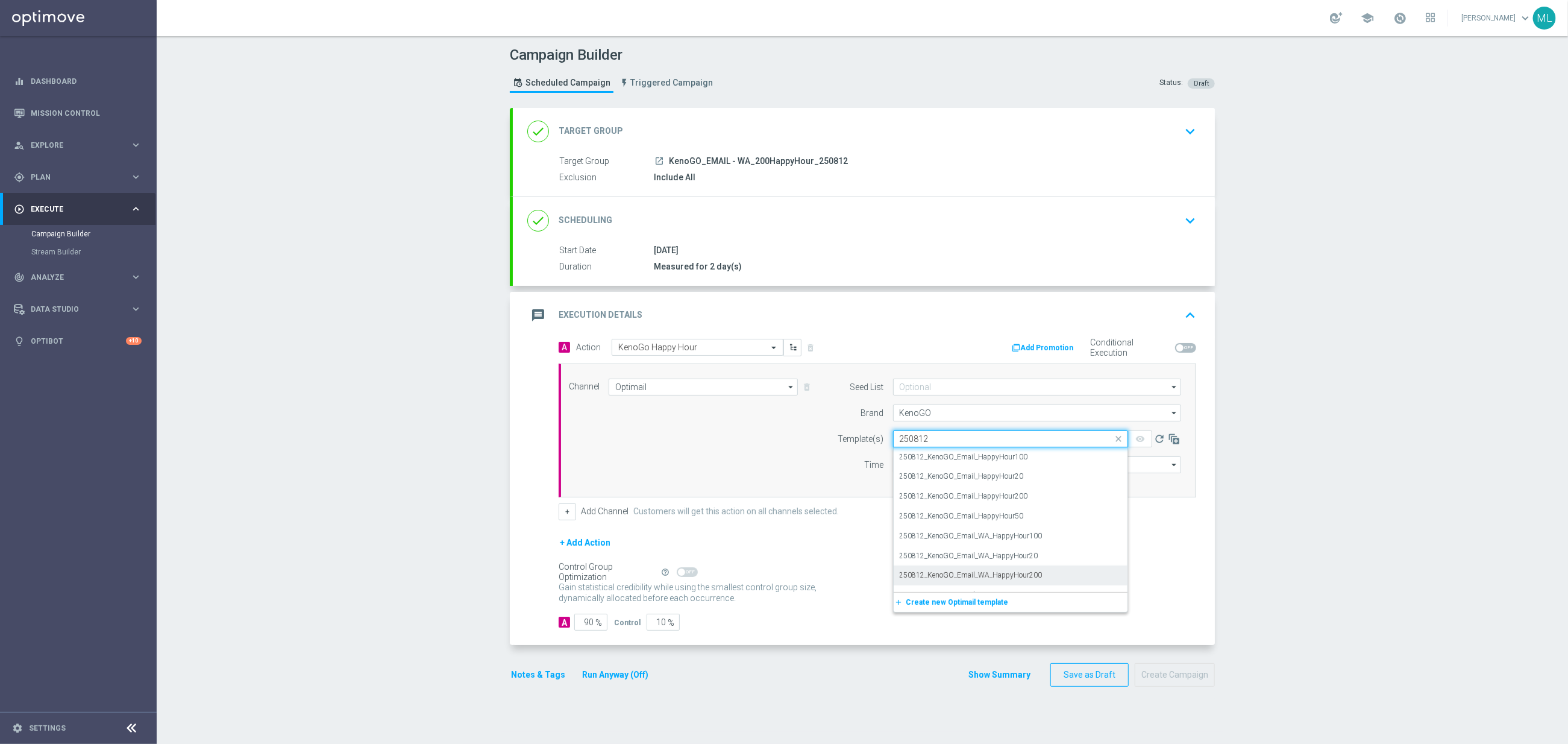
click at [1047, 575] on div "250812_KenoGO_Email_WA_HappyHour200" at bounding box center [1011, 575] width 222 height 20
type input "250812"
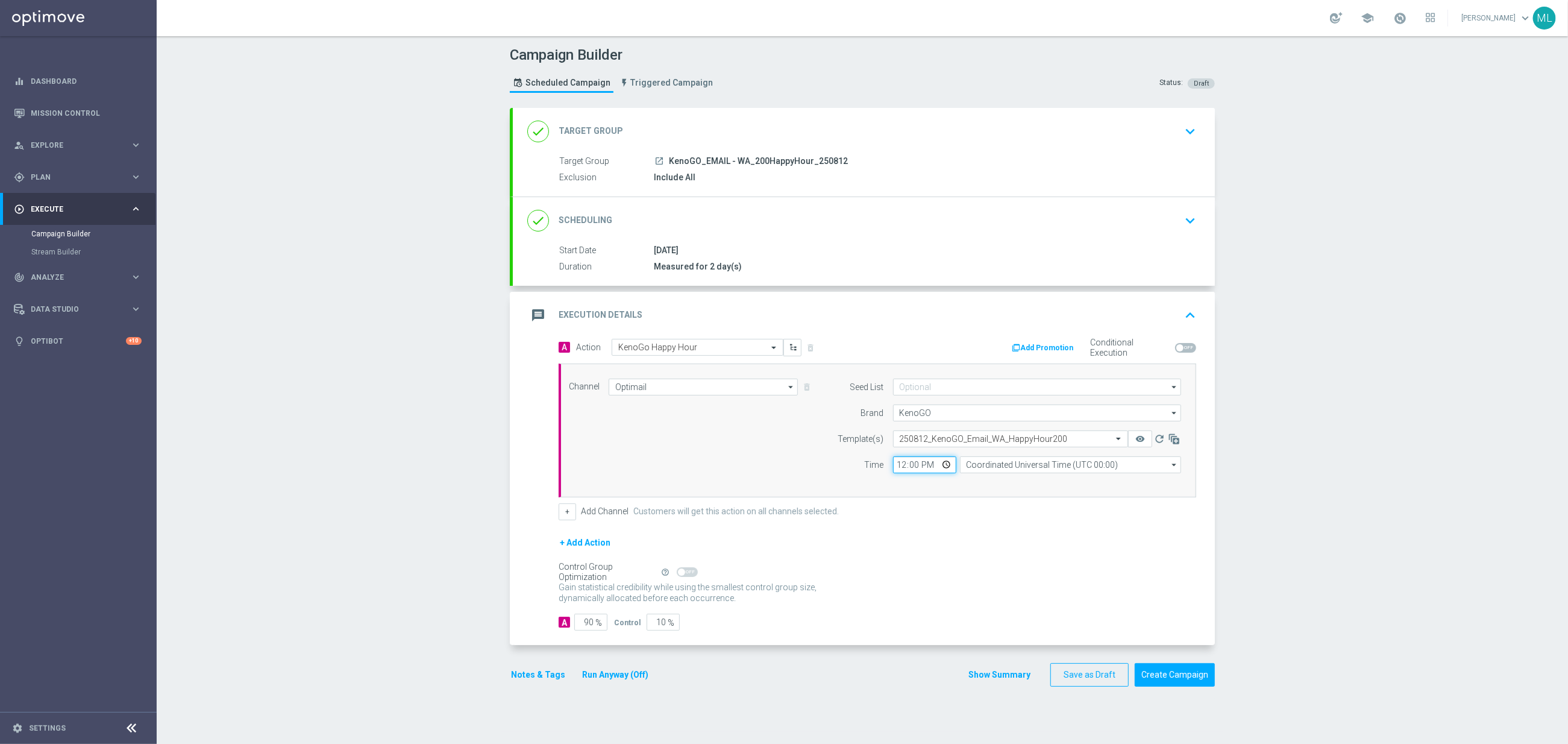
click at [902, 467] on input "12:00" at bounding box center [924, 465] width 64 height 17
type input "16:40"
click at [1004, 468] on input "Coordinated Universal Time (UTC 00:00)" at bounding box center [1070, 465] width 221 height 17
click at [1045, 486] on div "Eastern Australia Time ([GEOGRAPHIC_DATA]) (UTC +10:00)" at bounding box center [1075, 483] width 198 height 11
type input "Eastern Australia Time ([GEOGRAPHIC_DATA]) (UTC +10:00)"
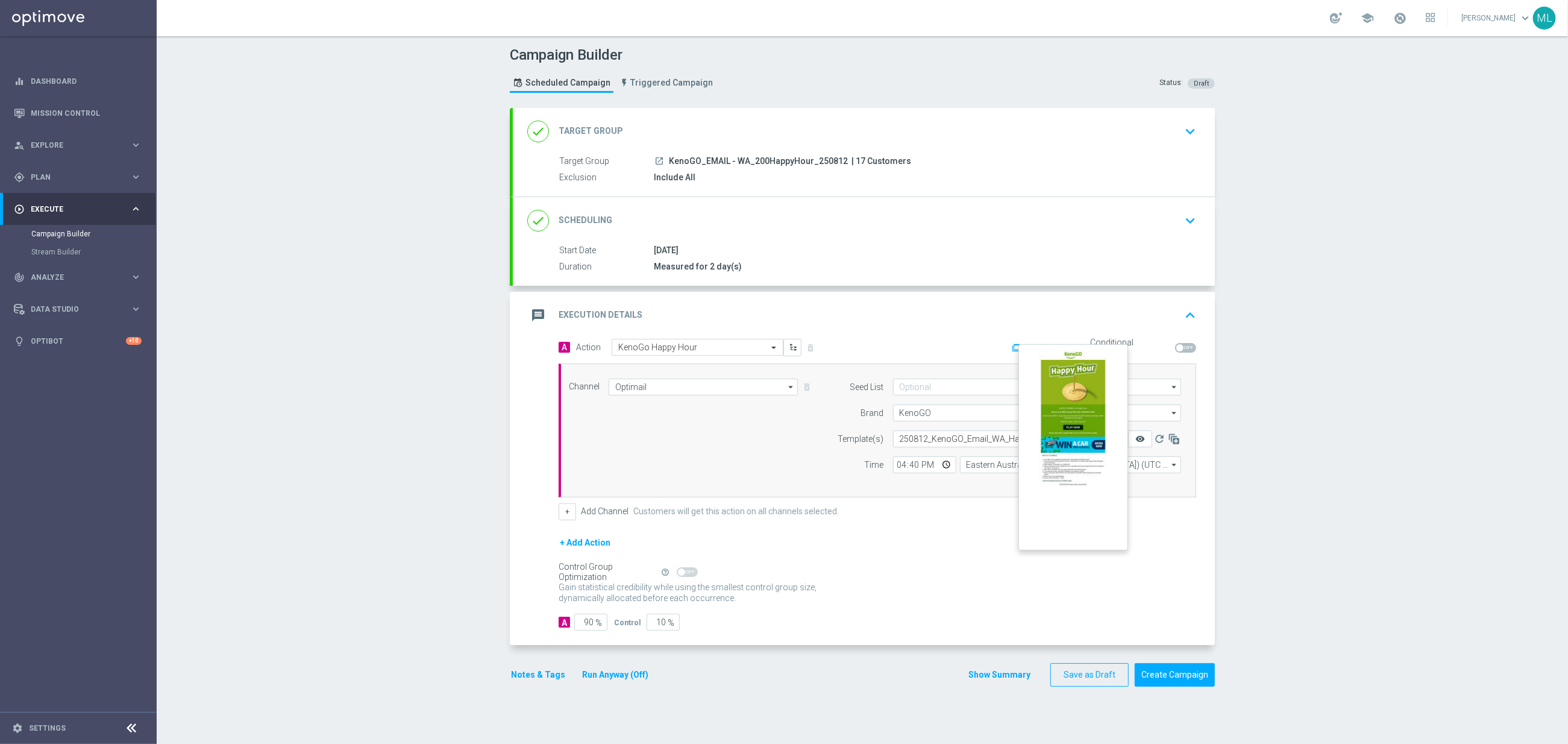
click at [1139, 439] on icon "remove_red_eye" at bounding box center [1140, 439] width 9 height 9
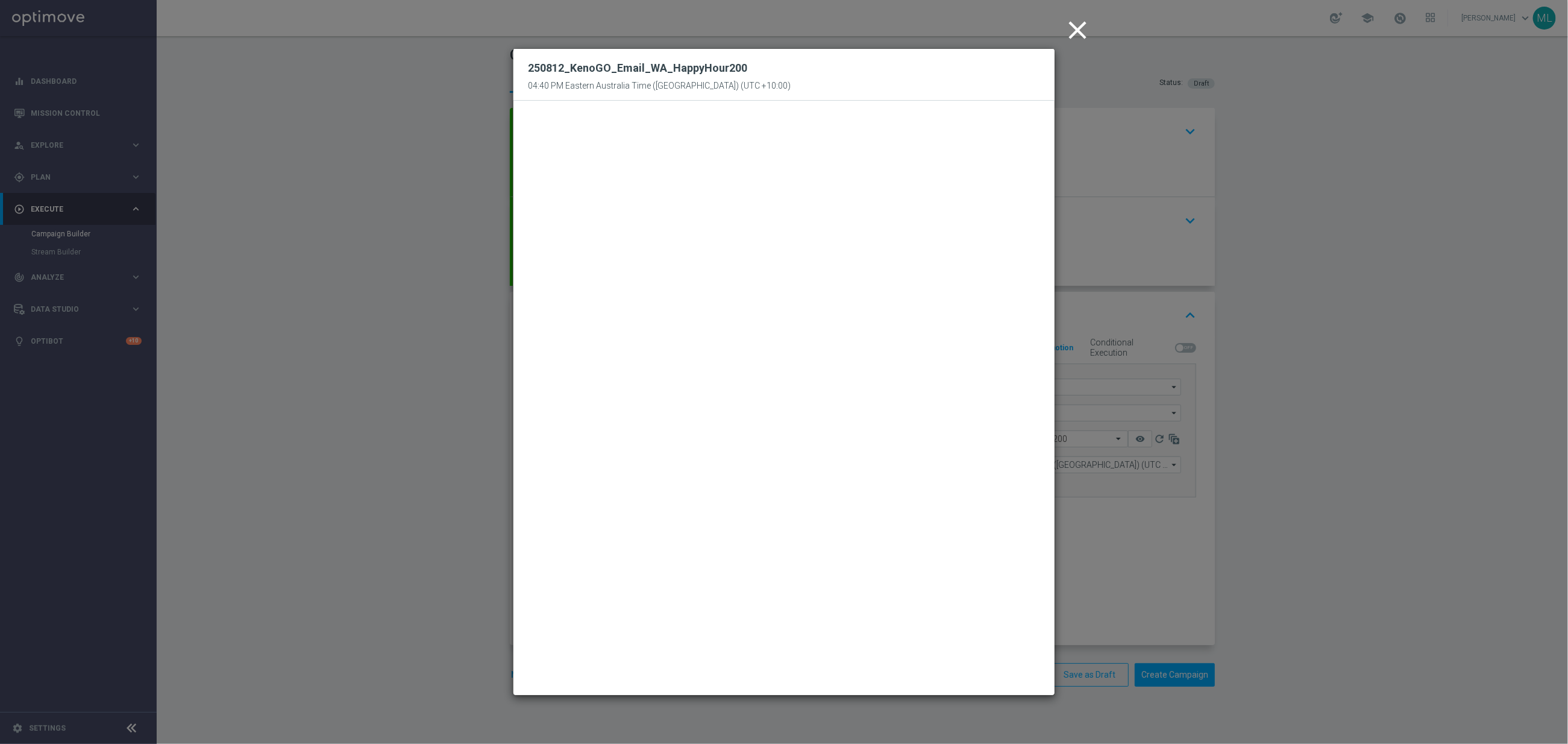
drag, startPoint x: 1077, startPoint y: 33, endPoint x: 1079, endPoint y: 45, distance: 12.2
click at [1077, 33] on icon "close" at bounding box center [1077, 30] width 30 height 30
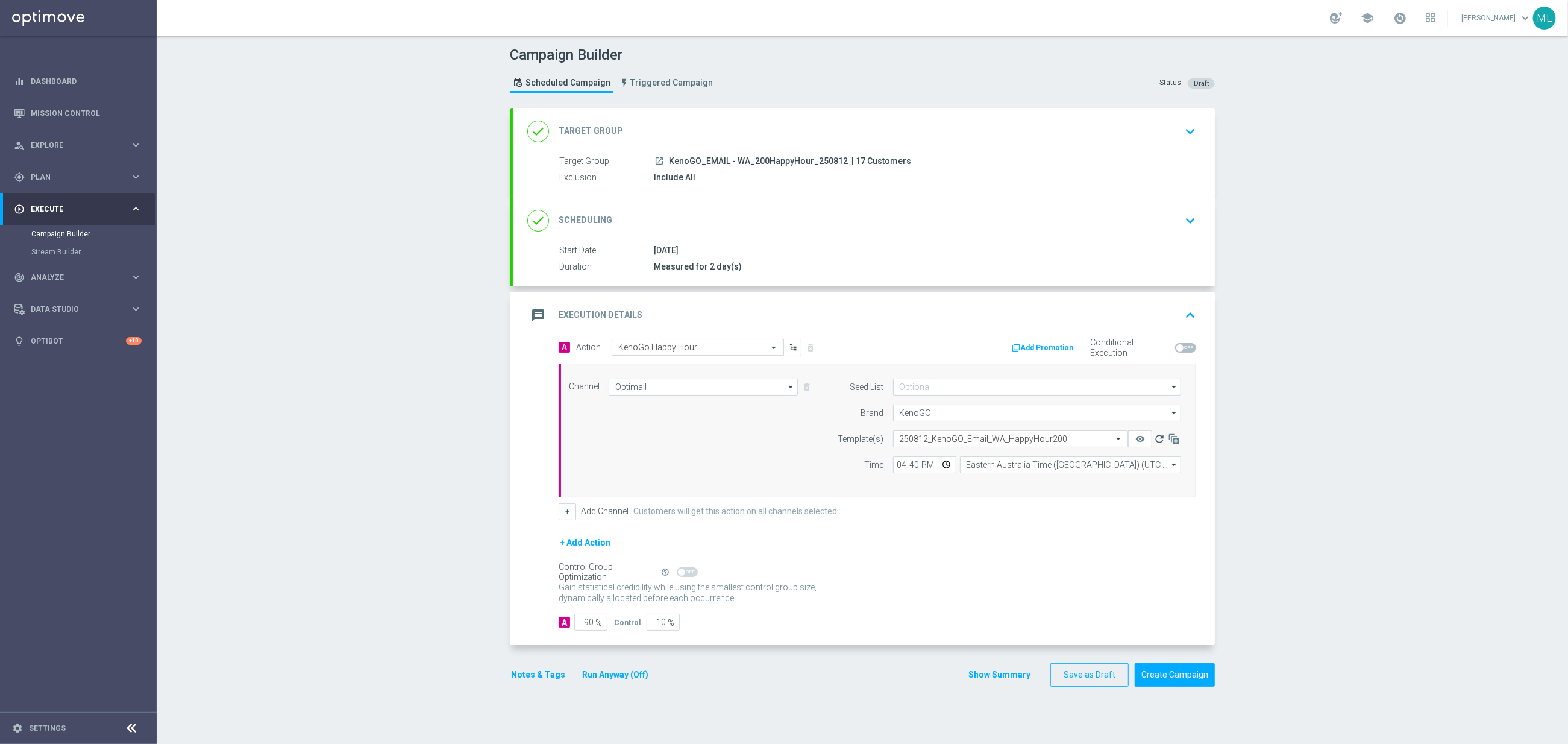
click at [1156, 440] on icon "refresh" at bounding box center [1160, 439] width 12 height 12
click at [1139, 441] on icon "remove_red_eye" at bounding box center [1140, 439] width 9 height 9
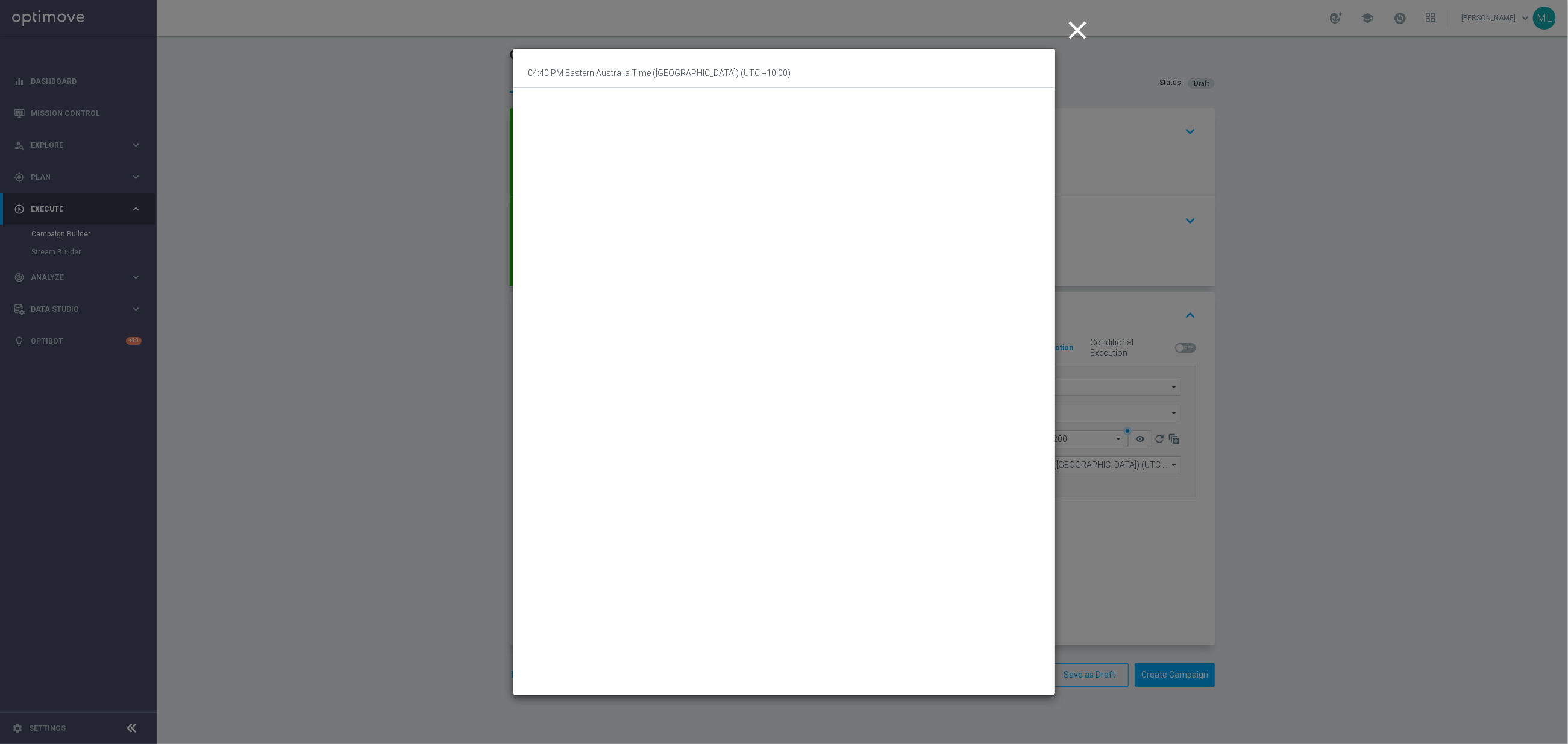
click at [1076, 25] on icon "close" at bounding box center [1077, 30] width 30 height 30
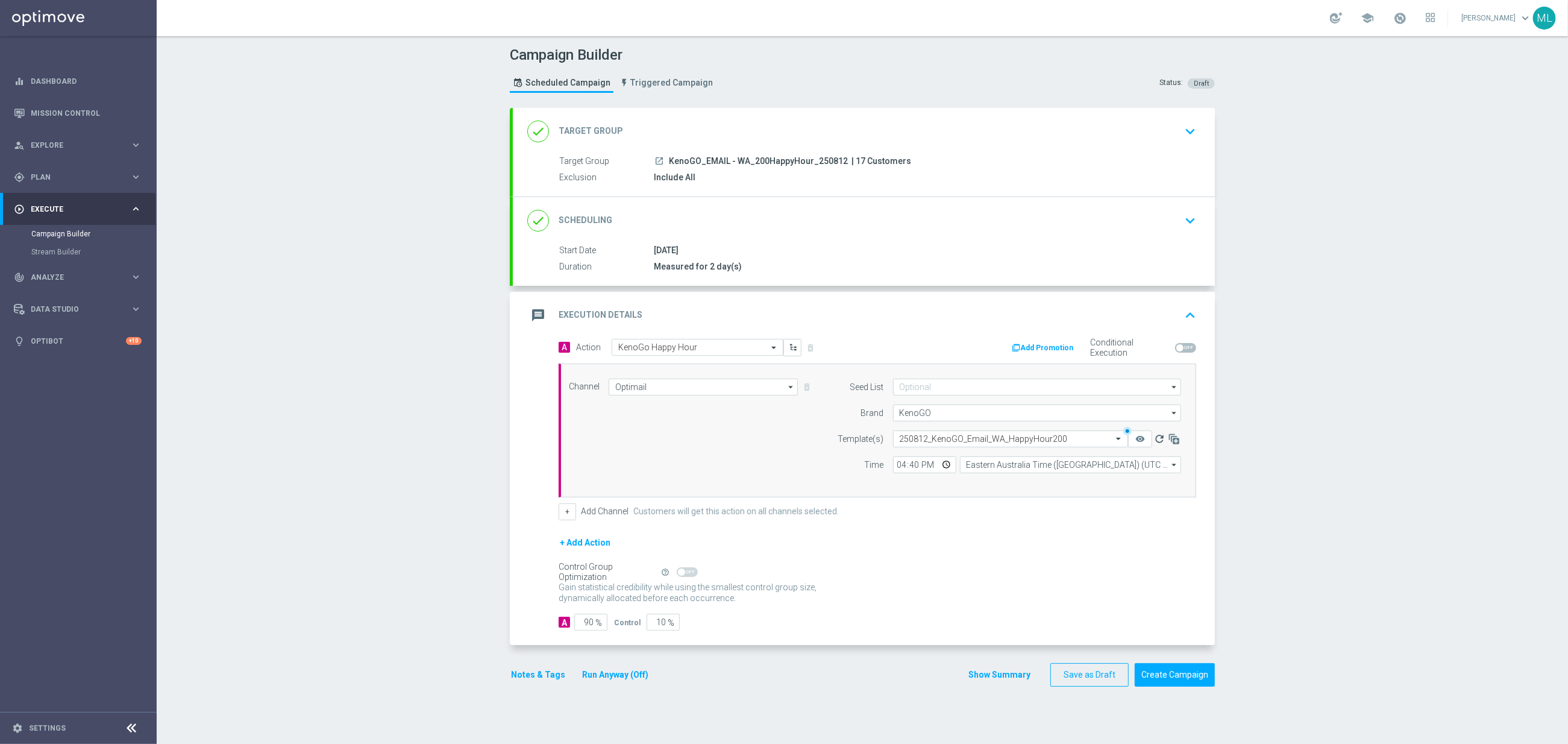
click at [1157, 442] on icon "refresh" at bounding box center [1160, 439] width 12 height 12
click at [1140, 441] on icon "remove_red_eye" at bounding box center [1140, 439] width 9 height 9
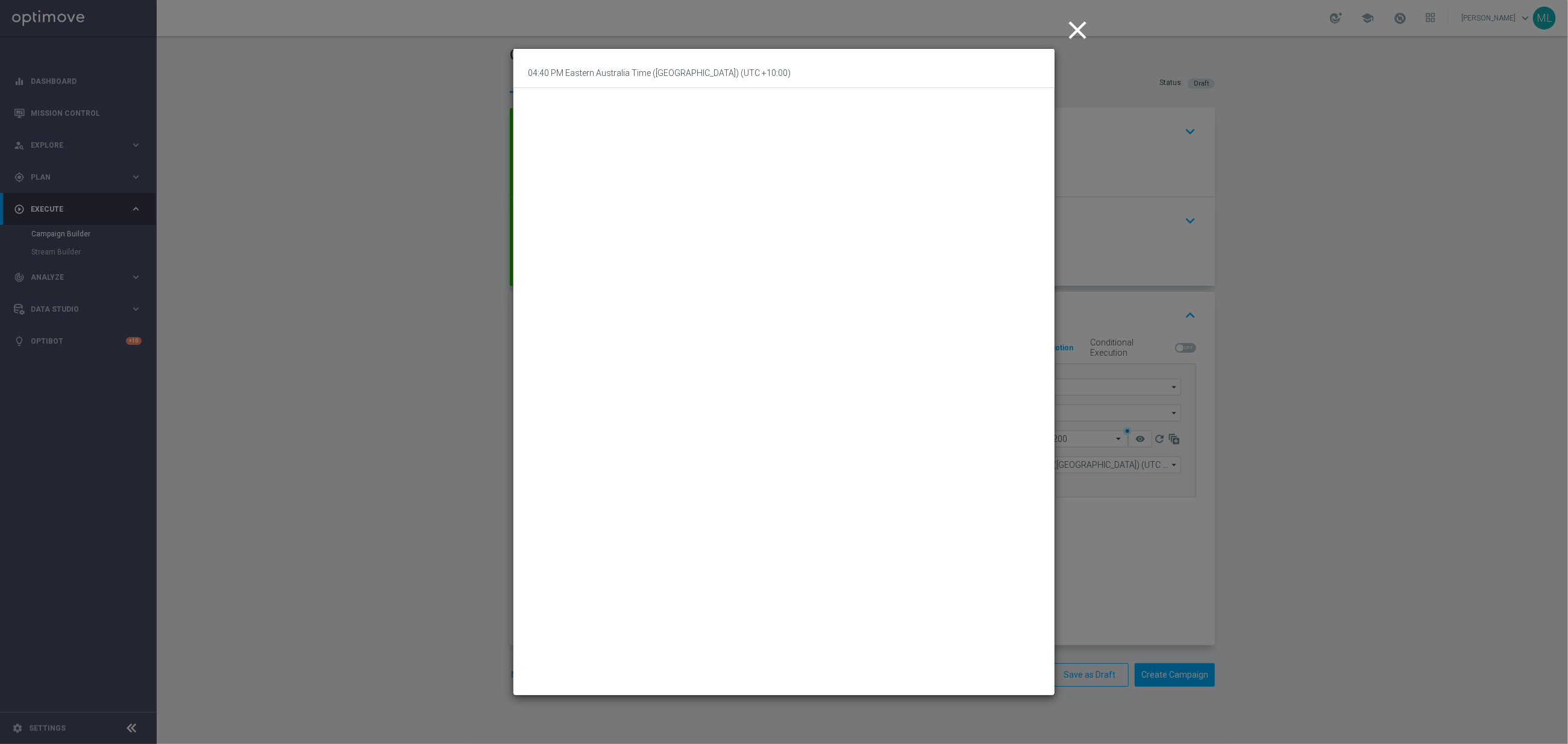
click at [1079, 33] on icon "close" at bounding box center [1077, 30] width 30 height 30
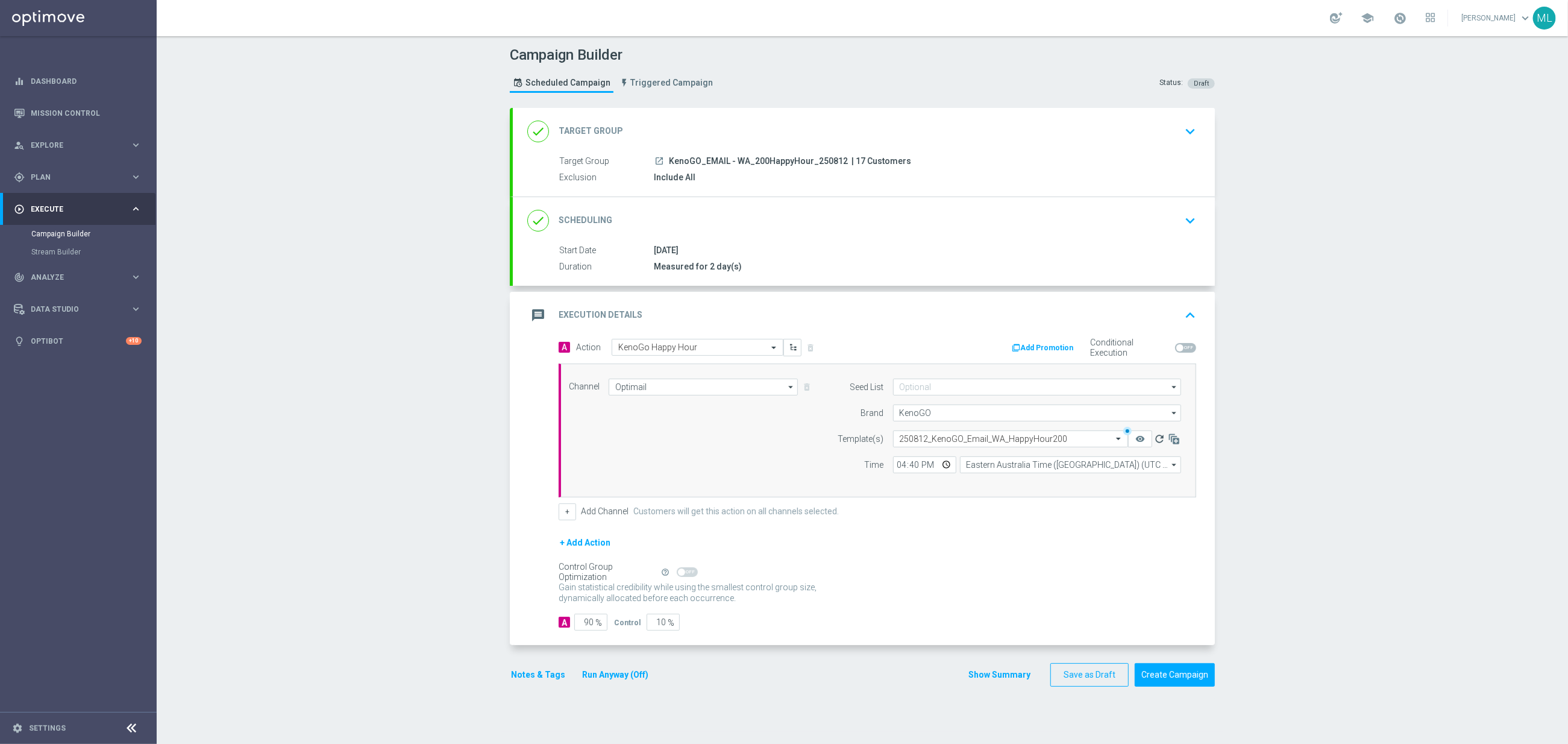
click at [1160, 440] on icon "refresh" at bounding box center [1160, 439] width 12 height 12
click at [1138, 441] on icon "remove_red_eye" at bounding box center [1140, 439] width 9 height 9
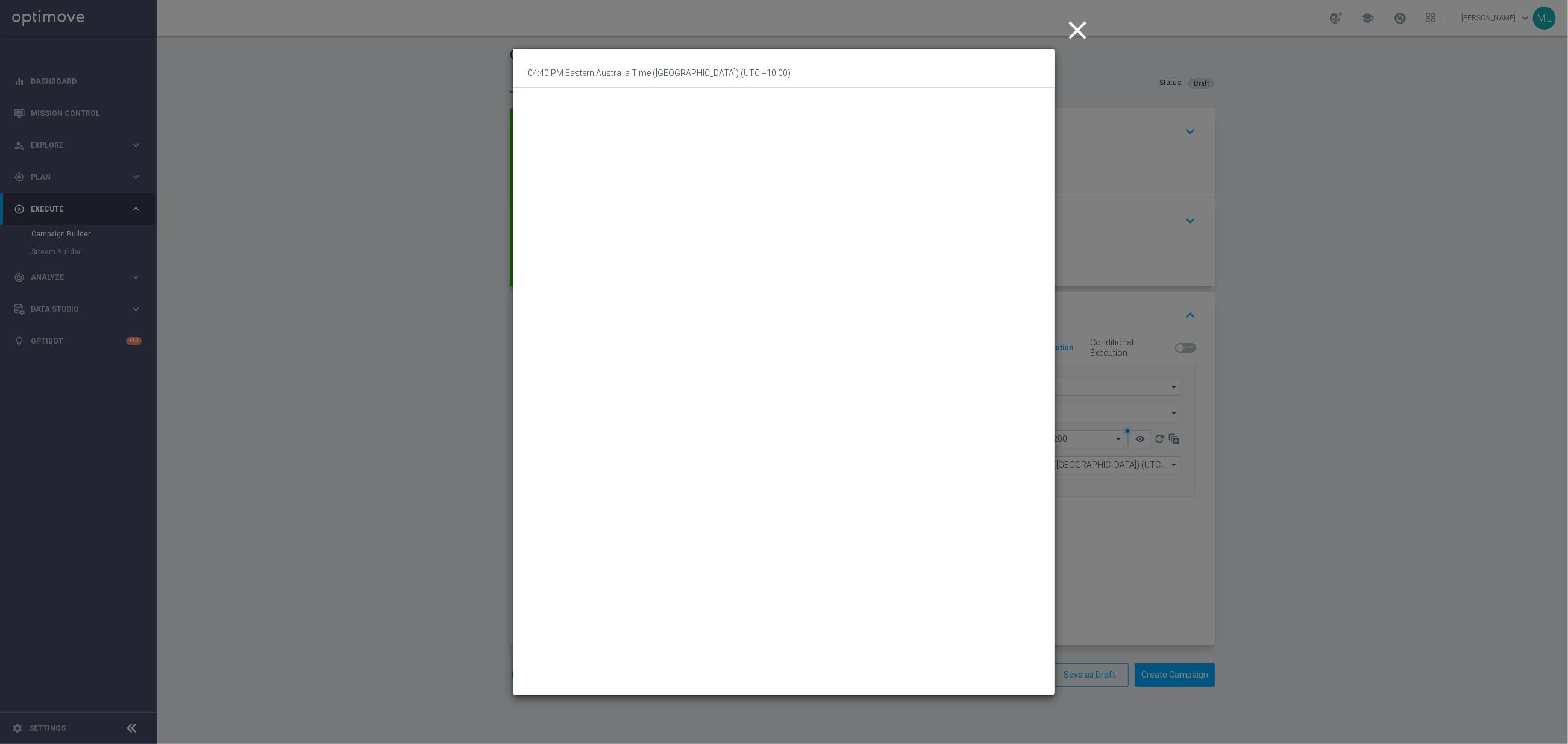
click at [1081, 28] on icon "close" at bounding box center [1077, 30] width 30 height 30
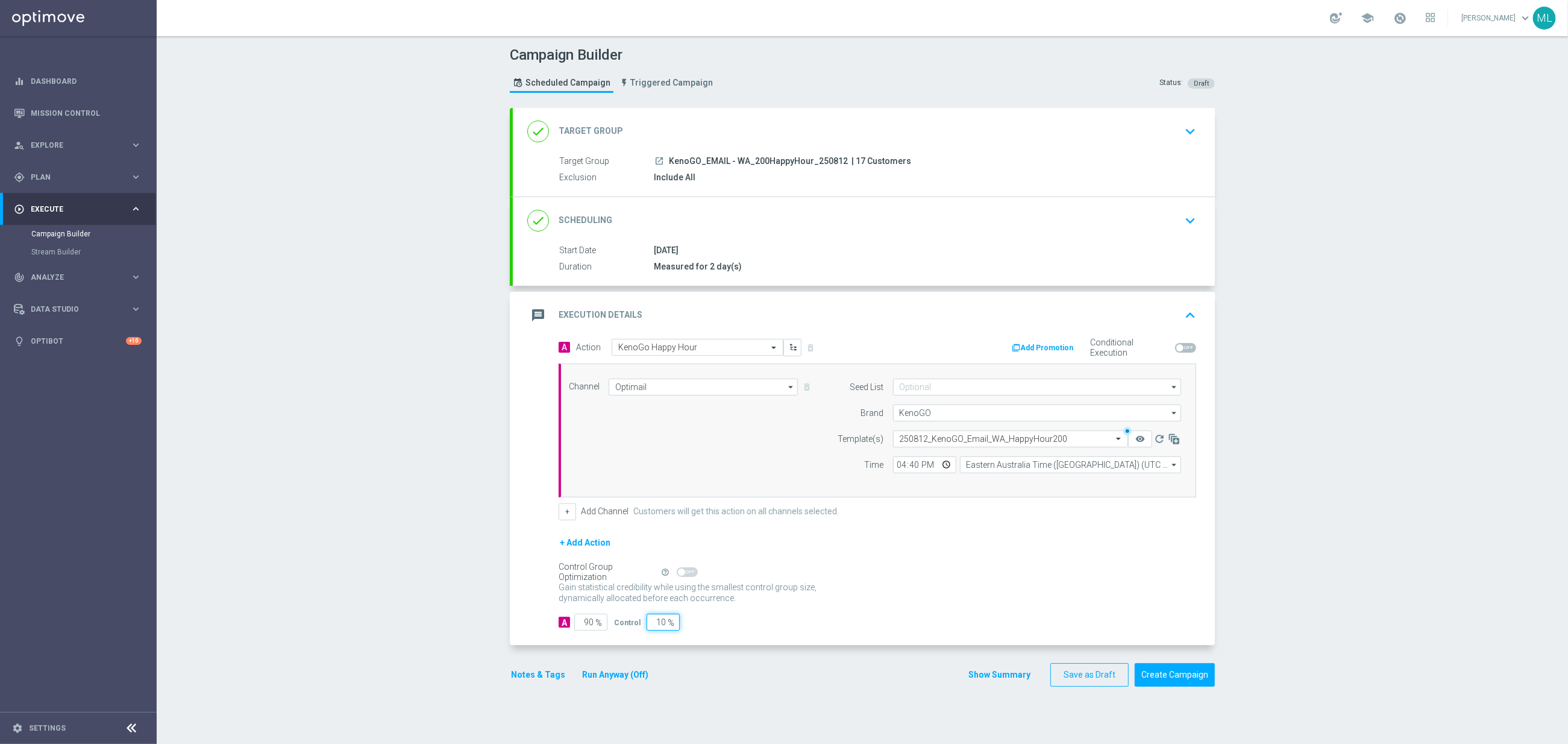
click at [661, 628] on input "10" at bounding box center [663, 622] width 33 height 17
type input "0"
type input "100"
type input "0"
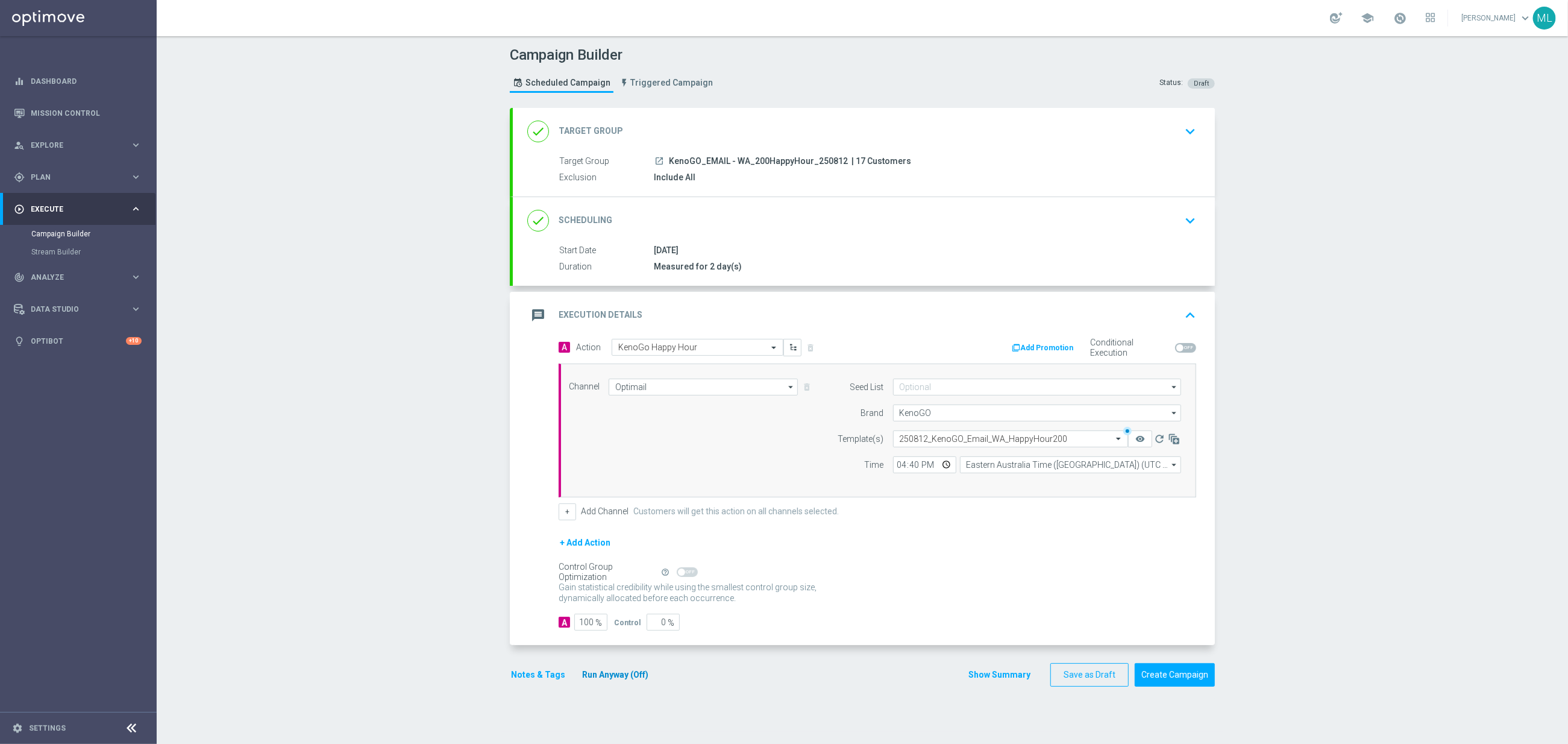
drag, startPoint x: 775, startPoint y: 638, endPoint x: 637, endPoint y: 673, distance: 142.4
click at [771, 638] on div "A Action Select action KenoGo Happy Hour delete_forever Add Promotion Condition…" at bounding box center [864, 492] width 702 height 307
click at [601, 683] on button "Run Anyway (Off)" at bounding box center [615, 674] width 68 height 15
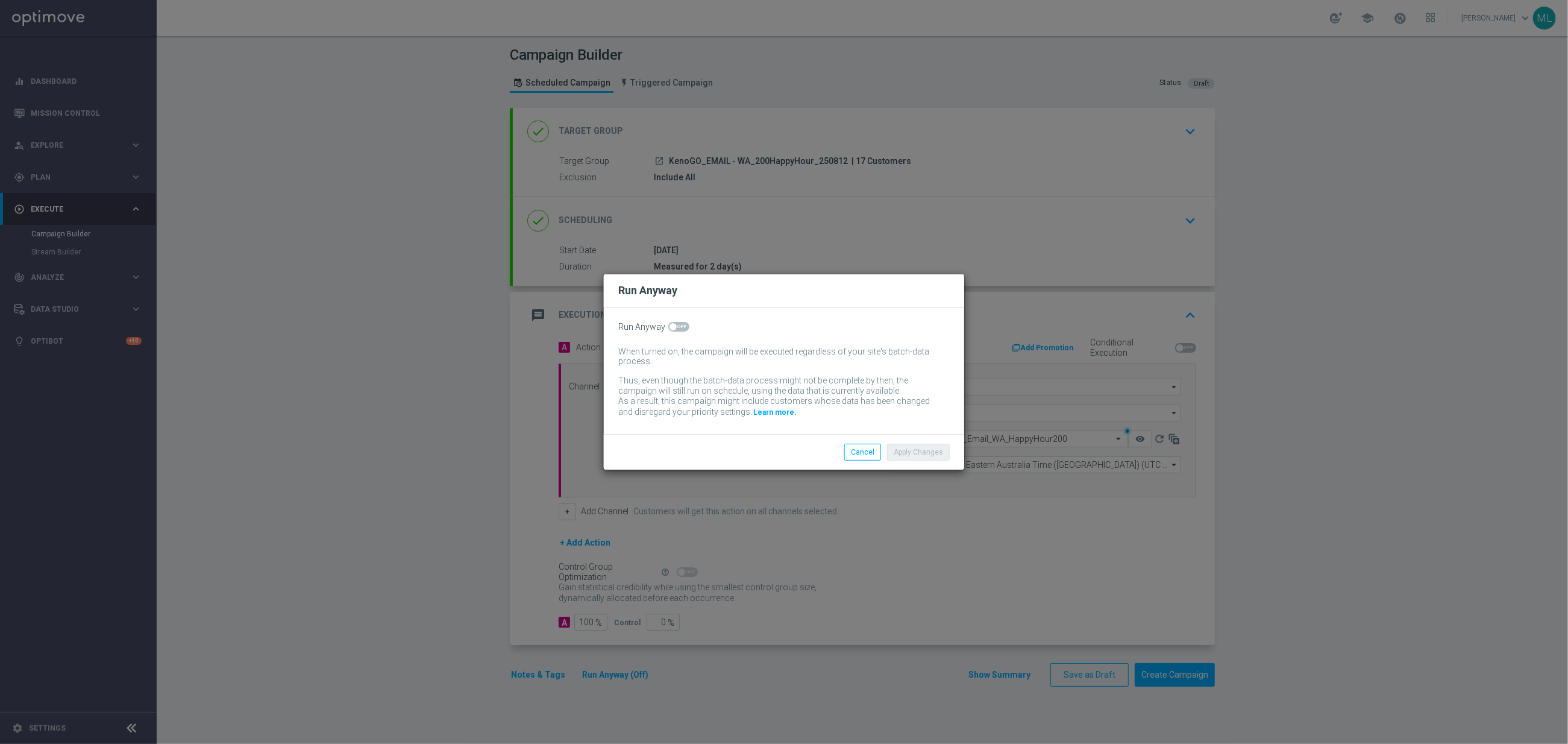
click at [681, 326] on span at bounding box center [678, 327] width 21 height 9
click at [681, 326] on input "checkbox" at bounding box center [678, 327] width 21 height 9
checkbox input "true"
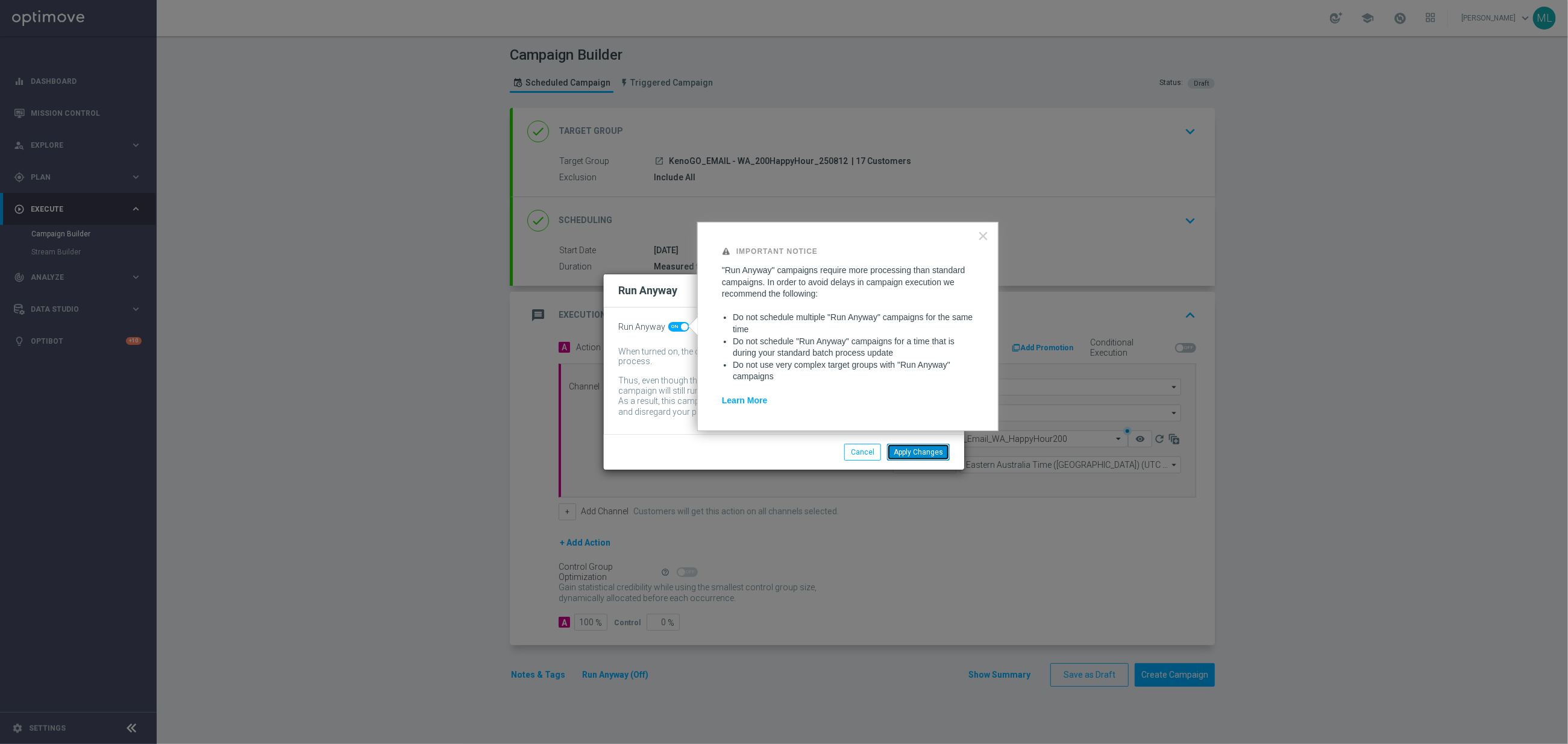
click at [911, 449] on button "Apply Changes" at bounding box center [918, 452] width 63 height 17
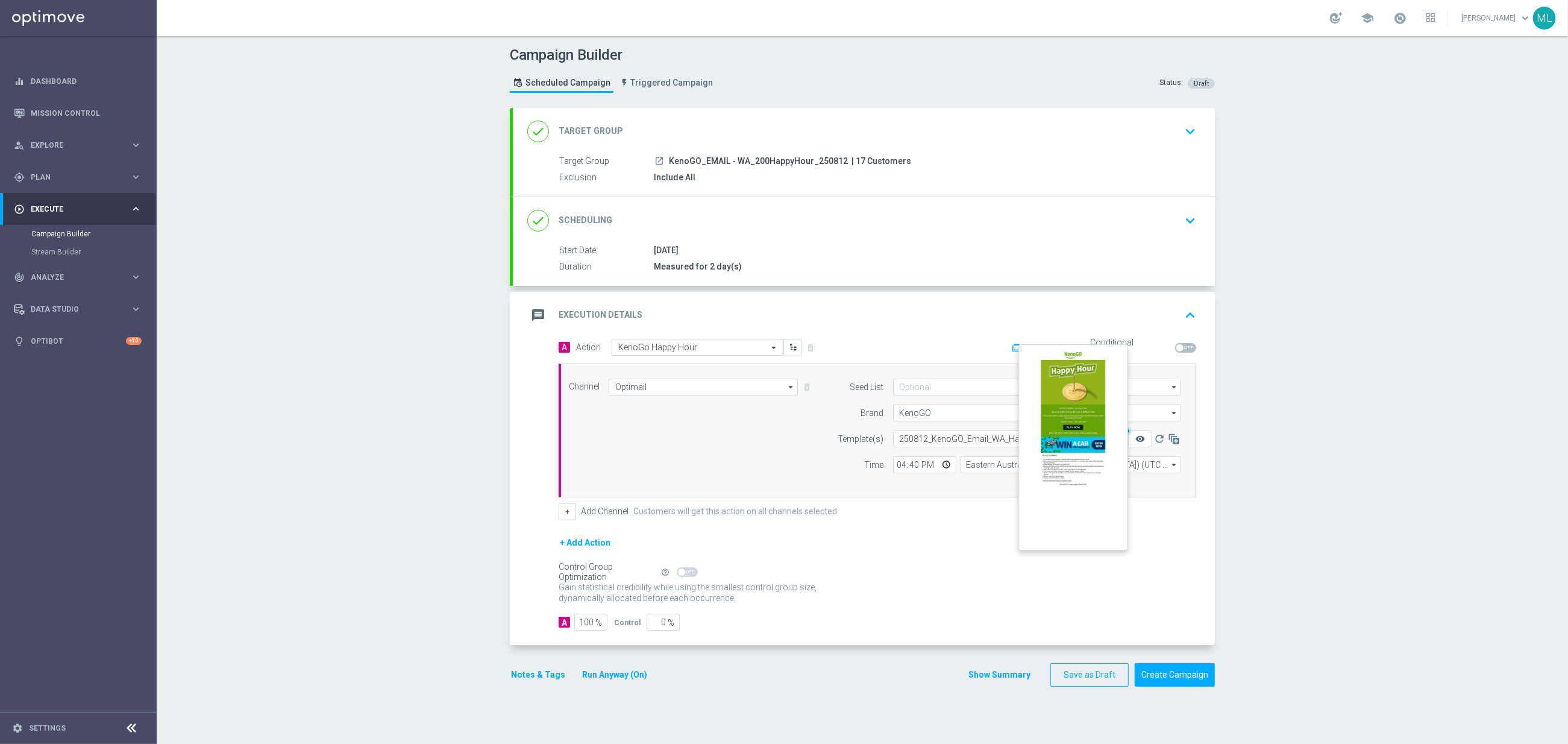
click at [1138, 442] on icon "remove_red_eye" at bounding box center [1140, 439] width 9 height 9
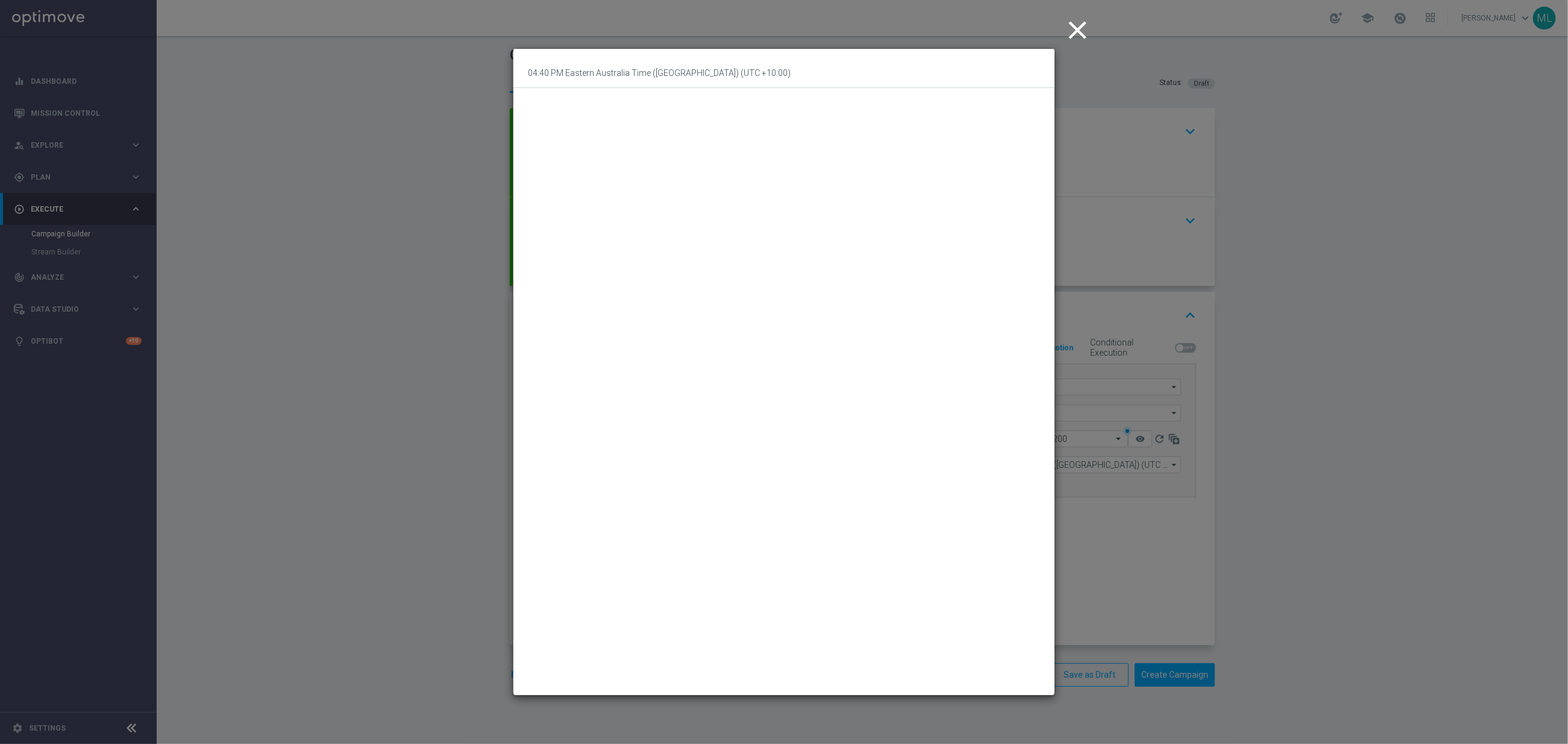
click at [1085, 28] on icon "close" at bounding box center [1077, 30] width 30 height 30
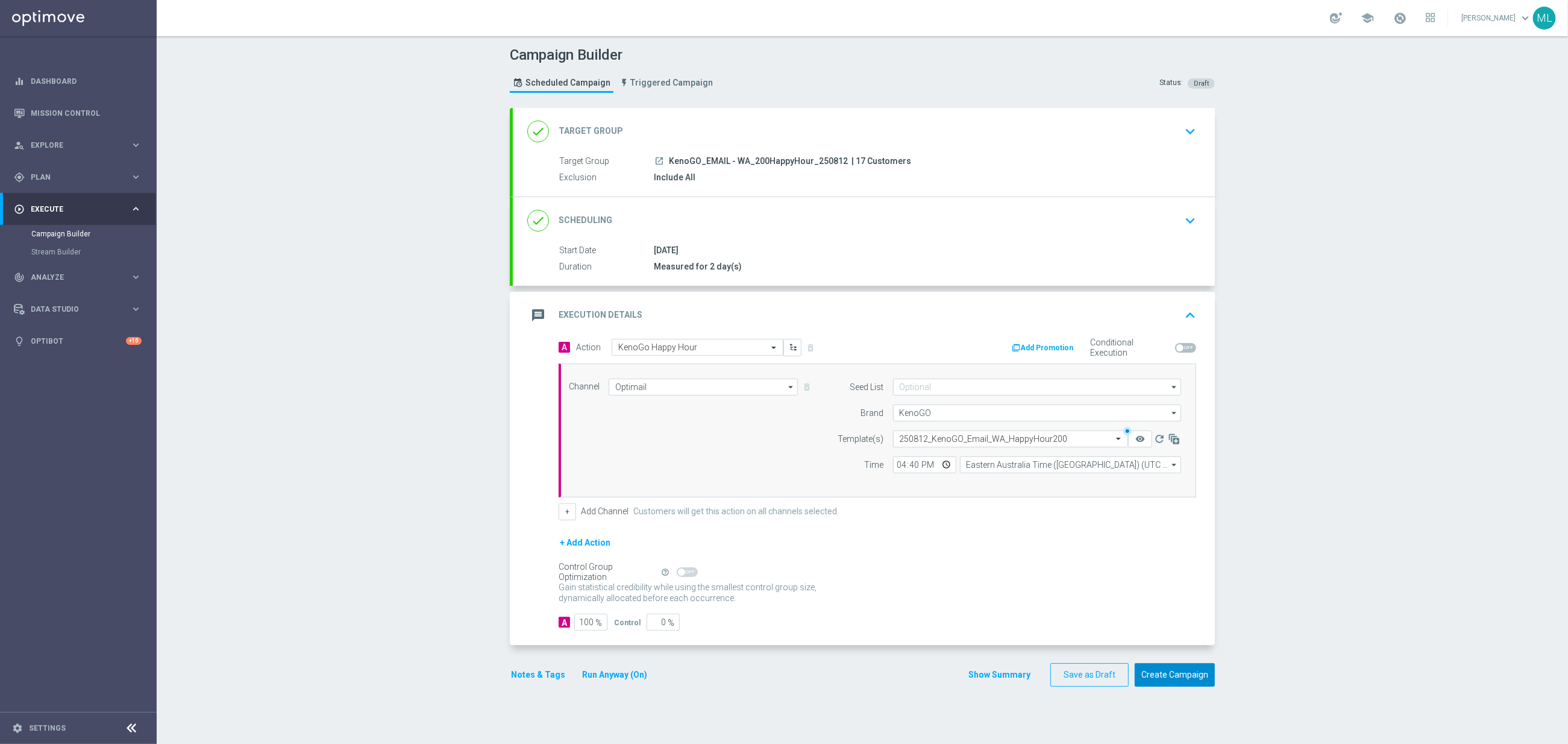
click at [1185, 680] on button "Create Campaign" at bounding box center [1174, 675] width 80 height 23
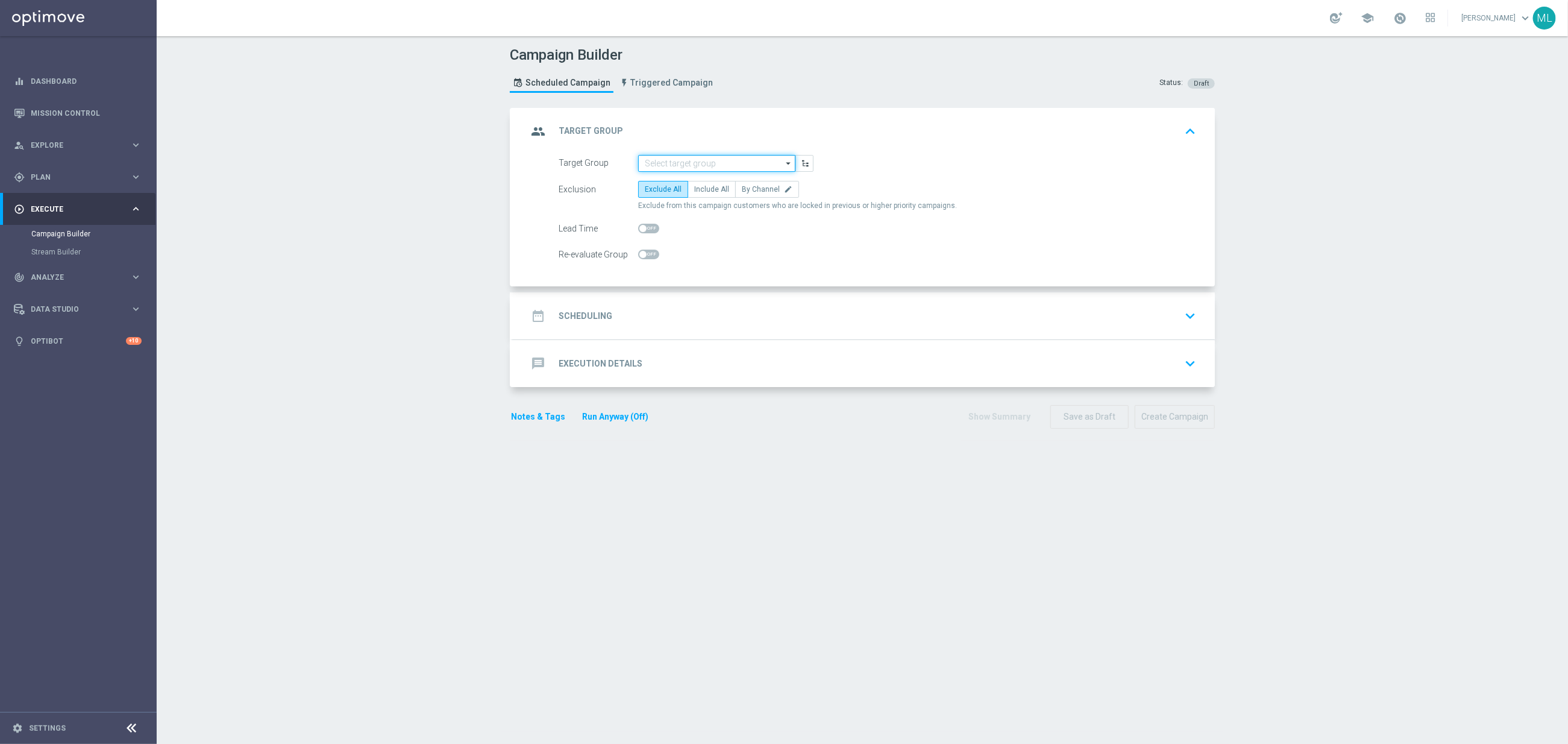
click at [730, 162] on input at bounding box center [716, 164] width 158 height 17
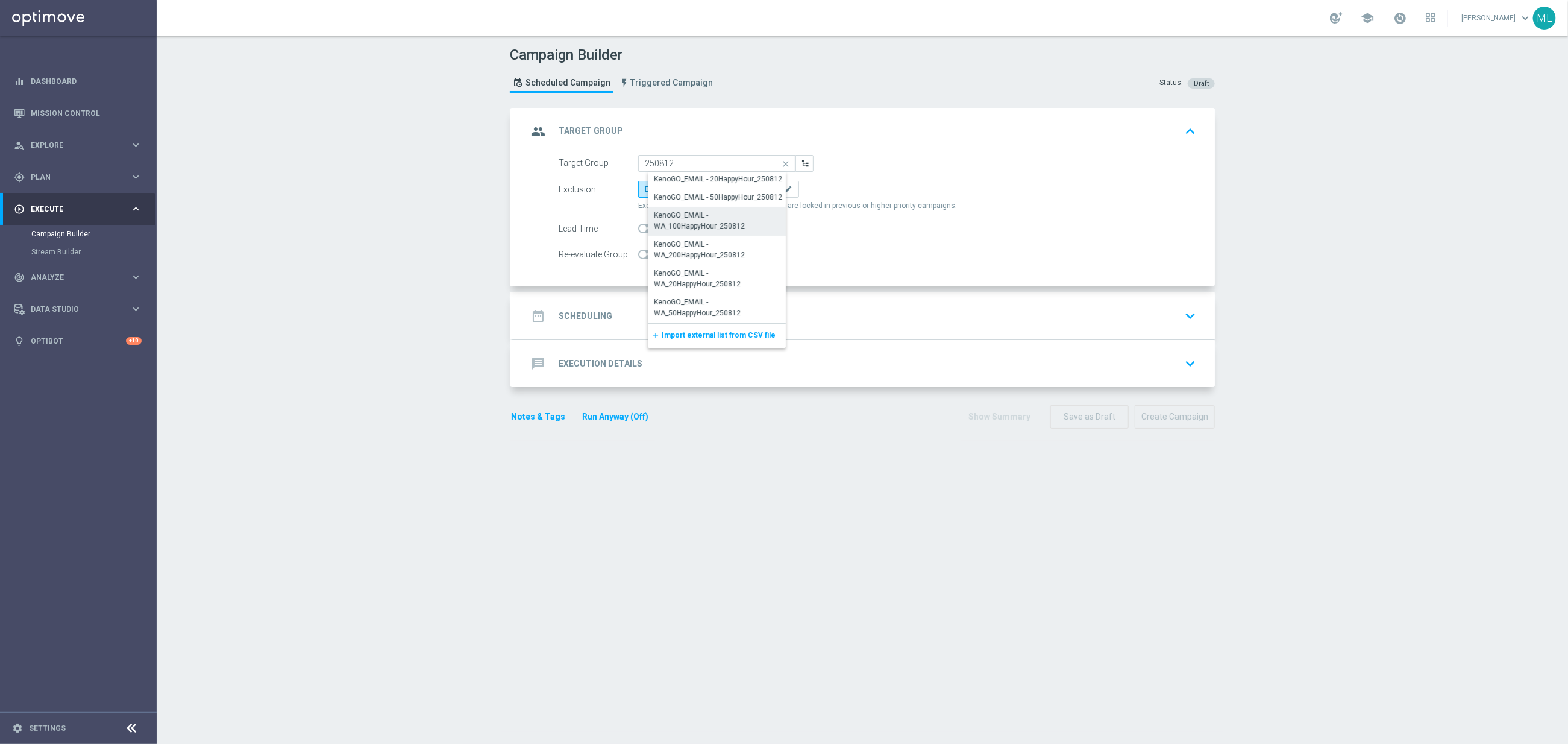
click at [735, 227] on div "KenoGO_EMAIL - WA_100HappyHour_250812" at bounding box center [721, 221] width 136 height 22
type input "KenoGO_EMAIL - WA_100HappyHour_250812"
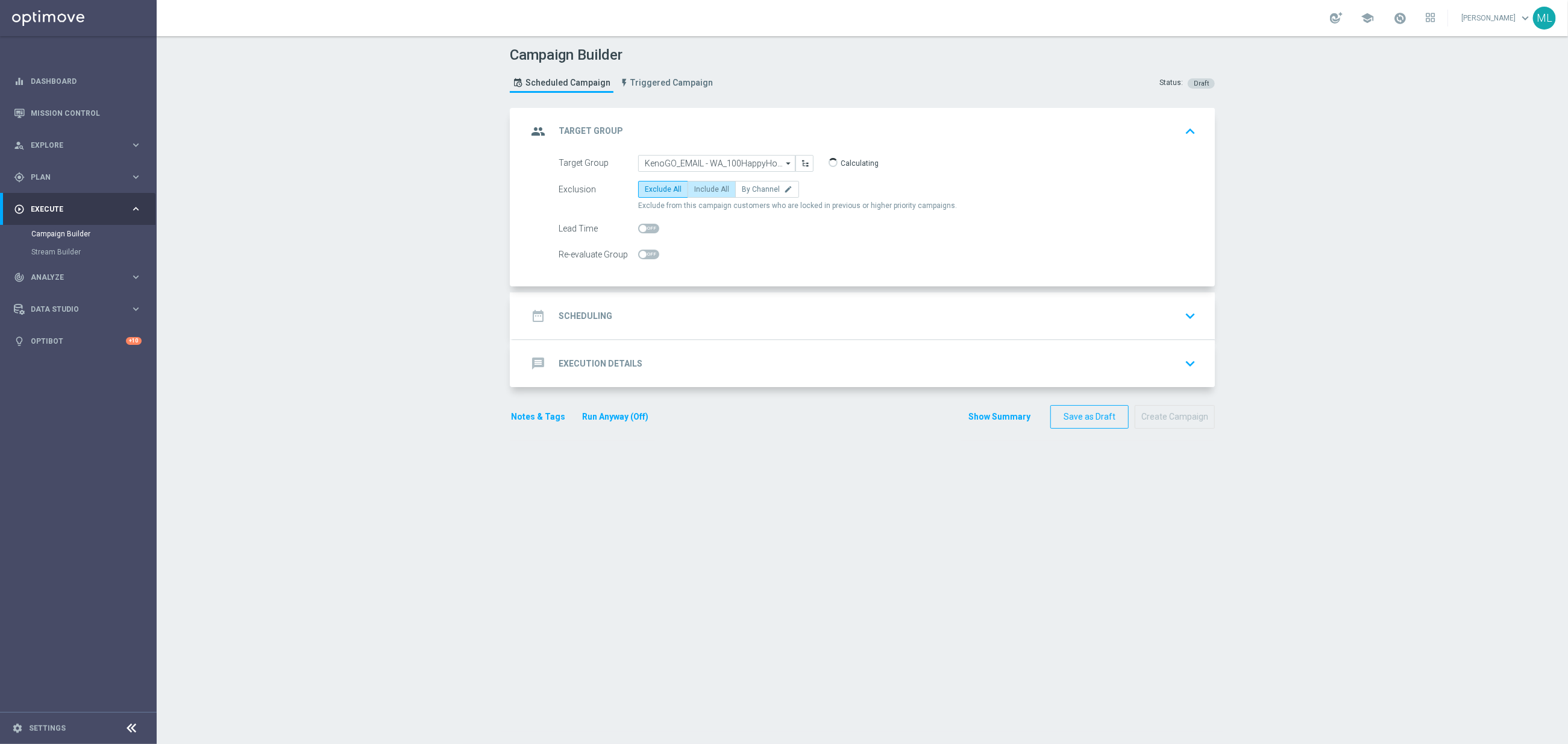
click at [714, 190] on span "Include All" at bounding box center [711, 189] width 35 height 9
click at [702, 190] on input "Include All" at bounding box center [698, 191] width 8 height 8
radio input "true"
click at [716, 321] on div "date_range Scheduling keyboard_arrow_down" at bounding box center [863, 315] width 673 height 23
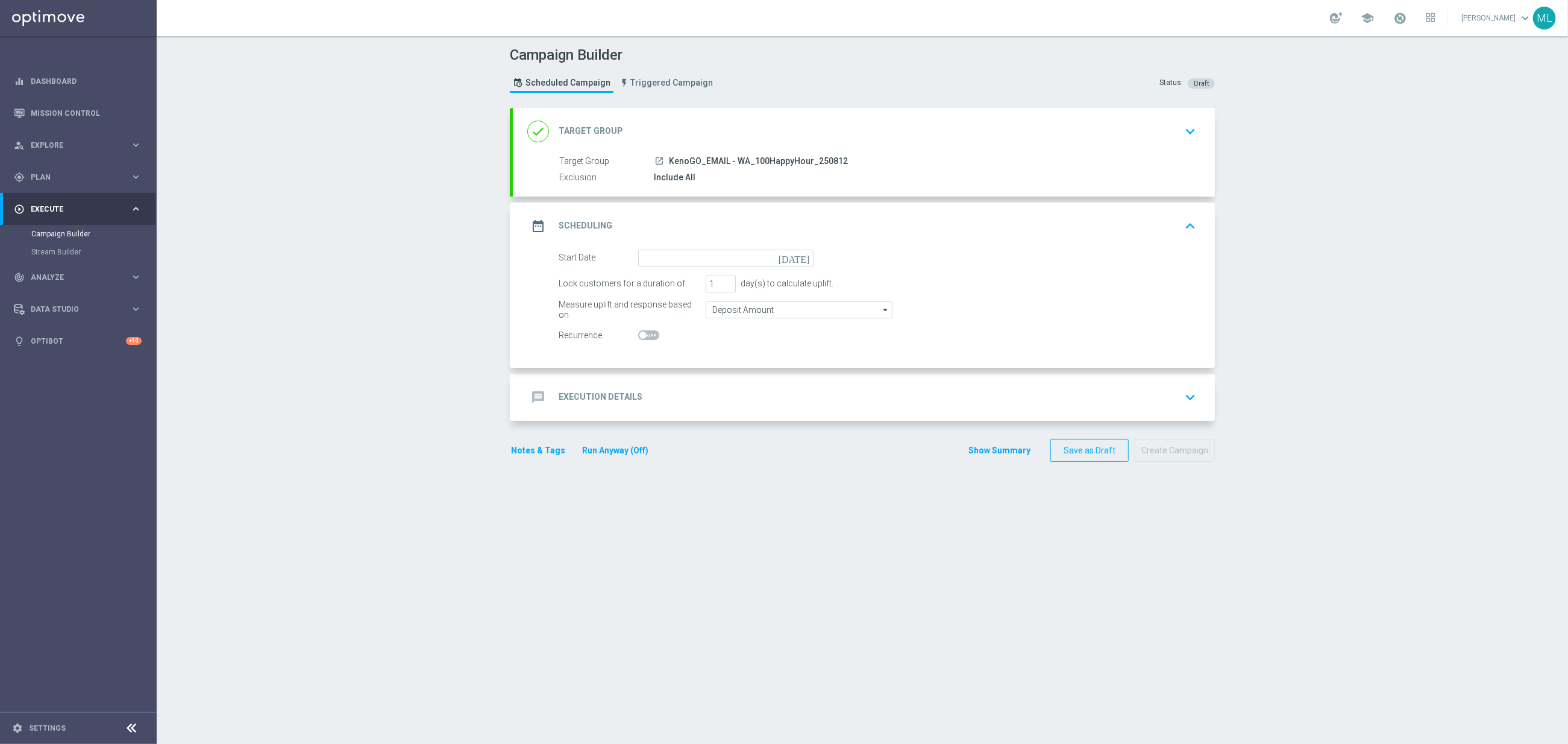
click at [805, 262] on icon "[DATE]" at bounding box center [796, 256] width 36 height 13
click at [689, 365] on span "12" at bounding box center [687, 363] width 19 height 19
type input "[DATE]"
type input "2"
click at [727, 284] on input "2" at bounding box center [720, 284] width 30 height 17
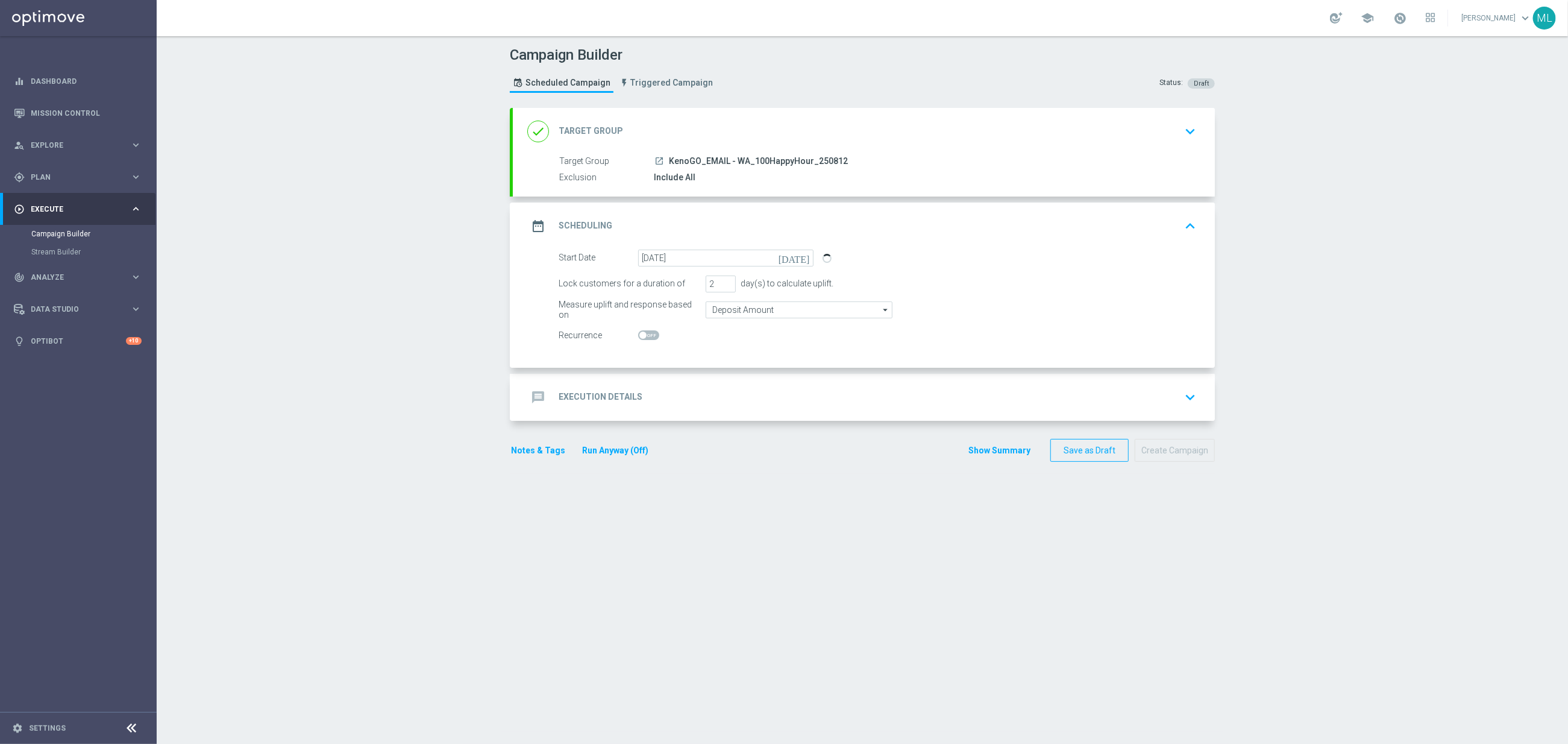
click at [734, 391] on div "message Execution Details keyboard_arrow_down" at bounding box center [863, 397] width 673 height 23
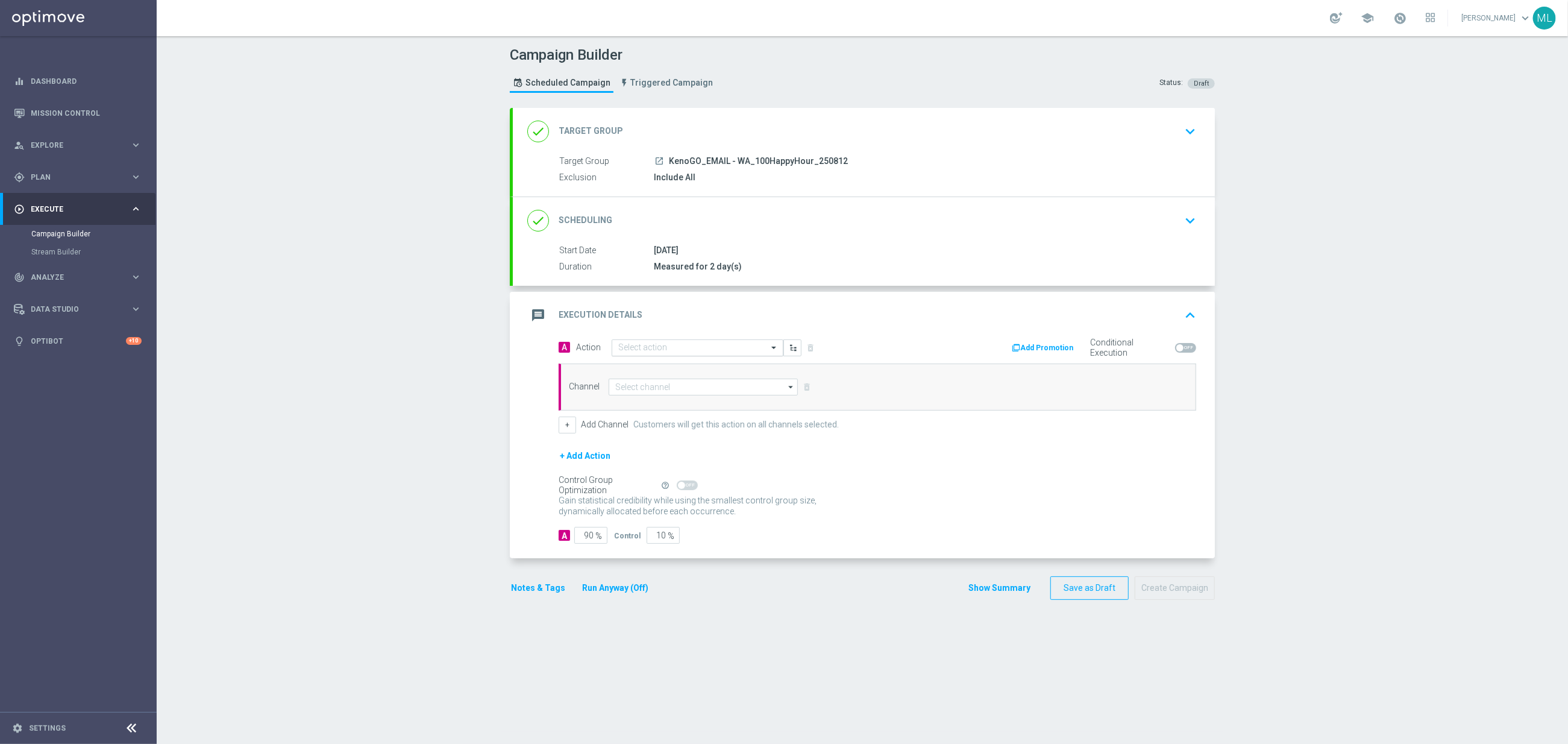
click at [661, 346] on input "text" at bounding box center [685, 348] width 134 height 10
type input "KenoGO hap"
click at [675, 368] on label "KenoGo Happy Hour" at bounding box center [650, 368] width 65 height 10
click at [674, 389] on input at bounding box center [703, 388] width 189 height 17
click at [668, 439] on div "Optimail" at bounding box center [707, 441] width 179 height 17
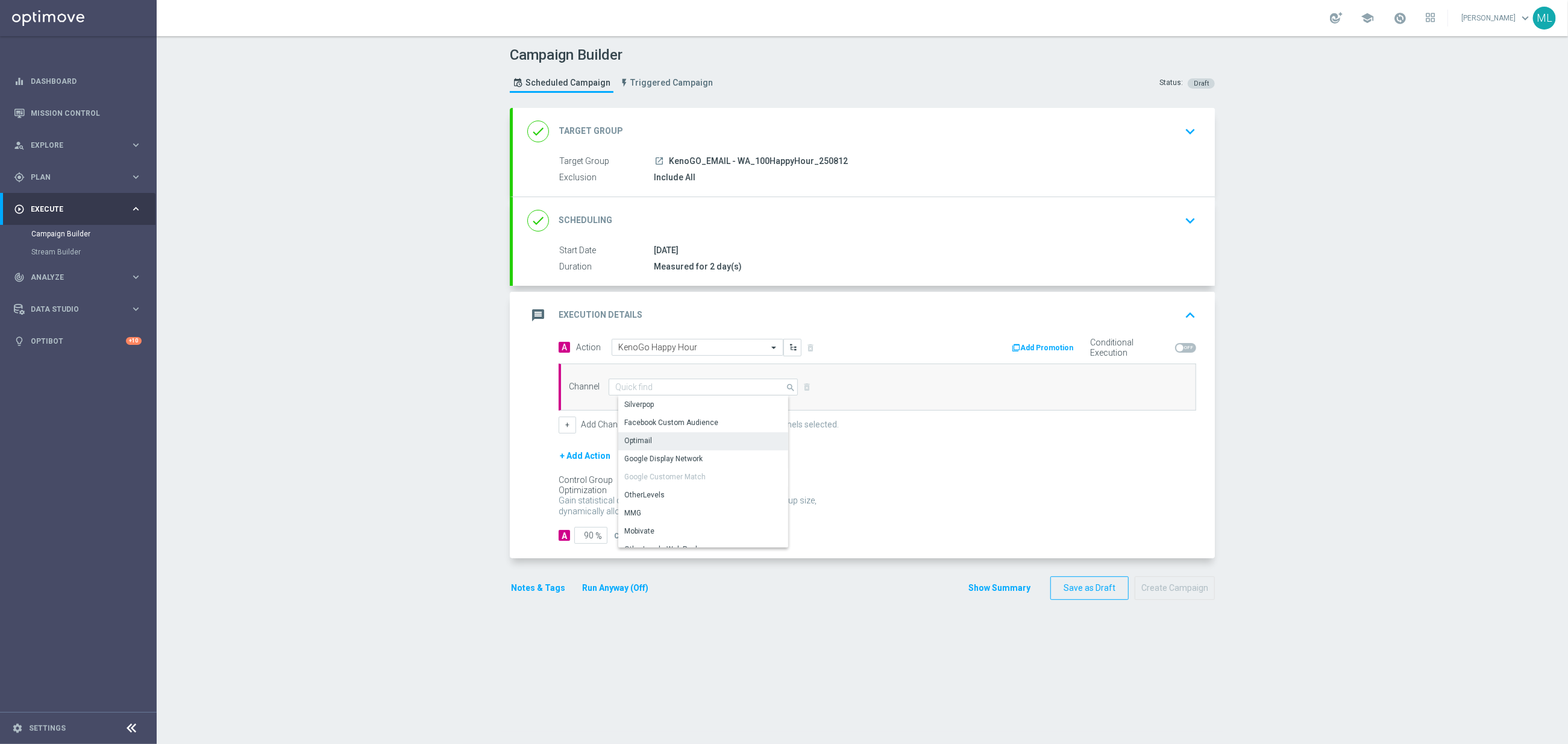
type input "Optimail"
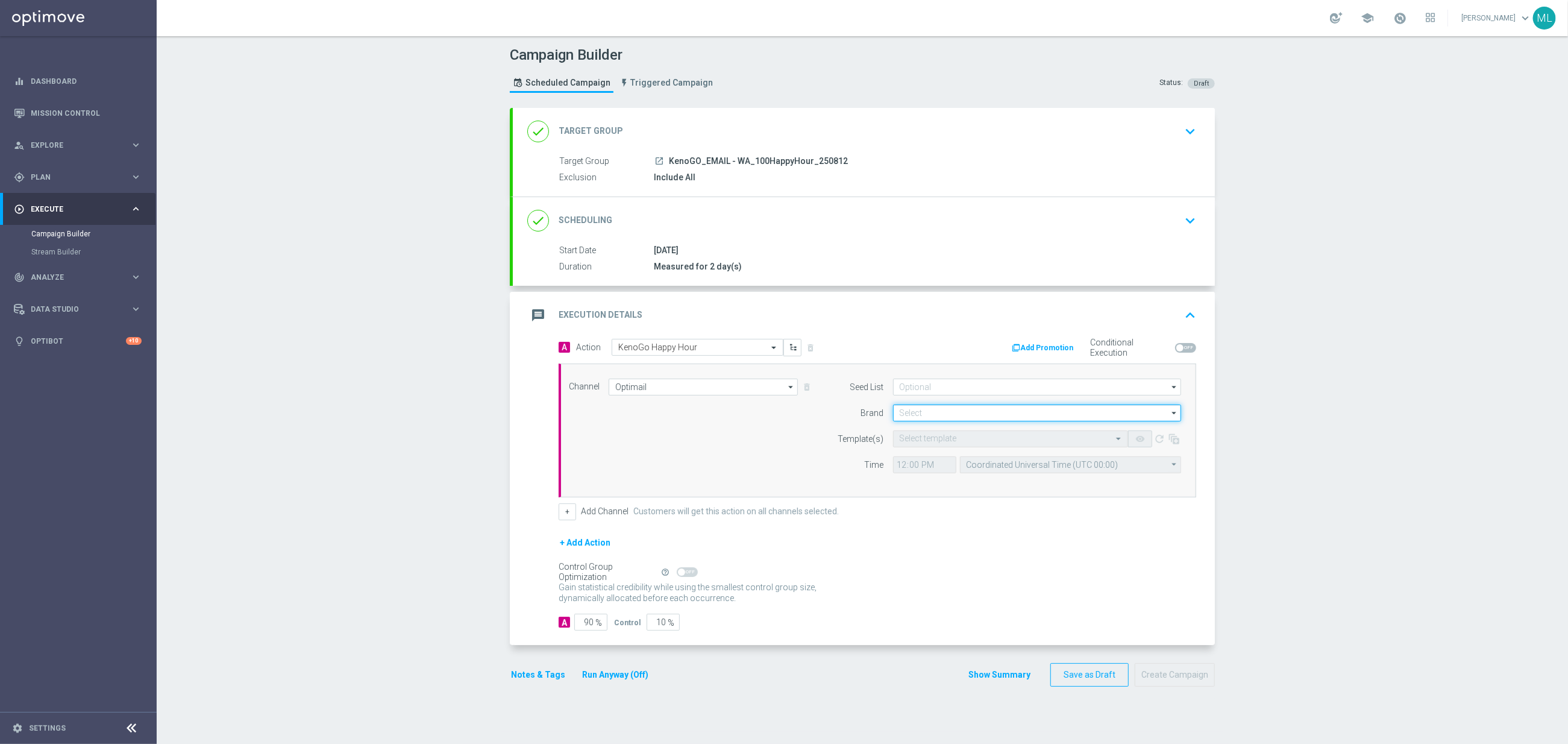
click at [971, 415] on input at bounding box center [1036, 413] width 288 height 17
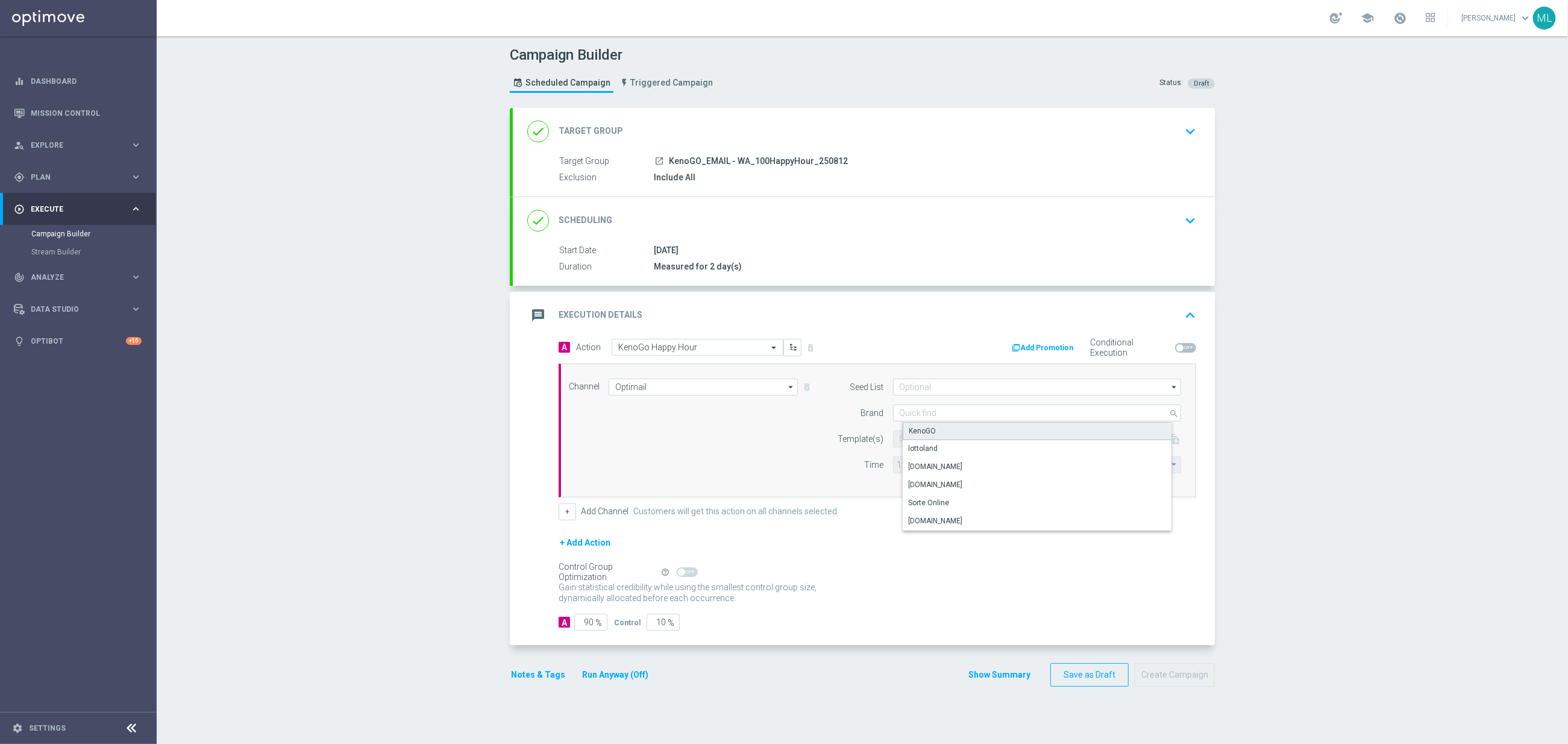
click at [963, 429] on div "KenoGO" at bounding box center [1047, 430] width 289 height 18
type input "KenoGO"
click at [935, 441] on input "text" at bounding box center [998, 439] width 198 height 10
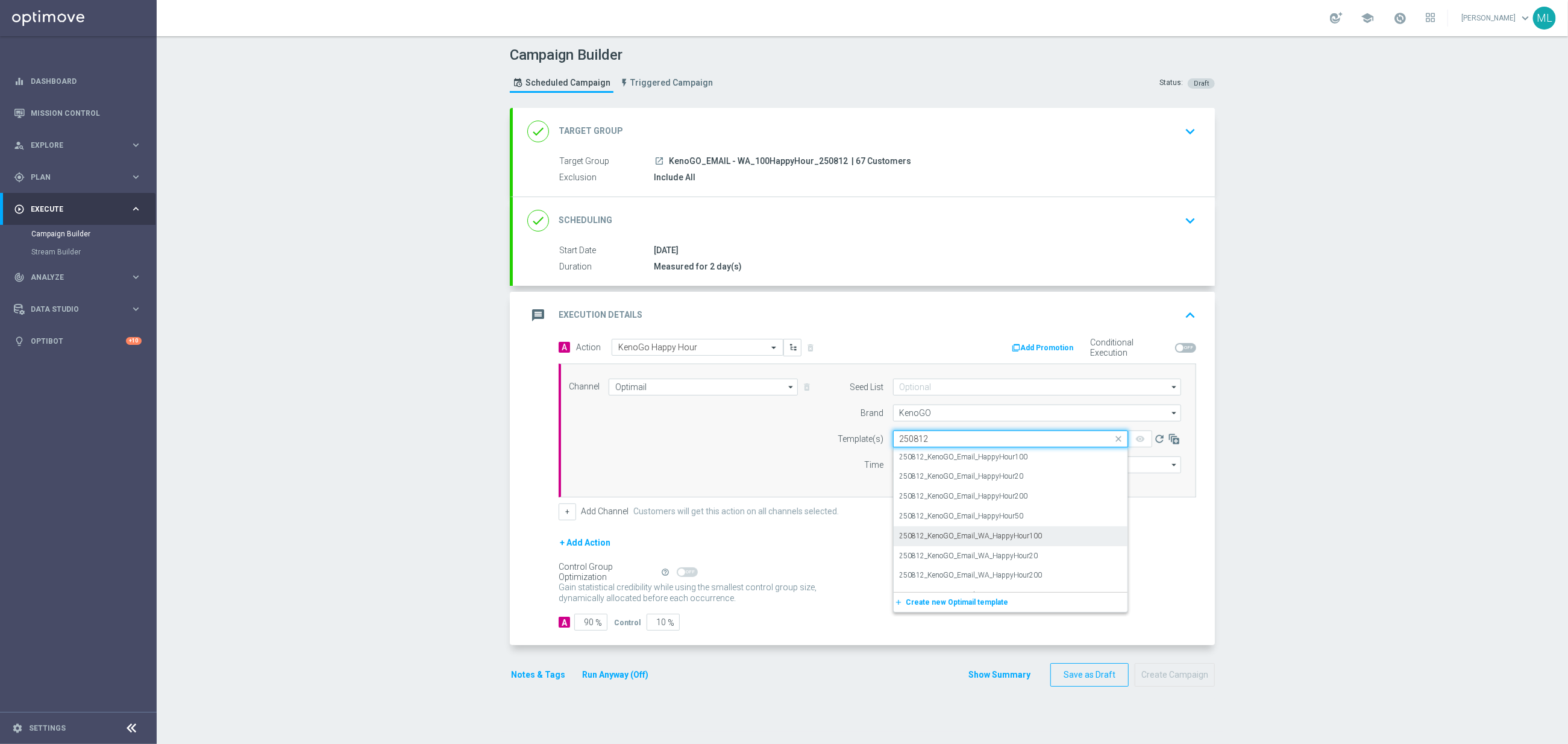
click at [1005, 539] on label "250812_KenoGO_Email_WA_HappyHour100" at bounding box center [971, 536] width 143 height 10
type input "250812"
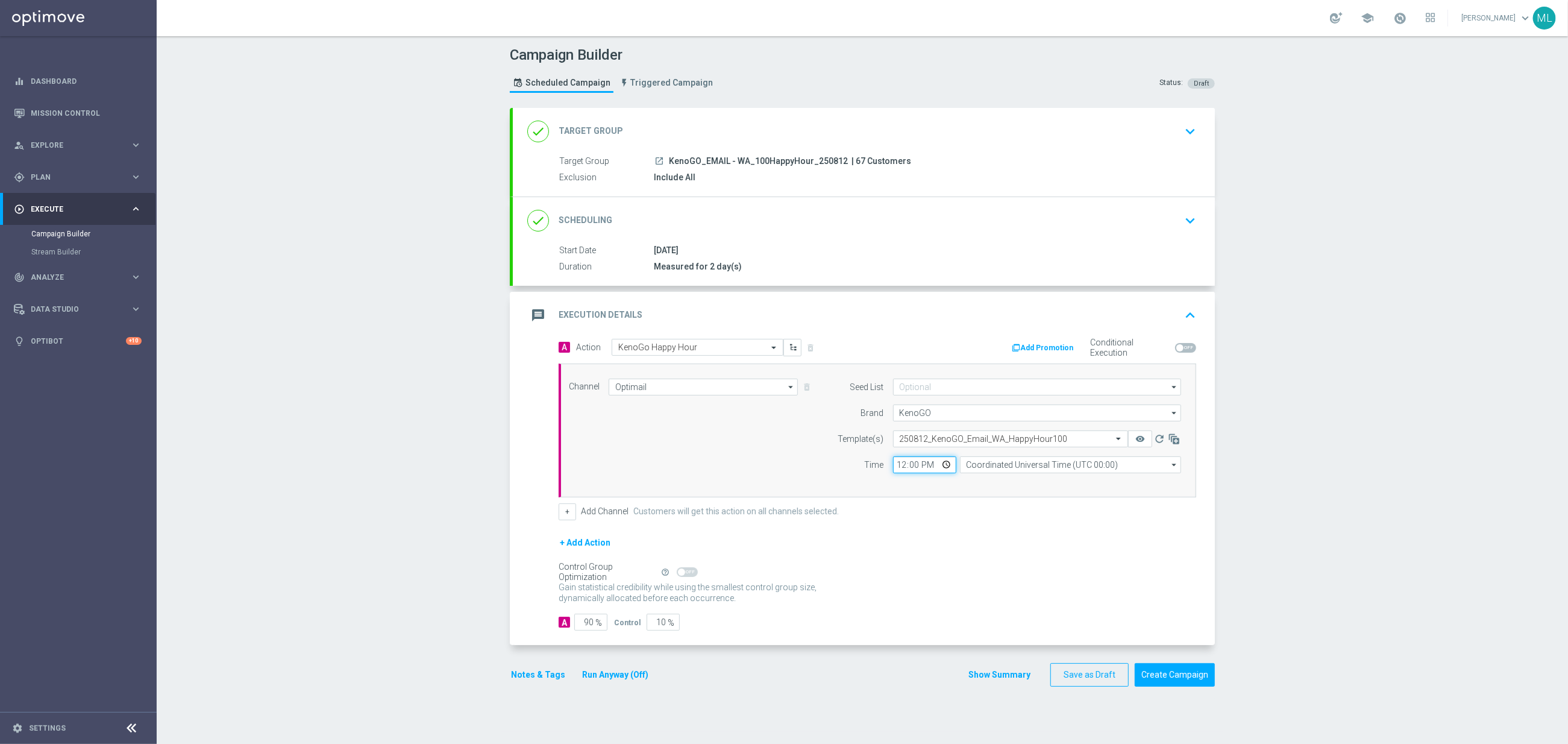
click at [899, 468] on input "12:00" at bounding box center [924, 465] width 64 height 17
type input "16:45"
click at [1017, 473] on input "Coordinated Universal Time (UTC 00:00)" at bounding box center [1070, 465] width 221 height 17
click at [1067, 481] on div "Eastern Australia Time ([GEOGRAPHIC_DATA]) (UTC +10:00)" at bounding box center [1074, 482] width 198 height 11
type input "Eastern Australia Time ([GEOGRAPHIC_DATA]) (UTC +10:00)"
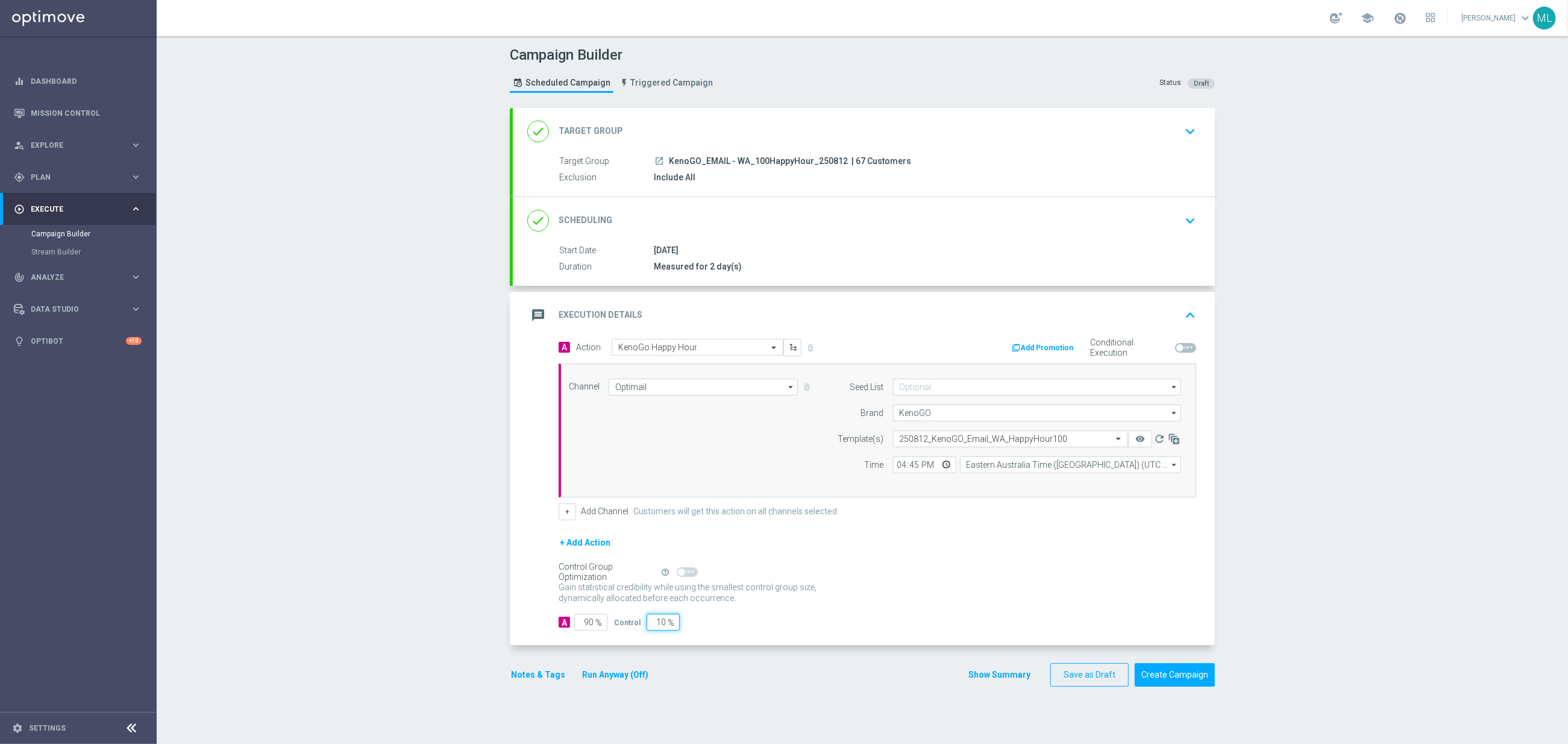
click at [658, 624] on input "10" at bounding box center [663, 622] width 33 height 17
type input "0"
type input "100"
type input "0"
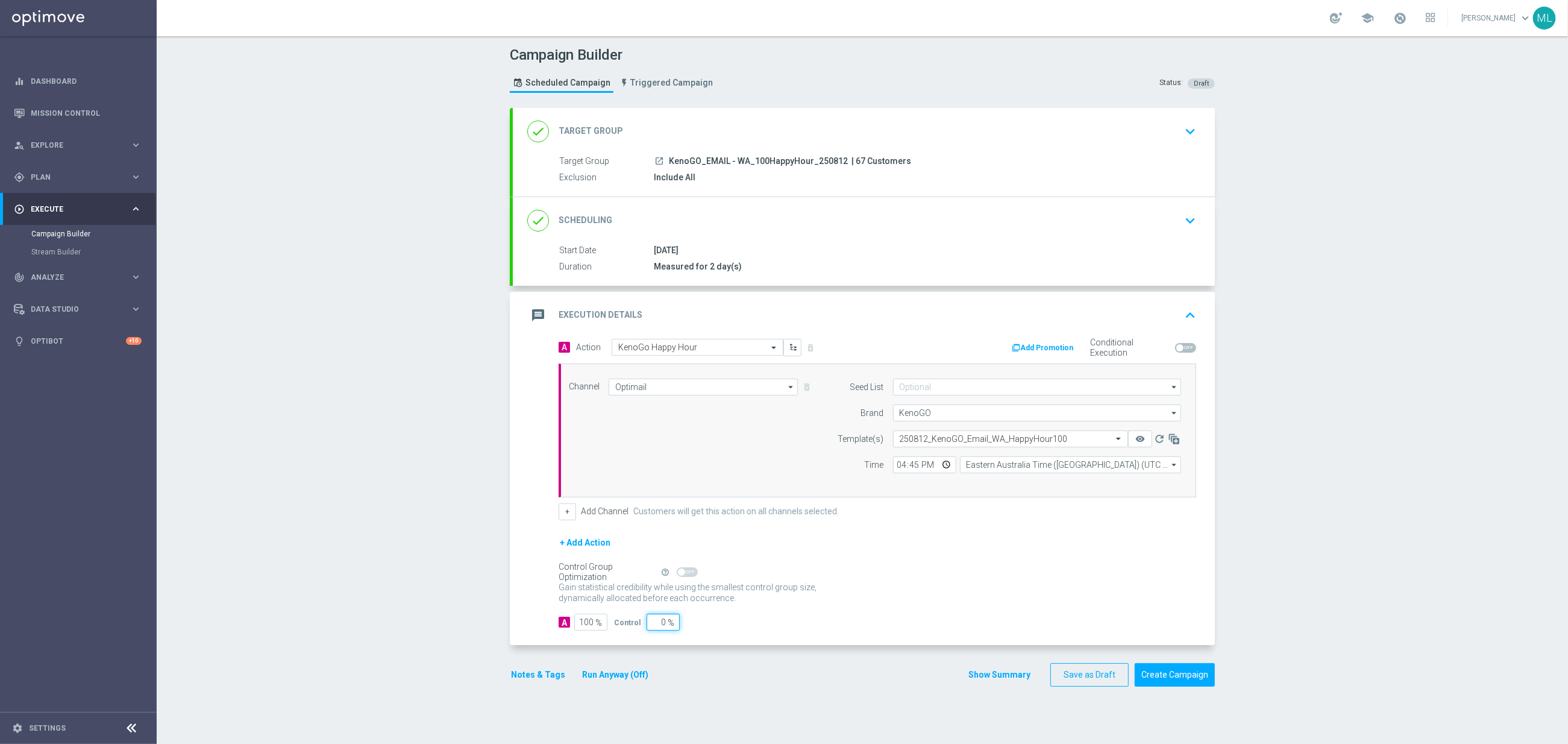
drag, startPoint x: 753, startPoint y: 628, endPoint x: 741, endPoint y: 631, distance: 12.4
click at [750, 629] on div "A 100 % Control 0 %" at bounding box center [877, 622] width 637 height 17
click at [608, 683] on button "Run Anyway (Off)" at bounding box center [615, 674] width 68 height 15
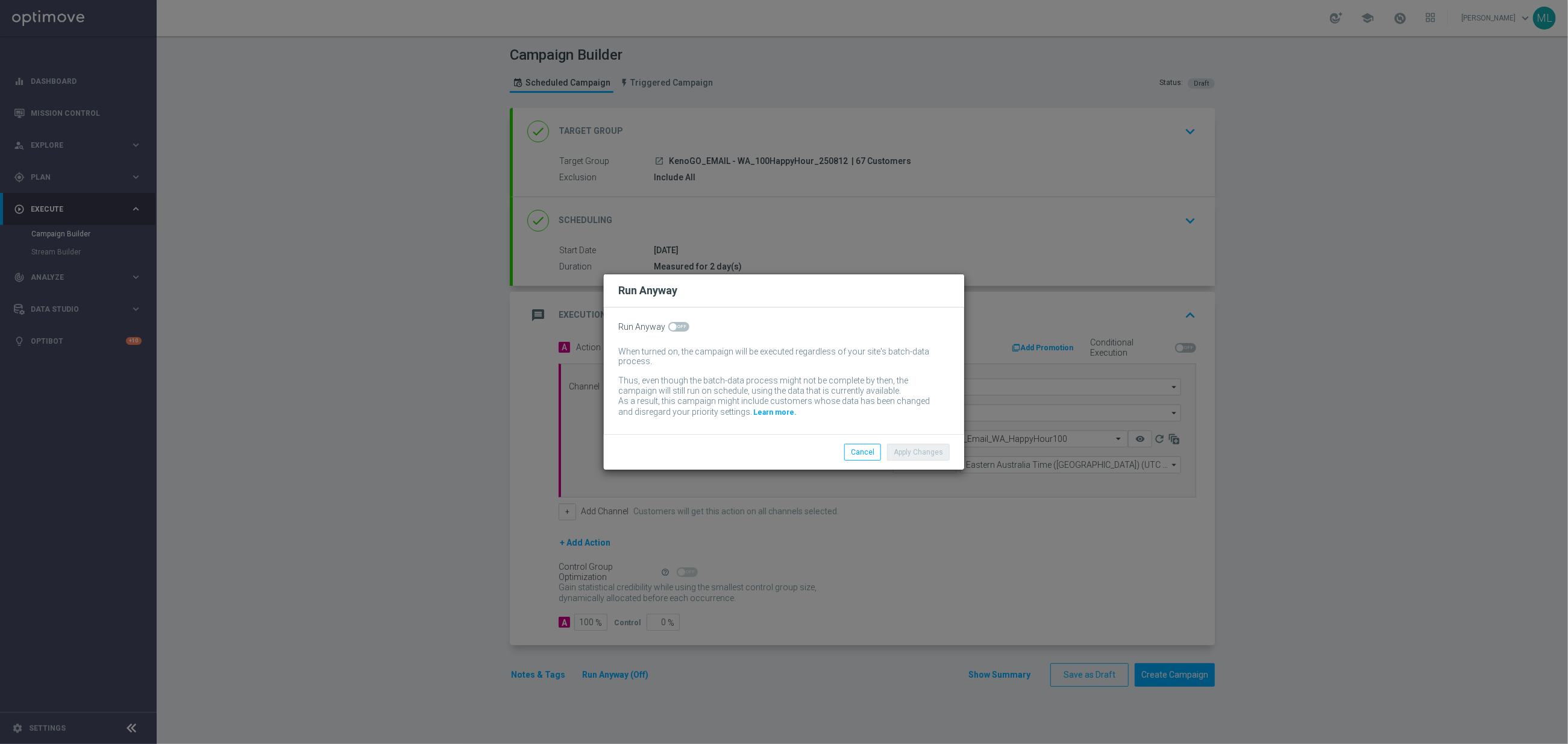
click at [682, 324] on span at bounding box center [678, 327] width 21 height 9
click at [682, 324] on input "checkbox" at bounding box center [678, 327] width 21 height 9
checkbox input "true"
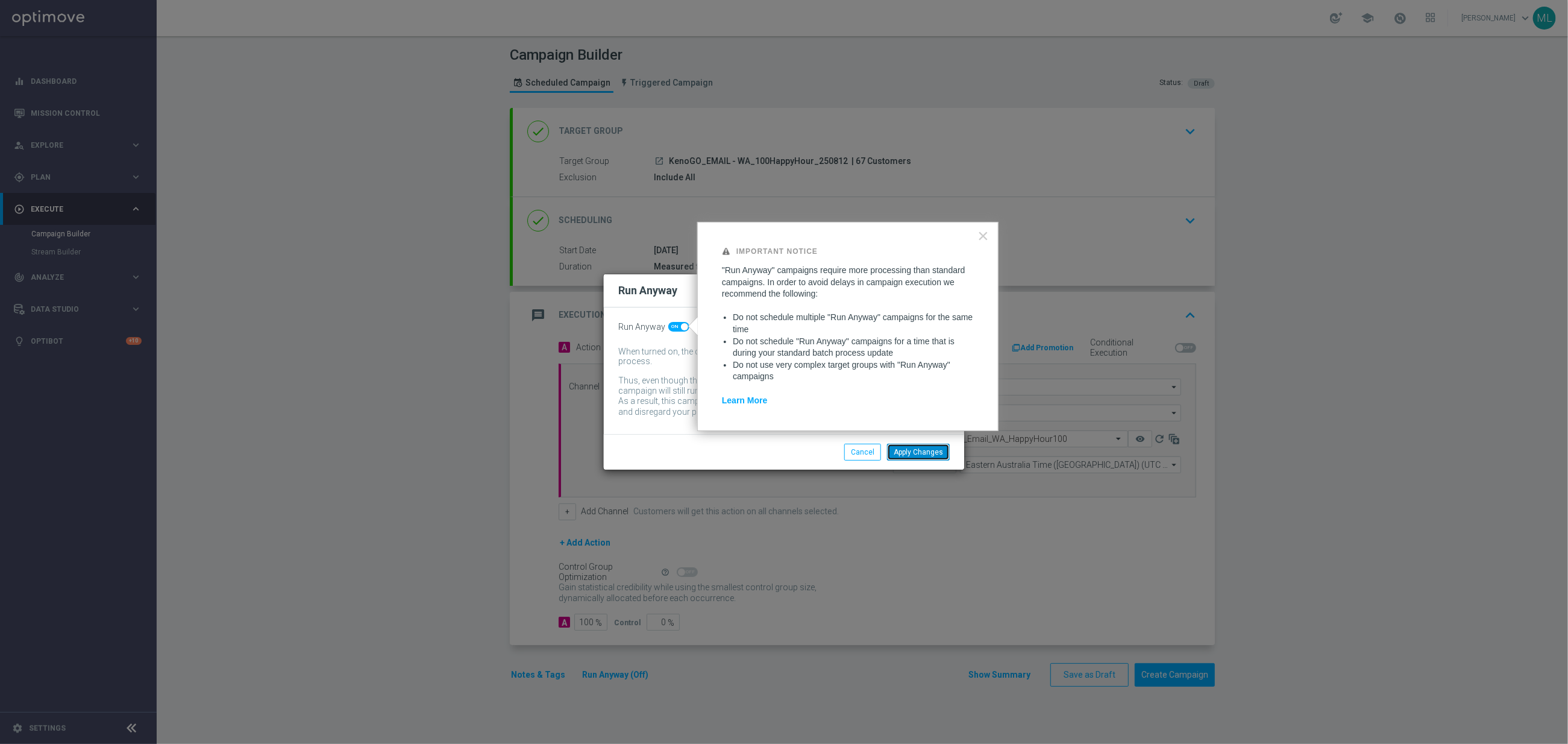
click at [924, 451] on button "Apply Changes" at bounding box center [918, 452] width 63 height 17
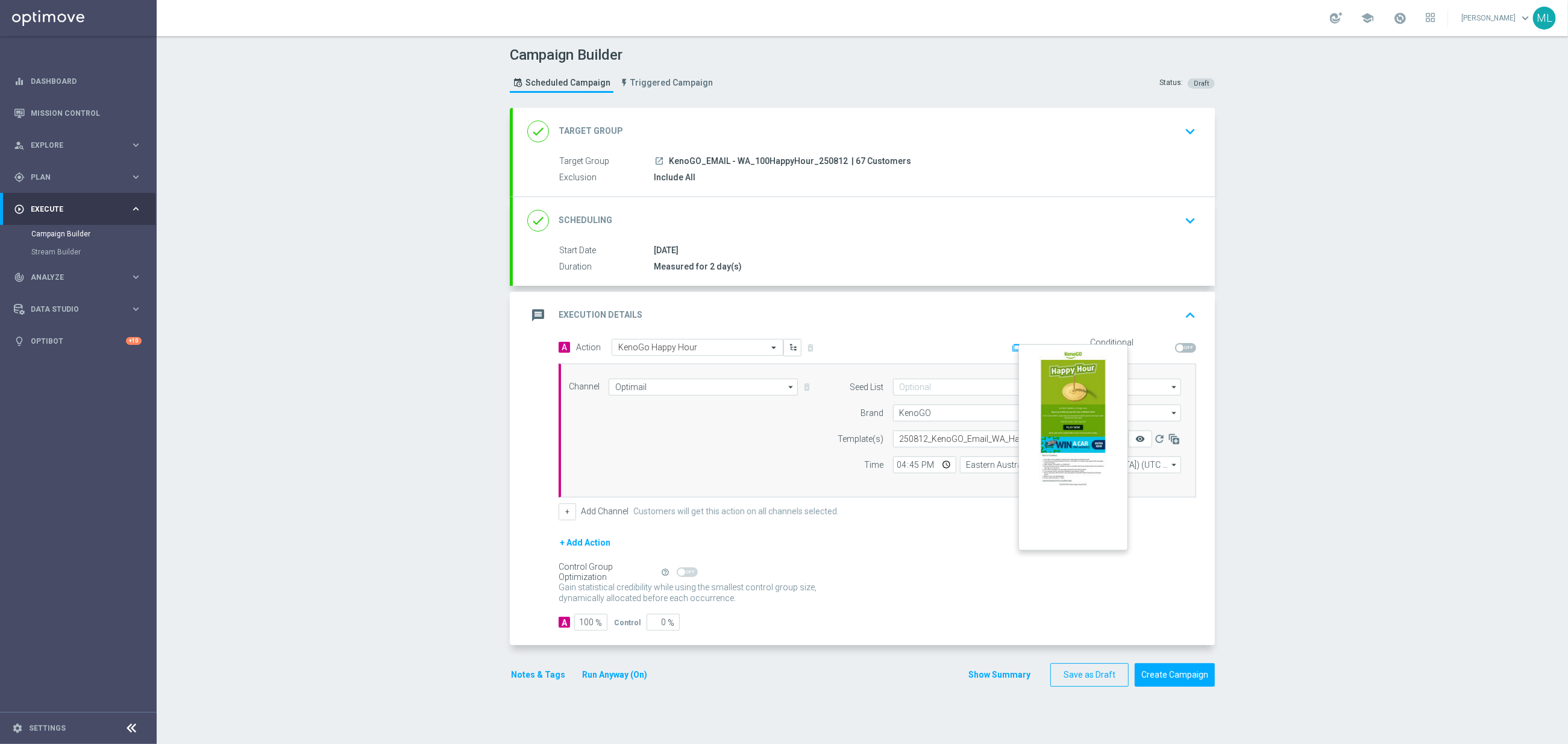
click at [1140, 441] on icon "remove_red_eye" at bounding box center [1140, 439] width 9 height 9
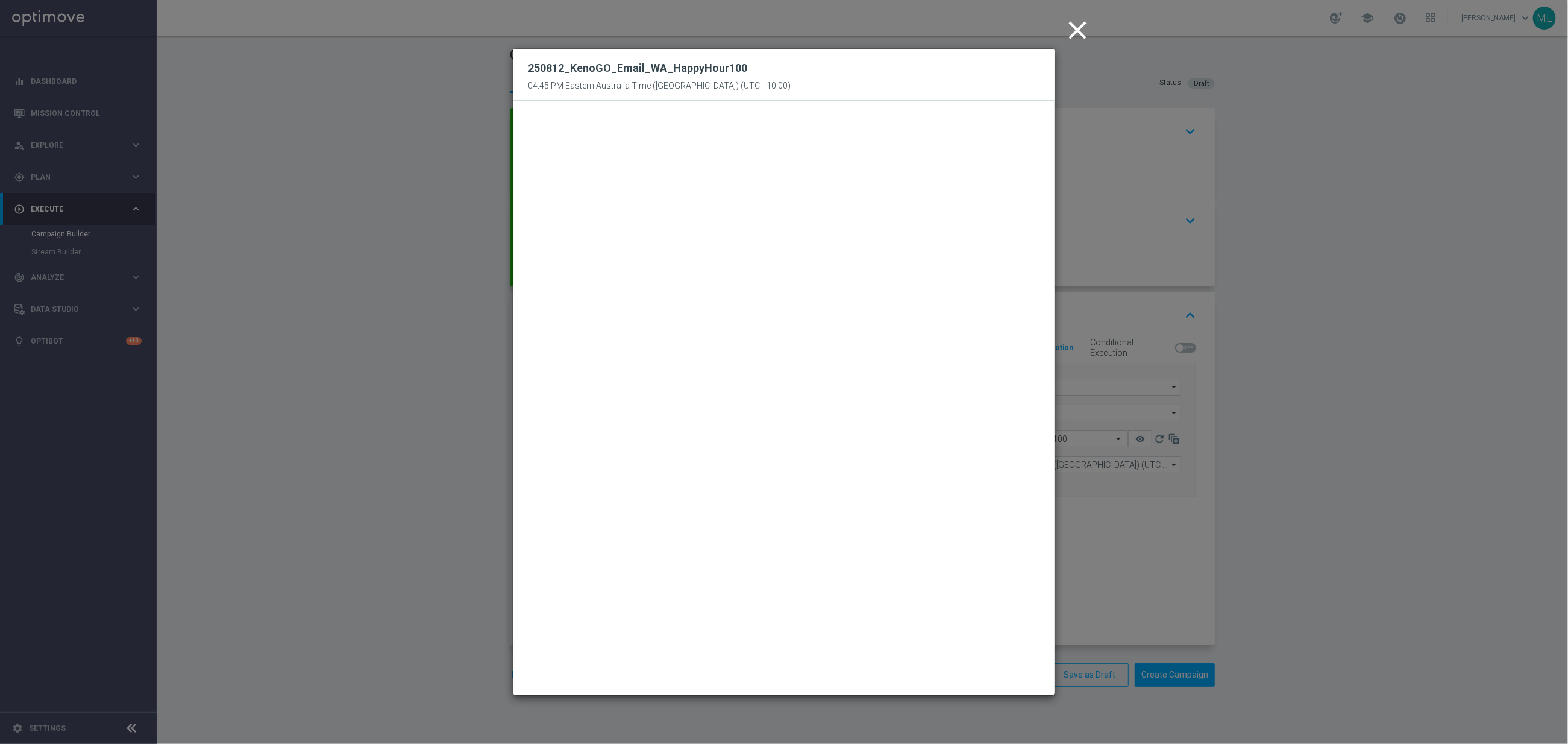
click at [1079, 25] on icon "close" at bounding box center [1077, 30] width 30 height 30
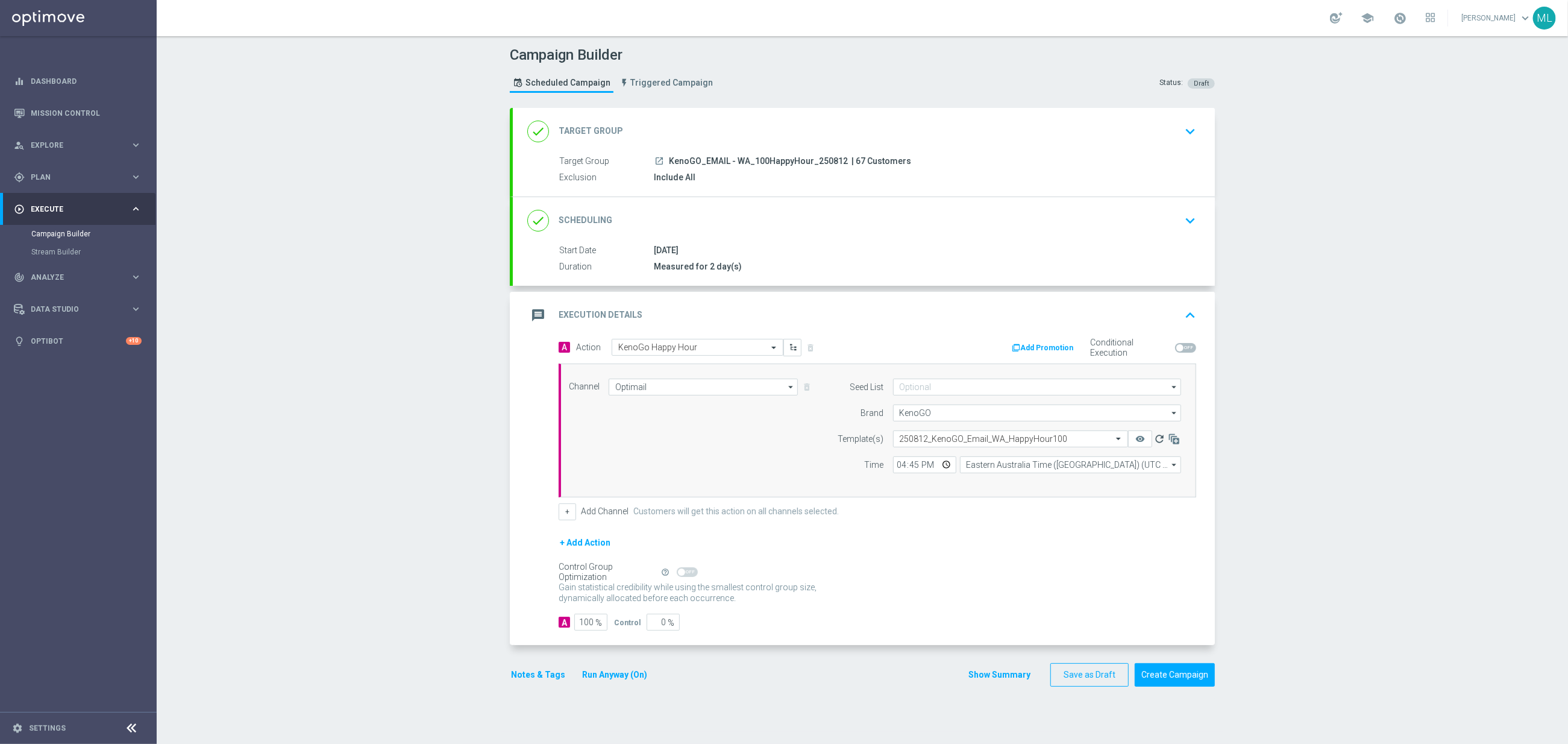
click at [1157, 440] on icon "refresh" at bounding box center [1160, 439] width 12 height 12
click at [1138, 442] on icon "remove_red_eye" at bounding box center [1140, 439] width 9 height 9
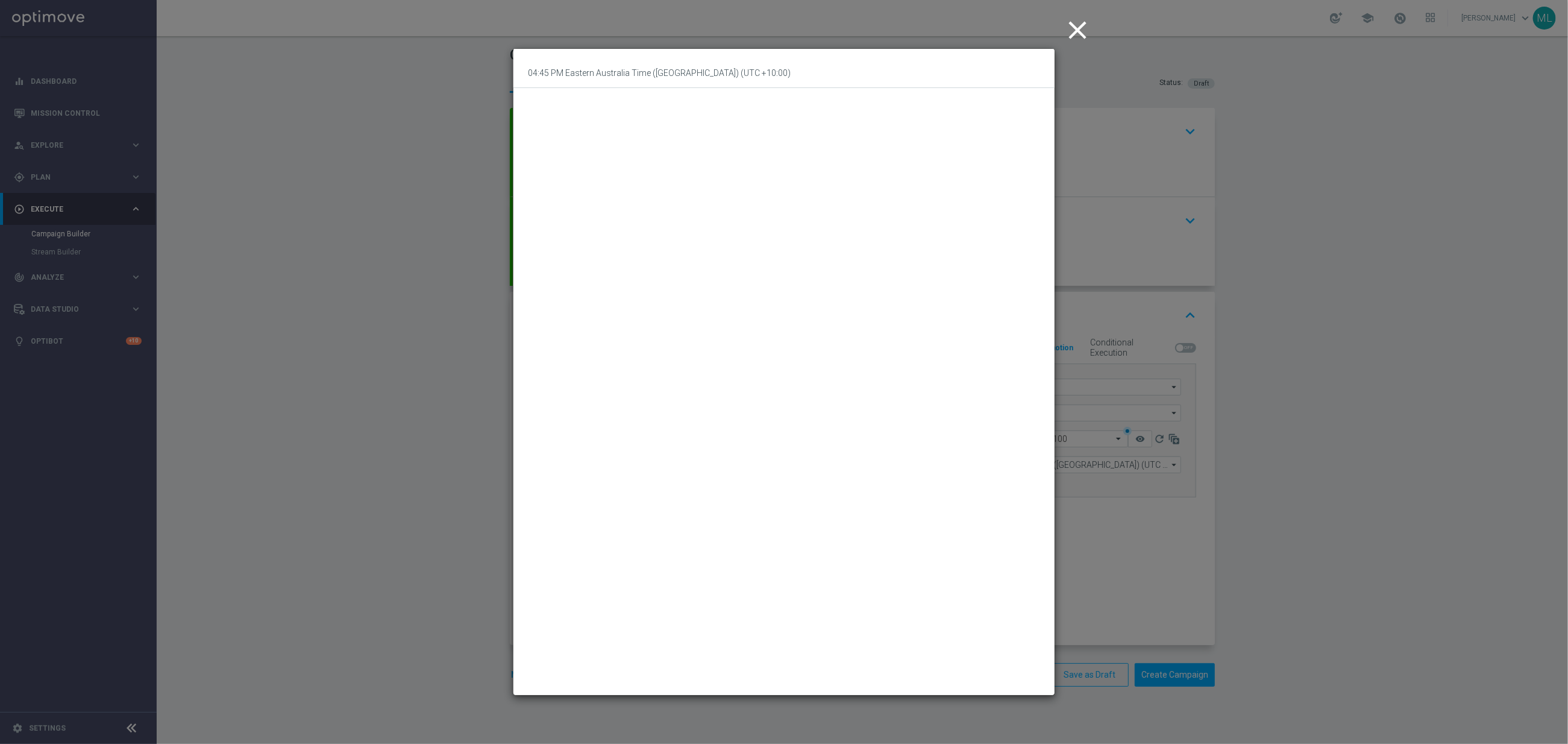
click at [1077, 32] on icon "close" at bounding box center [1077, 30] width 30 height 30
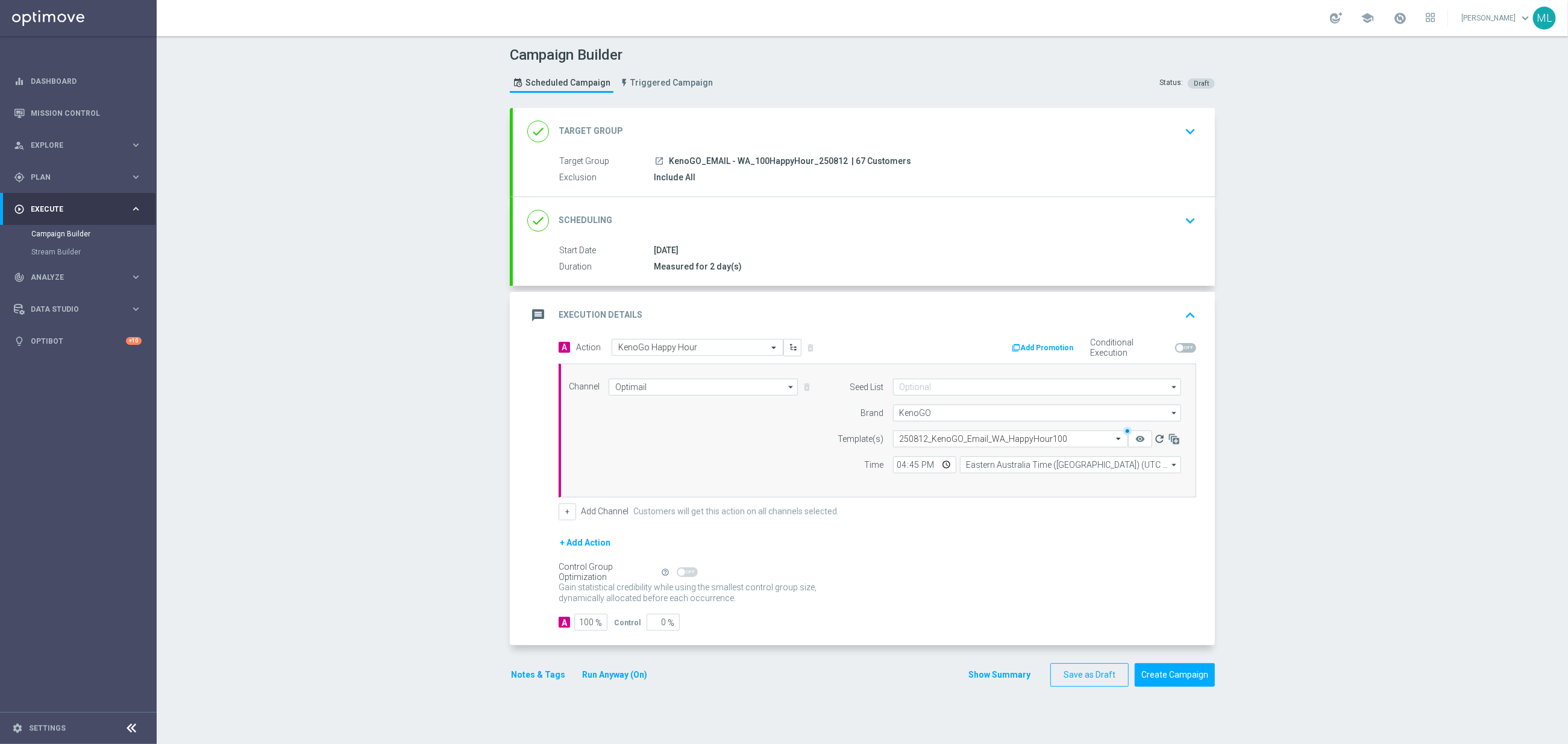
click at [1155, 439] on icon "refresh" at bounding box center [1160, 439] width 12 height 12
click at [1139, 440] on icon "remove_red_eye" at bounding box center [1140, 439] width 9 height 9
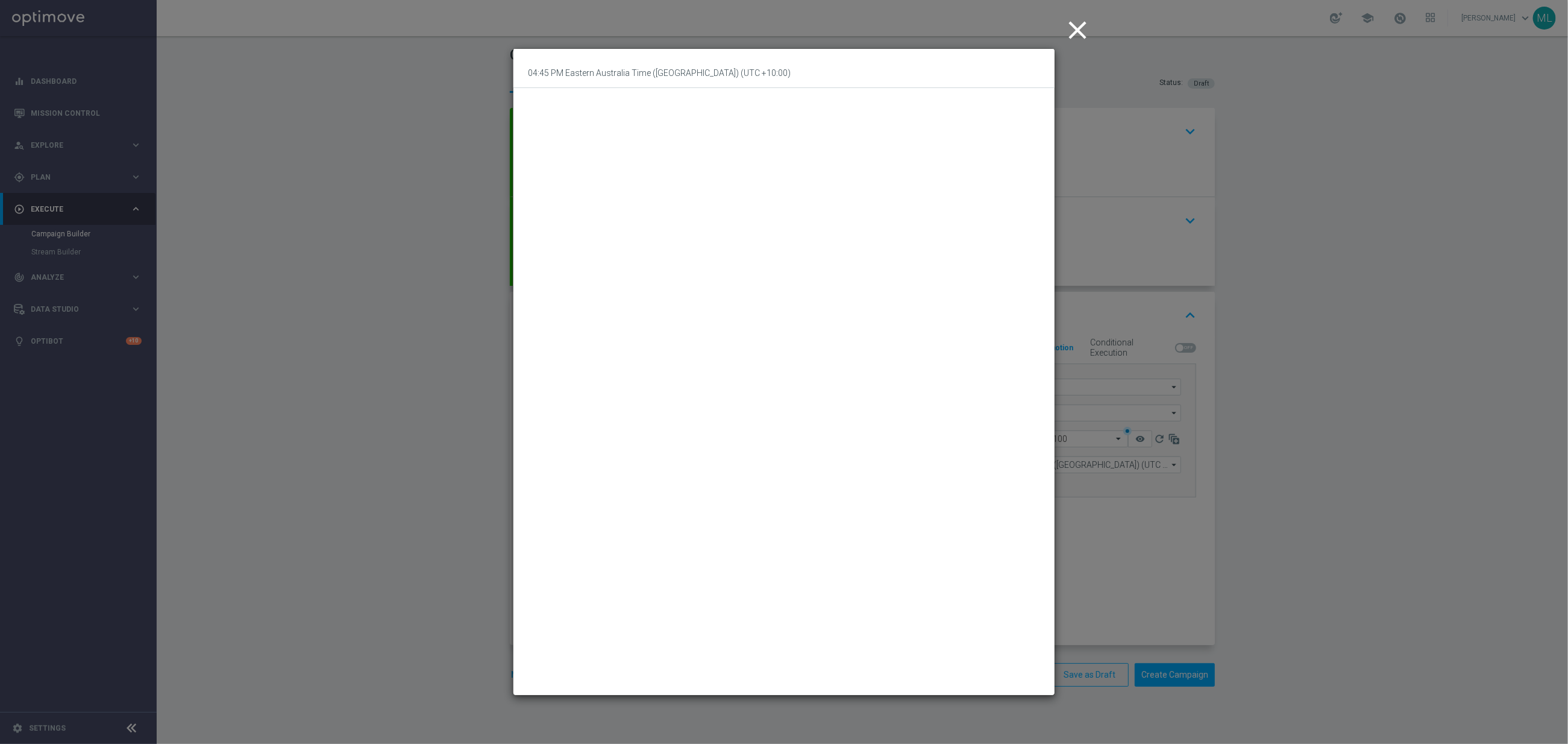
click at [1082, 16] on icon "close" at bounding box center [1077, 30] width 30 height 30
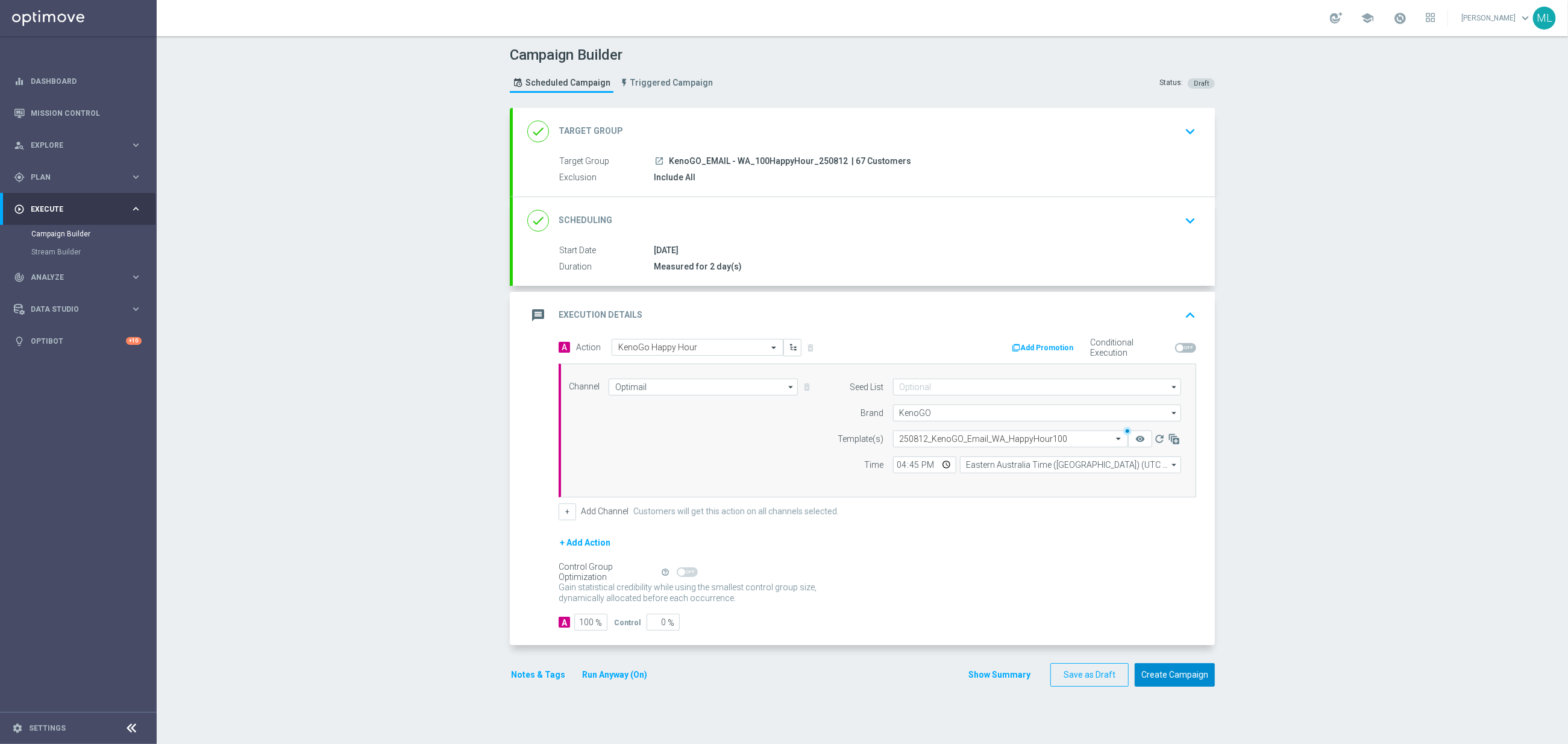
click at [1171, 683] on button "Create Campaign" at bounding box center [1174, 675] width 80 height 23
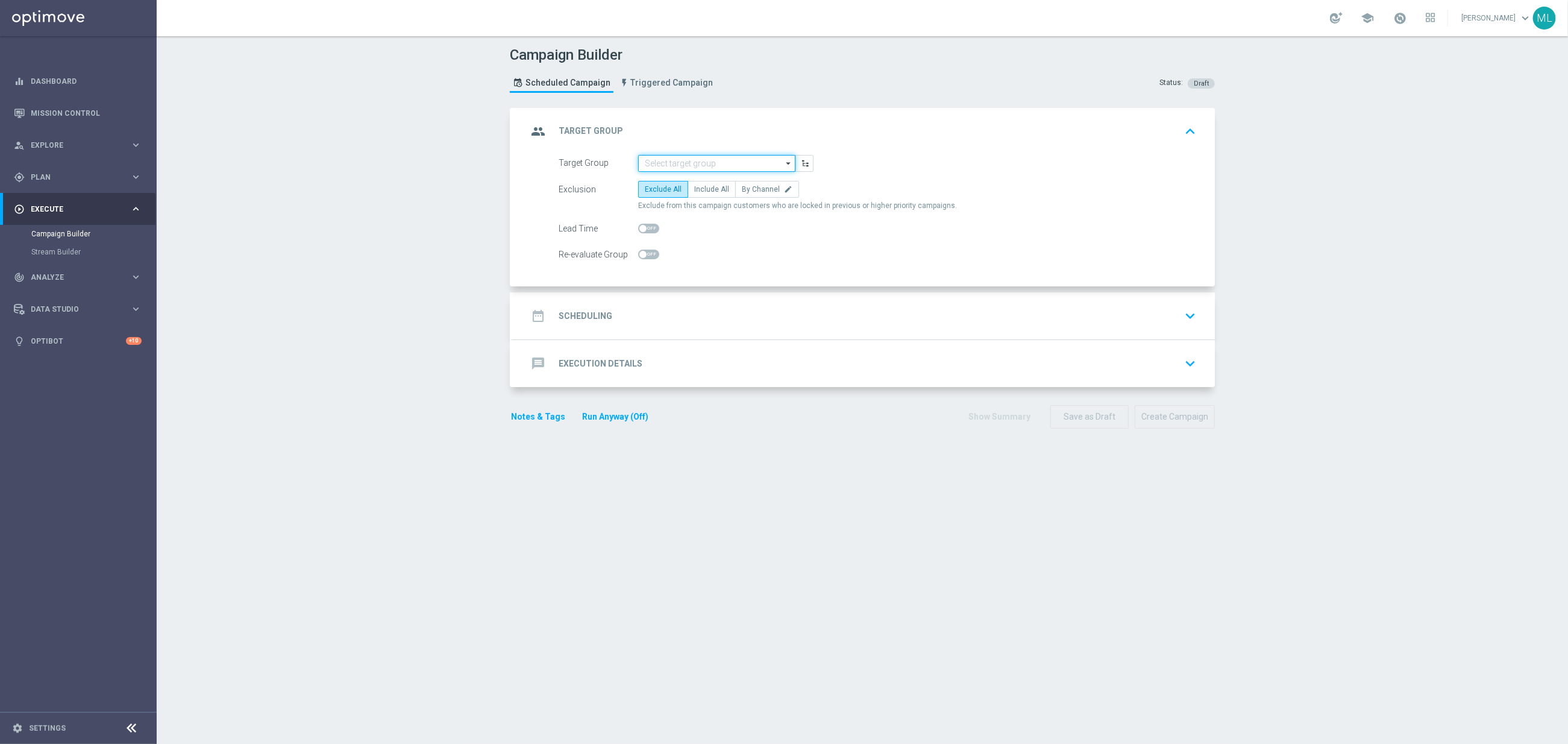
click at [661, 165] on input at bounding box center [716, 164] width 158 height 17
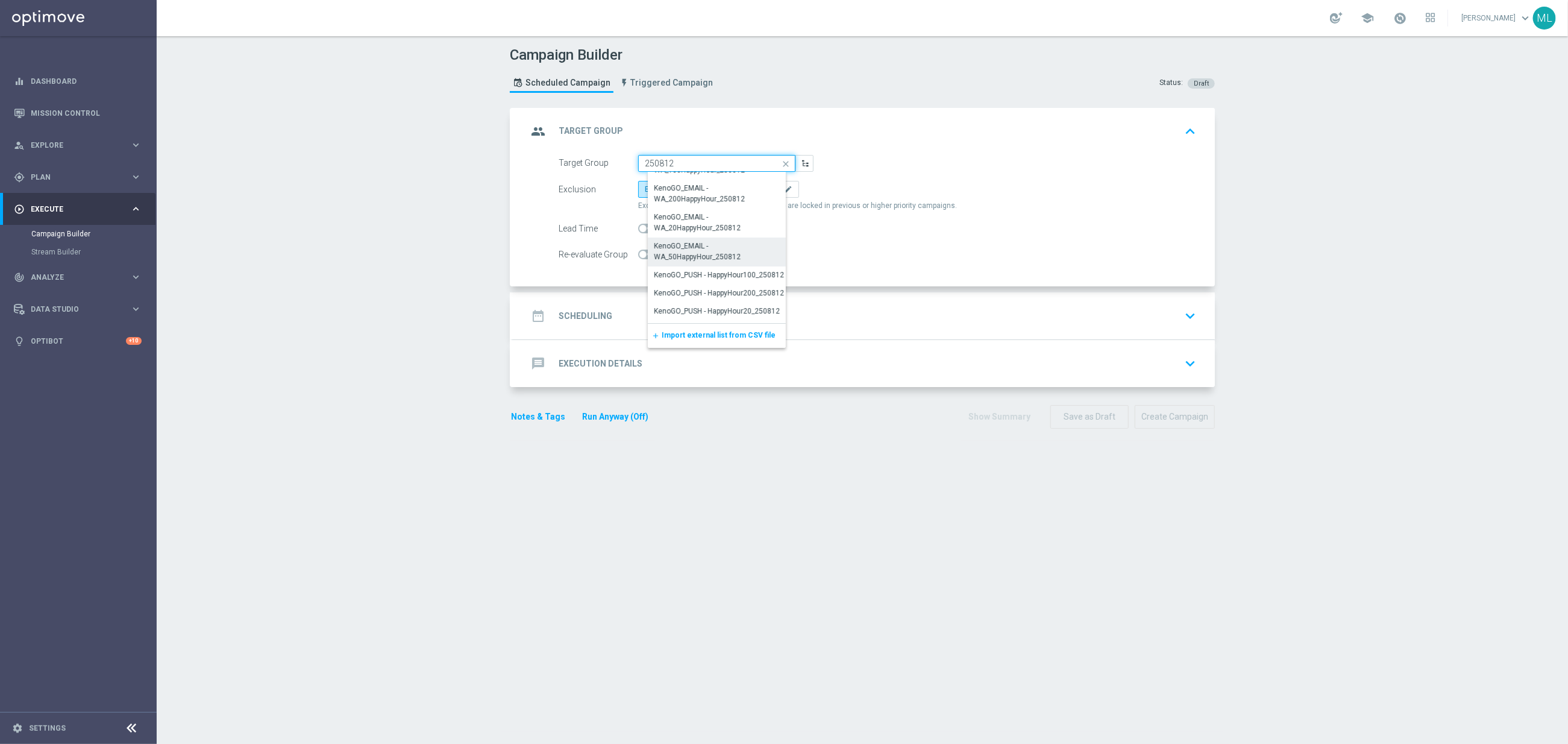
scroll to position [211, 0]
click at [724, 253] on div "KenoGO_EMAIL - WA_50HappyHour_250812" at bounding box center [721, 250] width 134 height 22
type input "KenoGO_EMAIL - WA_50HappyHour_250812"
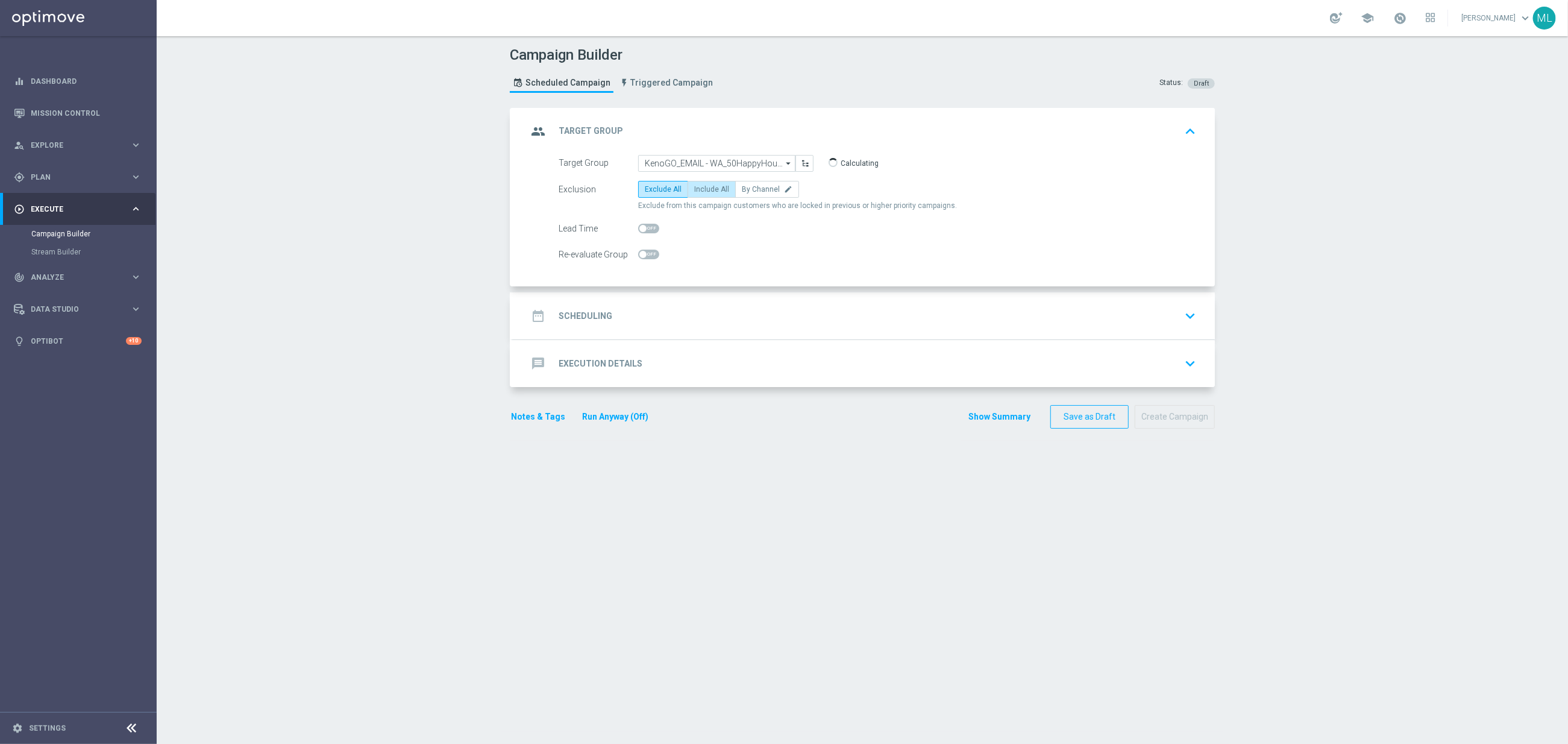
drag, startPoint x: 699, startPoint y: 190, endPoint x: 702, endPoint y: 197, distance: 7.6
click at [699, 190] on span "Include All" at bounding box center [711, 189] width 35 height 9
click at [699, 190] on input "Include All" at bounding box center [698, 191] width 8 height 8
radio input "true"
click at [700, 308] on div "date_range Scheduling keyboard_arrow_down" at bounding box center [863, 315] width 673 height 23
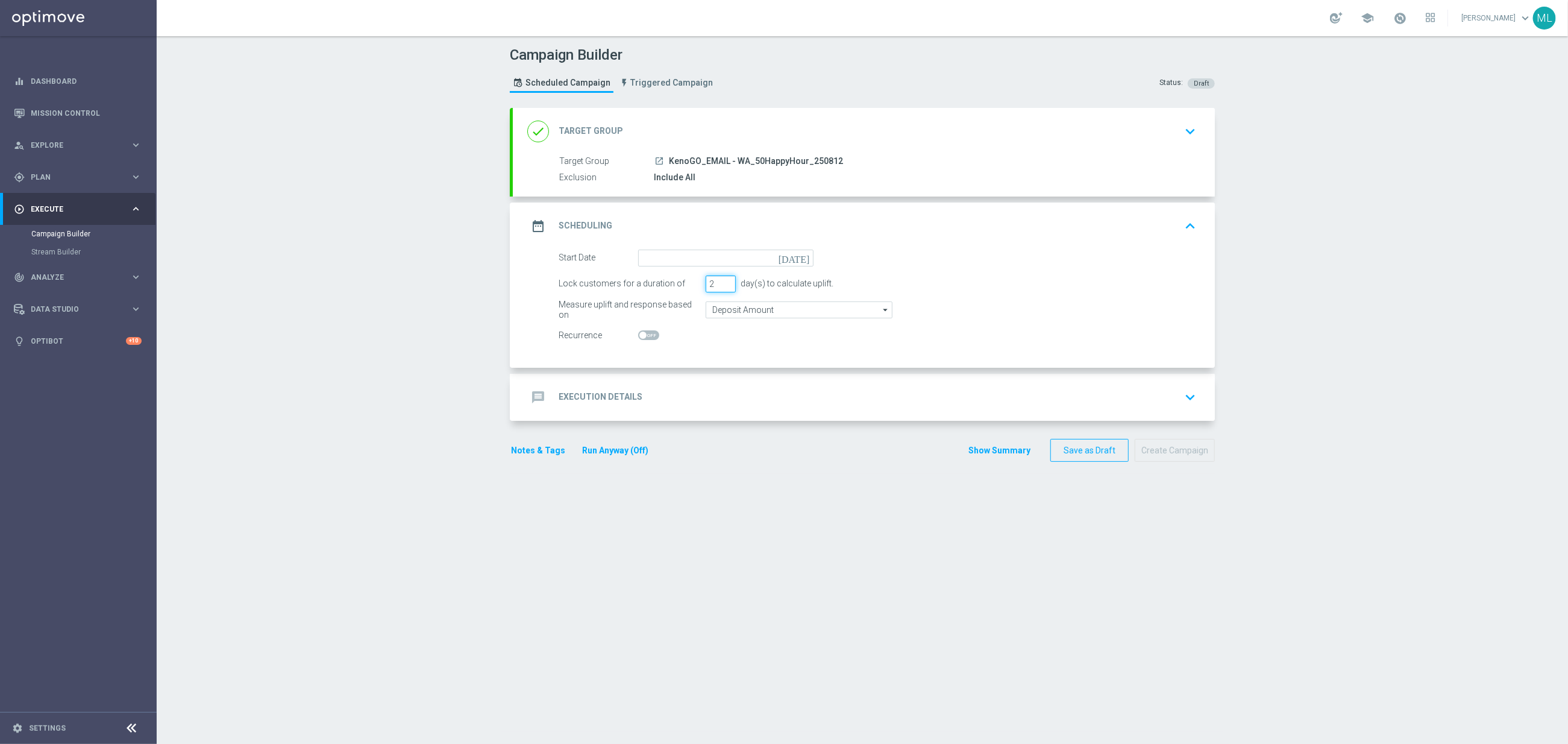
type input "2"
click at [730, 284] on input "2" at bounding box center [720, 284] width 30 height 17
click at [811, 256] on icon "[DATE]" at bounding box center [796, 256] width 36 height 13
click at [682, 365] on span "12" at bounding box center [687, 363] width 19 height 19
type input "[DATE]"
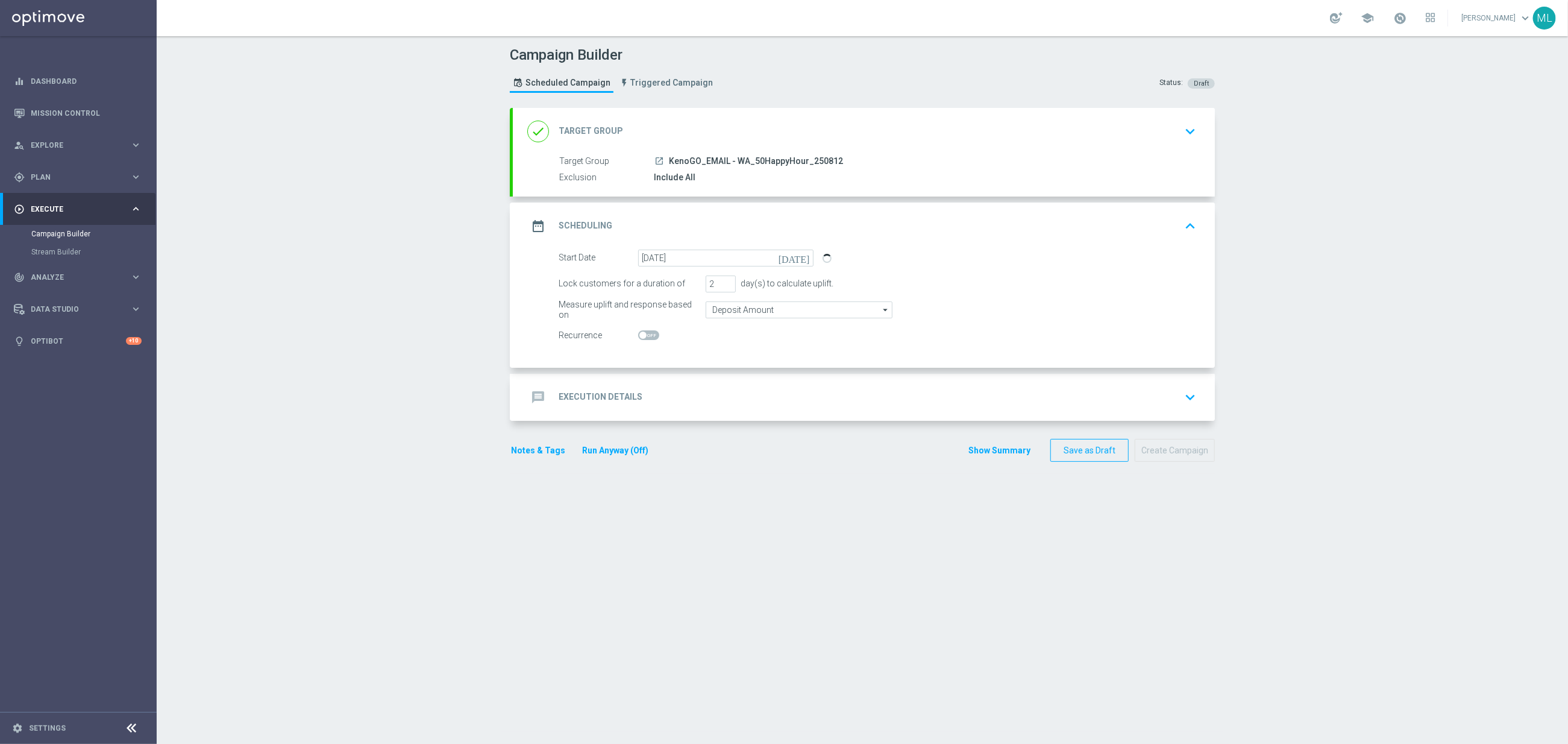
click at [804, 395] on div "message Execution Details keyboard_arrow_down" at bounding box center [863, 397] width 673 height 23
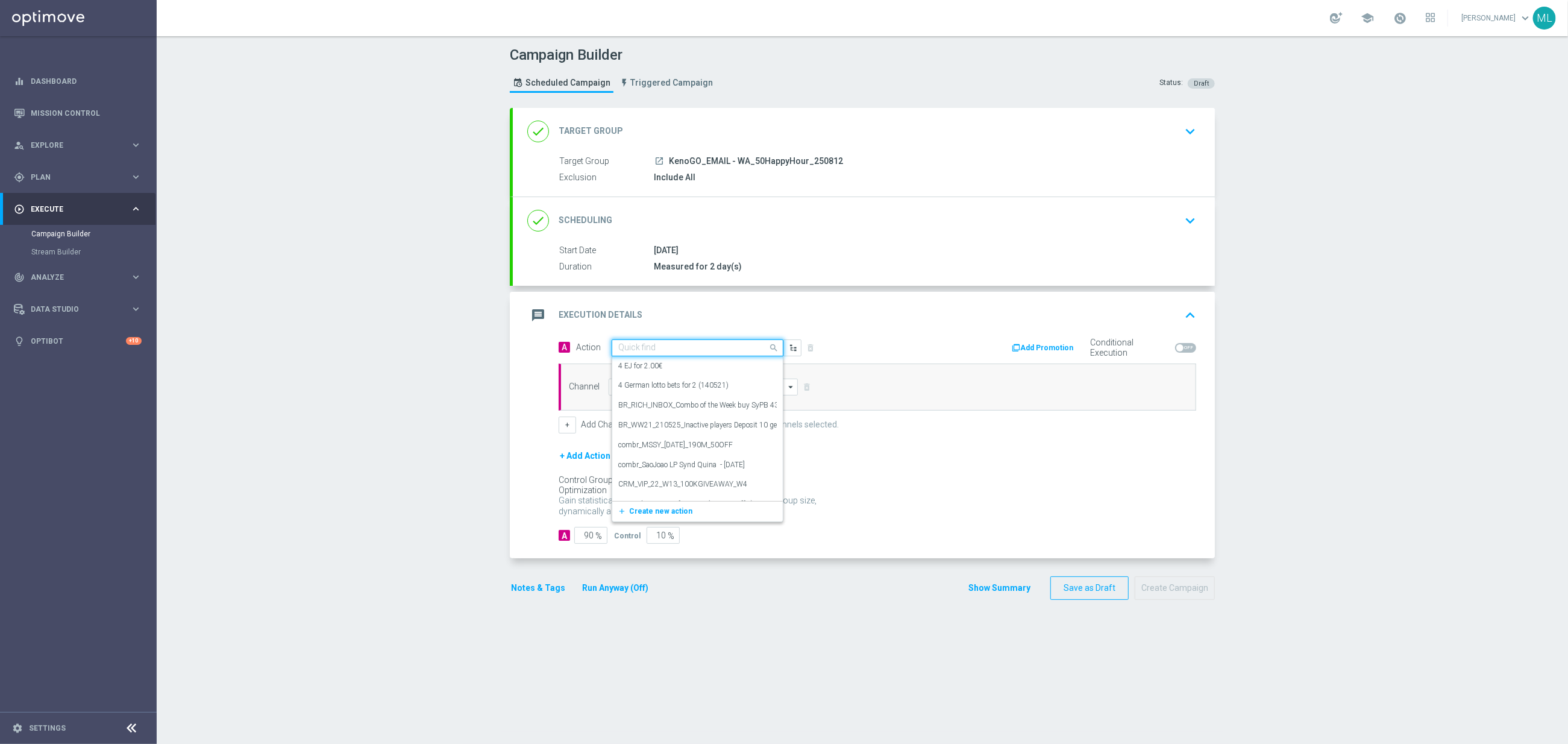
click at [676, 352] on input "text" at bounding box center [685, 348] width 134 height 10
type input "KenoGO hap"
click at [694, 368] on div "KenoGo Happy Hour edit" at bounding box center [697, 369] width 158 height 20
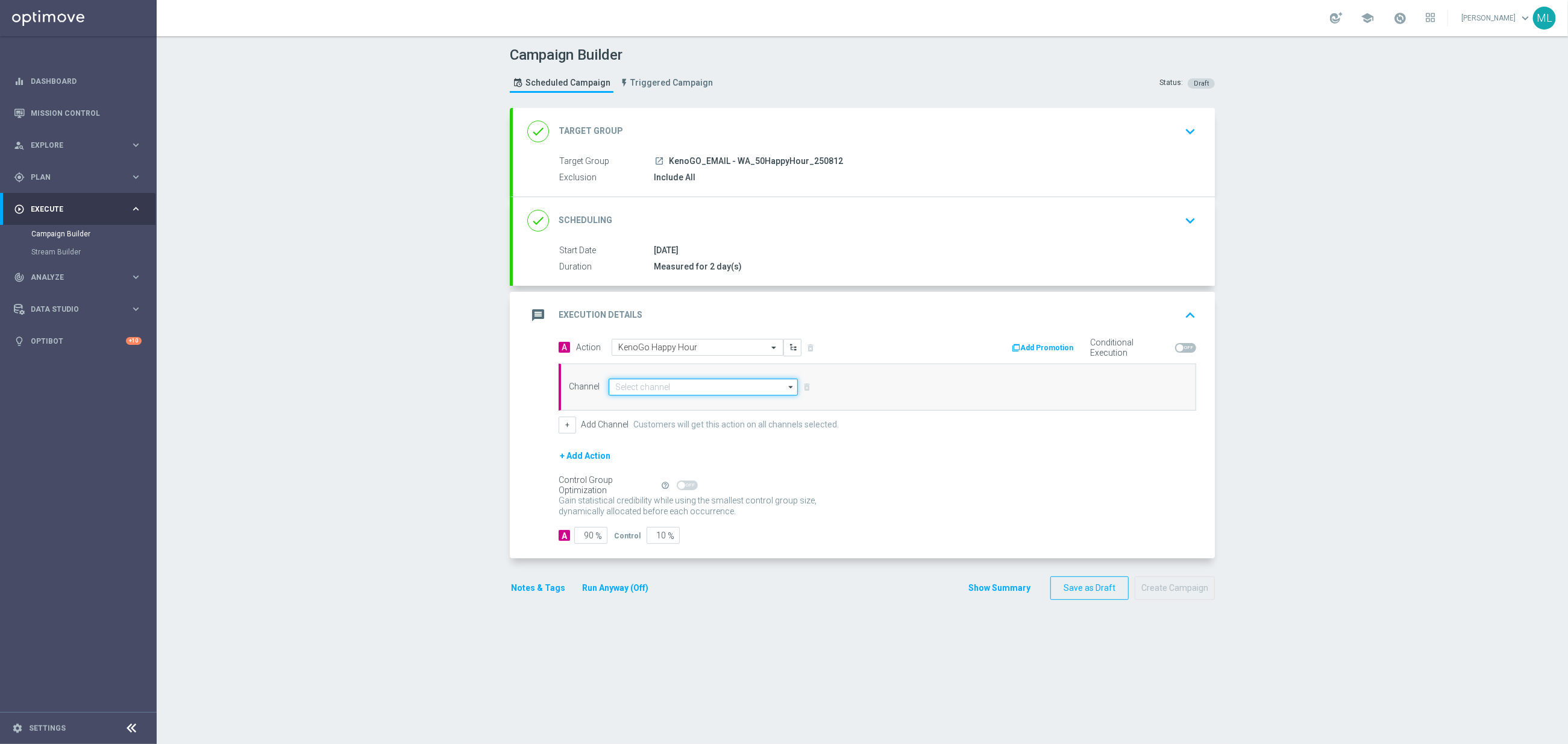
click at [698, 387] on input at bounding box center [703, 388] width 189 height 17
click at [686, 443] on div "Optimail" at bounding box center [707, 441] width 179 height 17
type input "Optimail"
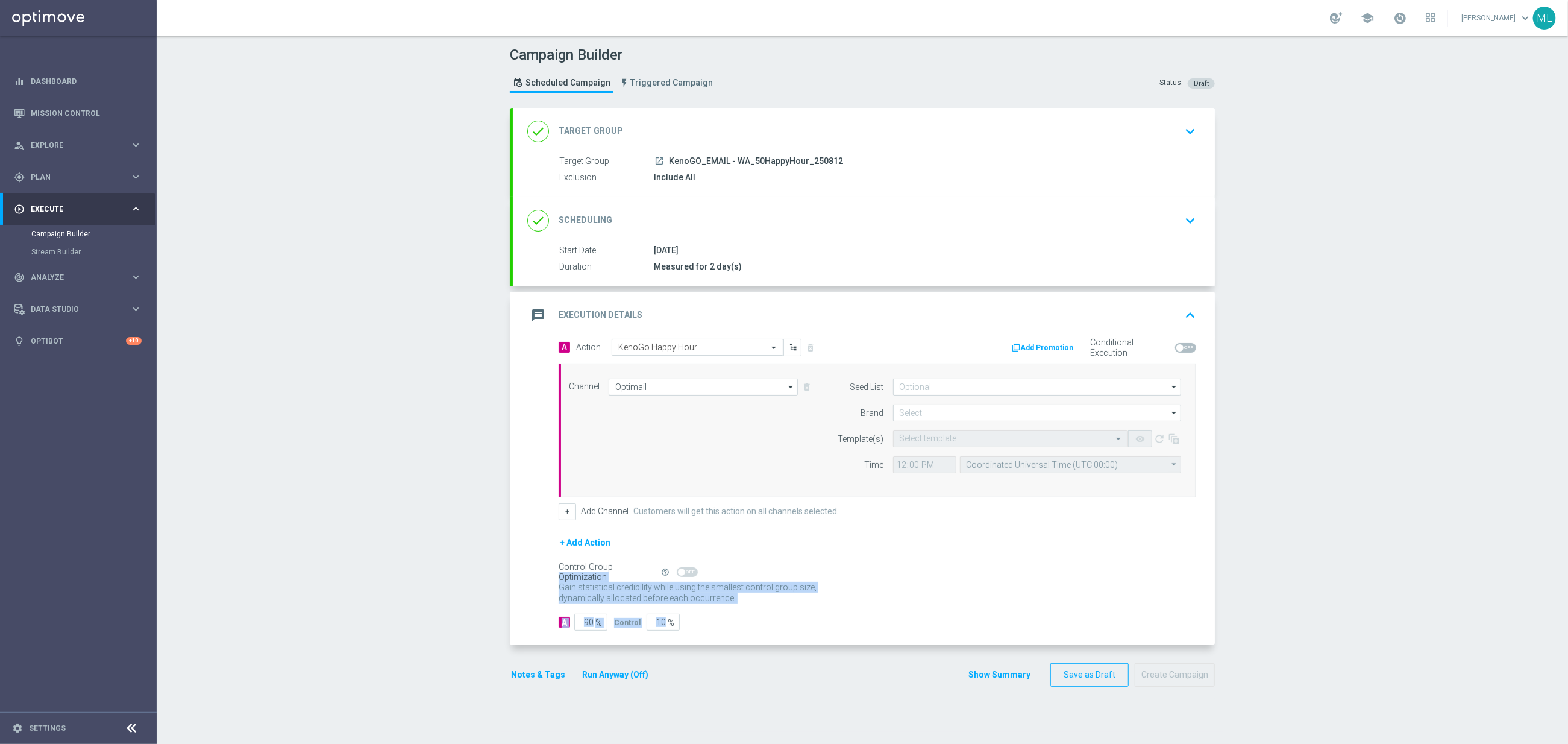
click at [645, 537] on form "A Action Select action KenoGo Happy Hour delete_forever Add Promotion Condition…" at bounding box center [877, 485] width 637 height 293
click at [656, 625] on input "10" at bounding box center [663, 622] width 33 height 17
type input "0"
type input "100"
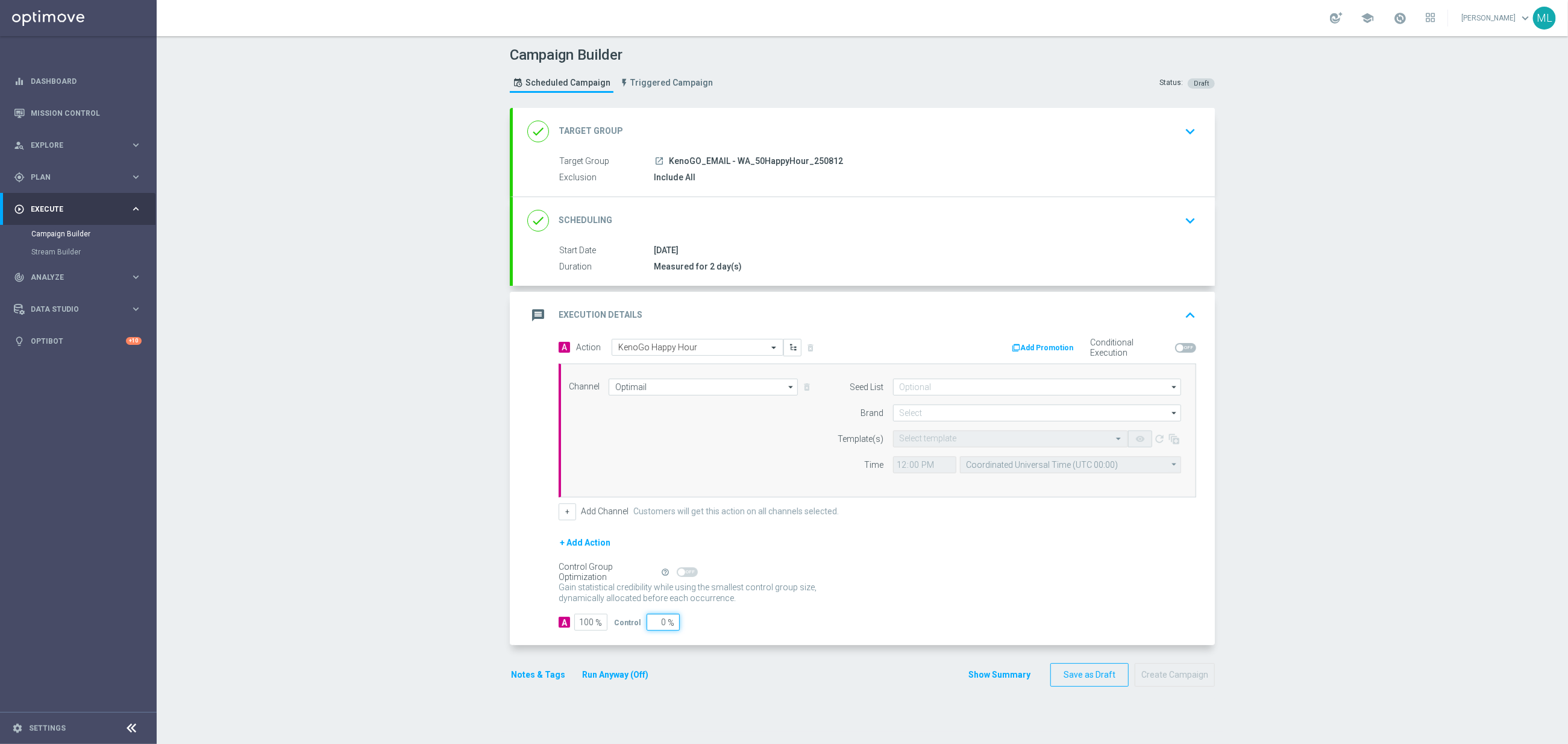
type input "0"
click at [909, 416] on input at bounding box center [1036, 413] width 288 height 17
click at [920, 432] on div "KenoGO" at bounding box center [922, 430] width 27 height 11
type input "KenoGO"
click at [902, 467] on input "12:00" at bounding box center [924, 465] width 64 height 17
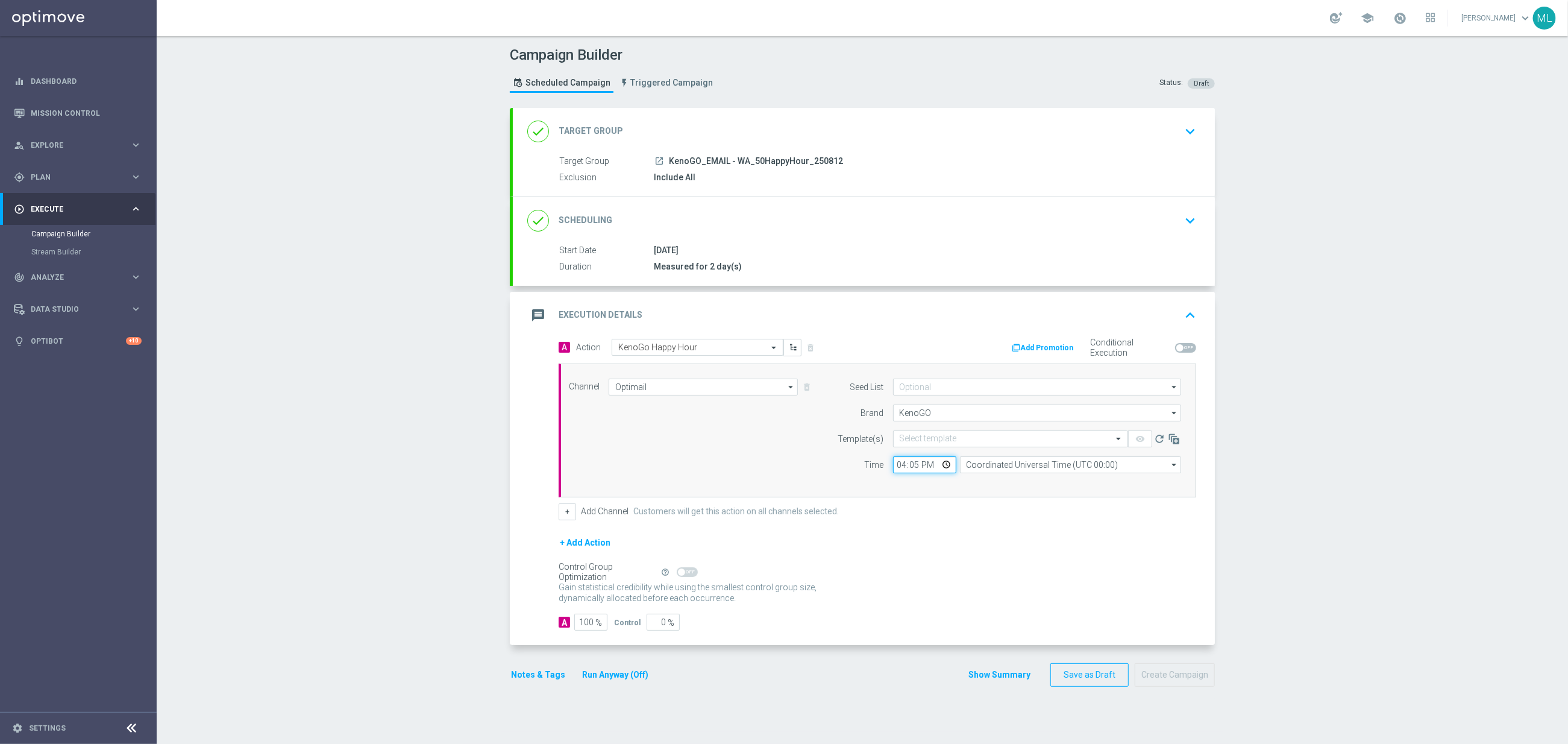
type input "16:50"
click at [1046, 469] on input "Coordinated Universal Time (UTC 00:00)" at bounding box center [1070, 465] width 221 height 17
click at [1038, 486] on div "Eastern Australia Time ([GEOGRAPHIC_DATA]) (UTC +10:00)" at bounding box center [1074, 482] width 198 height 11
type input "Eastern Australia Time ([GEOGRAPHIC_DATA]) (UTC +10:00)"
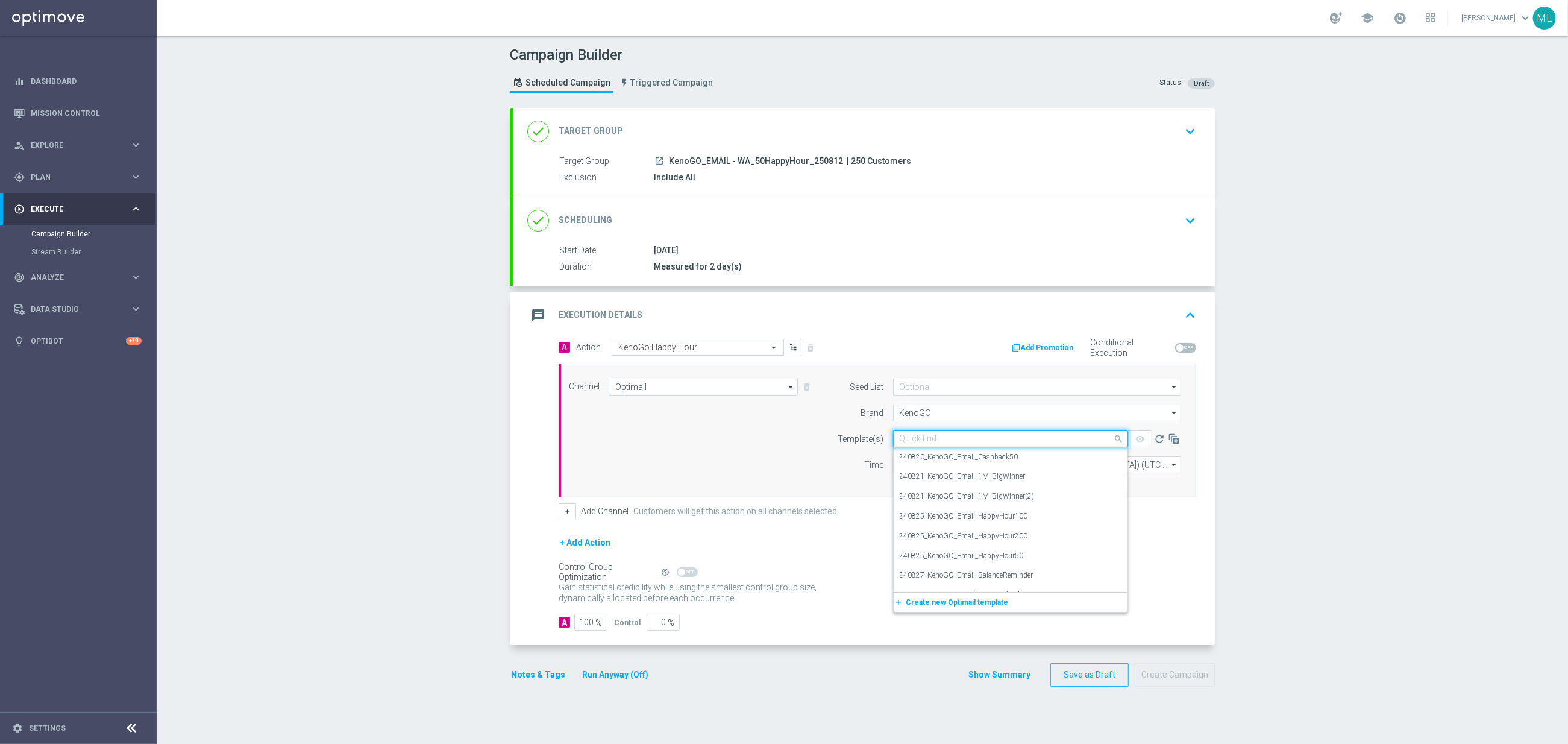
click at [975, 444] on input "text" at bounding box center [998, 439] width 198 height 10
click at [1026, 585] on label "250812_KenoGO_Email_WA_HappyHour50" at bounding box center [969, 580] width 139 height 10
type input "250812"
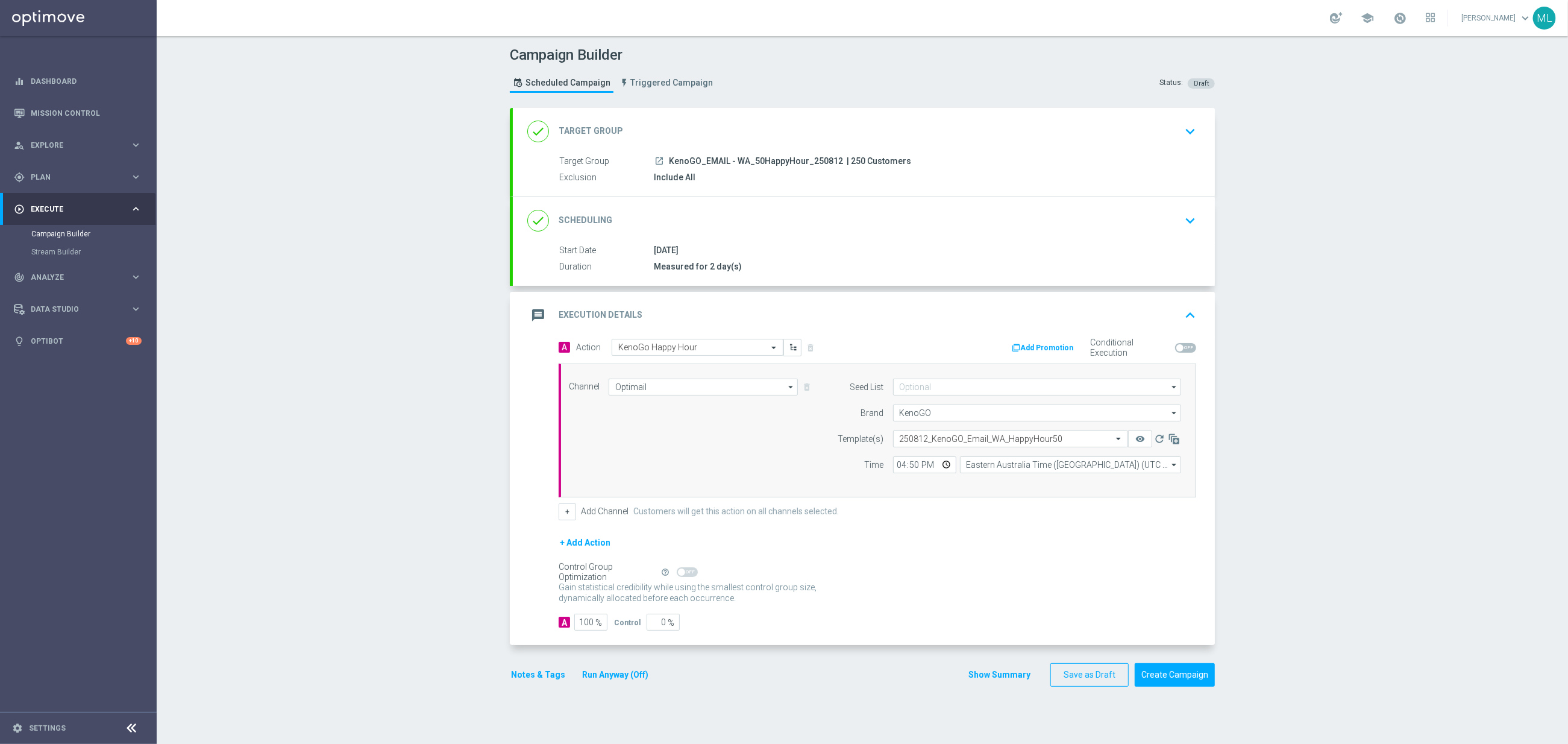
click at [626, 678] on button "Run Anyway (Off)" at bounding box center [615, 674] width 68 height 15
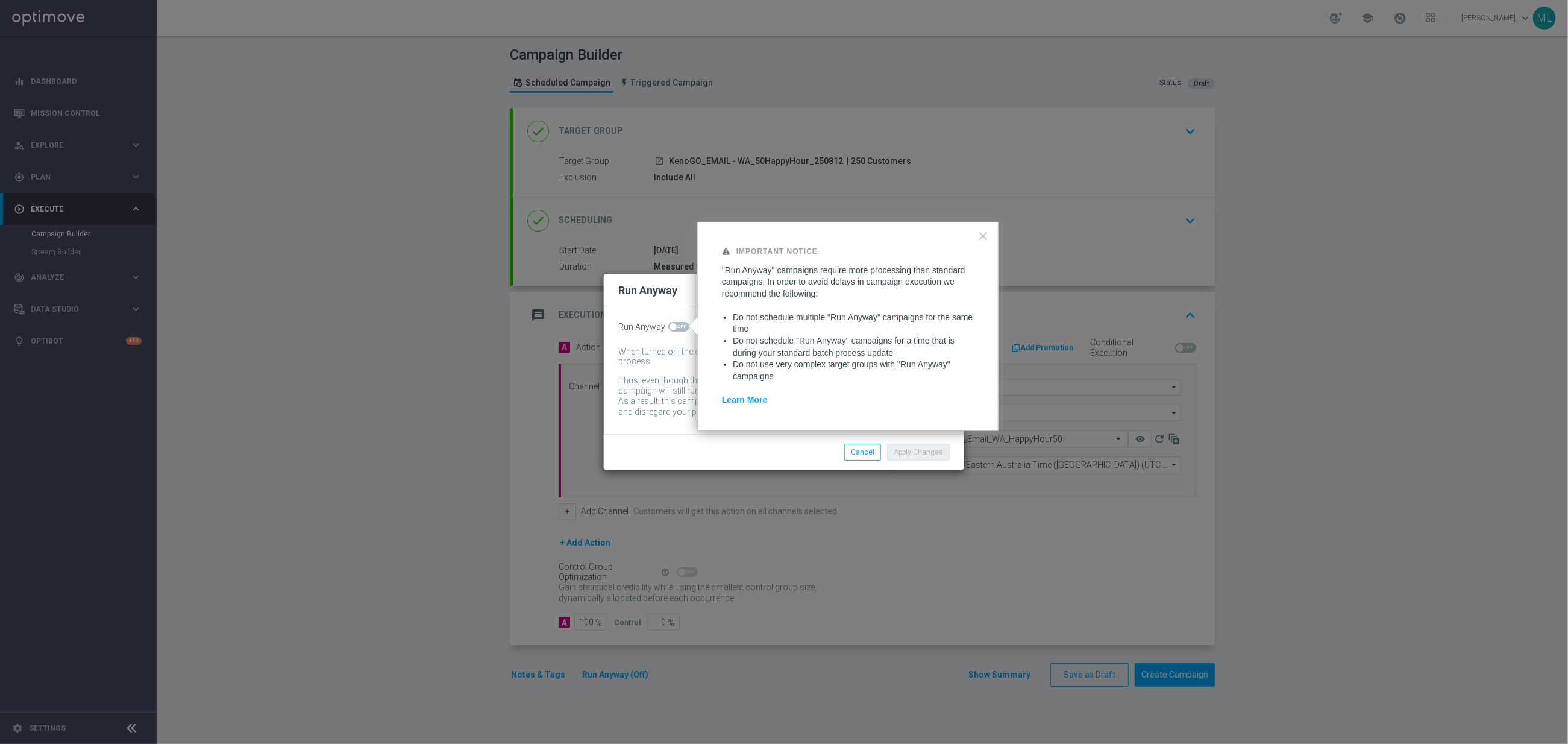
click at [678, 325] on span at bounding box center [678, 327] width 21 height 9
click at [678, 325] on input "checkbox" at bounding box center [678, 327] width 21 height 9
checkbox input "true"
click at [924, 454] on button "Apply Changes" at bounding box center [918, 452] width 63 height 17
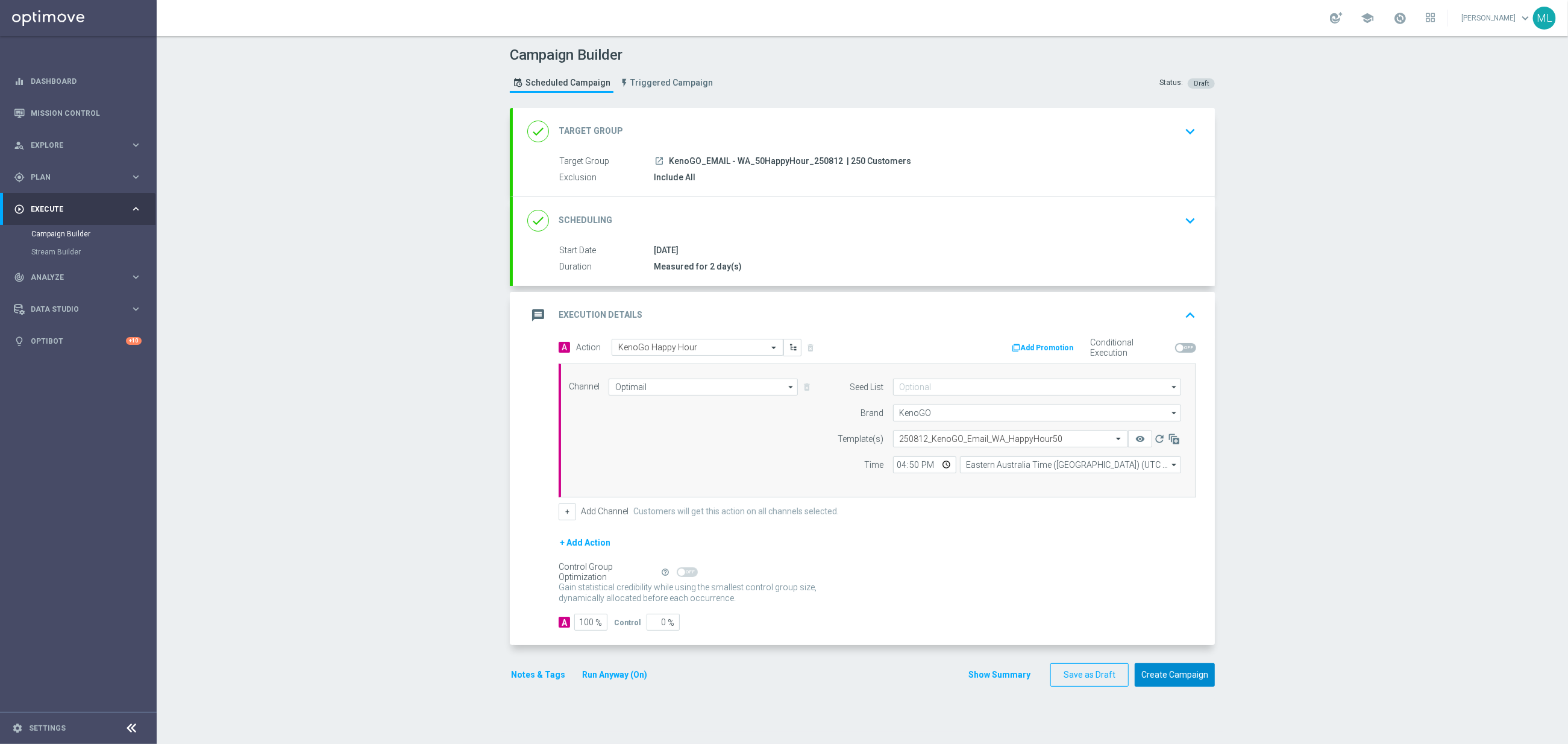
click at [1176, 676] on button "Create Campaign" at bounding box center [1174, 675] width 80 height 23
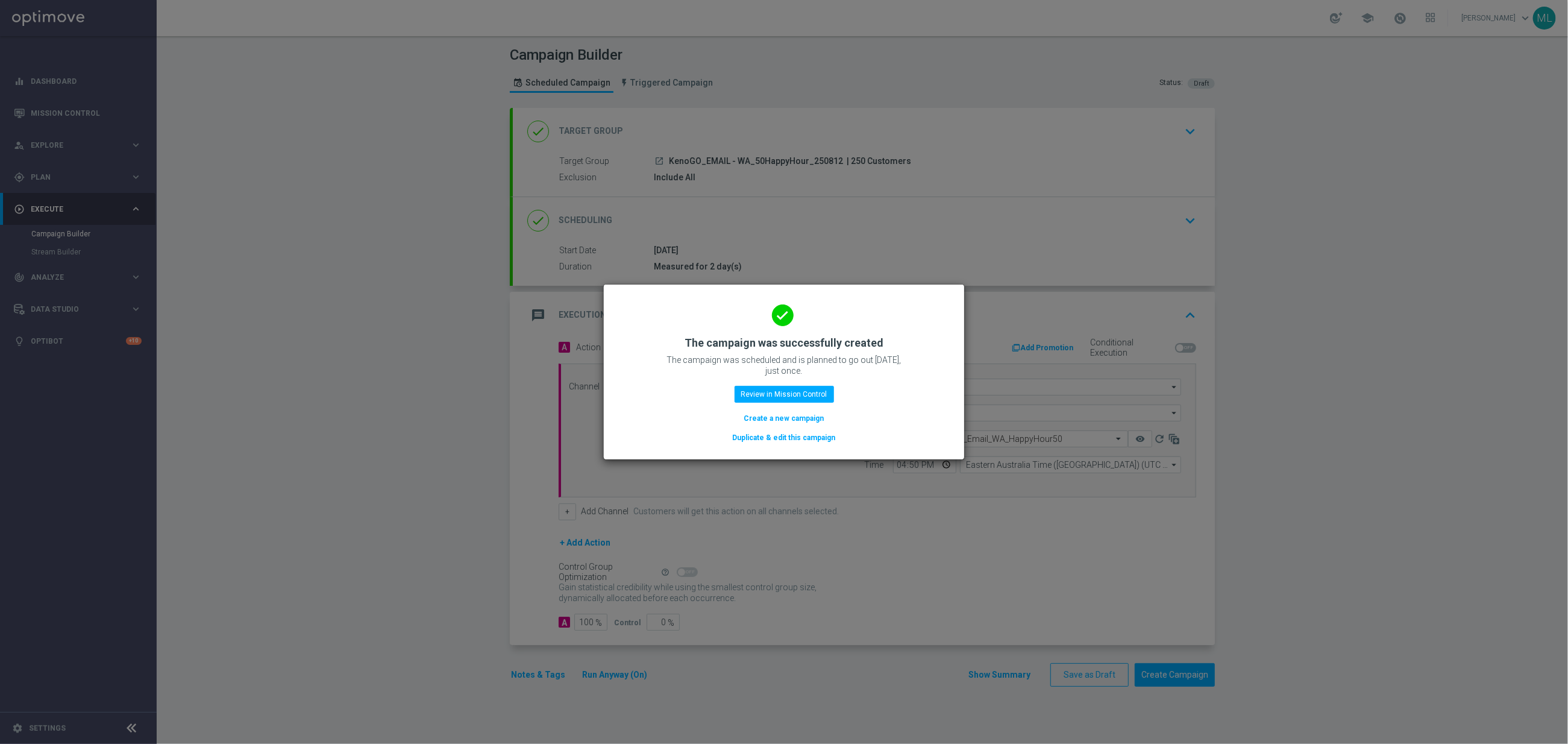
click at [801, 440] on button "Duplicate & edit this campaign" at bounding box center [784, 437] width 106 height 13
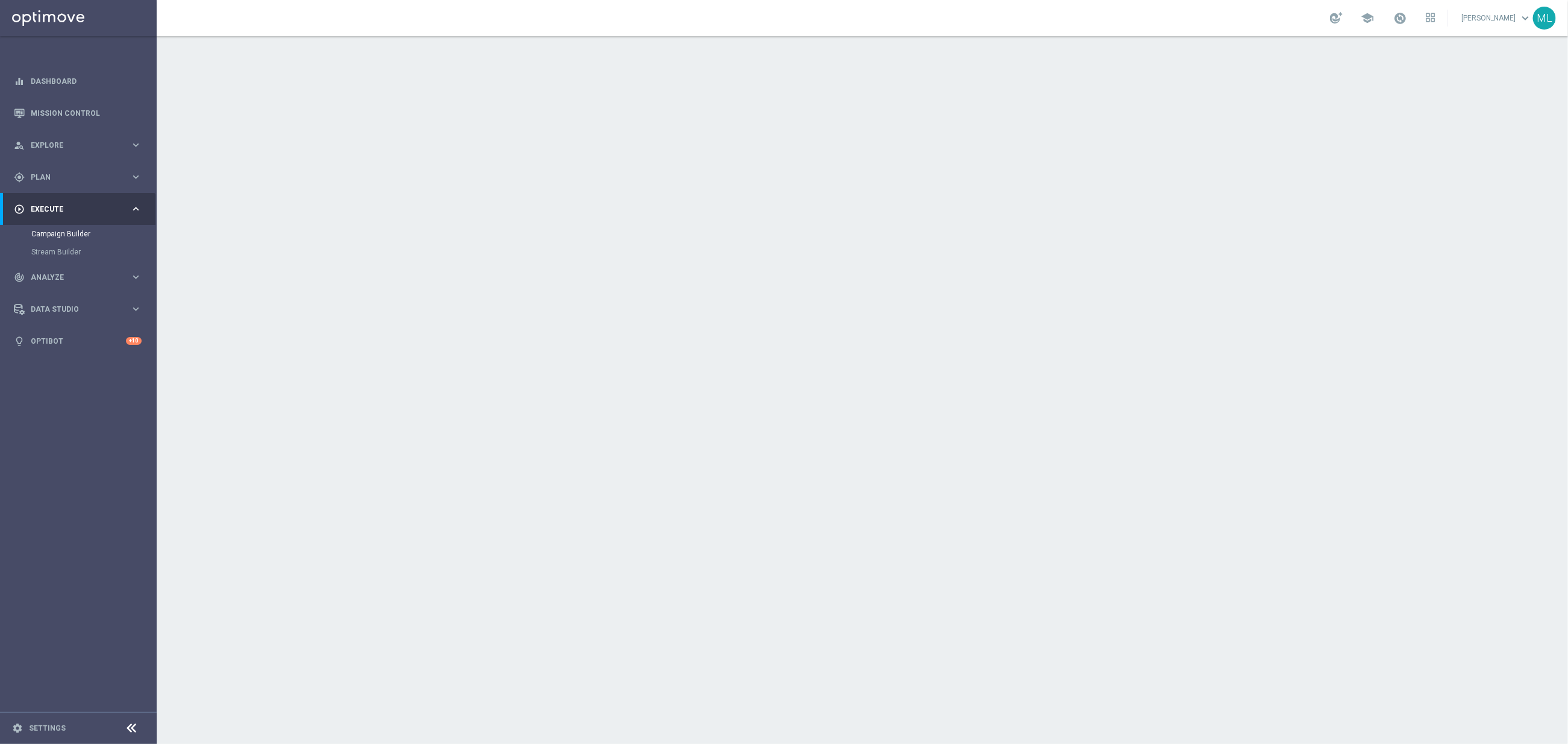
click at [861, 168] on div "Target Group launch KenoGO_EMAIL - WA_50HappyHour_250812" at bounding box center [875, 162] width 632 height 13
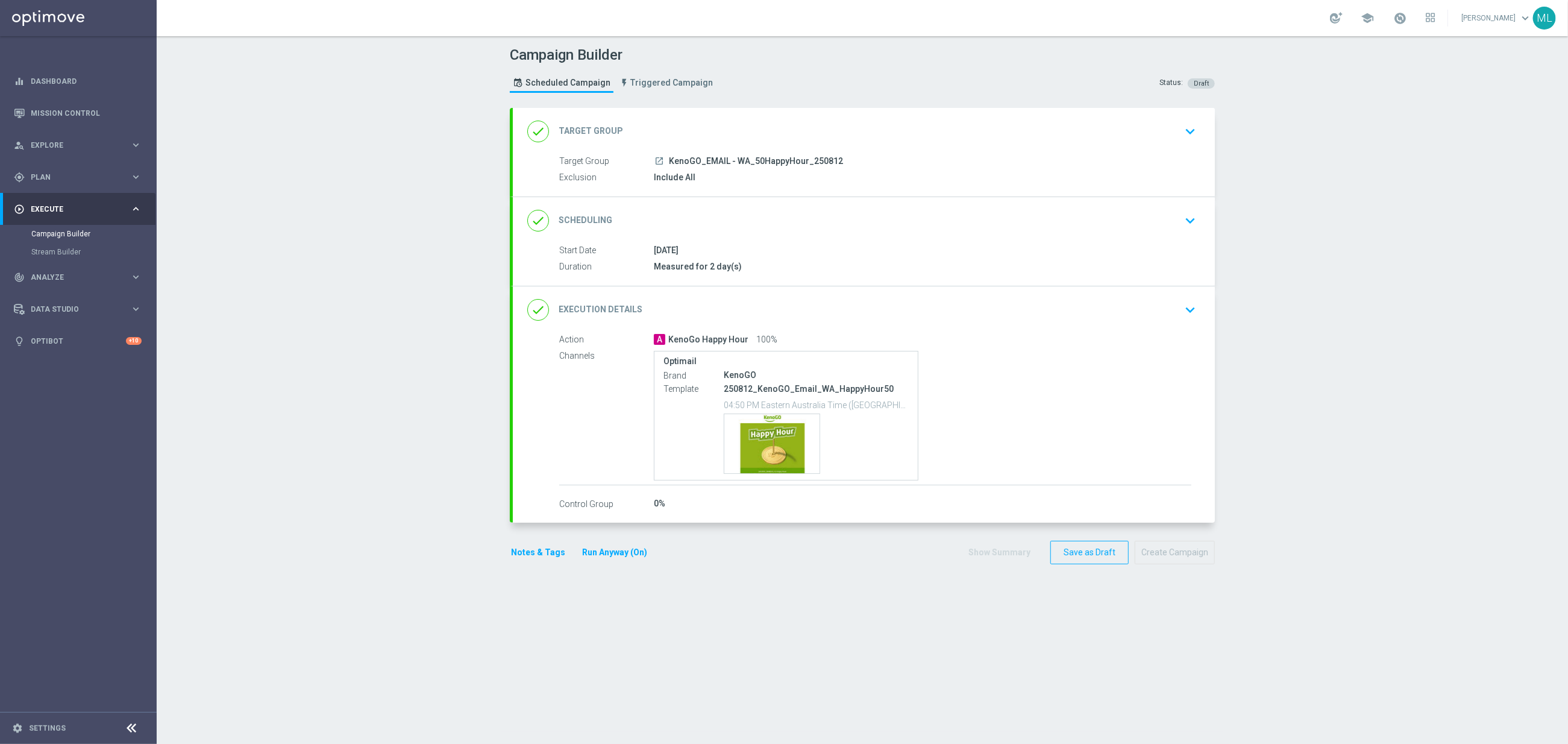
click at [1192, 131] on icon "keyboard_arrow_down" at bounding box center [1190, 131] width 18 height 18
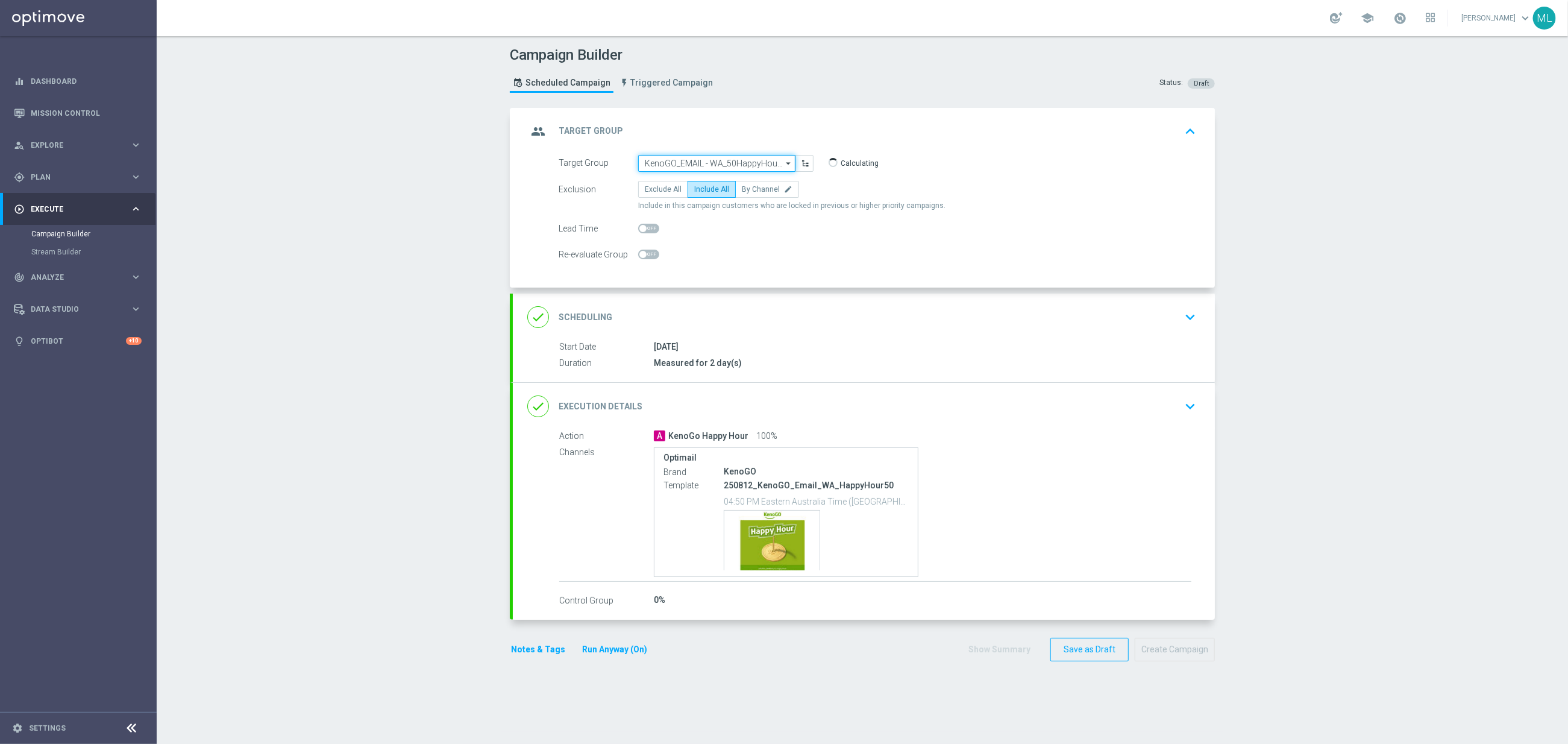
click at [723, 167] on input "KenoGO_EMAIL - WA_50HappyHour_250812" at bounding box center [716, 164] width 158 height 17
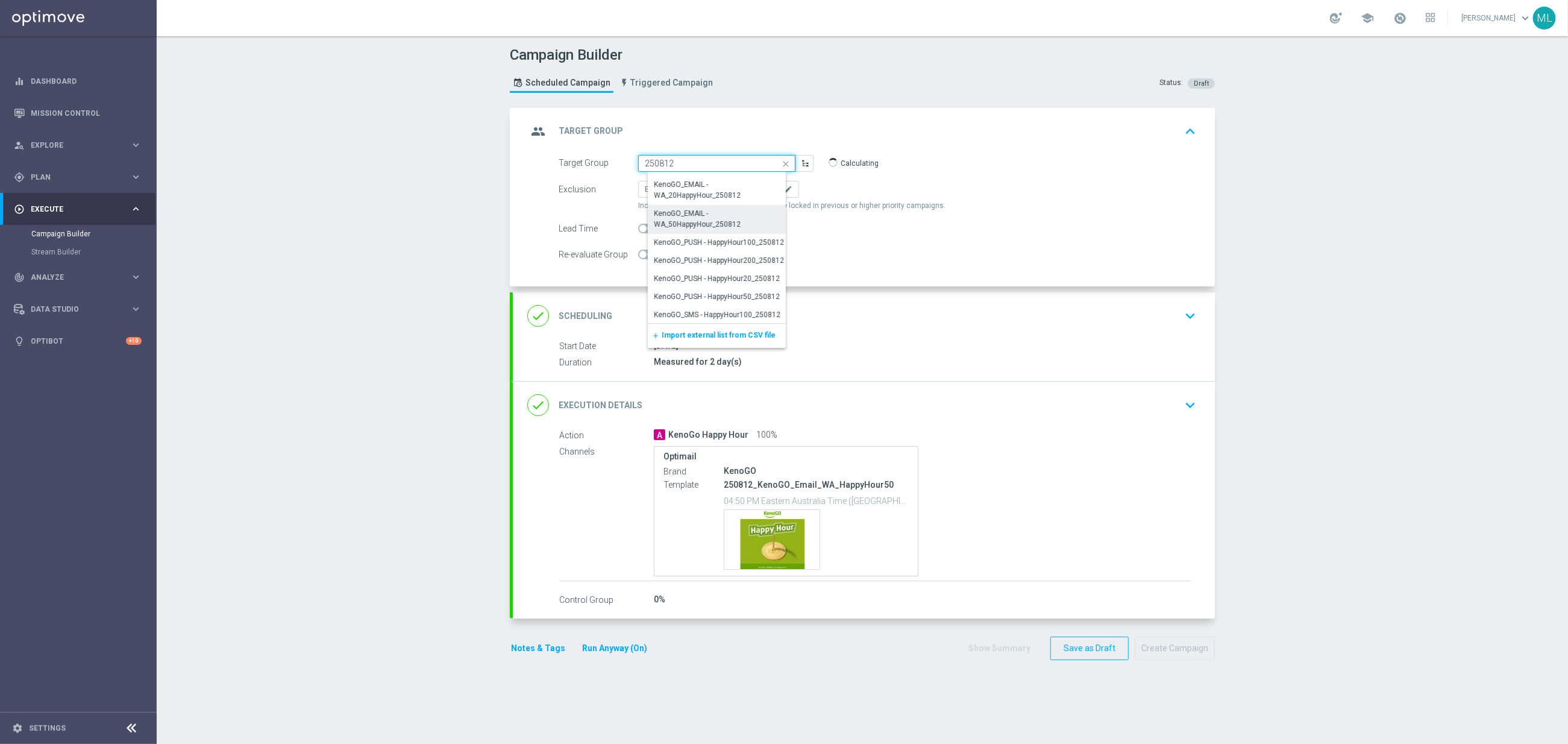
scroll to position [245, 0]
click at [759, 255] on div "KenoGO_PUSH - HappyHour200_250812" at bounding box center [720, 259] width 130 height 11
type input "KenoGO_PUSH - HappyHour200_250812"
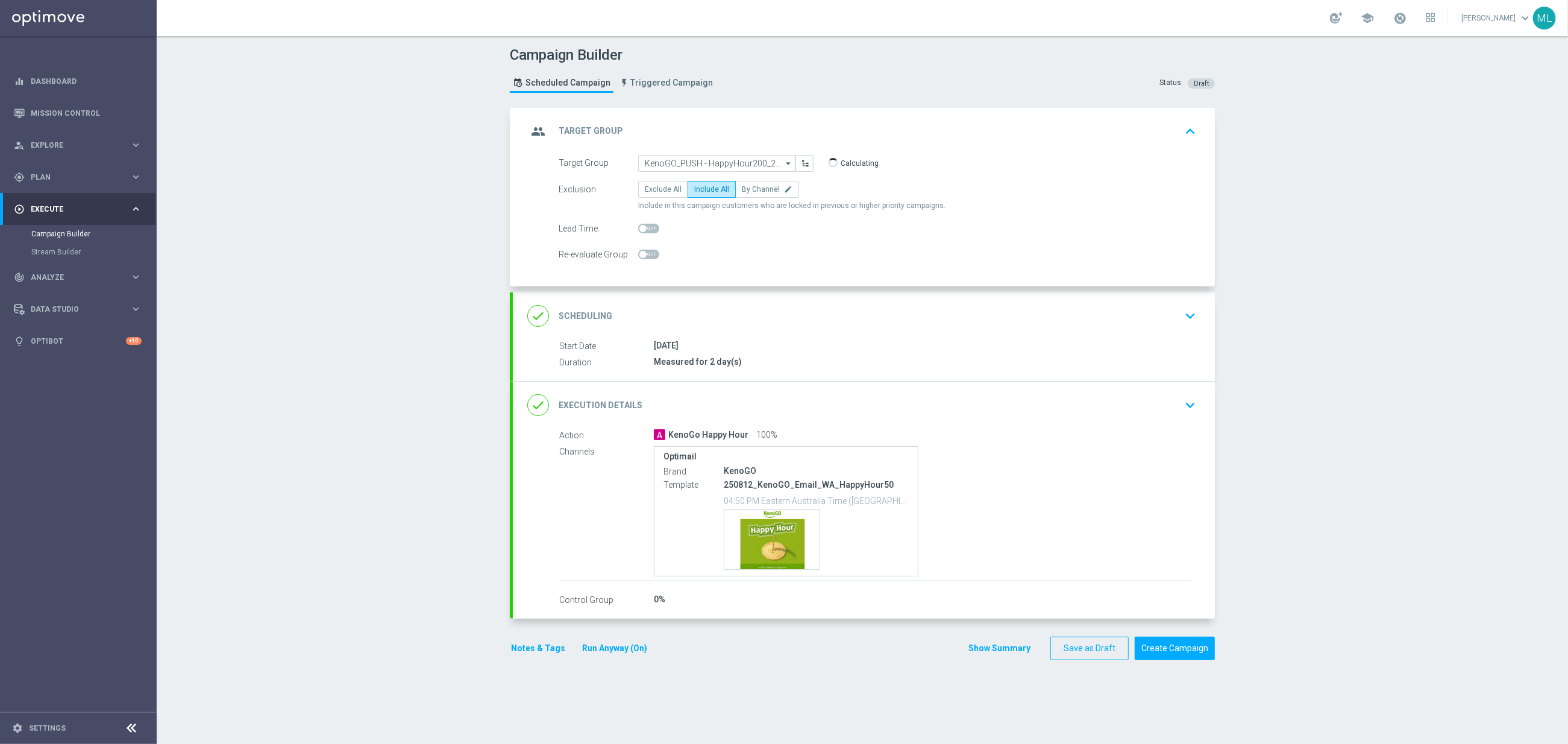
click at [1189, 405] on icon "keyboard_arrow_down" at bounding box center [1190, 405] width 18 height 18
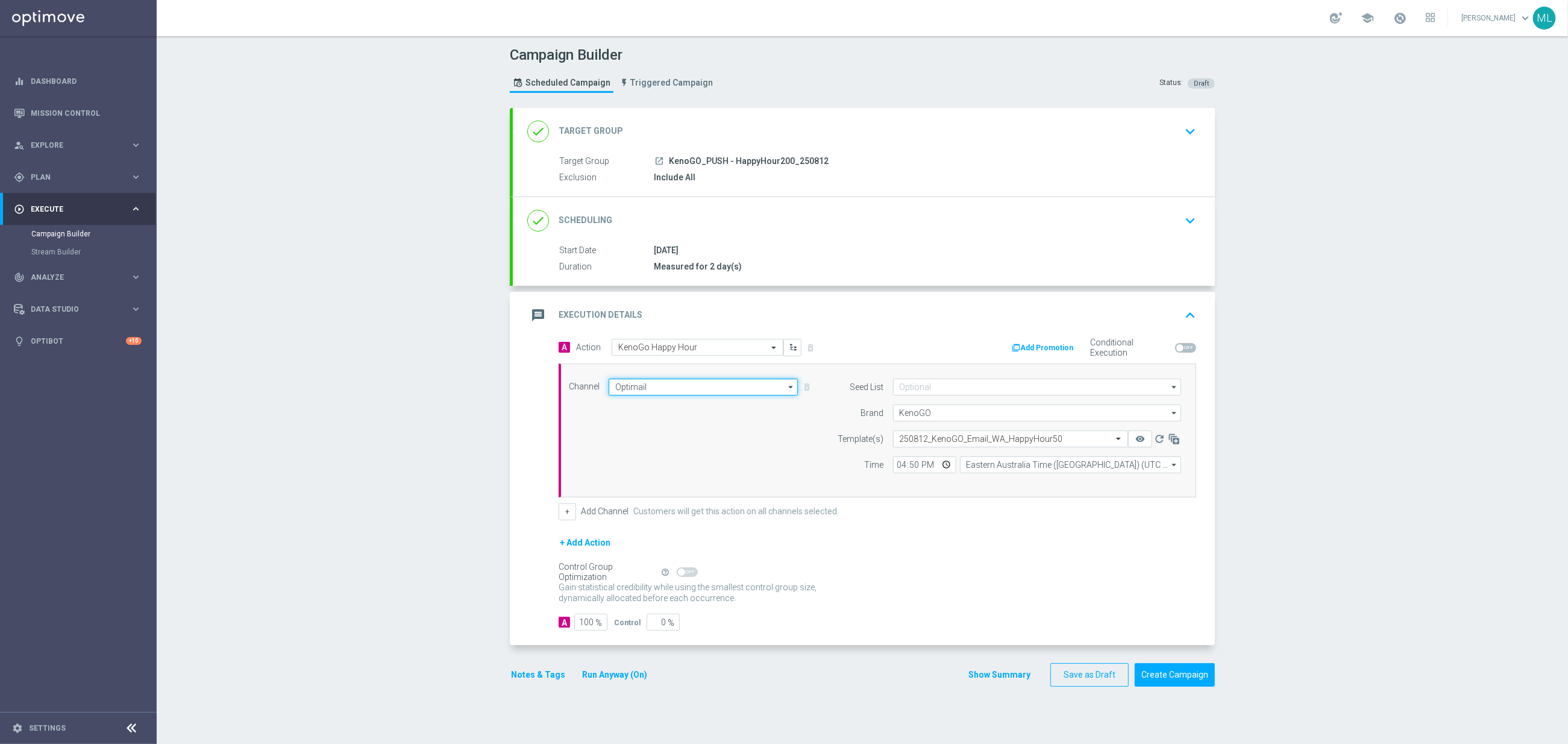
click at [709, 389] on input "Optimail" at bounding box center [703, 388] width 189 height 17
click at [694, 495] on div "OtherLevels" at bounding box center [707, 495] width 179 height 18
type input "OtherLevels"
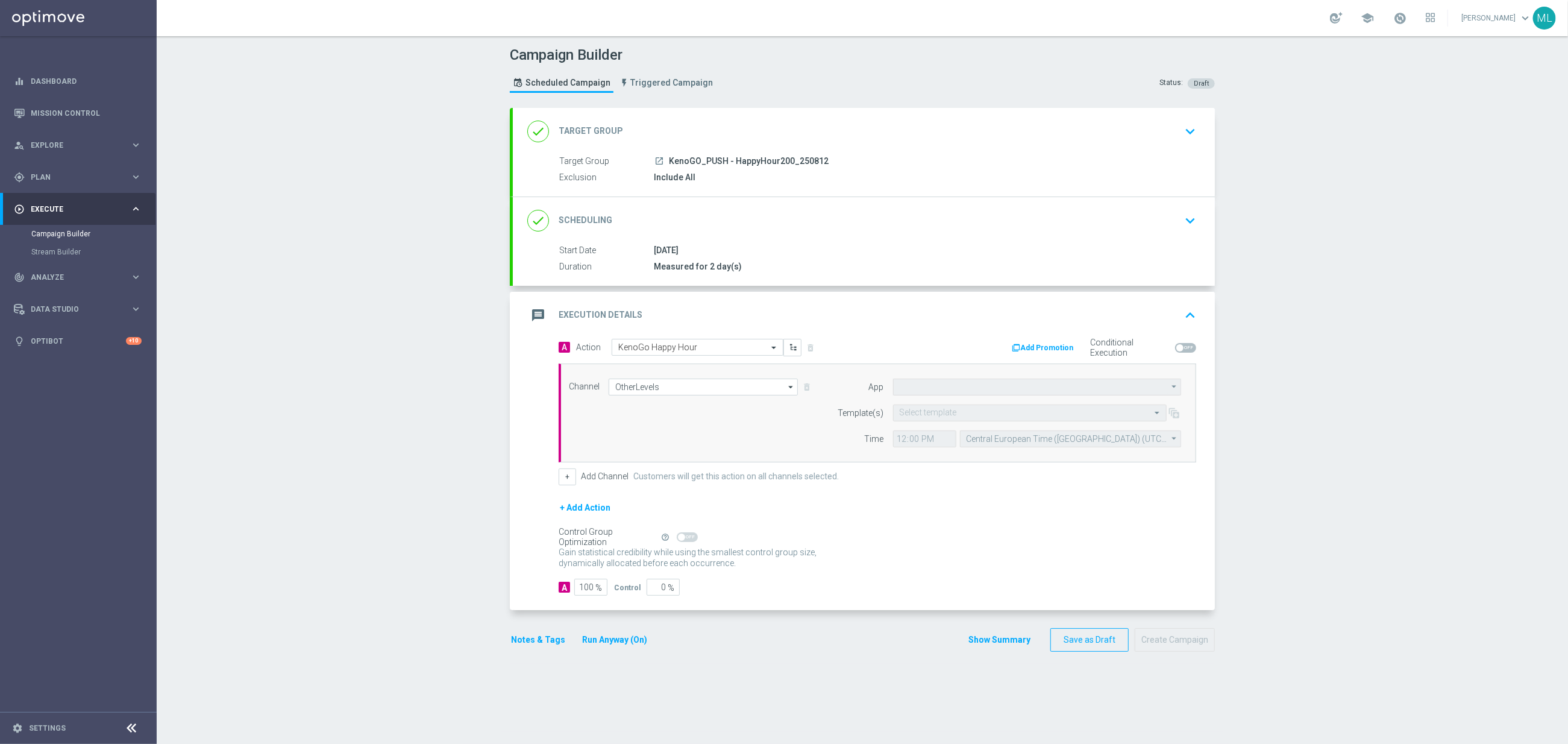
type input "Default App"
click at [998, 418] on input "text" at bounding box center [1018, 413] width 236 height 10
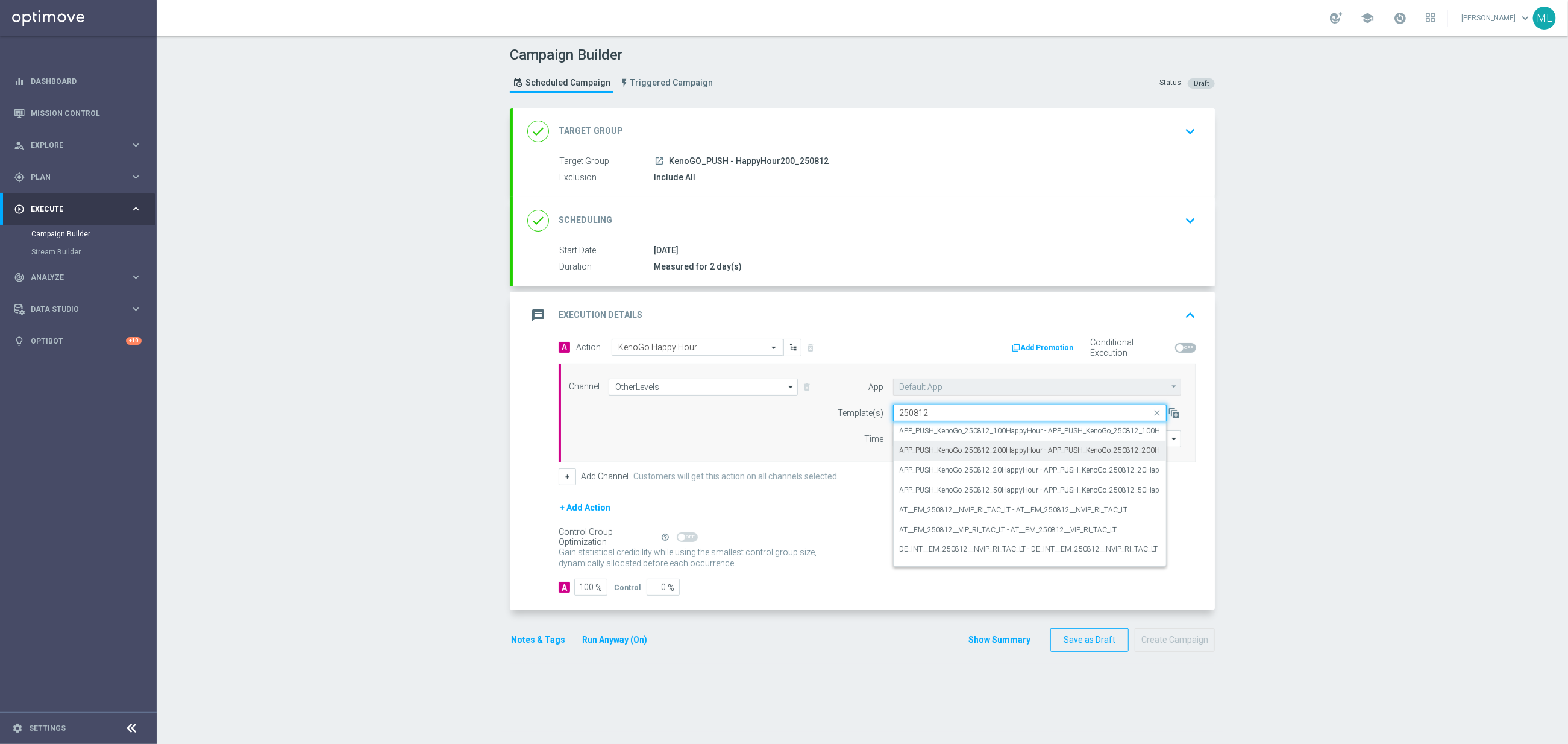
click at [1037, 455] on label "APP_PUSH_KenoGo_250812_200HappyHour - APP_PUSH_KenoGo_250812_200HappyHour" at bounding box center [1046, 450] width 293 height 10
type input "250812"
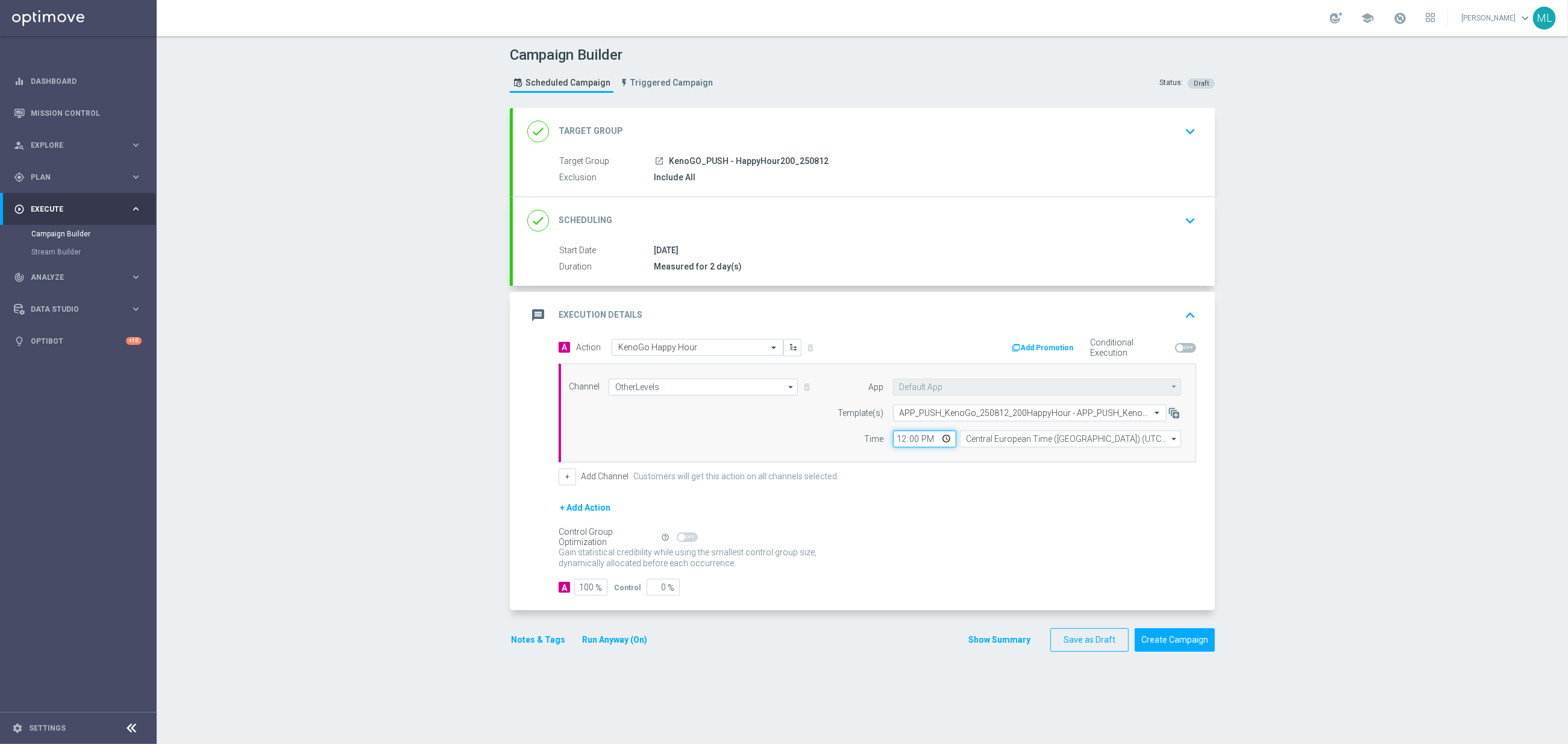
click at [902, 443] on input "12:00" at bounding box center [924, 439] width 64 height 17
type input "16:59"
click at [1016, 443] on input "Central European Time (Budapest) (UTC +02:00)" at bounding box center [1070, 439] width 221 height 17
click at [1038, 454] on div "Eastern Australia Time (Sydney) (UTC +10:00)" at bounding box center [1074, 457] width 198 height 11
type input "Eastern Australia Time (Sydney) (UTC +10:00)"
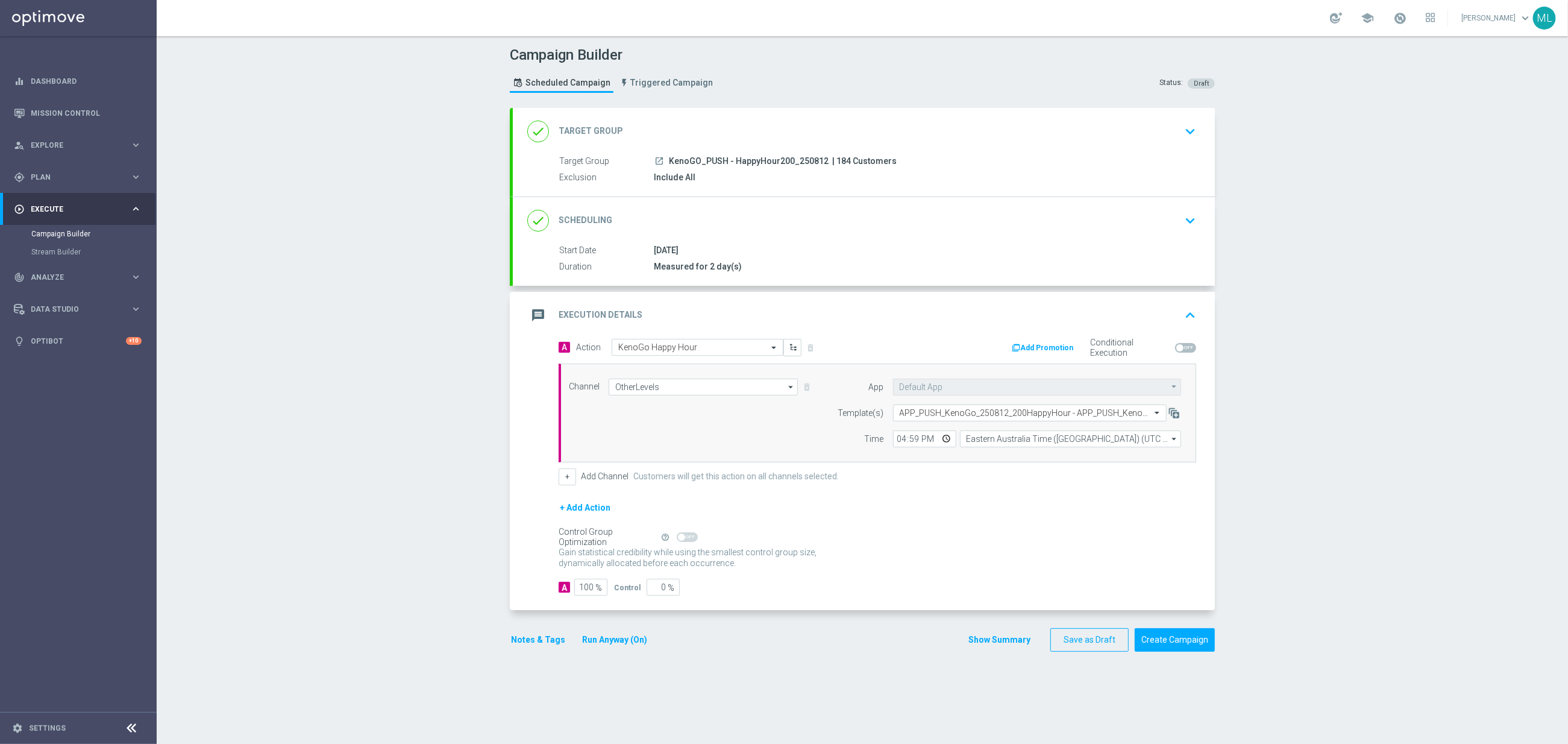
click at [1306, 101] on header "Campaign Builder Scheduled Campaign Triggered Campaign Status: Draft" at bounding box center [862, 72] width 1411 height 71
click at [1167, 648] on button "Create Campaign" at bounding box center [1174, 640] width 80 height 23
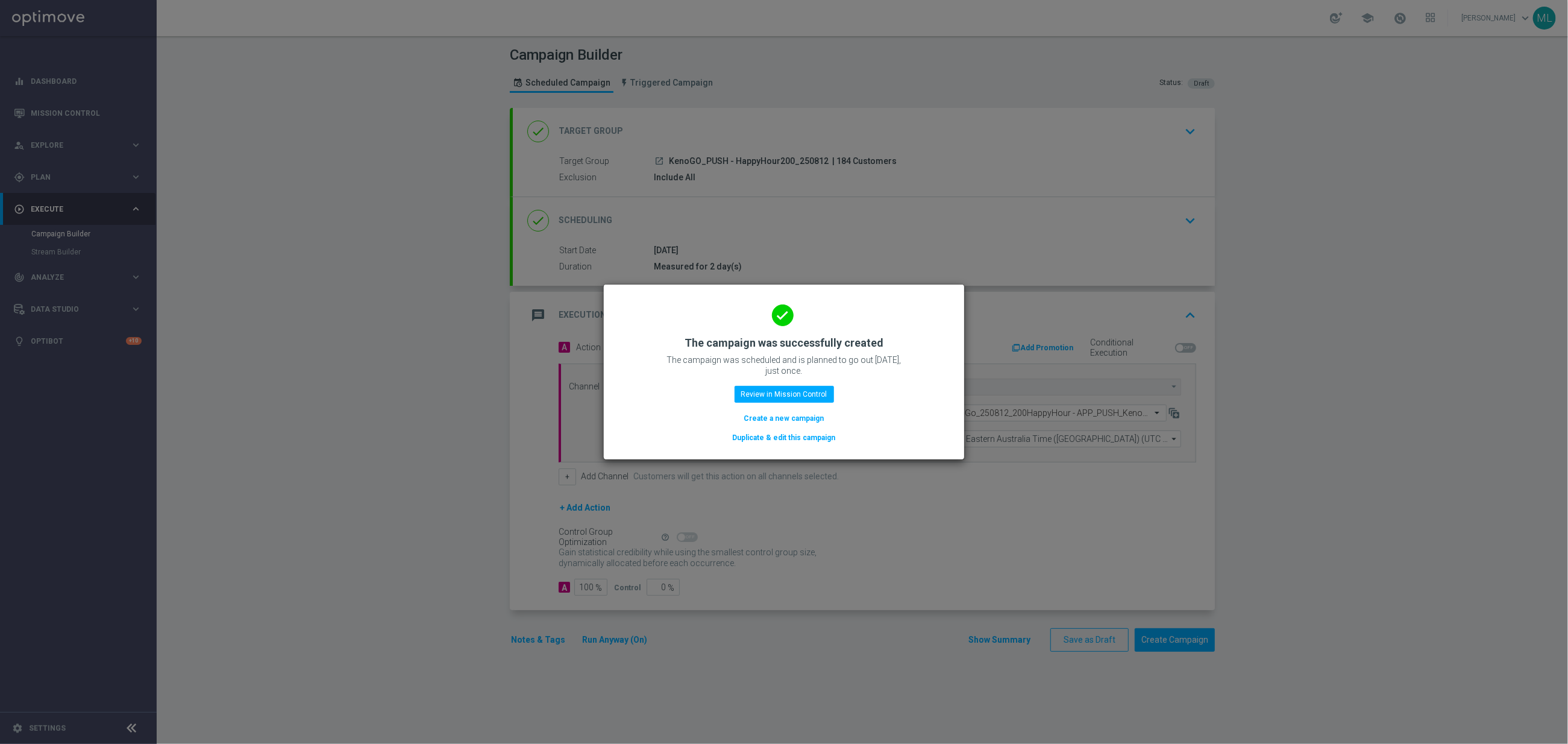
click at [769, 435] on button "Duplicate & edit this campaign" at bounding box center [784, 437] width 106 height 13
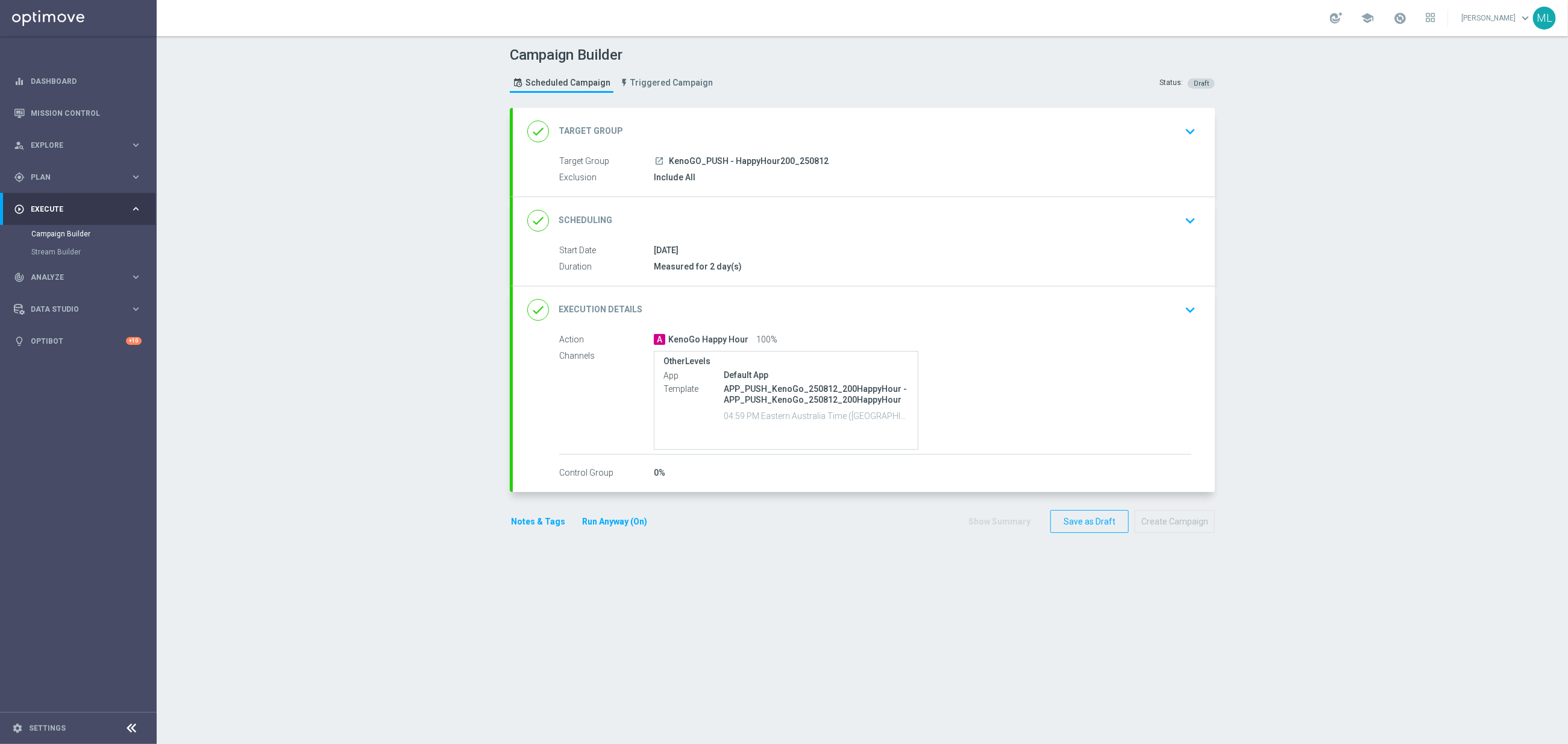
click at [938, 170] on div "Target Group launch KenoGO_PUSH - HappyHour200_250812 Exclusion Include All" at bounding box center [864, 170] width 702 height 30
click at [1188, 137] on icon "keyboard_arrow_down" at bounding box center [1190, 131] width 18 height 18
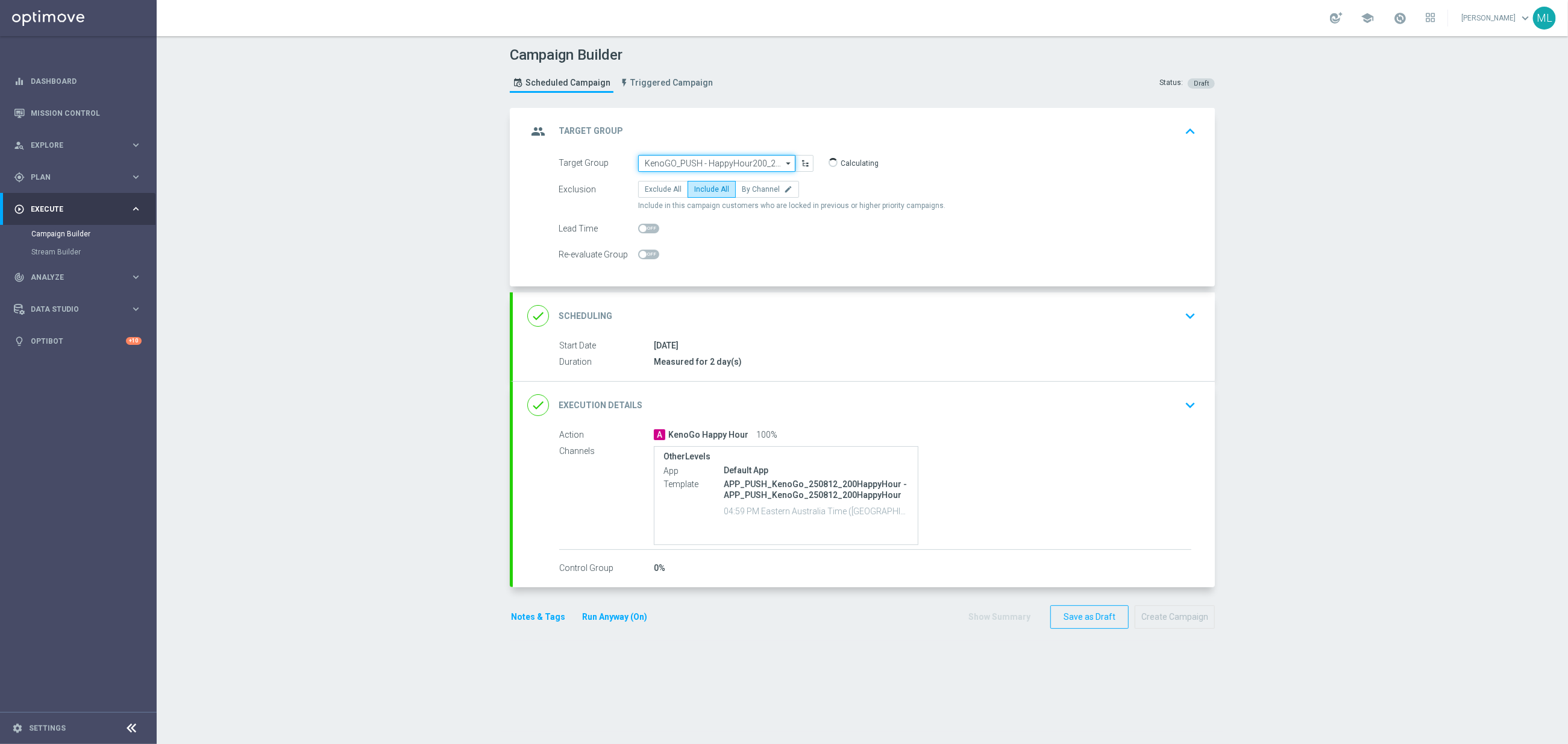
click at [762, 163] on input "KenoGO_PUSH - HappyHour200_250812" at bounding box center [716, 164] width 158 height 17
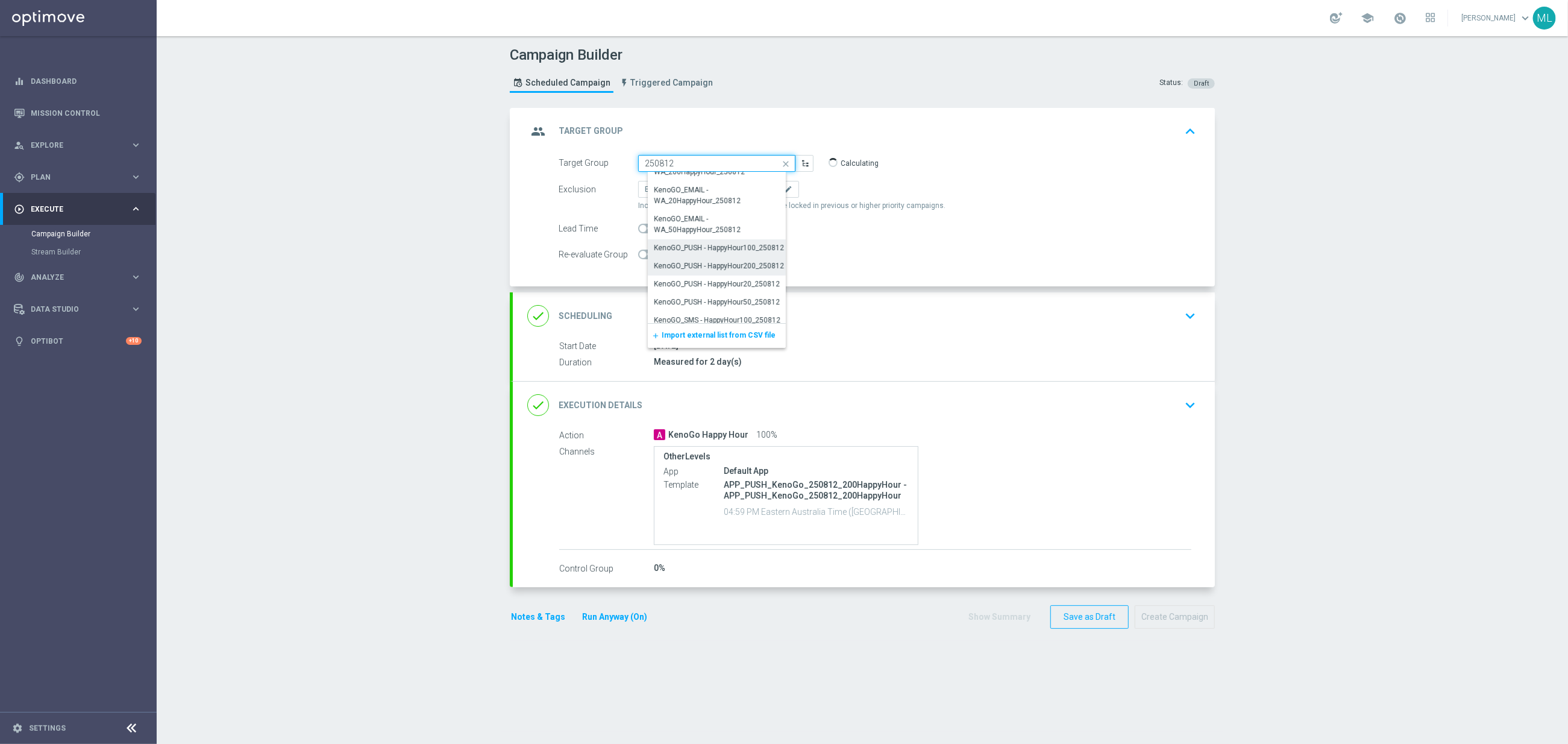
scroll to position [238, 0]
click at [748, 247] on div "KenoGO_PUSH - HappyHour100_250812" at bounding box center [720, 248] width 130 height 11
type input "KenoGO_PUSH - HappyHour100_250812"
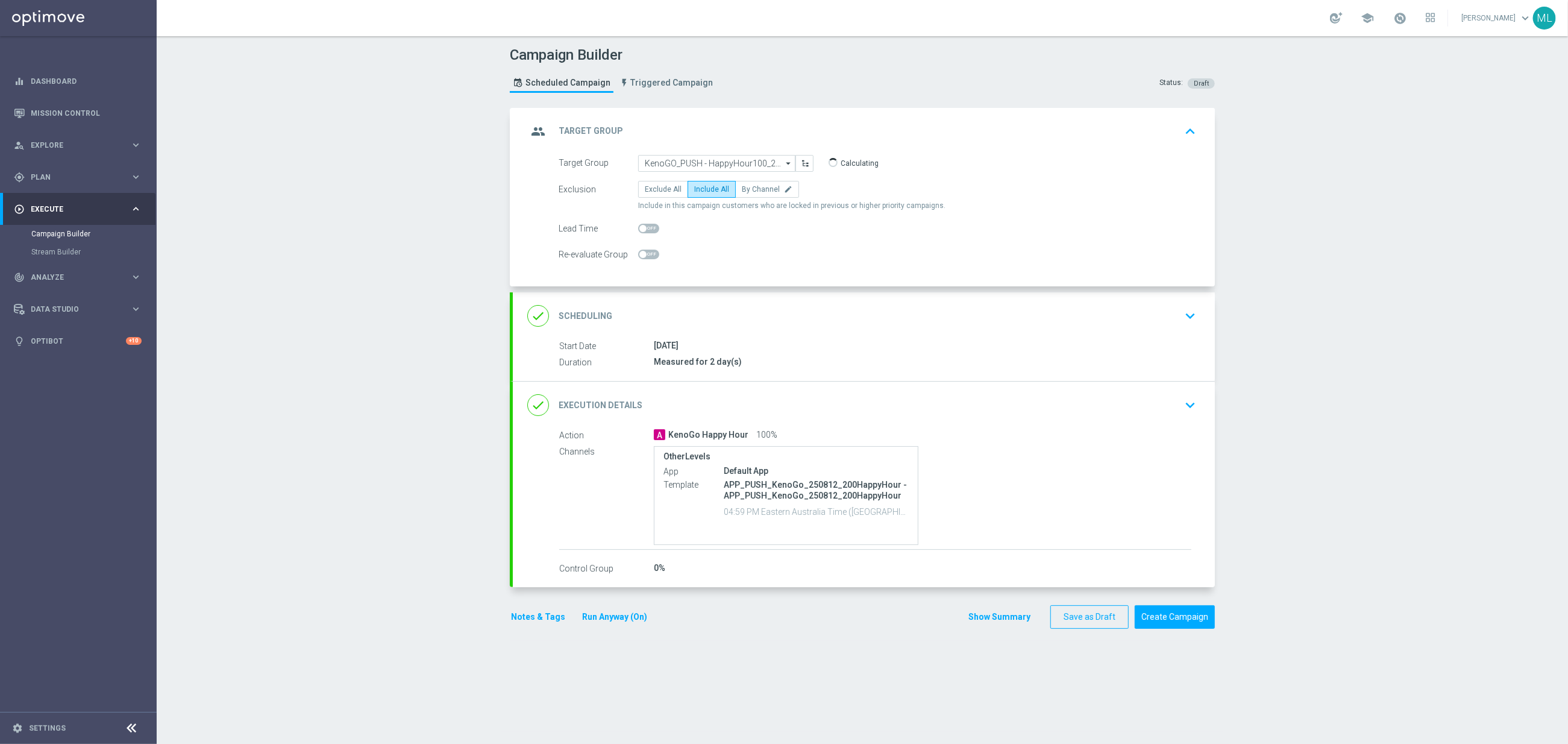
click at [1167, 412] on div "done Execution Details keyboard_arrow_down" at bounding box center [863, 405] width 673 height 23
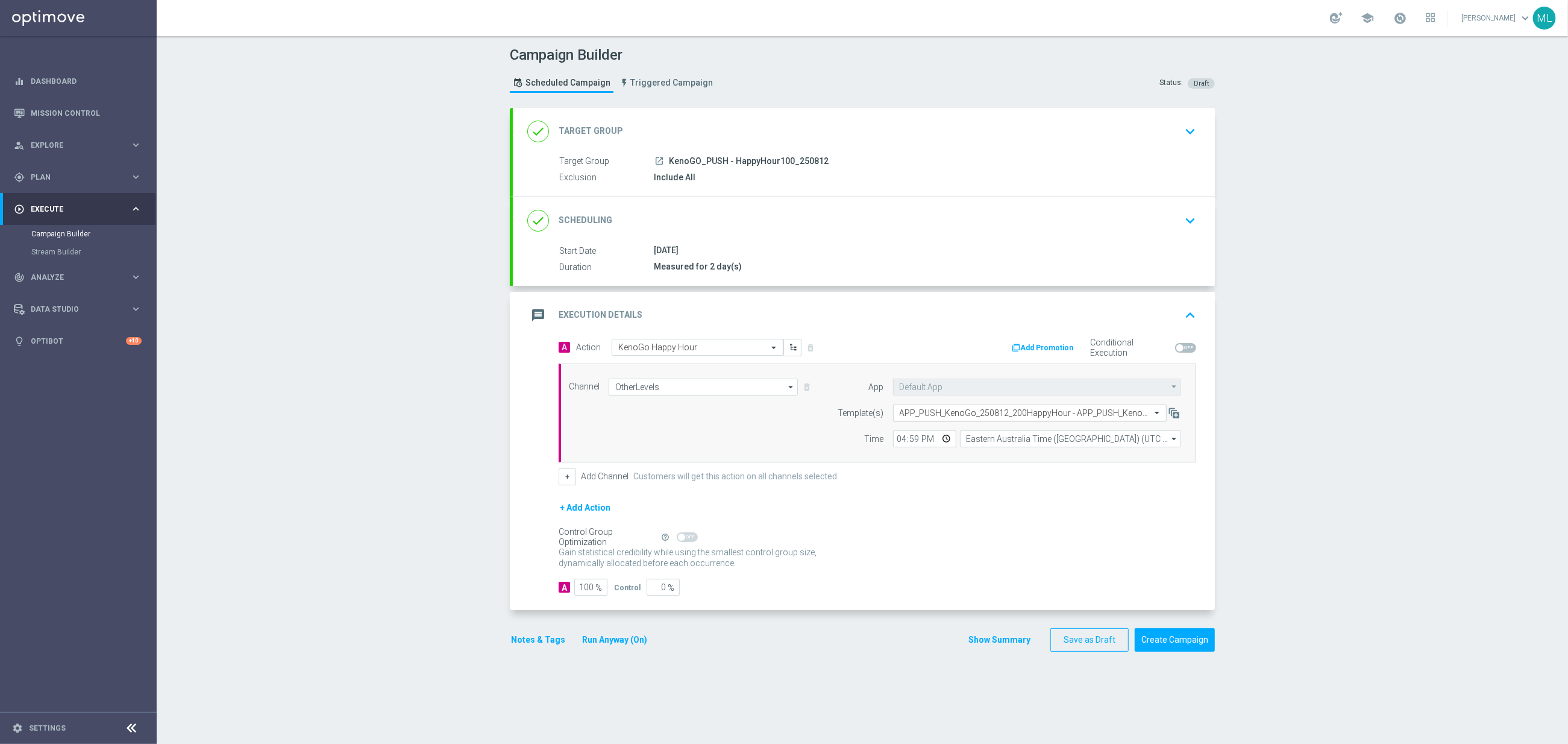
click at [1015, 414] on input "text" at bounding box center [1018, 413] width 236 height 10
type input "250812"
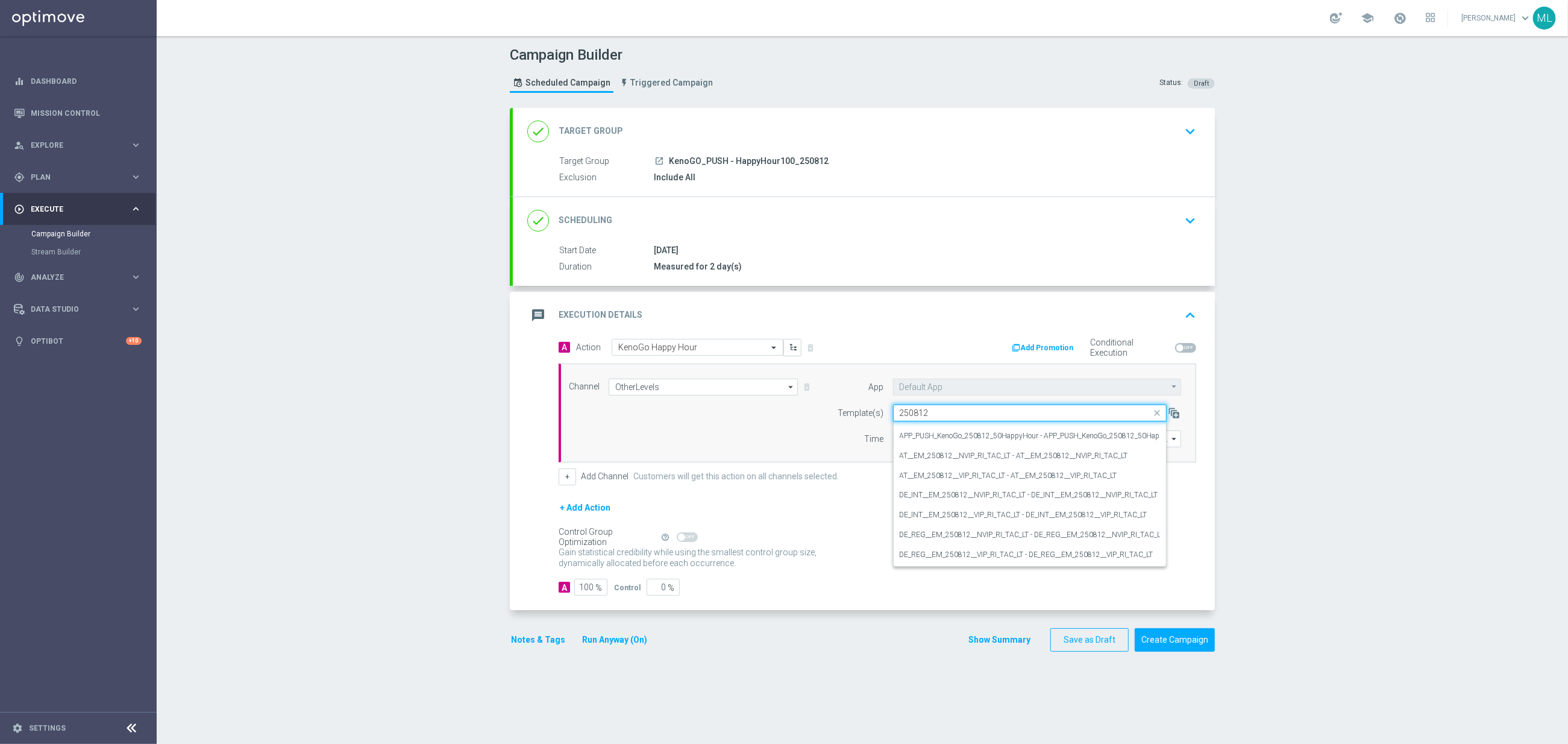
scroll to position [54, 0]
click at [842, 403] on form "App Default App Default App arrow_drop_down Show Selected 0 of NaN Default App" at bounding box center [1006, 413] width 349 height 68
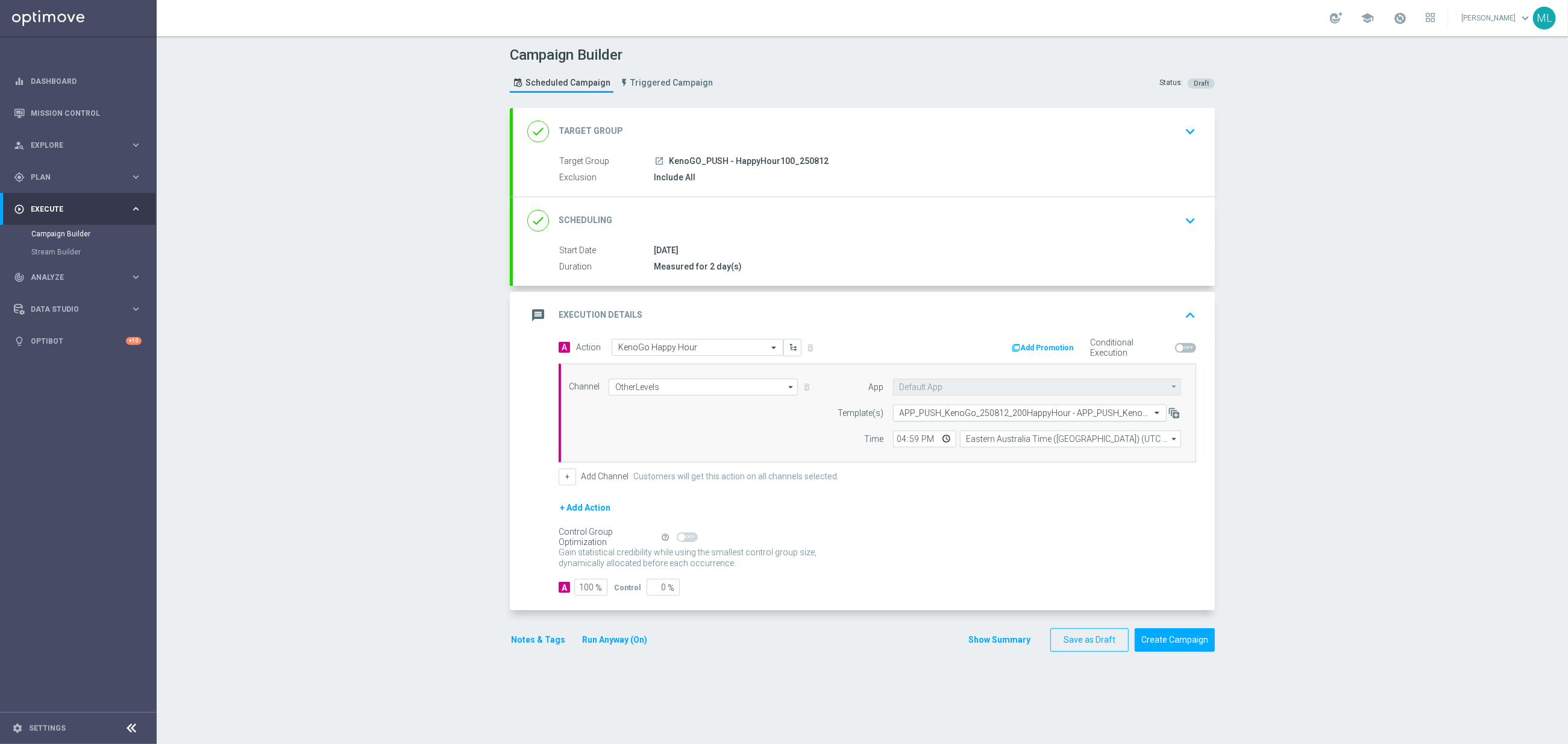
click at [971, 416] on input "text" at bounding box center [1018, 413] width 236 height 10
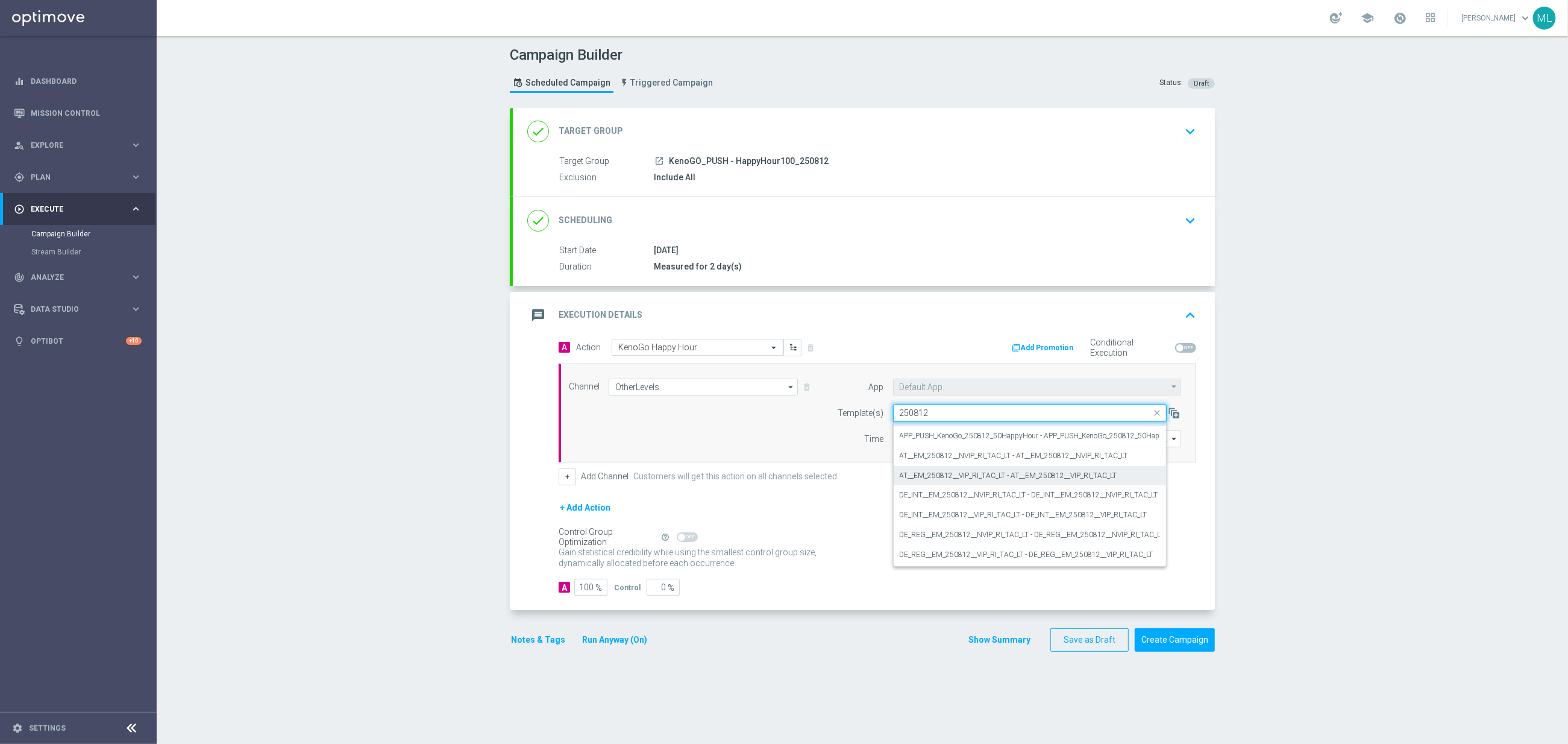
scroll to position [0, 0]
click at [1023, 433] on label "APP_PUSH_KenoGo_250812_100HappyHour - APP_PUSH_KenoGo_250812_100HappyHour" at bounding box center [1046, 431] width 293 height 10
type input "250812"
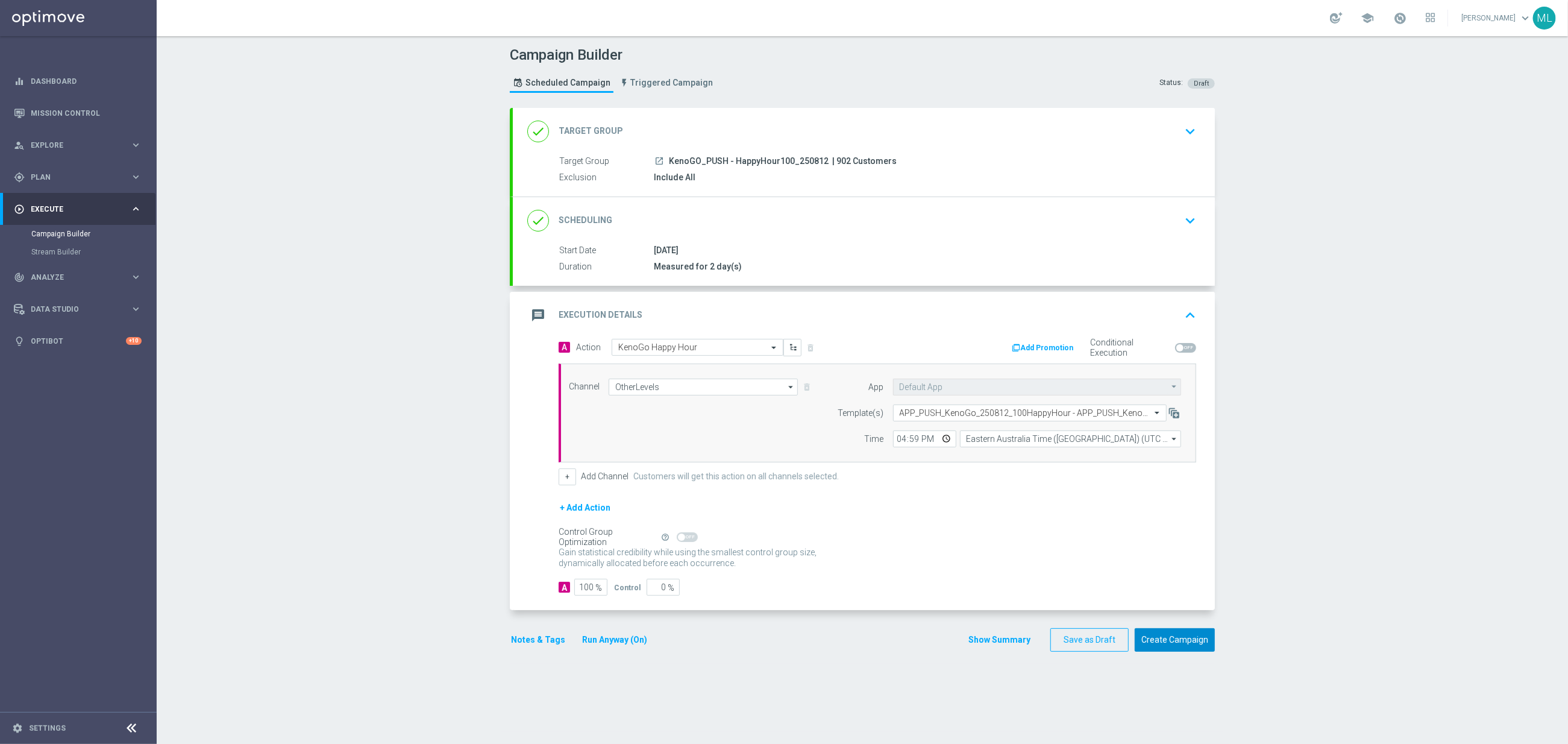
click at [1182, 641] on button "Create Campaign" at bounding box center [1174, 640] width 80 height 23
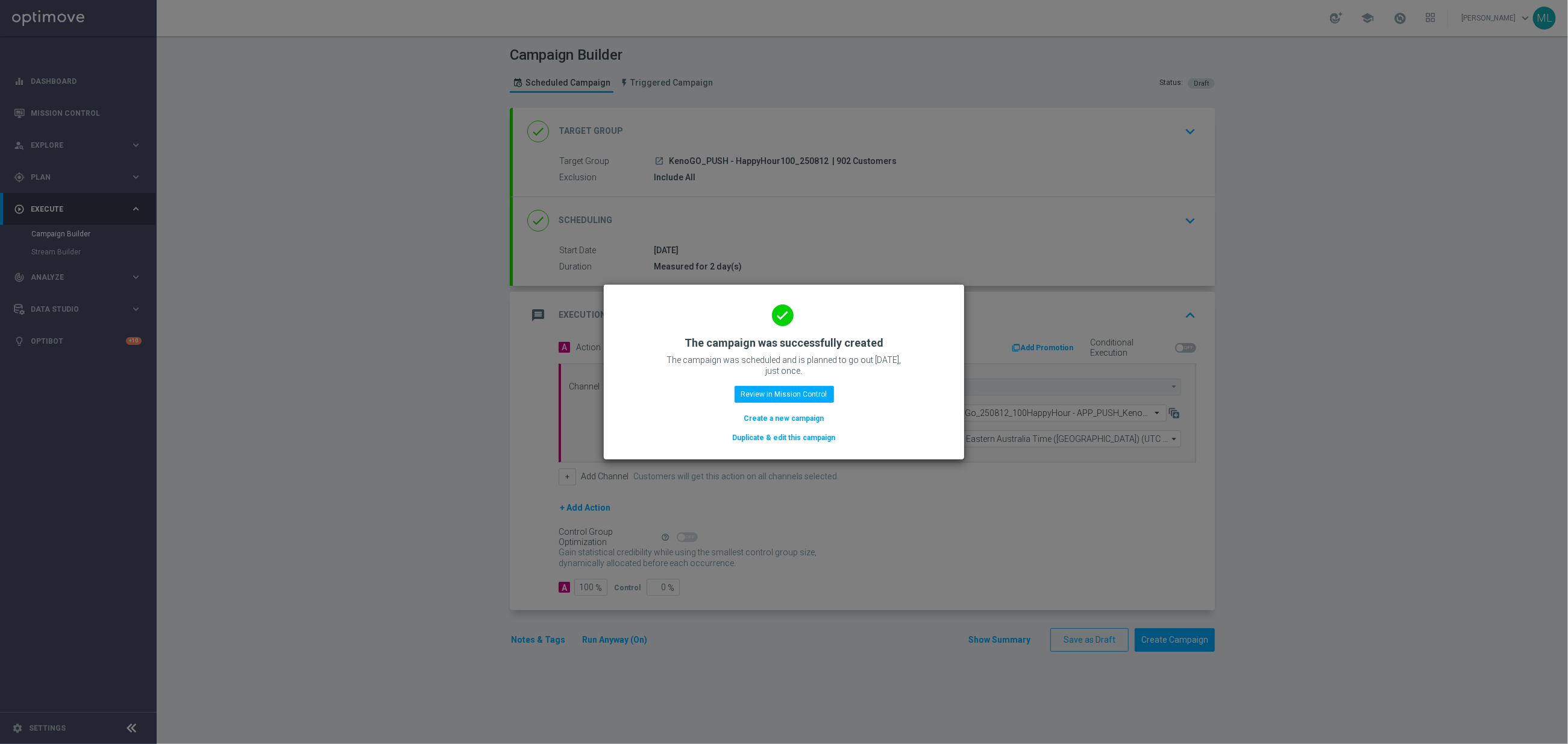
click at [771, 441] on button "Duplicate & edit this campaign" at bounding box center [784, 437] width 106 height 13
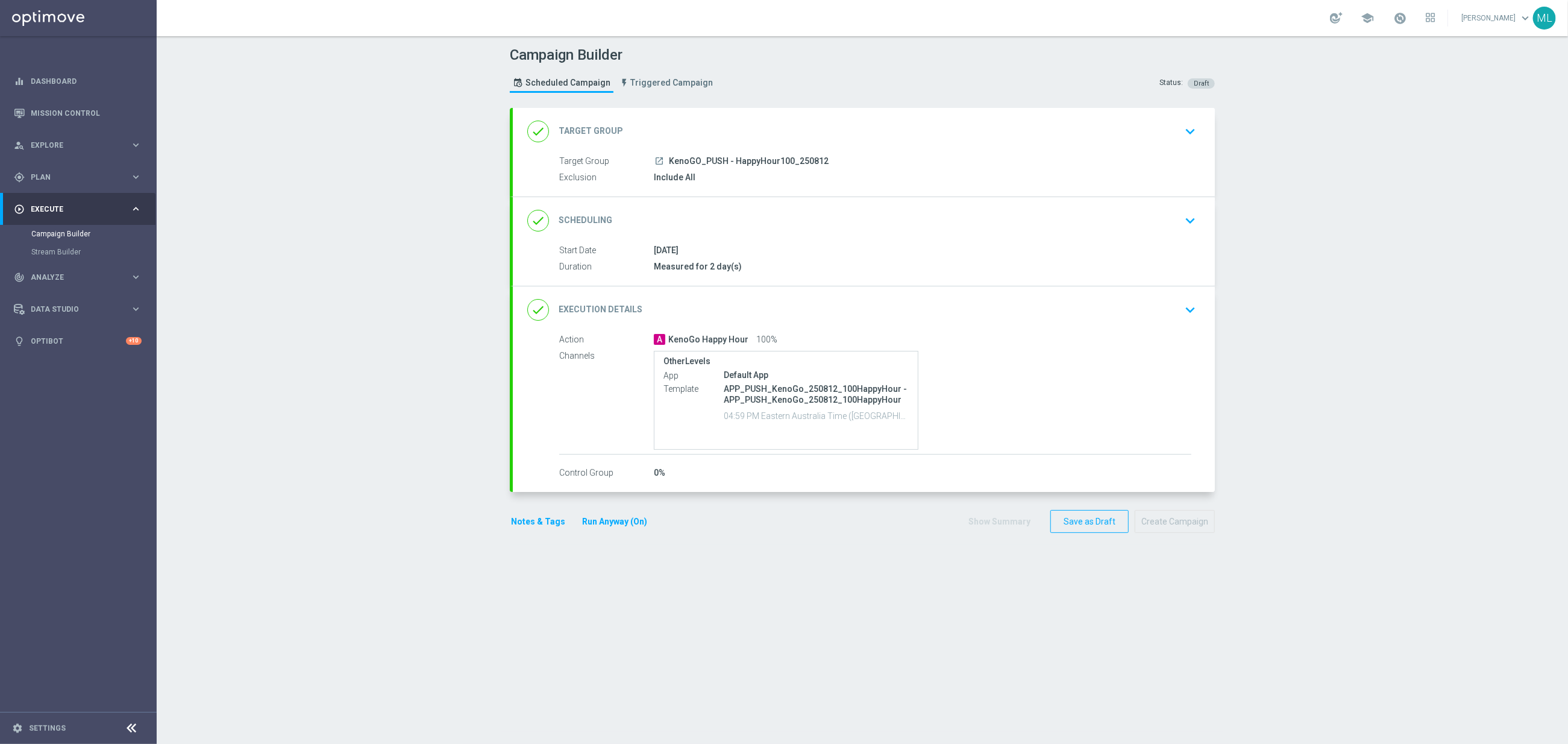
click at [1189, 128] on icon "keyboard_arrow_down" at bounding box center [1190, 131] width 18 height 18
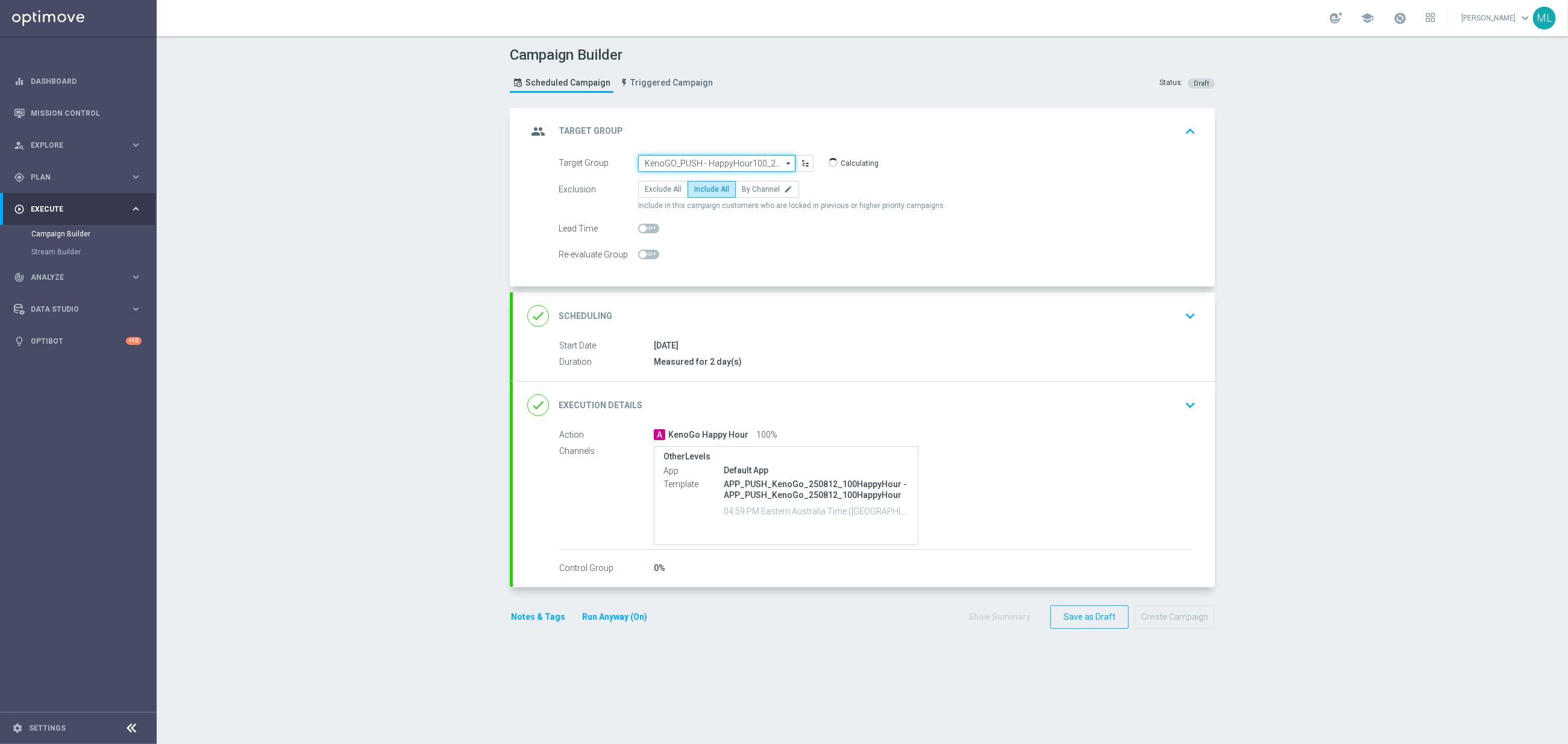
click at [758, 165] on input "KenoGO_PUSH - HappyHour100_250812" at bounding box center [716, 164] width 158 height 17
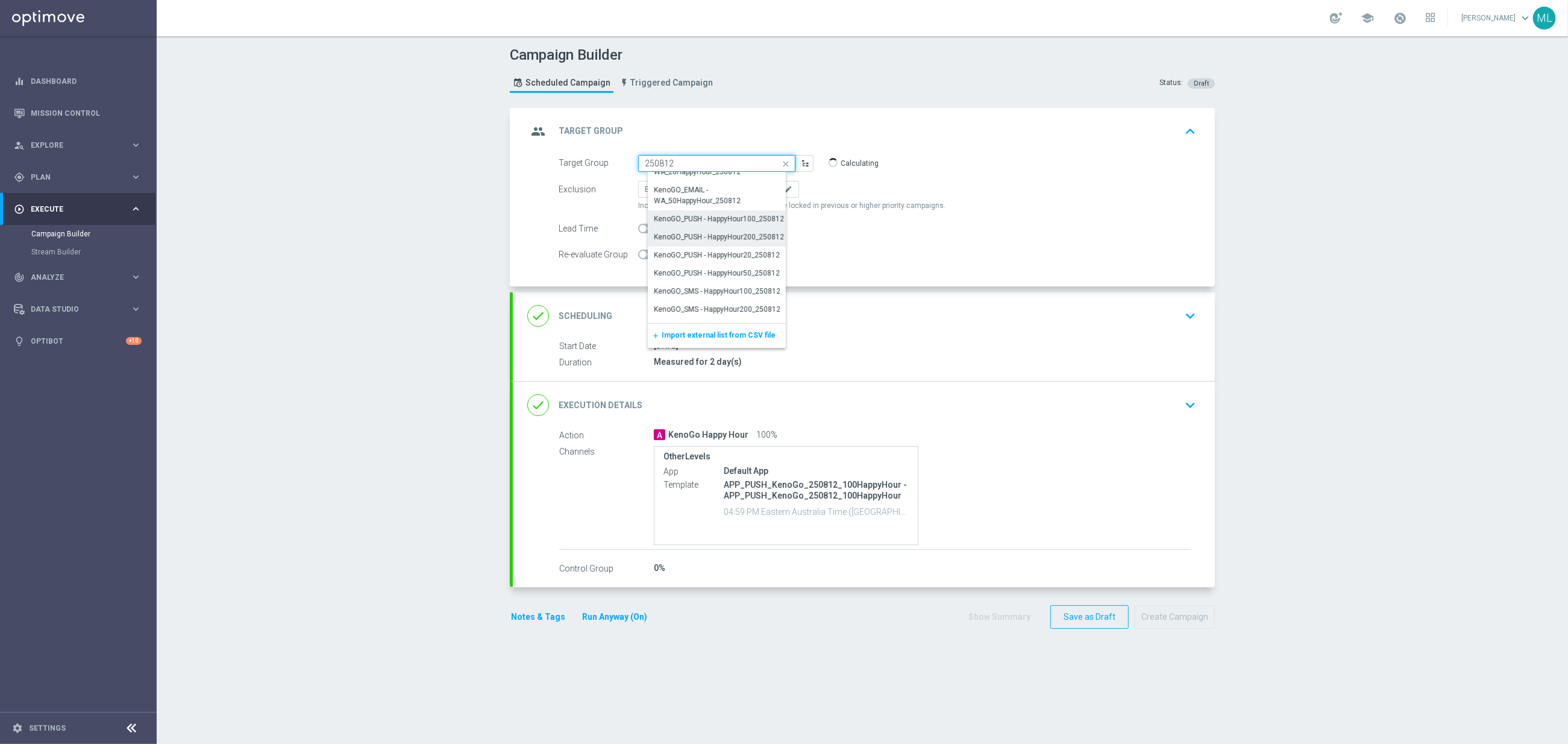
scroll to position [269, 0]
click at [758, 266] on div "KenoGO_PUSH - HappyHour50_250812" at bounding box center [716, 269] width 126 height 11
type input "KenoGO_PUSH - HappyHour50_250812"
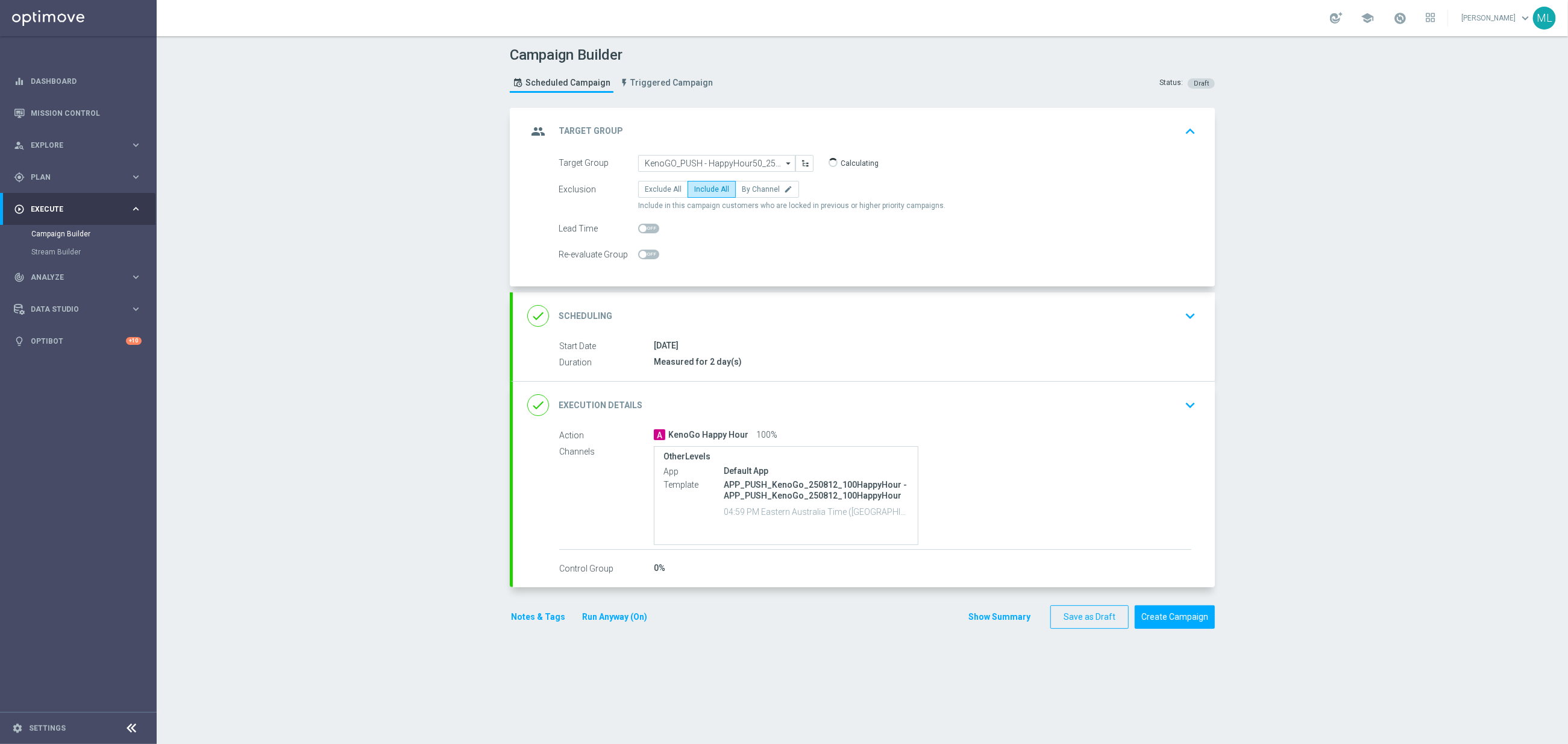
click at [1185, 408] on icon "keyboard_arrow_down" at bounding box center [1190, 405] width 18 height 18
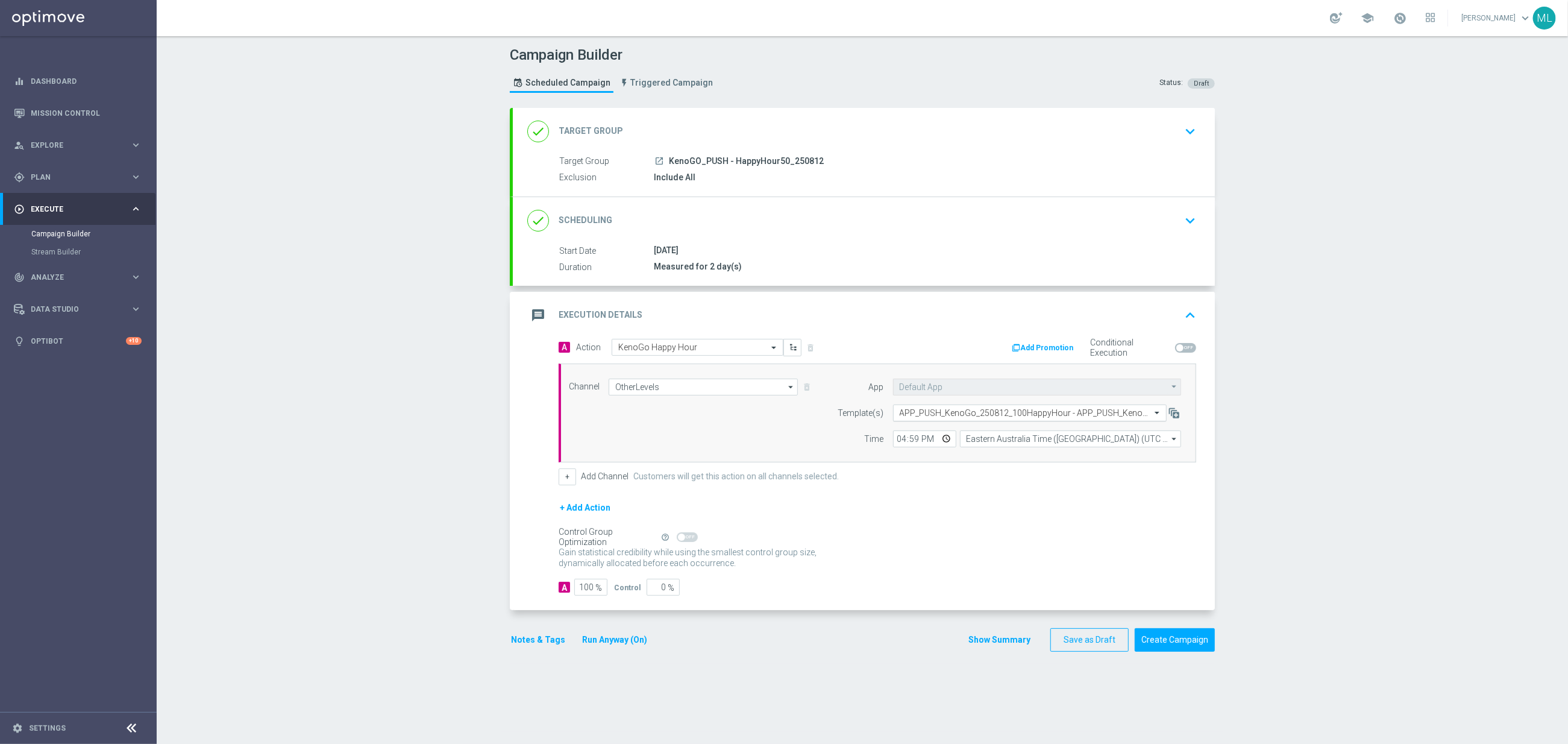
click at [1002, 418] on input "text" at bounding box center [1018, 413] width 236 height 10
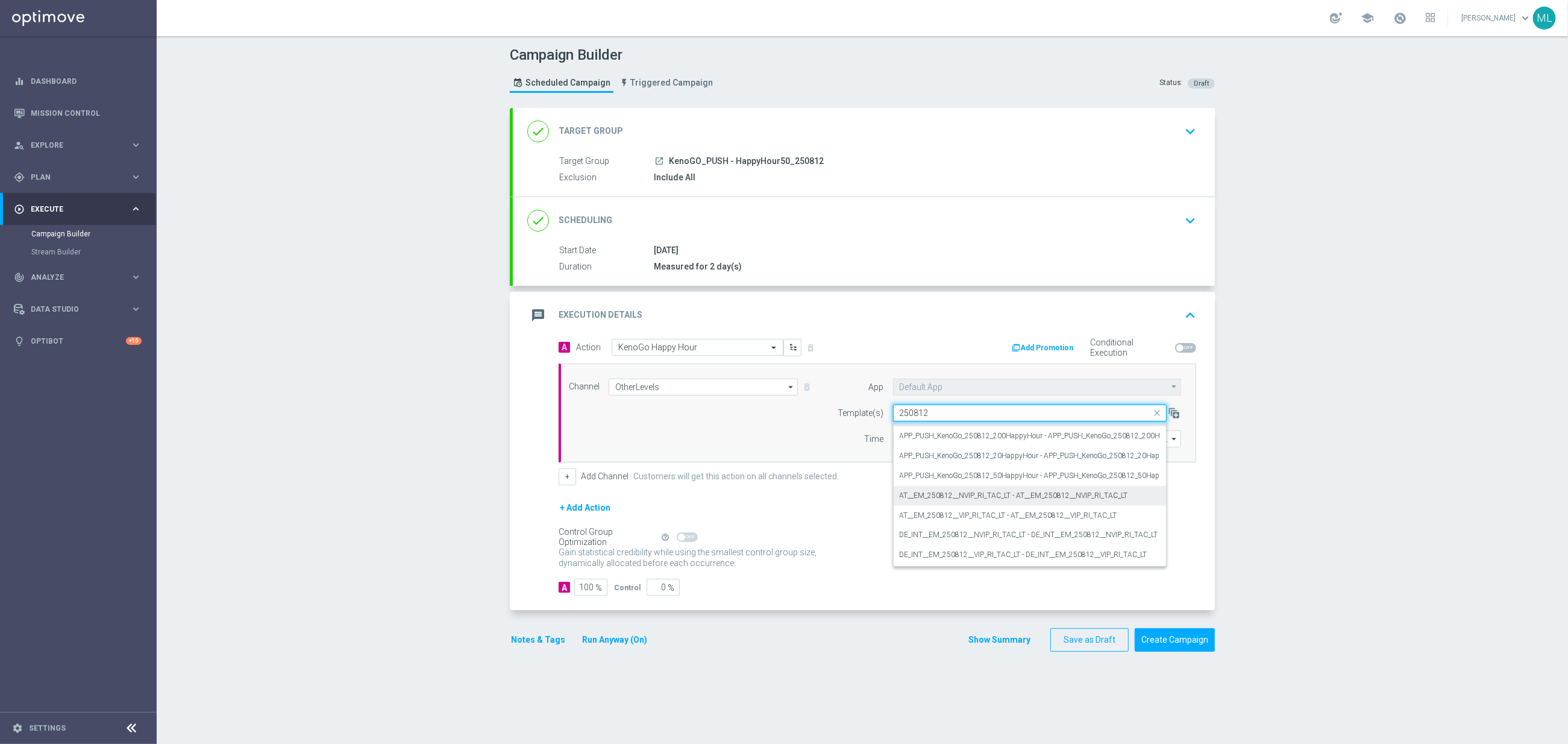
scroll to position [0, 0]
click at [1039, 492] on label "APP_PUSH_KenoGo_250812_50HappyHour - APP_PUSH_KenoGo_250812_50HappyHour" at bounding box center [1042, 490] width 284 height 10
type input "250812"
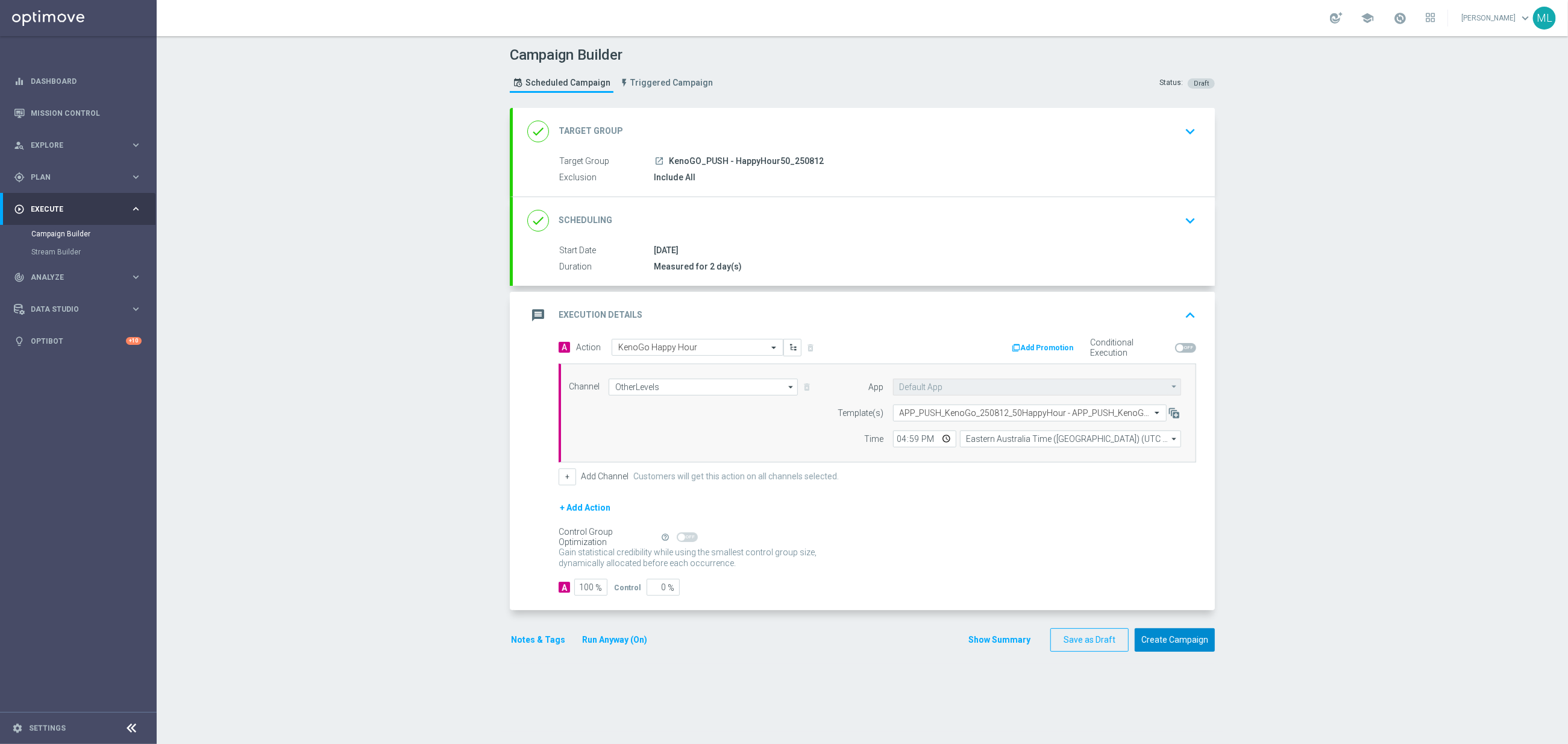
click at [1192, 639] on button "Create Campaign" at bounding box center [1174, 640] width 80 height 23
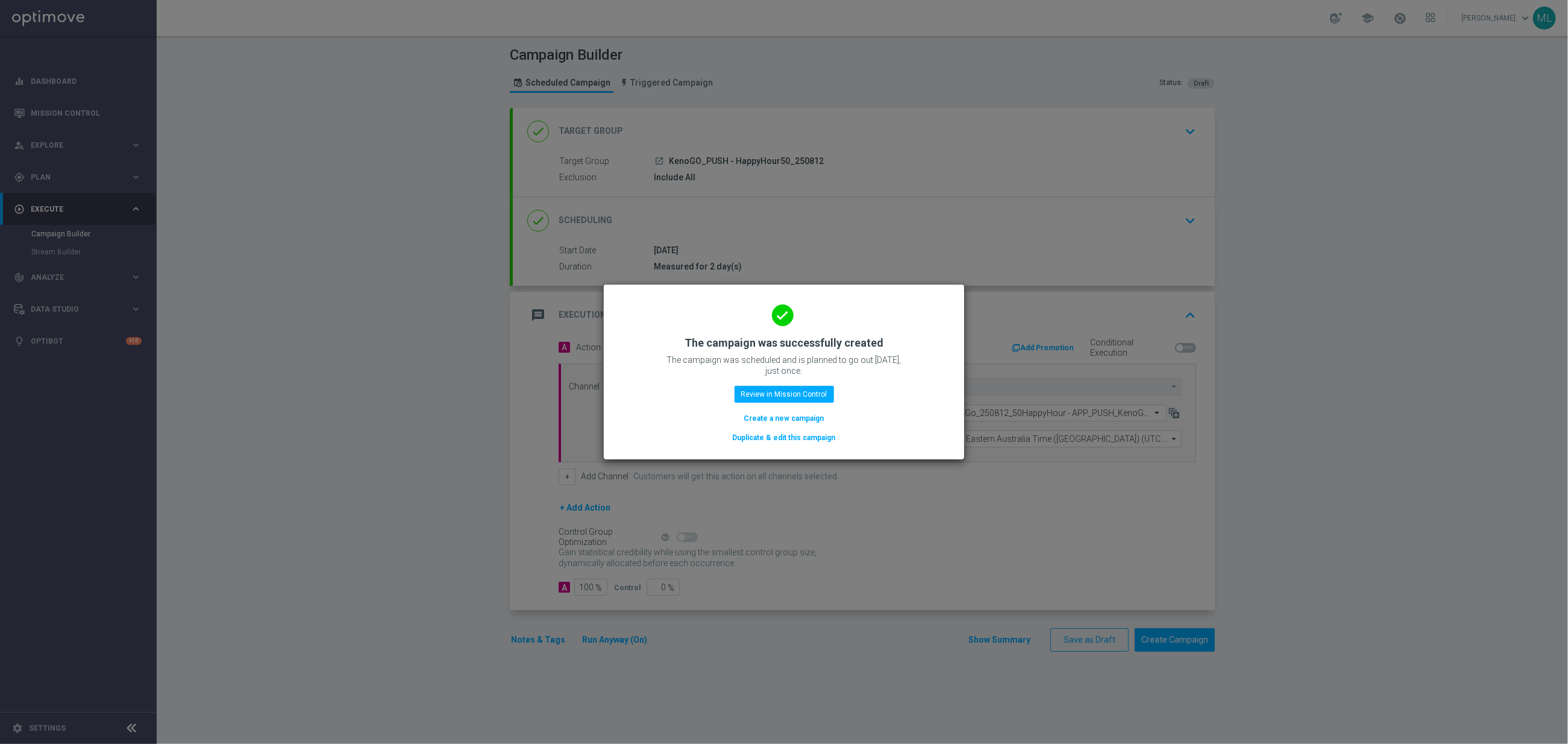
click at [790, 435] on button "Duplicate & edit this campaign" at bounding box center [784, 437] width 106 height 13
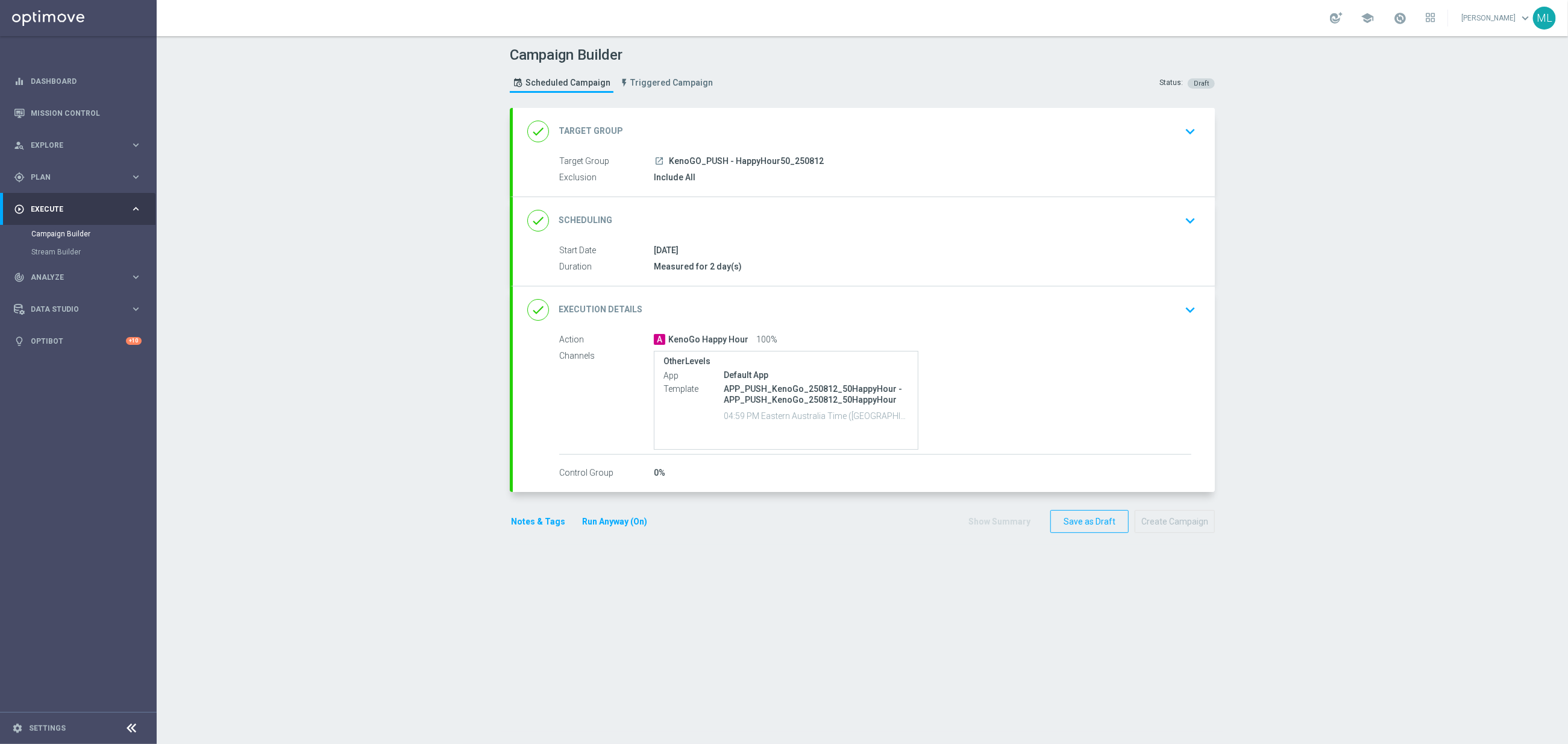
drag, startPoint x: 1186, startPoint y: 129, endPoint x: 1180, endPoint y: 134, distance: 7.8
click at [1186, 129] on icon "keyboard_arrow_down" at bounding box center [1190, 131] width 18 height 18
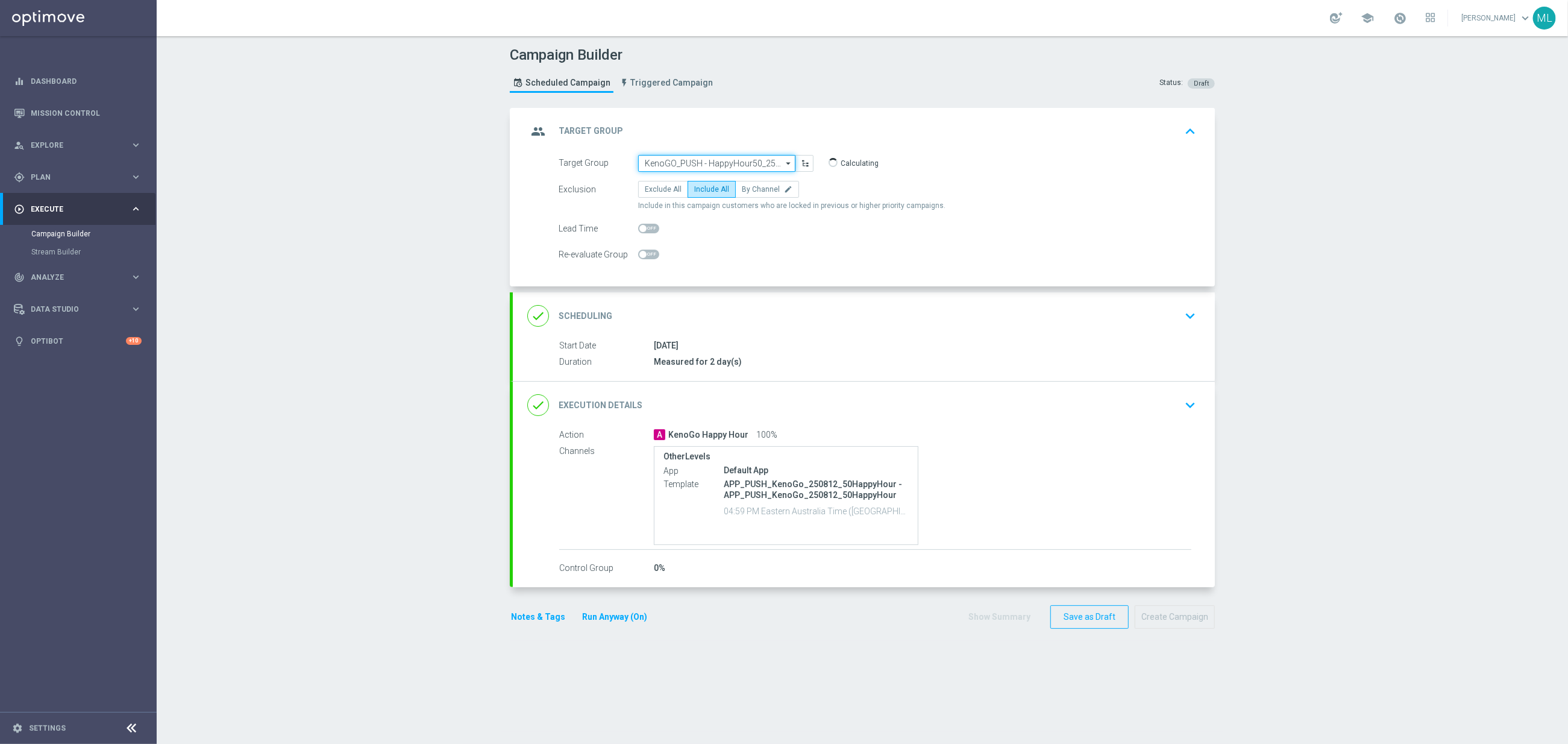
click at [717, 165] on input "KenoGO_PUSH - HappyHour50_250812" at bounding box center [716, 164] width 158 height 17
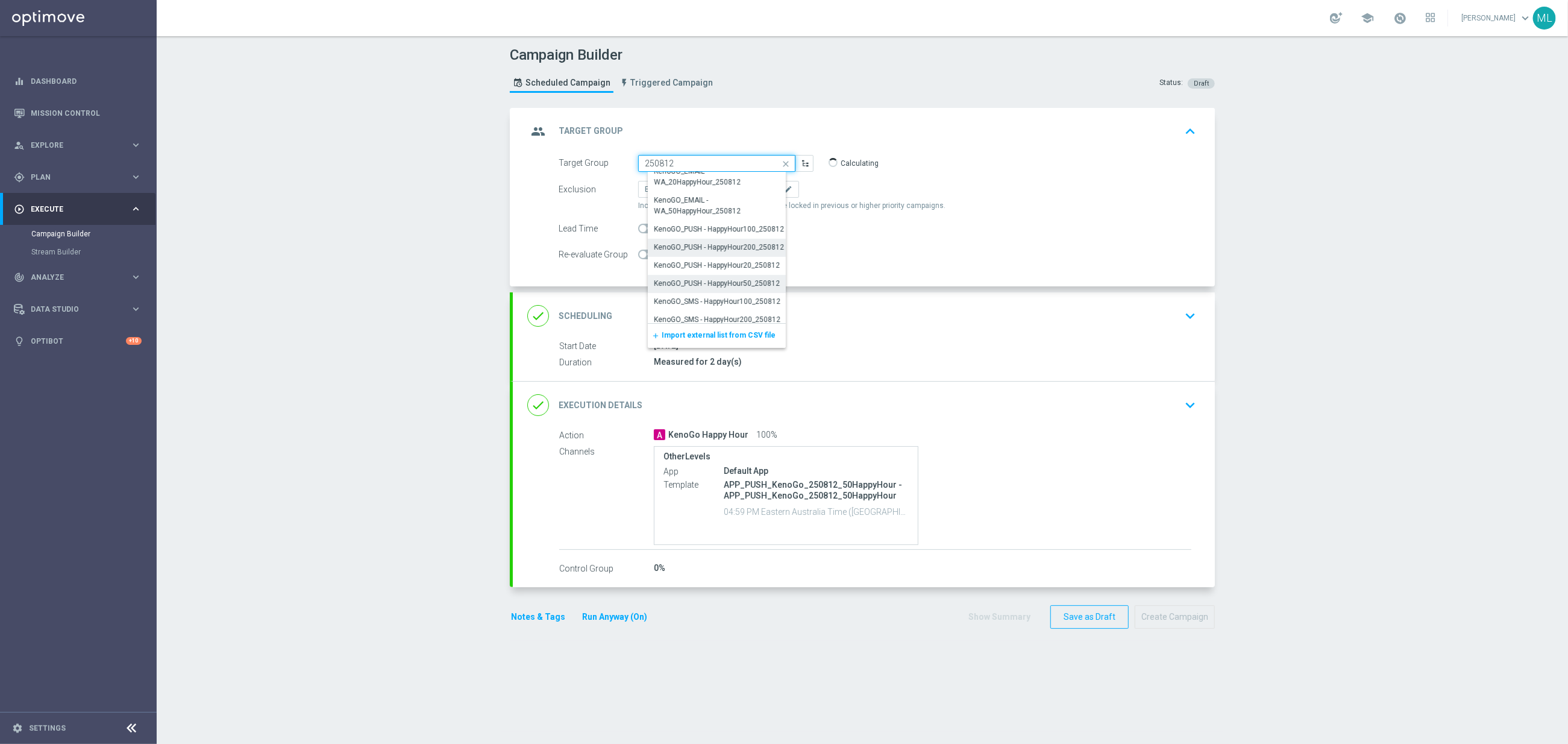
scroll to position [269, 0]
click at [750, 253] on div "KenoGO_PUSH - HappyHour20_250812" at bounding box center [716, 252] width 126 height 11
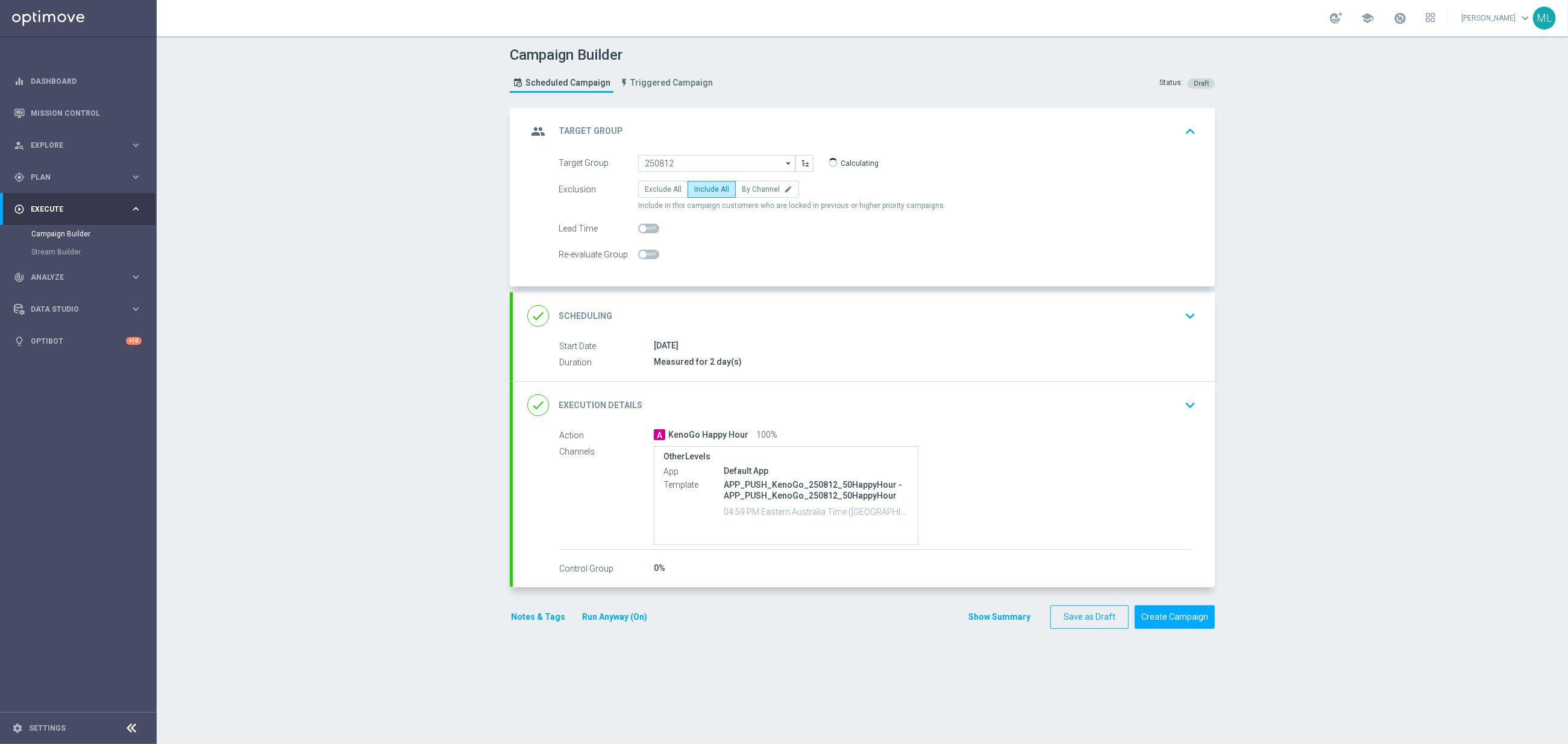
type input "KenoGO_PUSH - HappyHour20_250812"
click at [1184, 412] on icon "keyboard_arrow_down" at bounding box center [1190, 405] width 18 height 18
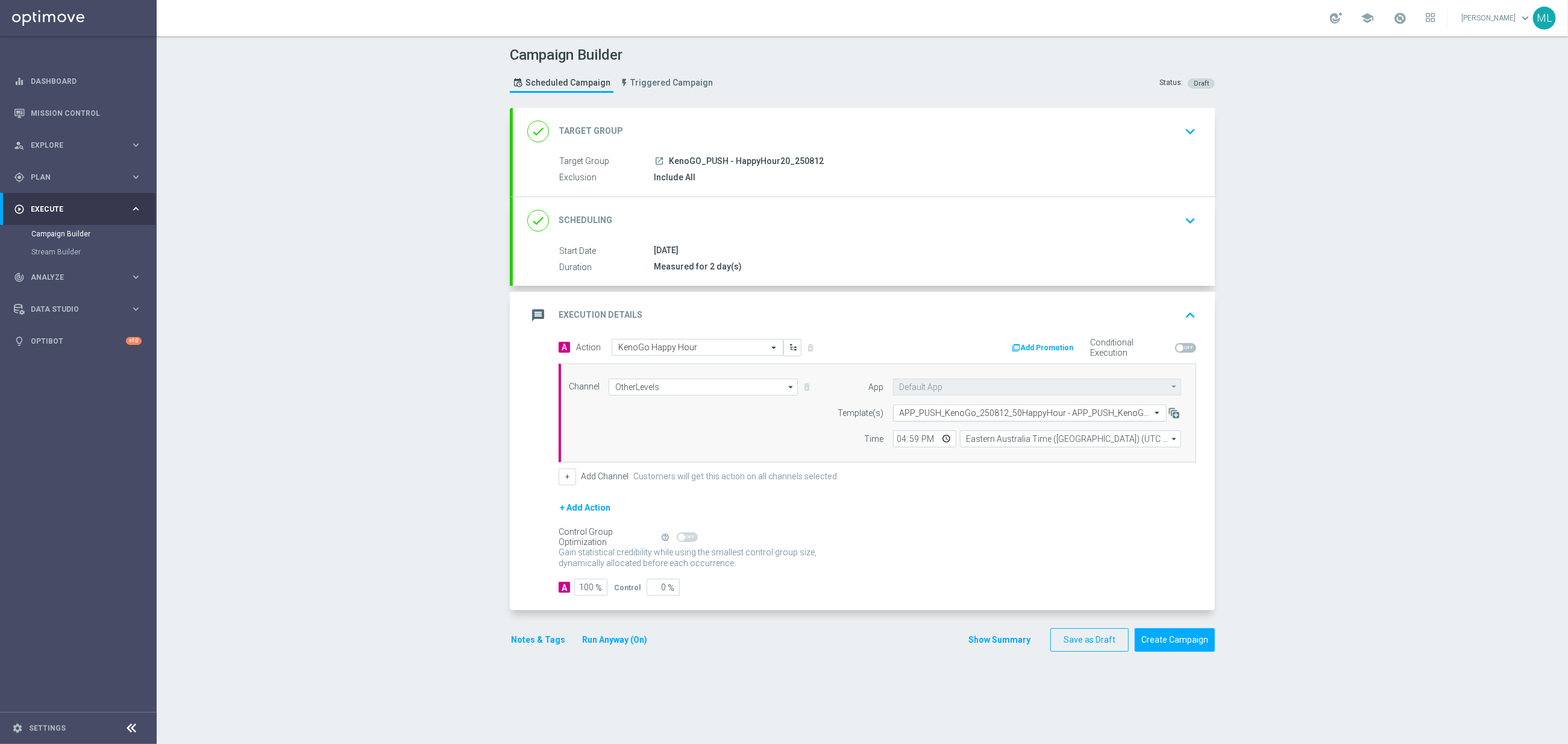
click at [1014, 410] on input "text" at bounding box center [1018, 413] width 236 height 10
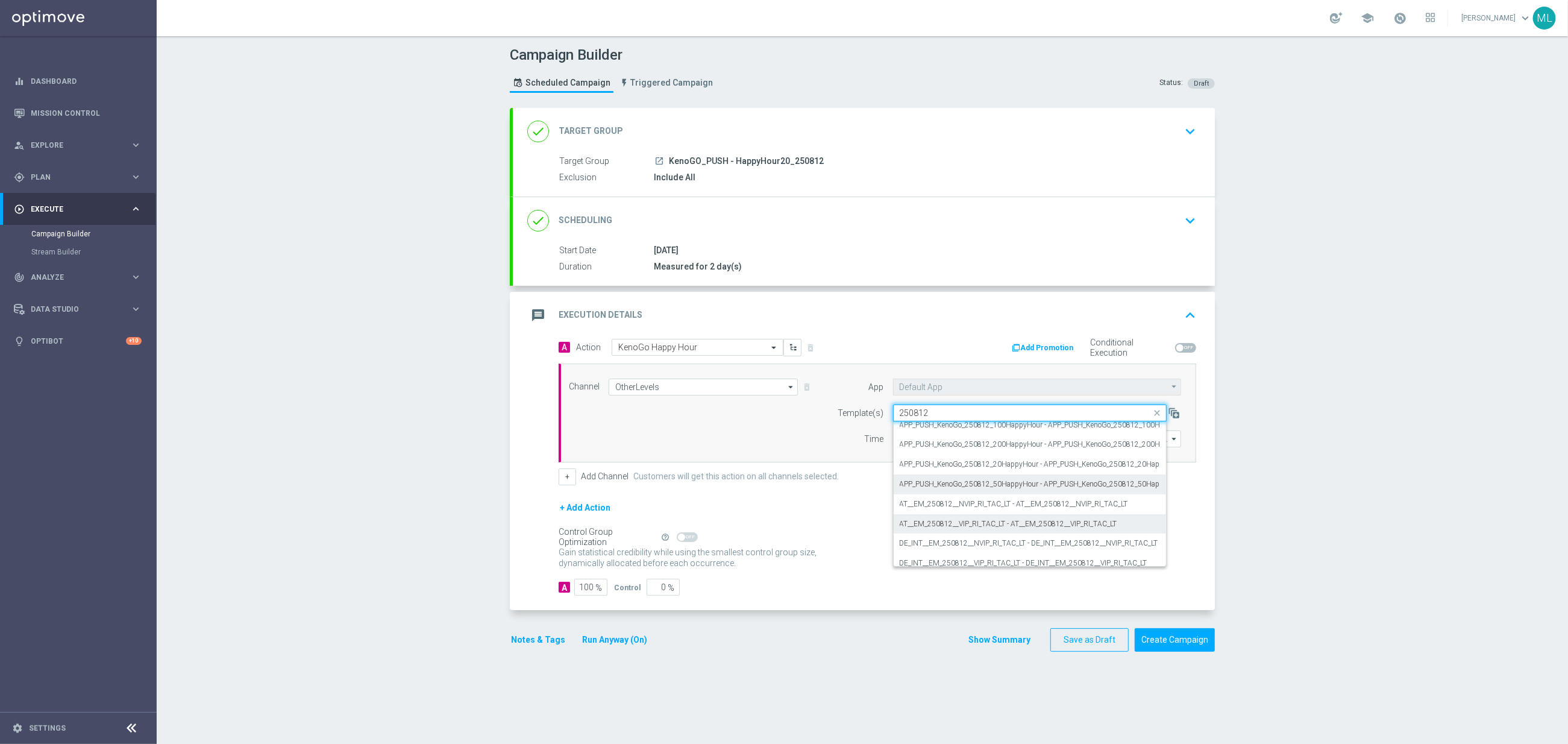
scroll to position [1, 0]
click at [1020, 468] on label "APP_PUSH_KenoGo_250812_20HappyHour - APP_PUSH_KenoGo_250812_20HappyHour" at bounding box center [1042, 470] width 284 height 10
type input "250812"
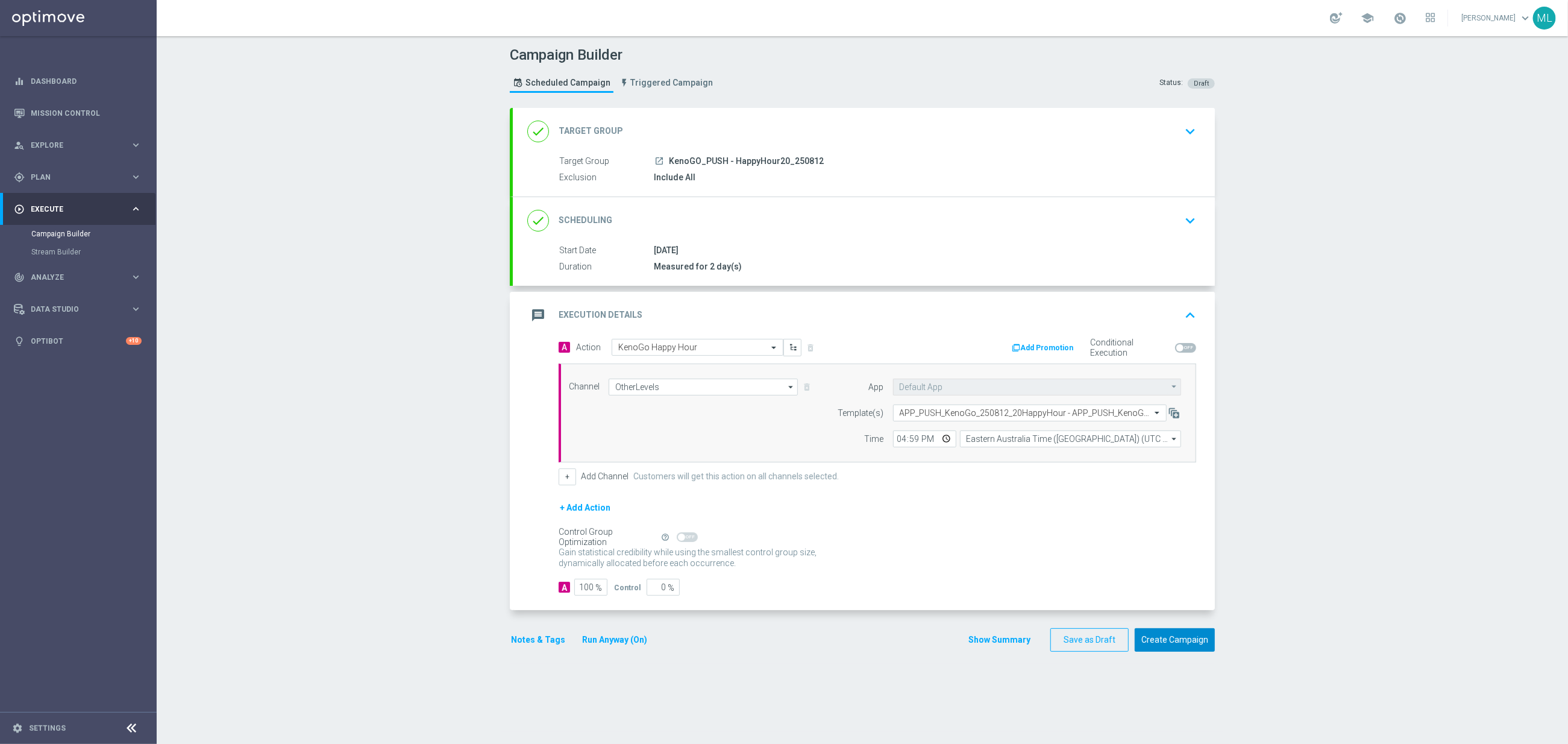
click at [1169, 639] on button "Create Campaign" at bounding box center [1174, 640] width 80 height 23
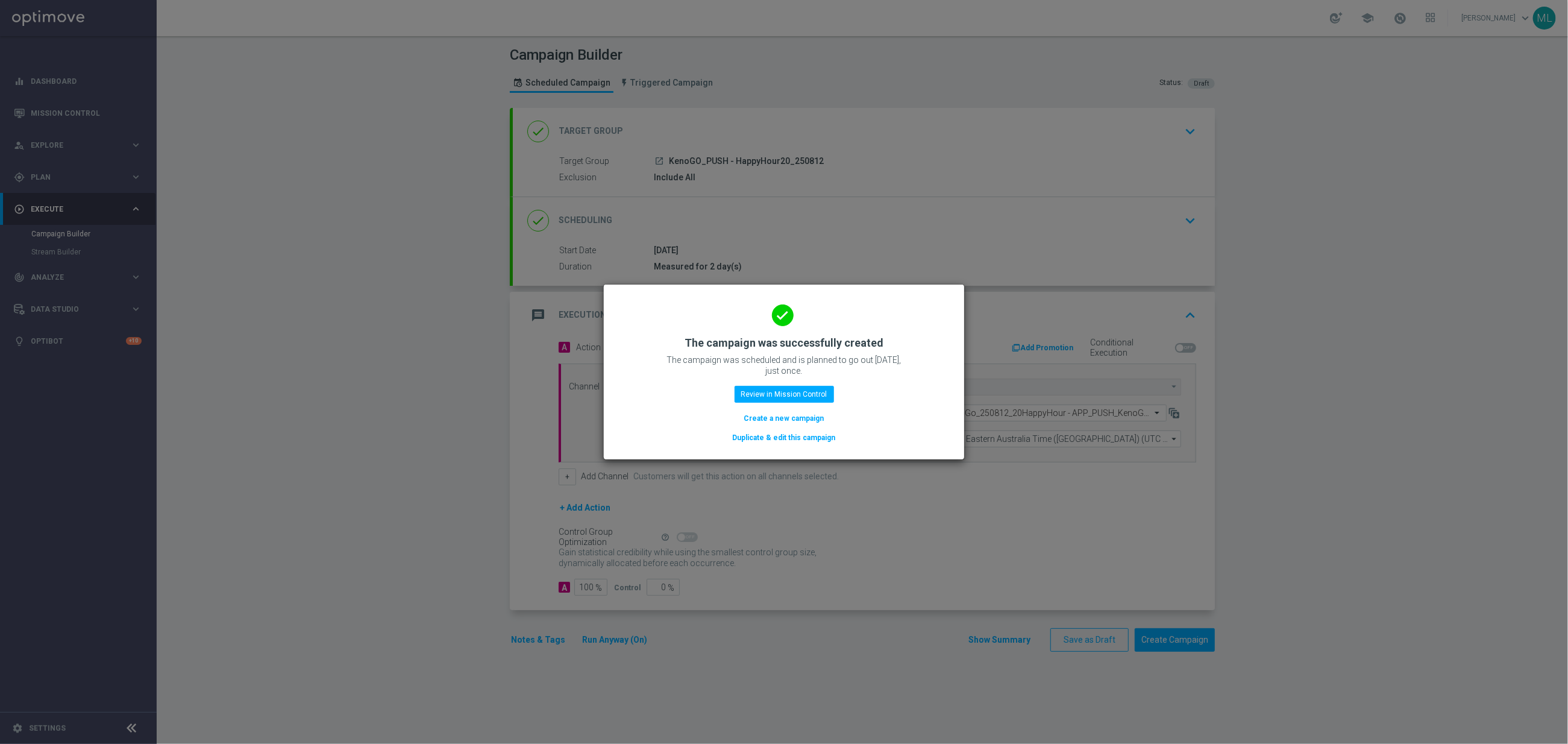
click at [798, 435] on button "Duplicate & edit this campaign" at bounding box center [784, 437] width 106 height 13
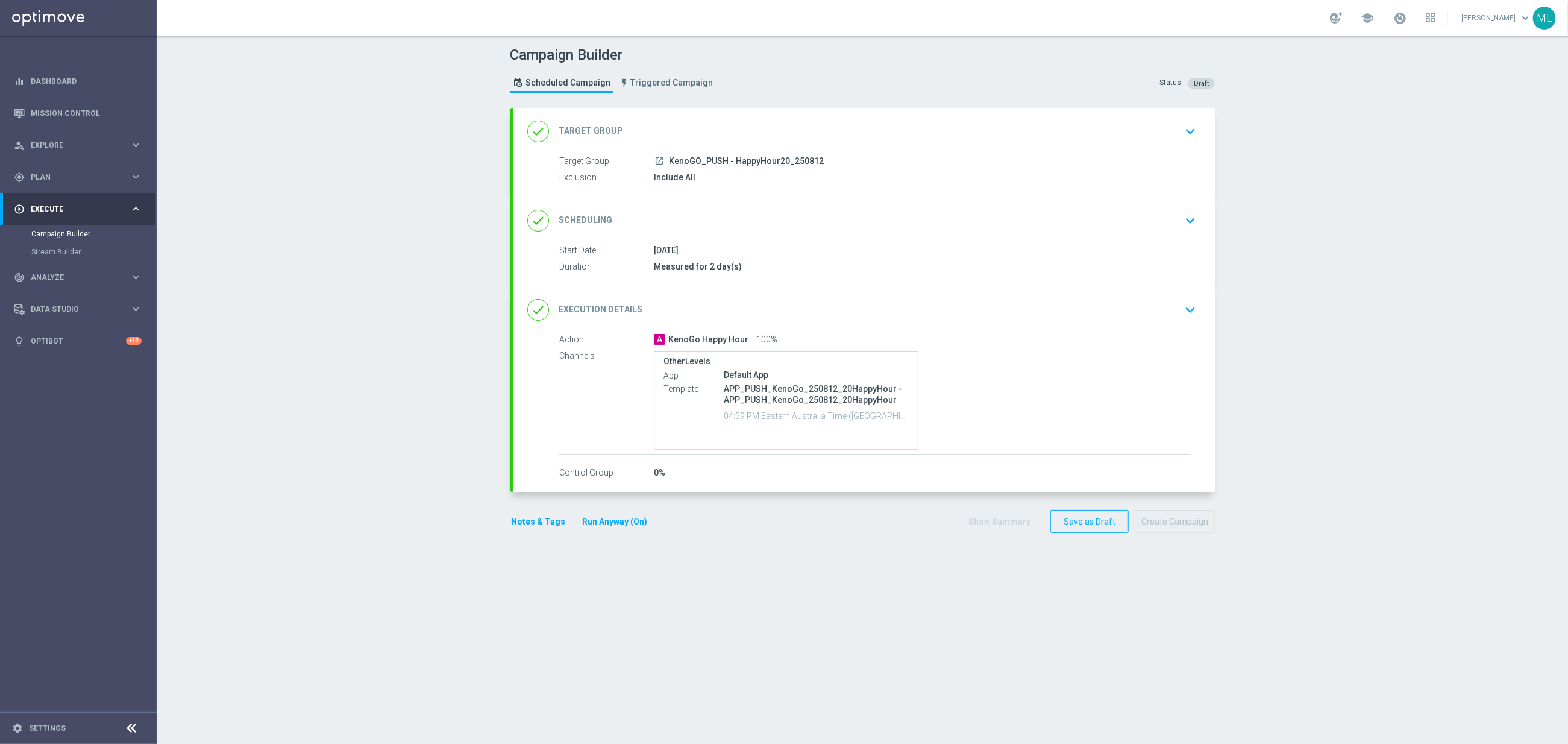
click at [1199, 132] on icon "keyboard_arrow_down" at bounding box center [1190, 131] width 18 height 18
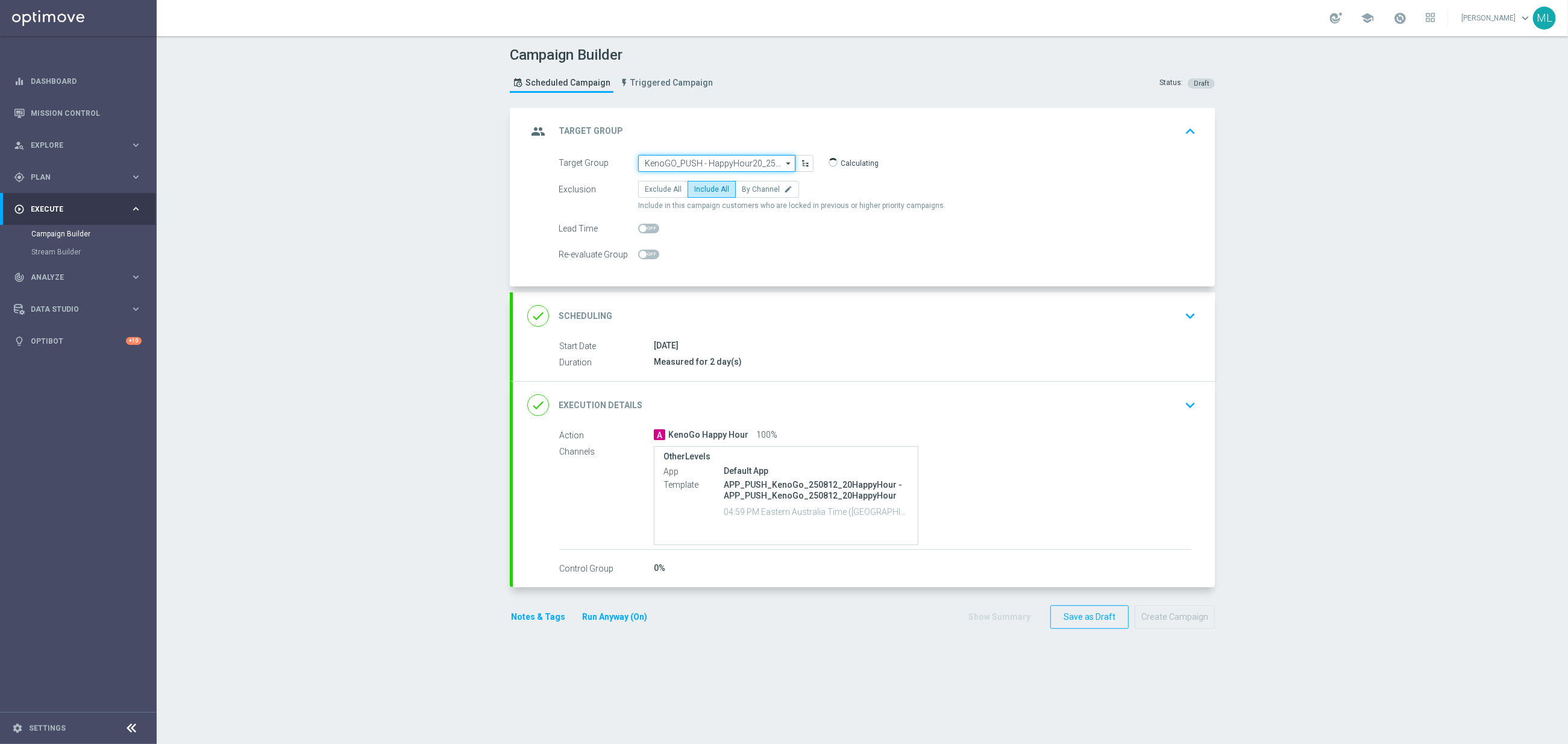
click at [748, 161] on input "KenoGO_PUSH - HappyHour20_250812" at bounding box center [716, 164] width 158 height 17
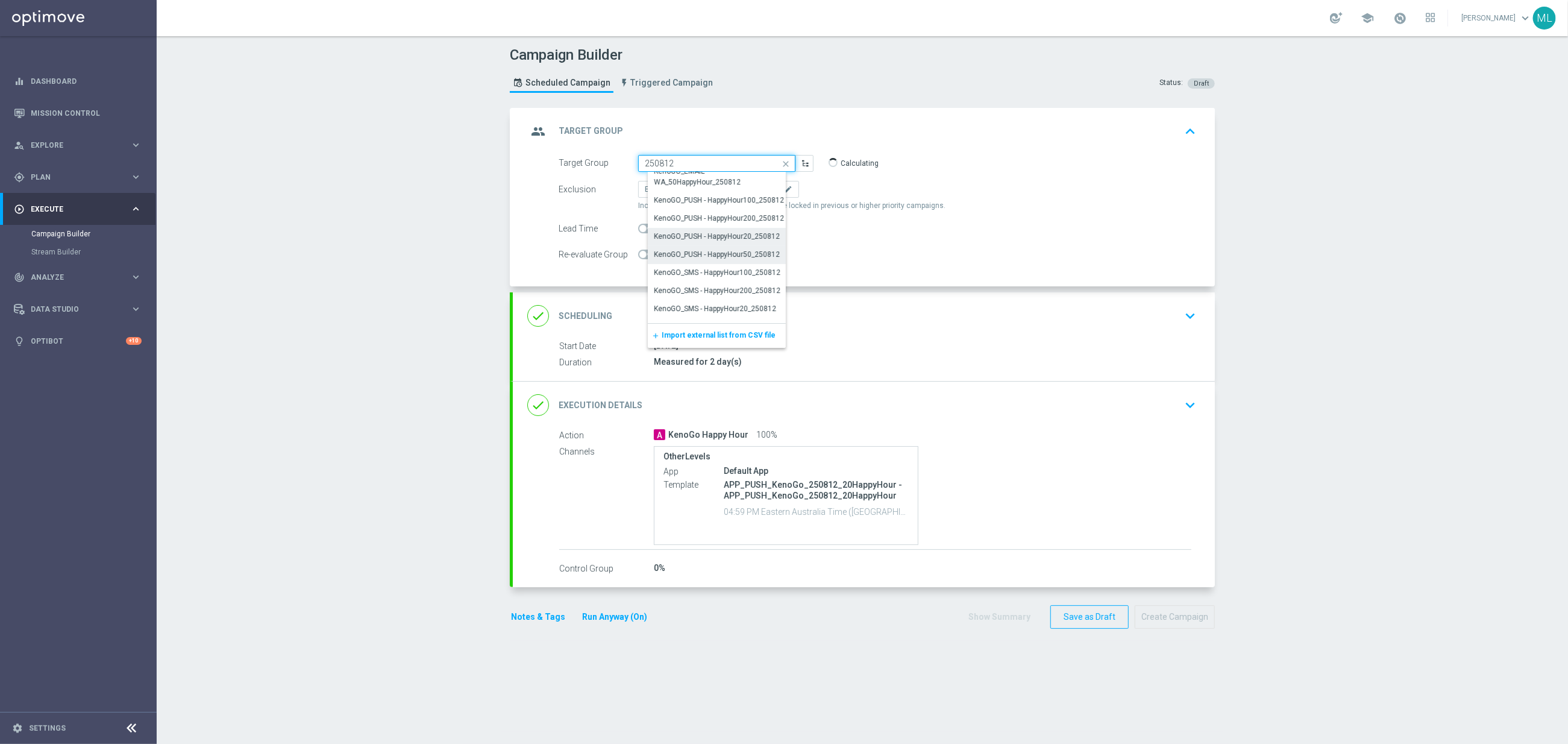
scroll to position [297, 0]
click at [755, 270] on div "KenoGO_SMS - HappyHour200_250812" at bounding box center [722, 278] width 147 height 17
type input "KenoGO_SMS - HappyHour200_250812"
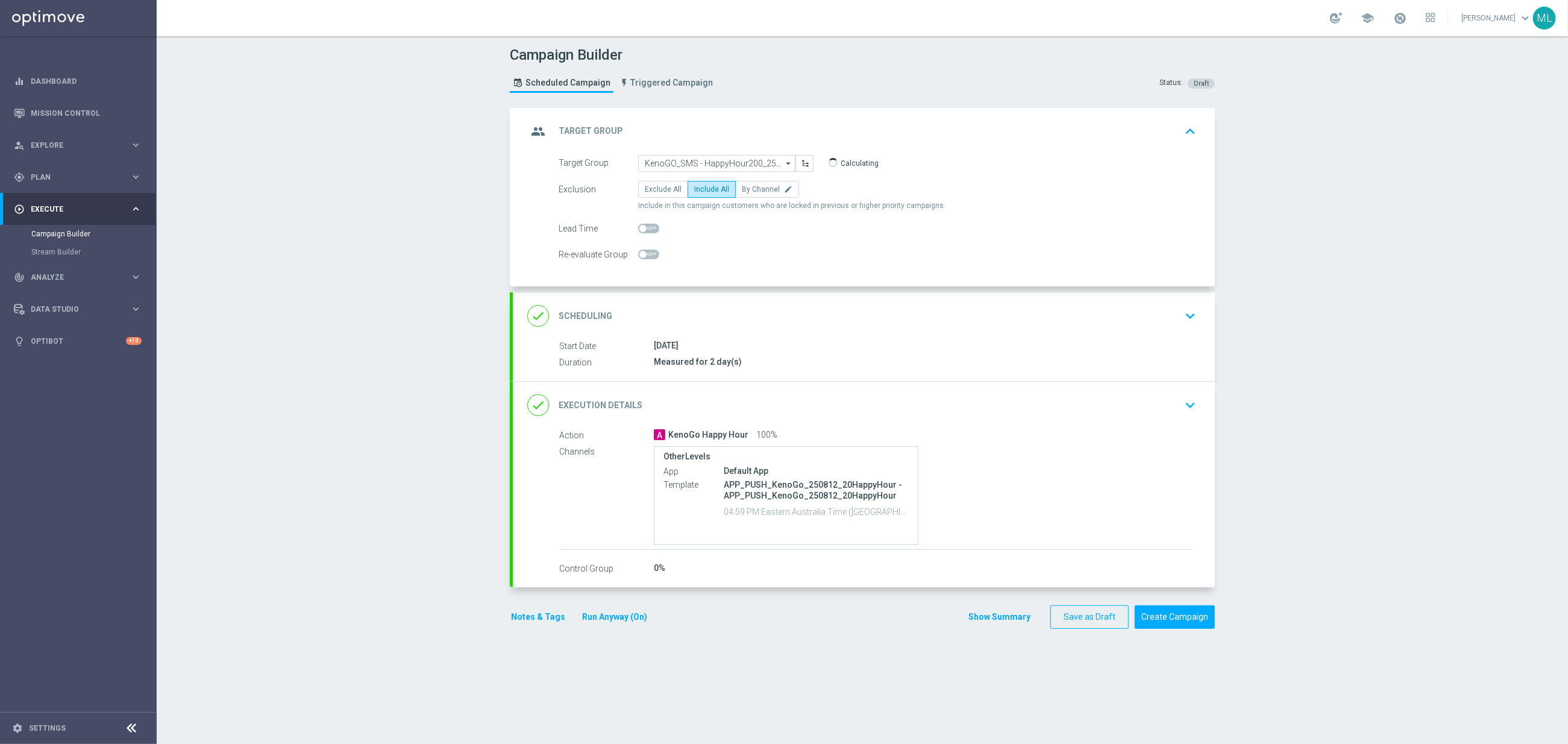
click at [1192, 318] on icon "keyboard_arrow_down" at bounding box center [1190, 315] width 18 height 18
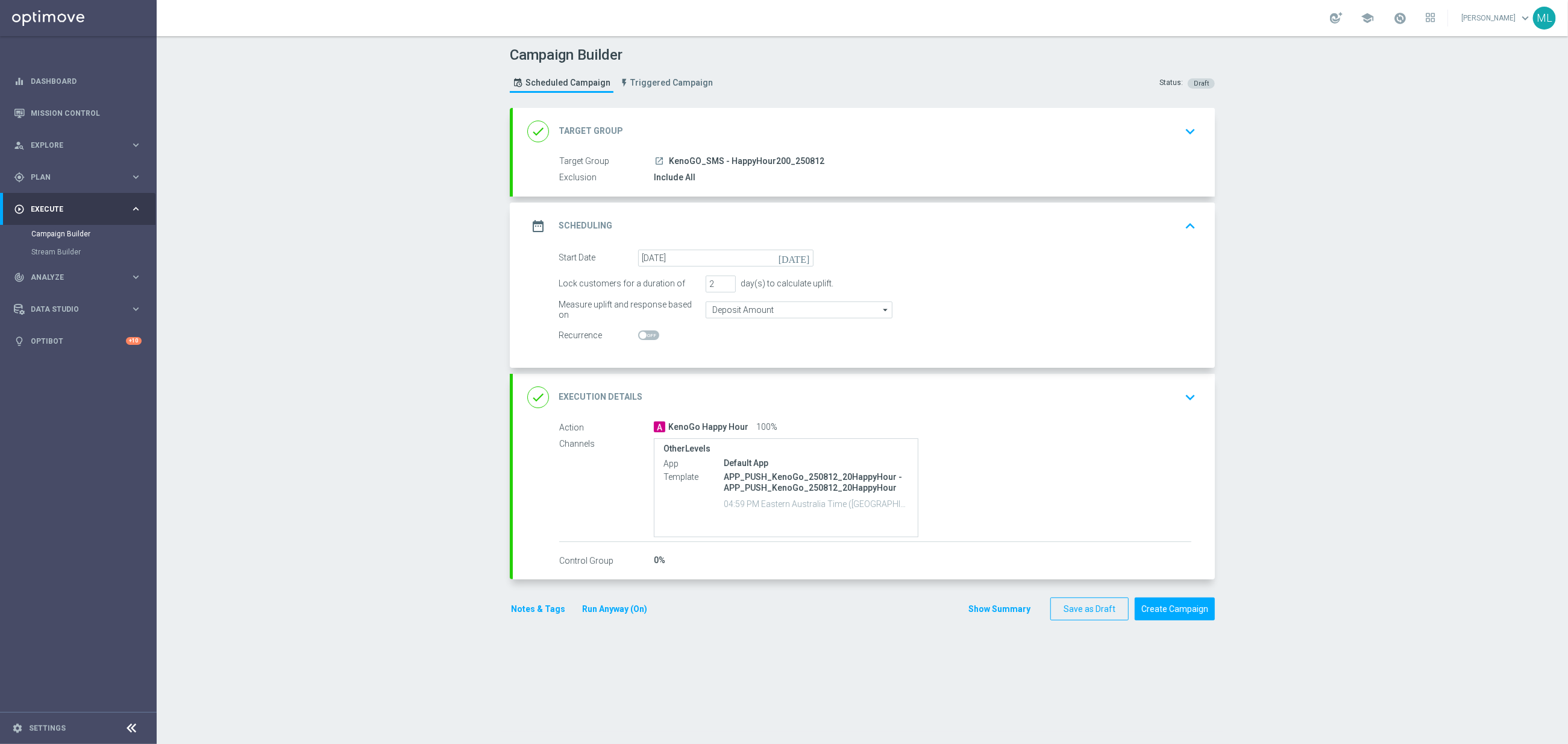
click at [1188, 400] on icon "keyboard_arrow_down" at bounding box center [1190, 397] width 18 height 18
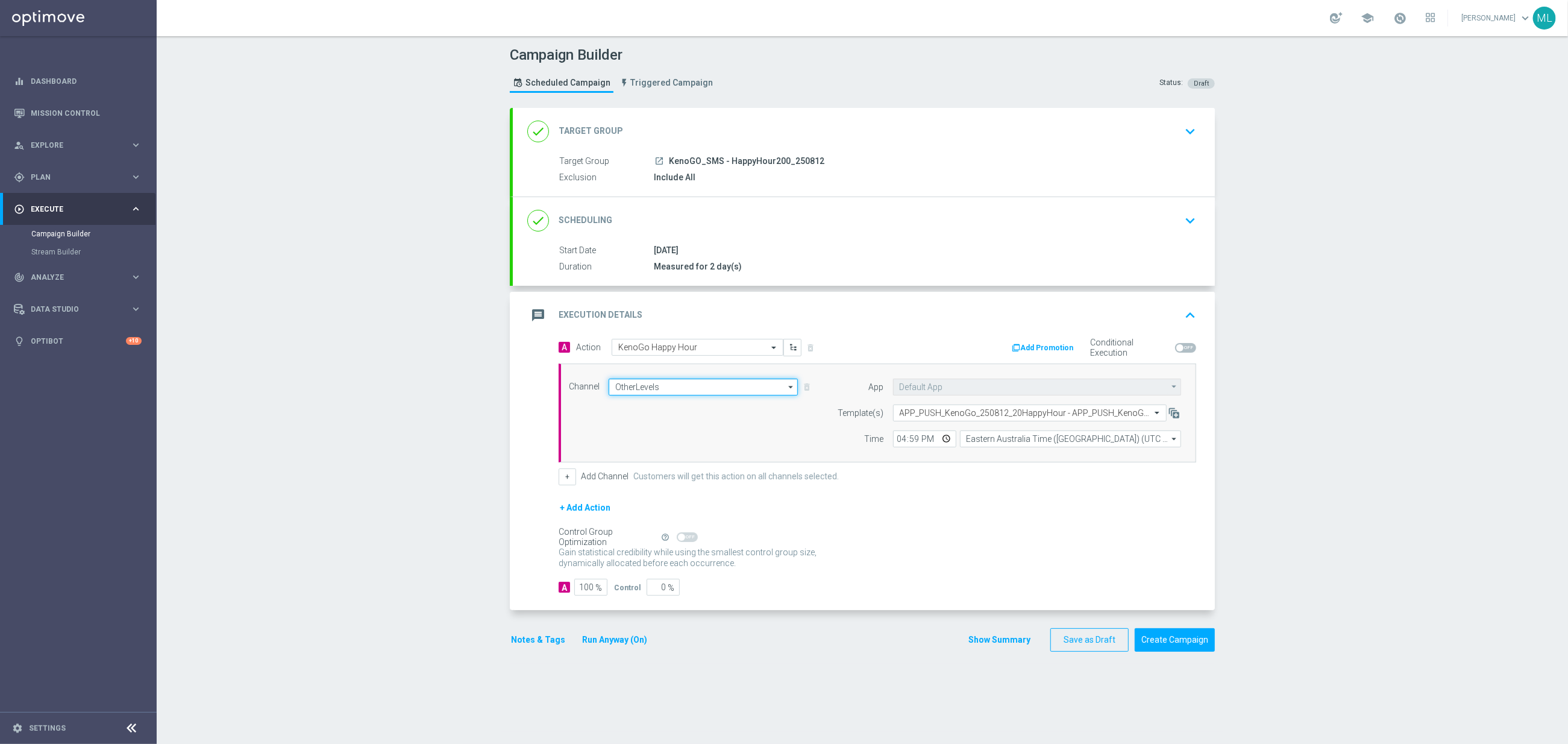
click at [769, 387] on input "OtherLevels" at bounding box center [703, 388] width 189 height 17
click at [689, 469] on div "Vonage" at bounding box center [707, 473] width 179 height 18
type input "Vonage"
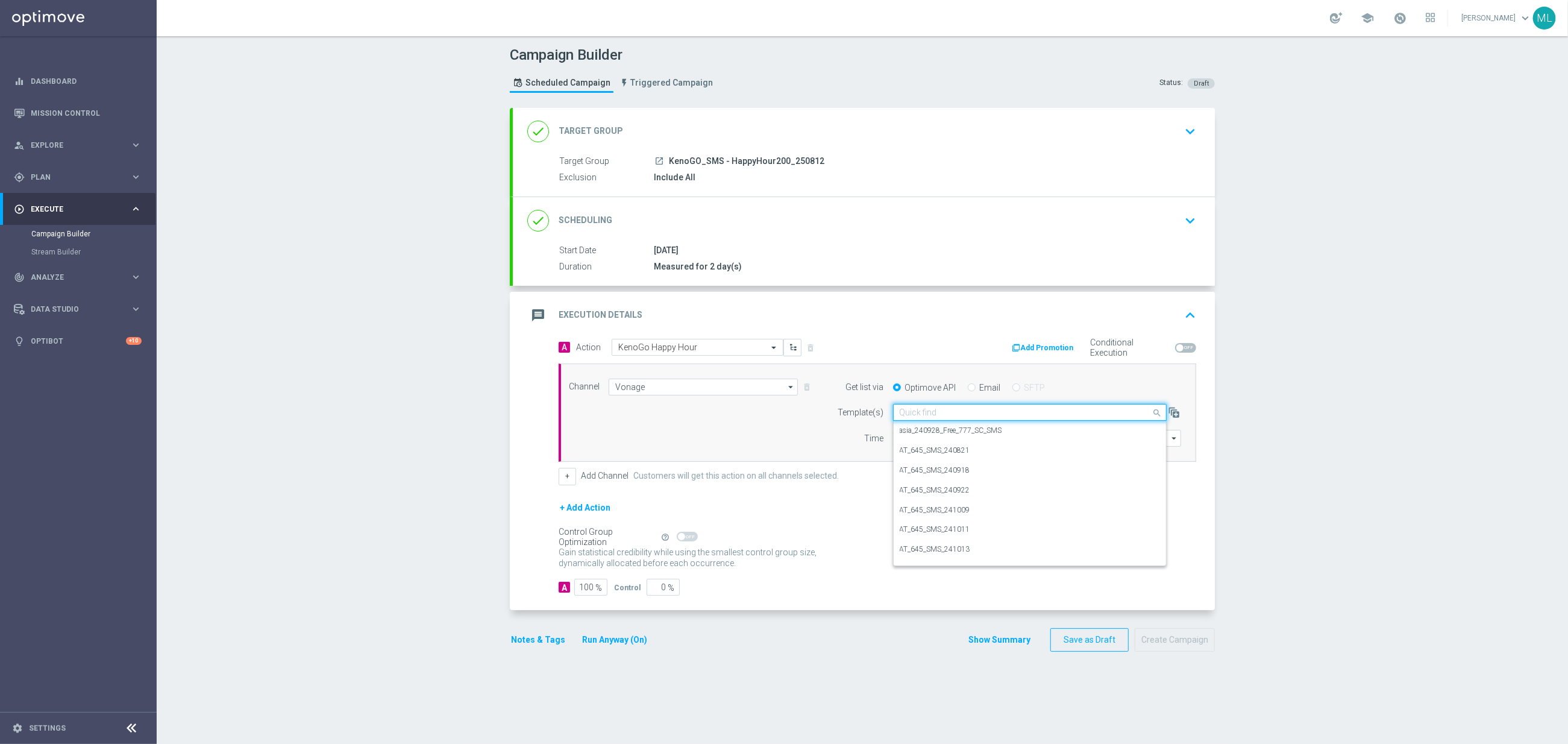
click at [984, 415] on input "text" at bounding box center [1018, 412] width 236 height 10
click at [1050, 471] on div "AU_SMS_KenoGO_250812_HappyHour200" at bounding box center [1029, 471] width 260 height 20
type input "250812"
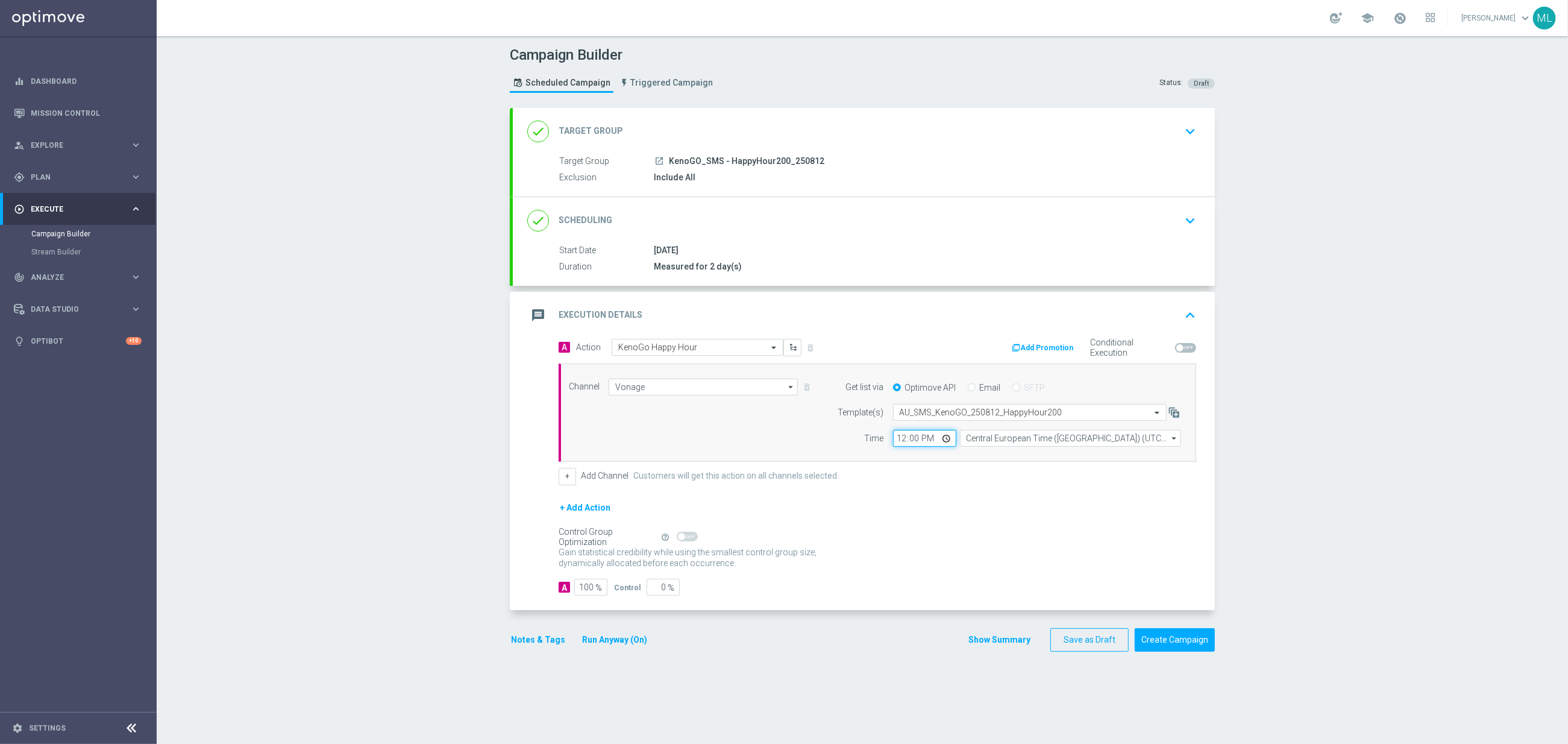
click at [901, 436] on input "12:00" at bounding box center [924, 439] width 64 height 17
type input "17:00"
click at [1027, 443] on input "Central European Time (Budapest) (UTC +02:00)" at bounding box center [1070, 439] width 221 height 17
click at [1034, 452] on div "Eastern Australia Time (Sydney) (UTC +10:00)" at bounding box center [1081, 456] width 222 height 17
type input "Eastern Australia Time (Sydney) (UTC +10:00)"
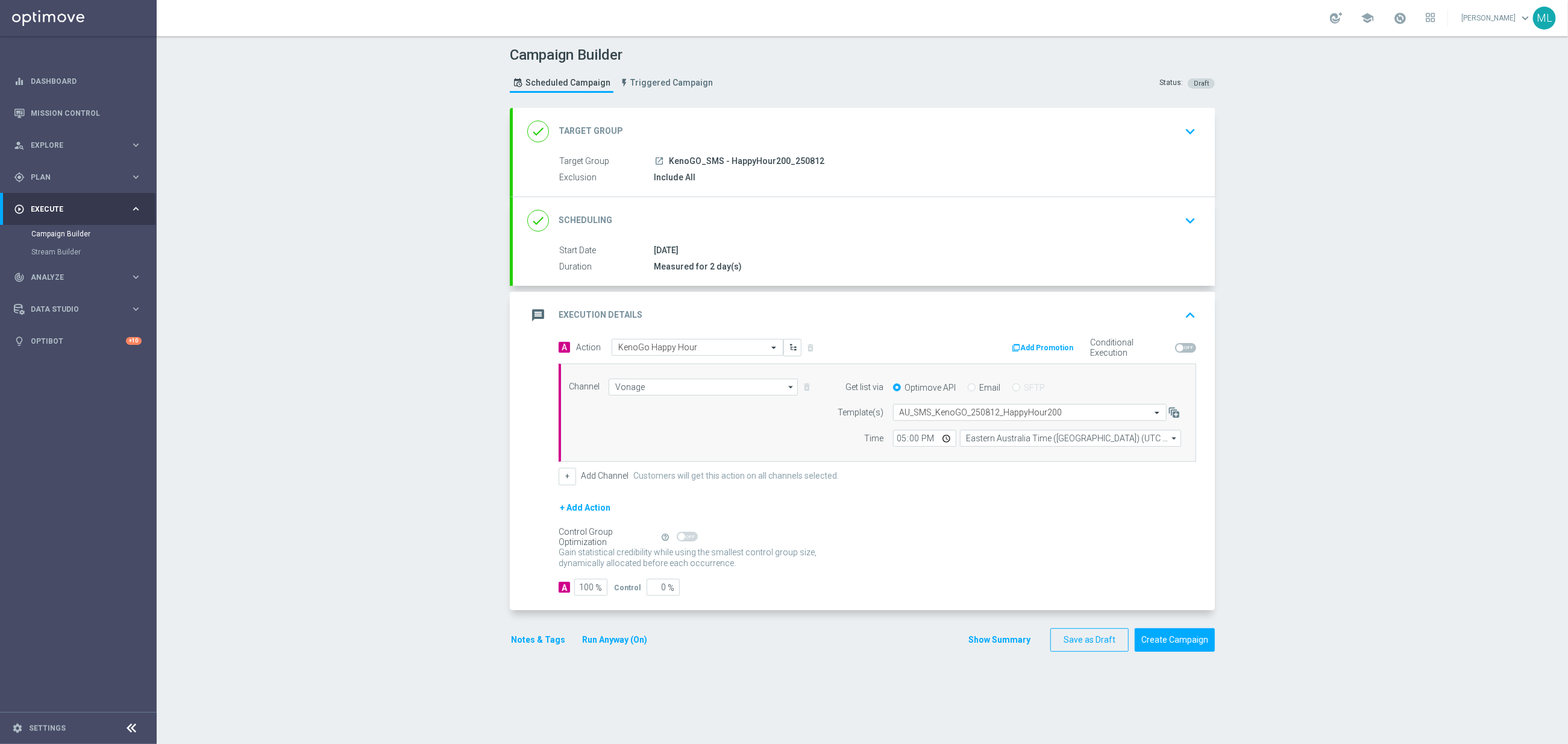
click at [1202, 134] on div "done Target Group keyboard_arrow_down" at bounding box center [864, 131] width 702 height 47
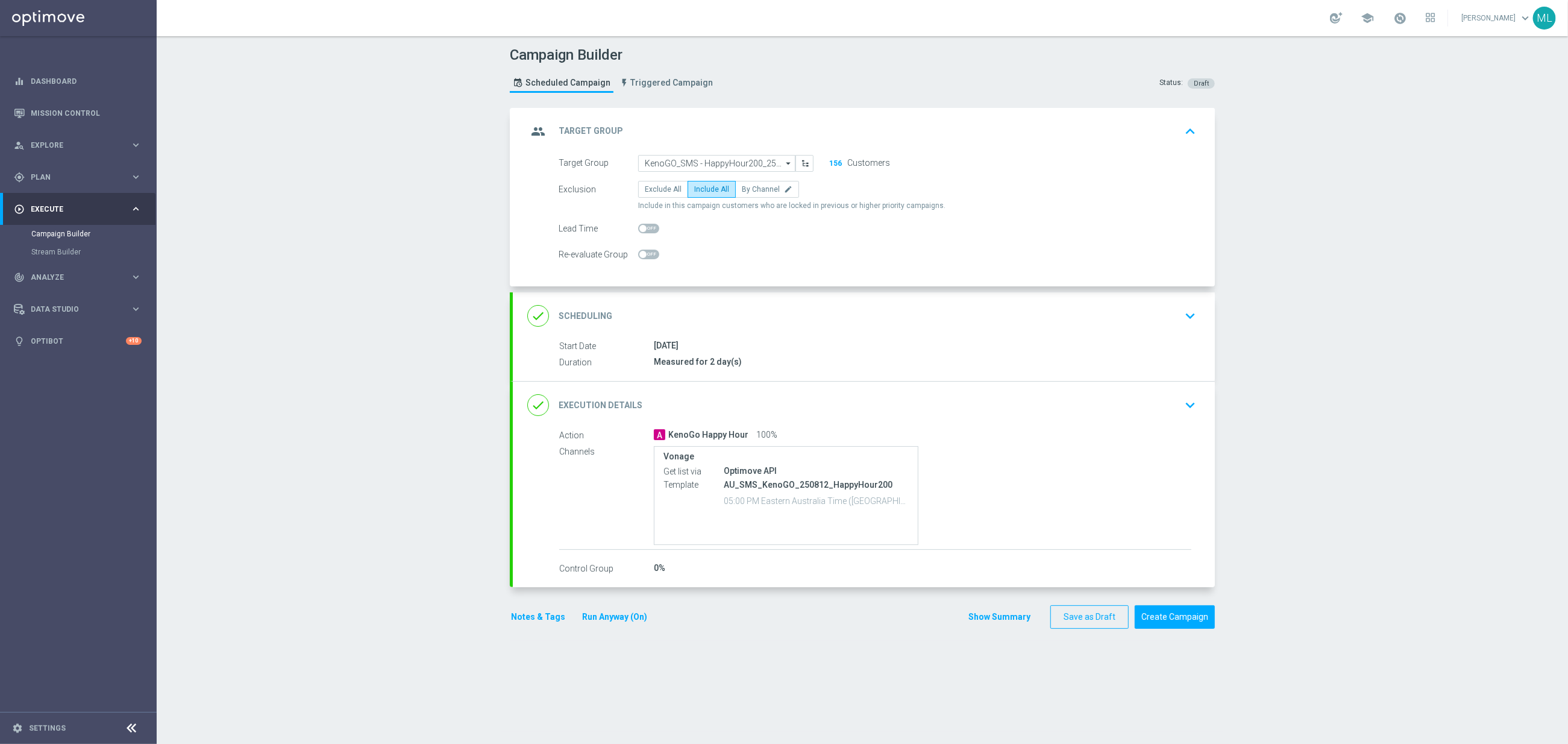
click at [1185, 128] on icon "keyboard_arrow_up" at bounding box center [1190, 131] width 18 height 18
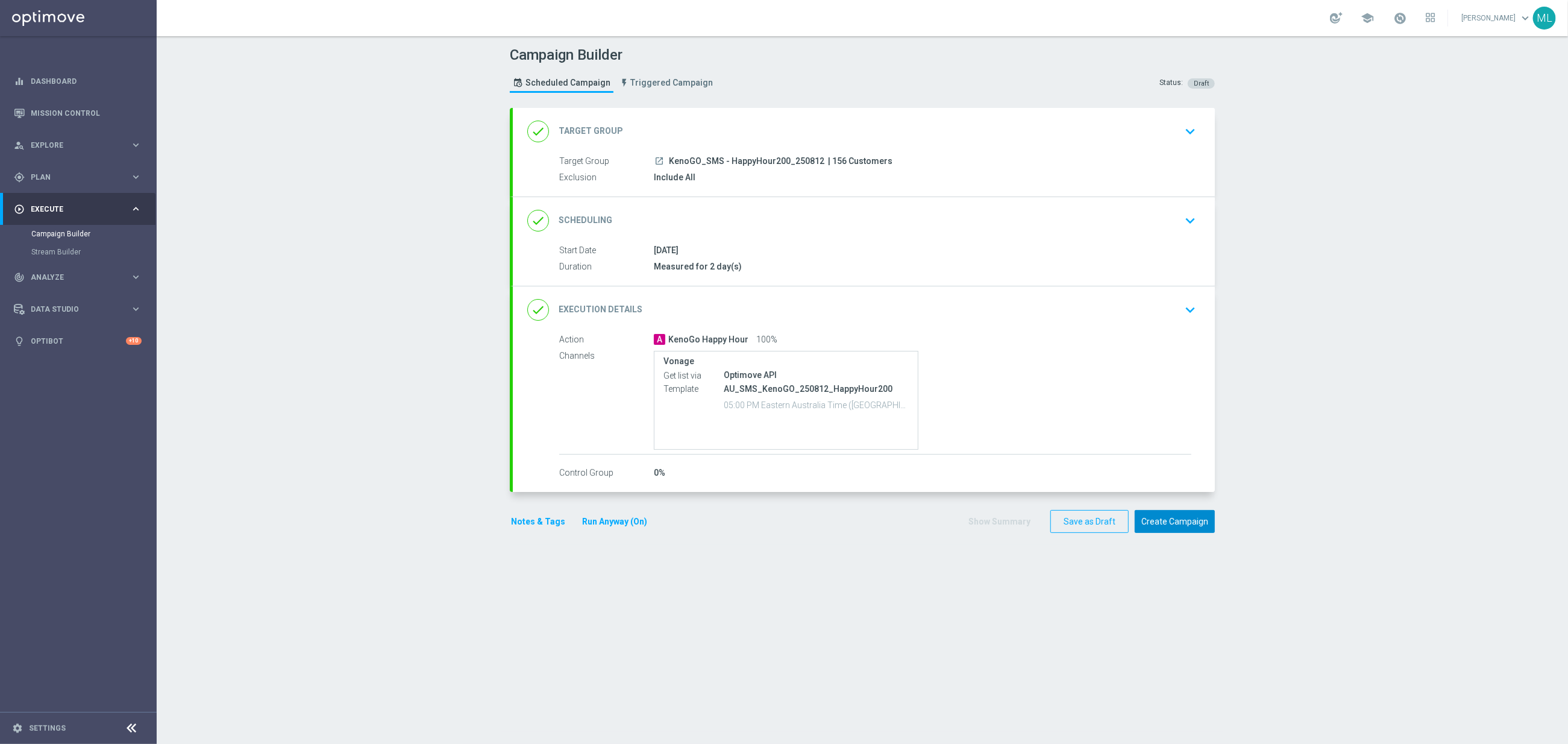
click at [1191, 526] on button "Create Campaign" at bounding box center [1174, 522] width 80 height 23
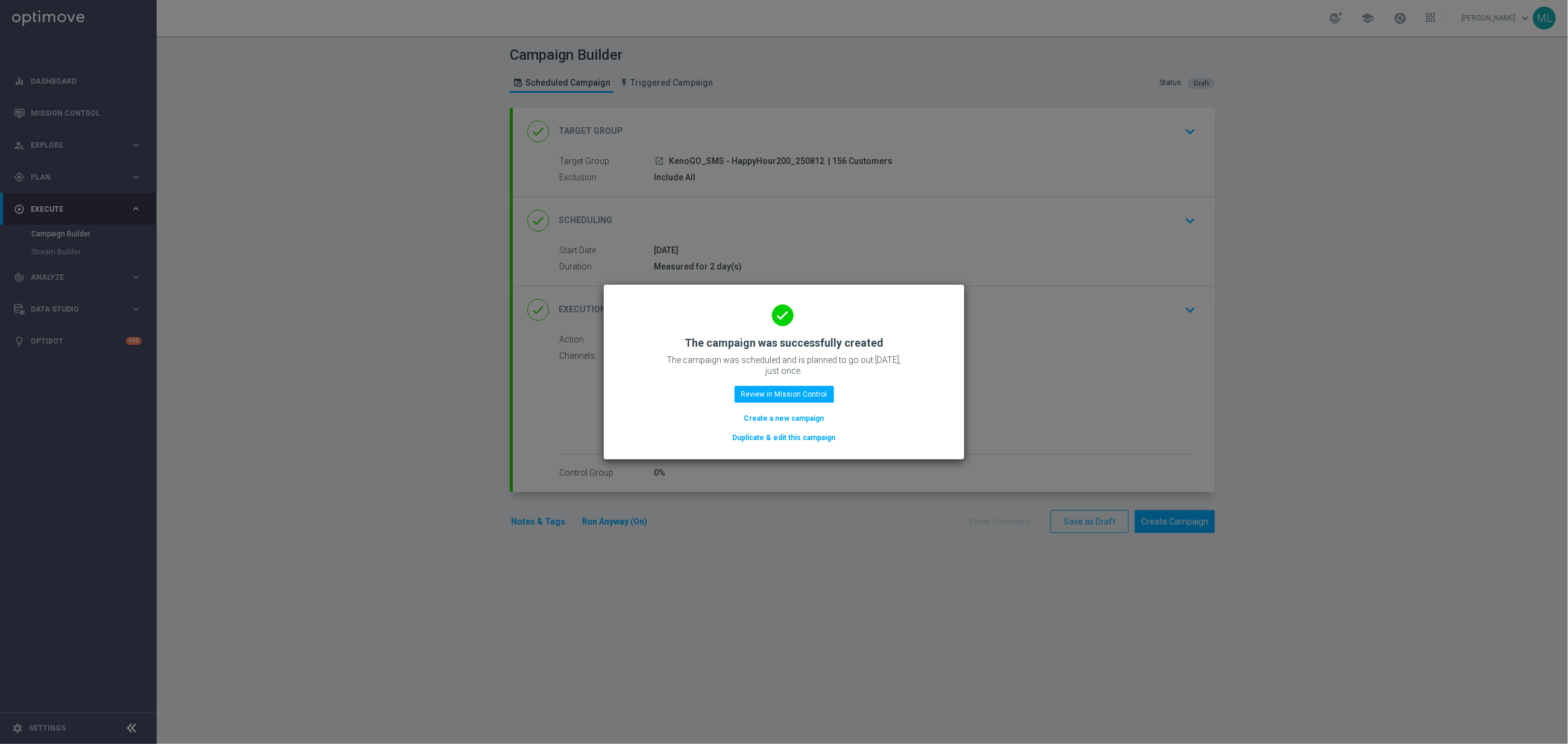
click at [820, 436] on button "Duplicate & edit this campaign" at bounding box center [784, 437] width 106 height 13
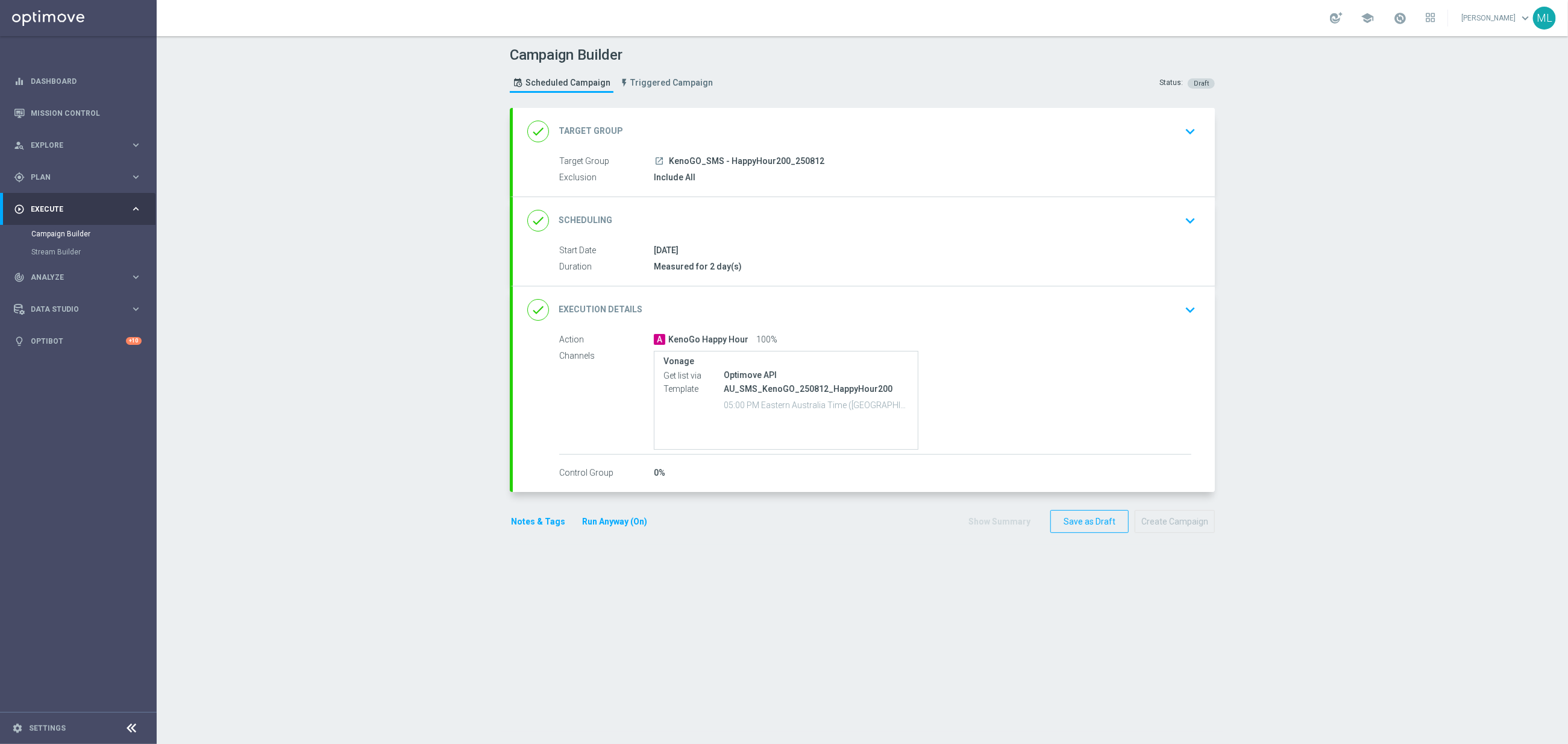
click at [1193, 136] on icon "keyboard_arrow_down" at bounding box center [1190, 131] width 18 height 18
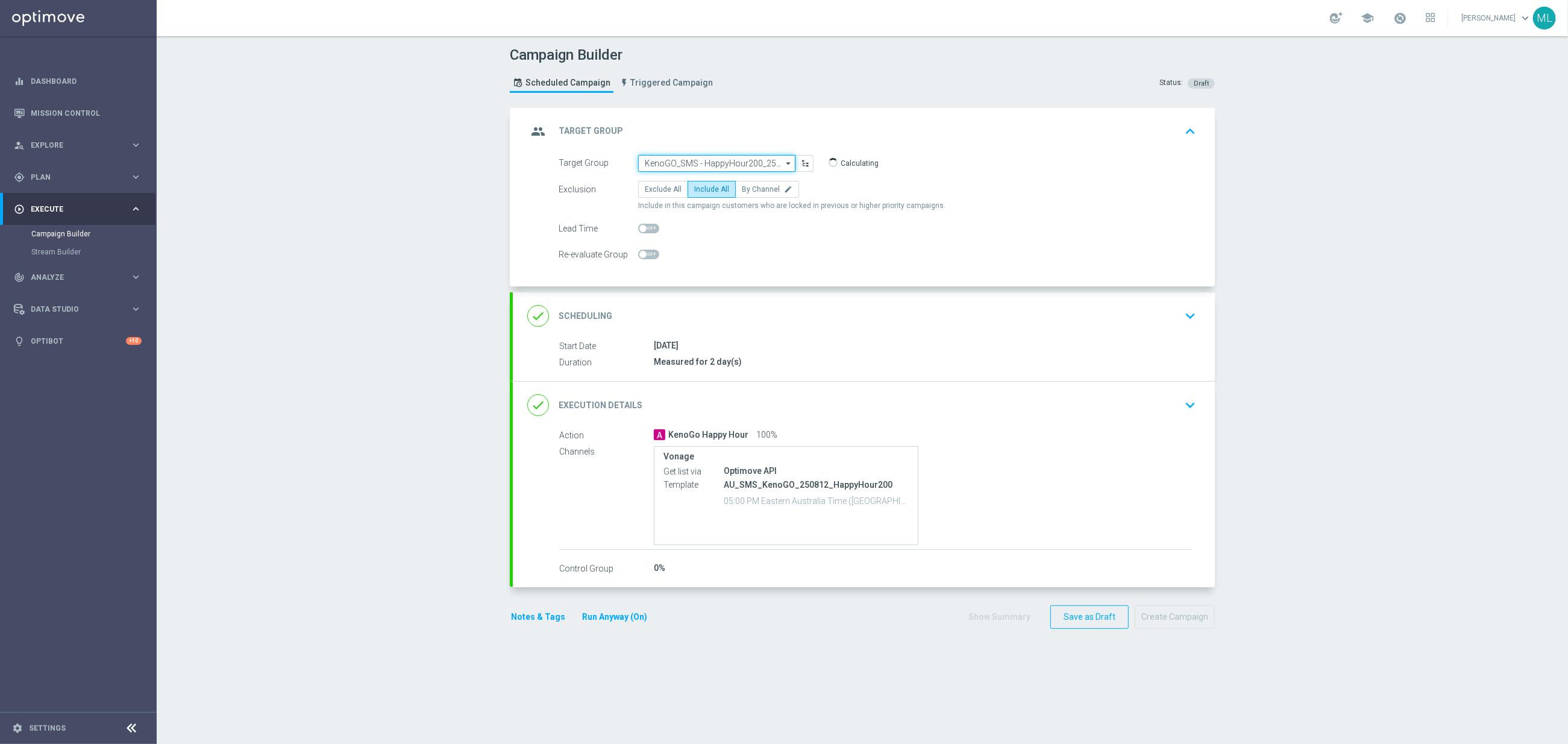
click at [742, 171] on input "KenoGO_SMS - HappyHour200_250812" at bounding box center [716, 164] width 158 height 17
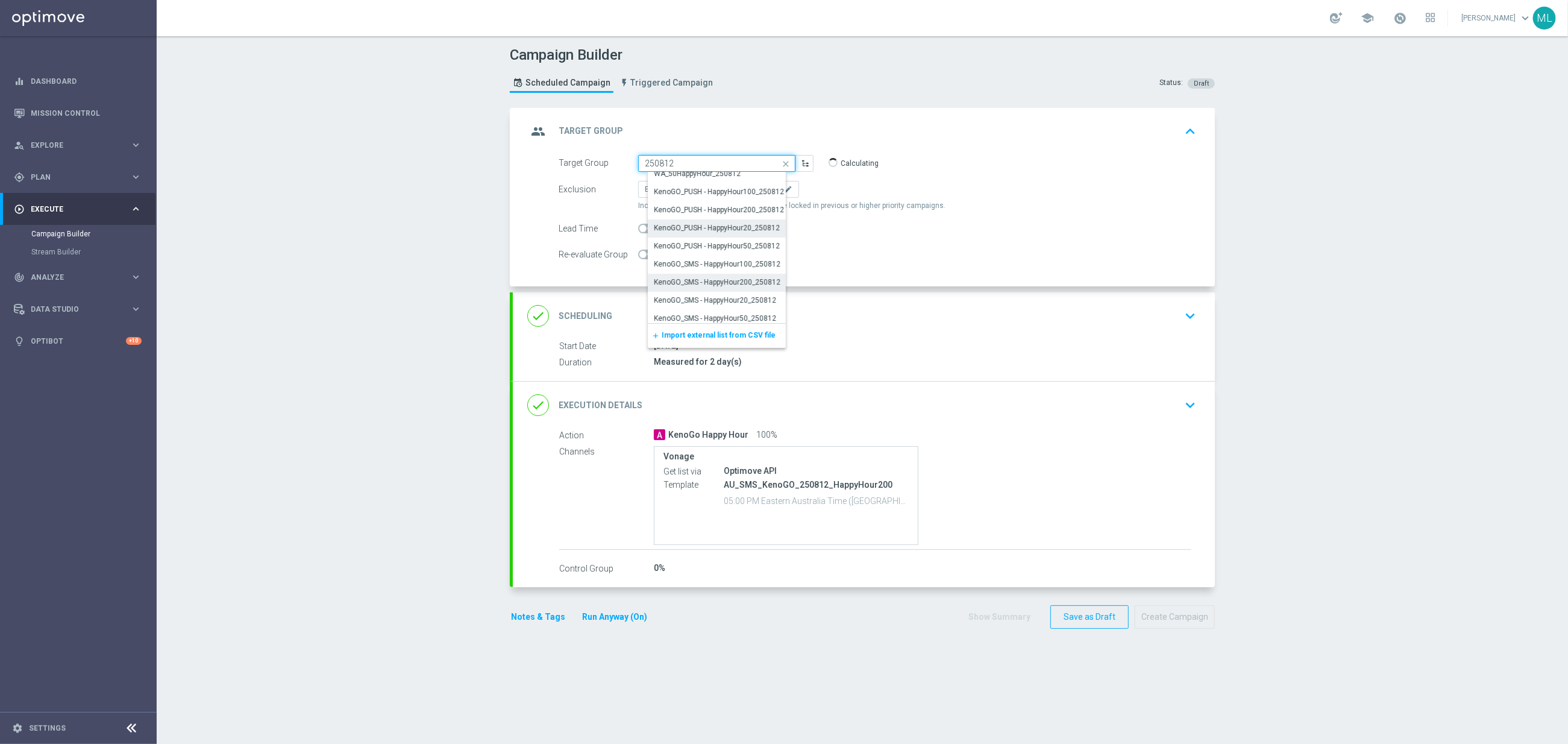
scroll to position [297, 0]
click at [741, 260] on div "KenoGO_SMS - HappyHour100_250812" at bounding box center [716, 260] width 127 height 11
type input "KenoGO_SMS - HappyHour100_250812"
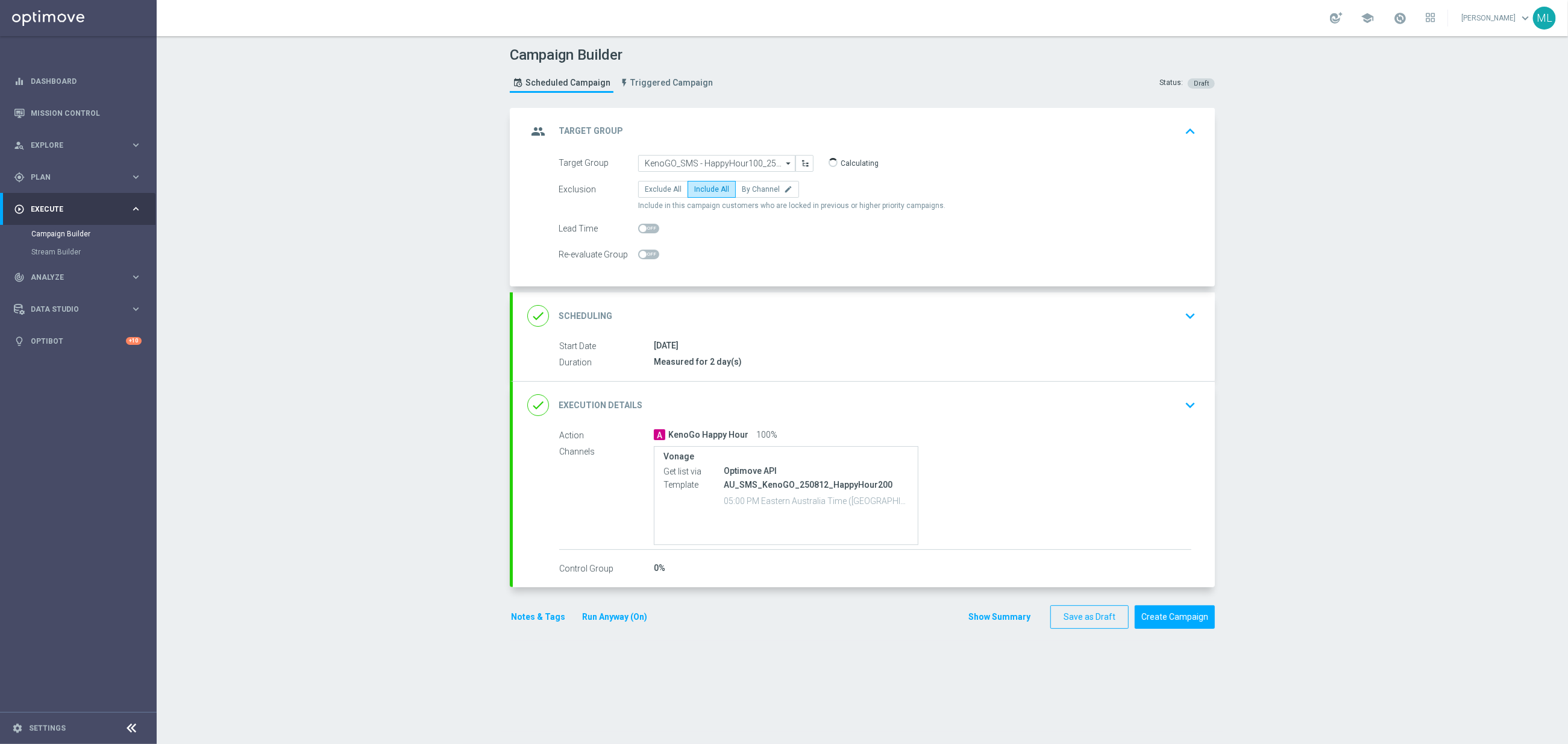
click at [1192, 400] on icon "keyboard_arrow_down" at bounding box center [1190, 405] width 18 height 18
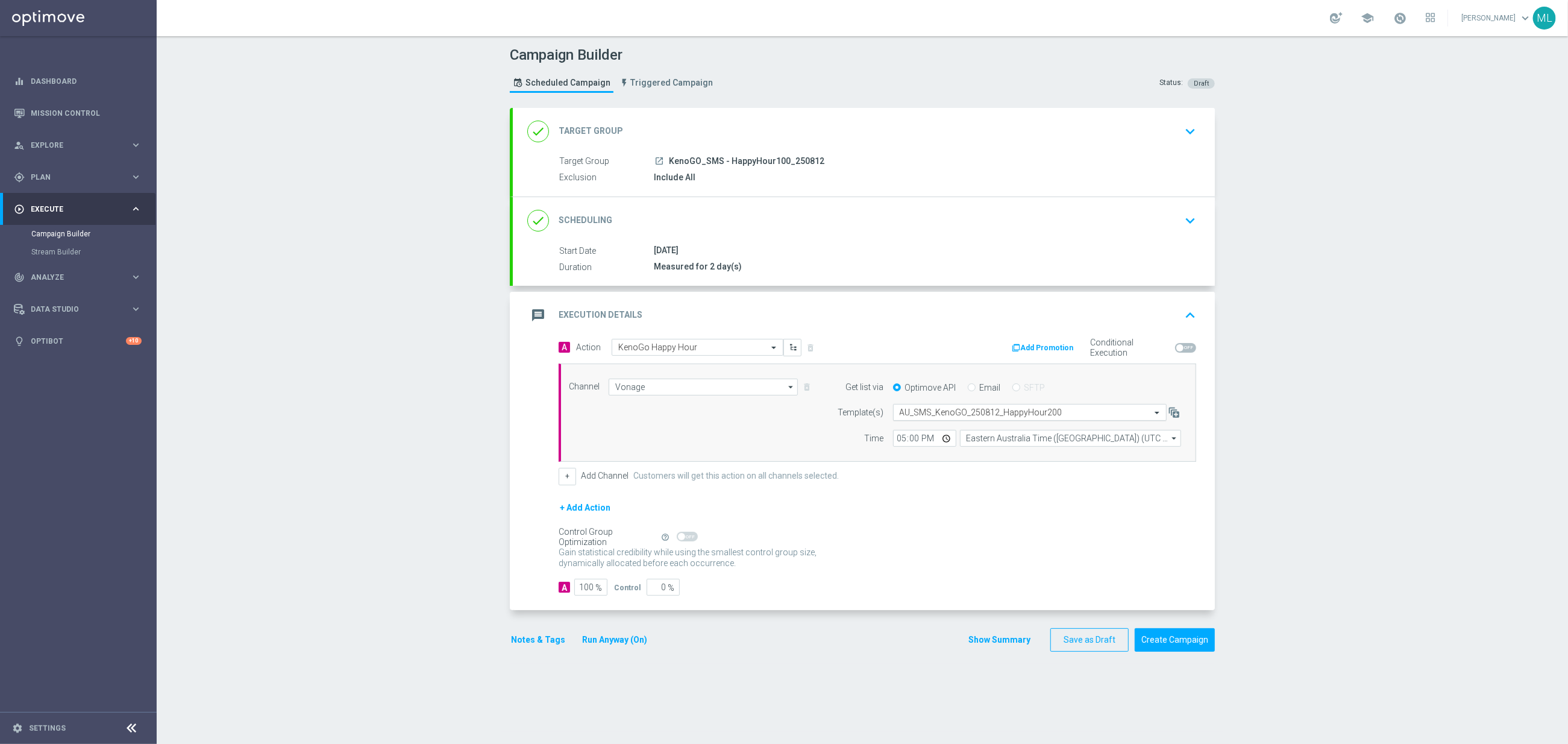
click at [1015, 418] on input "text" at bounding box center [1018, 412] width 236 height 10
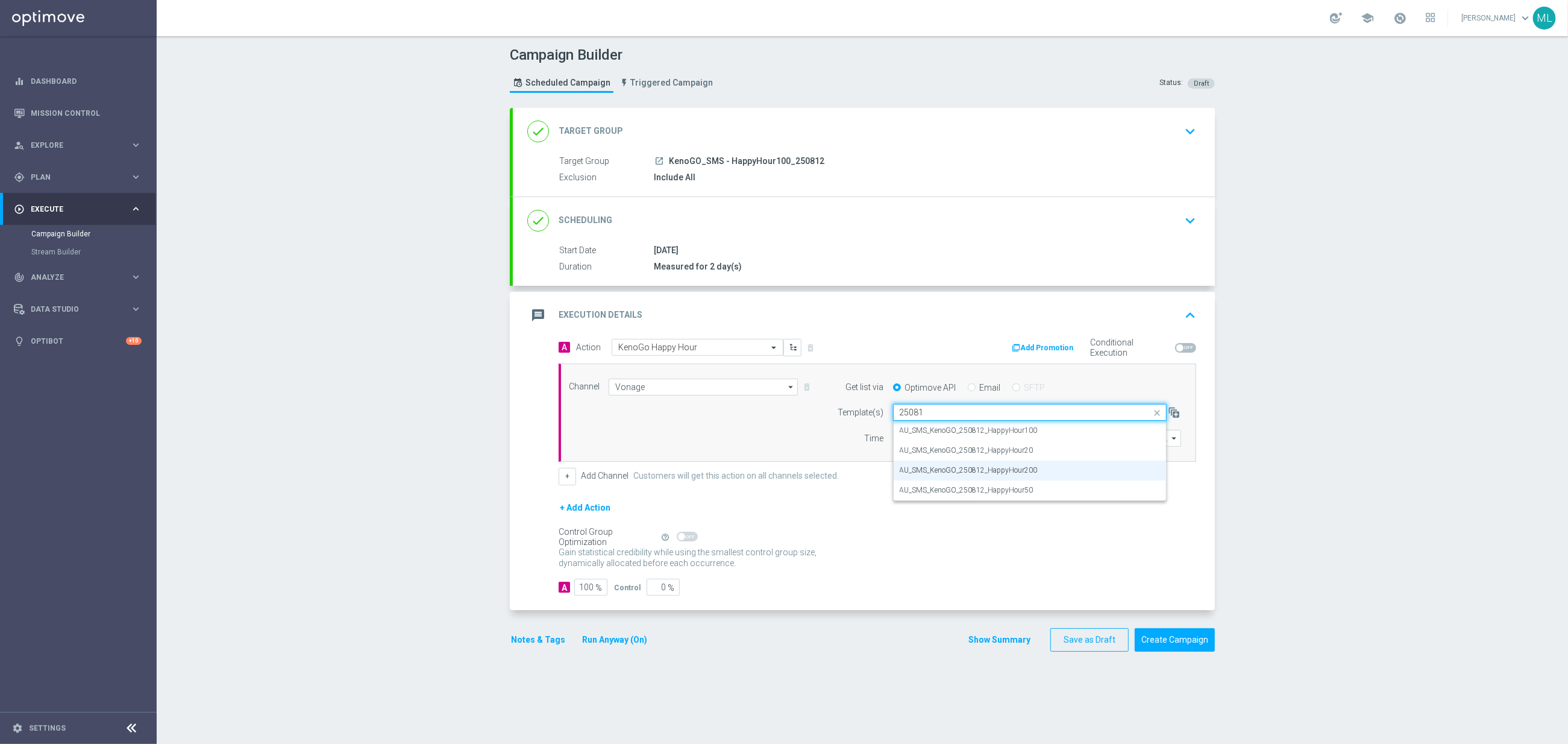
scroll to position [0, 0]
click at [1025, 436] on label "AU_SMS_KenoGO_250812_HappyHour100" at bounding box center [969, 430] width 138 height 10
type input "250812"
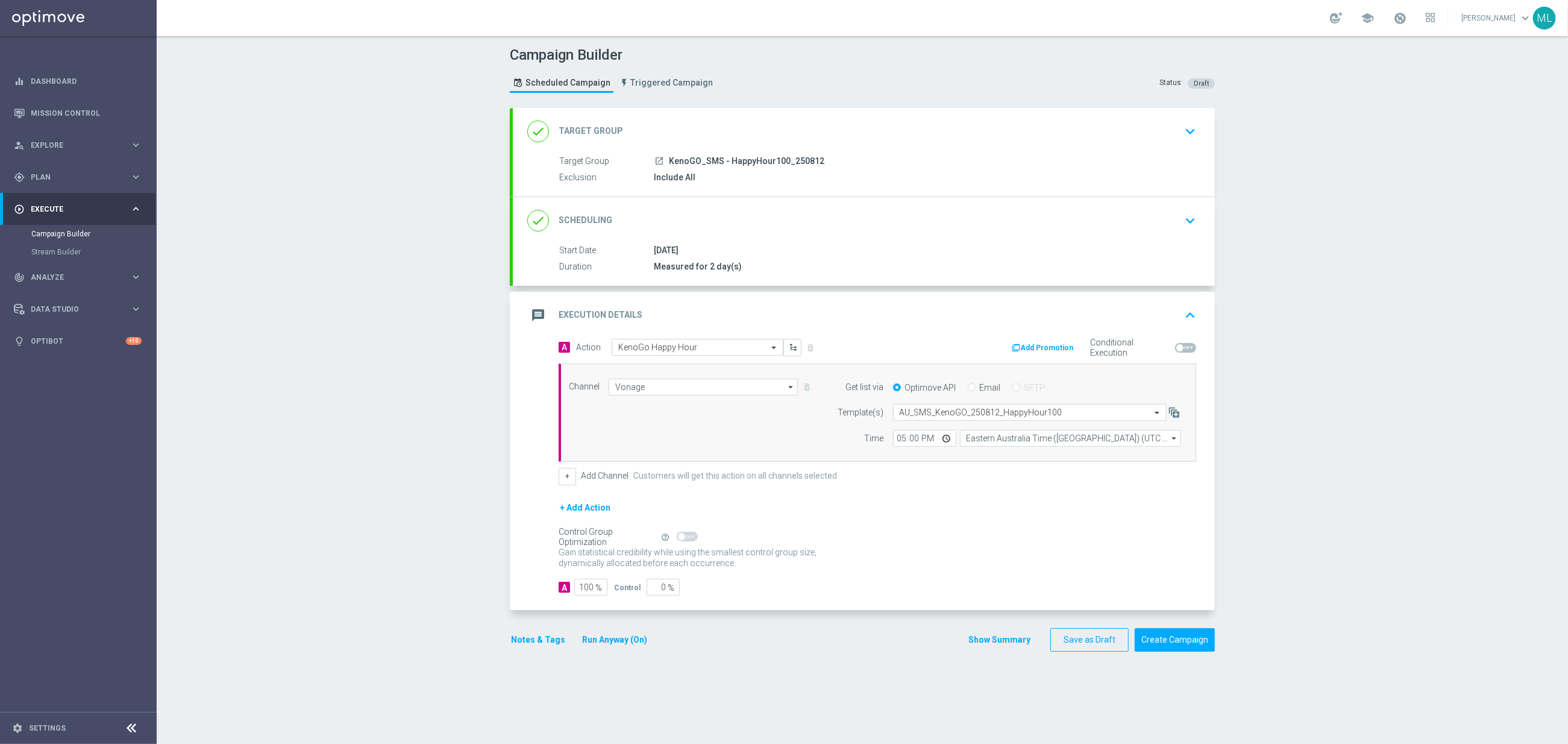
click at [1184, 165] on div "launch KenoGO_SMS - HappyHour100_250812" at bounding box center [922, 162] width 537 height 12
click at [1184, 135] on icon "keyboard_arrow_down" at bounding box center [1190, 131] width 18 height 18
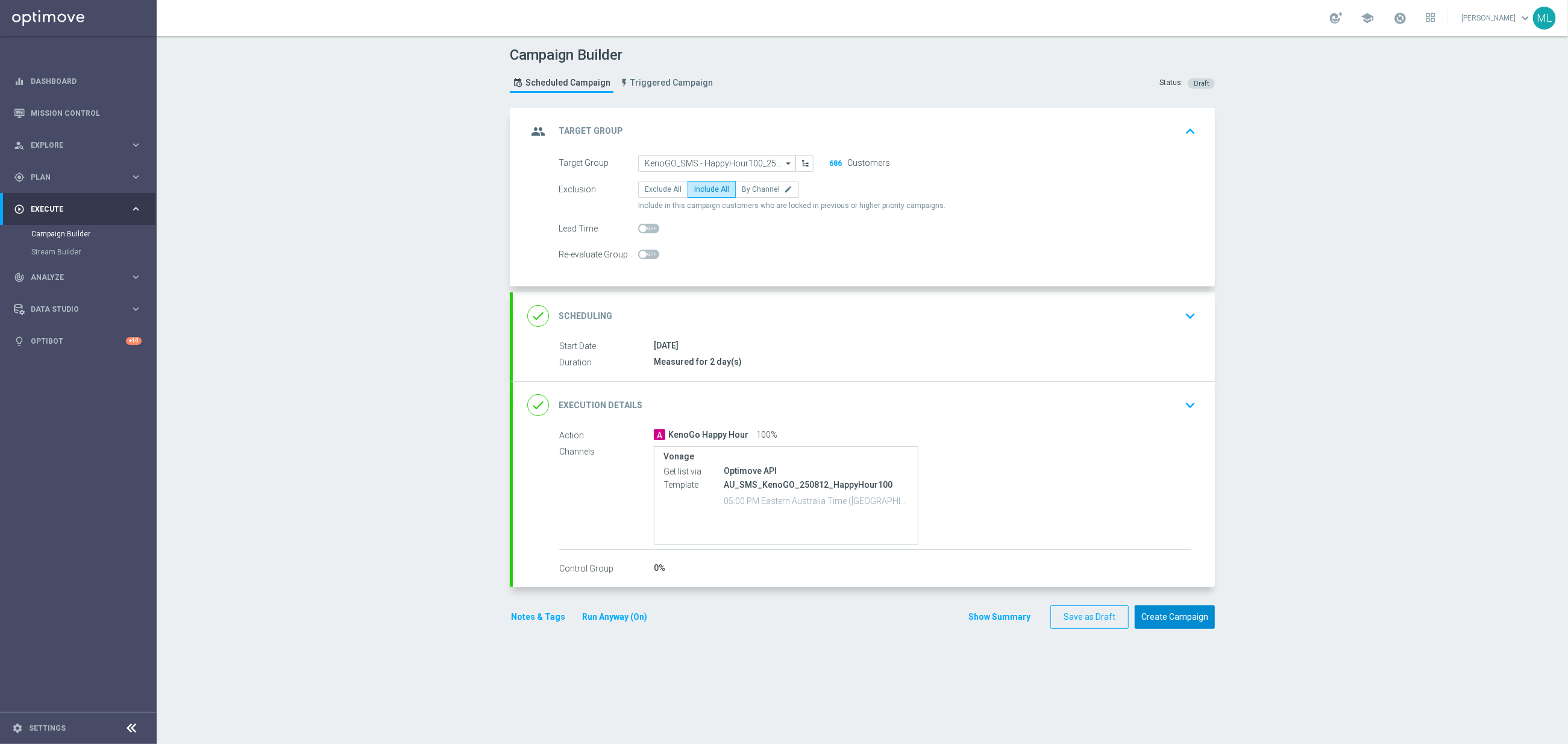
click at [1184, 622] on button "Create Campaign" at bounding box center [1174, 617] width 80 height 23
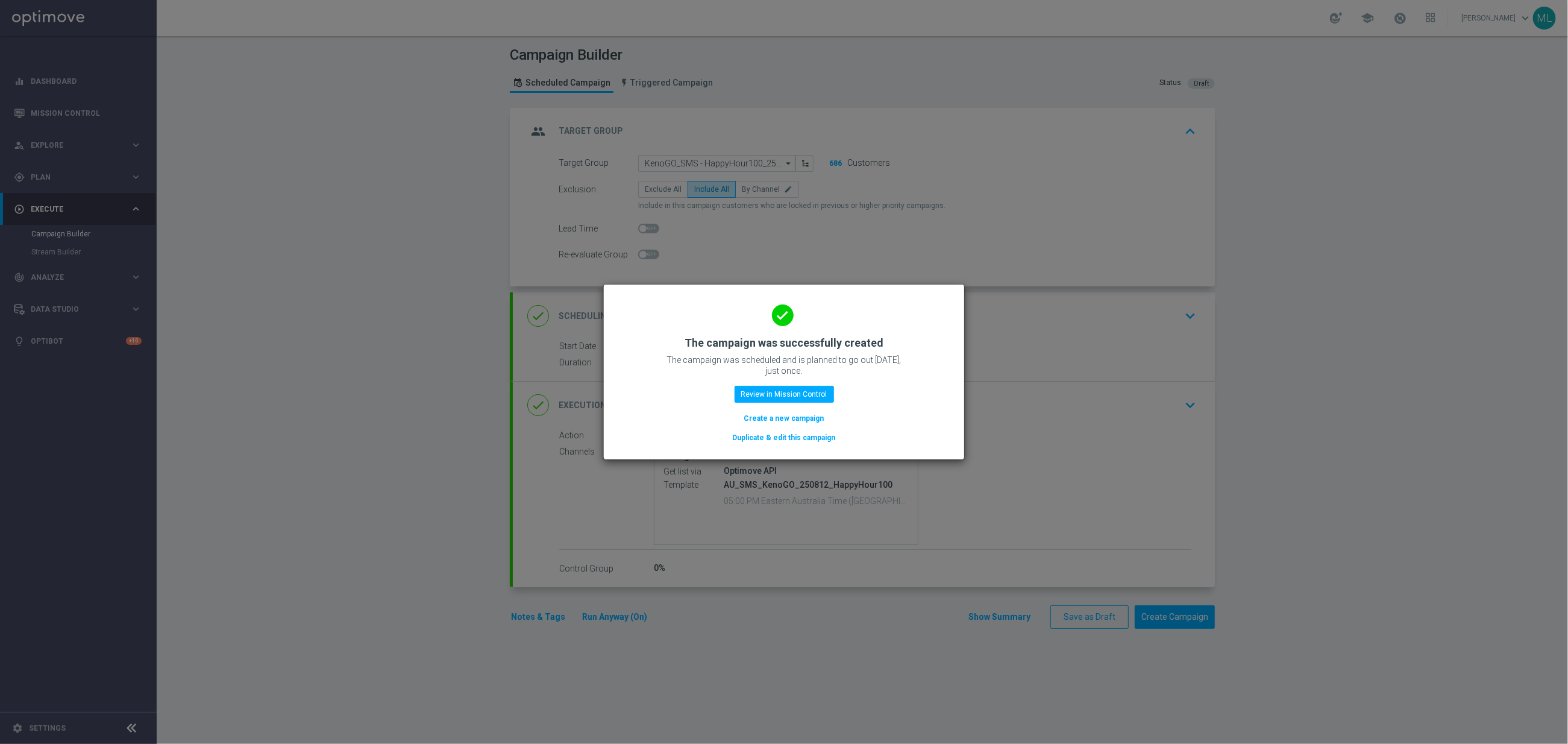
click at [800, 433] on button "Duplicate & edit this campaign" at bounding box center [784, 437] width 106 height 13
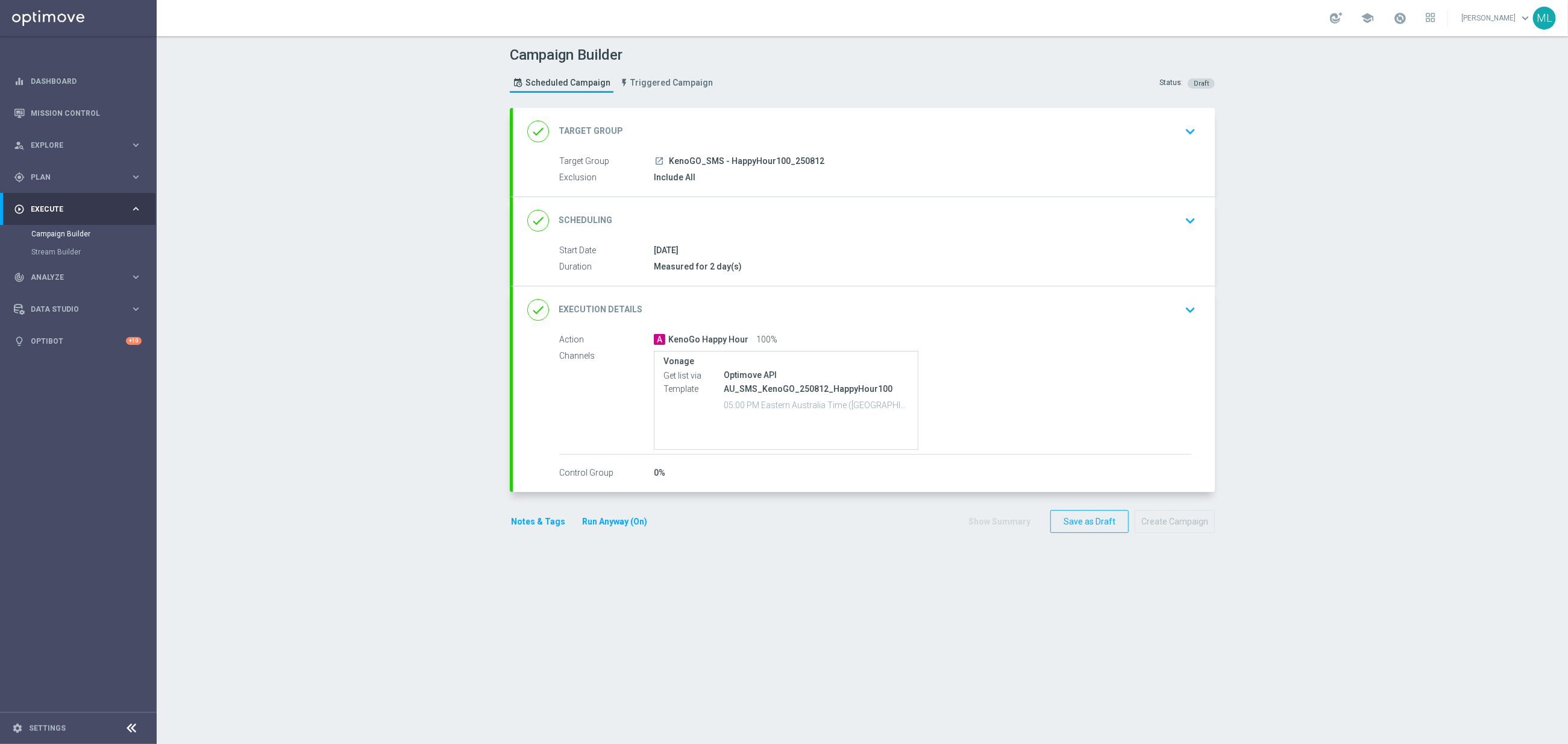
click at [1188, 123] on icon "keyboard_arrow_down" at bounding box center [1190, 131] width 18 height 18
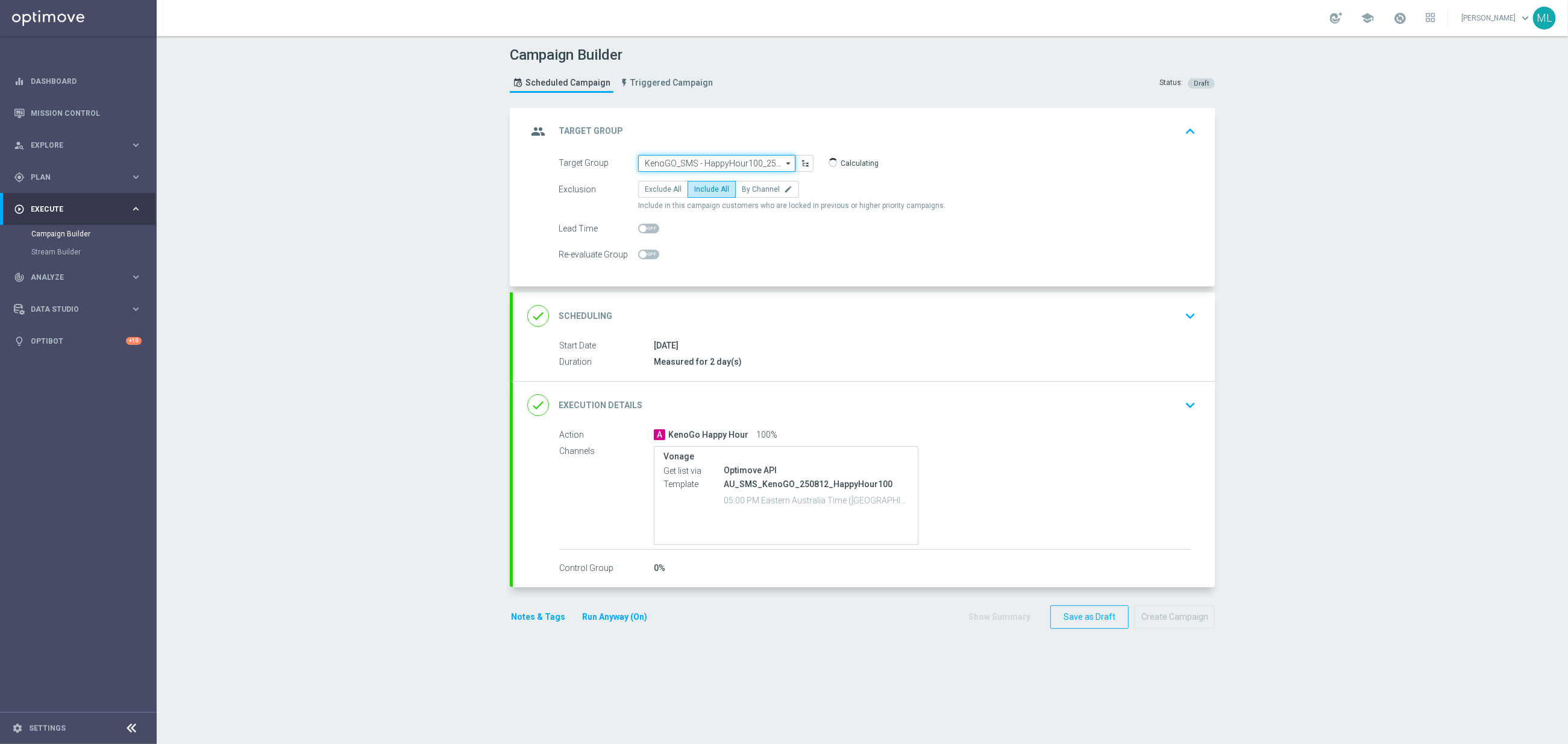
click at [722, 161] on input "KenoGO_SMS - HappyHour100_250812" at bounding box center [716, 164] width 158 height 17
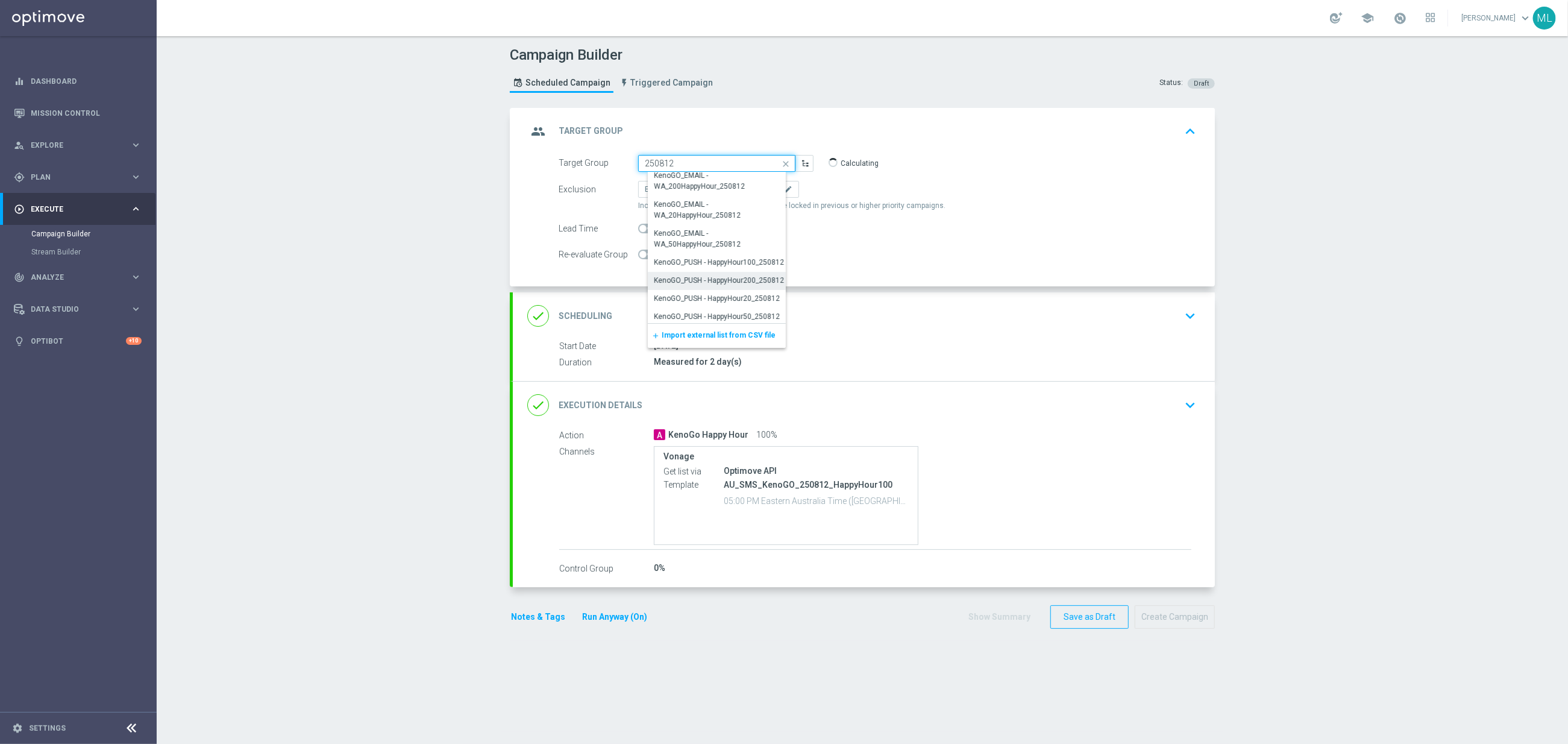
scroll to position [297, 0]
click at [755, 316] on div "KenoGO_SMS - HappyHour50_250812" at bounding box center [715, 314] width 123 height 11
type input "KenoGO_SMS - HappyHour50_250812"
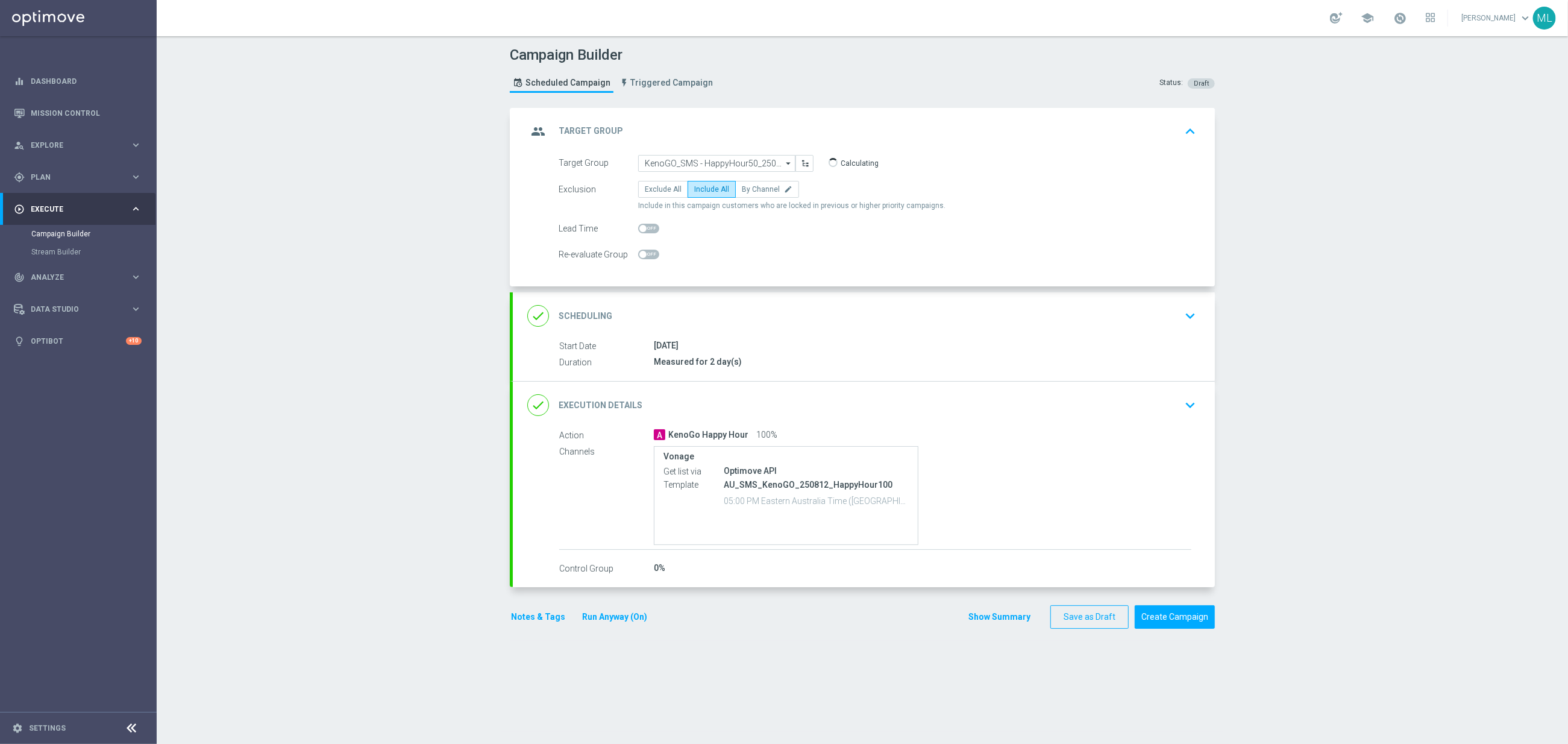
click at [1188, 405] on icon "keyboard_arrow_down" at bounding box center [1190, 405] width 18 height 18
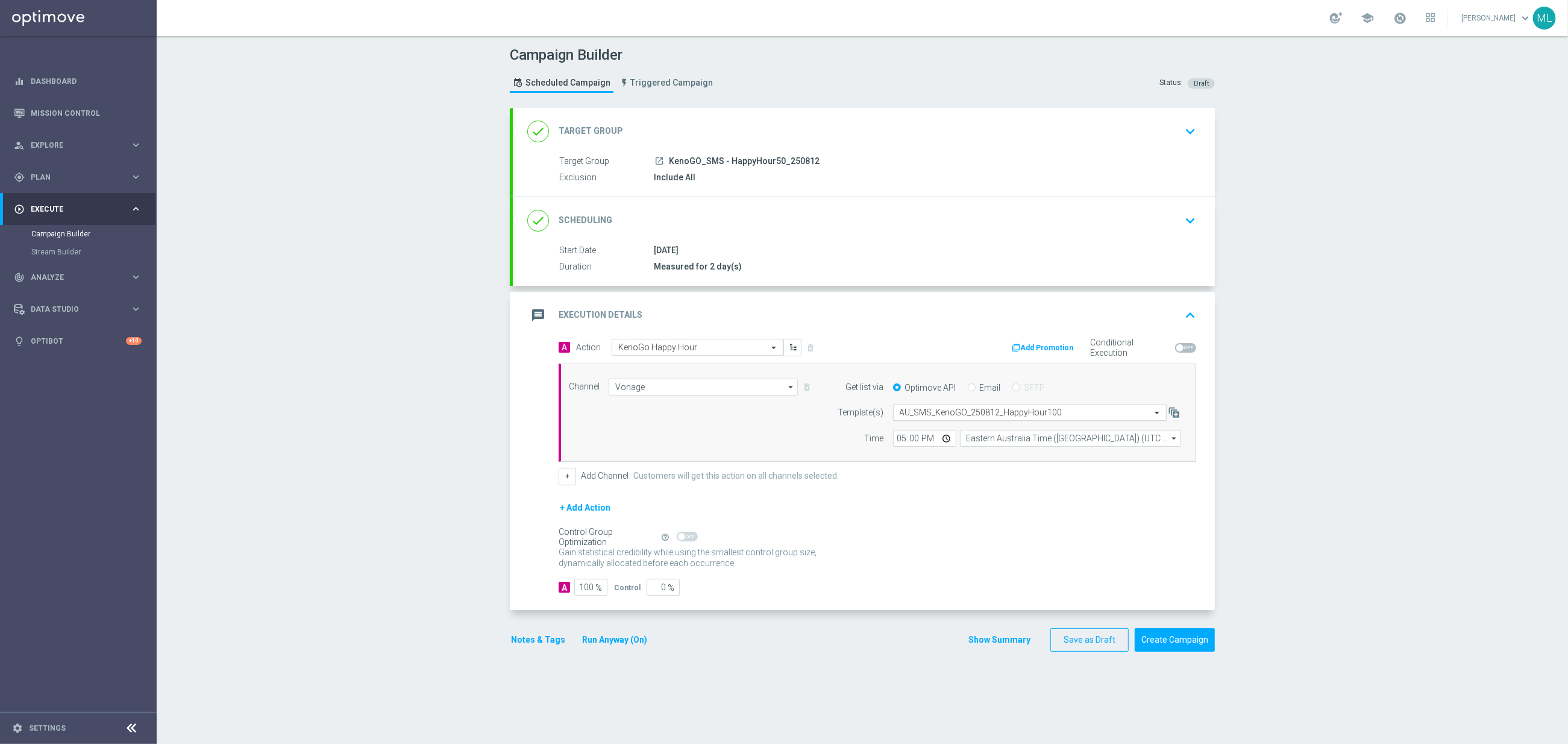
click at [961, 416] on input "text" at bounding box center [1018, 412] width 236 height 10
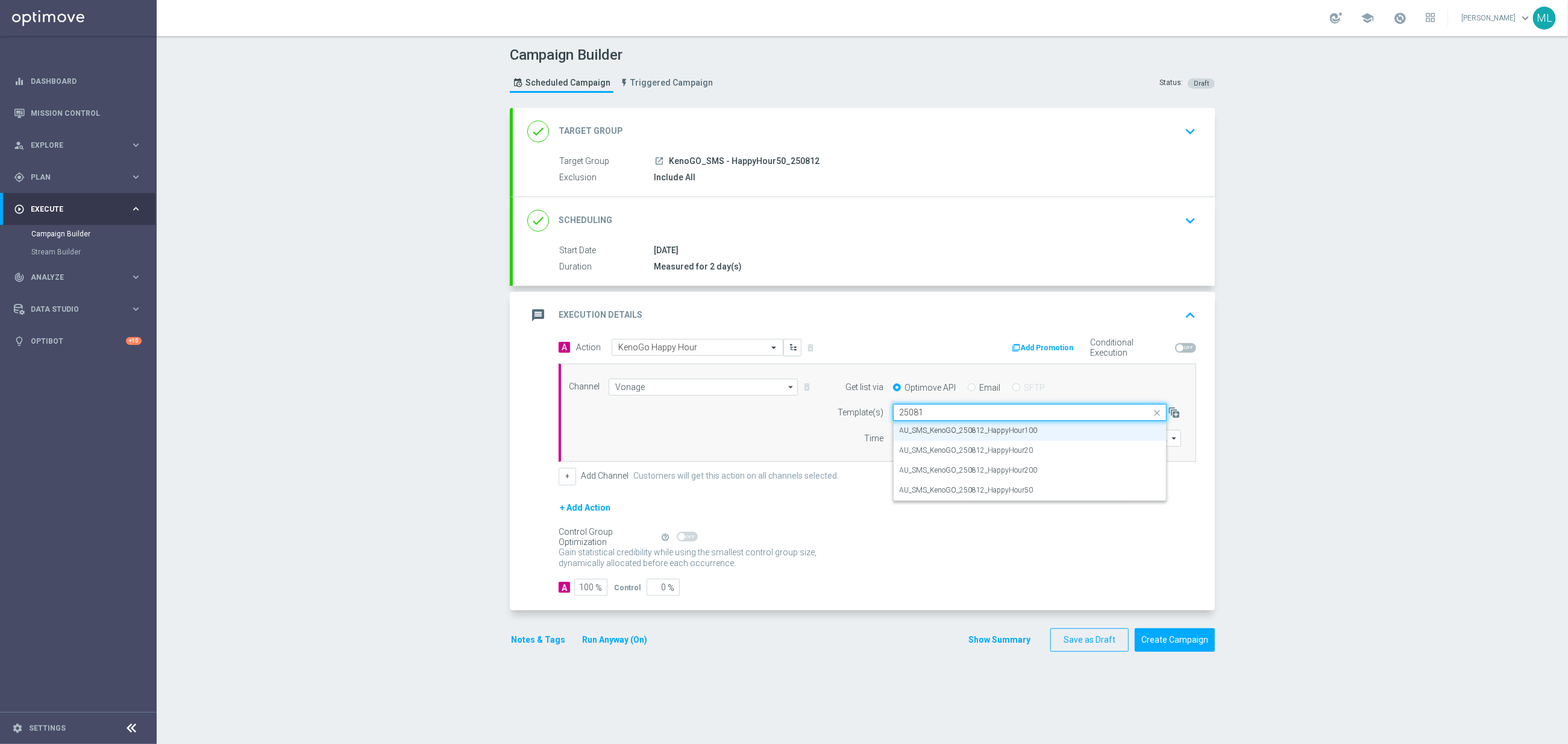
scroll to position [0, 0]
click at [1025, 492] on label "AU_SMS_KenoGO_250812_HappyHour50" at bounding box center [966, 490] width 134 height 10
type input "250812"
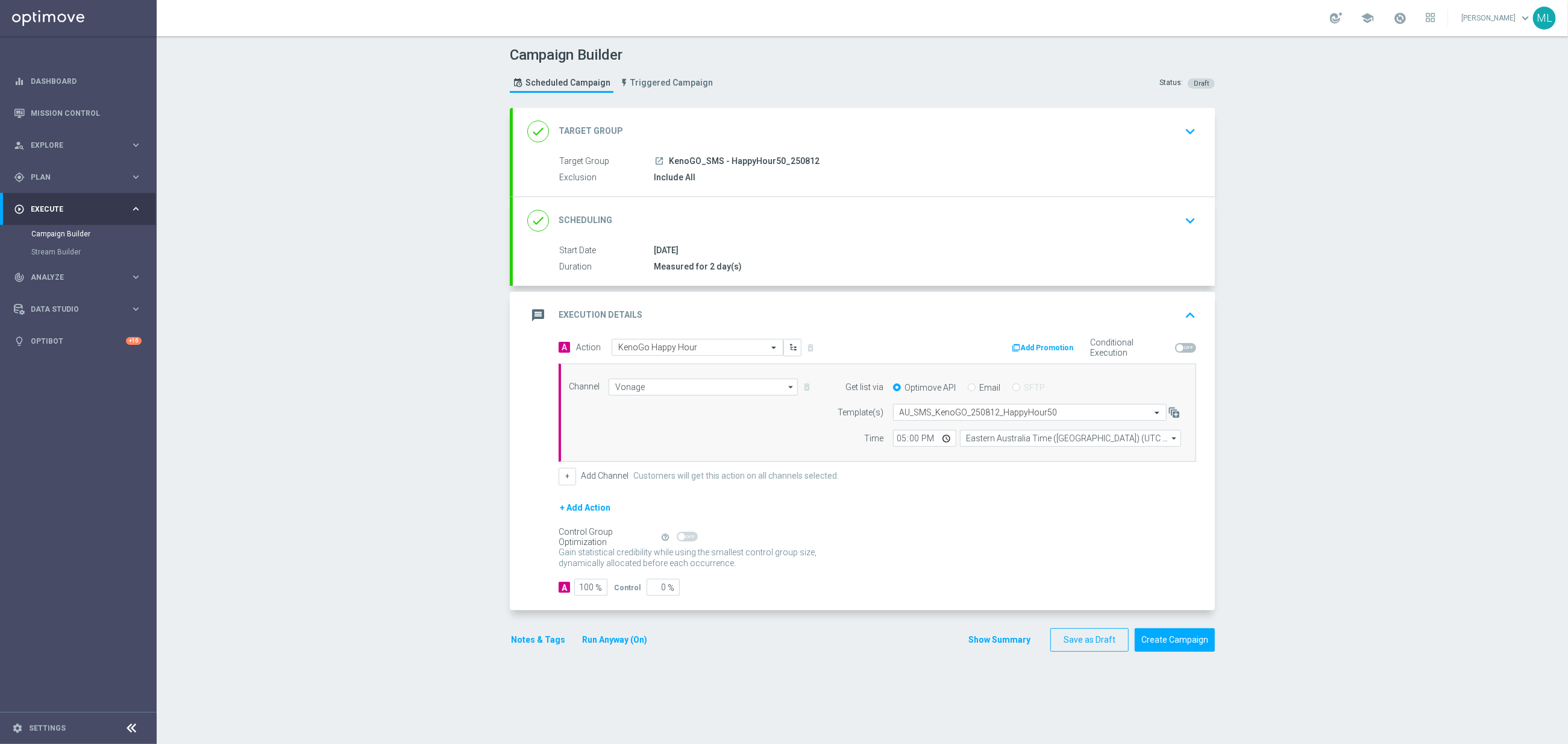
click at [1195, 124] on icon "keyboard_arrow_down" at bounding box center [1190, 131] width 18 height 18
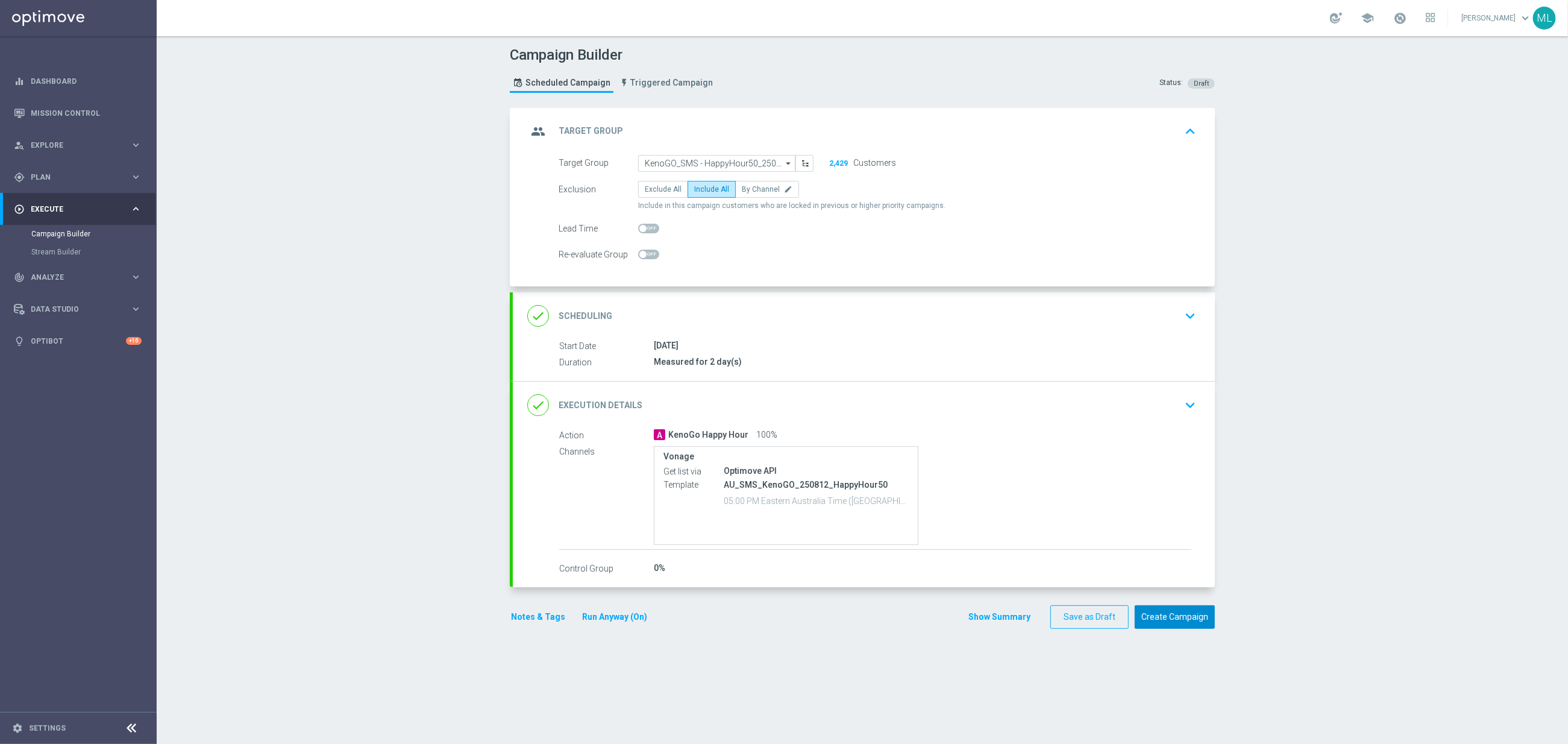
click at [1171, 621] on button "Create Campaign" at bounding box center [1174, 617] width 80 height 23
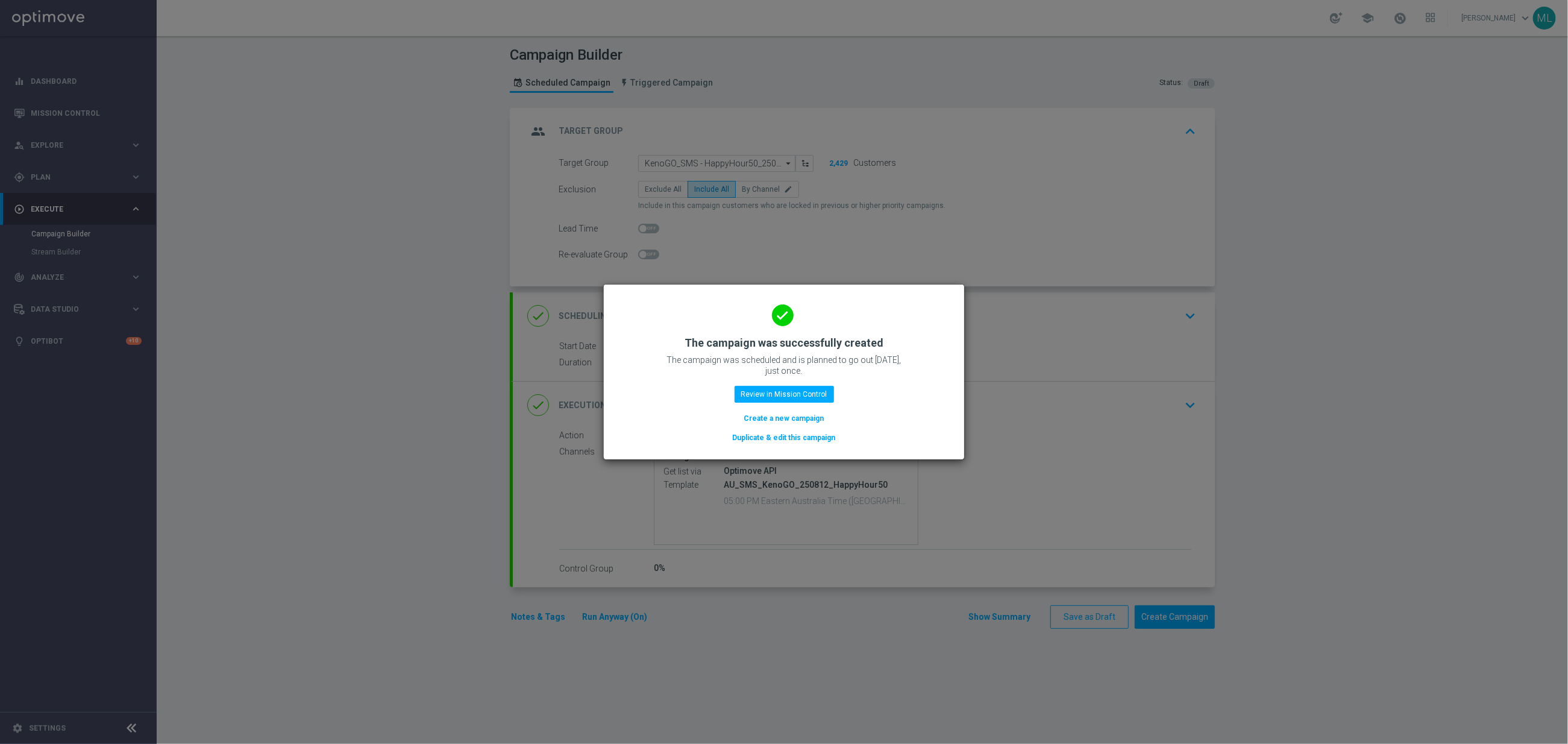
click at [799, 437] on button "Duplicate & edit this campaign" at bounding box center [784, 437] width 106 height 13
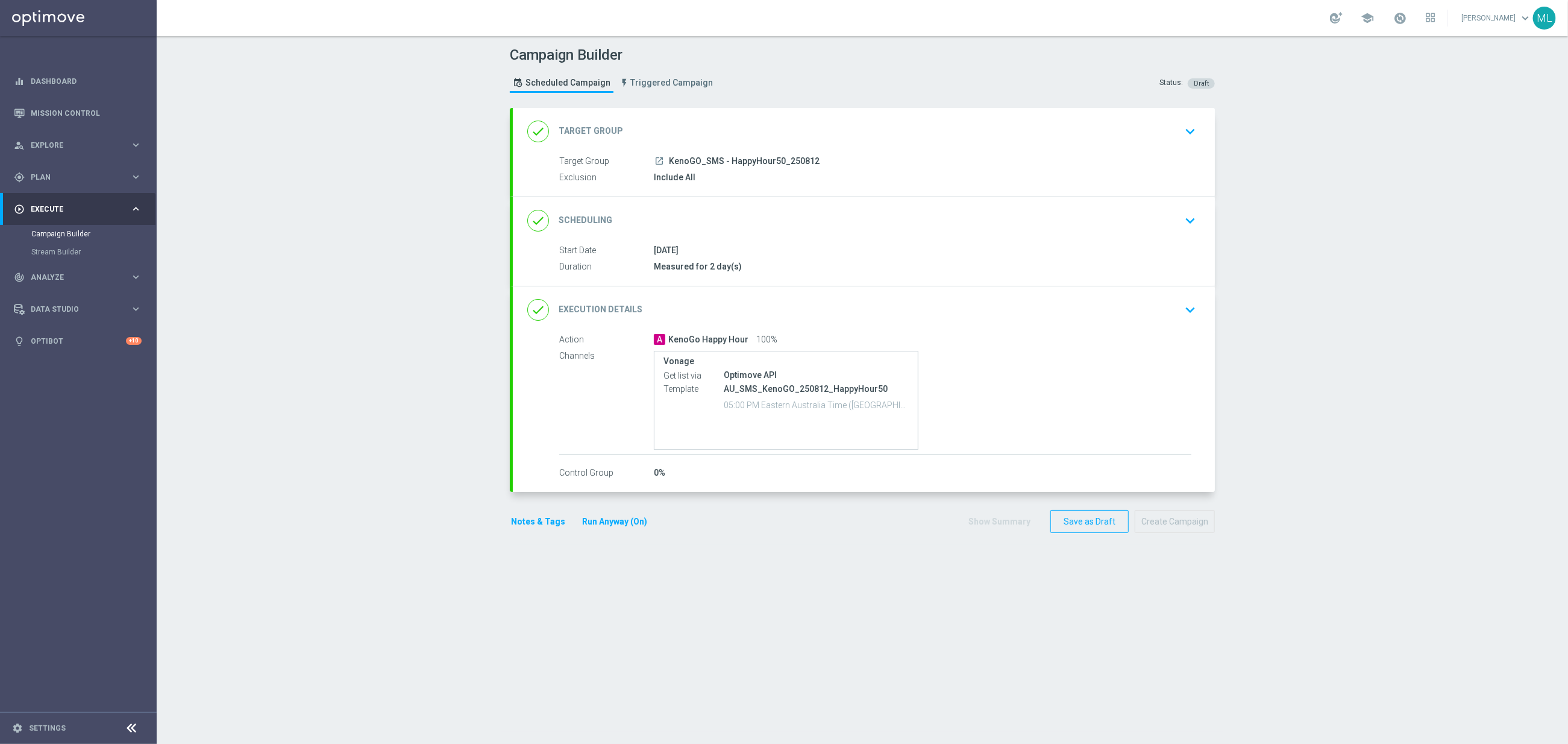
click at [803, 183] on div "Exclusion Include All" at bounding box center [875, 177] width 632 height 13
drag, startPoint x: 1185, startPoint y: 125, endPoint x: 1072, endPoint y: 159, distance: 118.0
click at [1185, 125] on icon "keyboard_arrow_down" at bounding box center [1190, 131] width 18 height 18
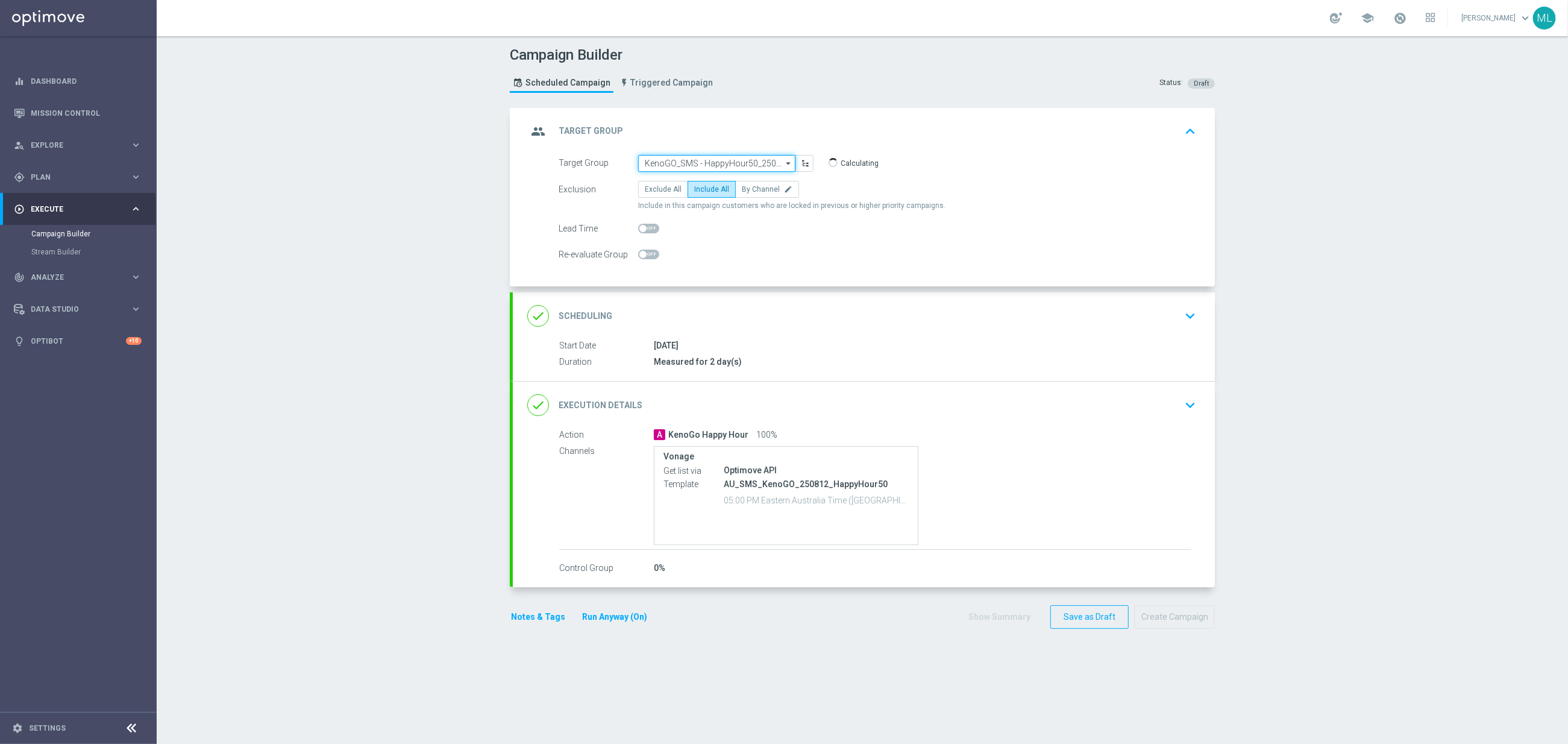
click at [690, 158] on input "KenoGO_SMS - HappyHour50_250812" at bounding box center [716, 164] width 158 height 17
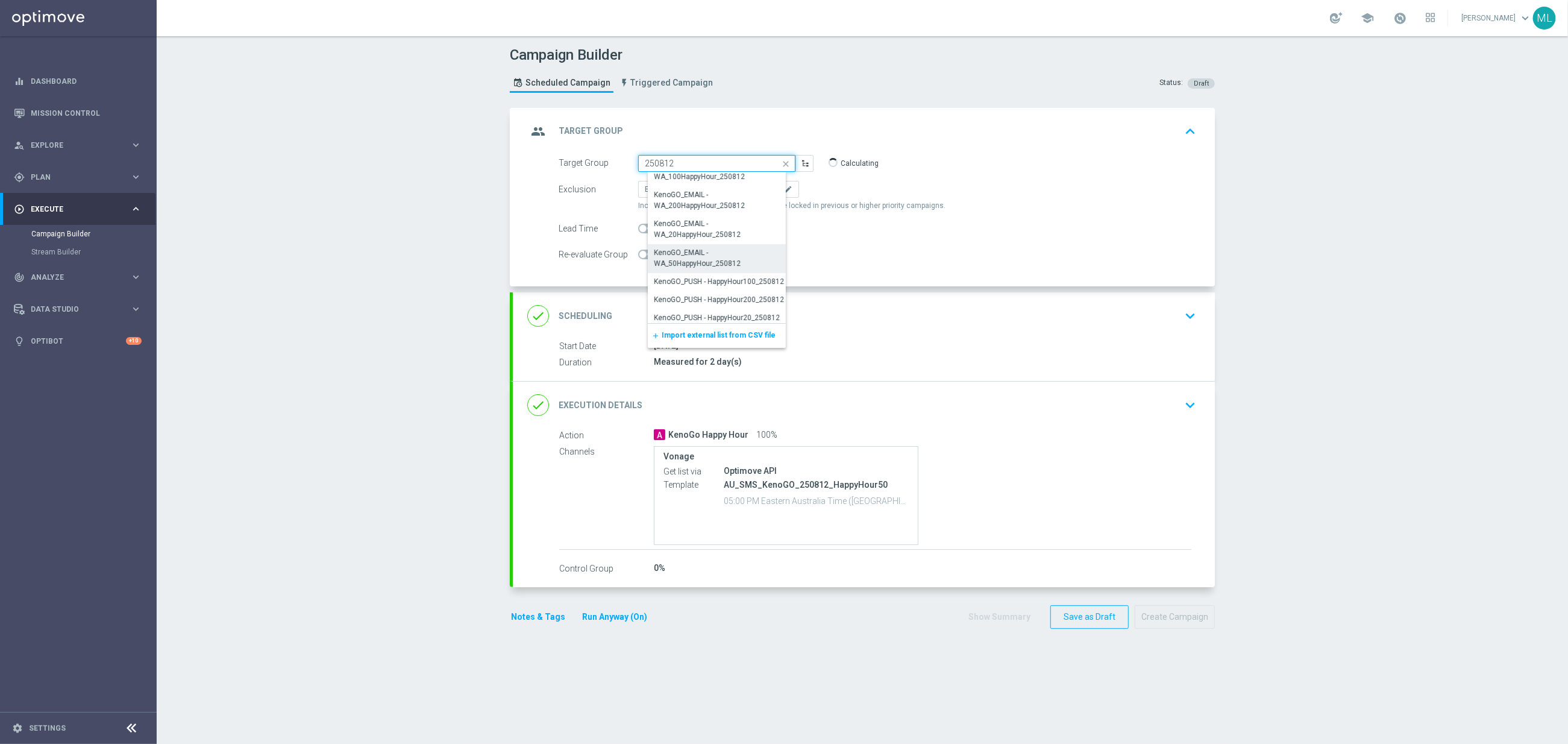
scroll to position [297, 0]
click at [749, 297] on div "KenoGO_SMS - HappyHour20_250812" at bounding box center [715, 296] width 123 height 11
type input "KenoGO_SMS - HappyHour20_250812"
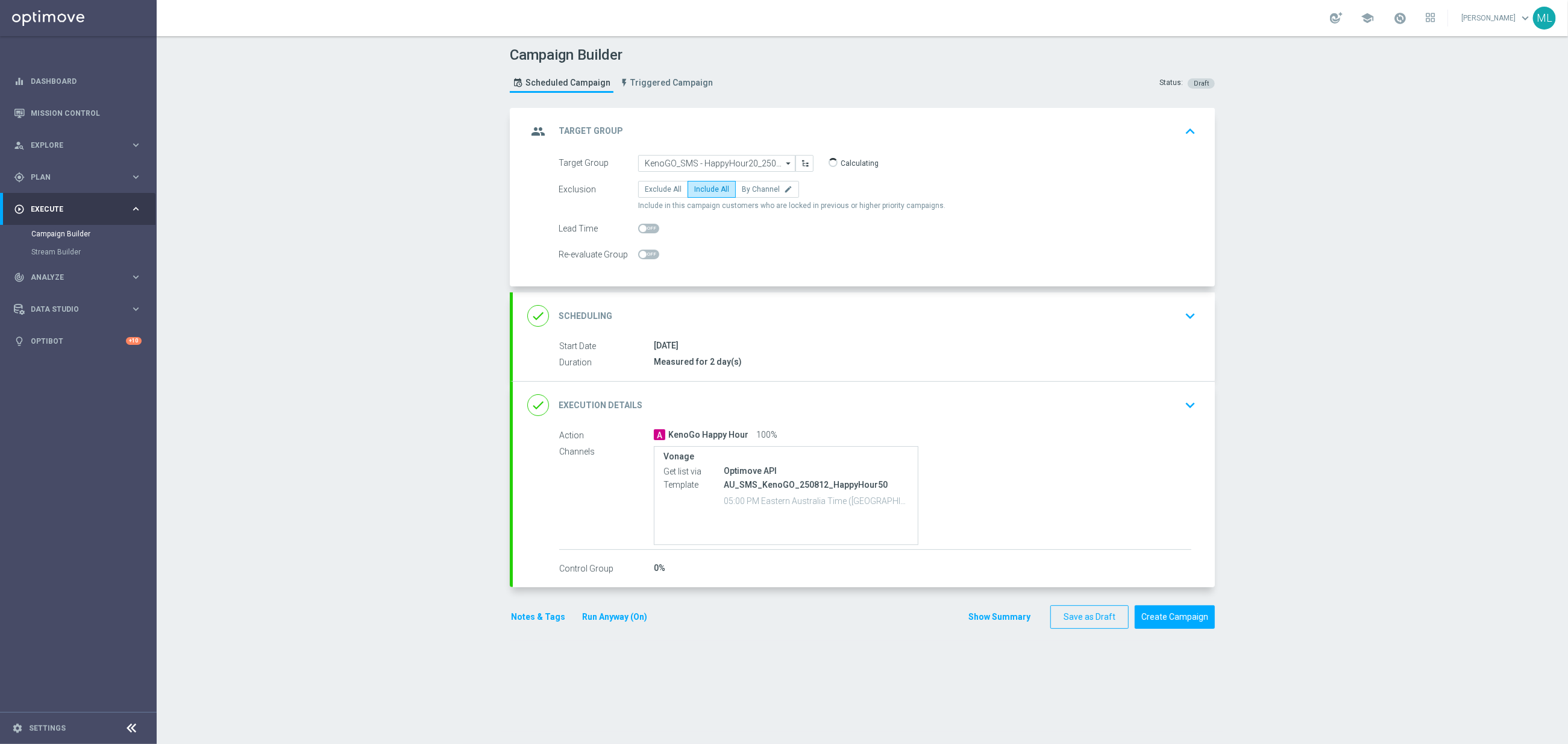
click at [1193, 404] on icon "keyboard_arrow_down" at bounding box center [1190, 405] width 18 height 18
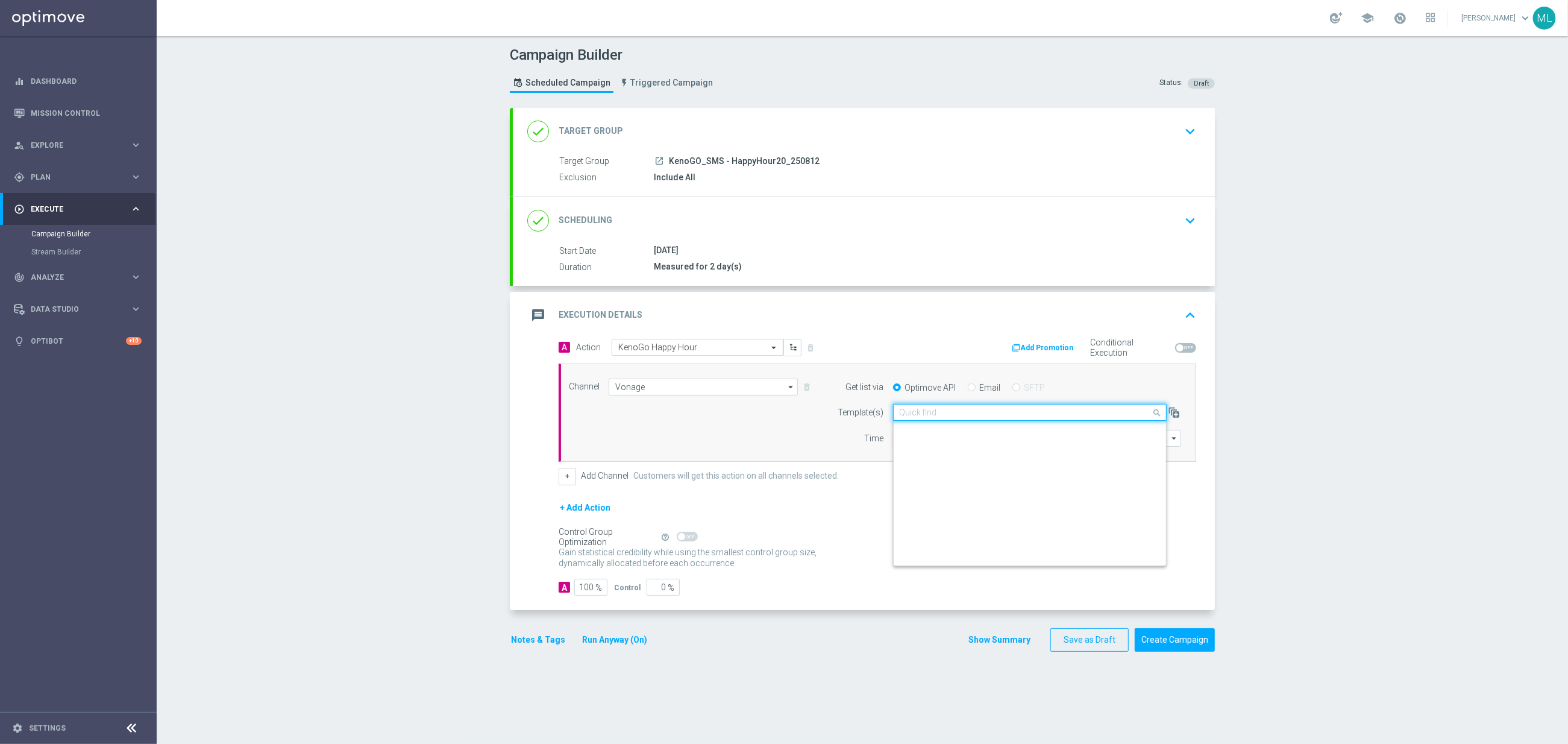
click at [1012, 418] on input "text" at bounding box center [1018, 412] width 236 height 10
click at [1039, 451] on div "AU_SMS_KenoGO_250812_HappyHour20" at bounding box center [1029, 450] width 260 height 20
type input "250812"
click at [1182, 128] on icon "keyboard_arrow_down" at bounding box center [1190, 131] width 18 height 18
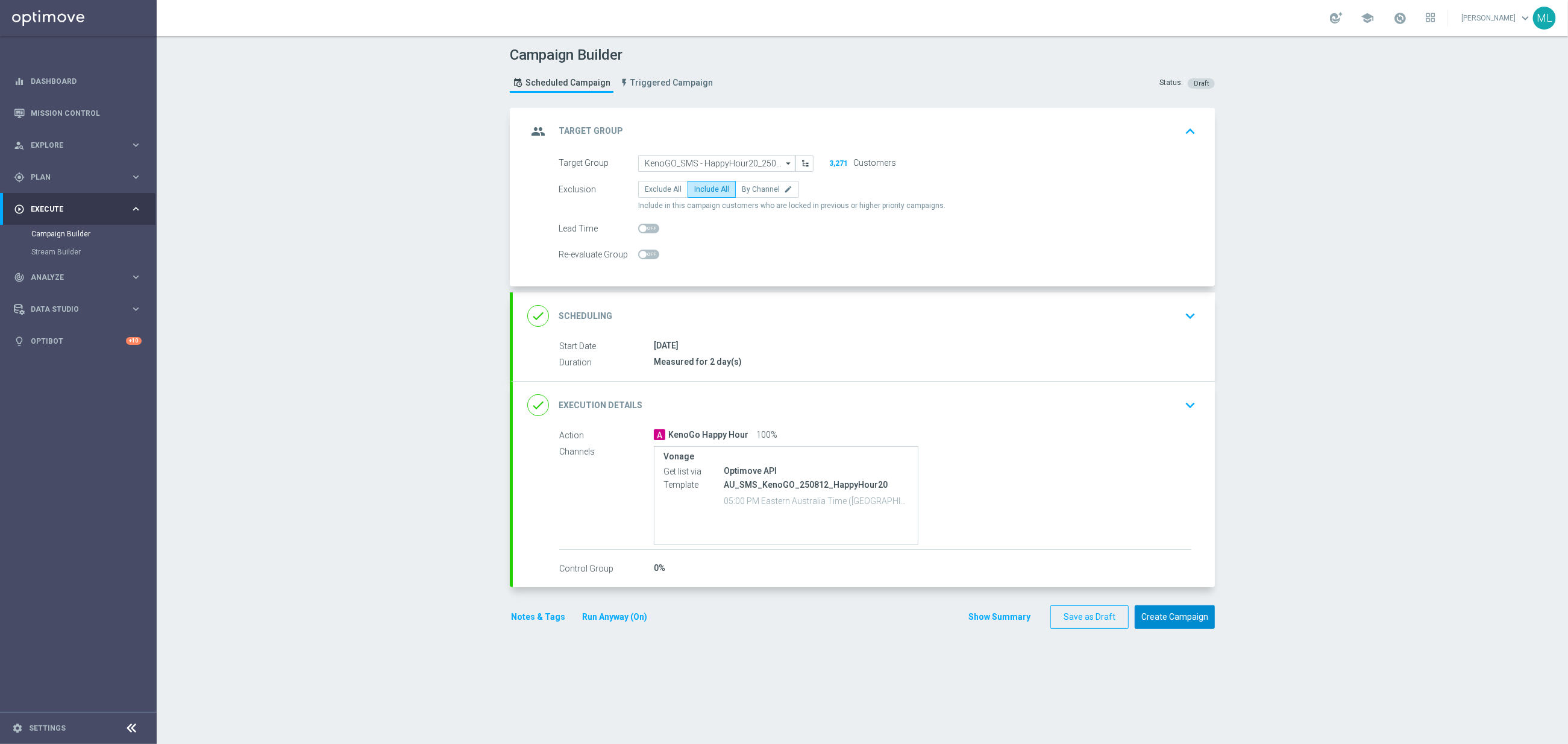
click at [1187, 618] on button "Create Campaign" at bounding box center [1174, 617] width 80 height 23
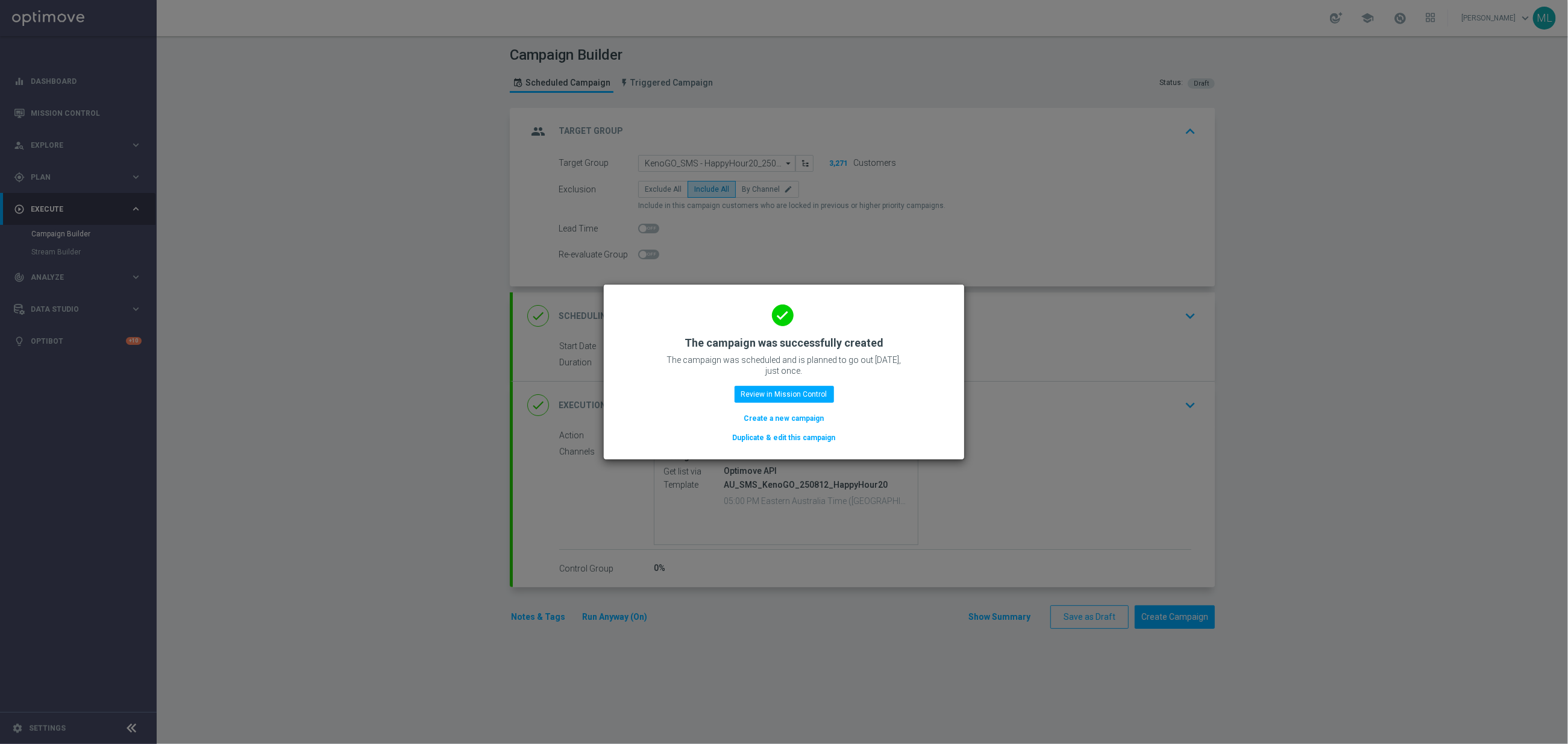
drag, startPoint x: 385, startPoint y: 219, endPoint x: 339, endPoint y: 194, distance: 52.4
click at [380, 214] on modal-container "done The campaign was successfully created The campaign was scheduled and is pl…" at bounding box center [784, 372] width 1568 height 744
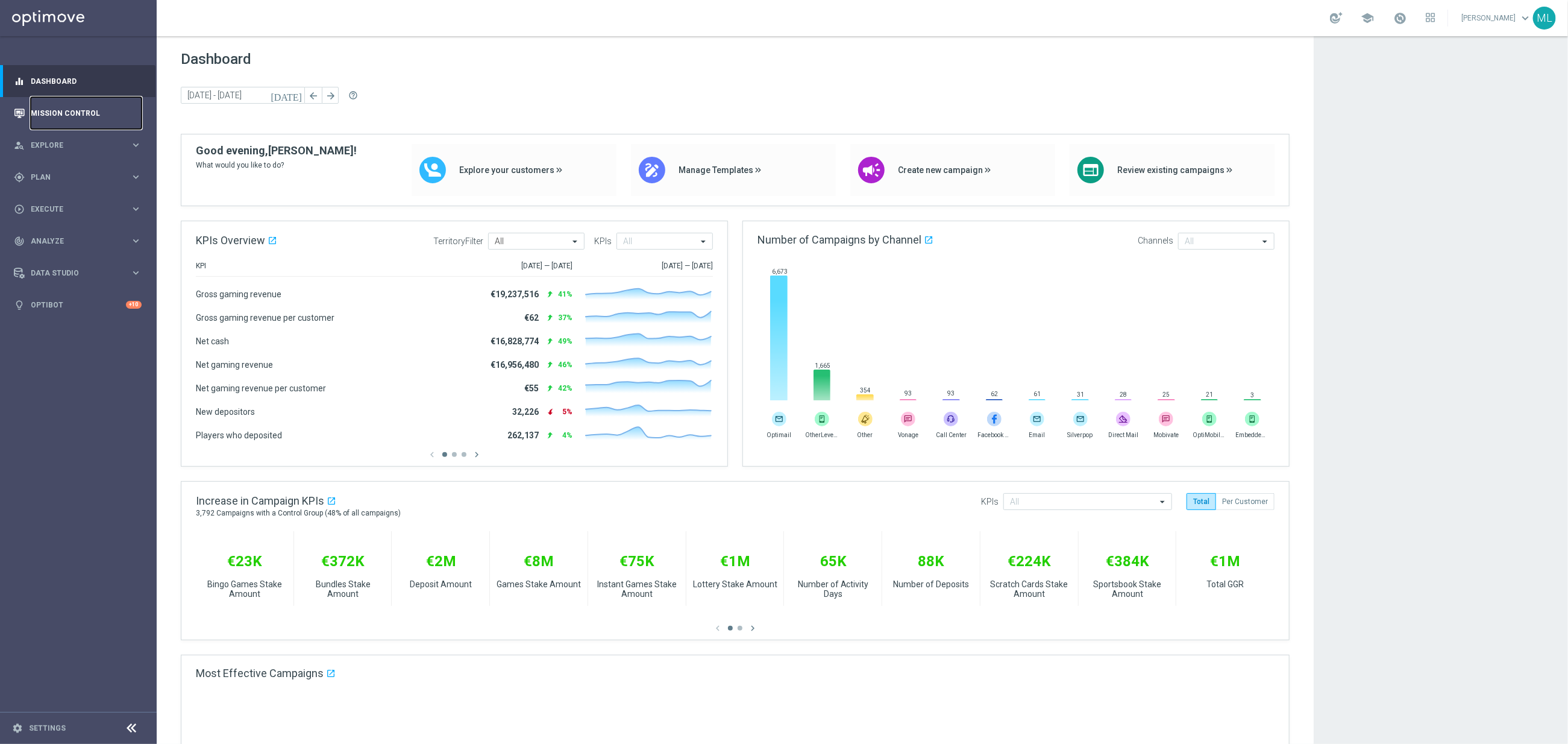
click at [65, 112] on link "Mission Control" at bounding box center [86, 113] width 111 height 32
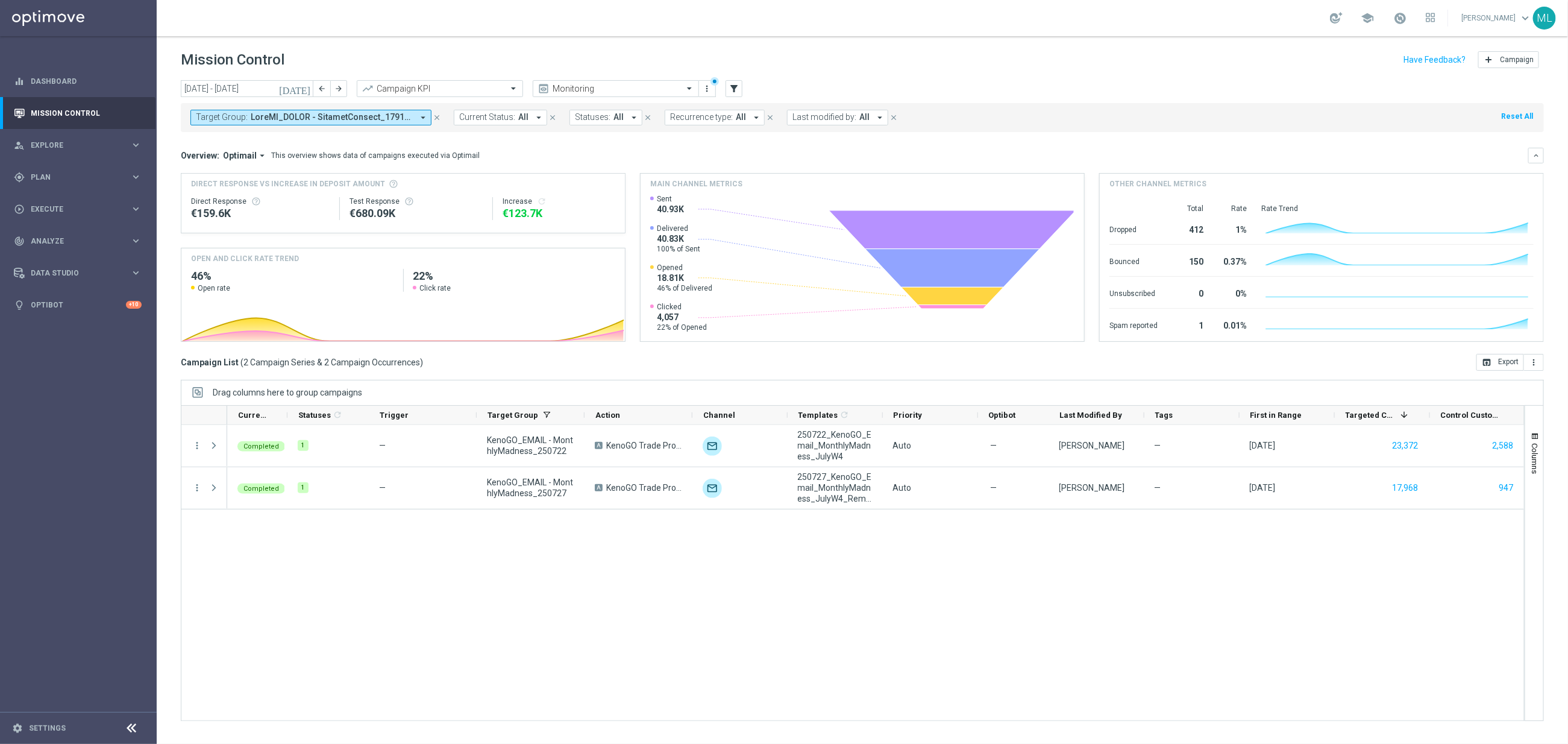
click at [303, 87] on icon "today" at bounding box center [295, 89] width 33 height 11
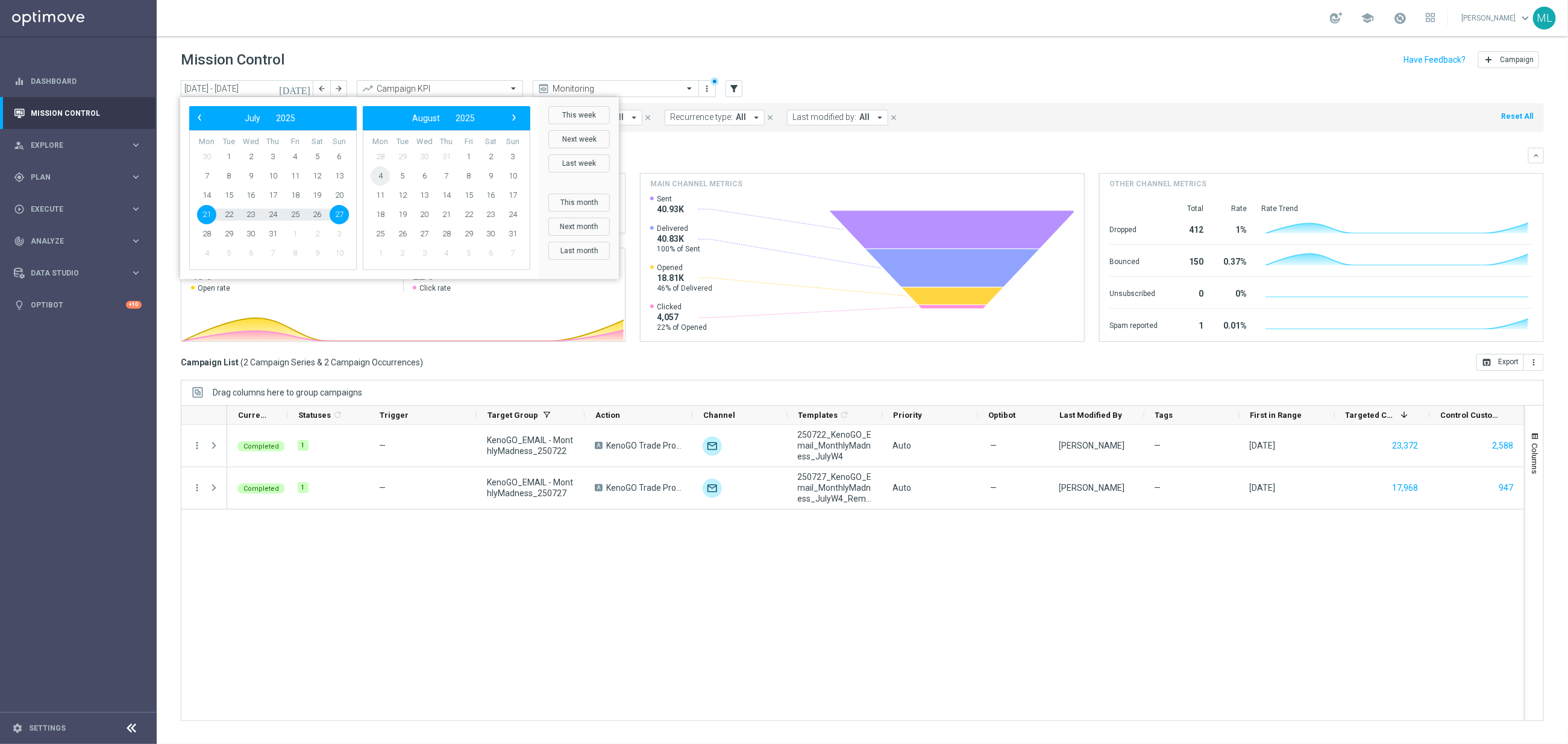
click at [380, 171] on span "4" at bounding box center [380, 176] width 19 height 19
click at [335, 175] on span "10" at bounding box center [339, 176] width 19 height 19
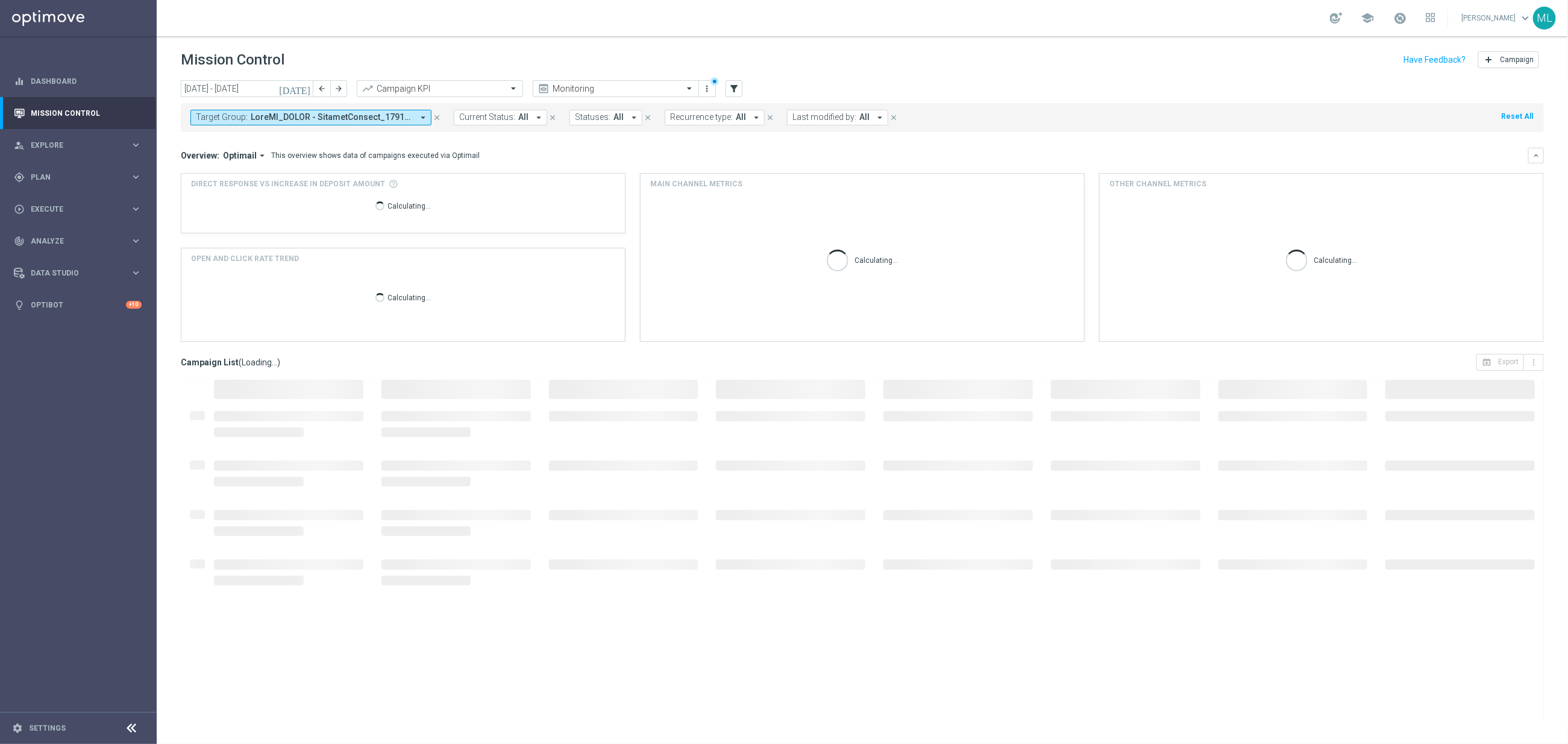
click at [414, 120] on button "Target Group: arrow_drop_down" at bounding box center [310, 117] width 241 height 16
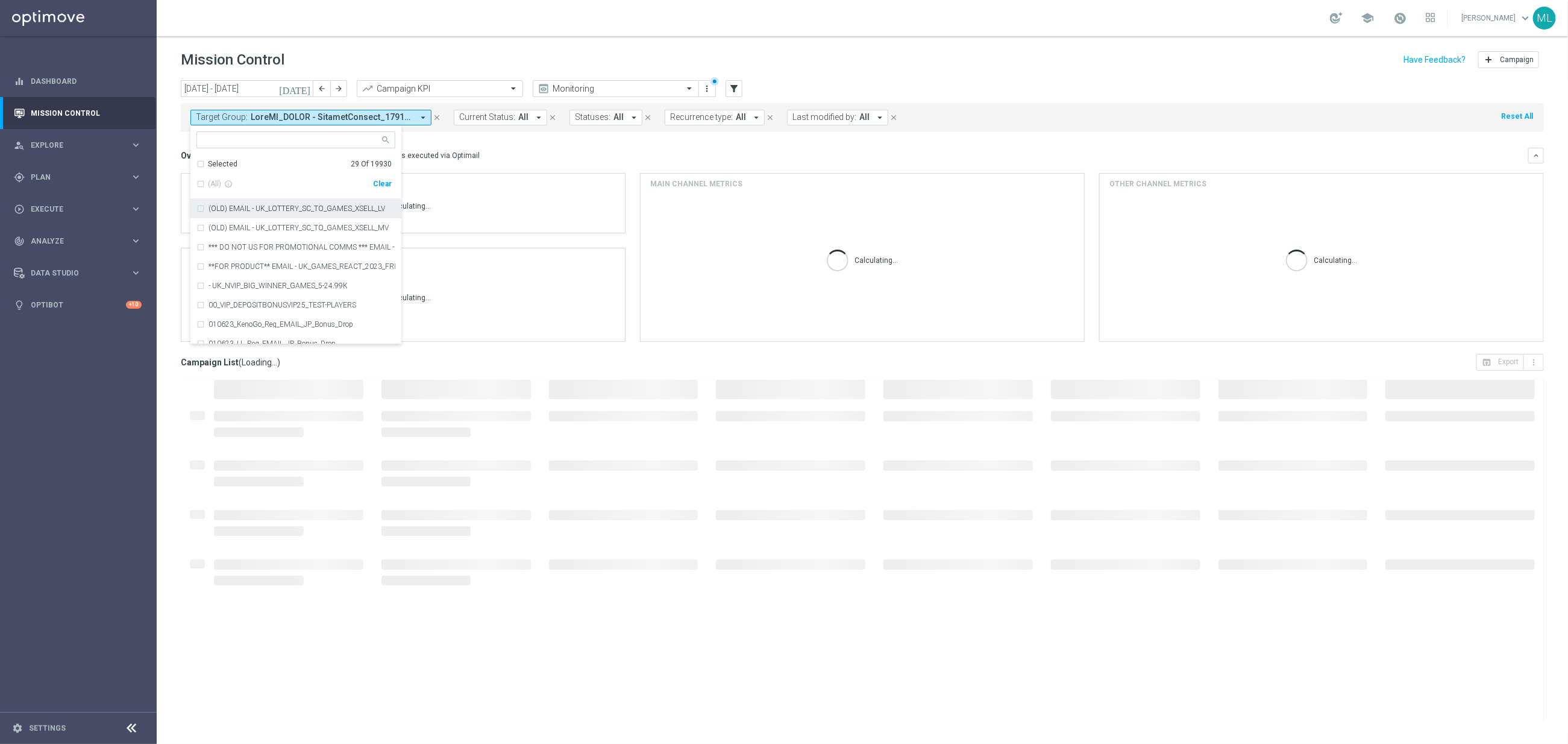
click at [310, 86] on icon "today" at bounding box center [295, 89] width 33 height 11
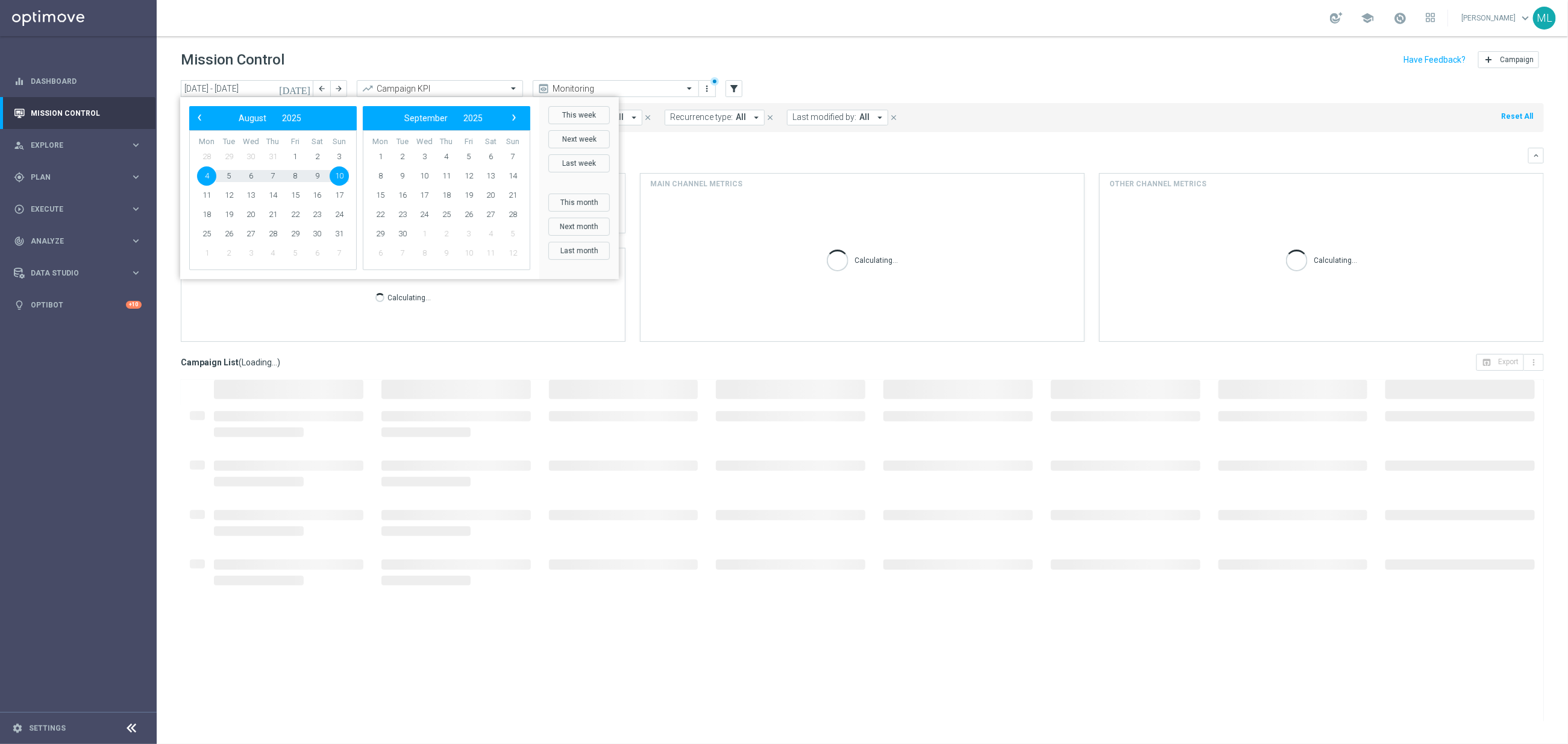
click at [208, 179] on span "4" at bounding box center [206, 176] width 19 height 19
click at [334, 191] on span "17" at bounding box center [339, 195] width 19 height 19
type input "04 Aug 2025 - 17 Aug 2025"
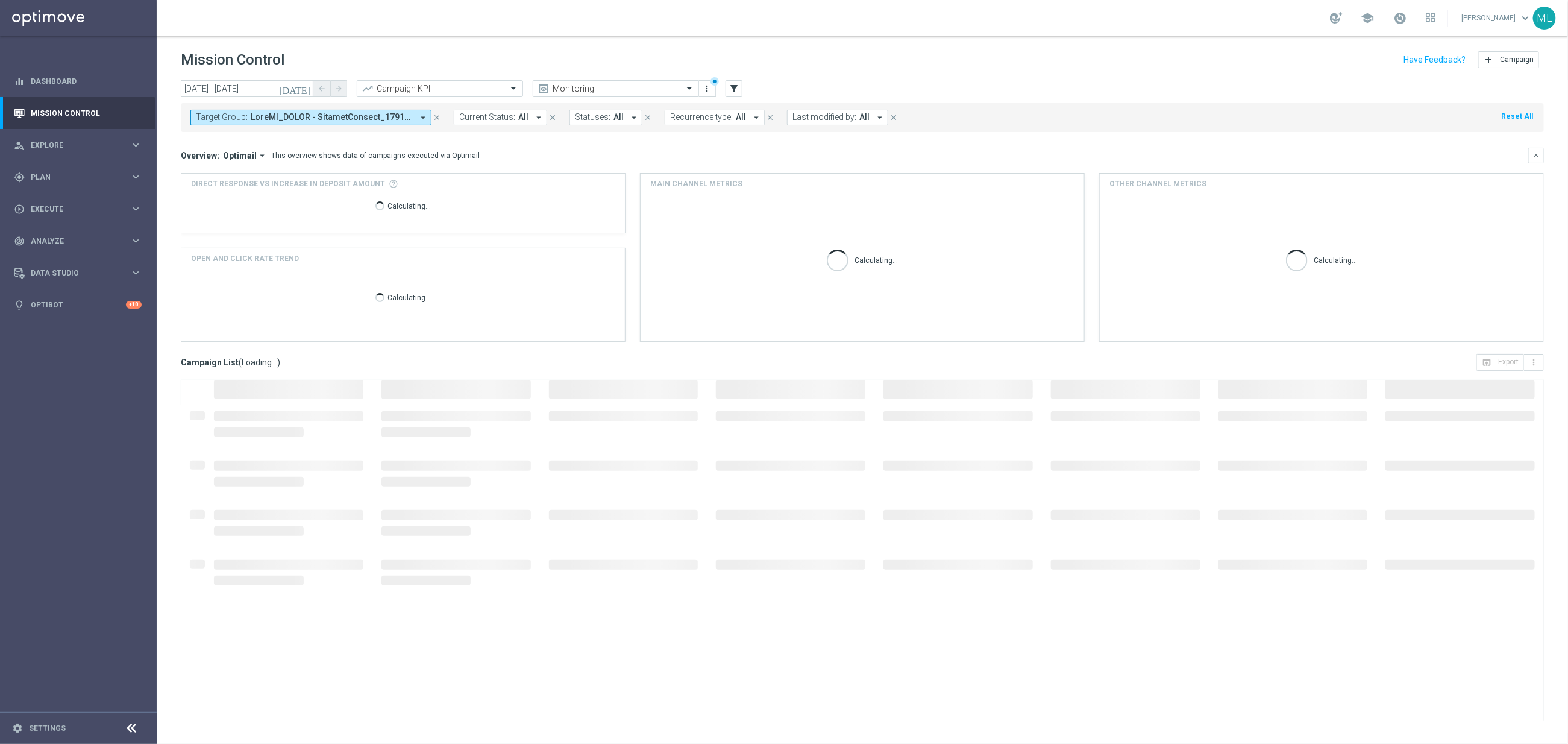
click at [331, 119] on span at bounding box center [331, 116] width 162 height 10
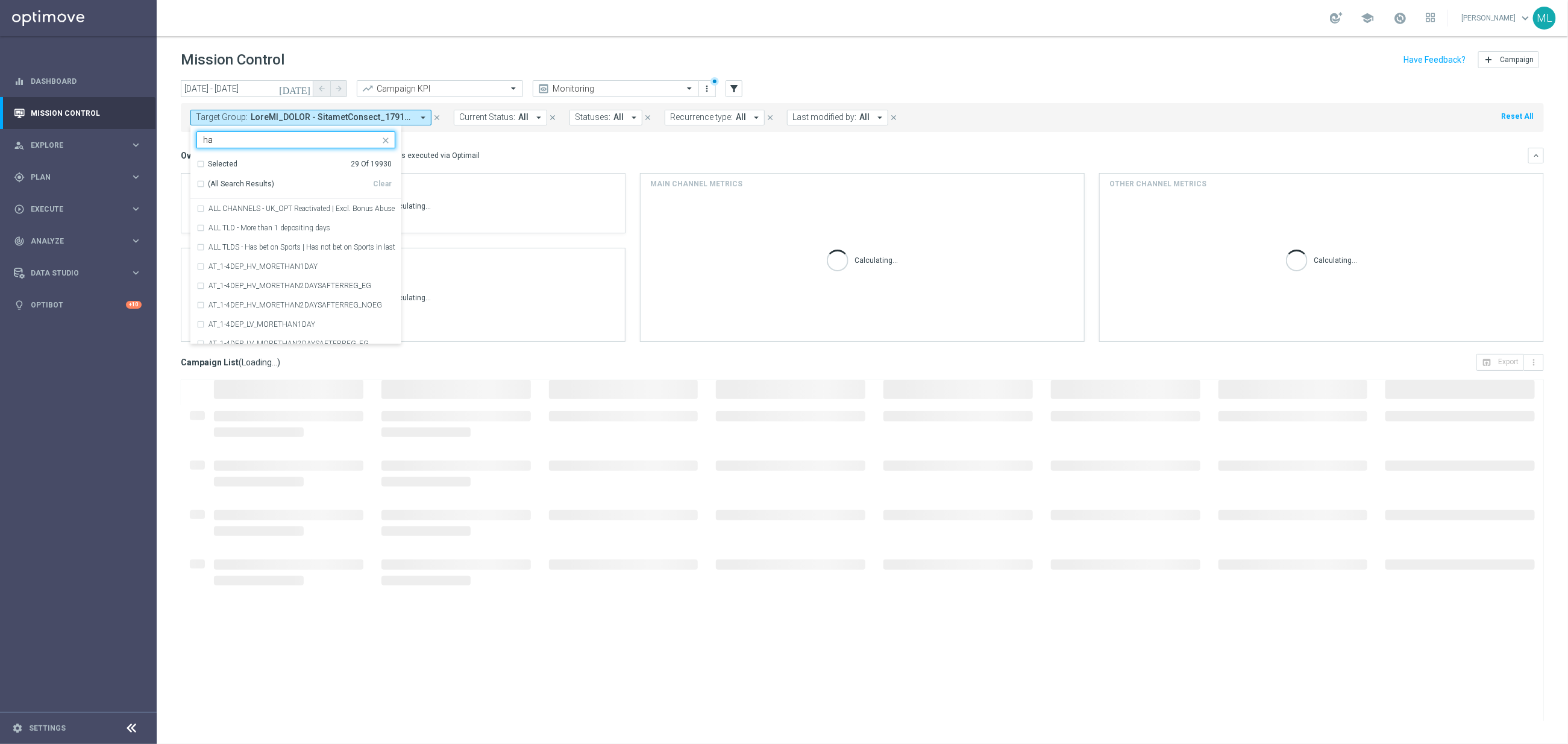
type input "h"
click at [0, 0] on div "Clear" at bounding box center [0, 0] width 0 height 0
click at [277, 141] on input "text" at bounding box center [291, 140] width 176 height 10
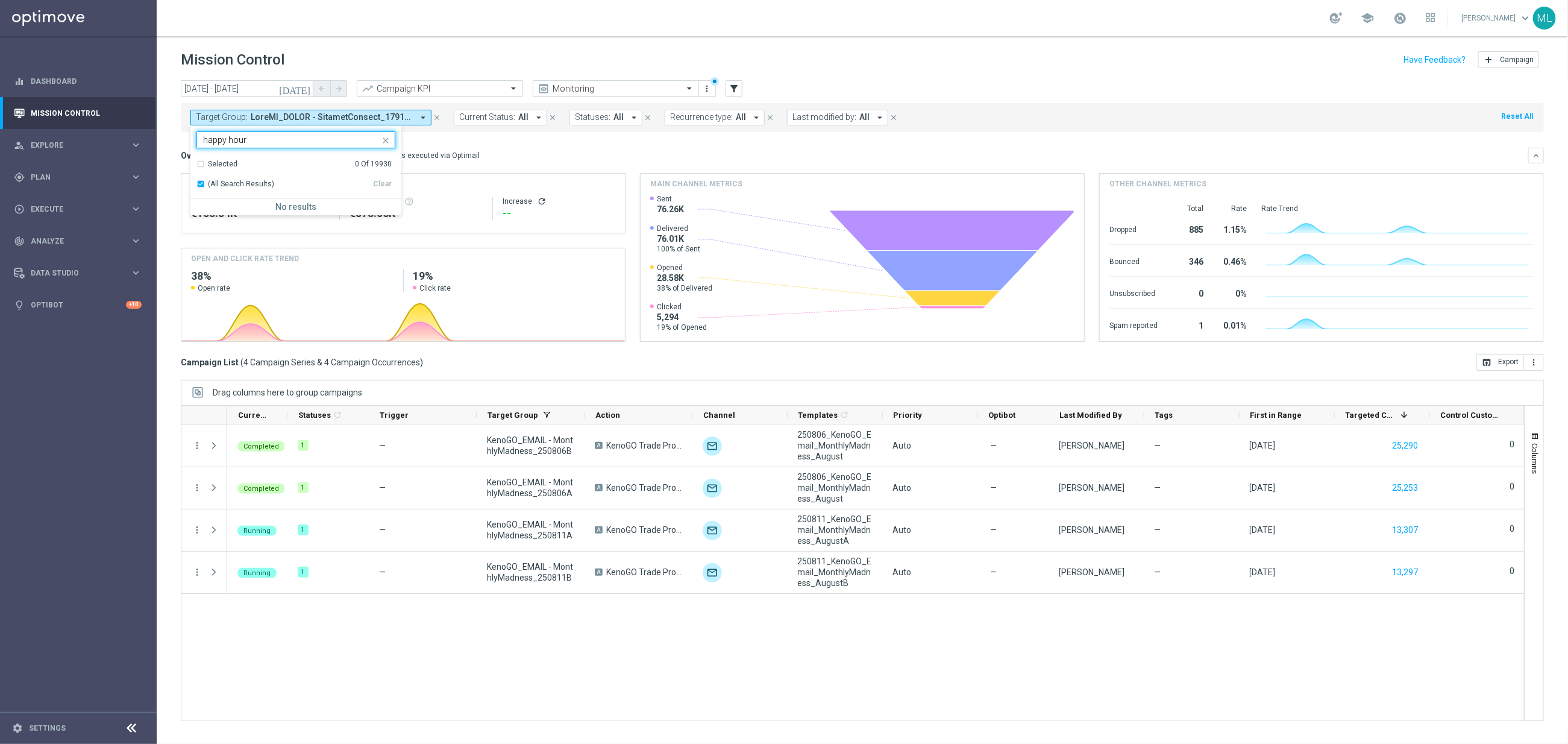
click at [236, 139] on input "happy hour" at bounding box center [291, 140] width 176 height 10
type input "h"
click at [435, 144] on mini-dashboard "Overview: Optimail arrow_drop_down This overview shows data of campaigns execut…" at bounding box center [862, 243] width 1363 height 222
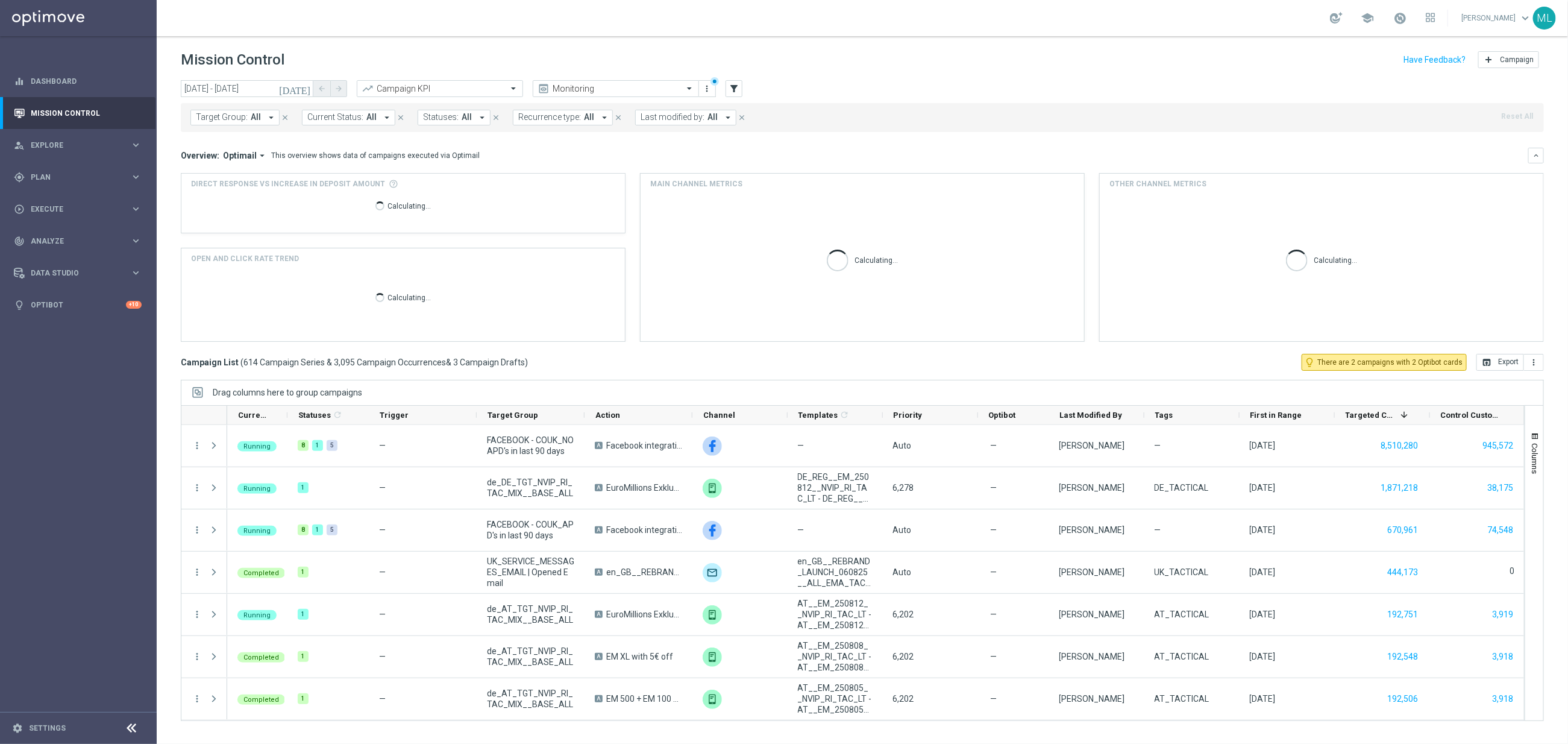
click at [257, 117] on span "All" at bounding box center [255, 116] width 10 height 10
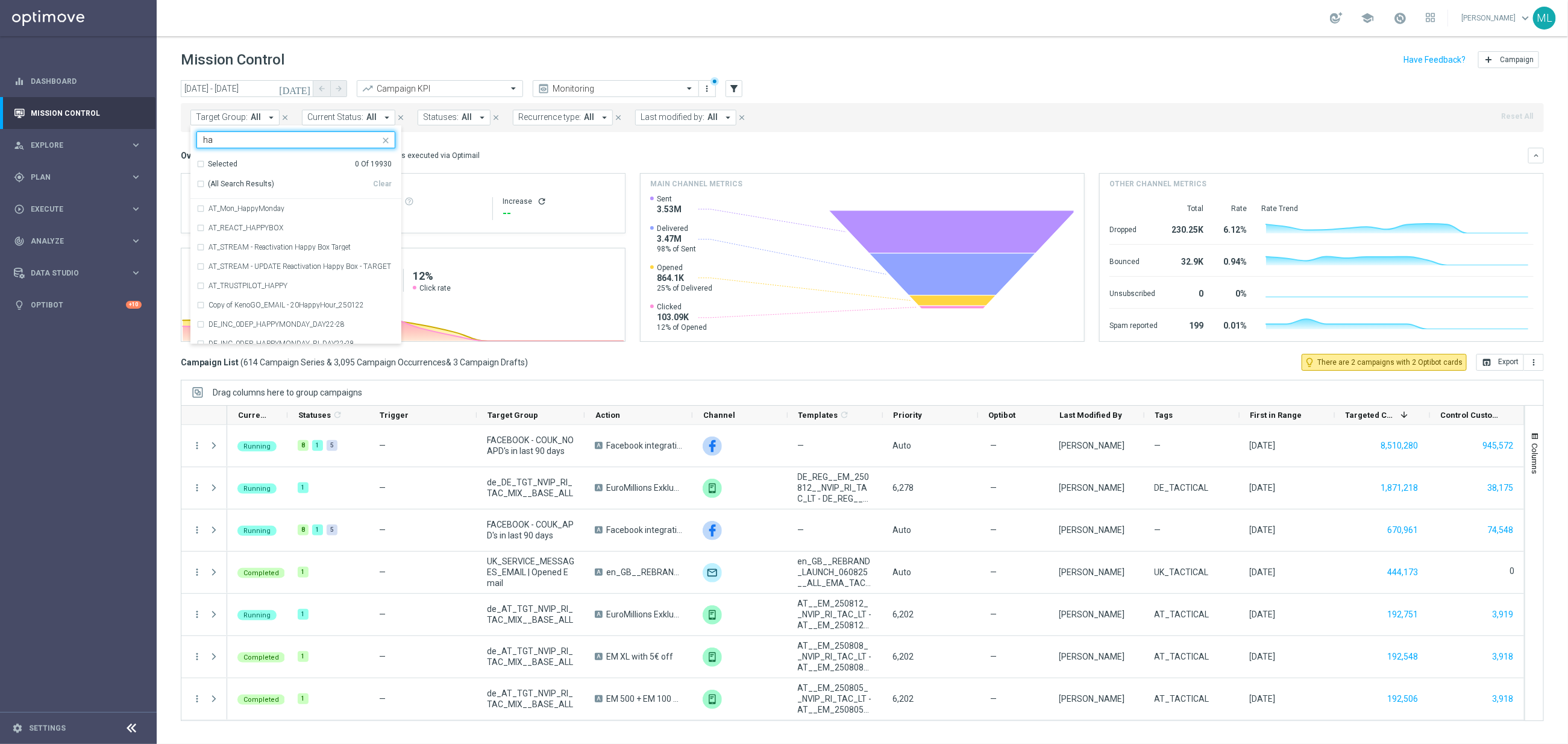
type input "h"
click at [303, 87] on icon "today" at bounding box center [295, 89] width 33 height 11
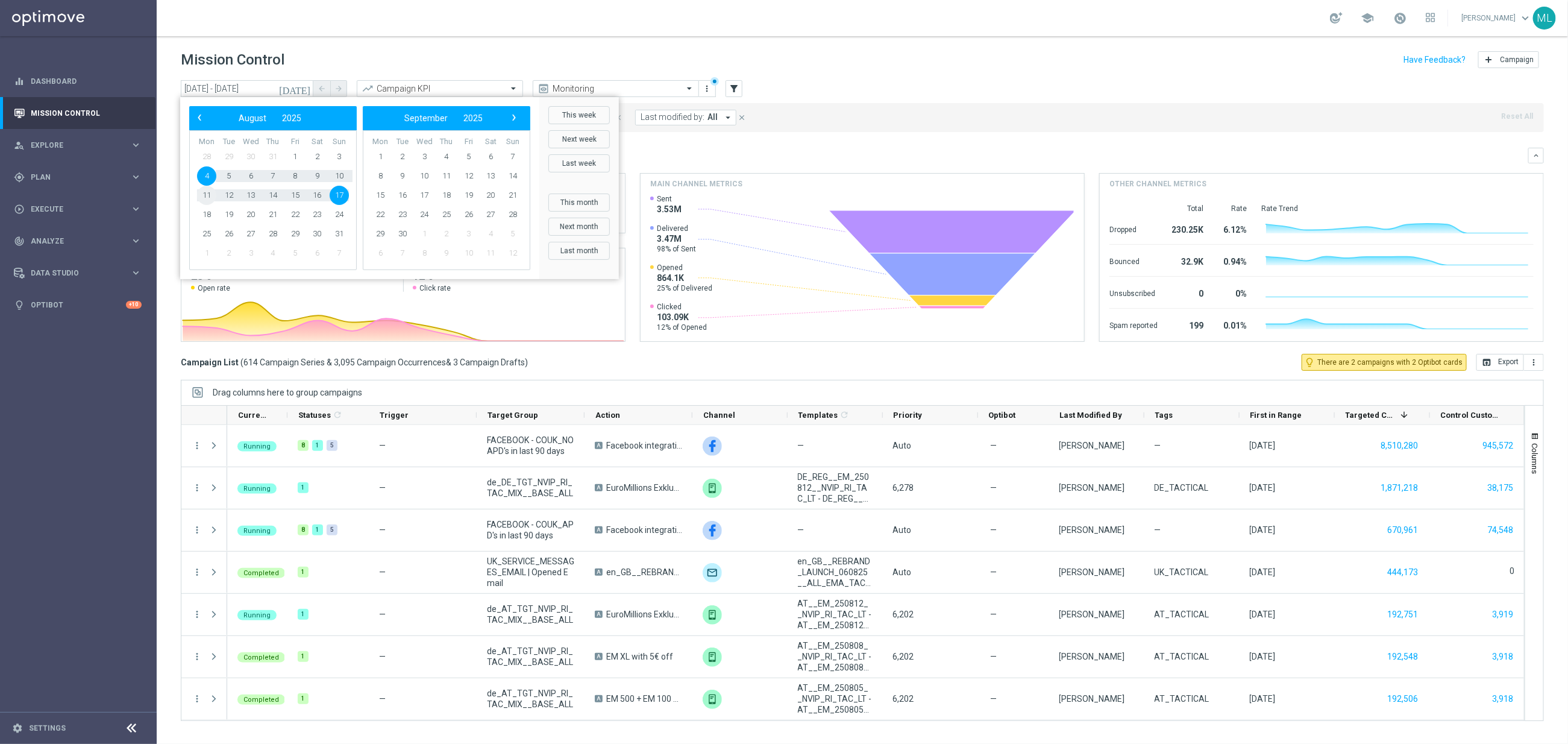
click at [204, 190] on span "11" at bounding box center [206, 195] width 19 height 19
click at [333, 195] on span "17" at bounding box center [339, 195] width 19 height 19
type input "11 Aug 2025 - 17 Aug 2025"
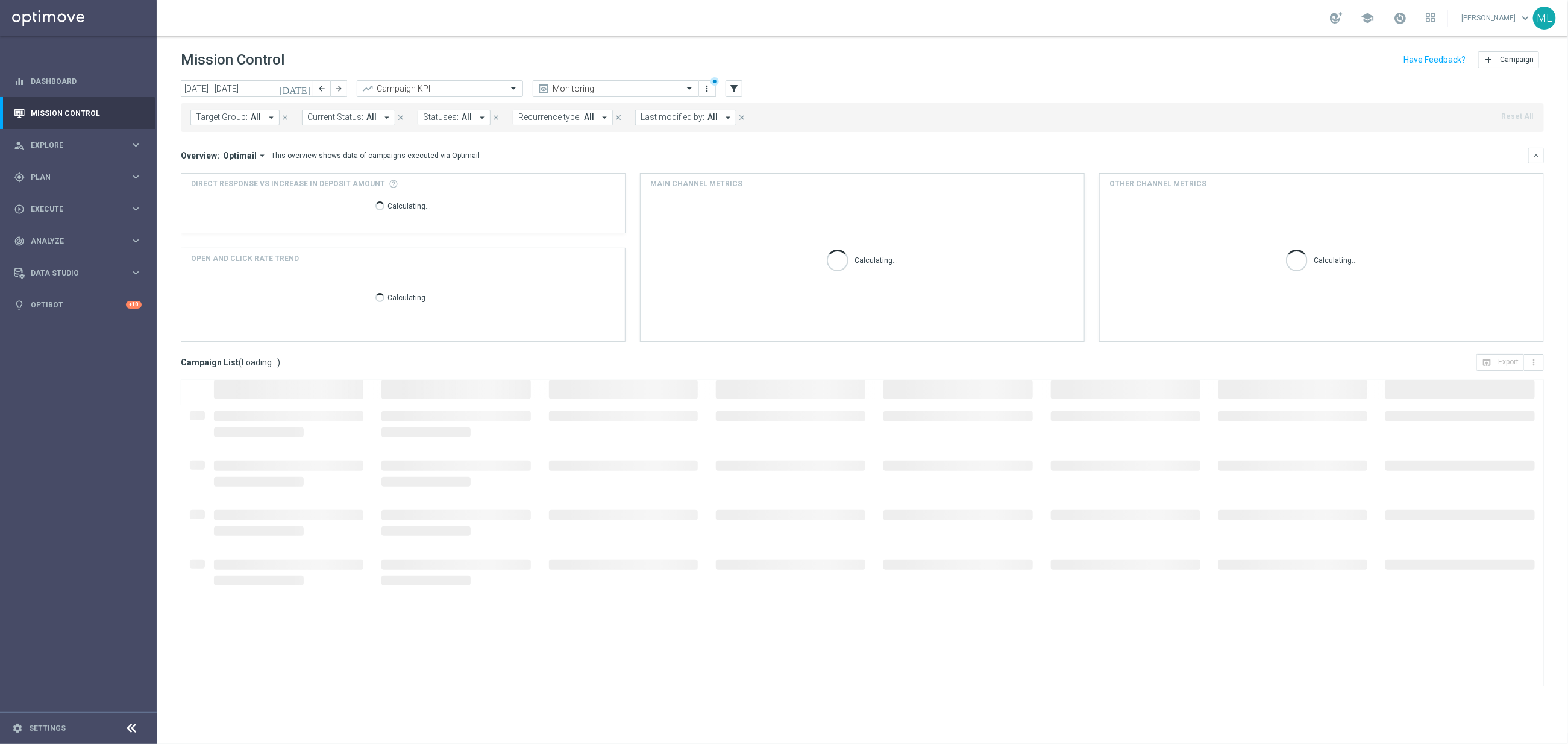
click at [304, 85] on icon "today" at bounding box center [295, 89] width 33 height 11
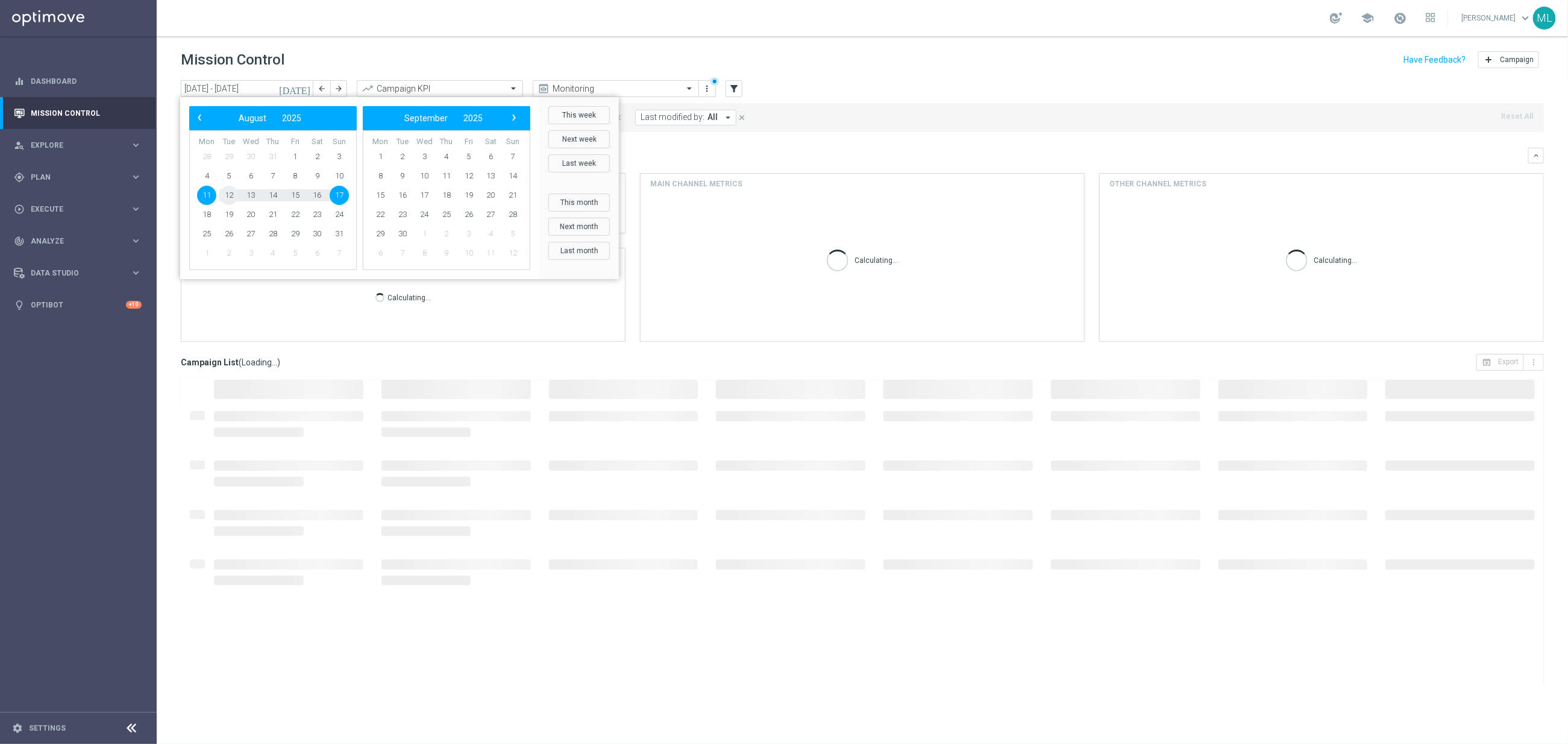
click at [231, 193] on span "12" at bounding box center [229, 195] width 19 height 19
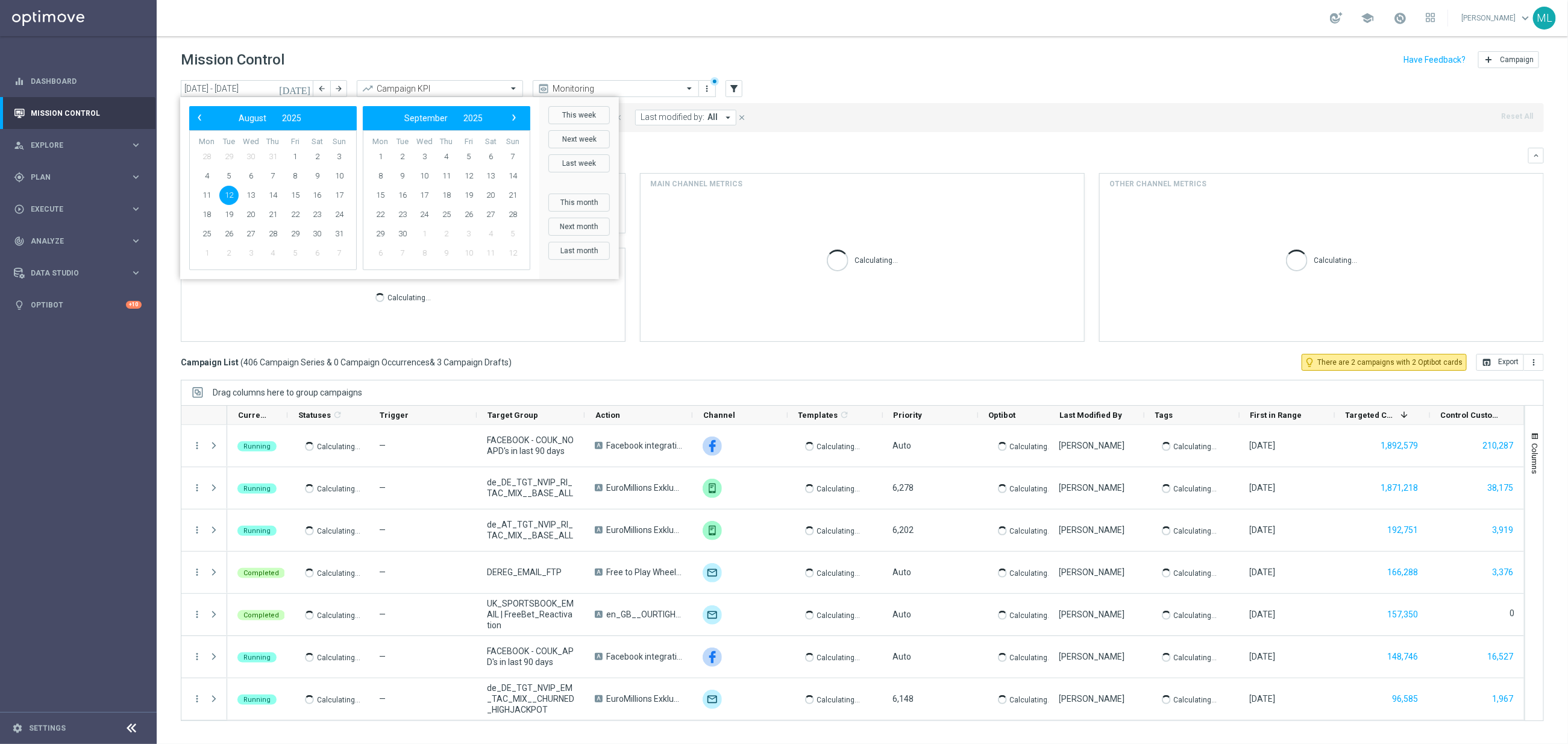
click at [657, 151] on div "Overview: Optimail arrow_drop_down This overview shows data of campaigns execut…" at bounding box center [855, 155] width 1348 height 11
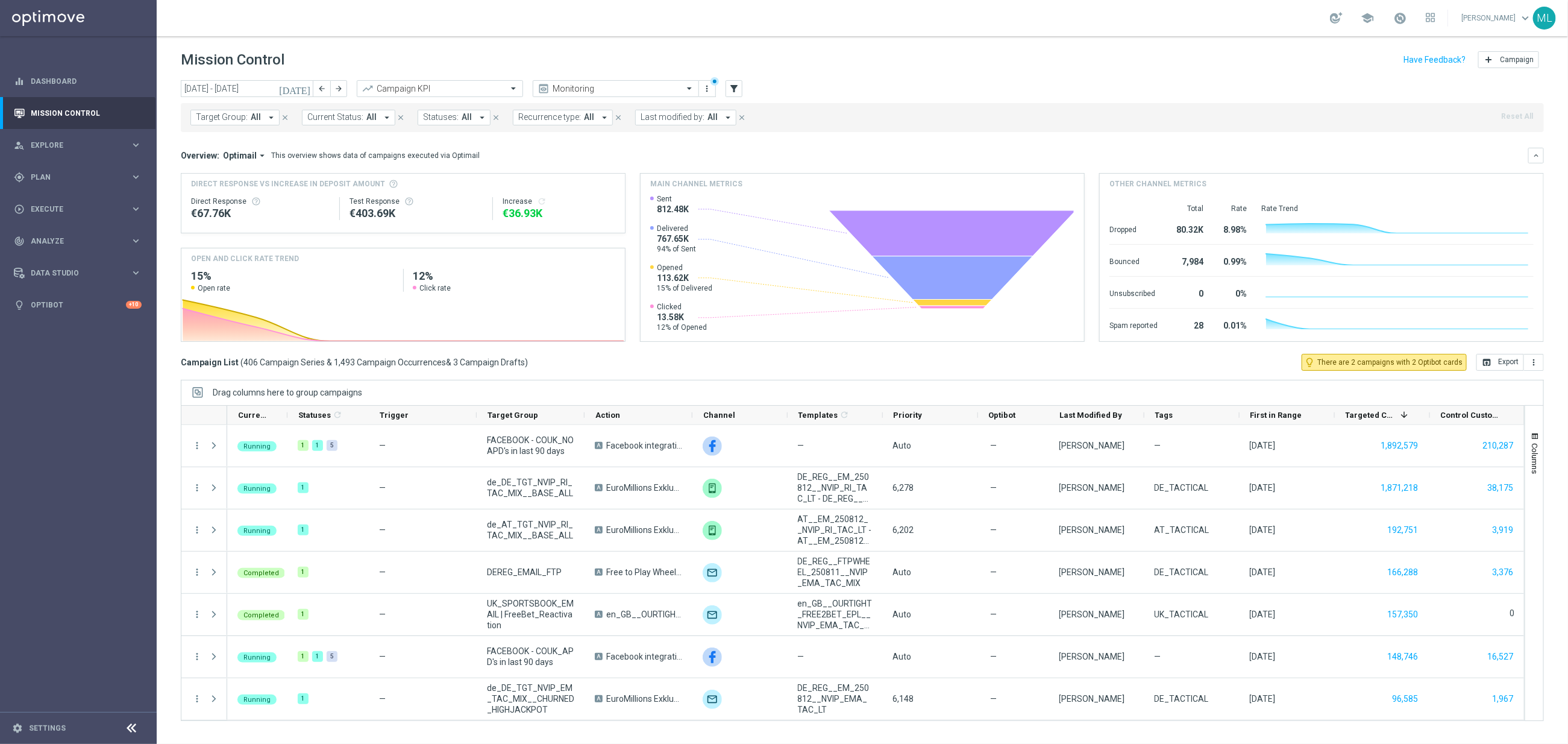
click at [265, 120] on icon "arrow_drop_down" at bounding box center [271, 117] width 11 height 11
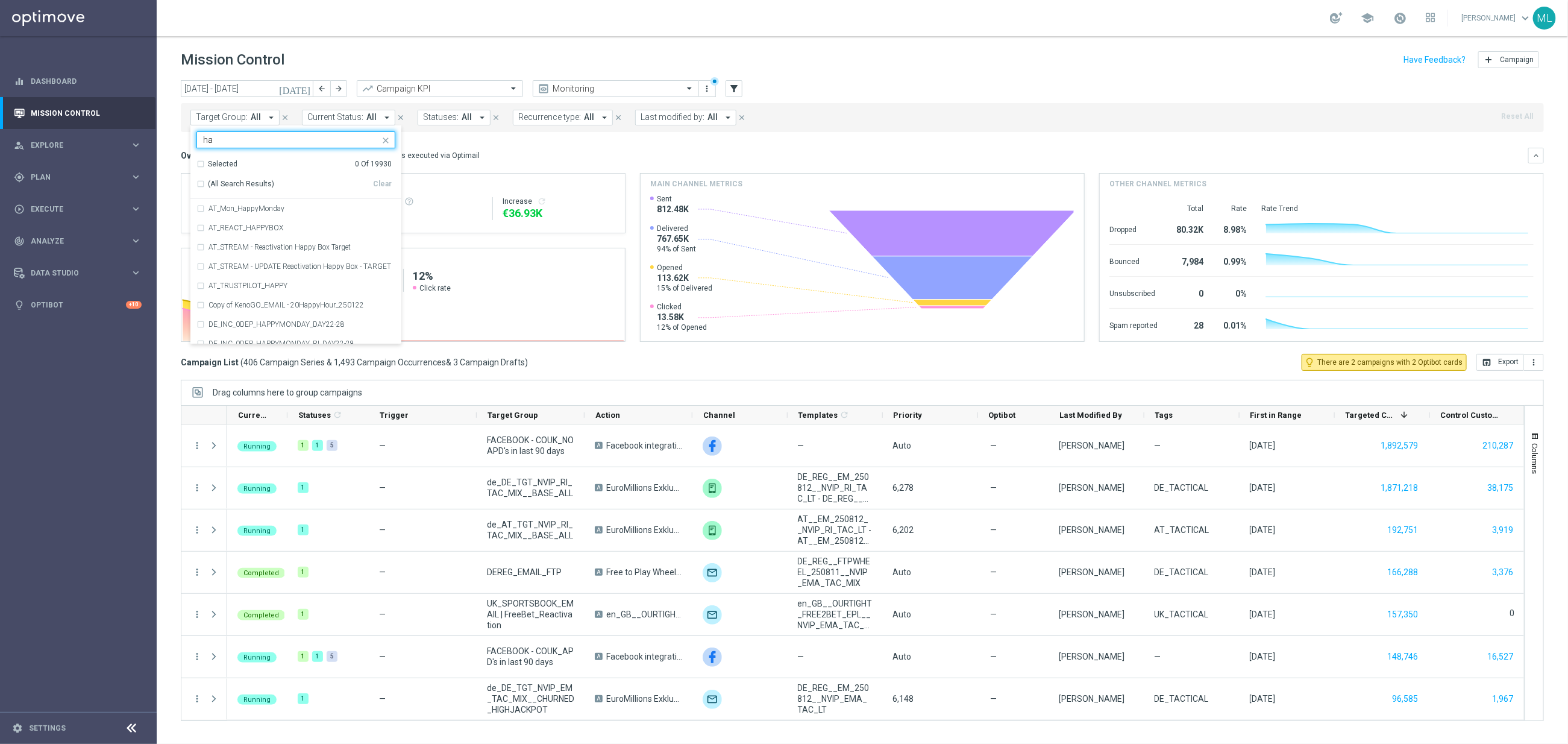
type input "h"
click at [203, 183] on div "(All Search Results)" at bounding box center [284, 184] width 176 height 10
type input "250812"
click at [526, 155] on div "Overview: Optimail arrow_drop_down This overview shows data of campaigns execut…" at bounding box center [855, 155] width 1348 height 11
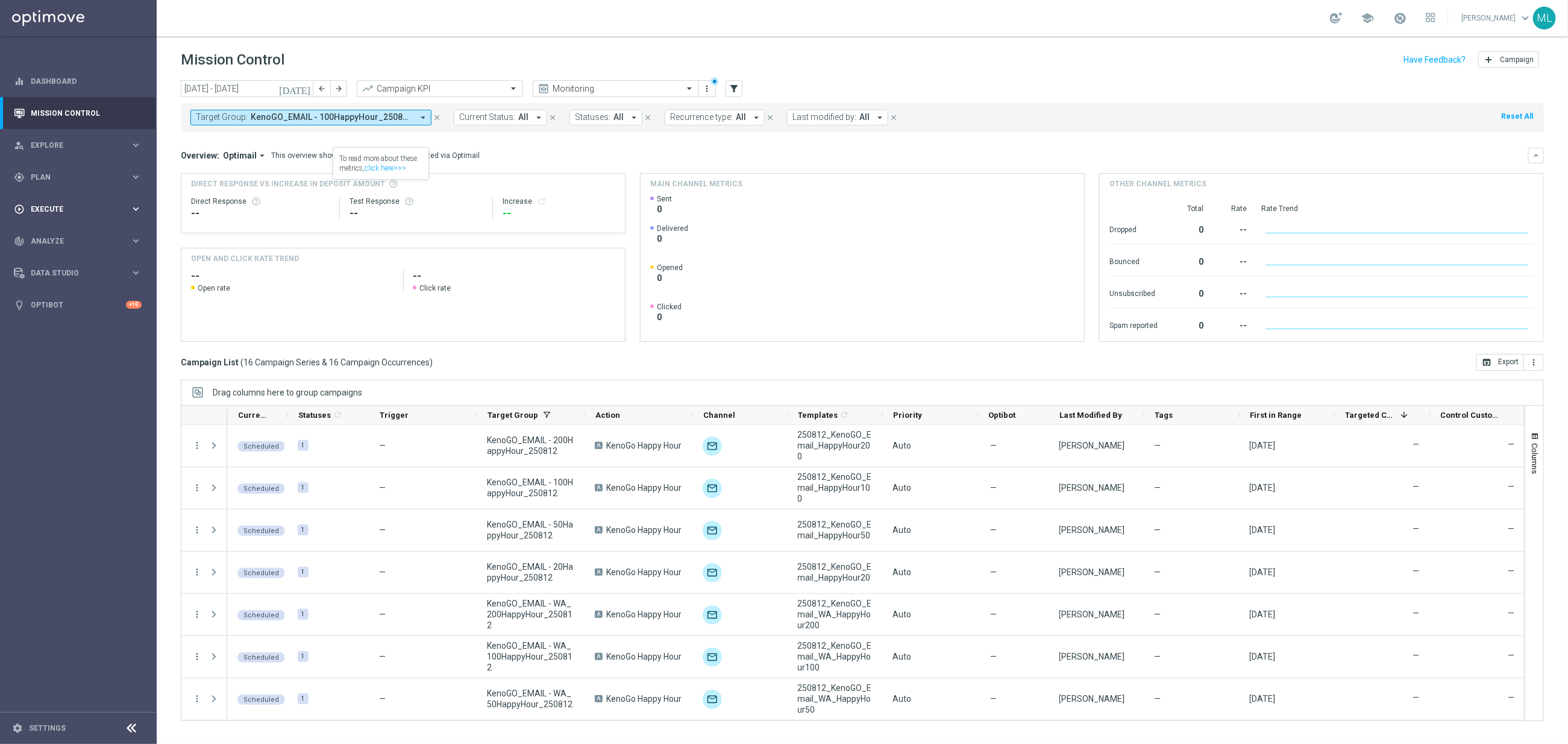
click at [124, 209] on span "Execute" at bounding box center [81, 209] width 99 height 7
click at [88, 231] on link "Campaign Builder" at bounding box center [78, 234] width 94 height 9
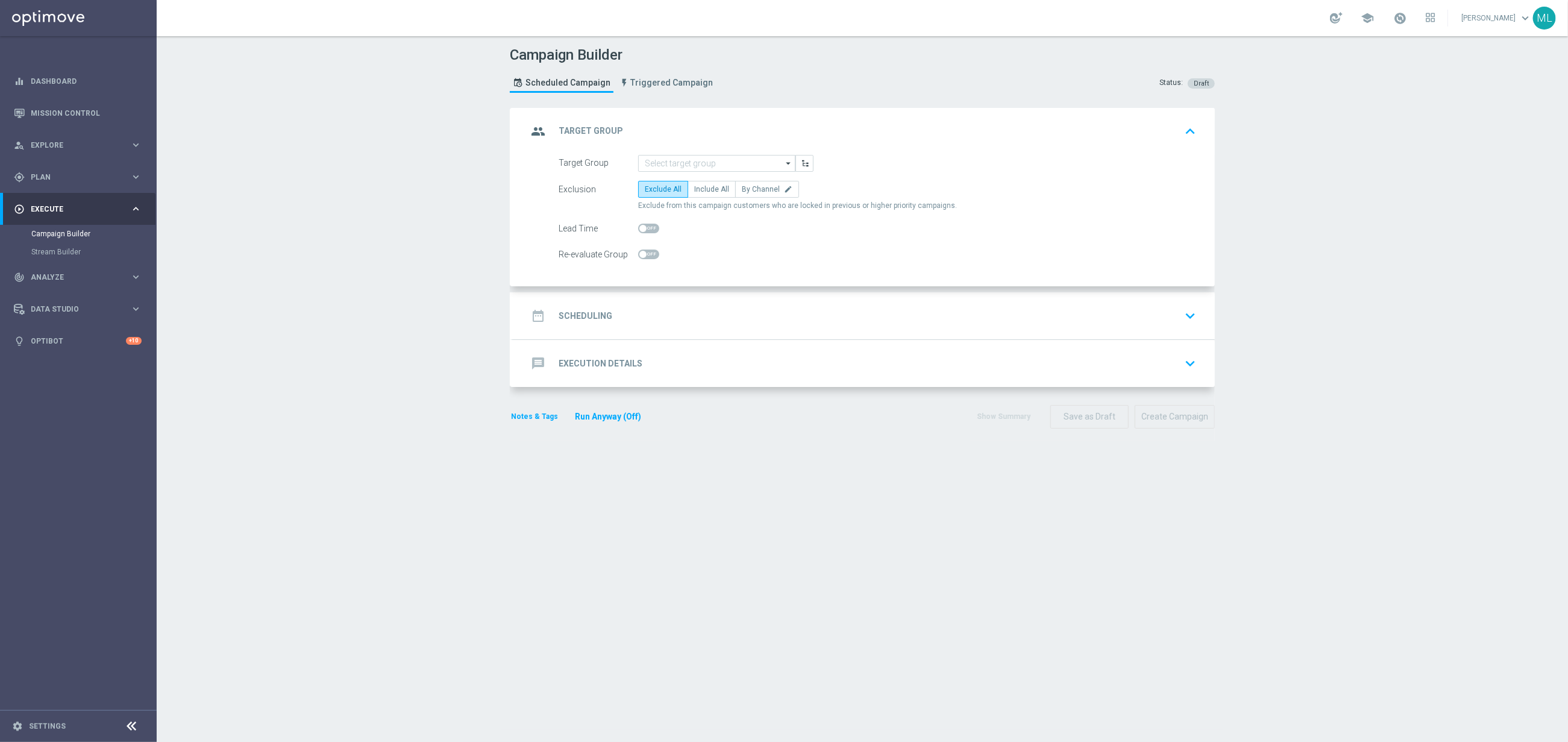
click at [636, 366] on h2 "Execution Details" at bounding box center [601, 363] width 84 height 12
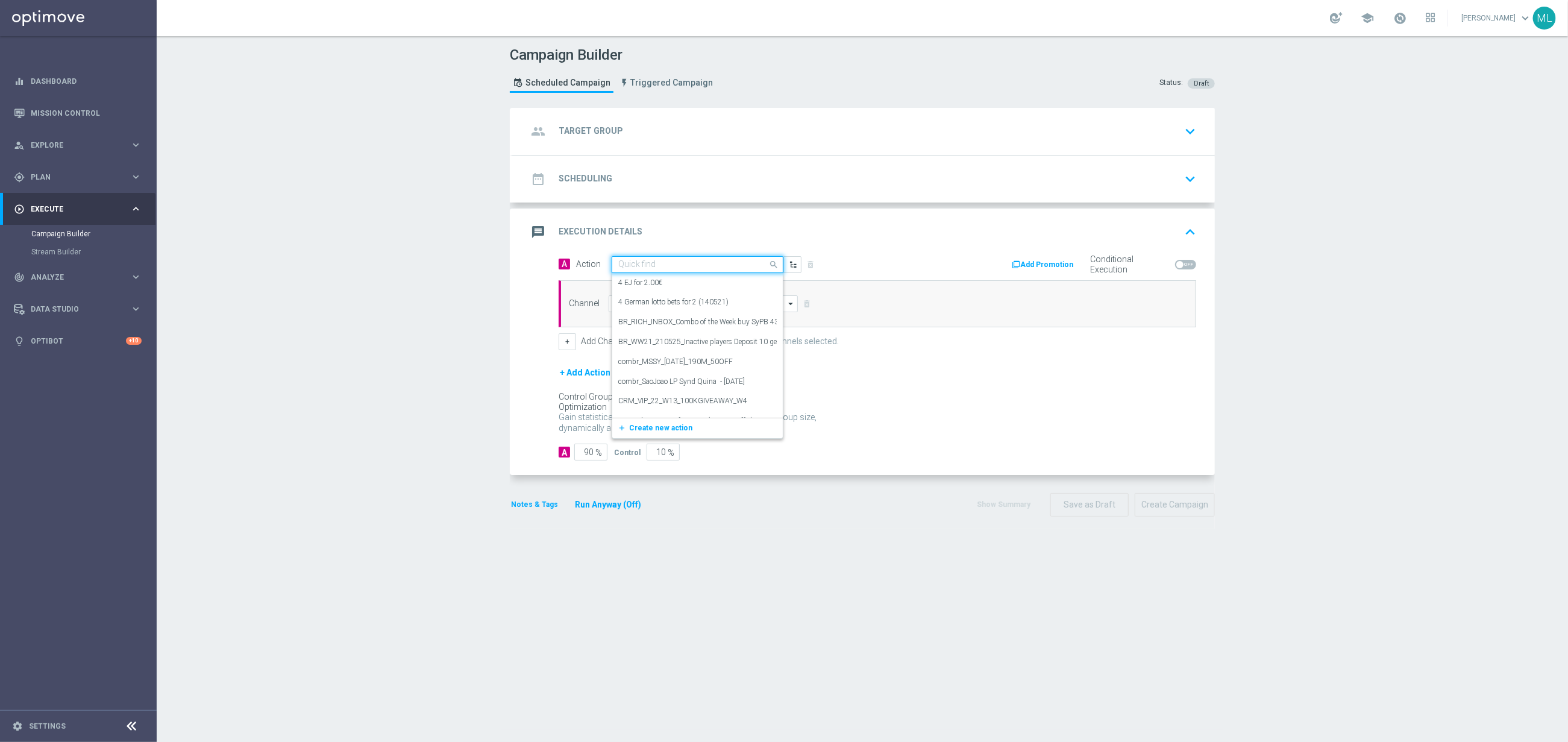
click at [644, 266] on input "text" at bounding box center [685, 265] width 134 height 10
click at [658, 271] on input "KenoGO Happ" at bounding box center [685, 267] width 134 height 10
click at [655, 271] on input "KenoGO De" at bounding box center [685, 267] width 134 height 10
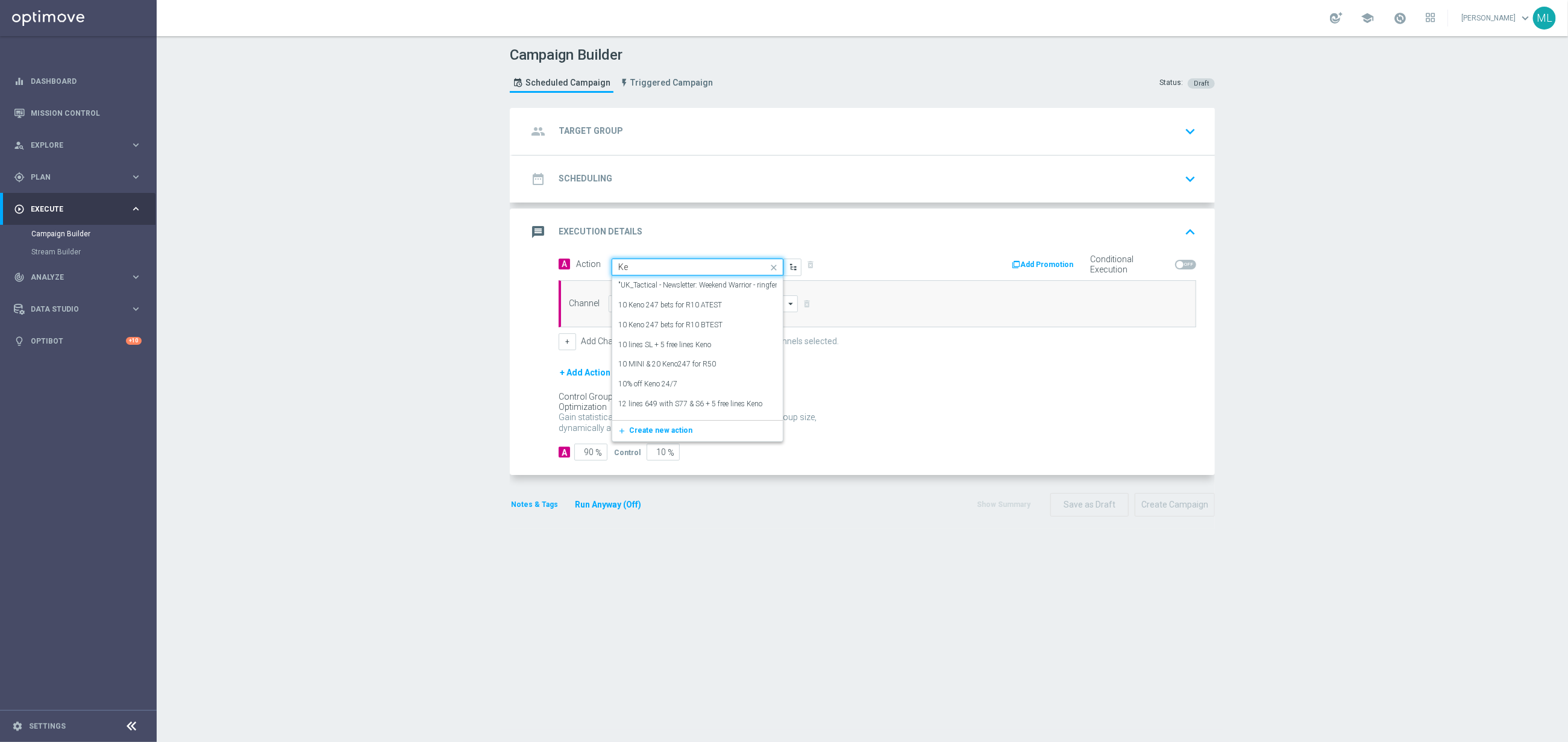
type input "K"
type input "M"
type input "S"
drag, startPoint x: 673, startPoint y: 269, endPoint x: 658, endPoint y: 270, distance: 15.0
click at [672, 269] on input "KenoGO spi" at bounding box center [685, 267] width 134 height 10
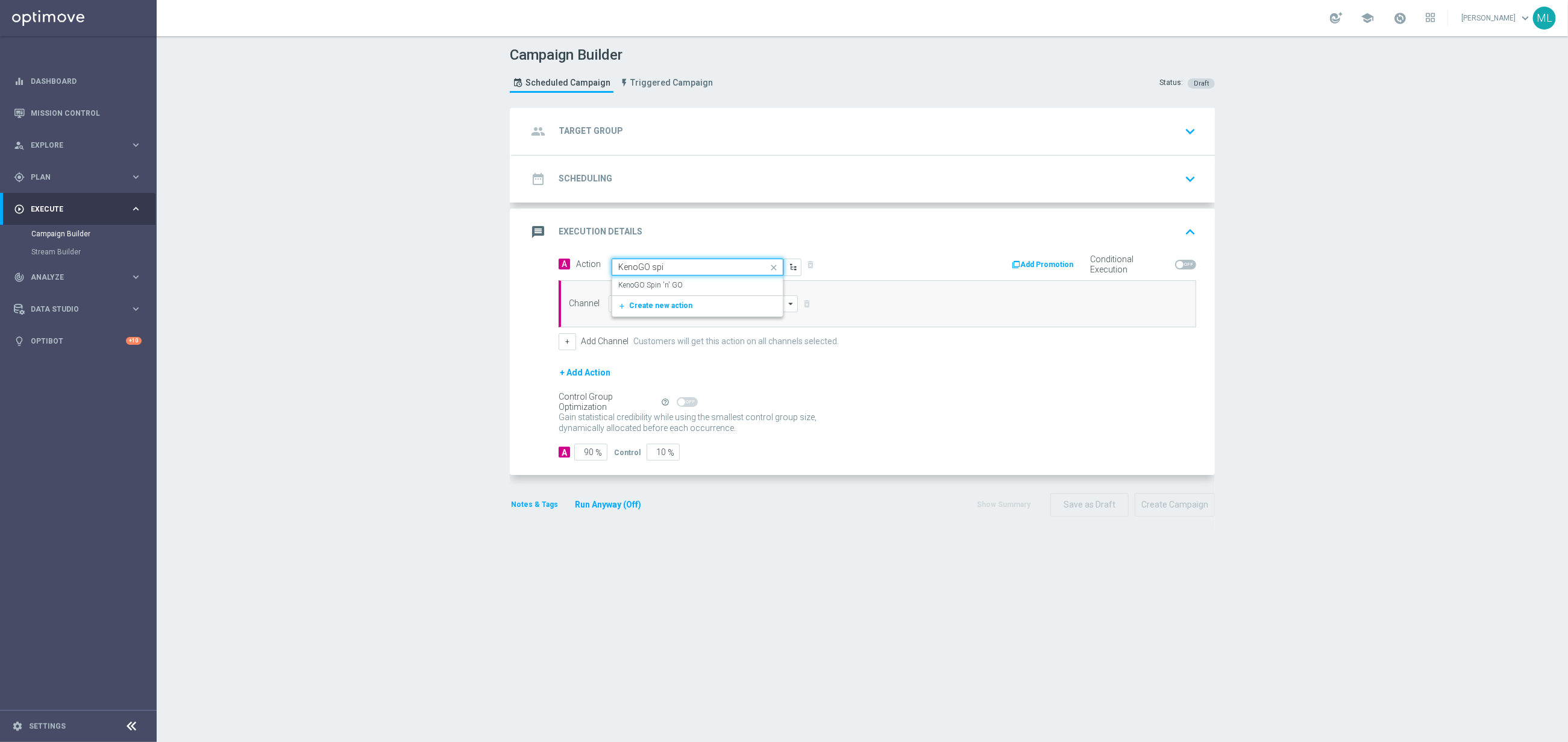
click at [655, 270] on input "KenoGO spi" at bounding box center [685, 267] width 134 height 10
click at [654, 270] on input "KenoGO spi" at bounding box center [685, 267] width 134 height 10
type input "K"
type input "F"
type input "KenoGo F"
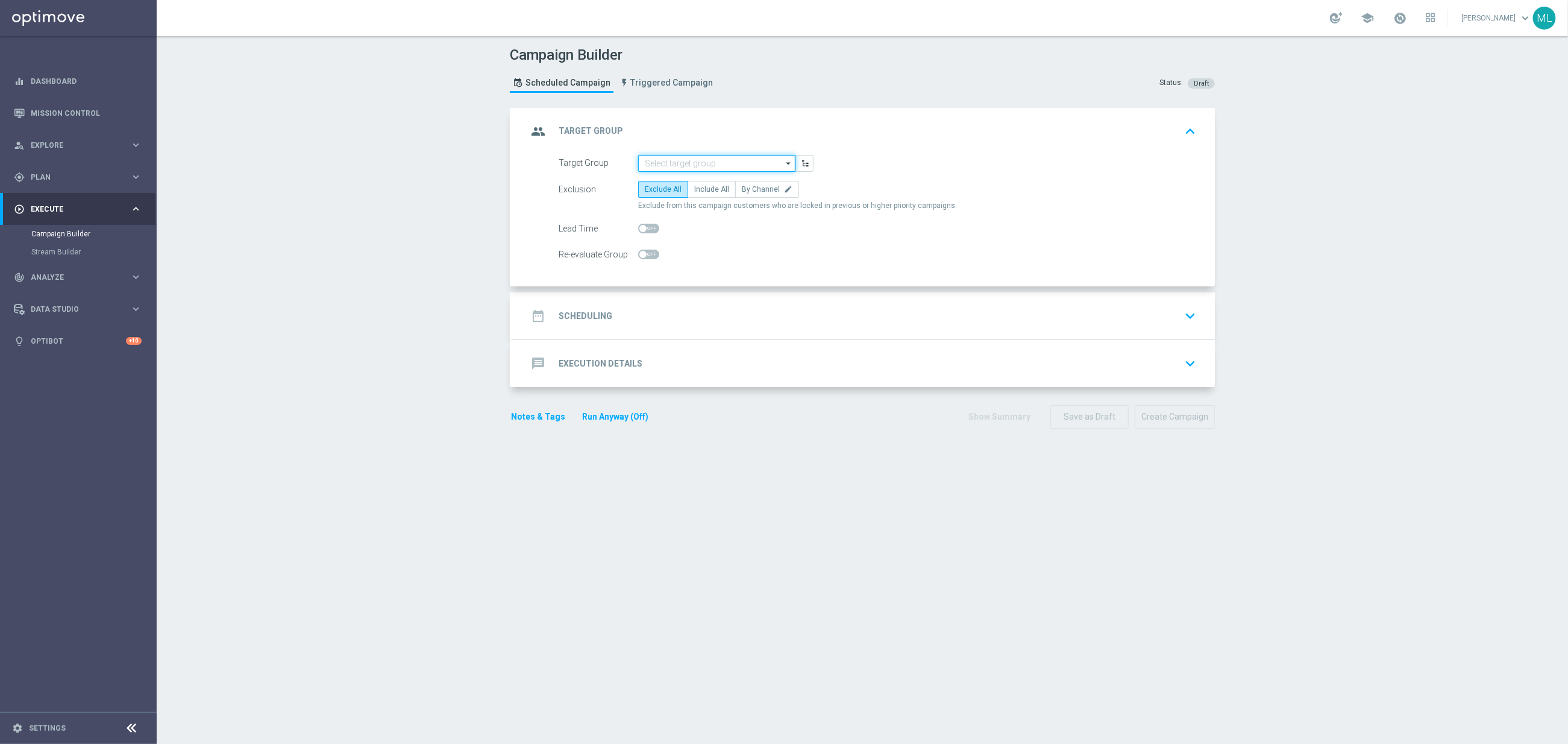
click at [657, 163] on input at bounding box center [716, 164] width 158 height 17
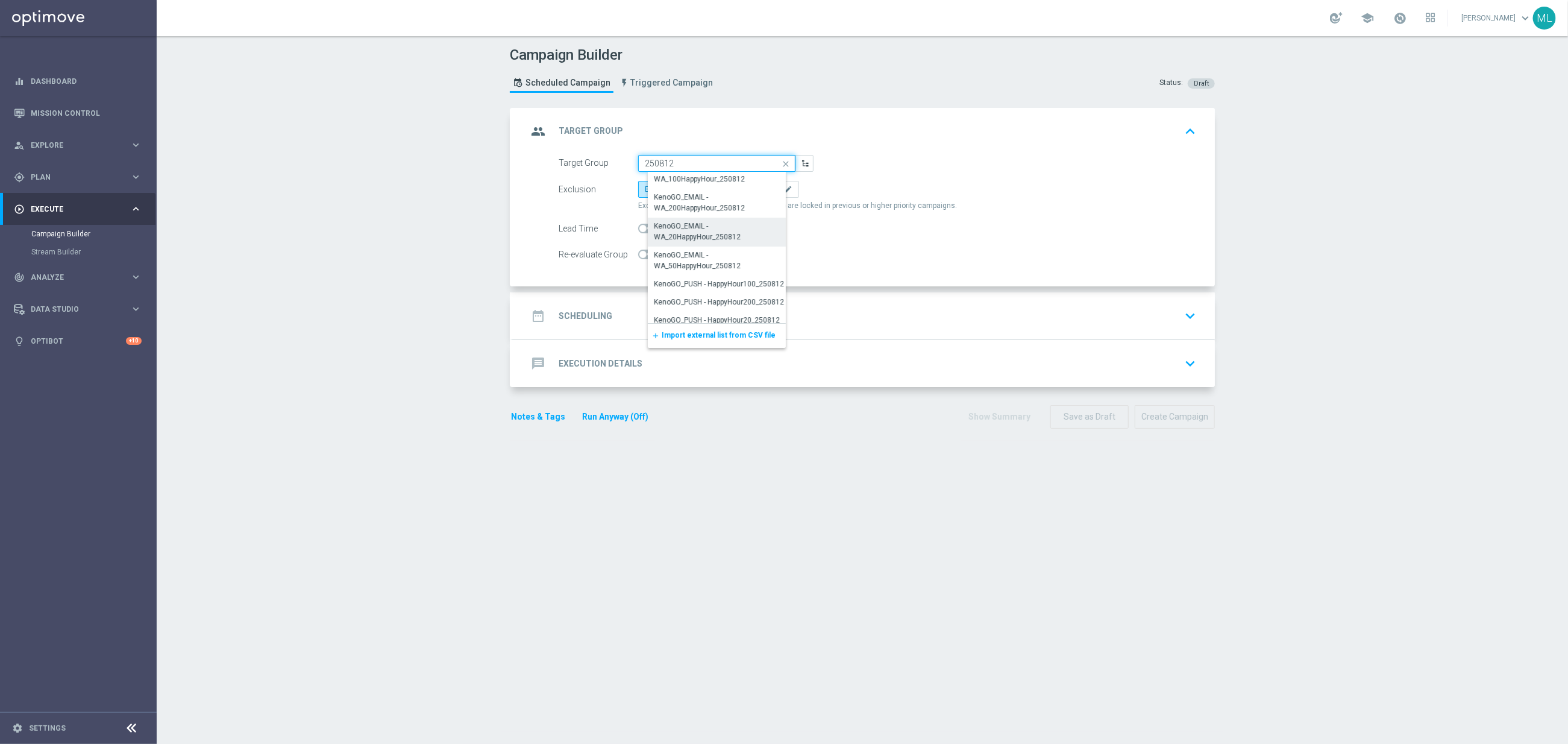
scroll to position [203, 0]
click at [718, 235] on div "KenoGO_EMAIL - WA_20HappyHour_250812" at bounding box center [721, 231] width 134 height 22
type input "KenoGO_EMAIL - WA_20HappyHour_250812"
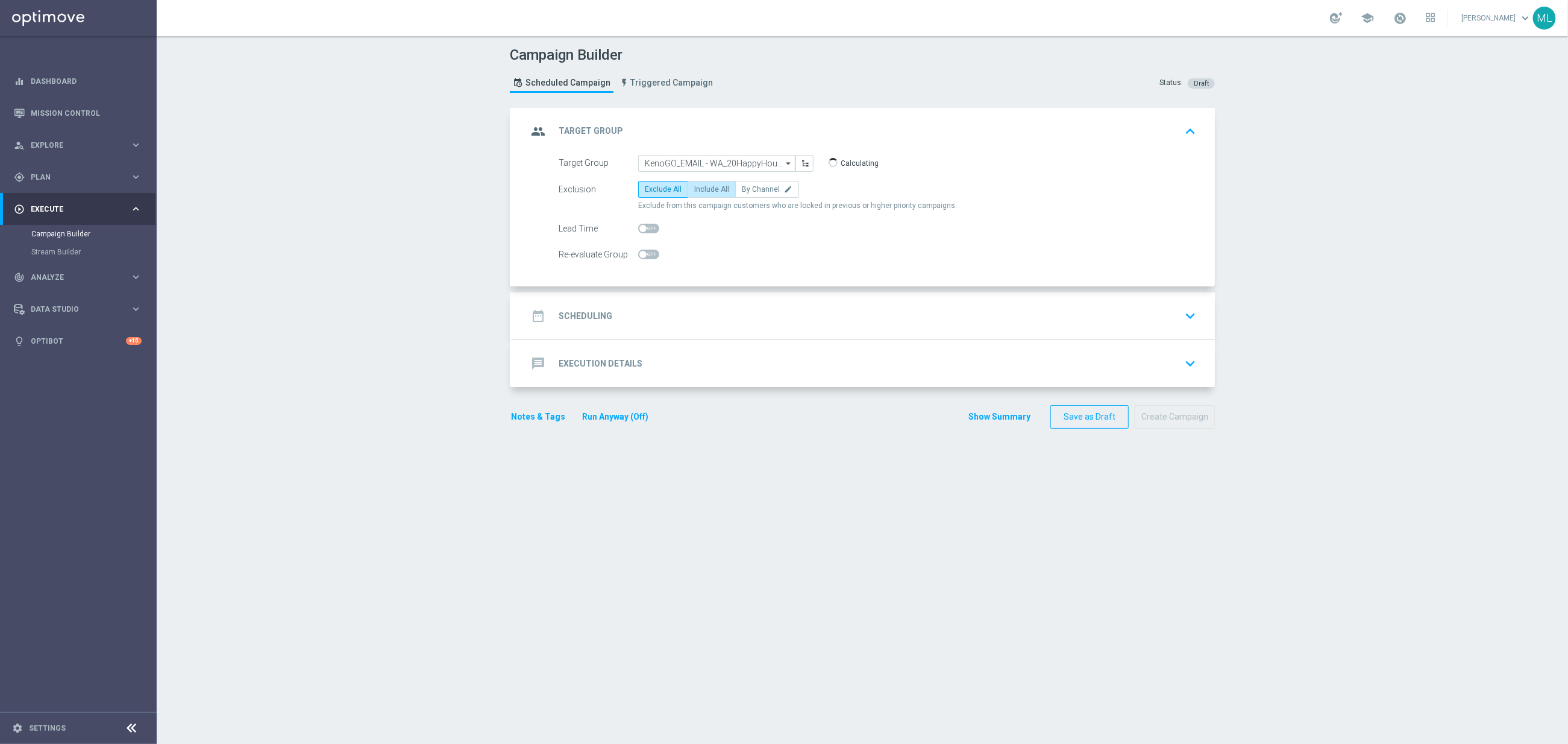
click at [714, 196] on label "Include All" at bounding box center [712, 189] width 48 height 17
click at [702, 196] on input "Include All" at bounding box center [698, 191] width 8 height 8
radio input "true"
click at [750, 318] on div "date_range Scheduling keyboard_arrow_down" at bounding box center [863, 315] width 673 height 23
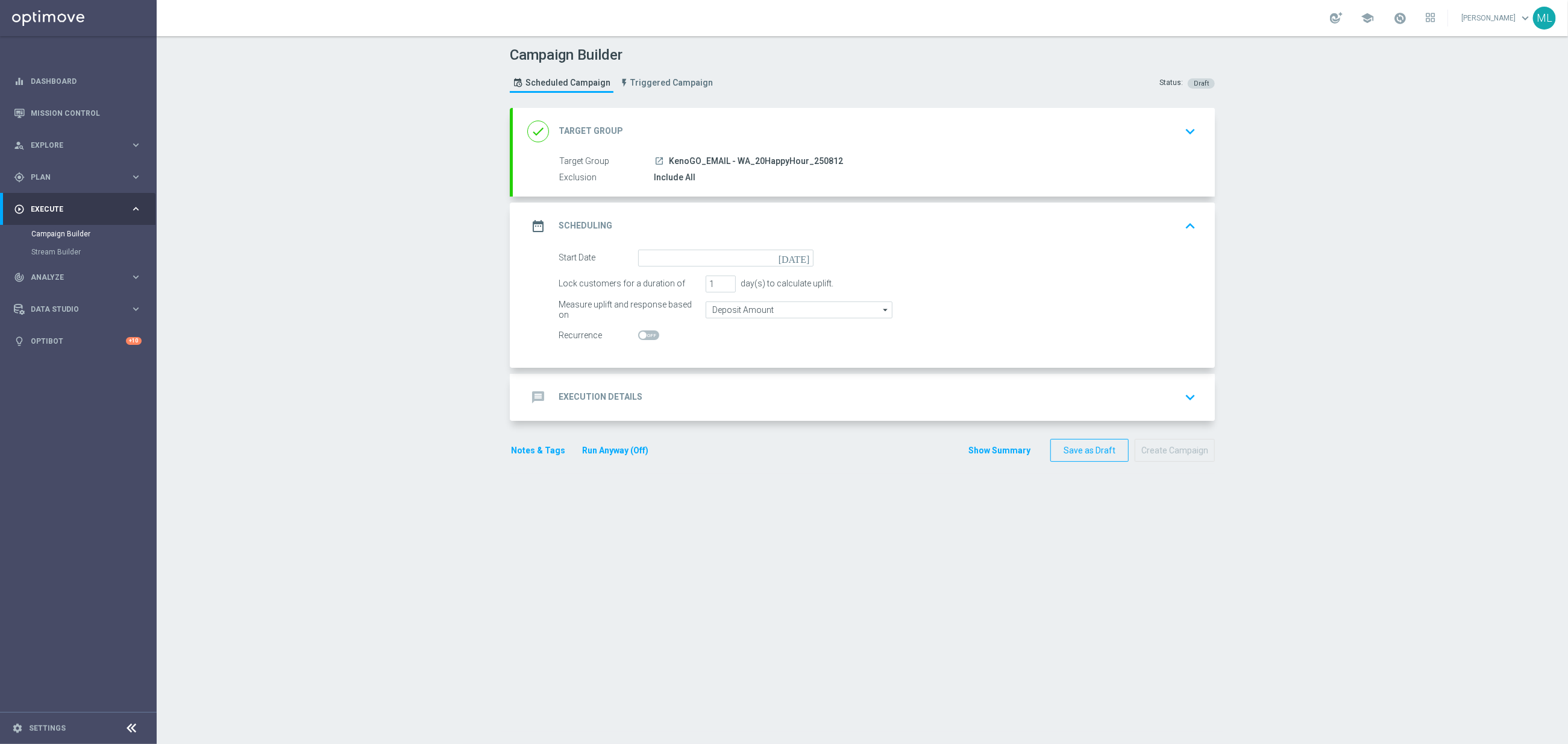
click at [805, 258] on icon "[DATE]" at bounding box center [796, 256] width 36 height 13
click at [683, 363] on span "12" at bounding box center [687, 363] width 19 height 19
type input "[DATE]"
click at [850, 394] on div "message Execution Details keyboard_arrow_down" at bounding box center [863, 397] width 673 height 23
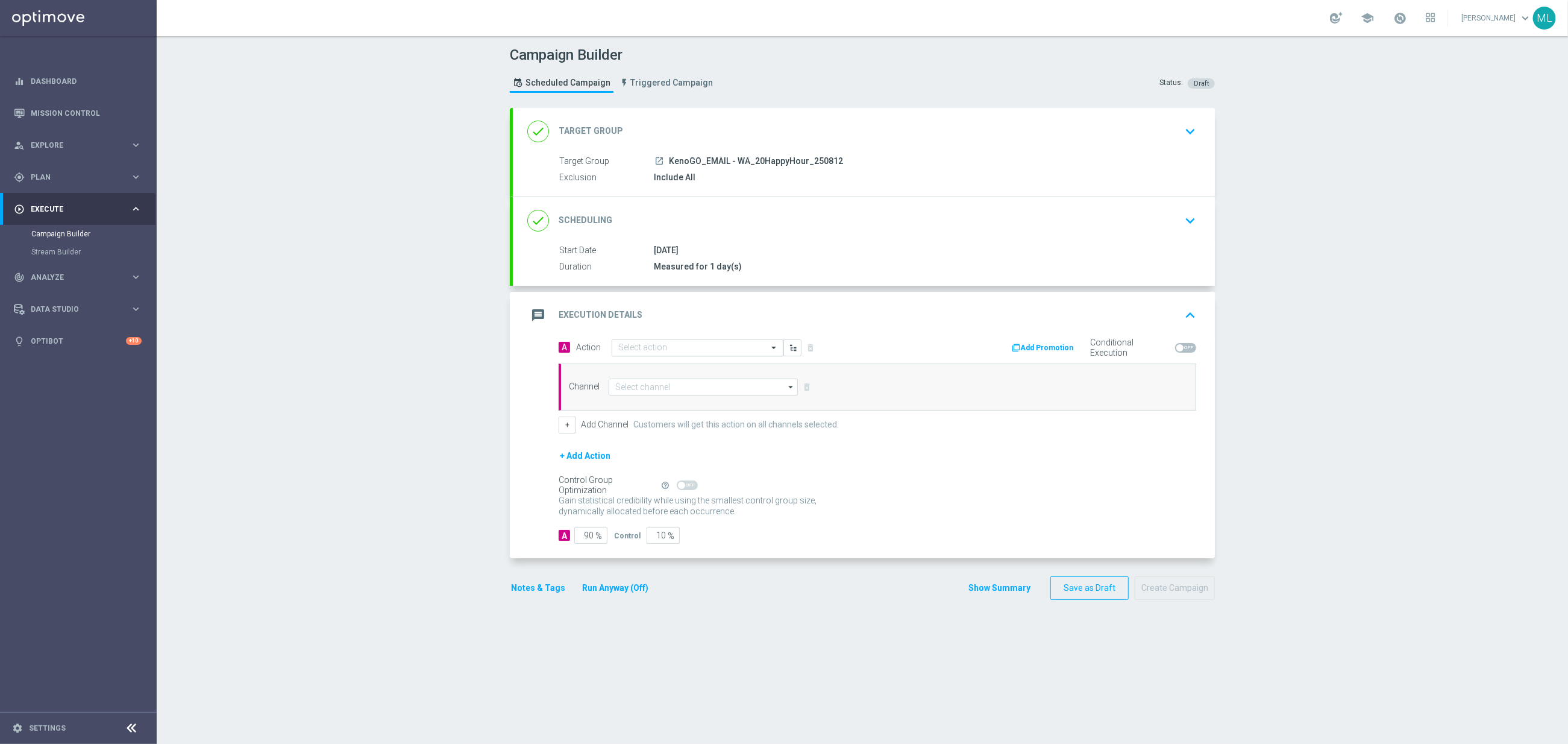
click at [697, 353] on input "text" at bounding box center [685, 348] width 134 height 10
type input "KenoGo Hap"
click at [741, 366] on div "KenoGo Happy Hour edit" at bounding box center [697, 369] width 158 height 20
click at [692, 395] on input at bounding box center [703, 388] width 189 height 17
click at [681, 421] on div "Optimail" at bounding box center [713, 422] width 189 height 17
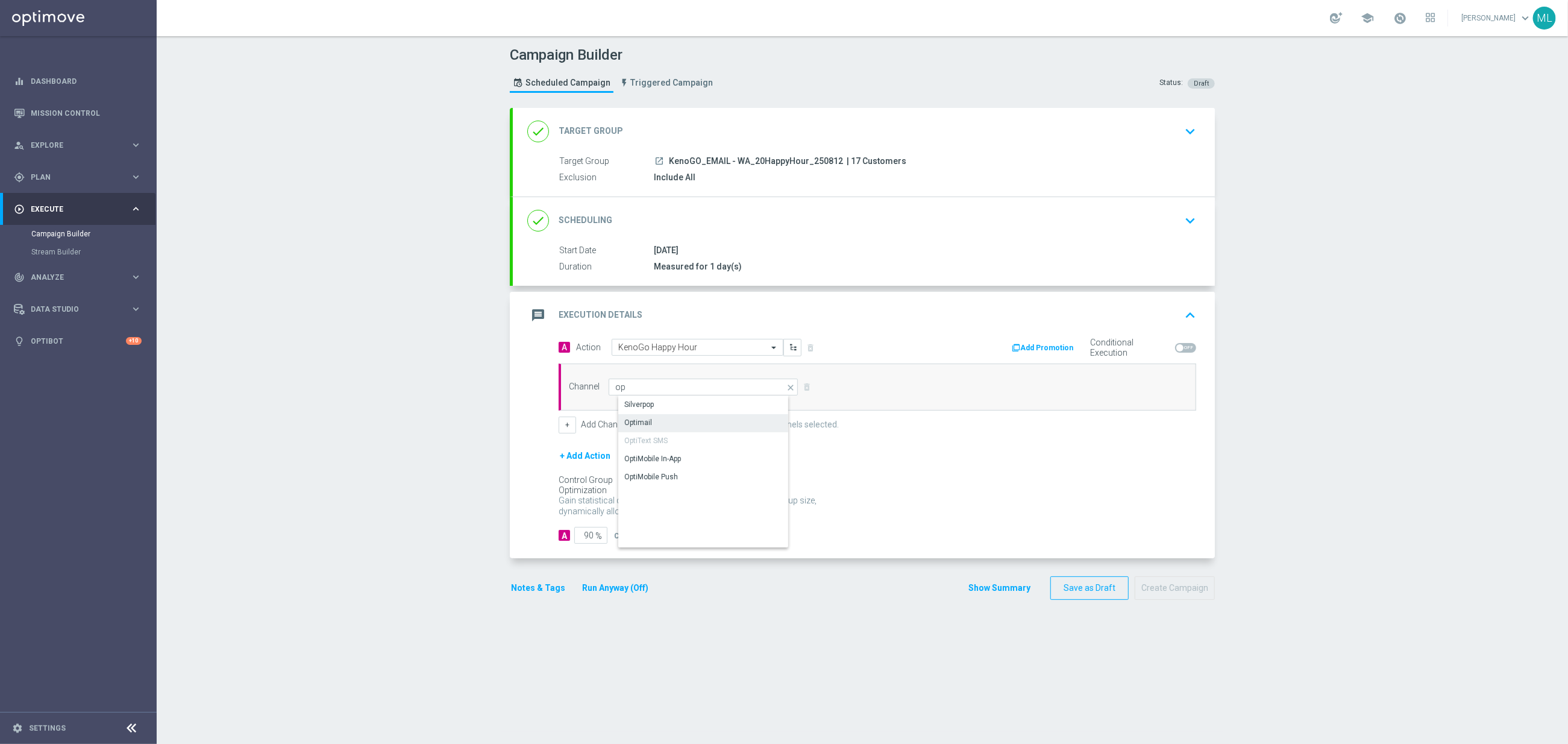
type input "Optimail"
click at [659, 478] on div "+ Add Action" at bounding box center [877, 464] width 637 height 30
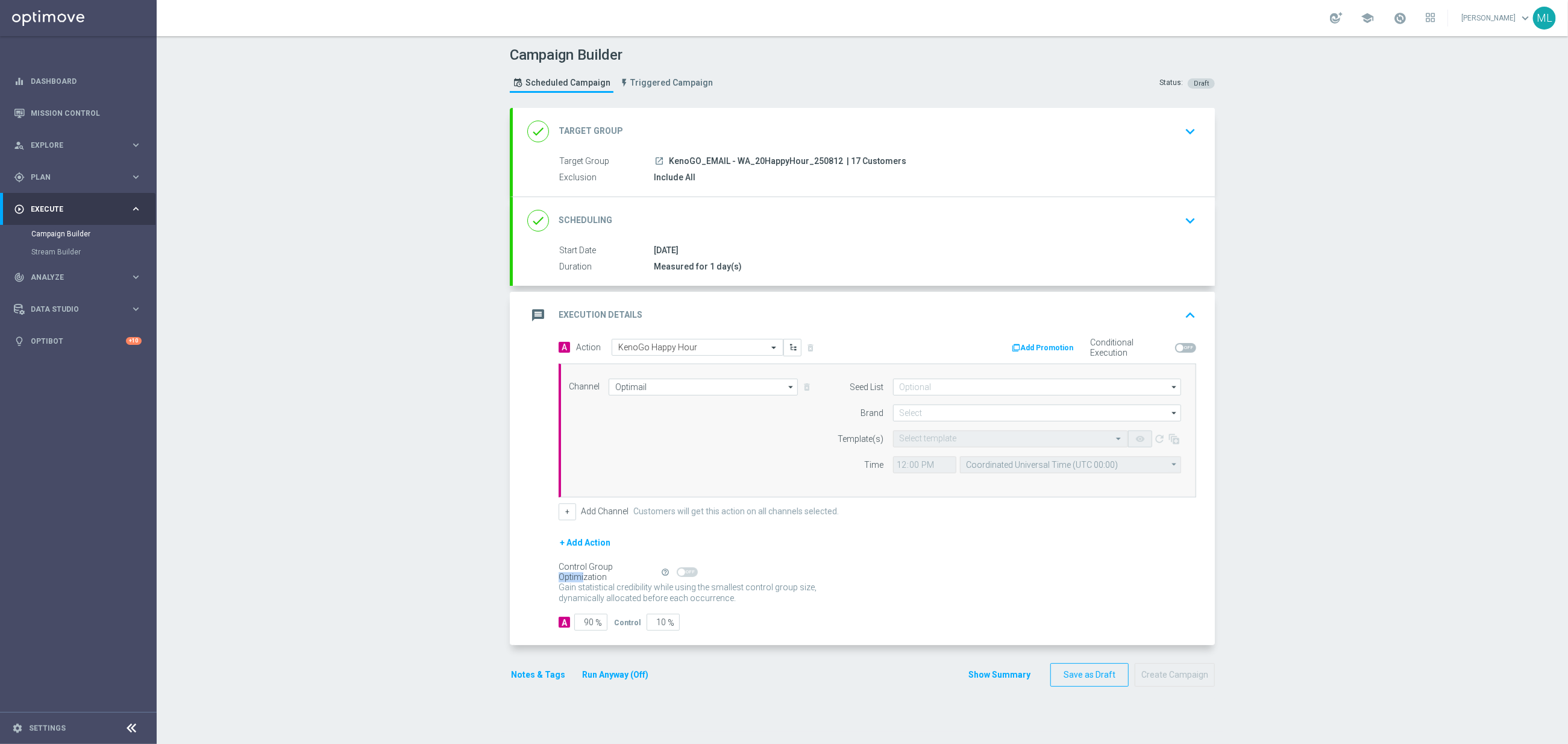
click at [661, 537] on div "+ Add Action" at bounding box center [877, 550] width 637 height 30
click at [657, 622] on input "10" at bounding box center [663, 622] width 33 height 17
click at [658, 622] on input "10" at bounding box center [663, 622] width 33 height 17
type input "0"
type input "100"
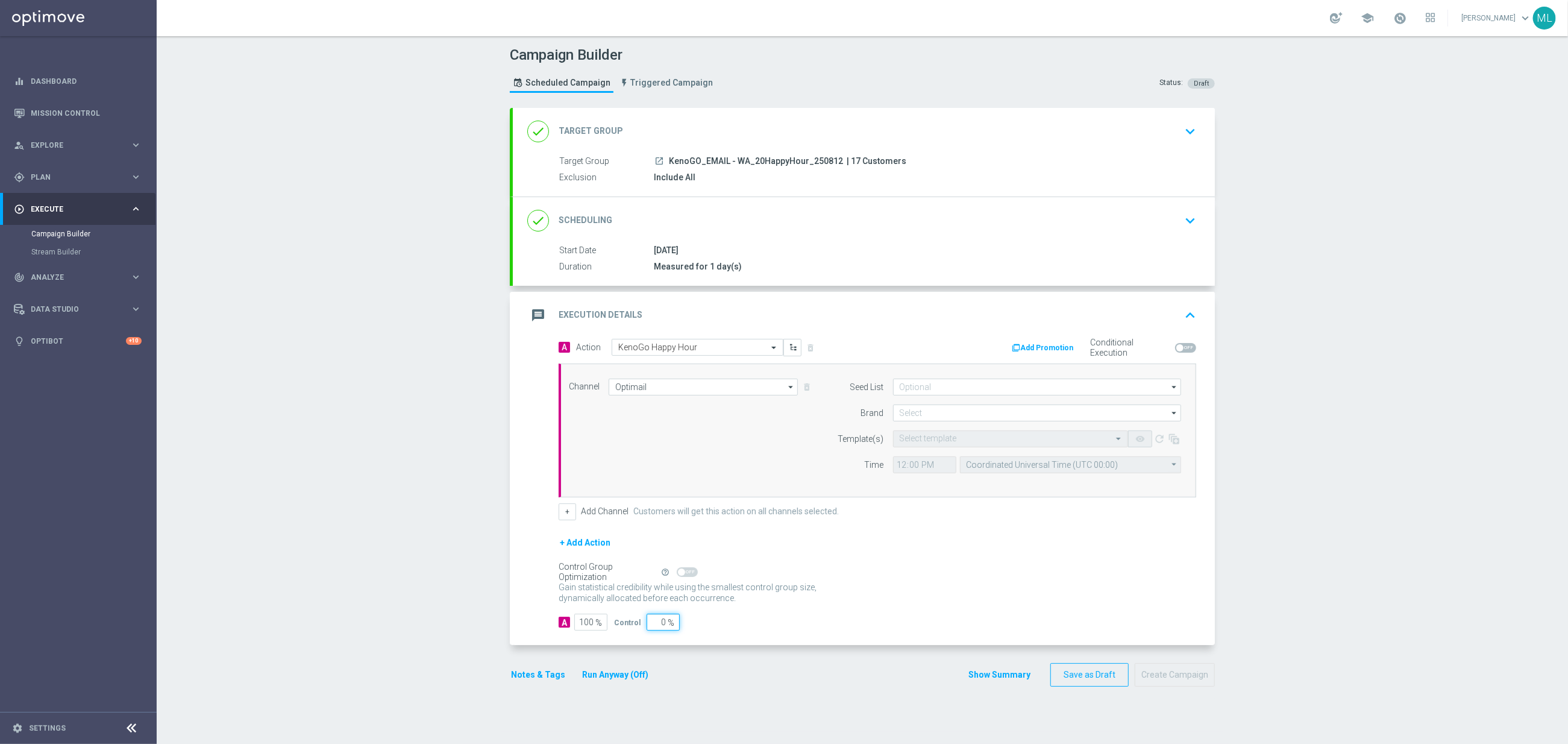
type input "0"
click at [942, 414] on input at bounding box center [1036, 413] width 288 height 17
click at [941, 426] on div "KenoGO" at bounding box center [1047, 430] width 289 height 17
type input "KenoGO"
click at [904, 468] on input "12:00" at bounding box center [924, 465] width 64 height 17
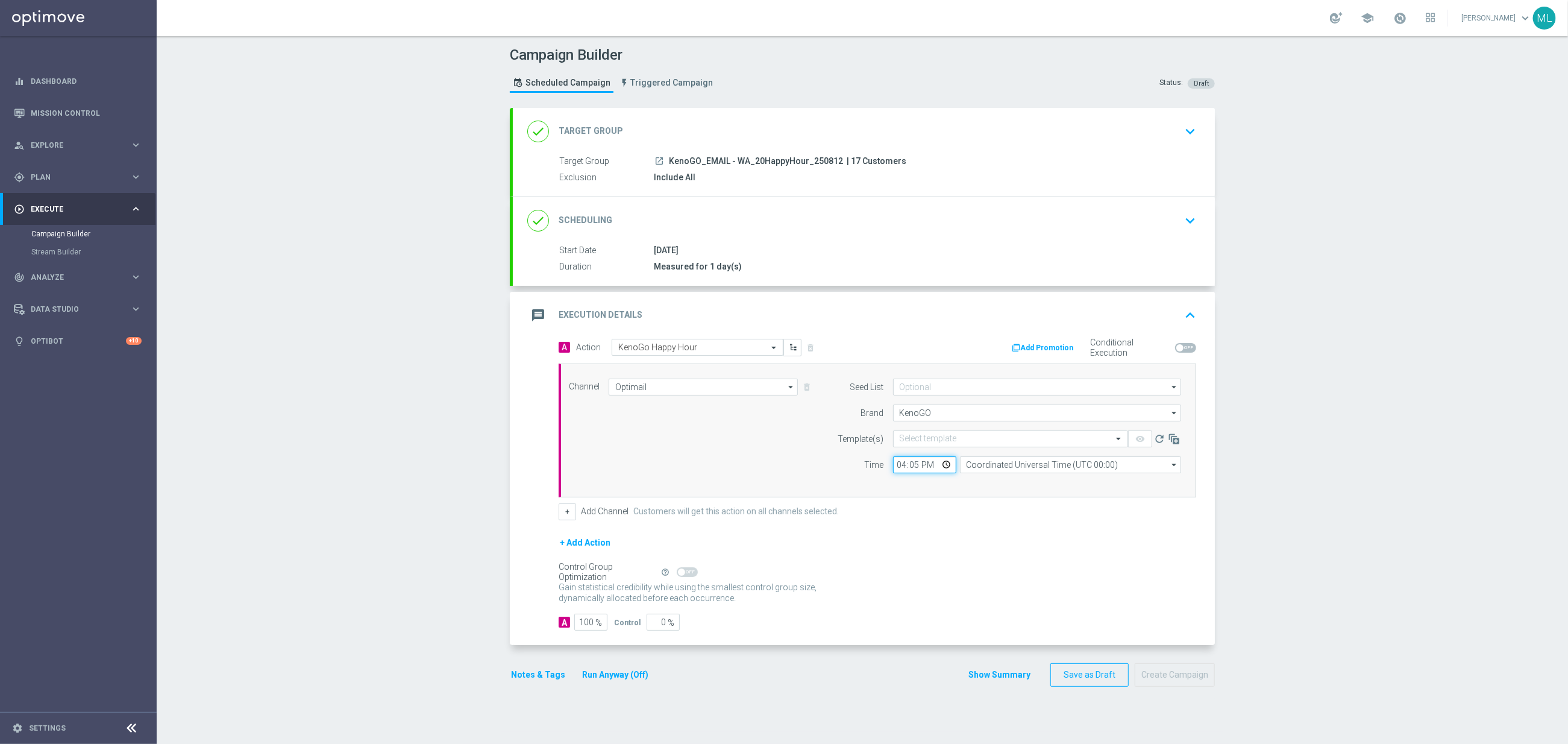
type input "16:55"
click at [993, 468] on input "Coordinated Universal Time (UTC 00:00)" at bounding box center [1070, 465] width 221 height 17
drag, startPoint x: 990, startPoint y: 482, endPoint x: 983, endPoint y: 475, distance: 9.9
click at [988, 481] on div "Eastern Australia Time (Sydney) (UTC +10:00)" at bounding box center [1074, 482] width 198 height 11
type input "Eastern Australia Time (Sydney) (UTC +10:00)"
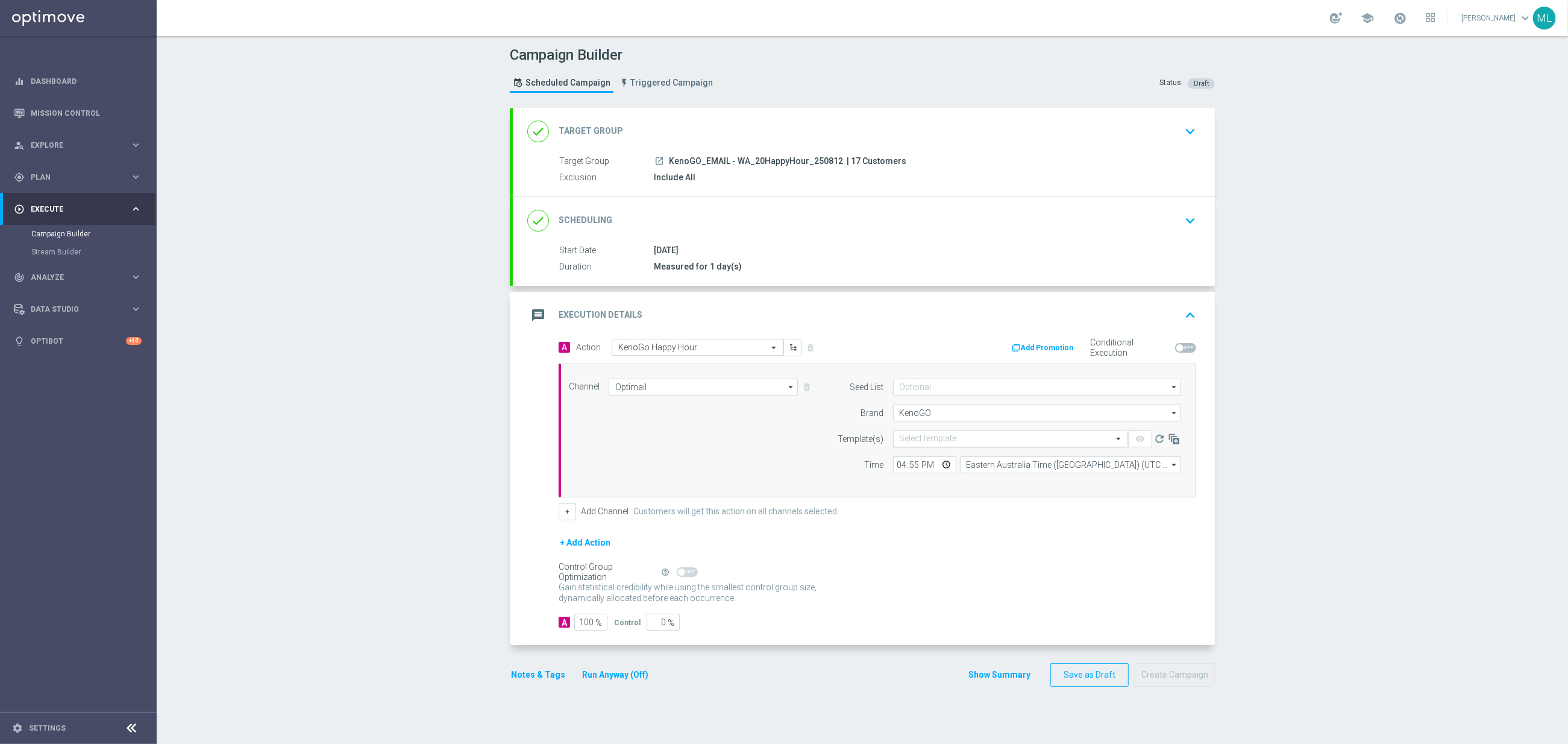
click at [969, 444] on input "text" at bounding box center [998, 439] width 198 height 10
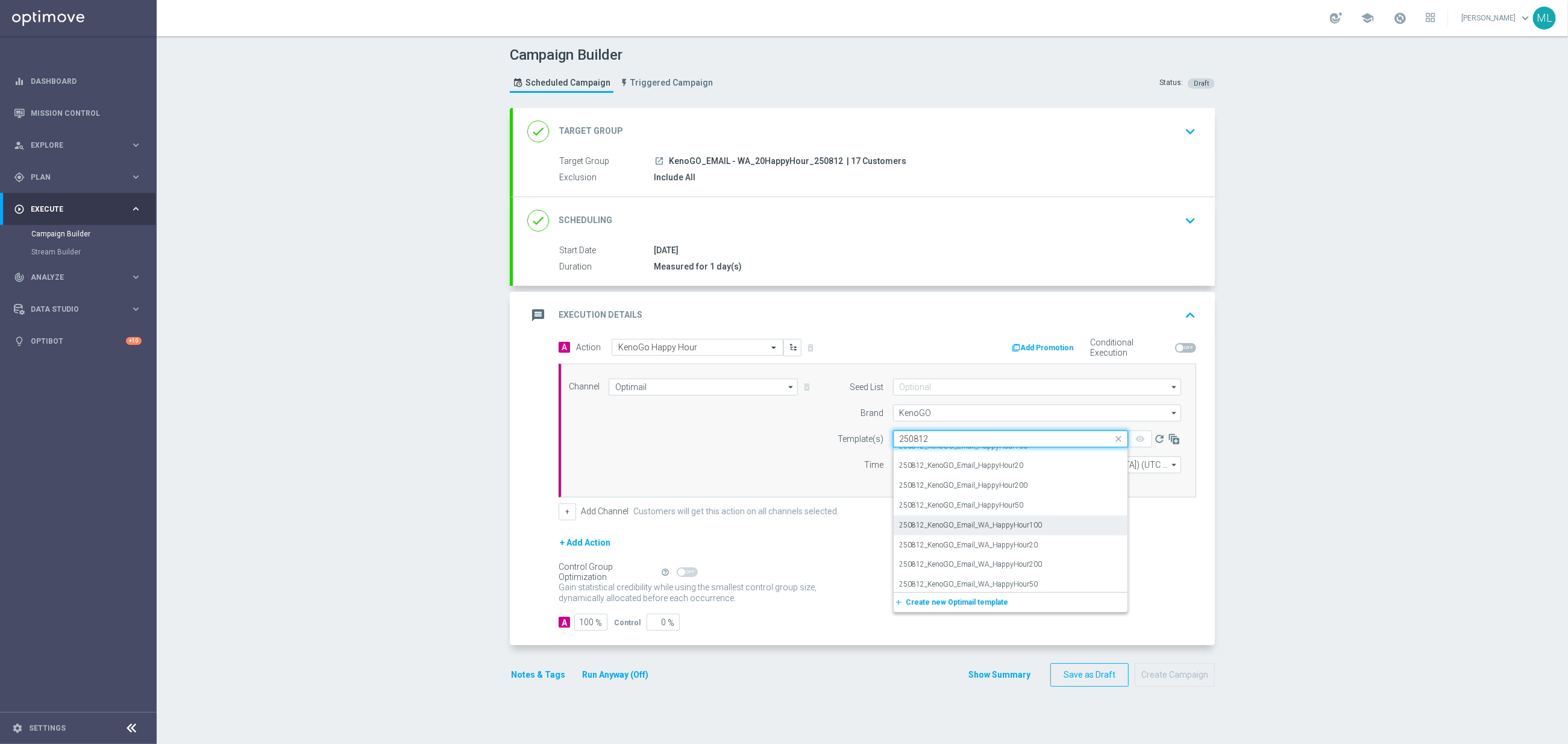
scroll to position [15, 0]
click at [1044, 543] on div "250812_KenoGO_Email_WA_HappyHour20" at bounding box center [1011, 542] width 222 height 20
type input "250812"
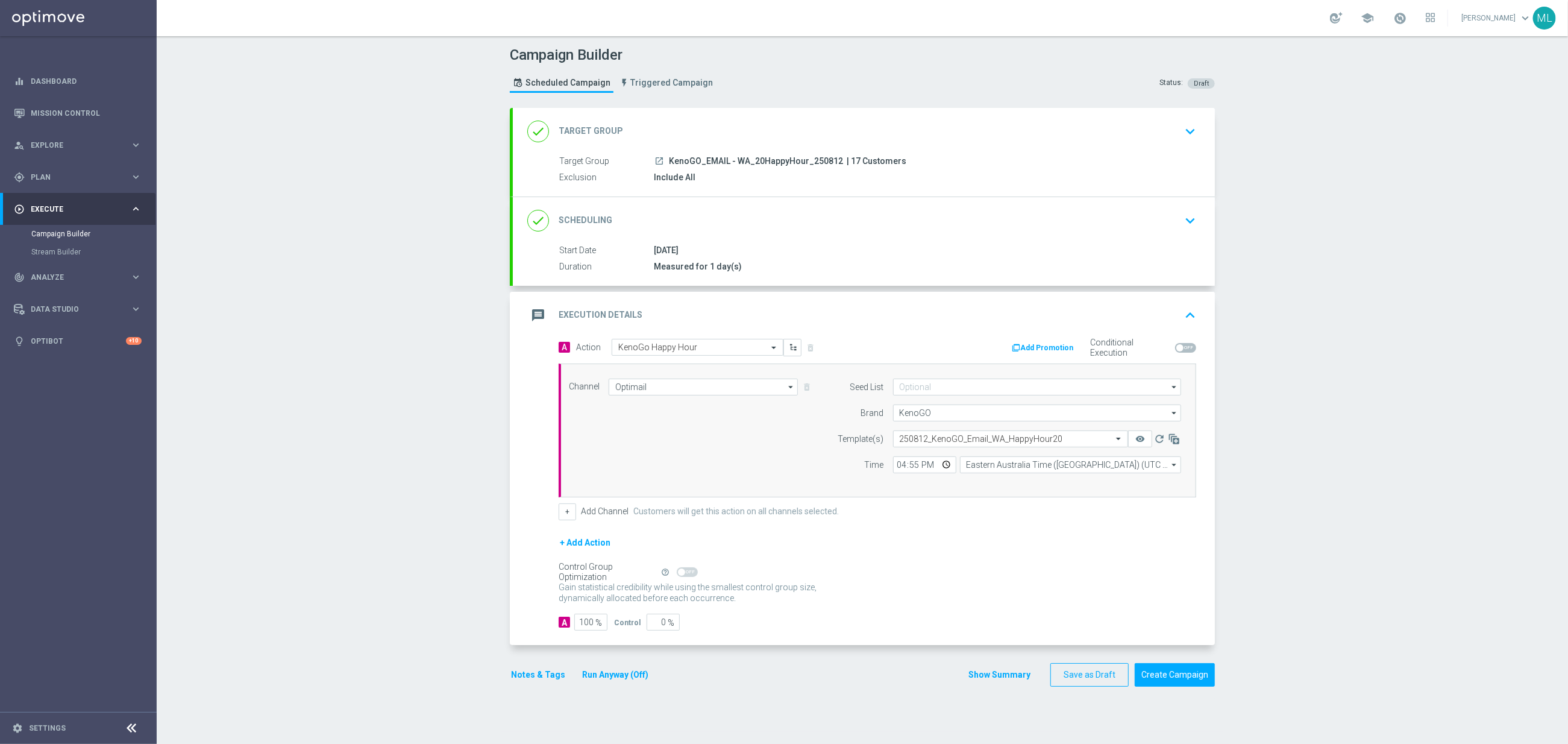
click at [642, 675] on button "Run Anyway (Off)" at bounding box center [615, 674] width 68 height 15
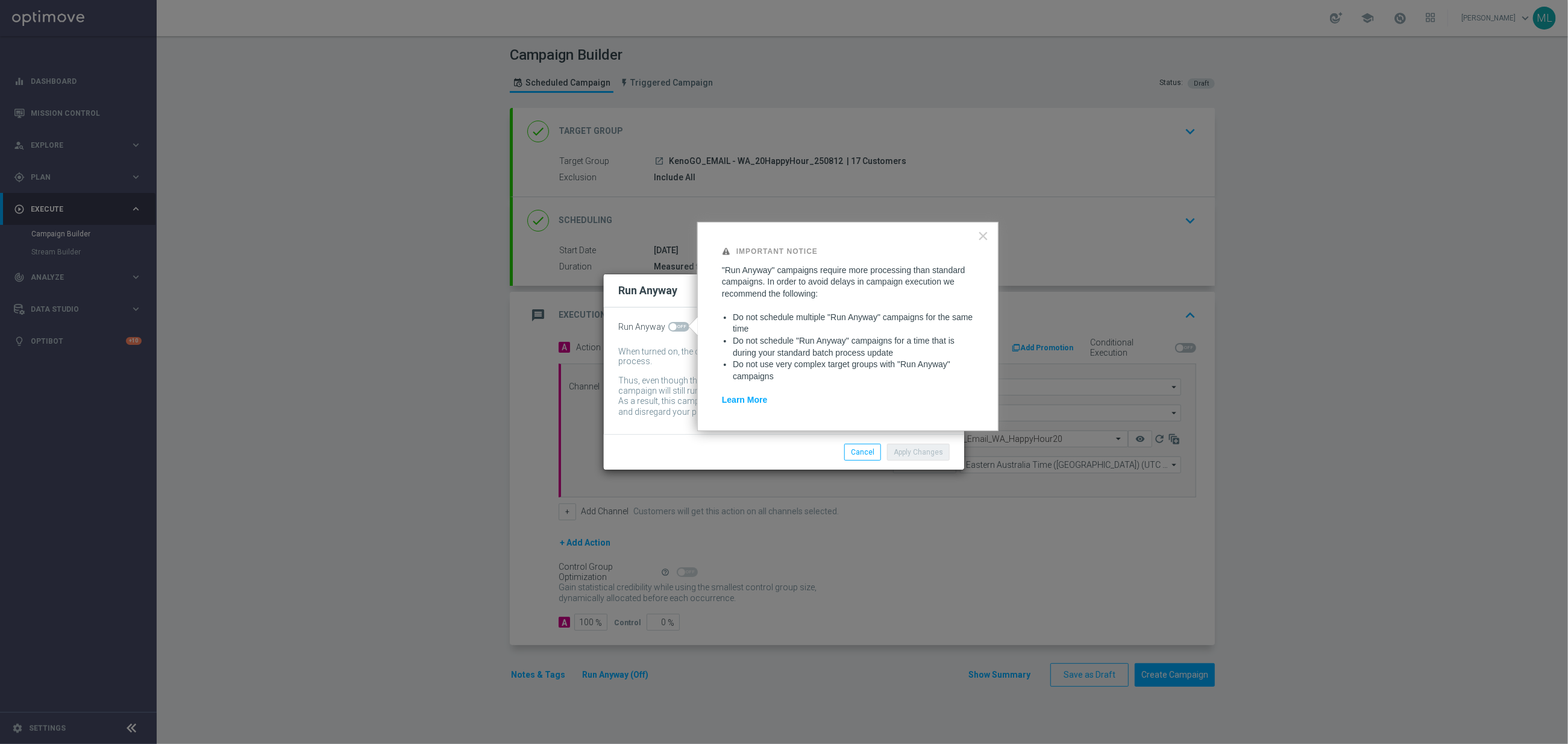
drag, startPoint x: 683, startPoint y: 324, endPoint x: 724, endPoint y: 346, distance: 46.5
click at [683, 324] on span at bounding box center [678, 327] width 21 height 9
click at [683, 324] on input "checkbox" at bounding box center [678, 327] width 21 height 9
checkbox input "true"
click at [918, 452] on button "Apply Changes" at bounding box center [918, 452] width 63 height 17
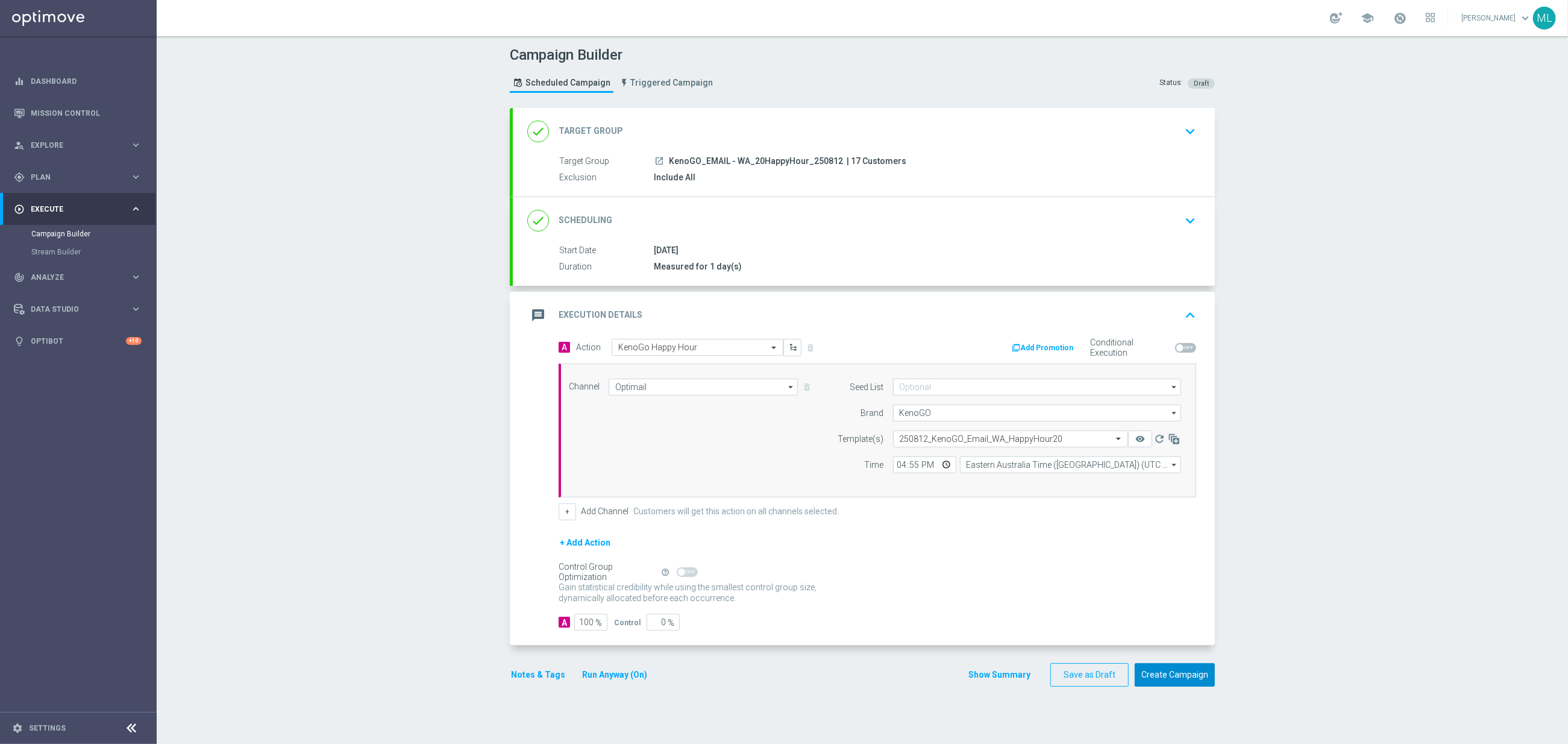
click at [1190, 677] on button "Create Campaign" at bounding box center [1174, 675] width 80 height 23
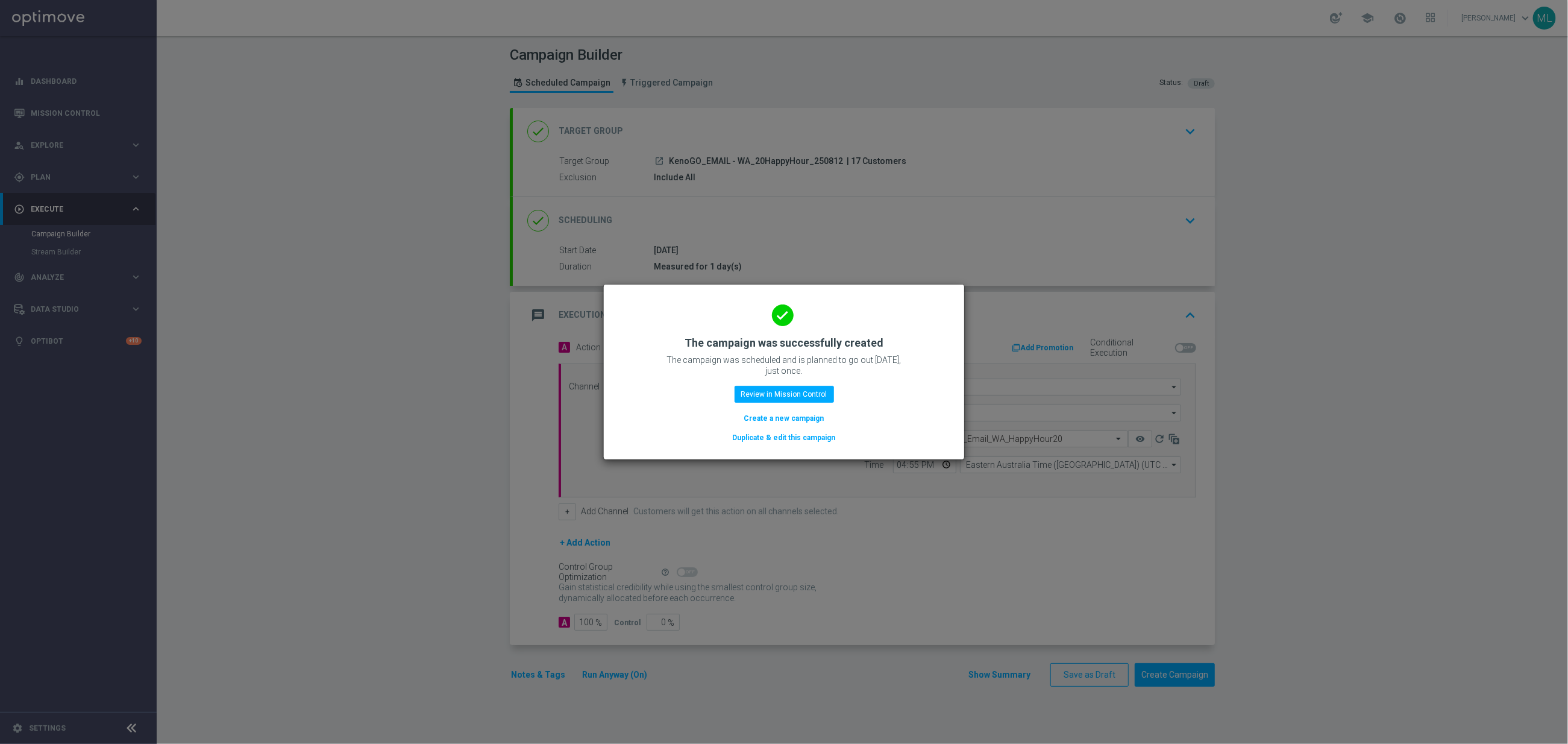
click at [772, 436] on button "Duplicate & edit this campaign" at bounding box center [784, 437] width 106 height 13
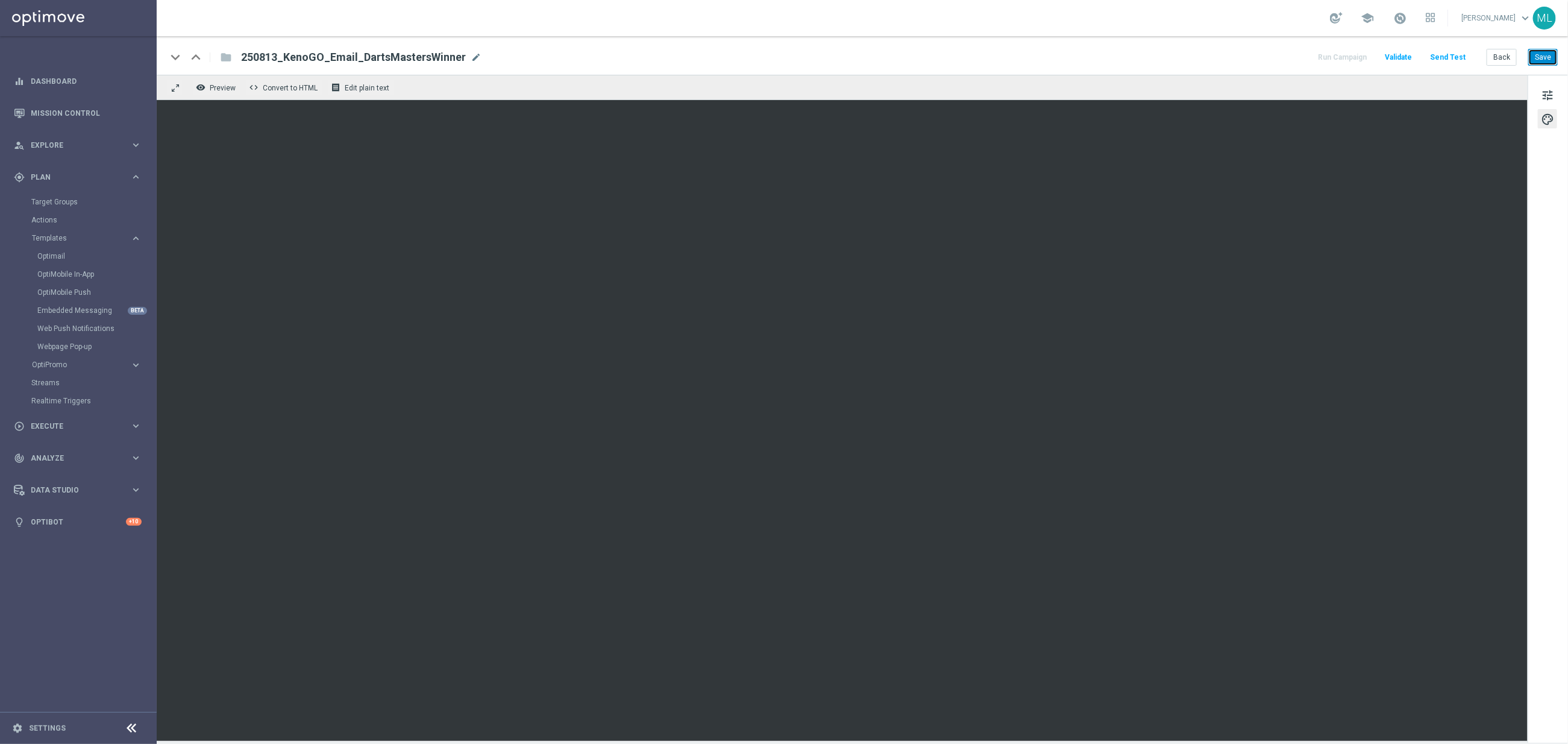
click at [1547, 60] on button "Save" at bounding box center [1543, 57] width 29 height 17
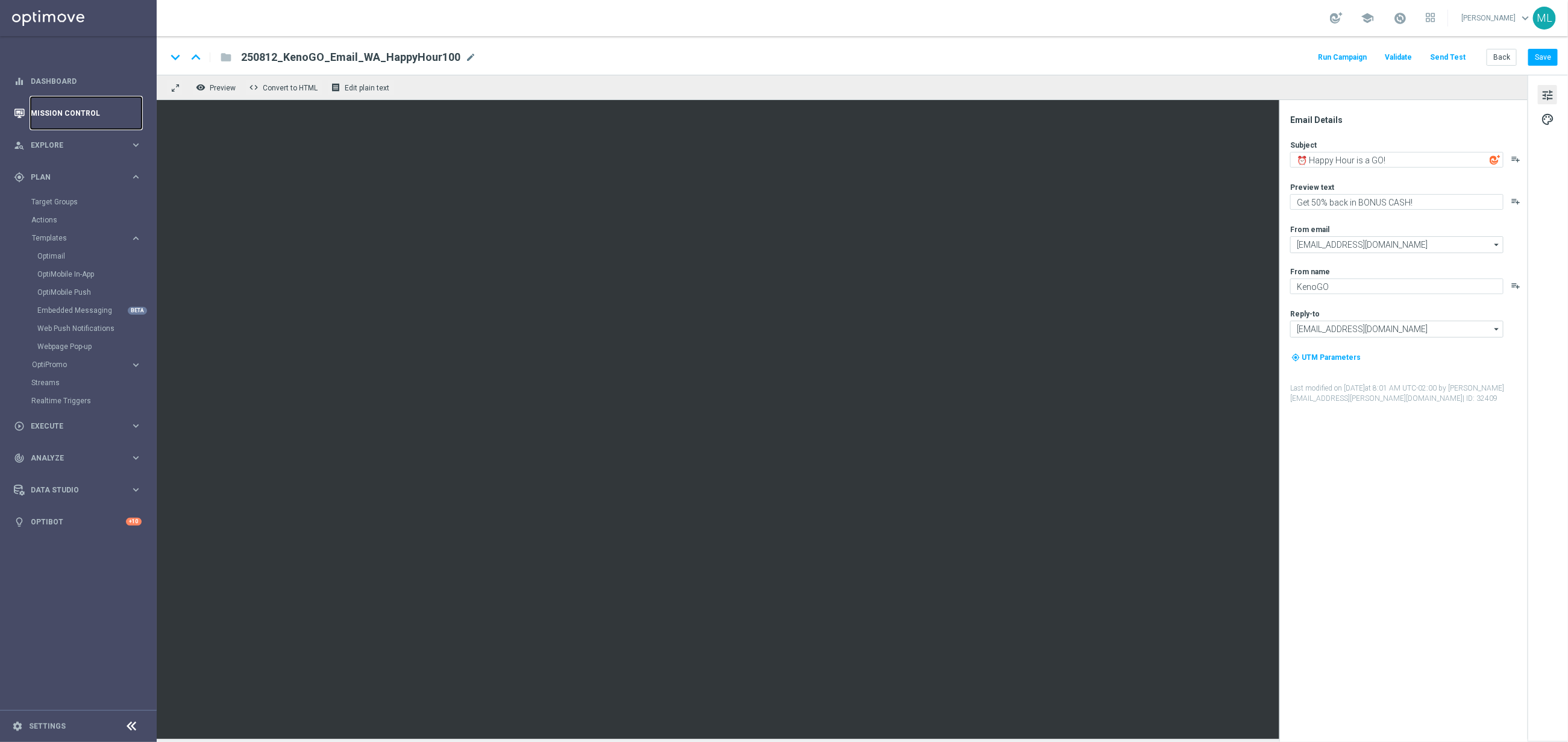
click at [76, 112] on link "Mission Control" at bounding box center [86, 113] width 111 height 32
click at [33, 107] on link "Mission Control" at bounding box center [86, 113] width 111 height 32
click at [41, 108] on link "Mission Control" at bounding box center [86, 113] width 111 height 32
click at [40, 108] on link "Mission Control" at bounding box center [86, 113] width 111 height 32
click at [66, 12] on link at bounding box center [78, 18] width 157 height 36
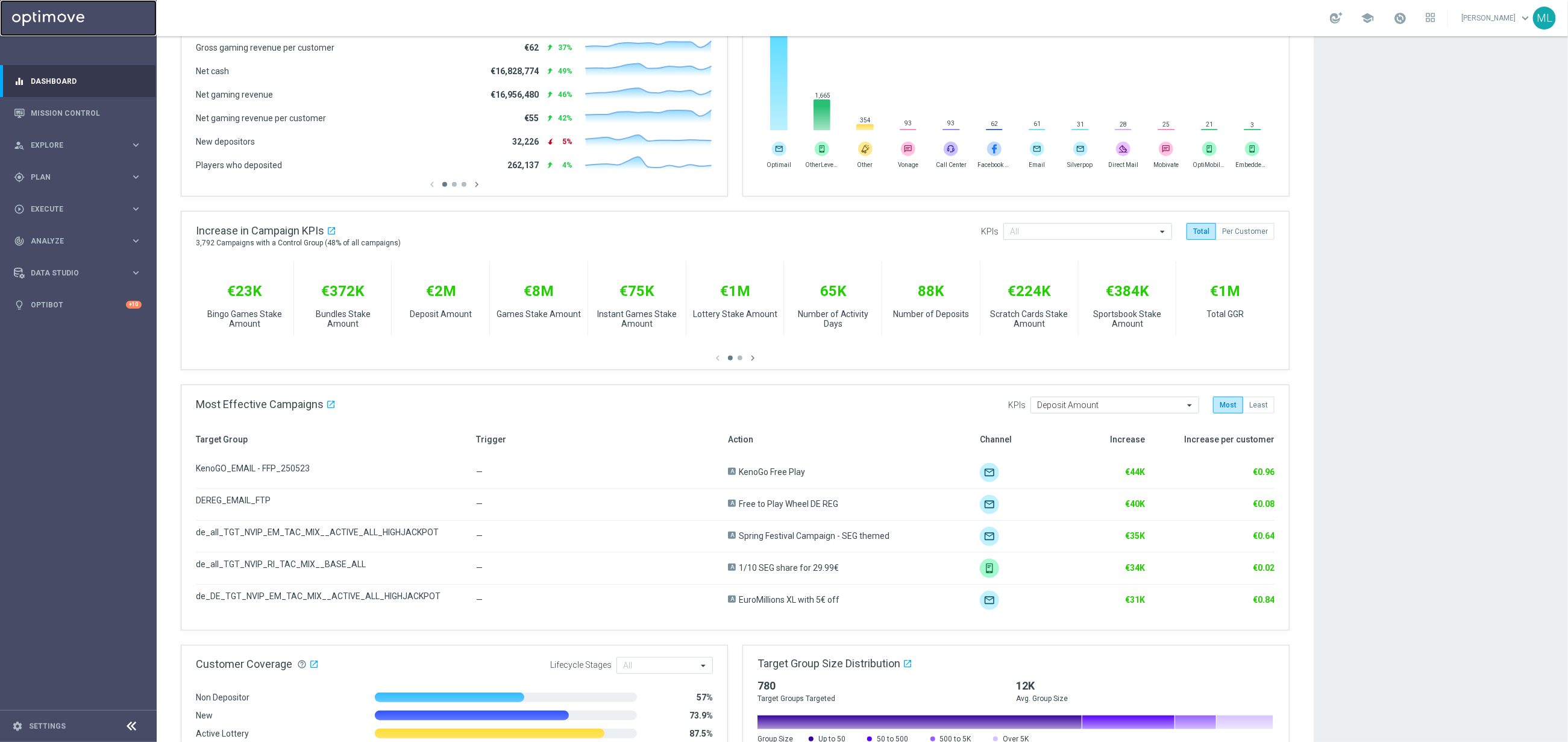
scroll to position [287, 0]
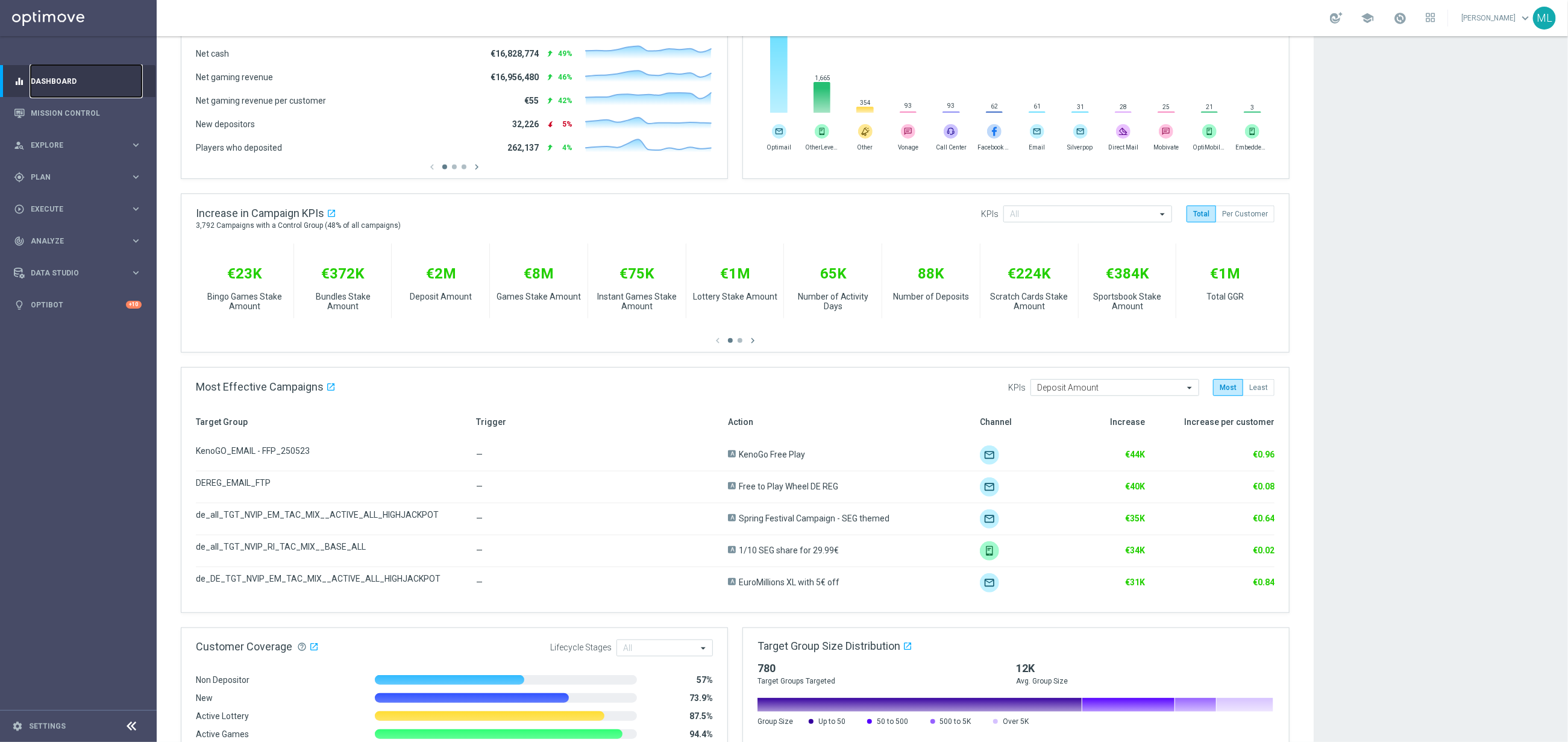
click at [68, 95] on link "Dashboard" at bounding box center [86, 81] width 111 height 32
click at [72, 107] on link "Mission Control" at bounding box center [86, 113] width 111 height 32
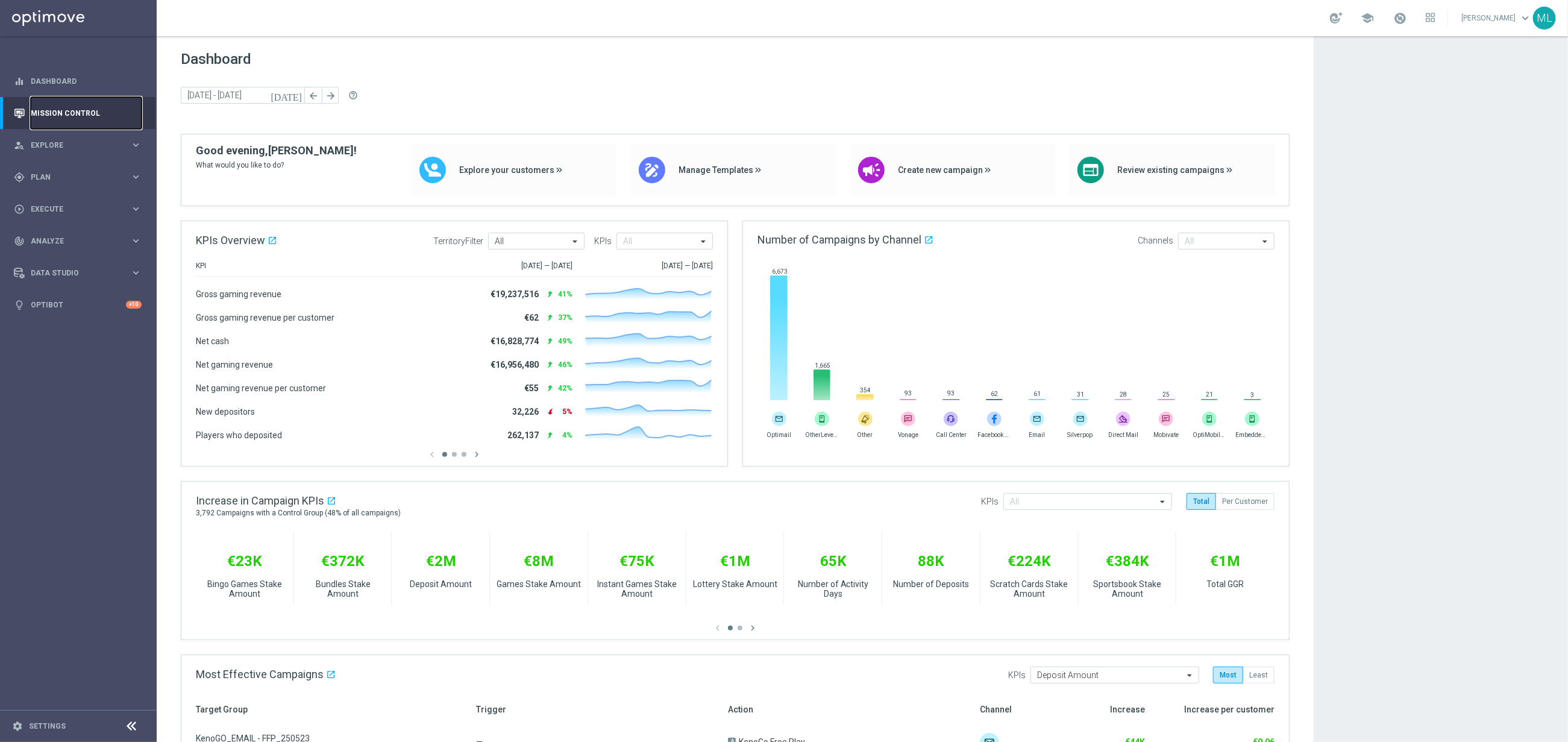
click at [57, 109] on link "Mission Control" at bounding box center [86, 113] width 111 height 32
click at [43, 106] on link "Mission Control" at bounding box center [86, 113] width 111 height 32
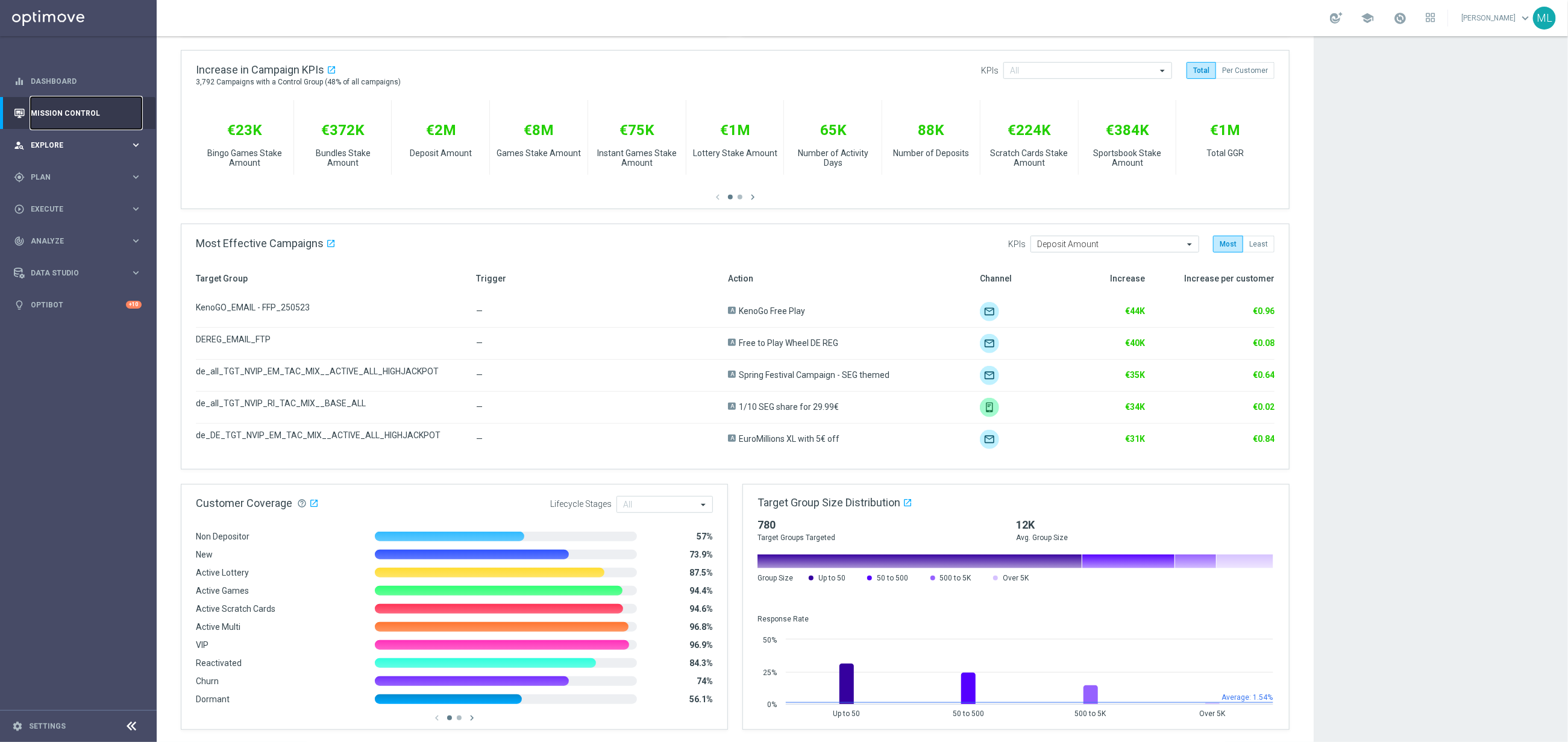
scroll to position [432, 0]
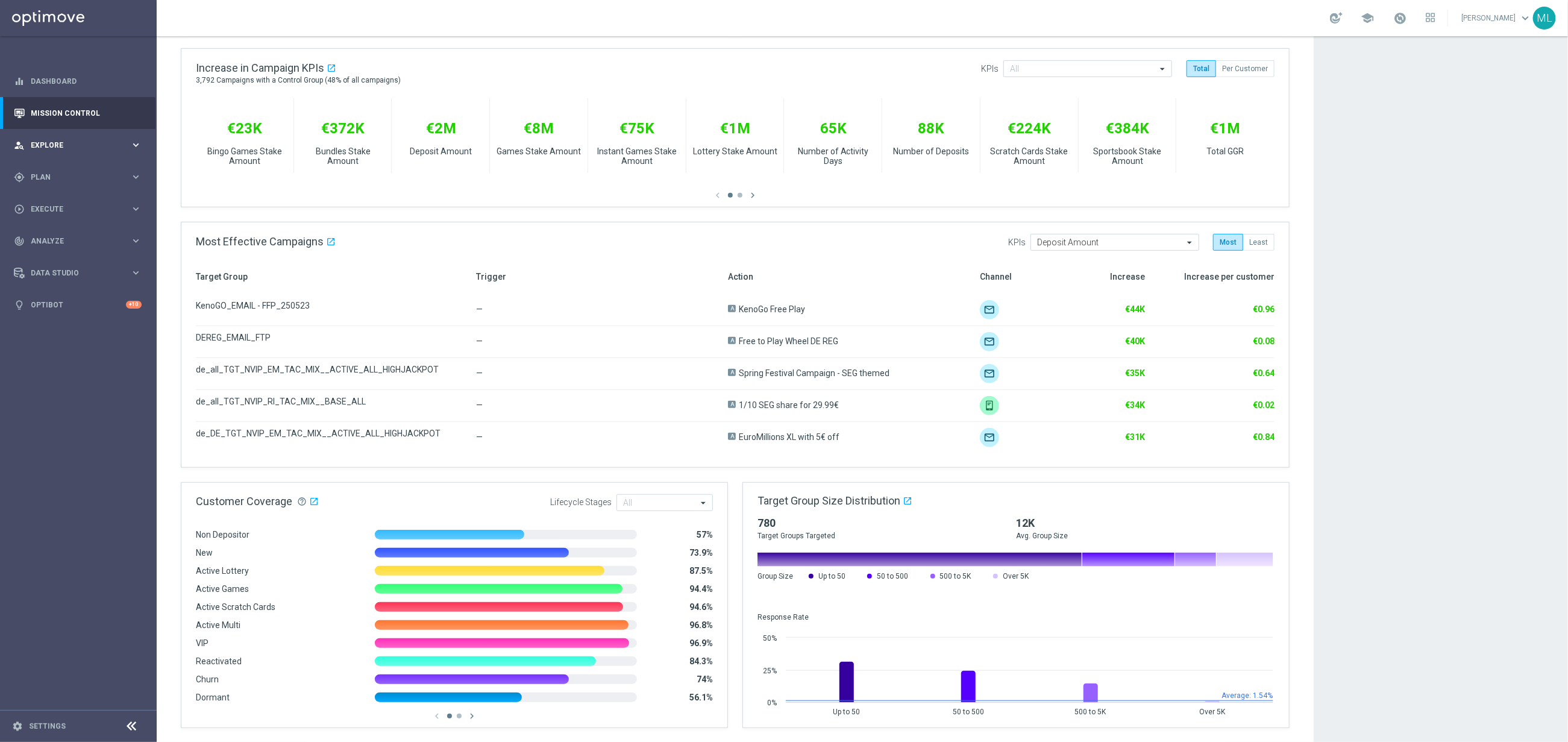
click at [36, 142] on span "Explore" at bounding box center [81, 144] width 99 height 7
click at [22, 130] on div "person_search Explore keyboard_arrow_right" at bounding box center [78, 144] width 155 height 32
click at [45, 109] on link "Mission Control" at bounding box center [86, 113] width 111 height 32
click at [67, 10] on link at bounding box center [78, 18] width 157 height 36
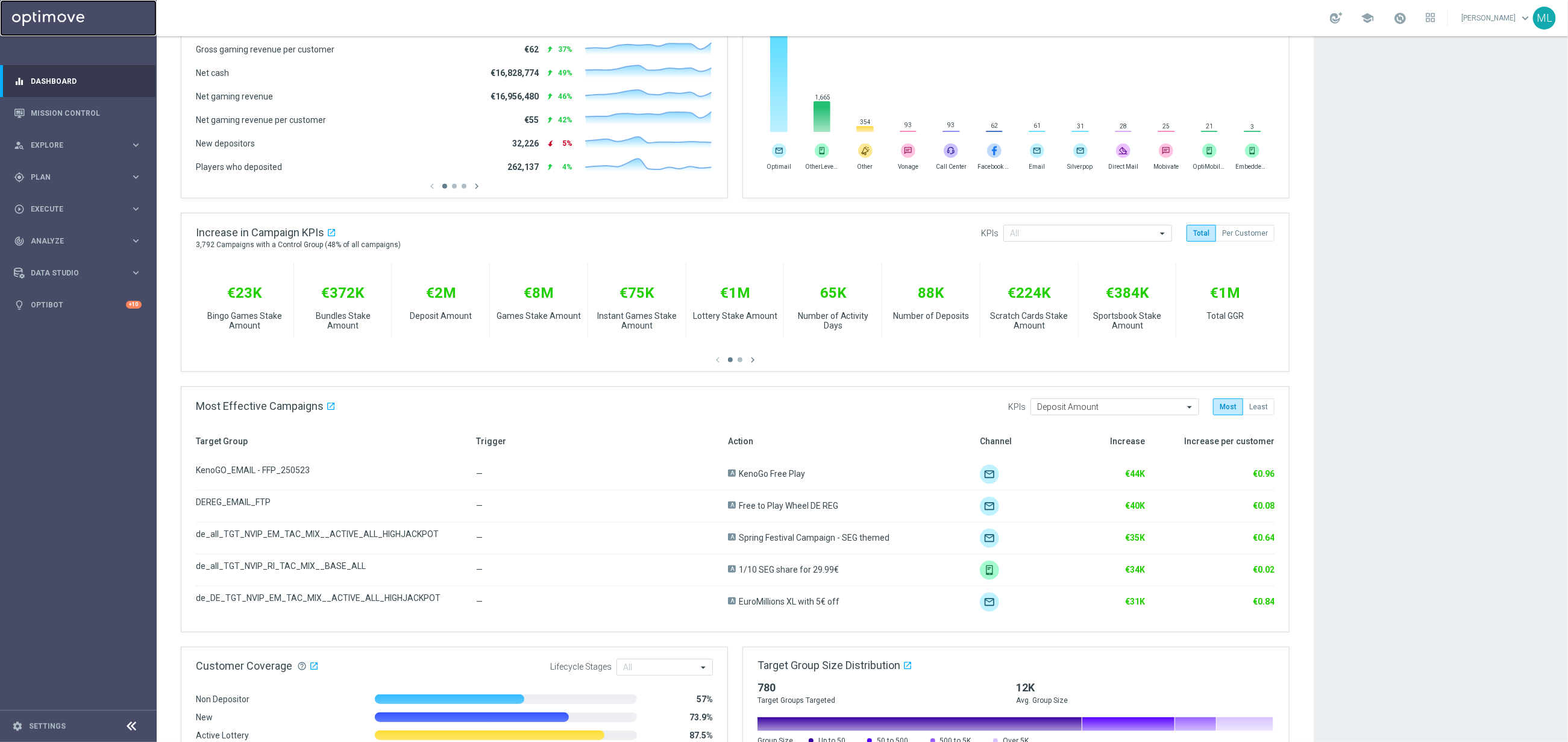
scroll to position [0, 0]
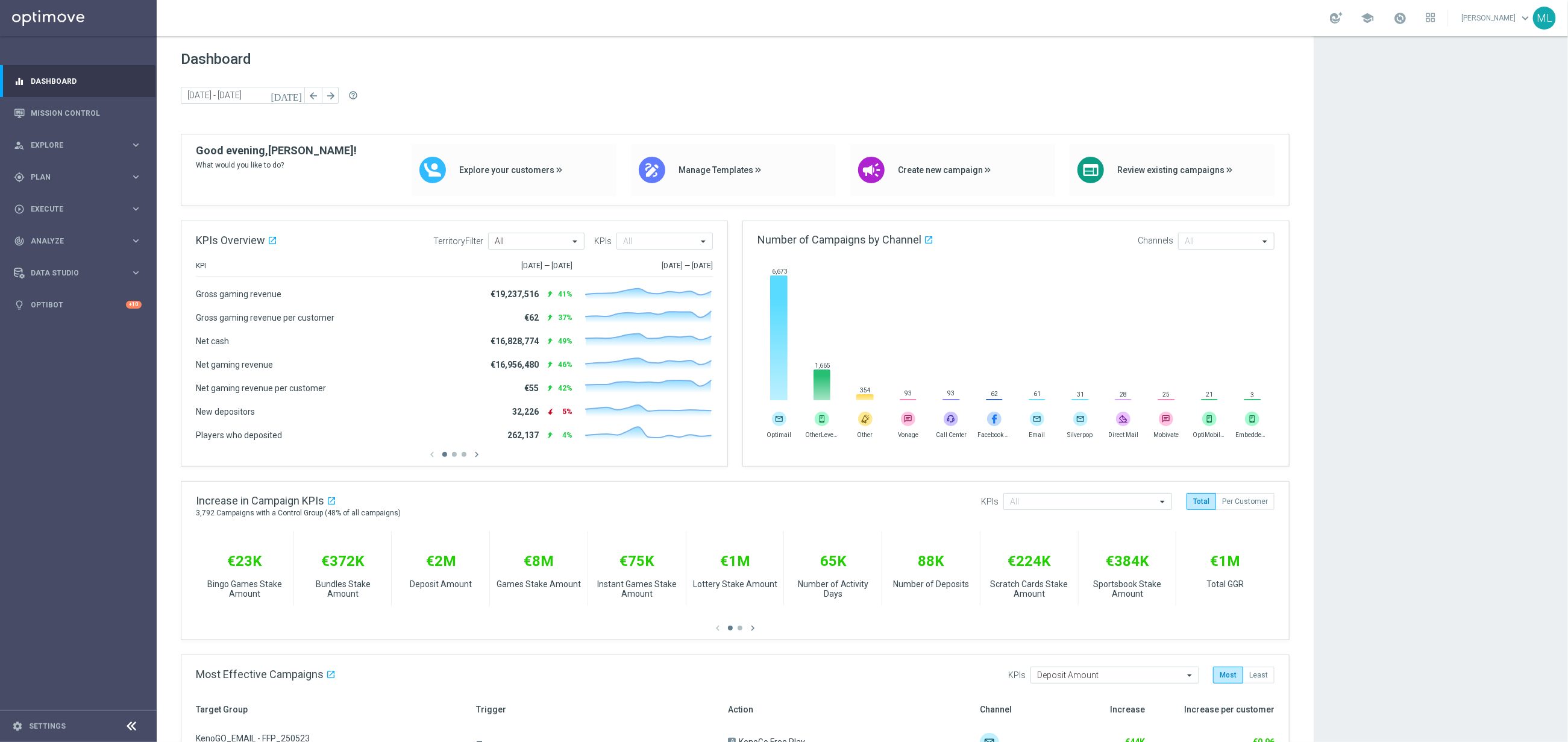
click at [293, 92] on icon "[DATE]" at bounding box center [287, 95] width 33 height 11
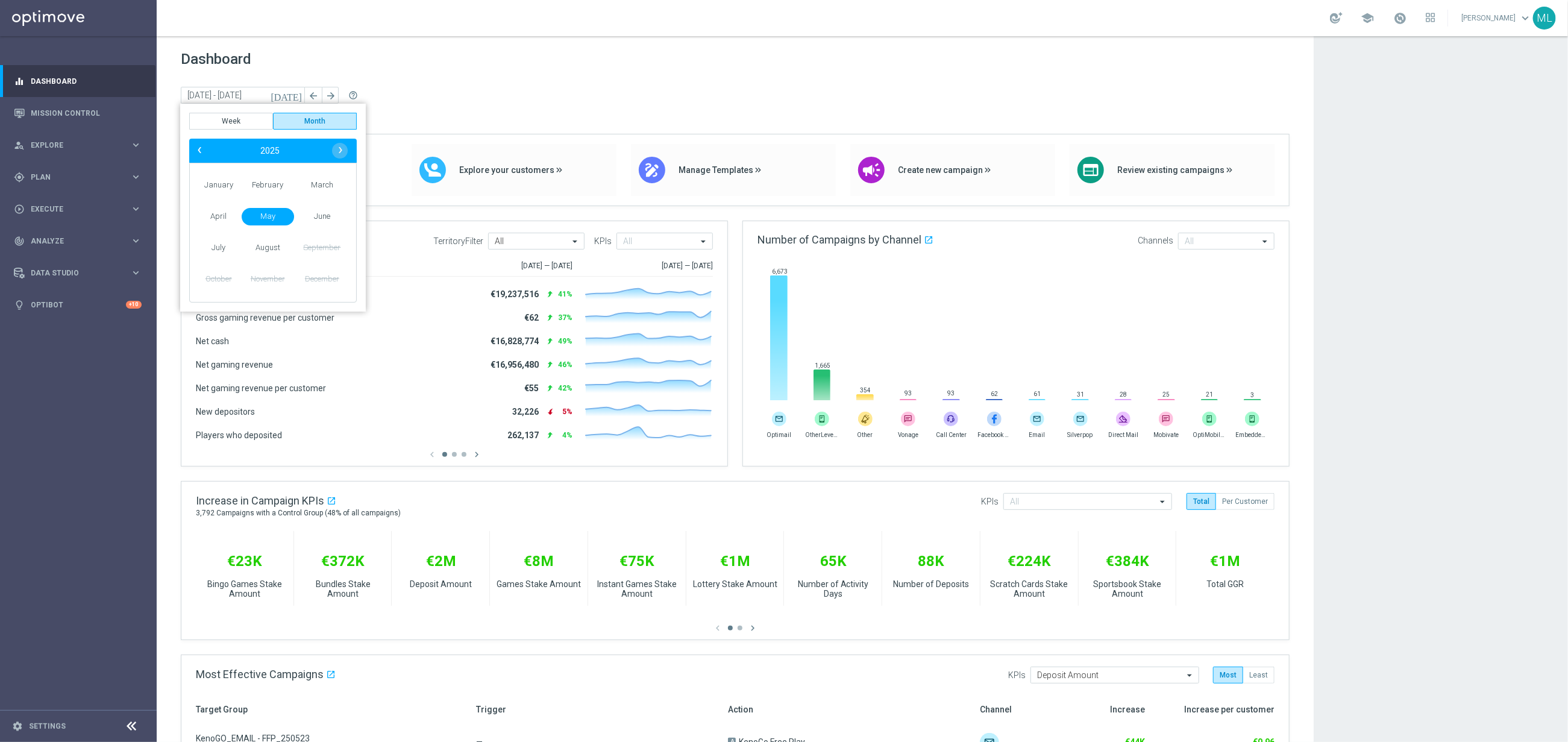
click at [254, 217] on span "May" at bounding box center [268, 217] width 53 height 18
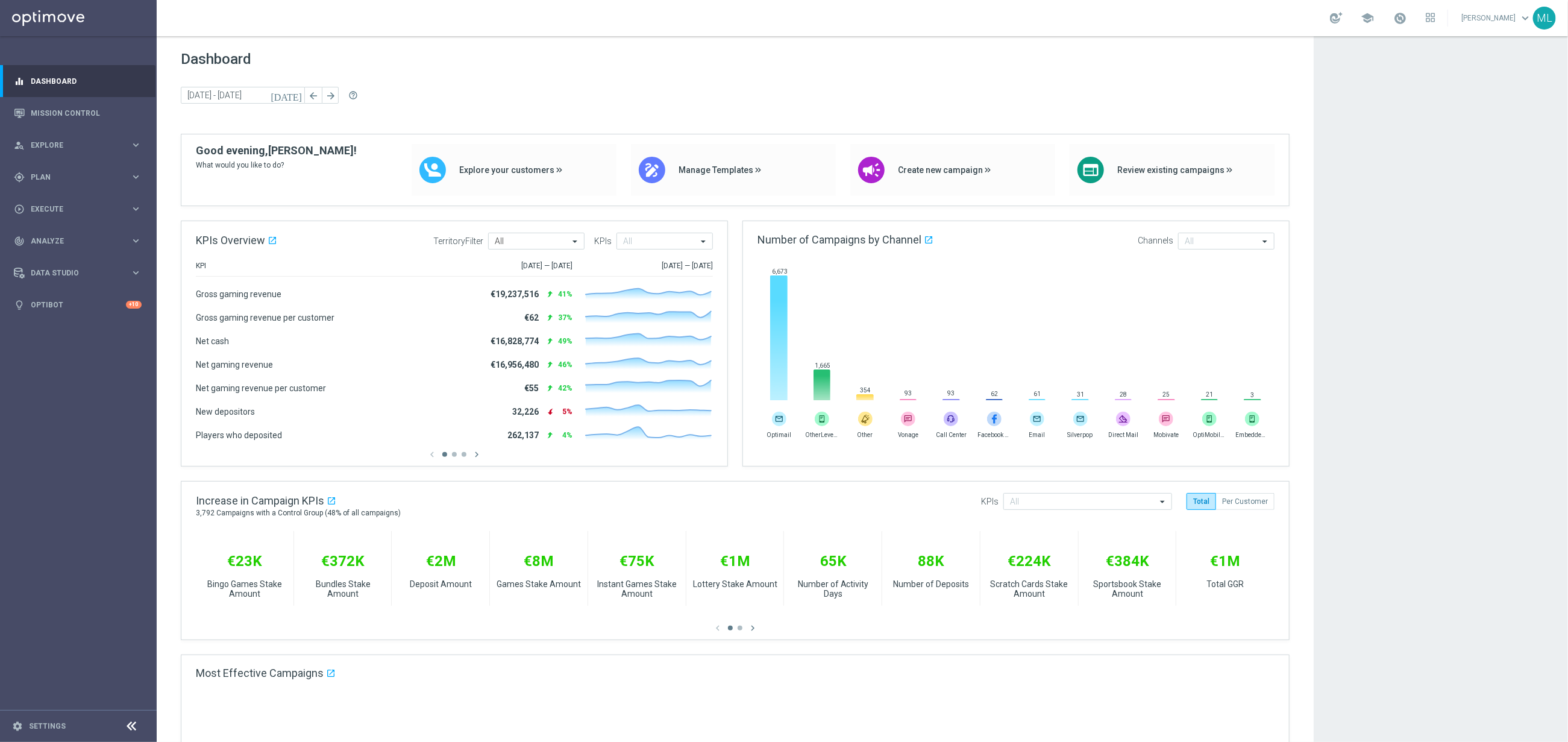
click at [297, 99] on icon "[DATE]" at bounding box center [287, 95] width 33 height 11
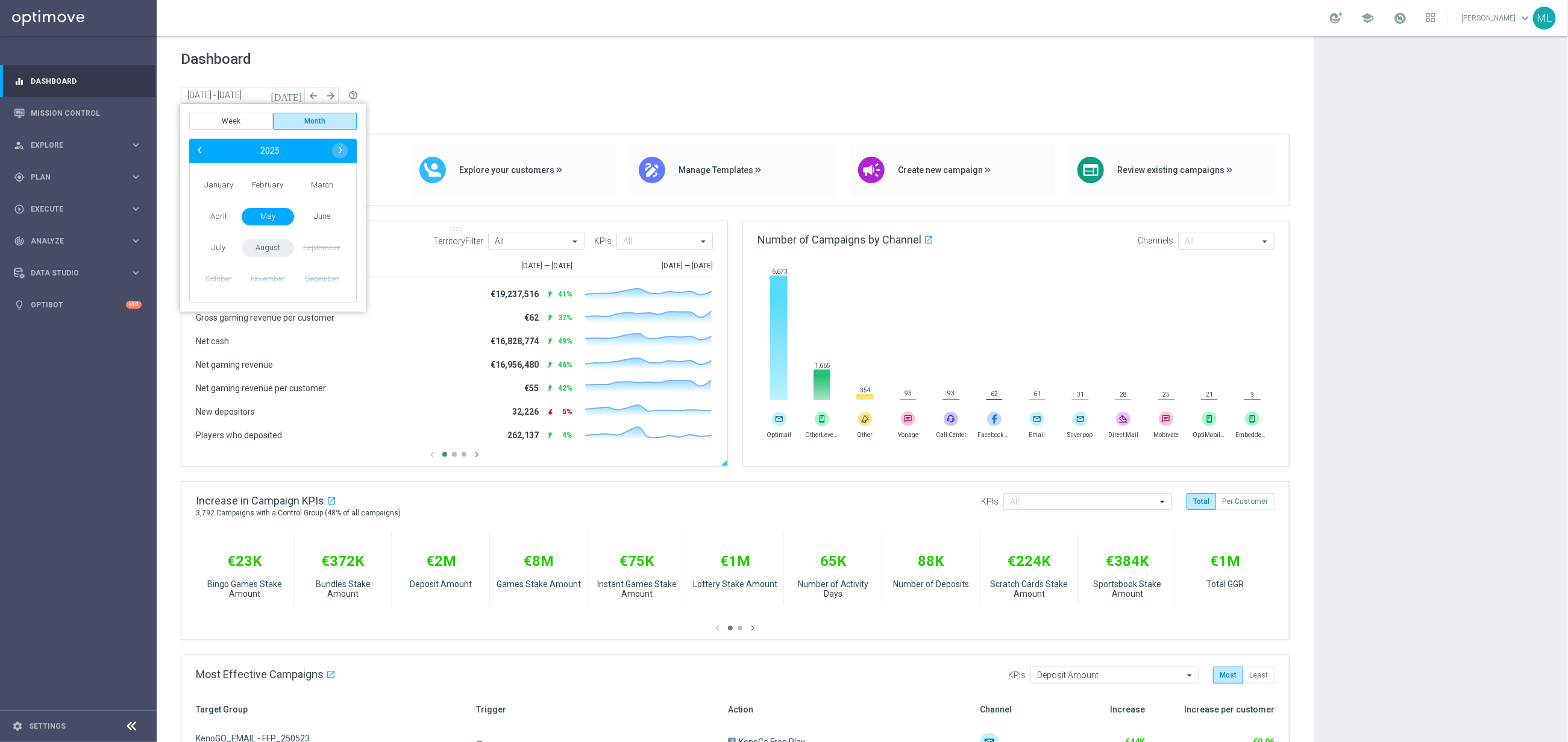
click at [268, 245] on span "August" at bounding box center [268, 248] width 53 height 18
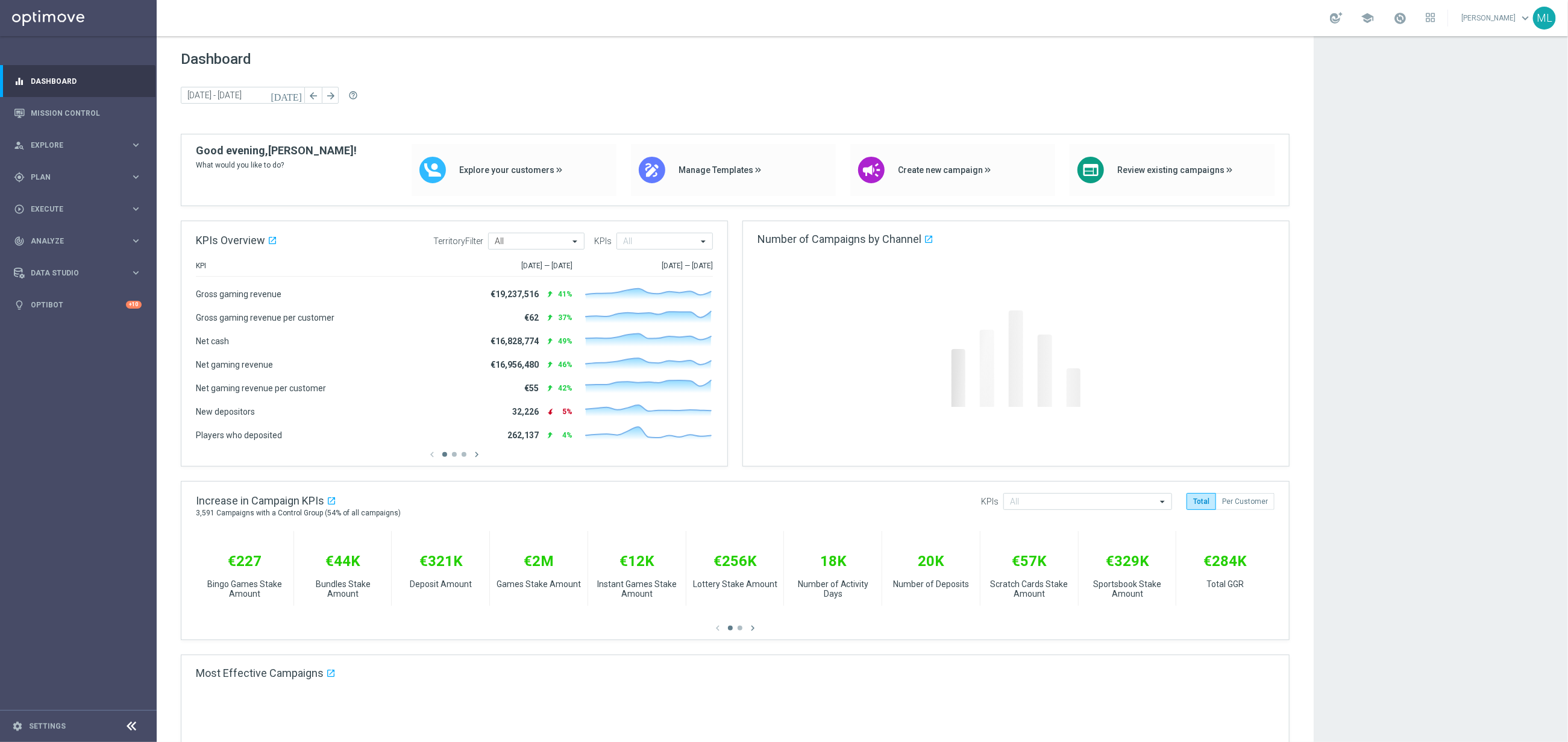
click at [293, 91] on icon "[DATE]" at bounding box center [287, 95] width 33 height 11
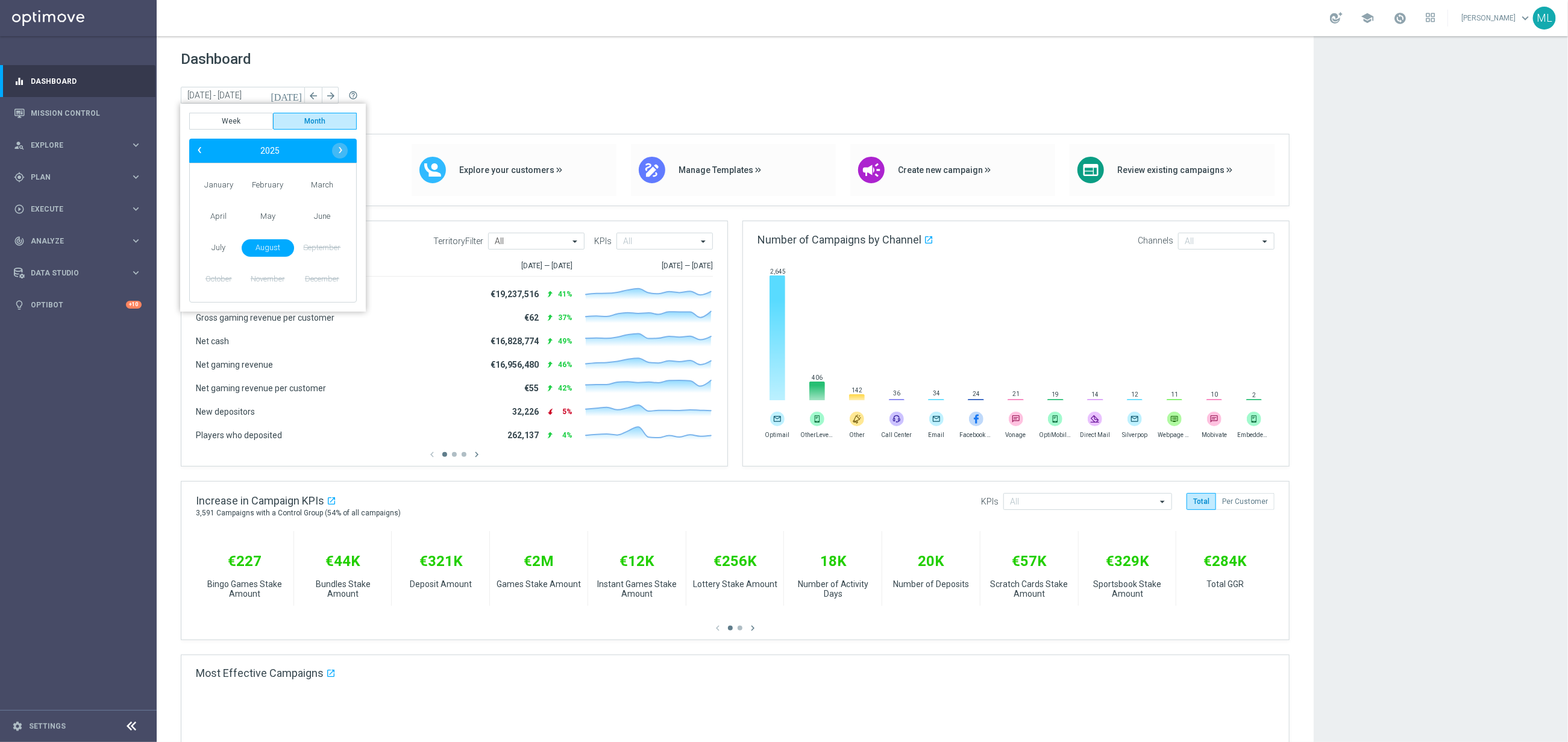
click at [439, 99] on div "[DATE] [DATE] - [DATE] arrow_back arrow_forward help_outline" at bounding box center [735, 95] width 1108 height 18
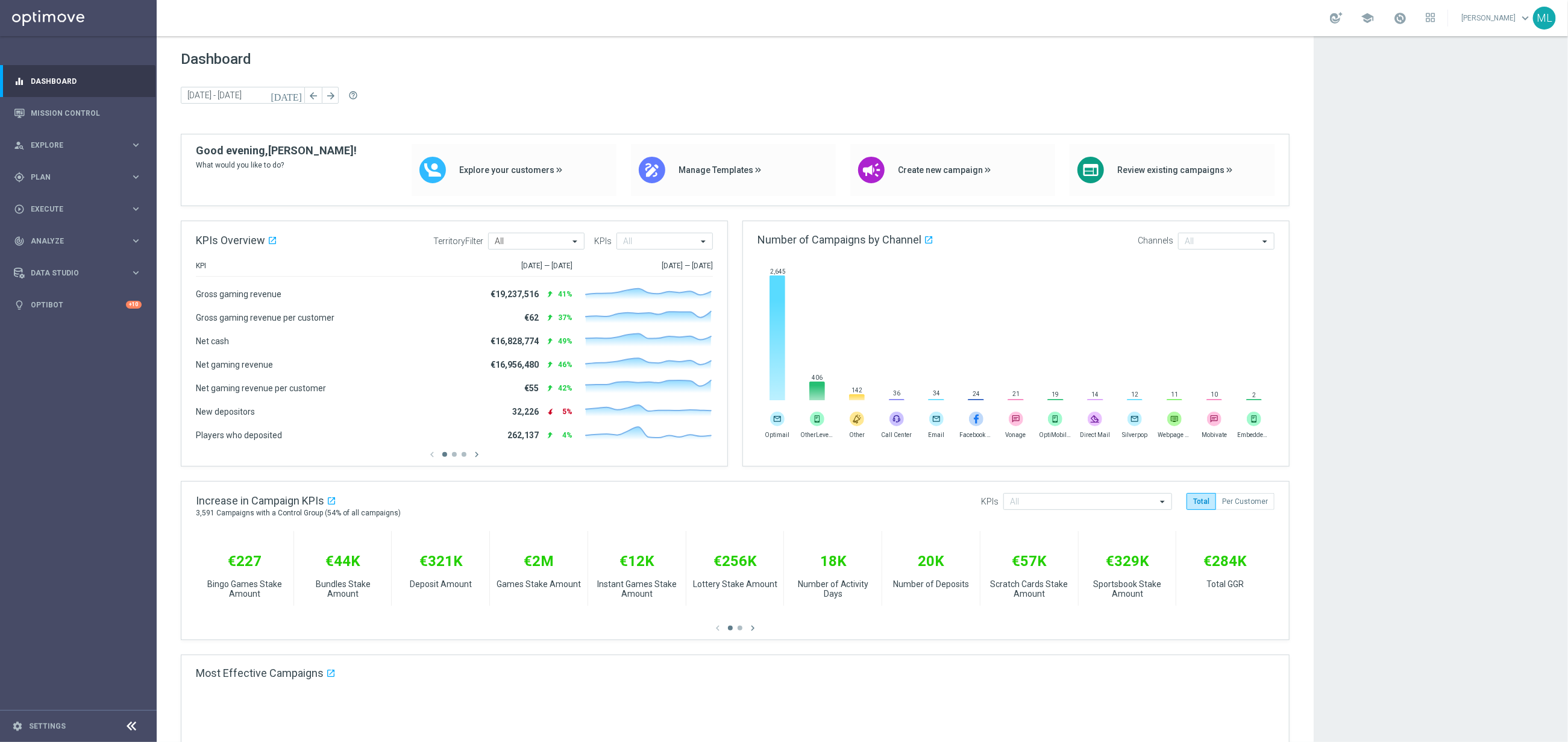
click at [297, 92] on icon "[DATE]" at bounding box center [287, 95] width 33 height 11
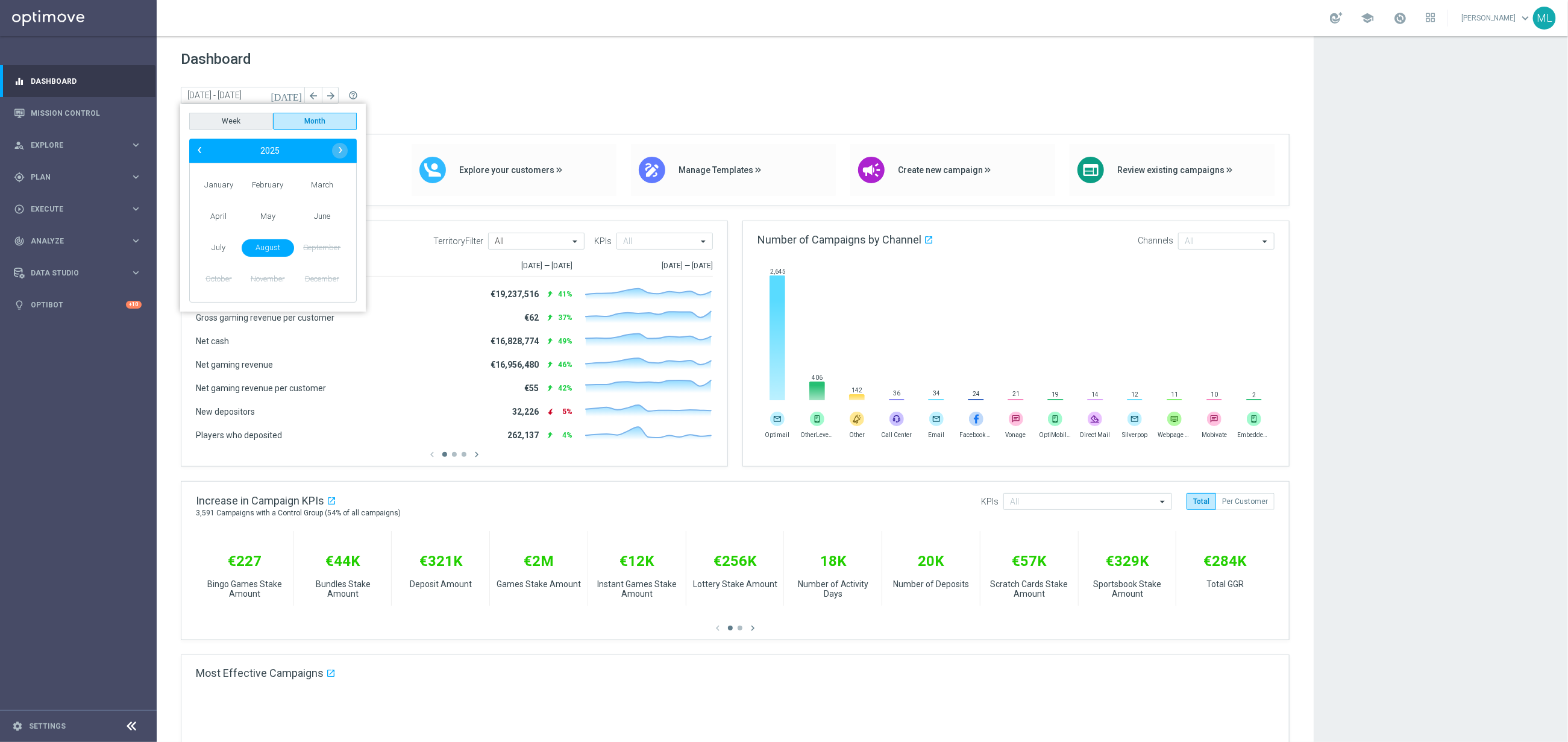
click at [235, 116] on button "Week" at bounding box center [231, 121] width 84 height 17
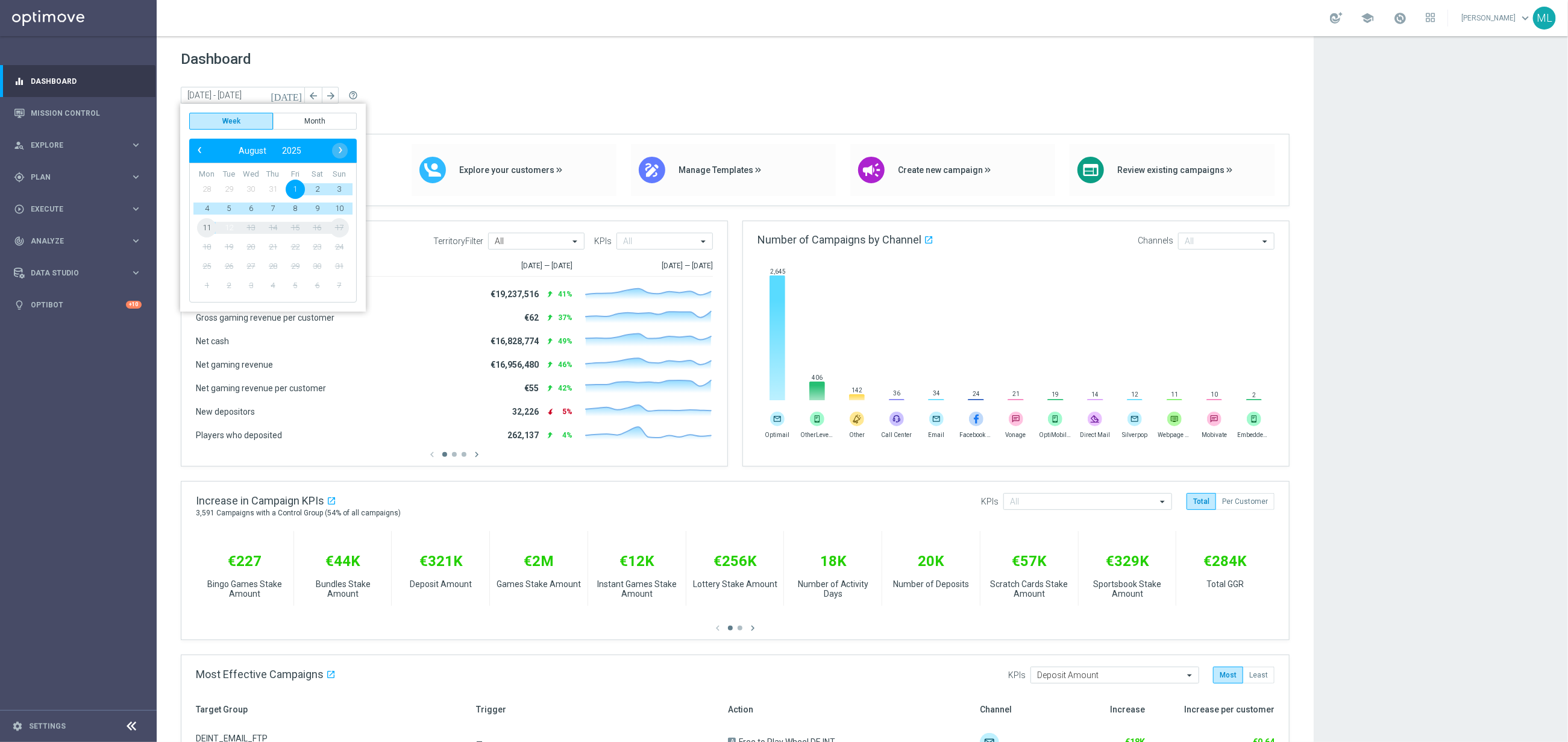
click at [232, 230] on span "12" at bounding box center [229, 227] width 19 height 19
type input "[DATE] - [DATE]"
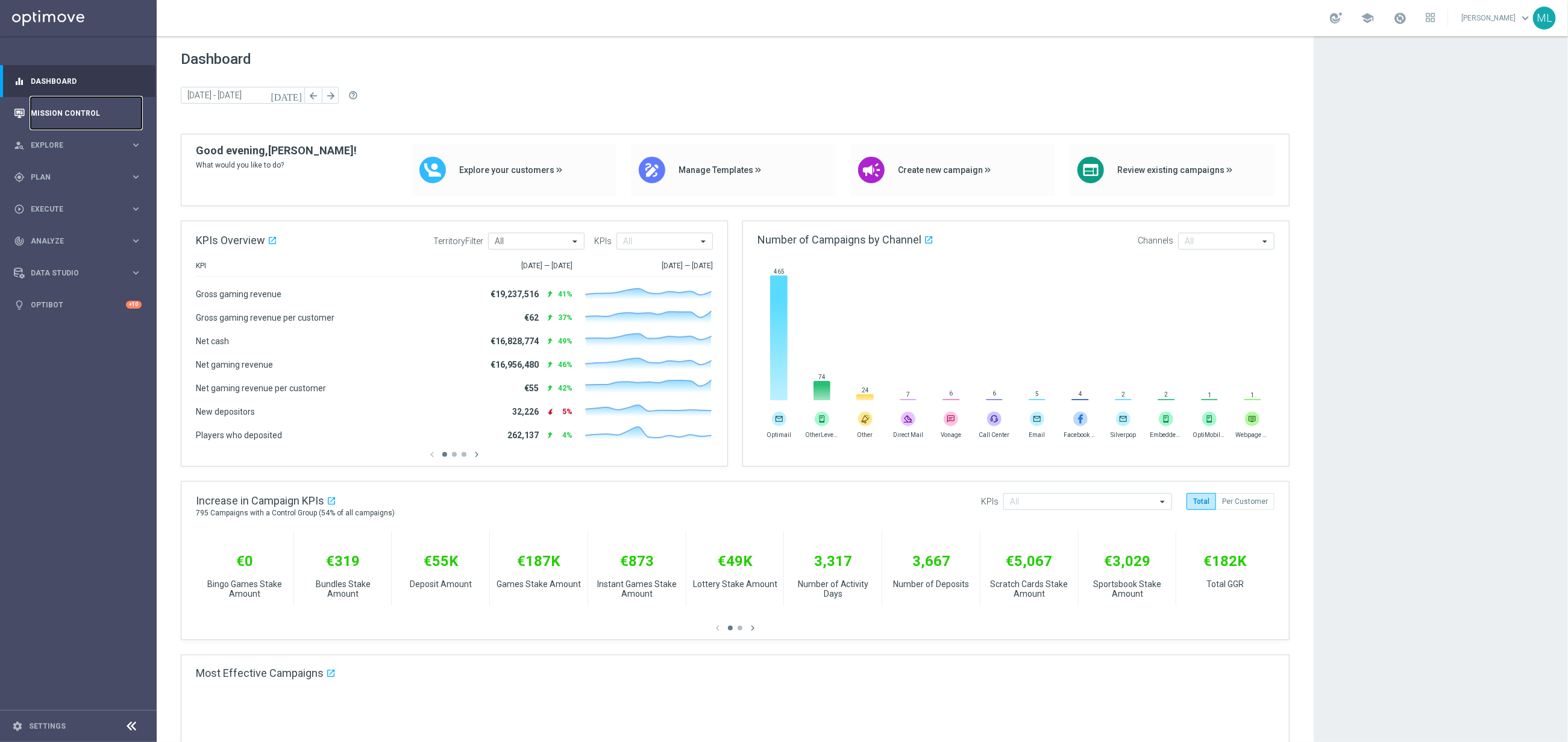
click at [50, 115] on link "Mission Control" at bounding box center [86, 113] width 111 height 32
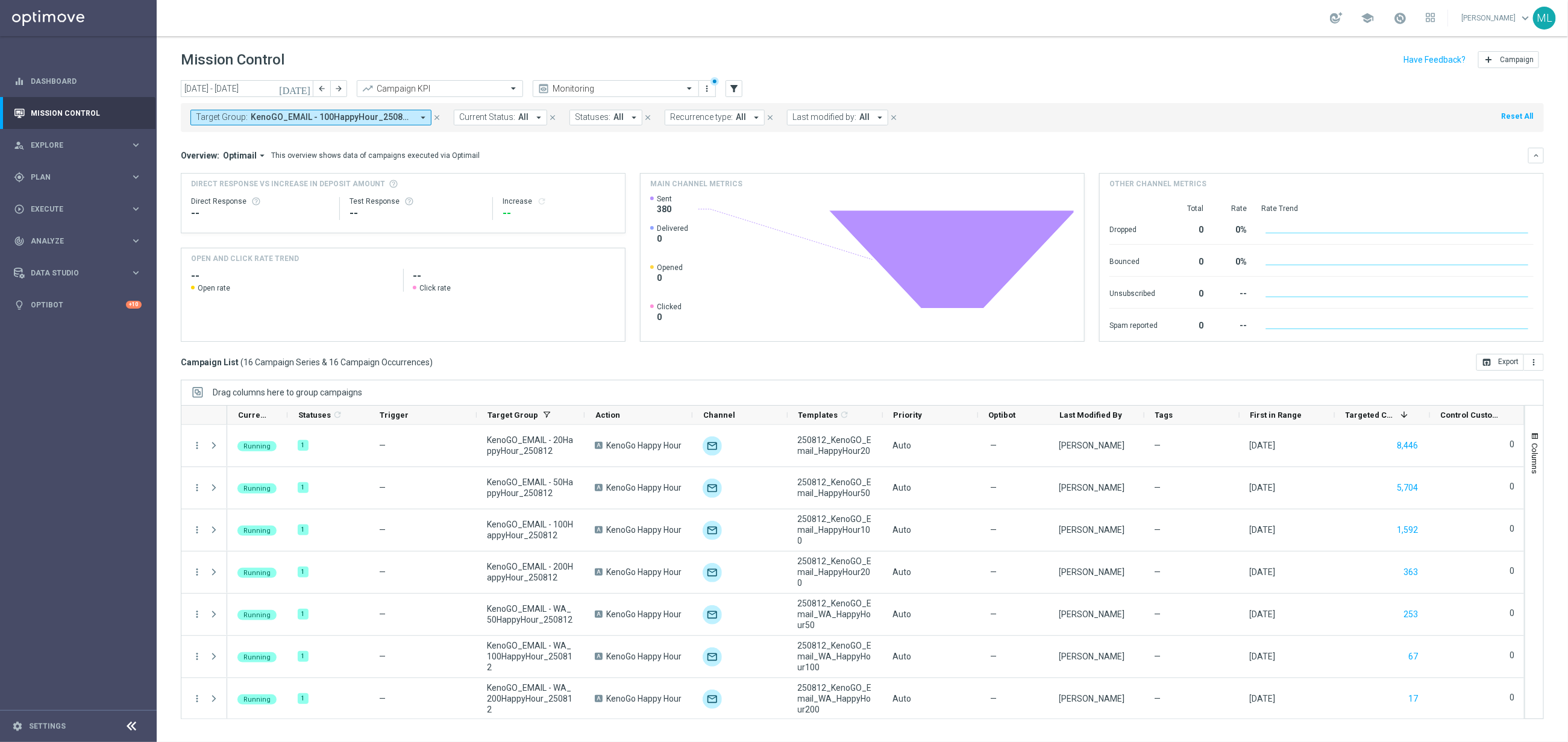
click at [307, 88] on icon "[DATE]" at bounding box center [295, 88] width 33 height 11
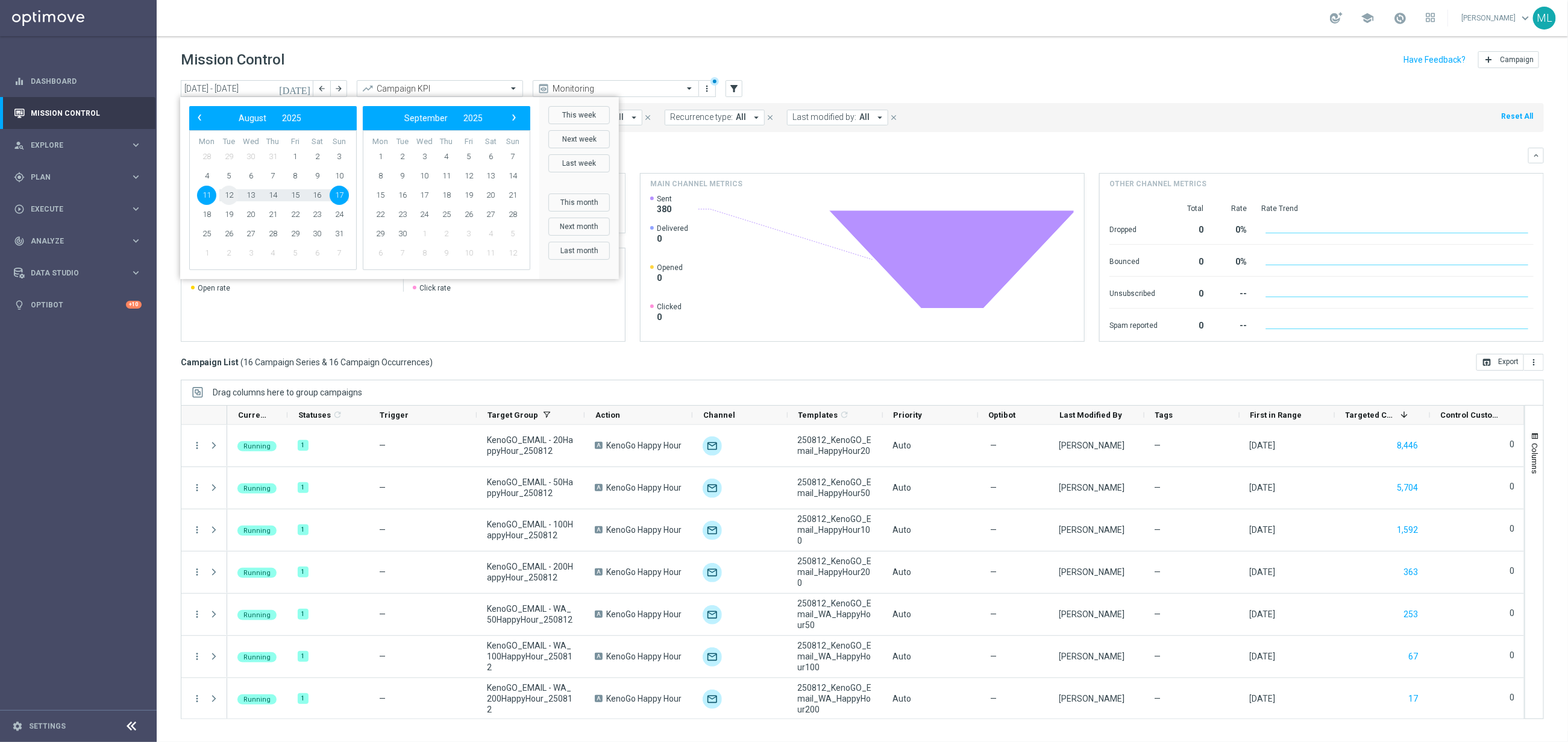
click at [233, 197] on span "12" at bounding box center [229, 195] width 19 height 19
click at [164, 228] on div "[DATE] [DATE] - [DATE] arrow_back arrow_forward Campaign KPI trending_up Monito…" at bounding box center [862, 405] width 1411 height 650
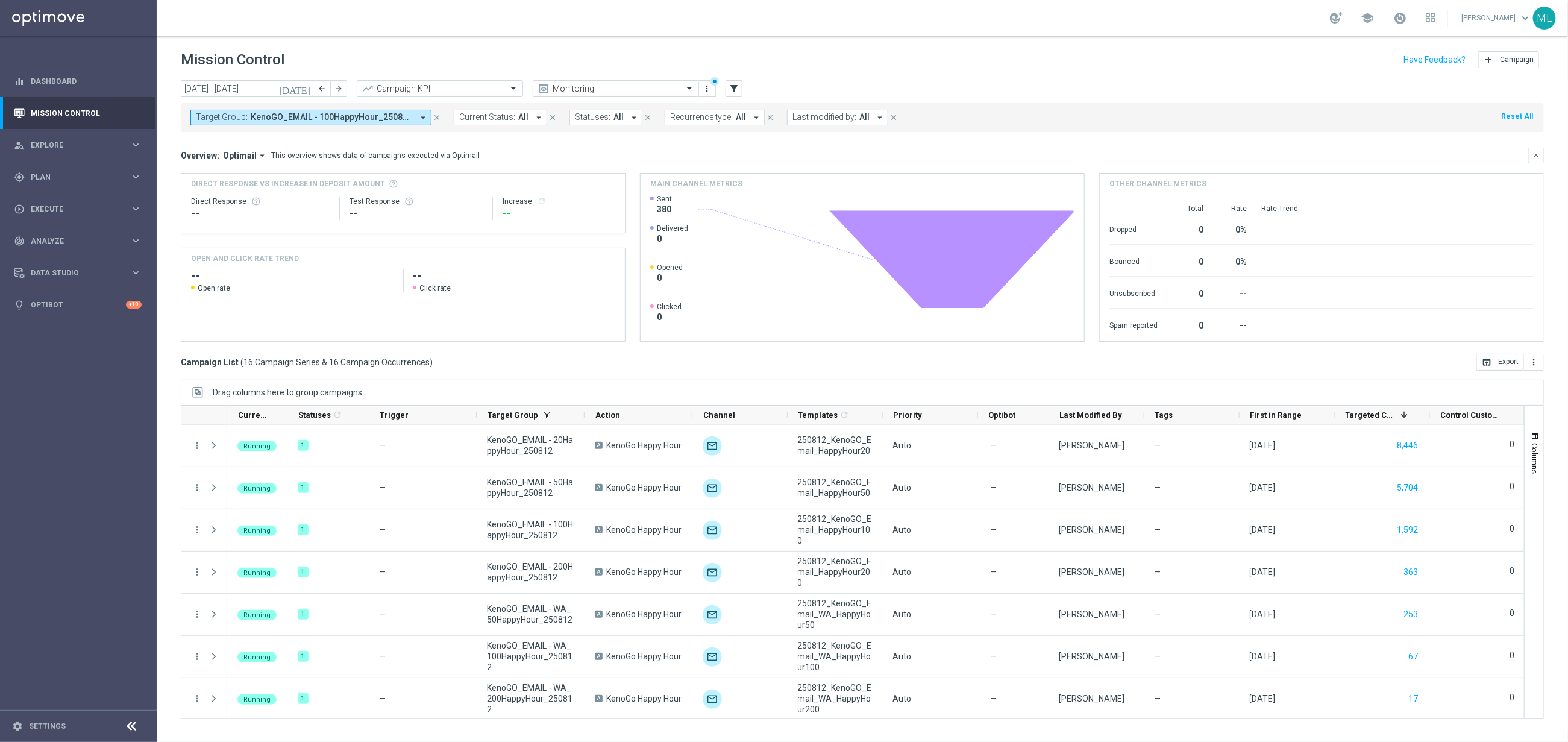
drag, startPoint x: 303, startPoint y: 86, endPoint x: 300, endPoint y: 95, distance: 9.5
click at [303, 86] on icon "[DATE]" at bounding box center [295, 88] width 33 height 11
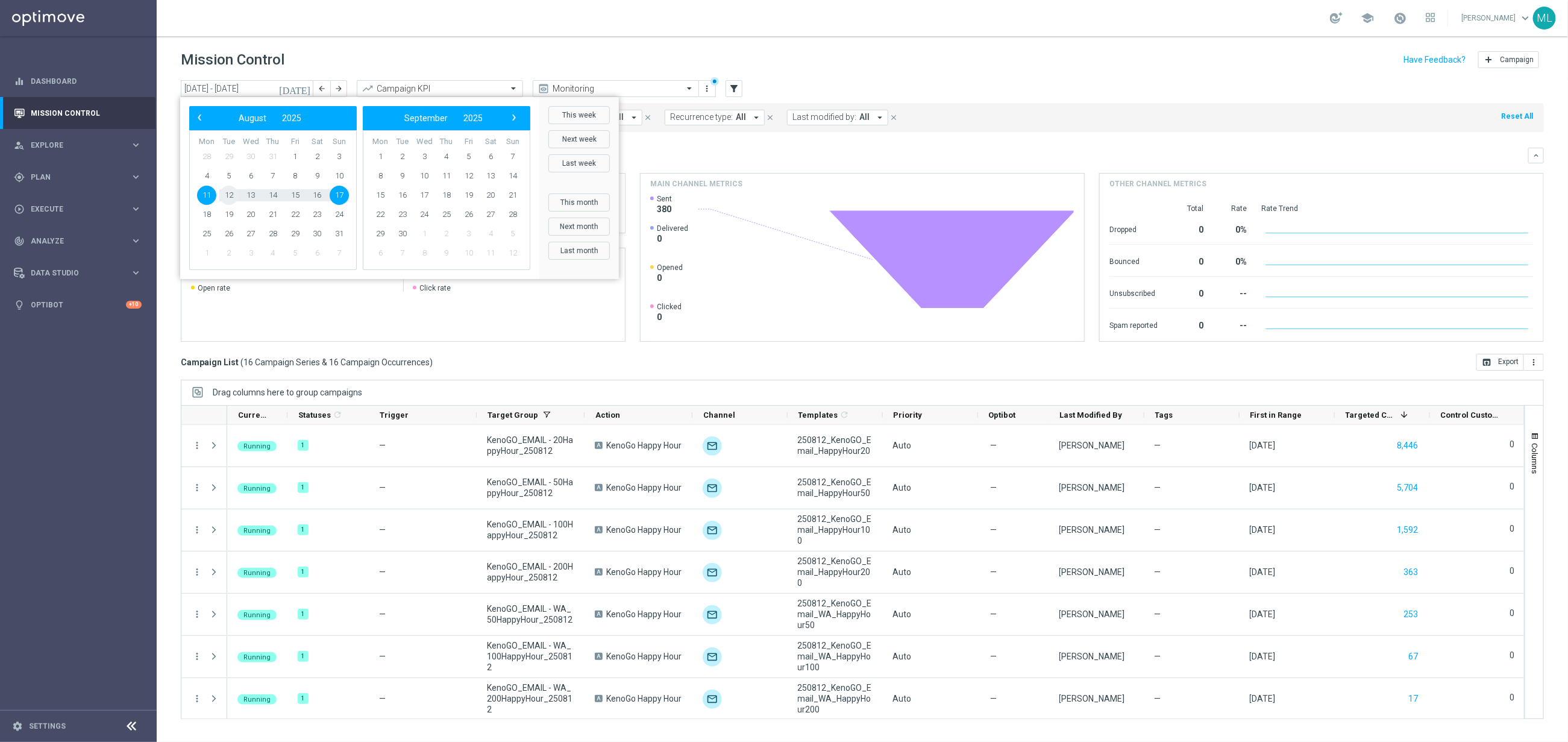
click at [232, 196] on span "12" at bounding box center [229, 195] width 19 height 19
click at [400, 44] on header "Mission Control add Campaign" at bounding box center [862, 58] width 1411 height 44
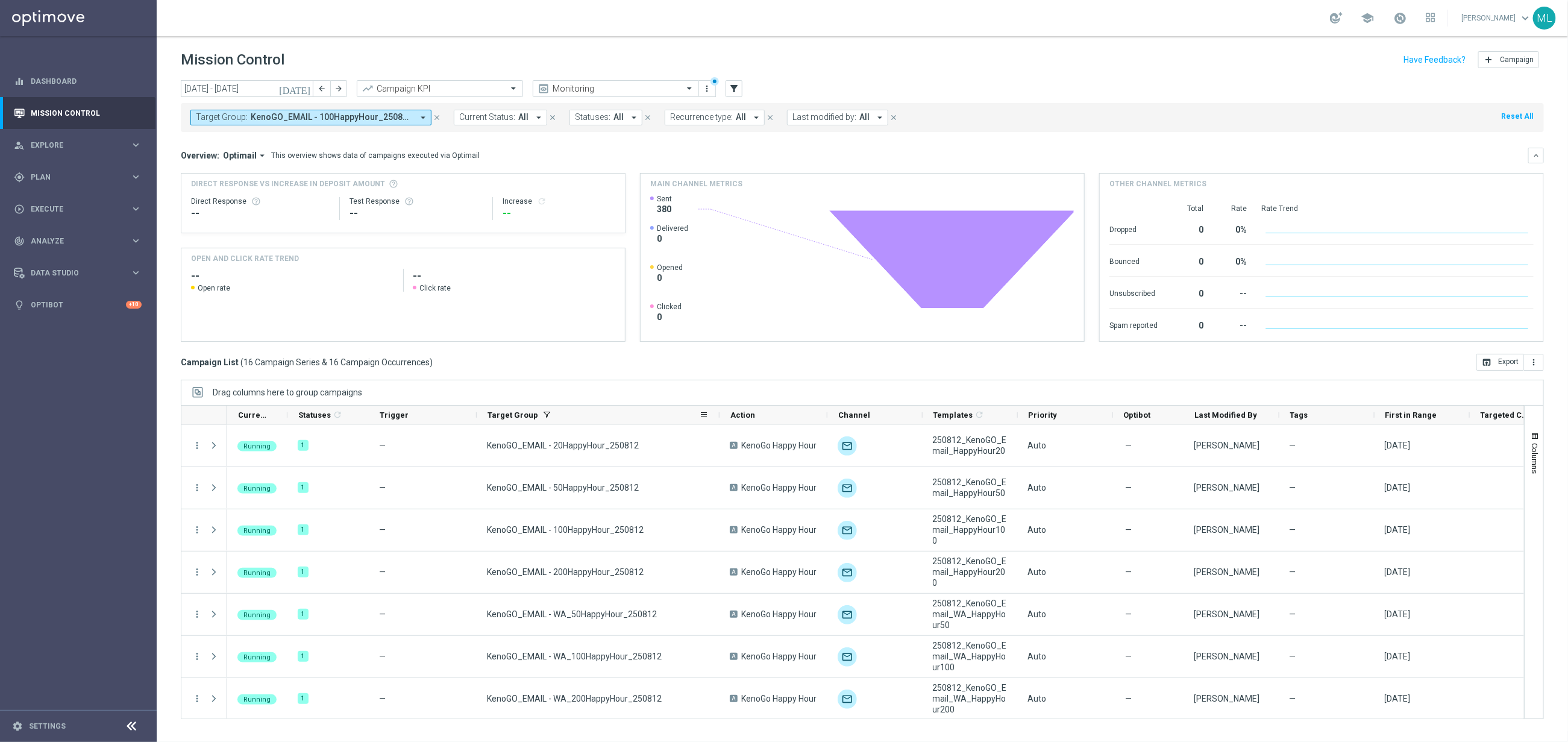
drag, startPoint x: 584, startPoint y: 416, endPoint x: 719, endPoint y: 421, distance: 135.1
click at [719, 421] on div at bounding box center [720, 414] width 5 height 19
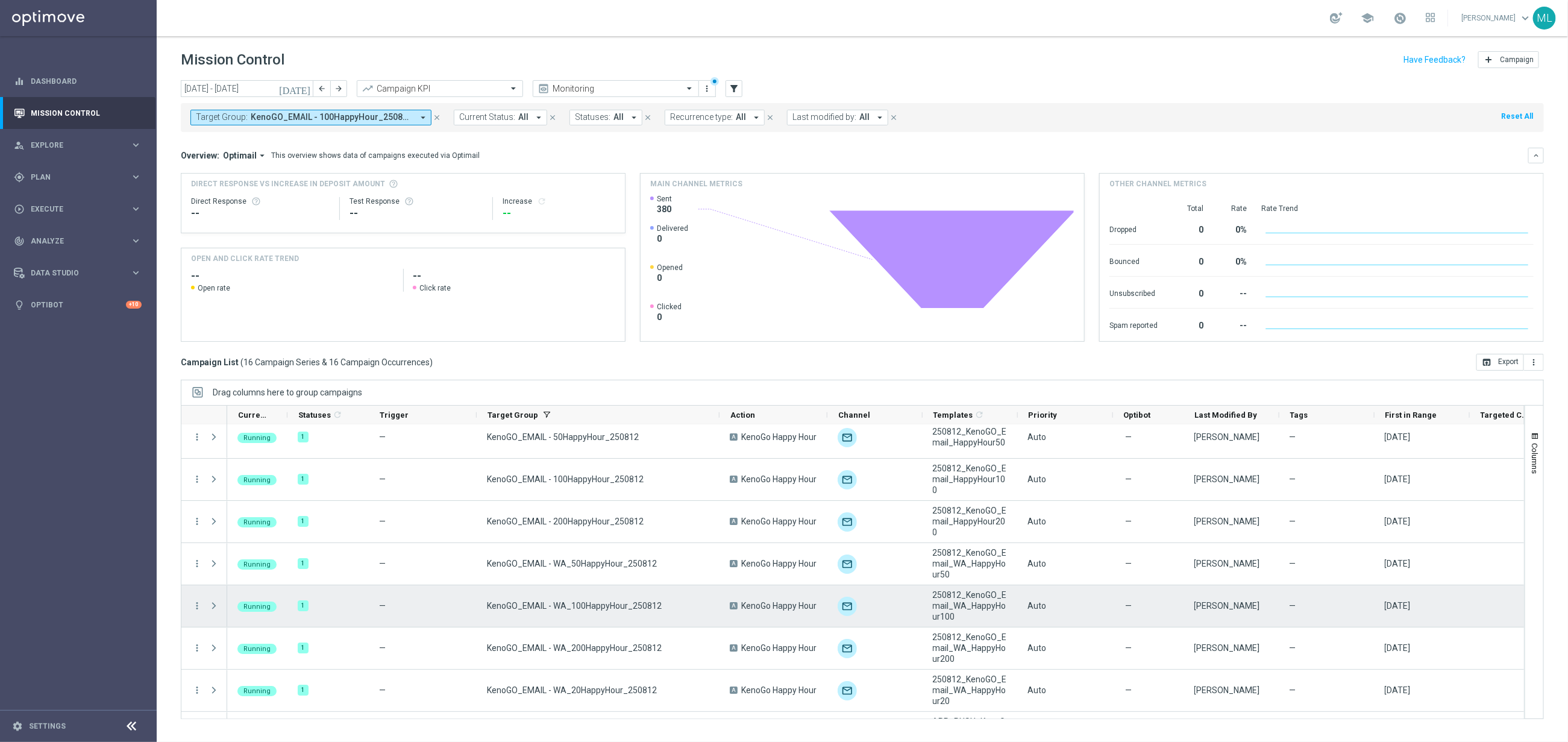
scroll to position [49, 0]
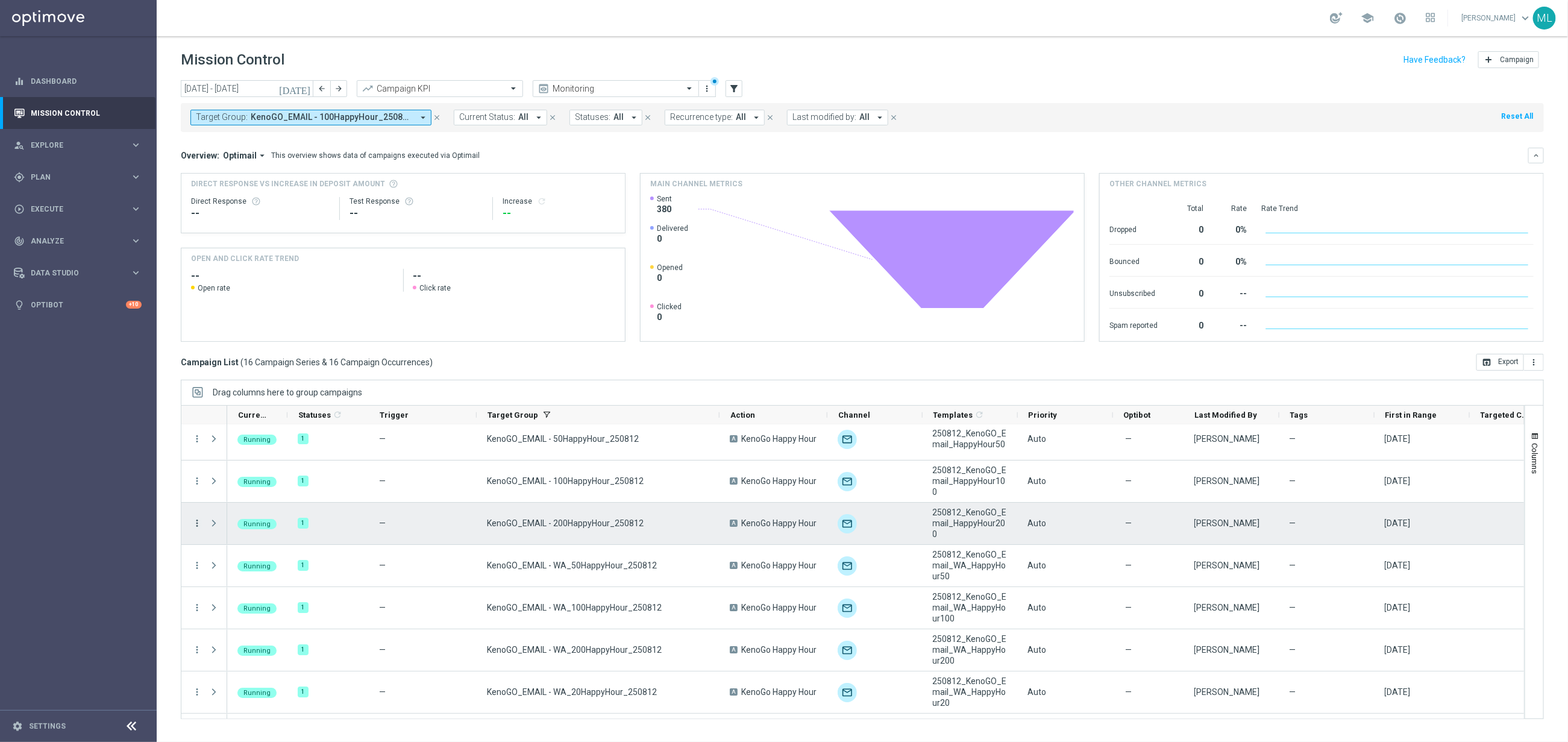
click at [197, 525] on icon "more_vert" at bounding box center [197, 523] width 11 height 11
click at [279, 531] on span "Campaign Details" at bounding box center [252, 531] width 61 height 9
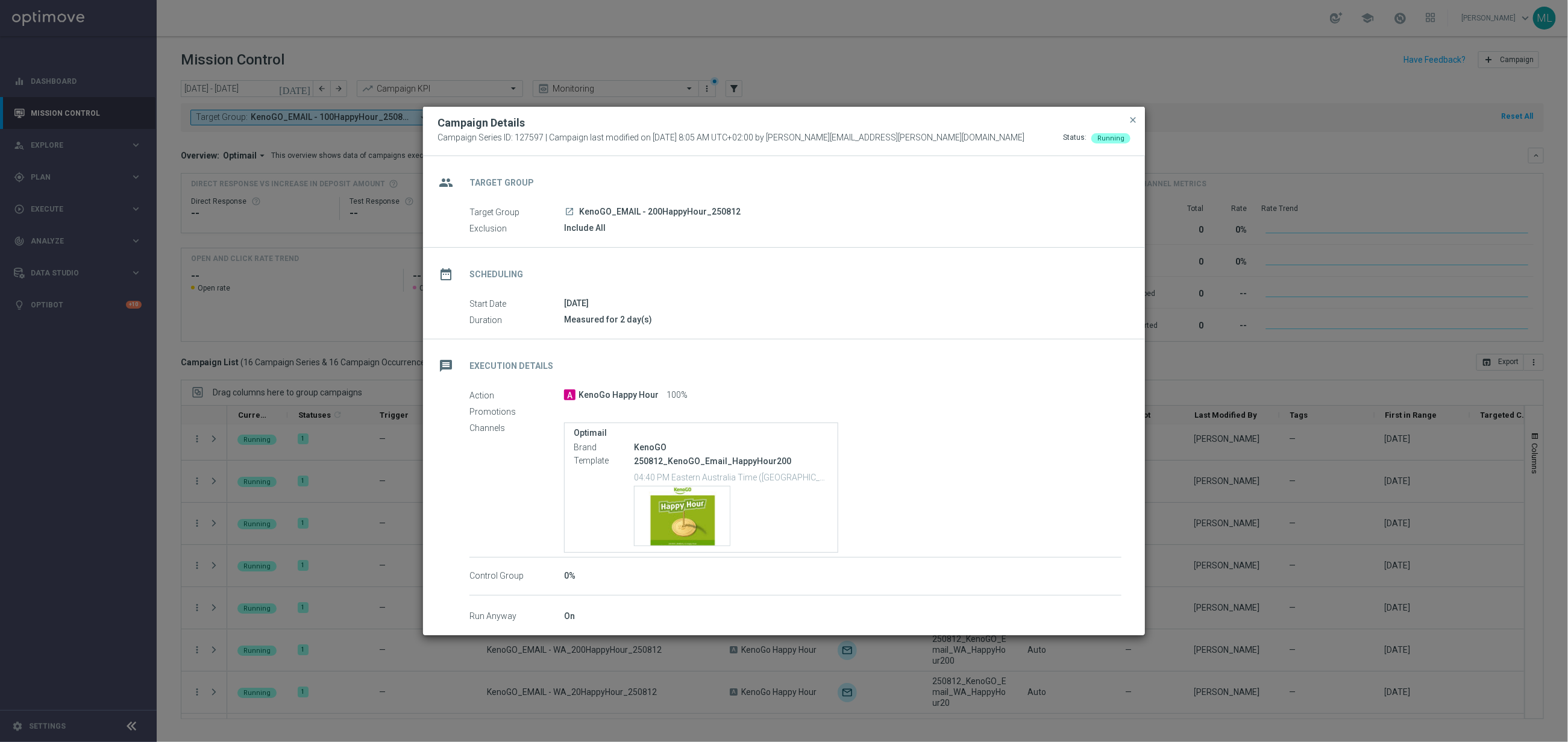
click at [681, 202] on div "group Target Group" at bounding box center [784, 181] width 722 height 50
click at [680, 217] on span "KenoGO_EMAIL - 200HappyHour_250812" at bounding box center [660, 212] width 161 height 11
click at [1133, 119] on span "close" at bounding box center [1133, 120] width 9 height 9
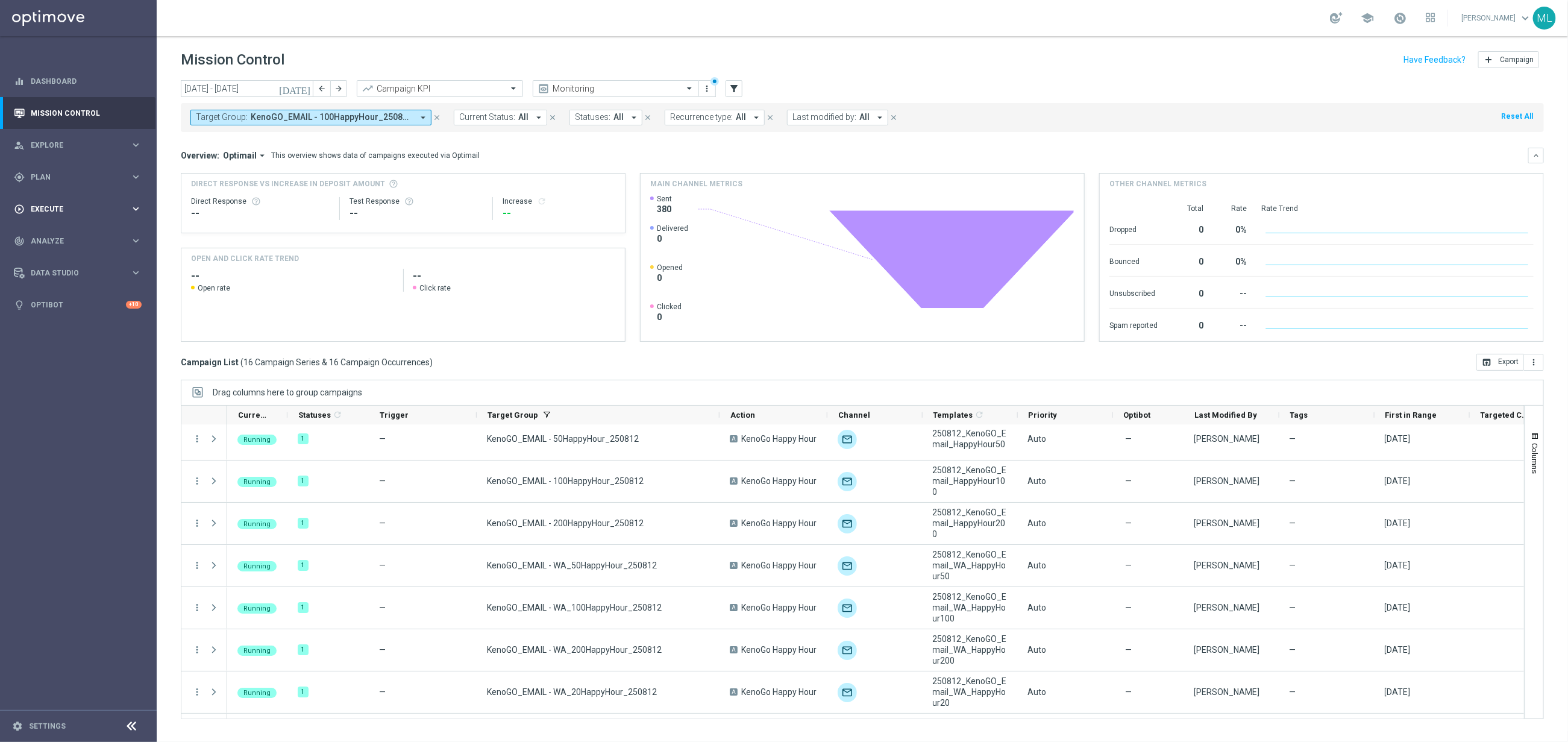
click at [138, 206] on icon "keyboard_arrow_right" at bounding box center [136, 209] width 12 height 12
click at [134, 179] on icon "keyboard_arrow_right" at bounding box center [136, 176] width 12 height 12
click at [56, 199] on link "Target Groups" at bounding box center [78, 202] width 94 height 9
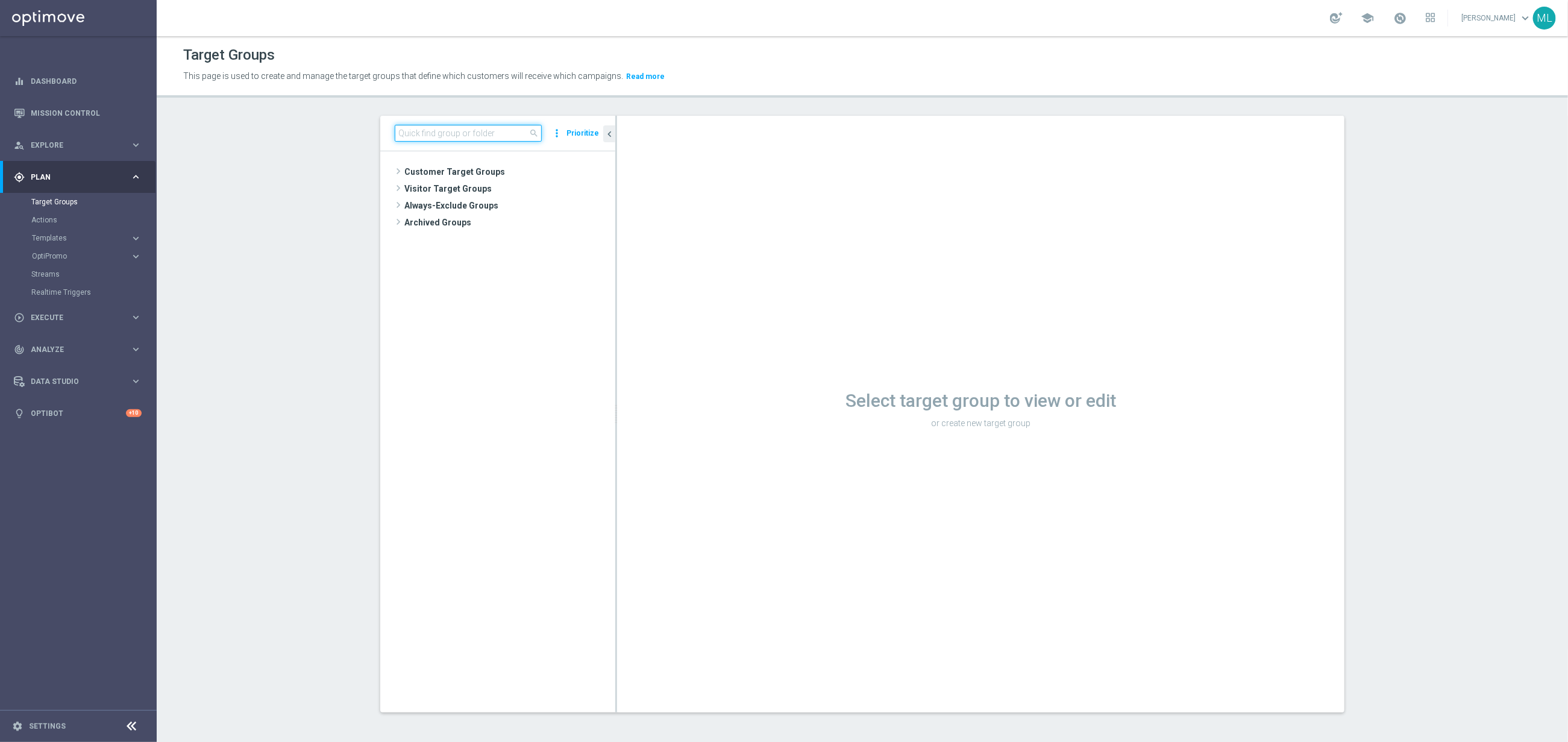
click at [449, 136] on input at bounding box center [467, 133] width 147 height 17
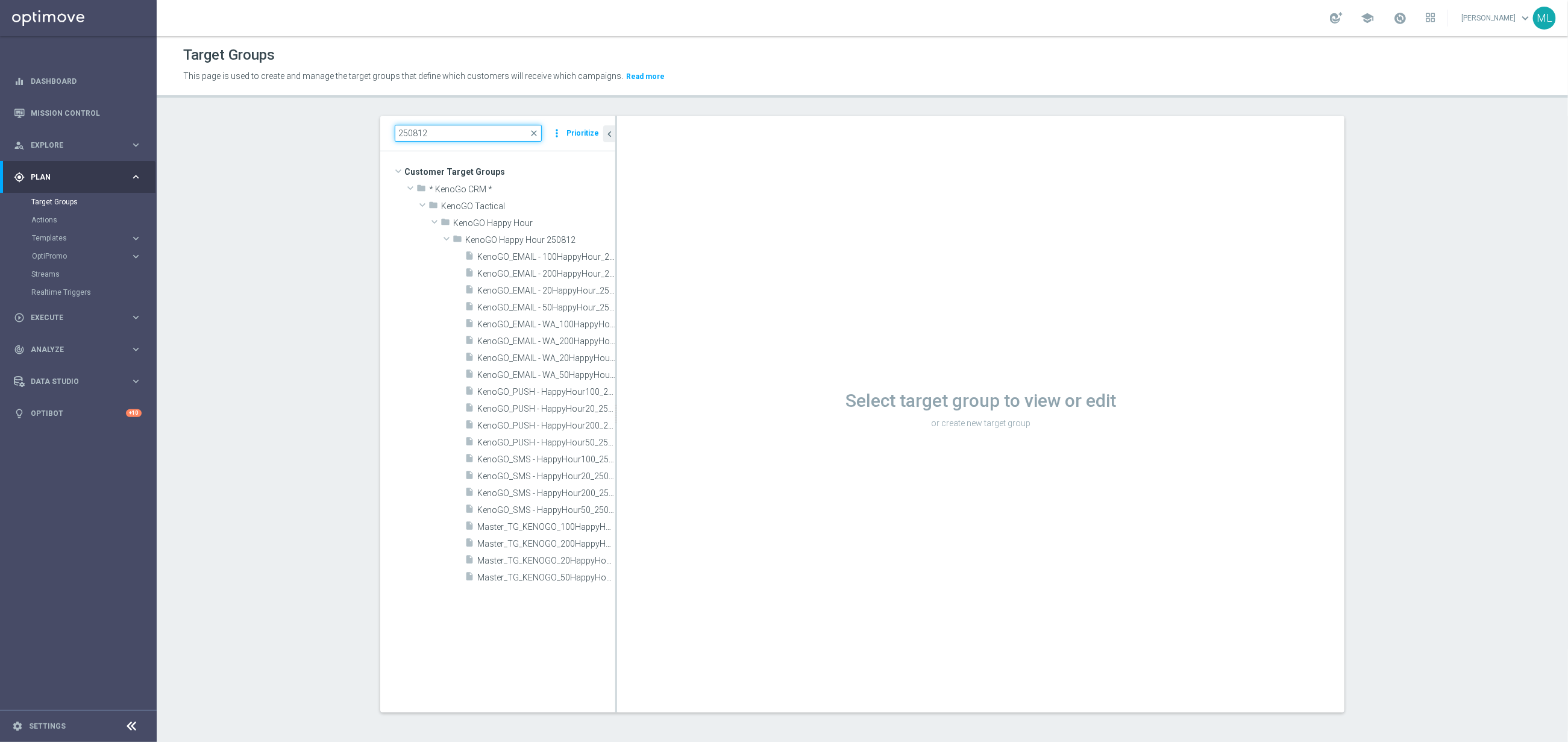
type input "250812"
click at [477, 136] on input "250812" at bounding box center [467, 133] width 147 height 17
click at [530, 99] on div "Target Groups This page is used to create and manage the target groups that def…" at bounding box center [862, 389] width 1411 height 706
click at [460, 136] on input "250812" at bounding box center [467, 133] width 147 height 17
drag, startPoint x: 616, startPoint y: 234, endPoint x: 720, endPoint y: 238, distance: 104.1
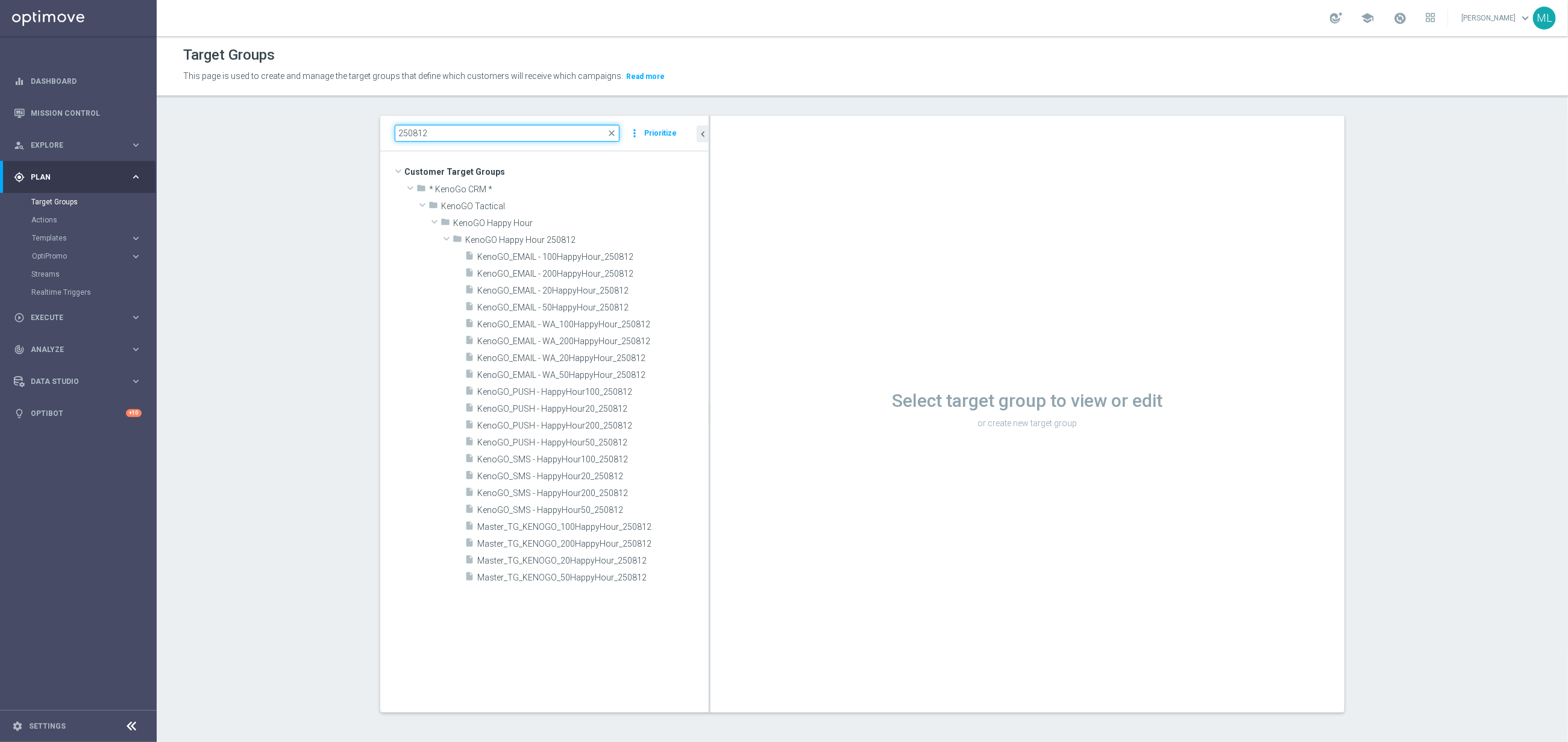
click at [720, 238] on as-split "250812 close more_vert Prioritize Customer Target Groups library_add create_new…" at bounding box center [862, 414] width 964 height 597
click at [611, 269] on span "KenoGO_EMAIL - 200HappyHour_250812" at bounding box center [578, 273] width 203 height 10
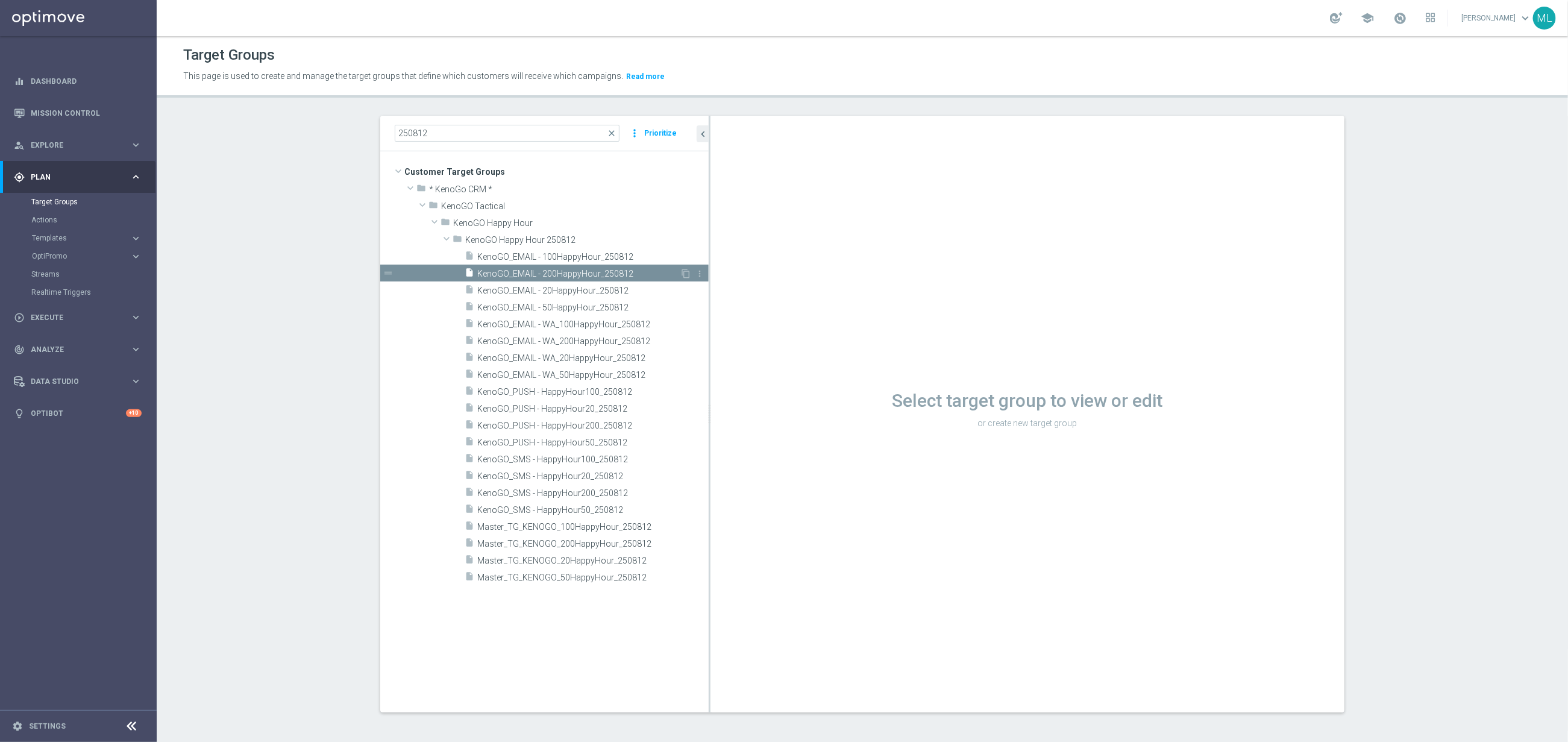
click at [579, 271] on span "KenoGO_EMAIL - 200HappyHour_250812" at bounding box center [578, 273] width 203 height 10
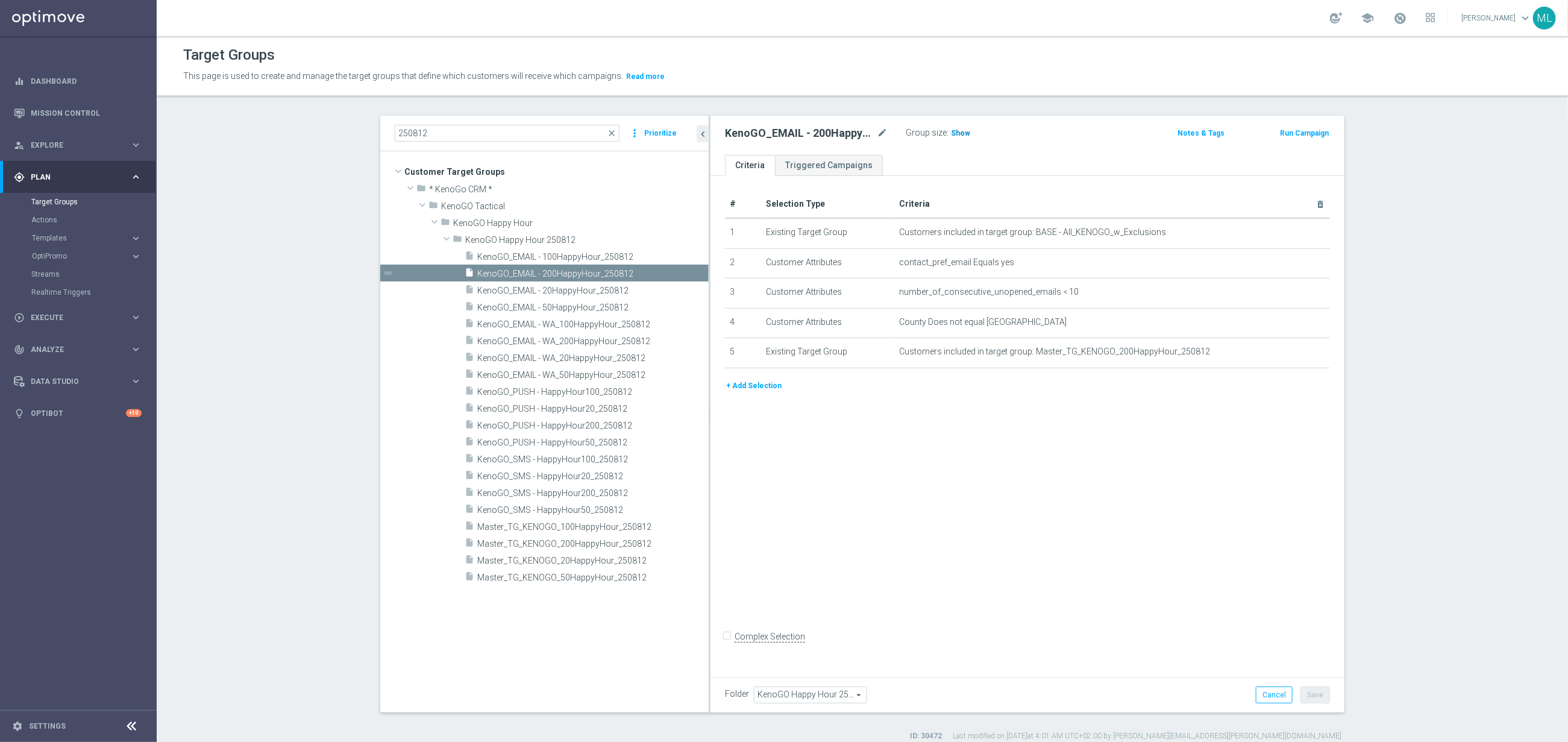
click at [959, 131] on span "Show" at bounding box center [960, 133] width 19 height 9
click at [959, 132] on span "363" at bounding box center [959, 134] width 15 height 12
click at [598, 255] on span "KenoGO_EMAIL - 100HappyHour_250812" at bounding box center [578, 256] width 203 height 10
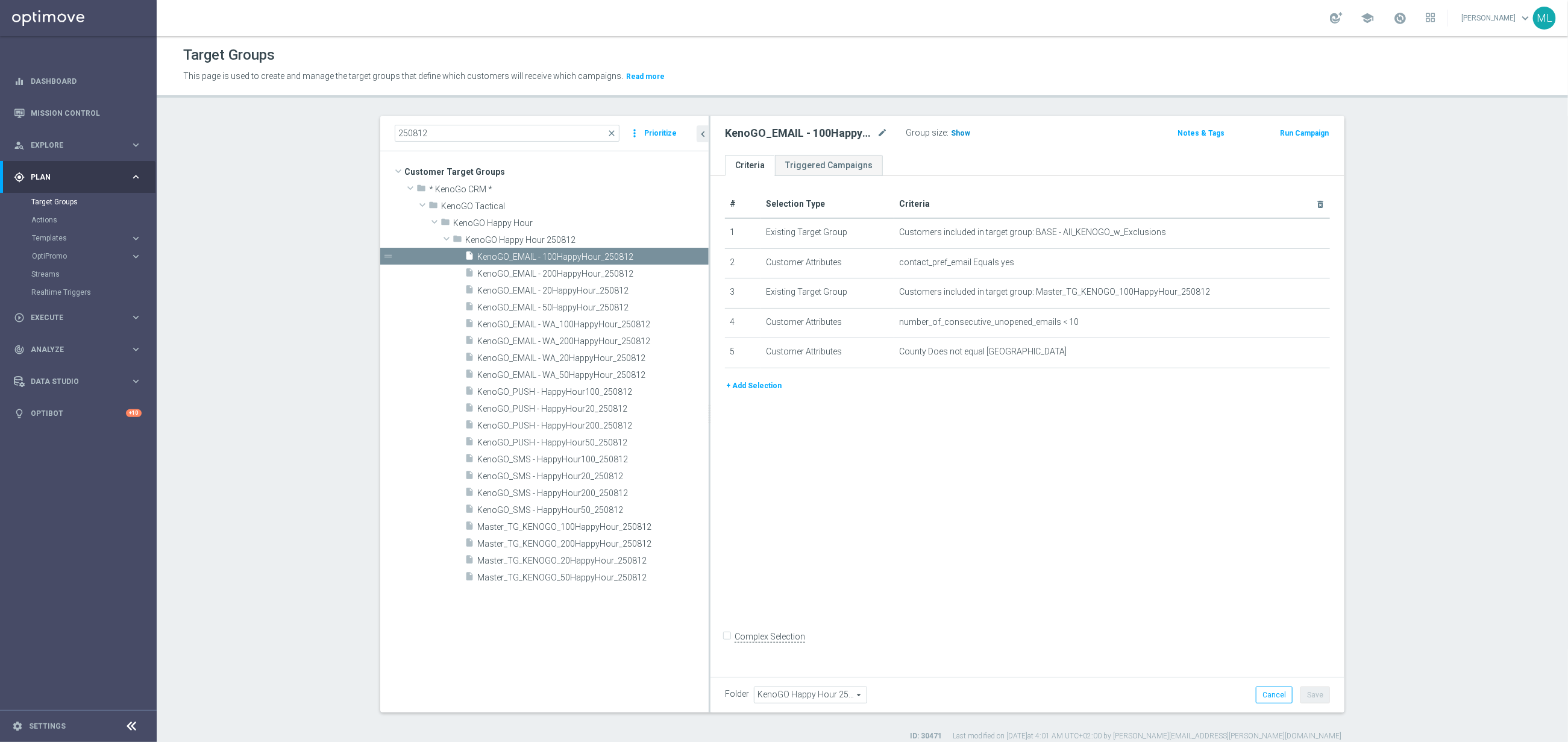
click at [959, 130] on span "Show" at bounding box center [960, 133] width 19 height 9
click at [965, 133] on span "1,592" at bounding box center [962, 134] width 21 height 12
click at [580, 308] on span "KenoGO_EMAIL - 50HappyHour_250812" at bounding box center [578, 307] width 203 height 10
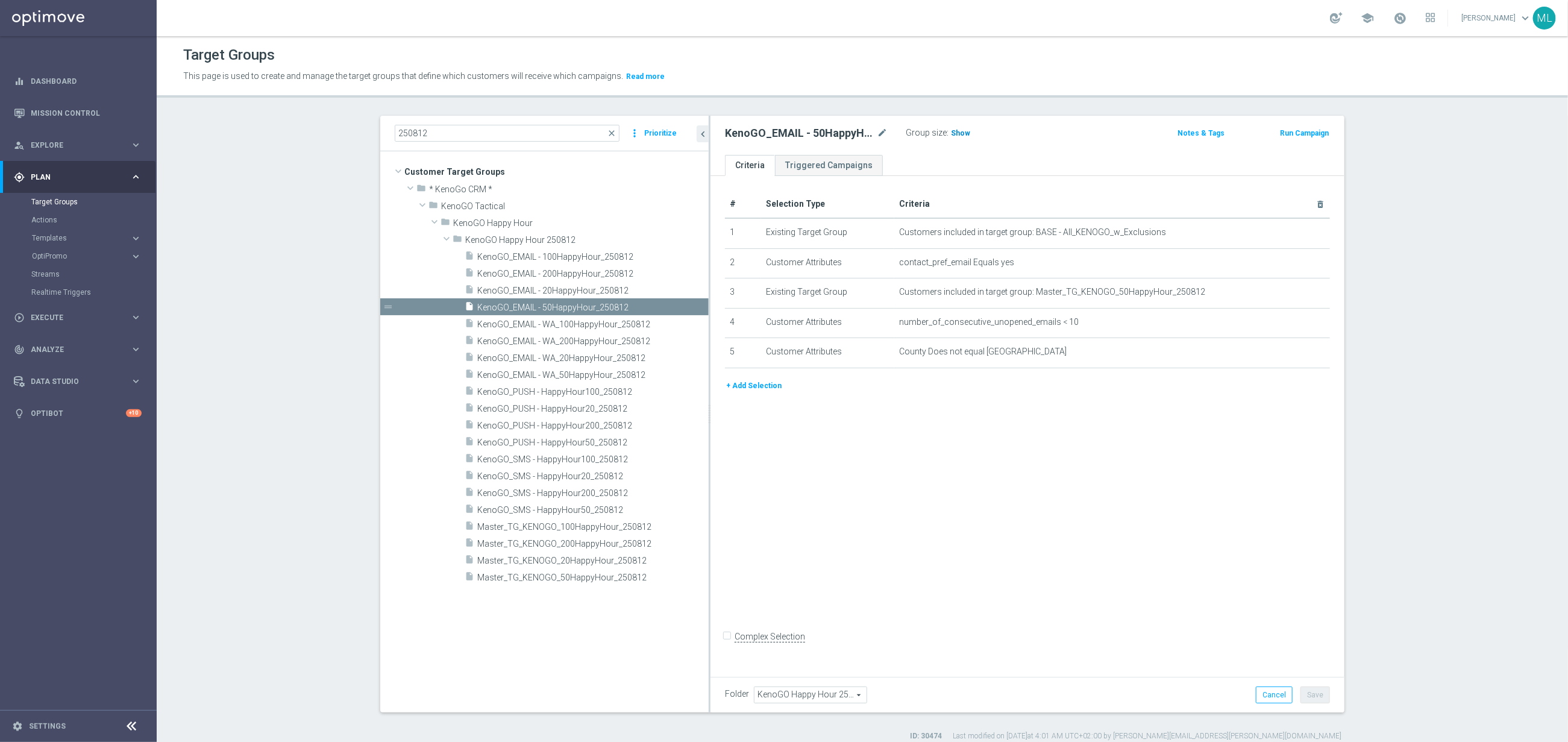
click at [956, 134] on span "Show" at bounding box center [960, 133] width 19 height 9
click at [963, 133] on span "5,704" at bounding box center [962, 134] width 21 height 12
click at [594, 290] on span "KenoGO_EMAIL - 20HappyHour_250812" at bounding box center [578, 290] width 203 height 10
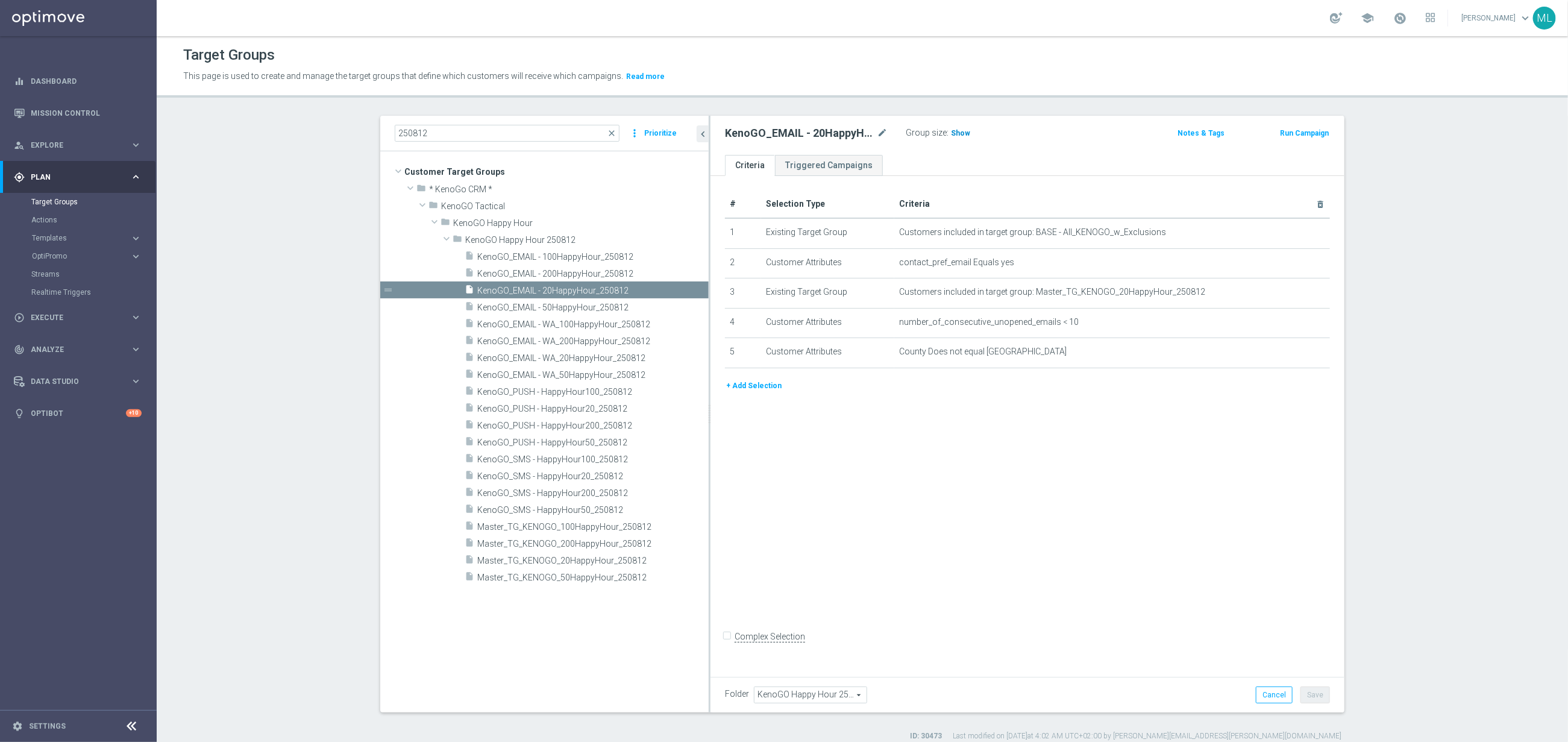
click at [955, 129] on span "Show" at bounding box center [960, 133] width 19 height 9
click at [963, 135] on span "8,446" at bounding box center [962, 134] width 21 height 12
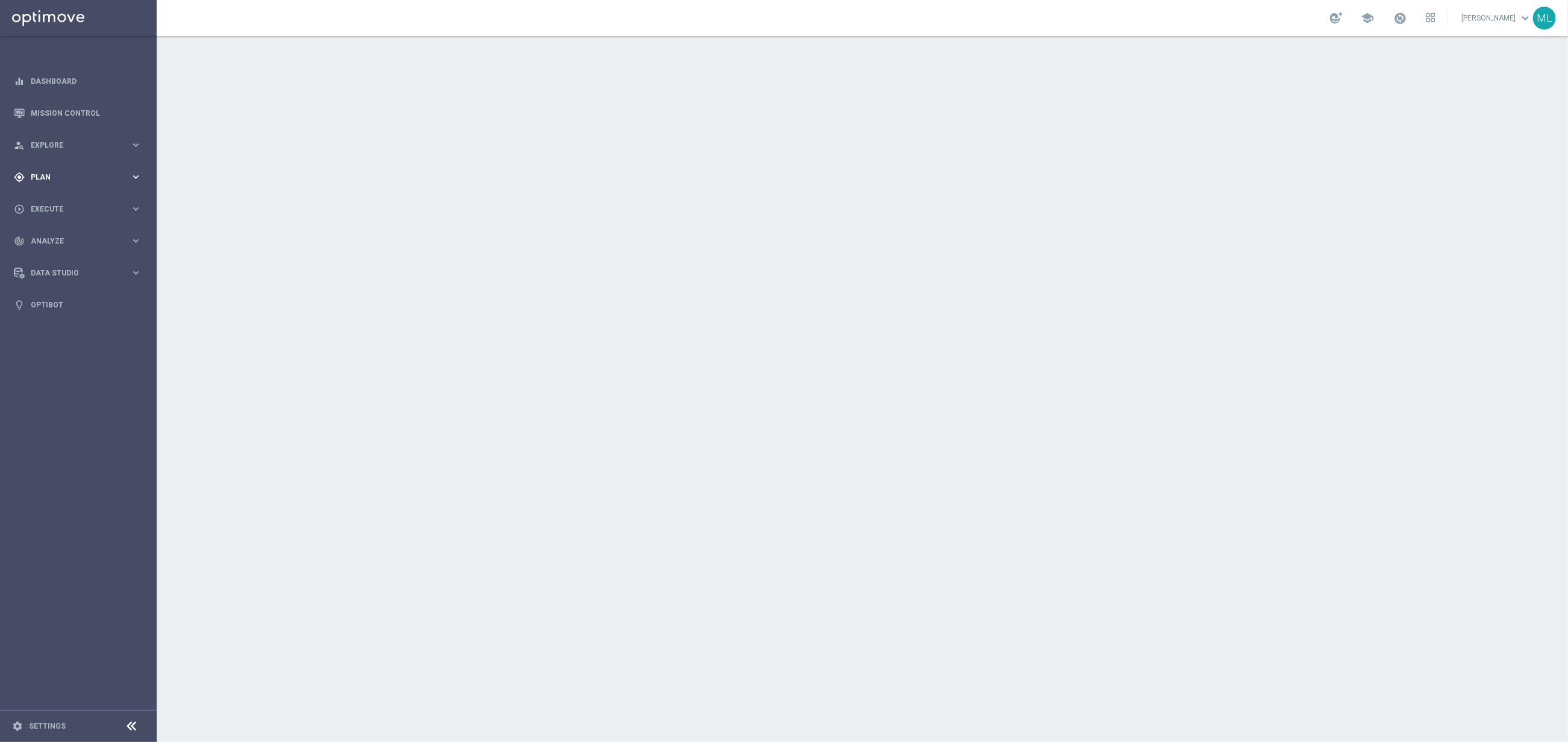
click at [137, 174] on icon "keyboard_arrow_right" at bounding box center [136, 176] width 12 height 12
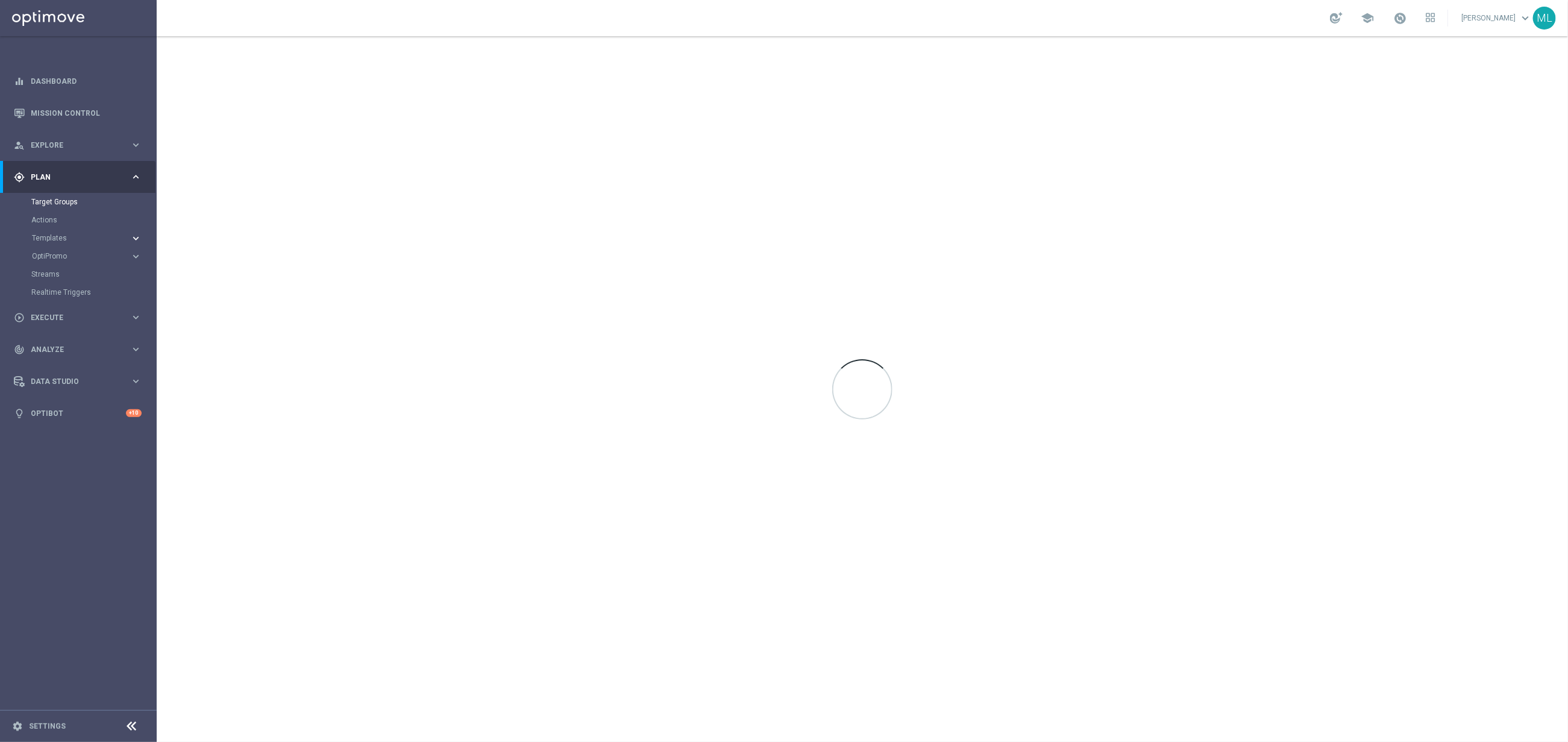
click at [134, 234] on icon "keyboard_arrow_right" at bounding box center [136, 238] width 12 height 12
click at [68, 251] on link "Optimail" at bounding box center [81, 256] width 88 height 9
click at [220, 85] on icon "arrow_drop_down" at bounding box center [219, 85] width 9 height 12
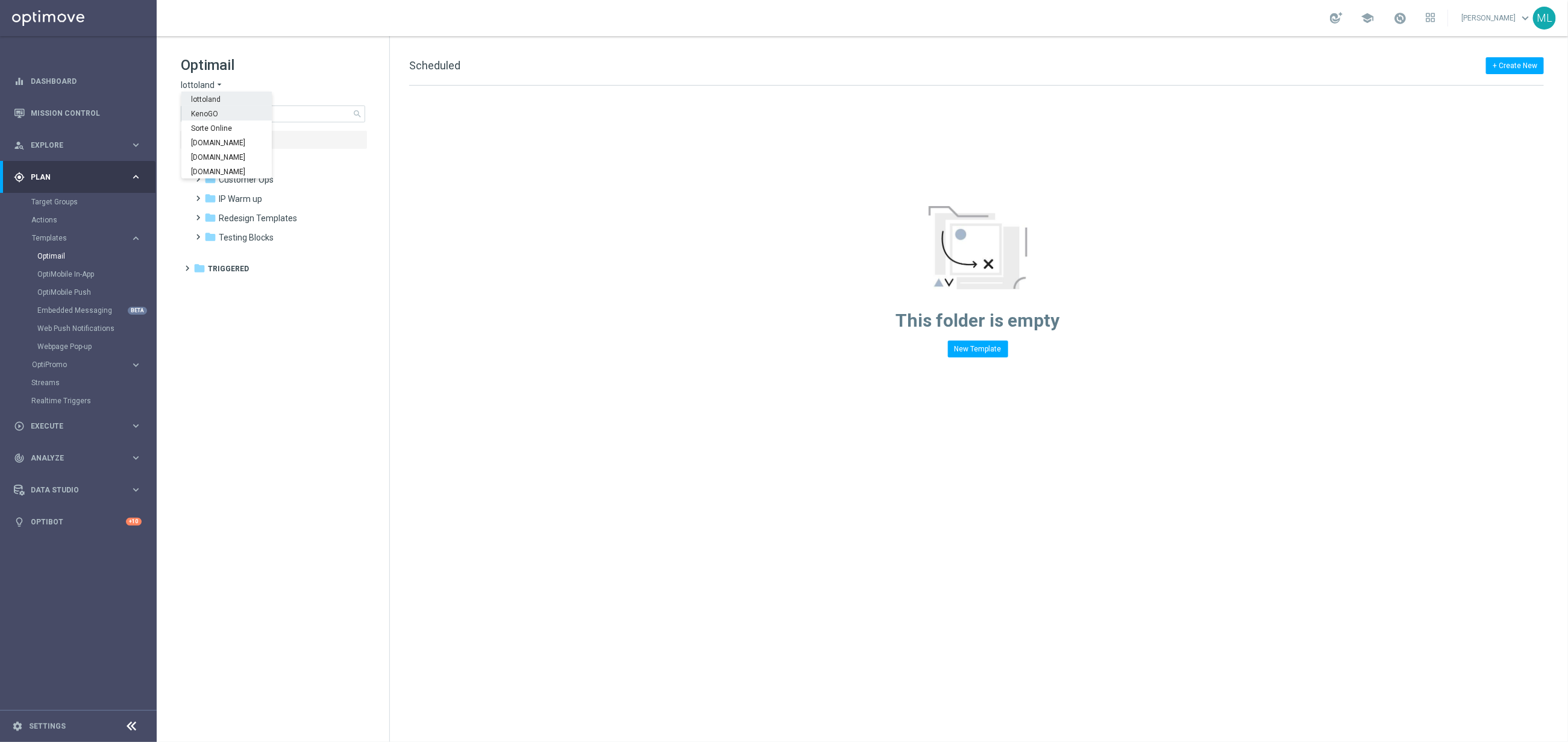
click at [218, 116] on div "KenoGO" at bounding box center [227, 113] width 90 height 15
click at [248, 113] on input at bounding box center [273, 114] width 185 height 17
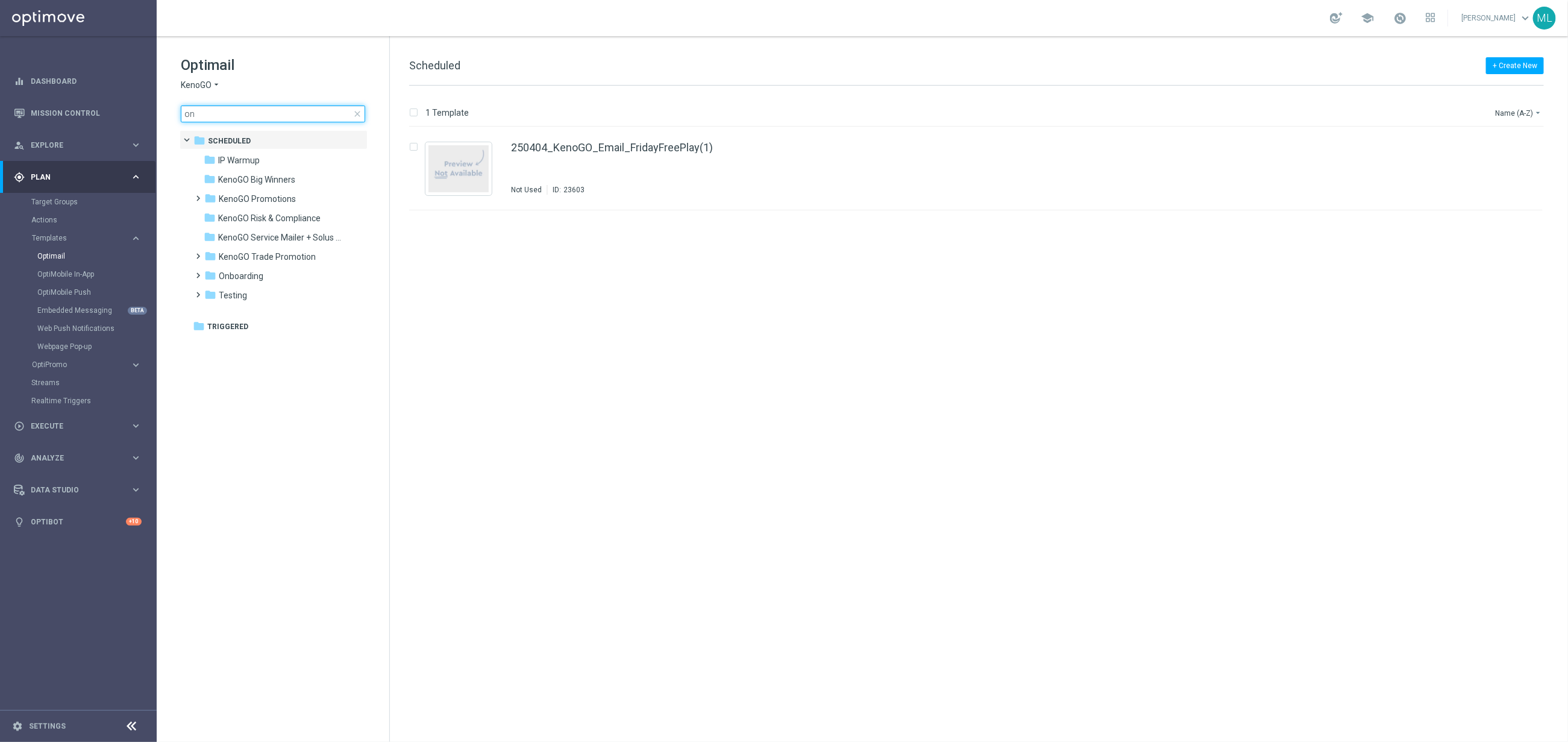
type input "o"
click at [199, 272] on span at bounding box center [196, 270] width 5 height 5
click at [247, 313] on span "V1.3" at bounding box center [239, 314] width 17 height 11
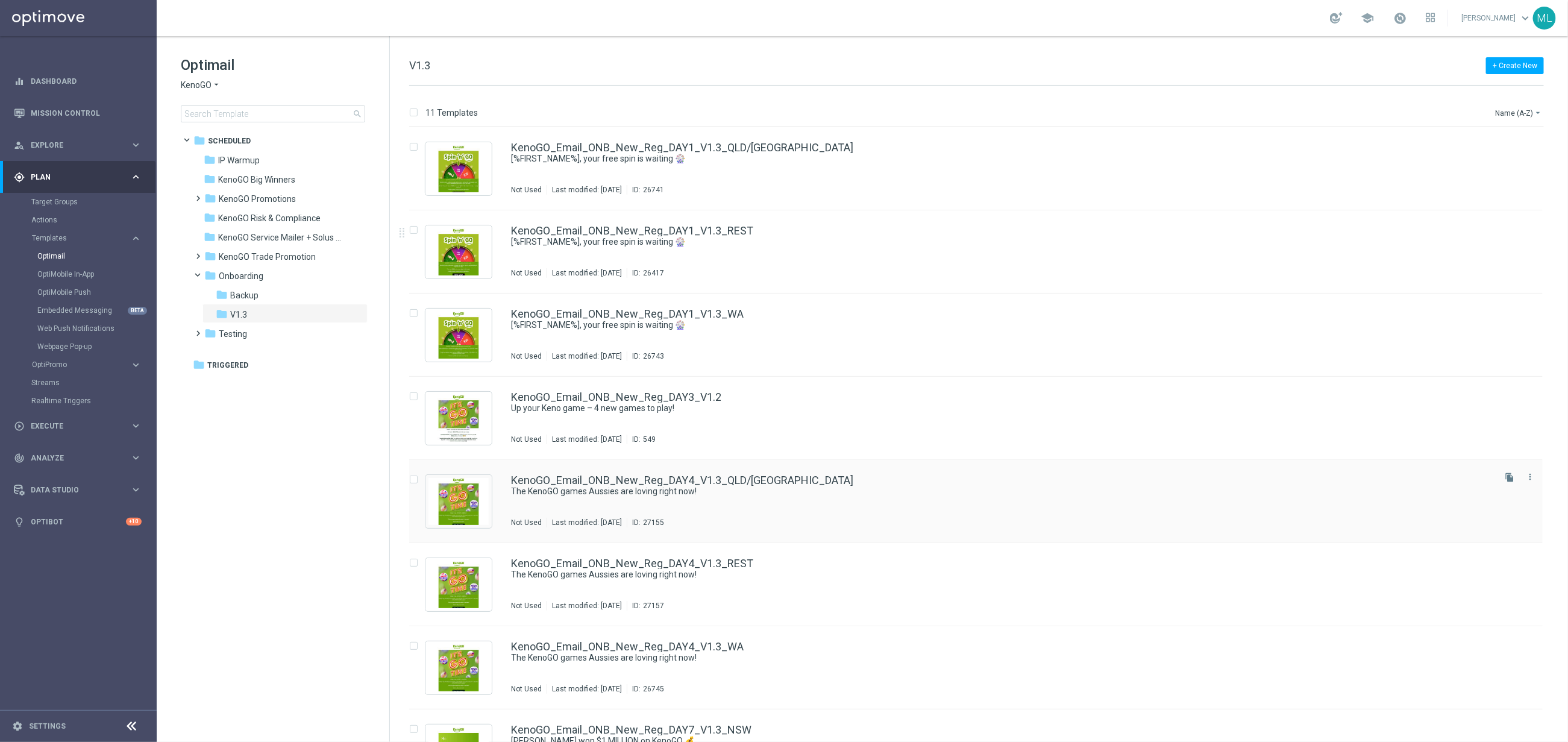
scroll to position [300, 0]
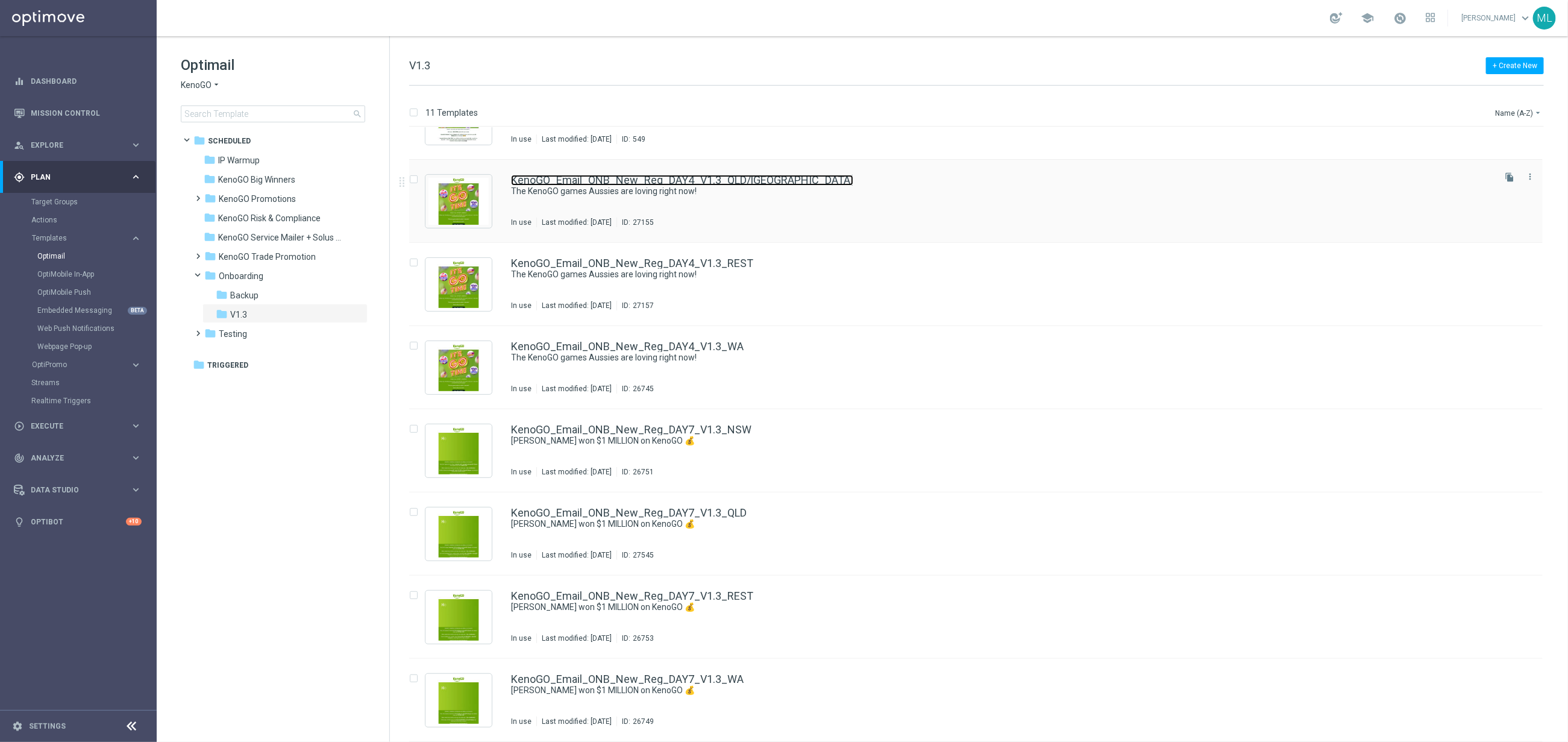
click at [586, 184] on link "KenoGO_Email_ONB_New_Reg_DAY4_V1.3_QLD/[GEOGRAPHIC_DATA]" at bounding box center [682, 180] width 342 height 11
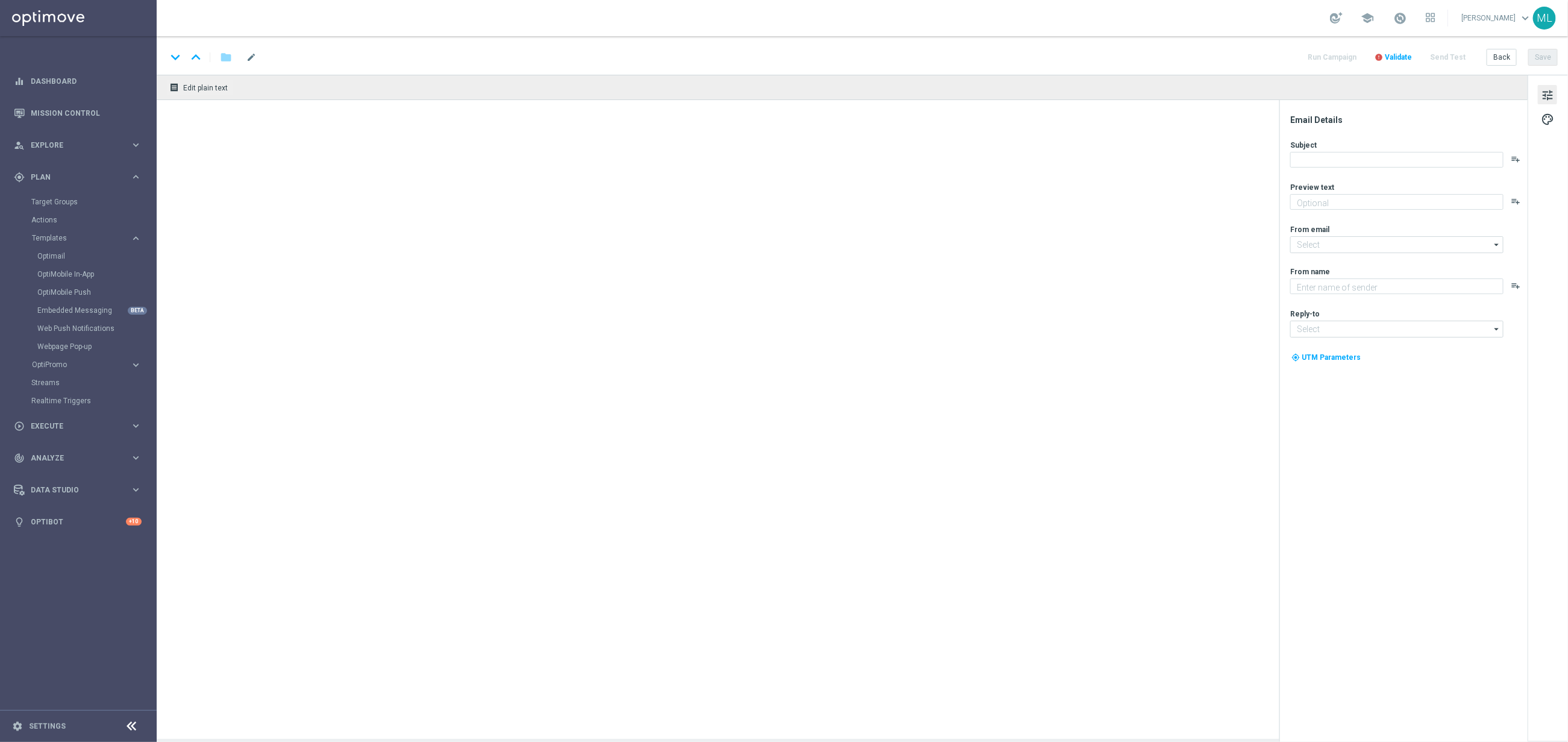
type textarea "From the classics to the world’s biggest Keno…"
type input "[EMAIL_ADDRESS][DOMAIN_NAME]"
type textarea "KenoGO"
type input "[EMAIL_ADDRESS][DOMAIN_NAME]"
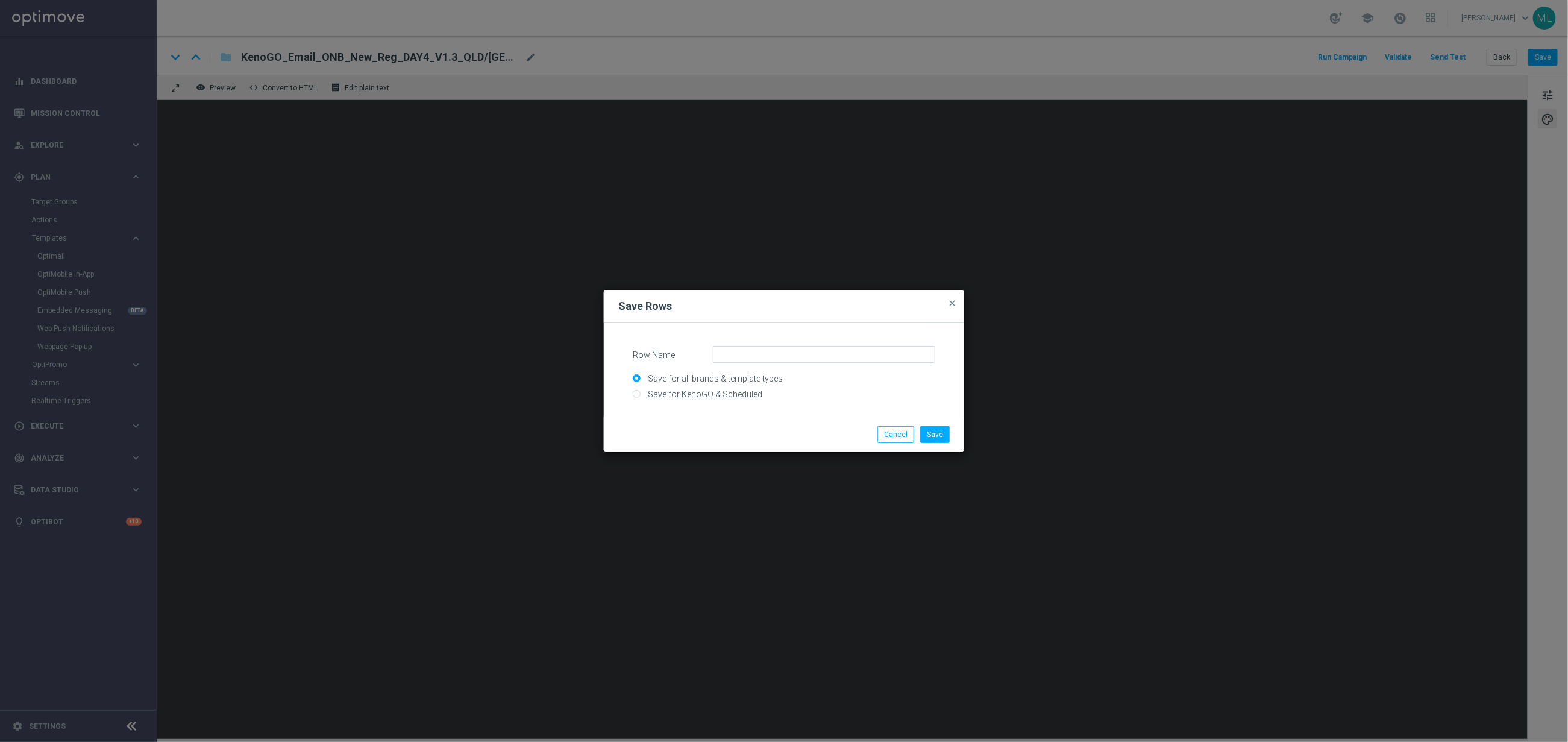
click at [712, 392] on input "Save for KenoGO & Scheduled" at bounding box center [784, 399] width 303 height 17
radio input "true"
click at [820, 358] on input "Row Name" at bounding box center [824, 355] width 222 height 17
type input "k"
drag, startPoint x: 752, startPoint y: 354, endPoint x: 802, endPoint y: 360, distance: 50.4
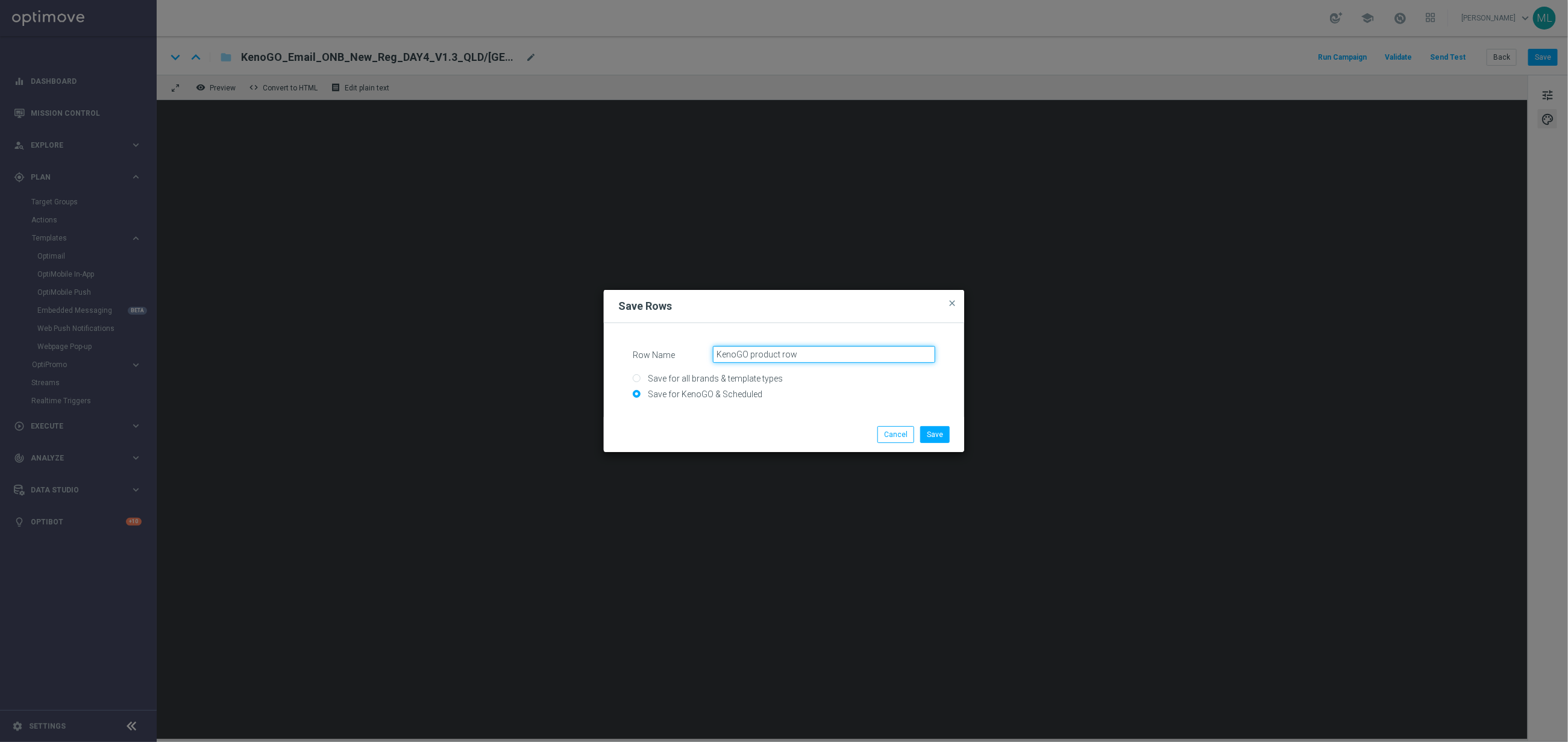
click at [752, 354] on input "KenoGO product row" at bounding box center [824, 355] width 222 height 17
click at [782, 354] on input "KenoGO Product row" at bounding box center [824, 355] width 222 height 17
type input "KenoGO Product Row"
click at [936, 433] on button "Save" at bounding box center [935, 435] width 29 height 17
click at [789, 352] on input "Row Name" at bounding box center [824, 355] width 222 height 17
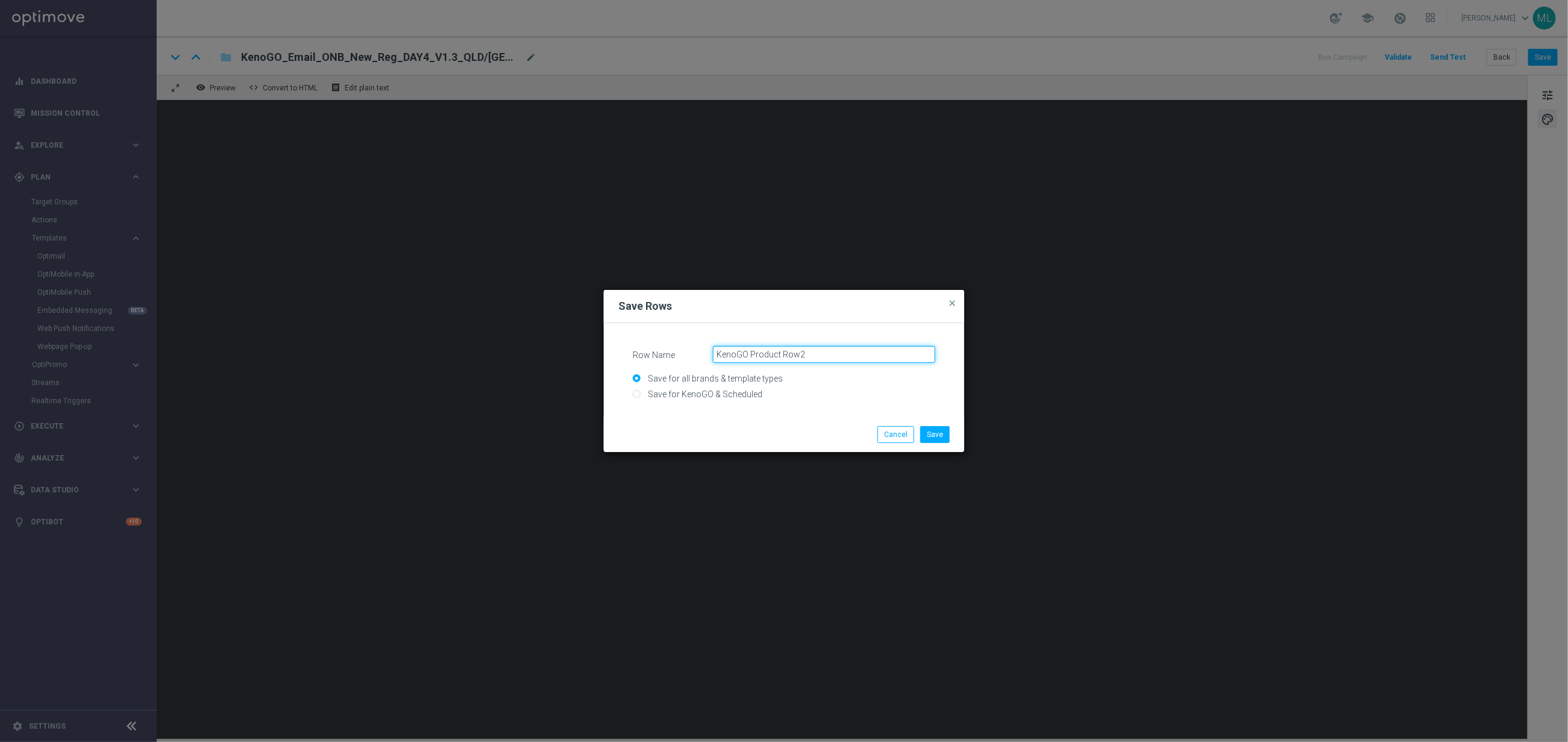
type input "KenoGO Product Row2"
click at [640, 392] on input "Save for KenoGO & Scheduled" at bounding box center [784, 399] width 303 height 17
radio input "true"
click at [932, 433] on button "Save" at bounding box center [935, 435] width 29 height 17
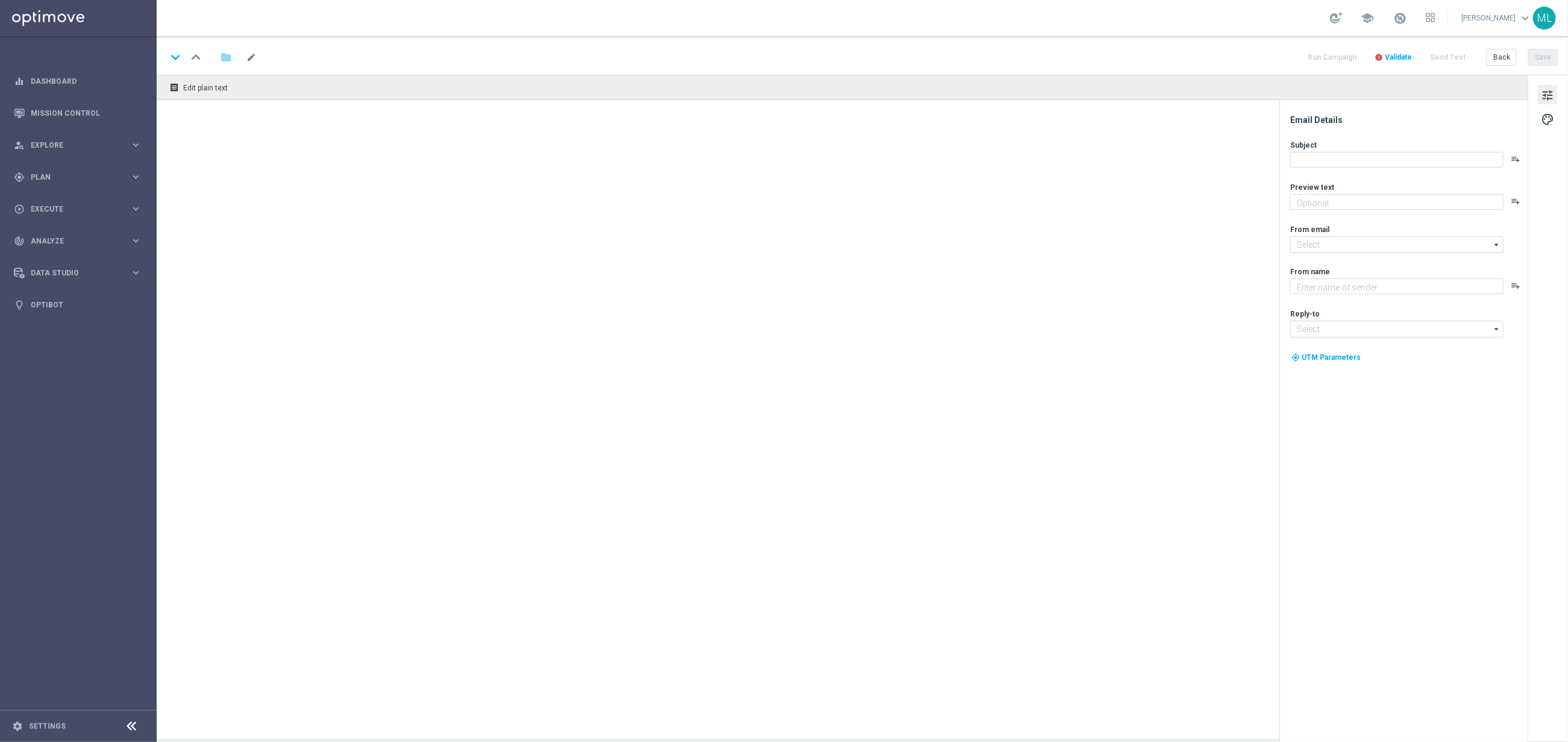
type textarea "From the classics to the world’s biggest Keno…"
type input "[EMAIL_ADDRESS][DOMAIN_NAME]"
type textarea "KenoGO"
type input "[EMAIL_ADDRESS][DOMAIN_NAME]"
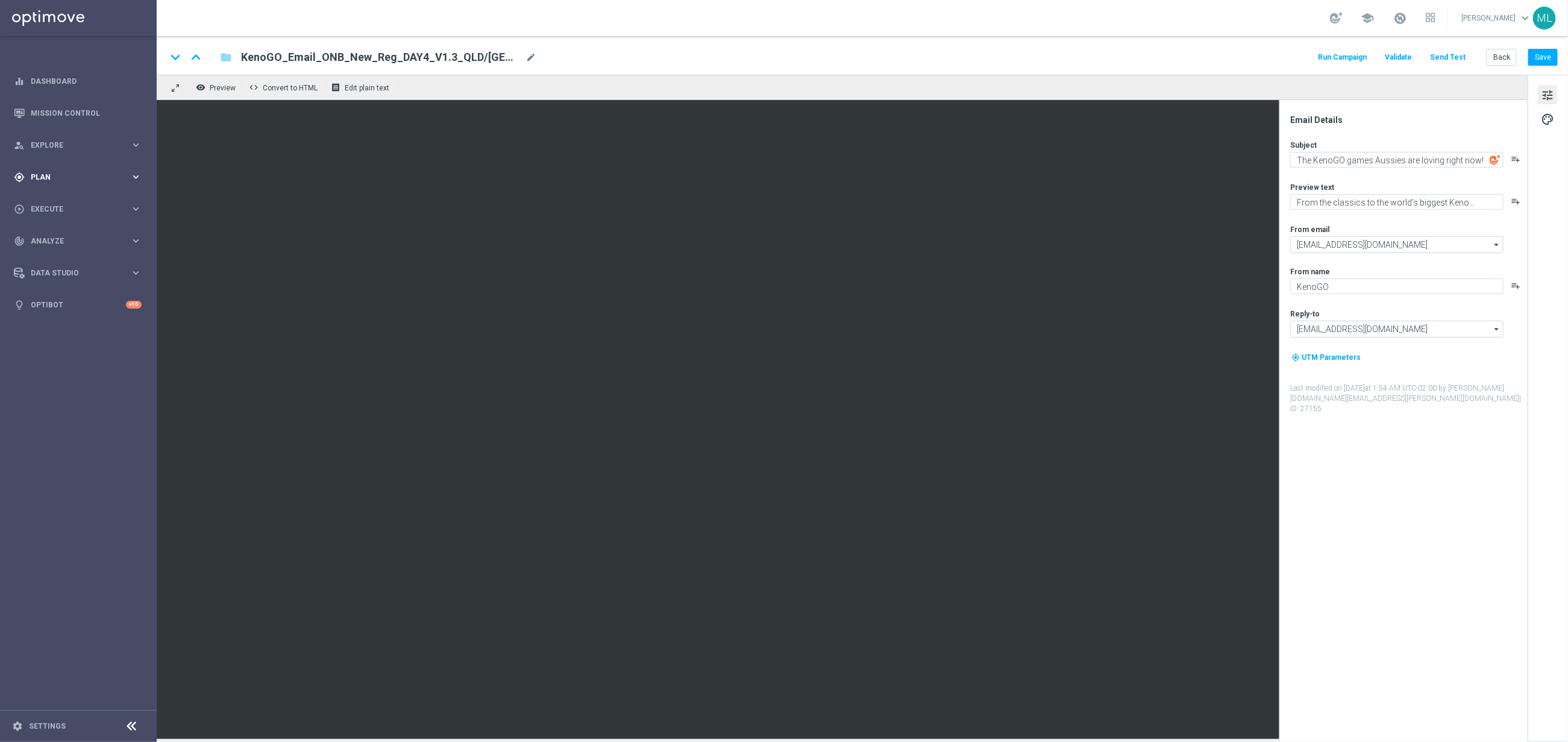
click at [139, 176] on icon "keyboard_arrow_right" at bounding box center [136, 176] width 12 height 12
drag, startPoint x: 139, startPoint y: 241, endPoint x: 134, endPoint y: 244, distance: 5.8
click at [139, 241] on icon "keyboard_arrow_right" at bounding box center [136, 238] width 12 height 12
click at [74, 255] on link "Optimail" at bounding box center [81, 256] width 88 height 9
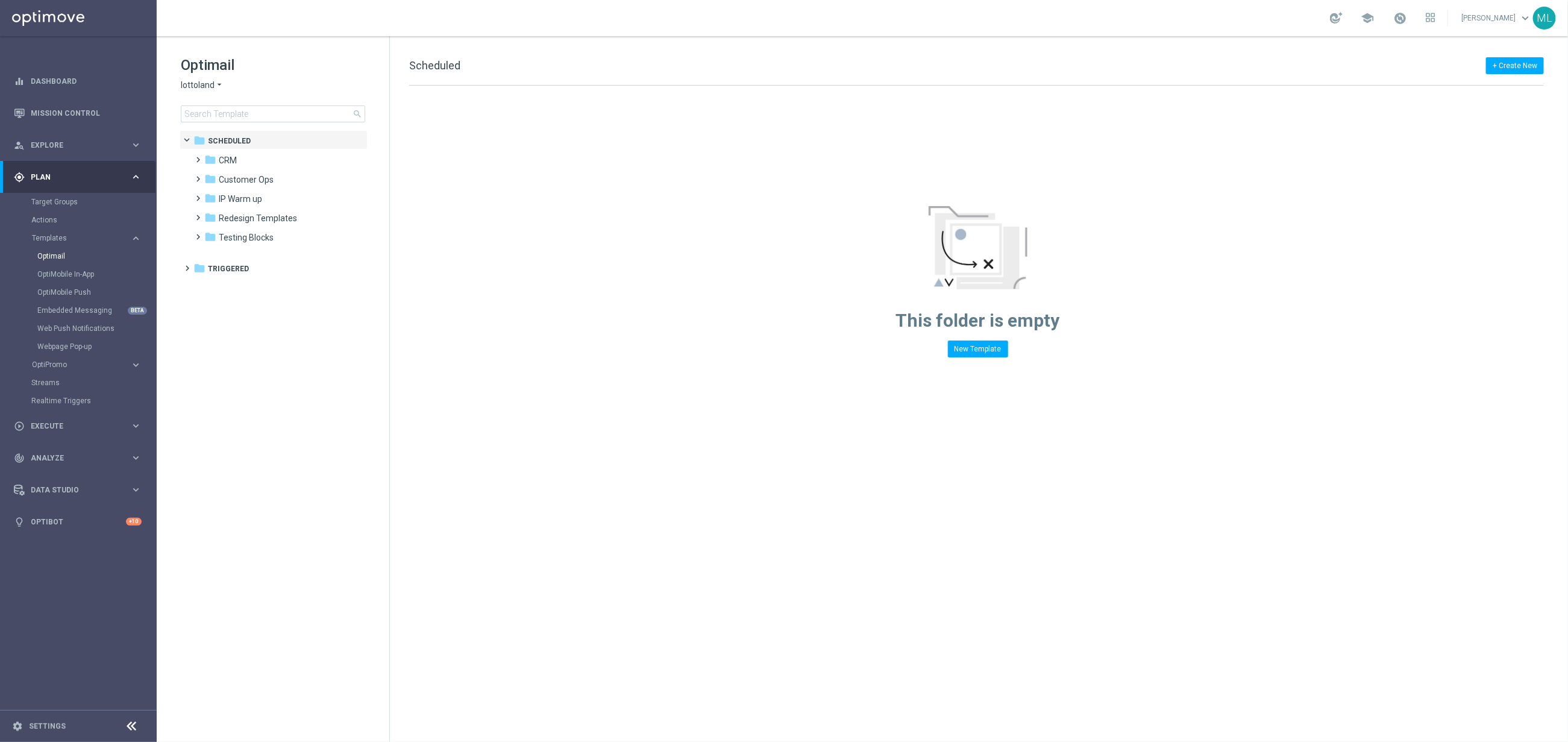
click at [222, 85] on icon "arrow_drop_down" at bounding box center [219, 85] width 9 height 12
click at [0, 0] on span "KenoGO" at bounding box center [0, 0] width 0 height 0
click at [230, 119] on input at bounding box center [273, 114] width 185 height 17
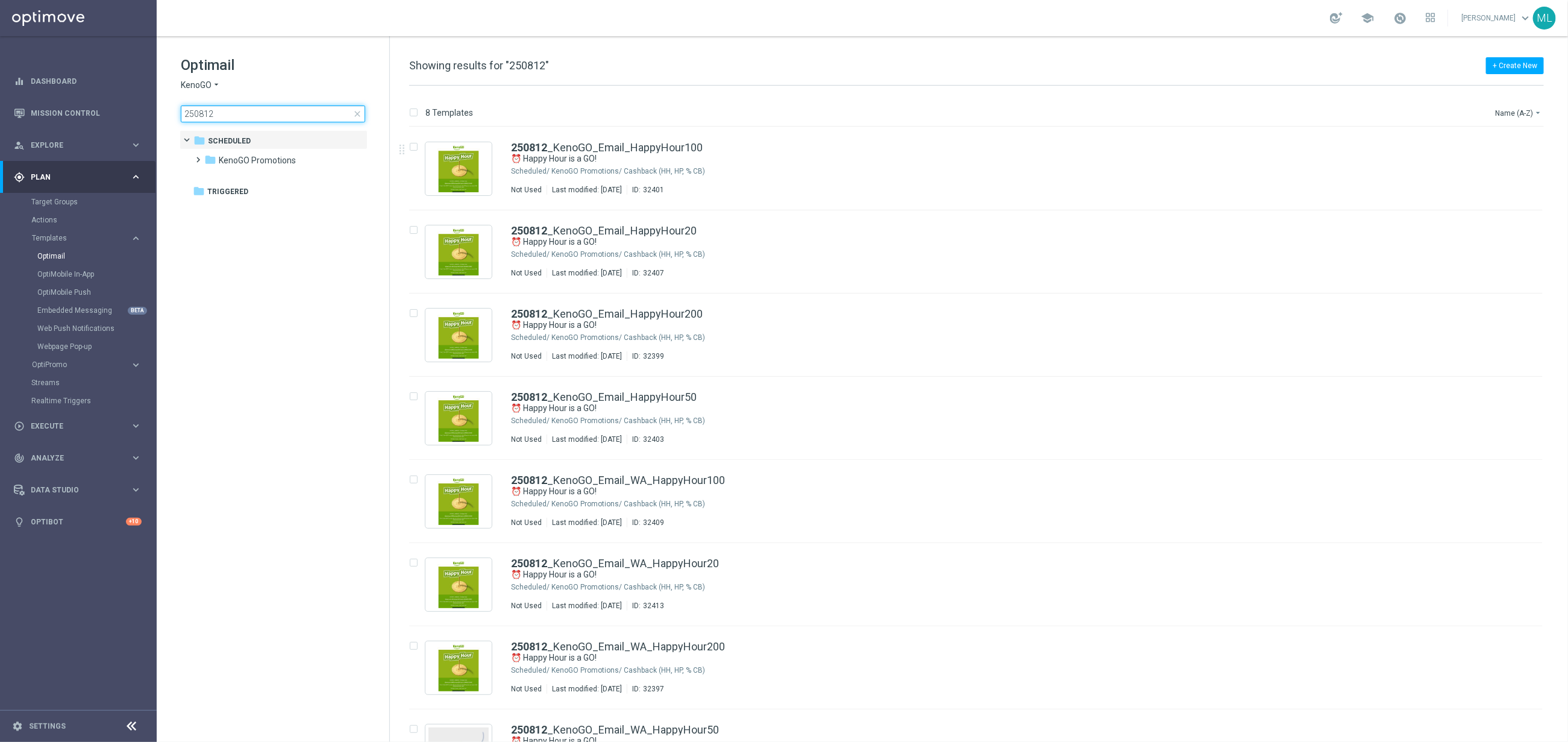
click at [244, 110] on input "250812" at bounding box center [273, 114] width 185 height 17
type input "250813"
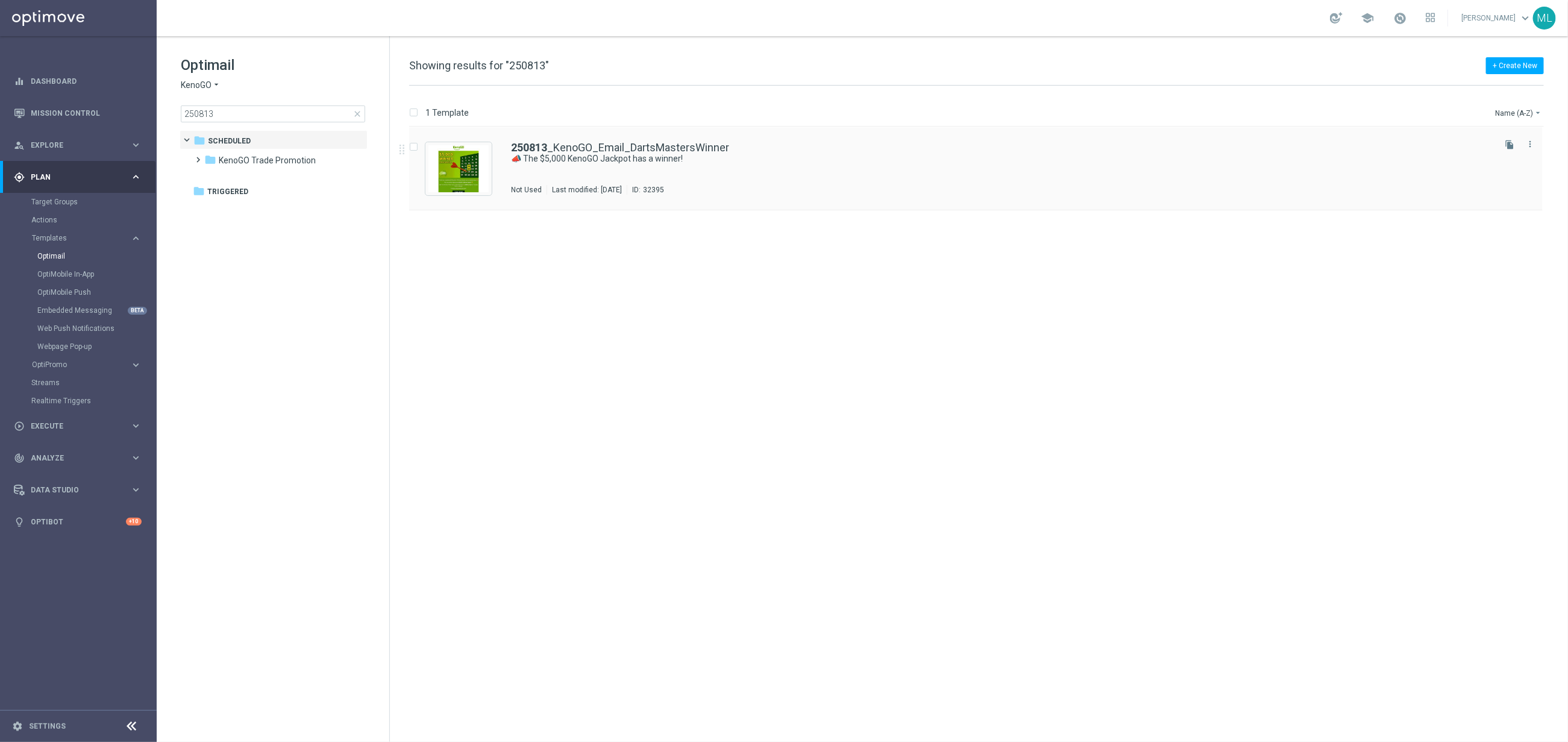
click at [600, 177] on div "250813 _KenoGO_Email_DartsMastersWinner 📣 The $5,000 KenoGO Jackpot has a winne…" at bounding box center [1001, 168] width 981 height 53
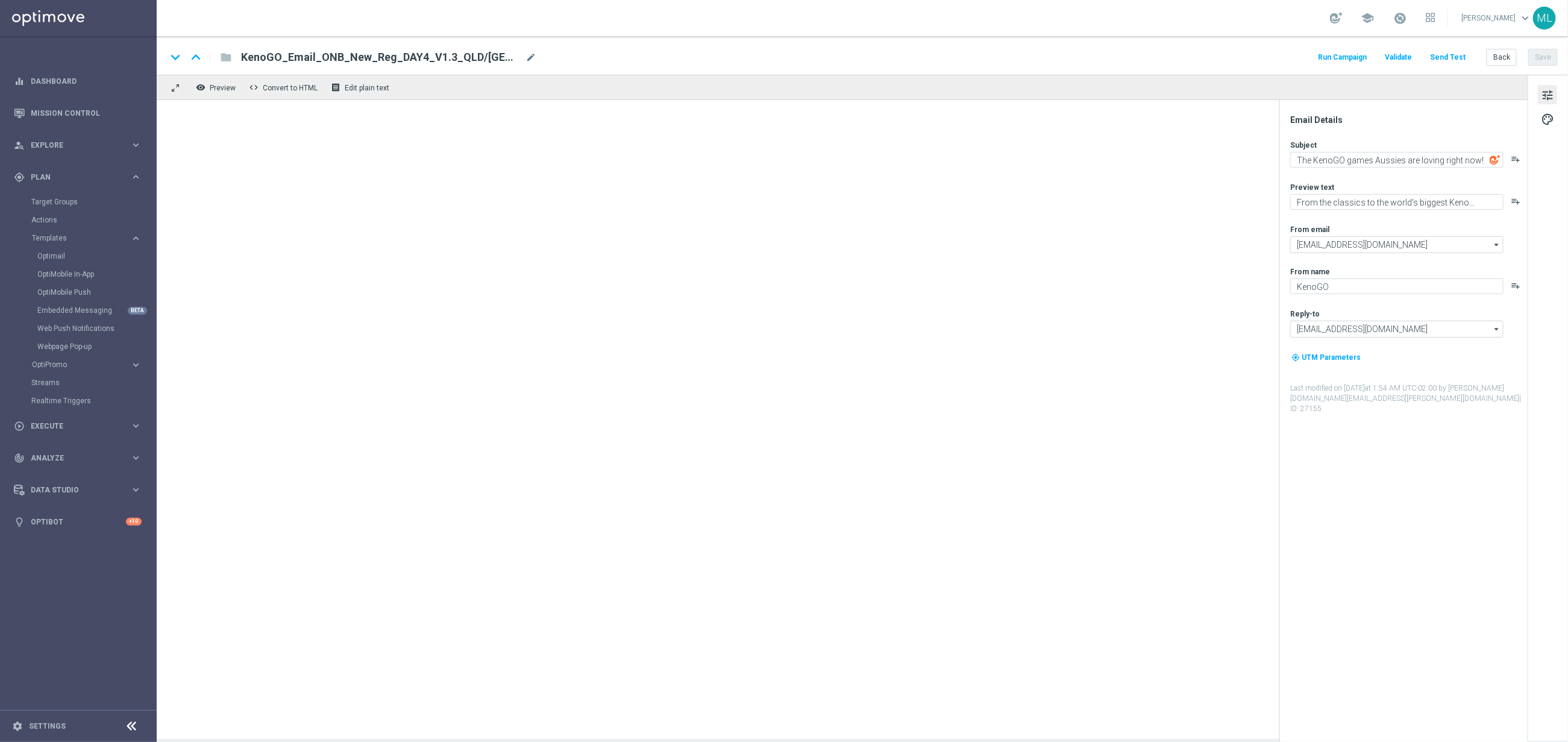
type textarea "📣 The $5,000 KenoGO Jackpot has a winner!"
type textarea "See who won & watch all of the highlights"
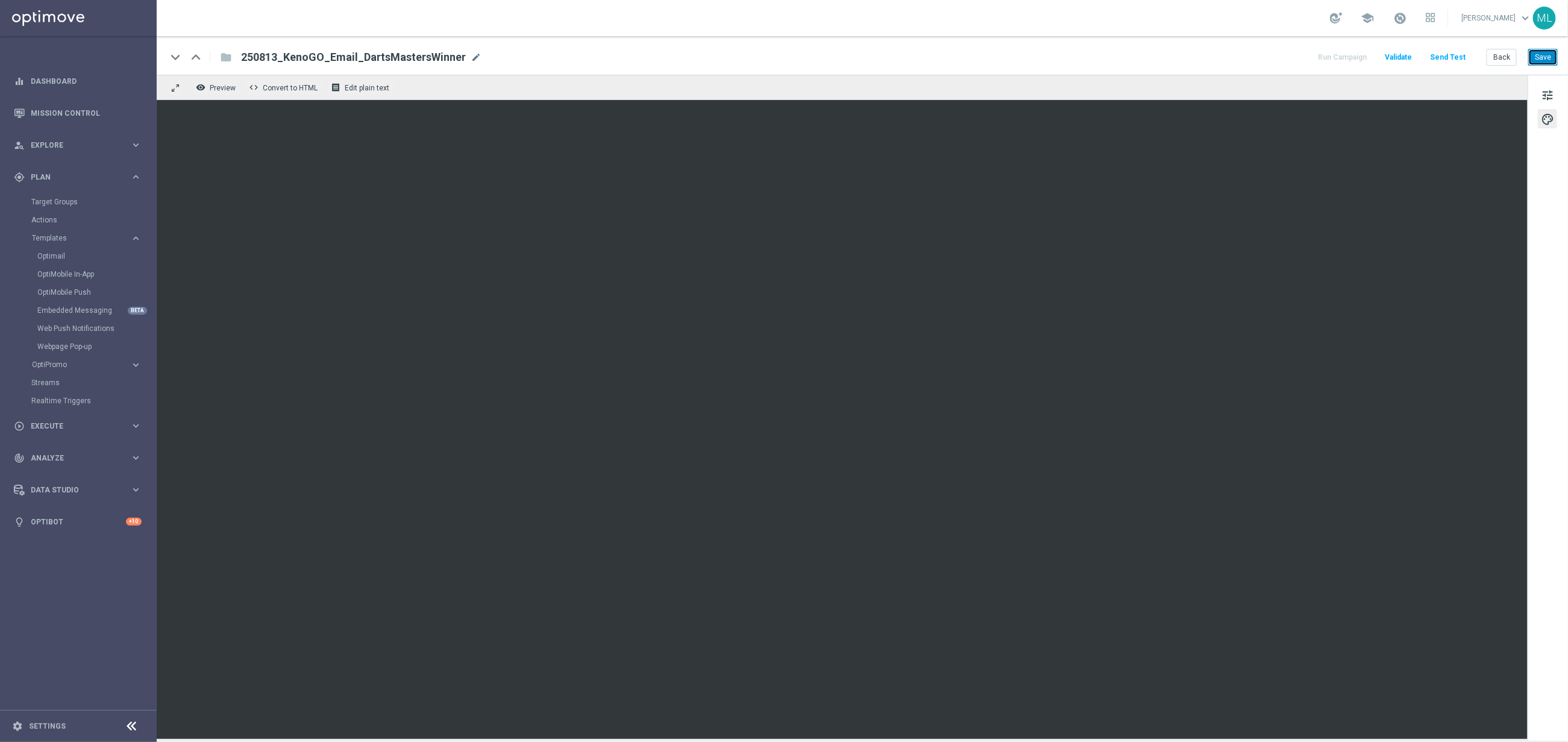
click at [1546, 59] on button "Save" at bounding box center [1543, 57] width 29 height 17
click at [1548, 61] on button "Save" at bounding box center [1543, 57] width 29 height 17
click at [1537, 55] on button "Save" at bounding box center [1543, 57] width 29 height 17
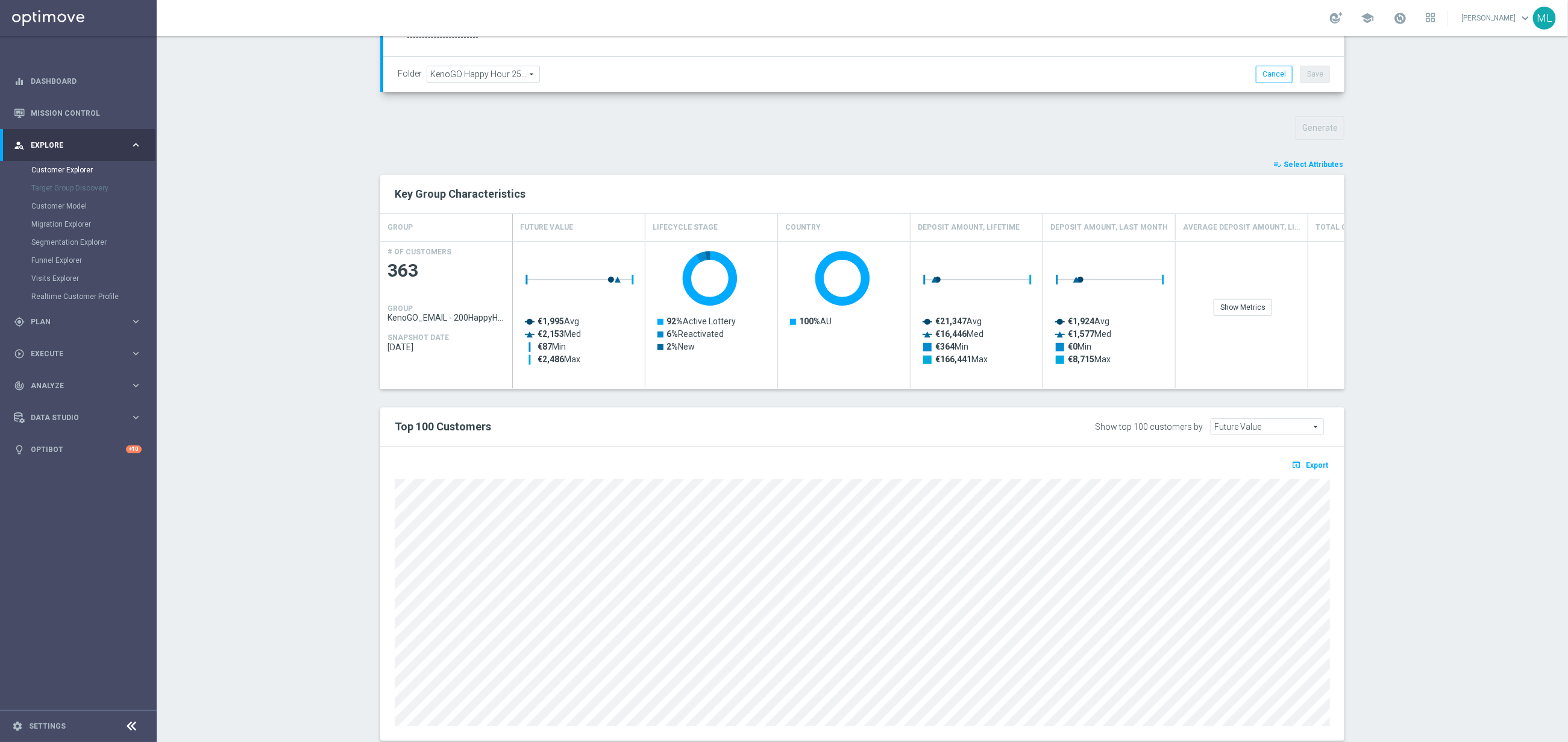
scroll to position [387, 0]
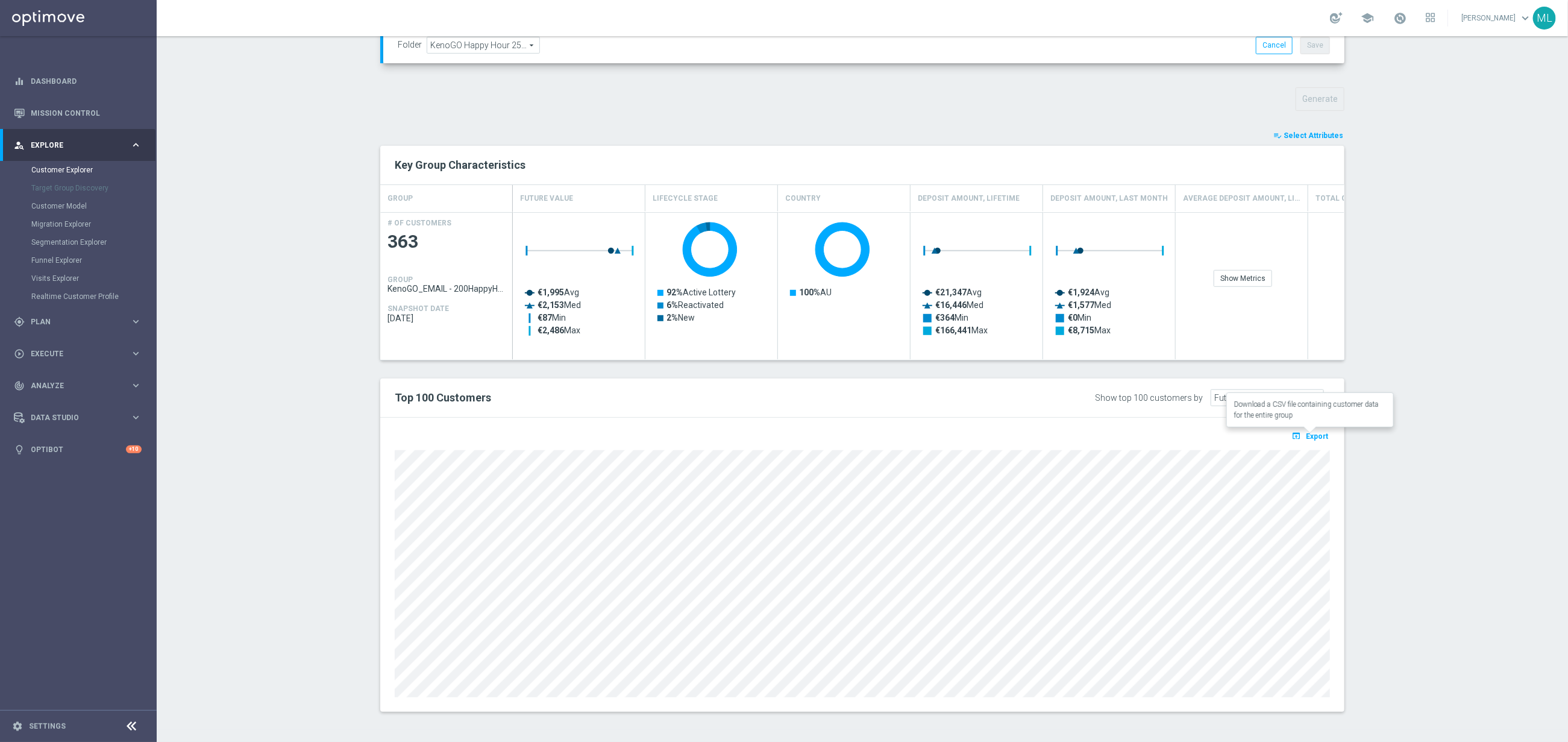
click at [1309, 435] on span "Export" at bounding box center [1316, 436] width 23 height 9
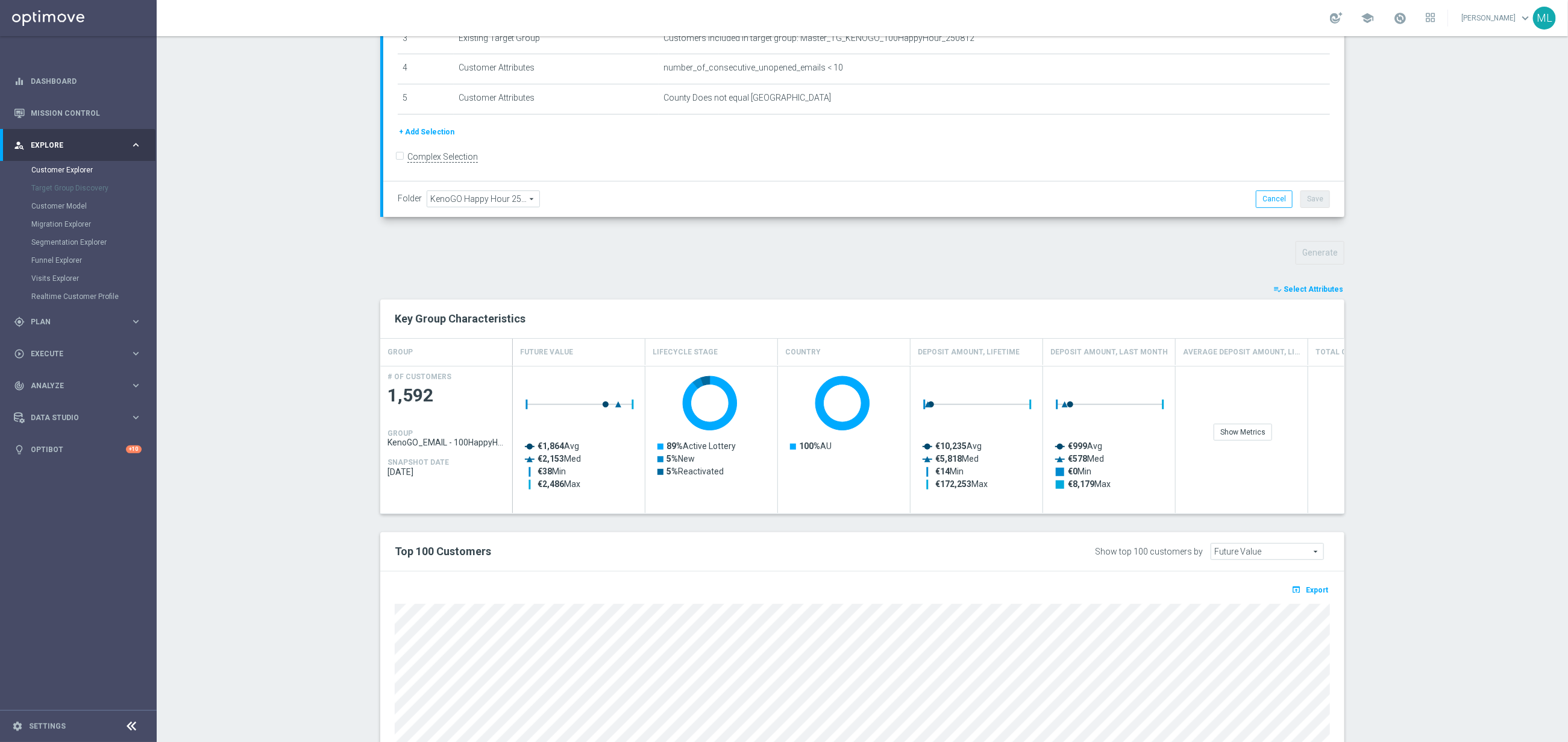
scroll to position [387, 0]
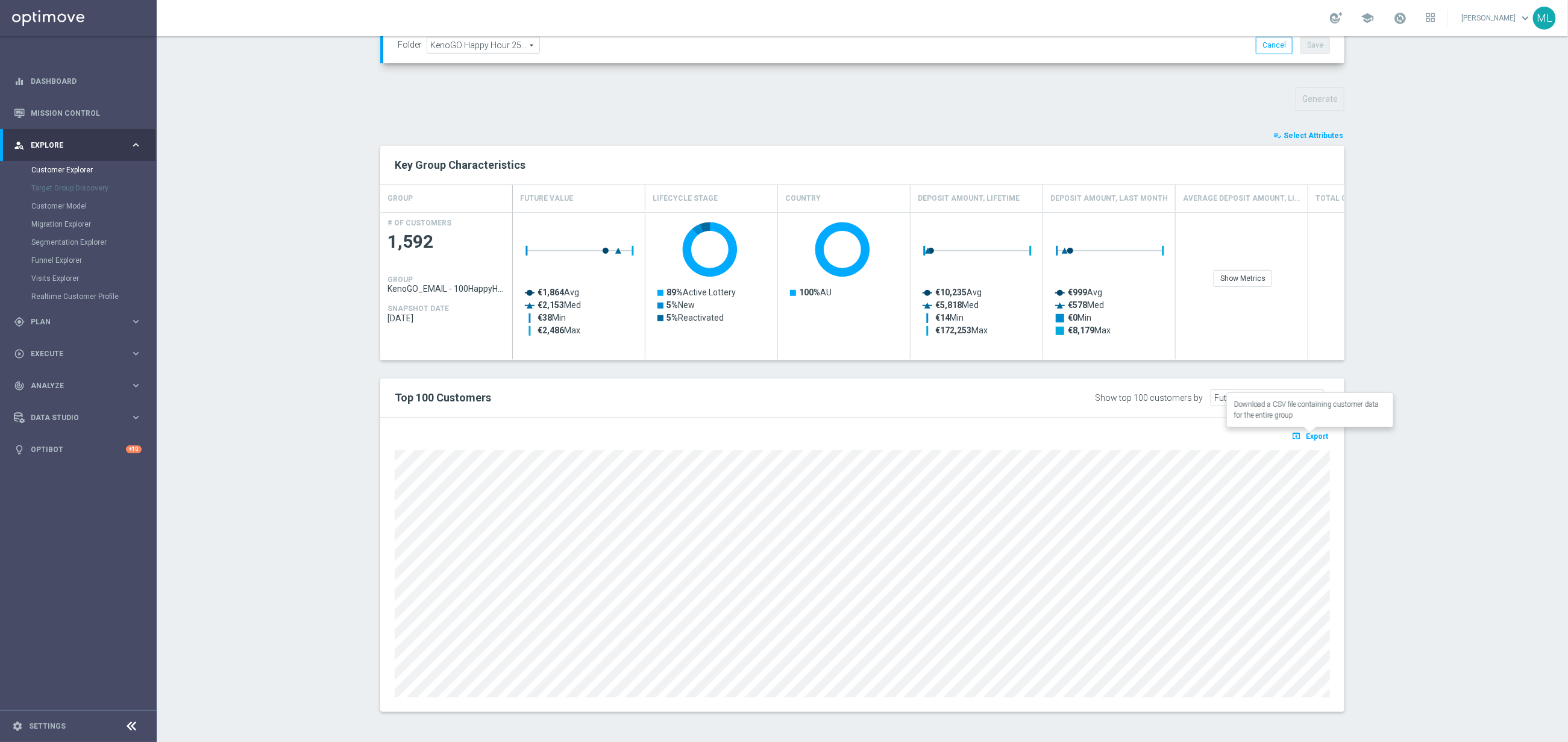
click at [1313, 435] on span "Export" at bounding box center [1316, 436] width 23 height 9
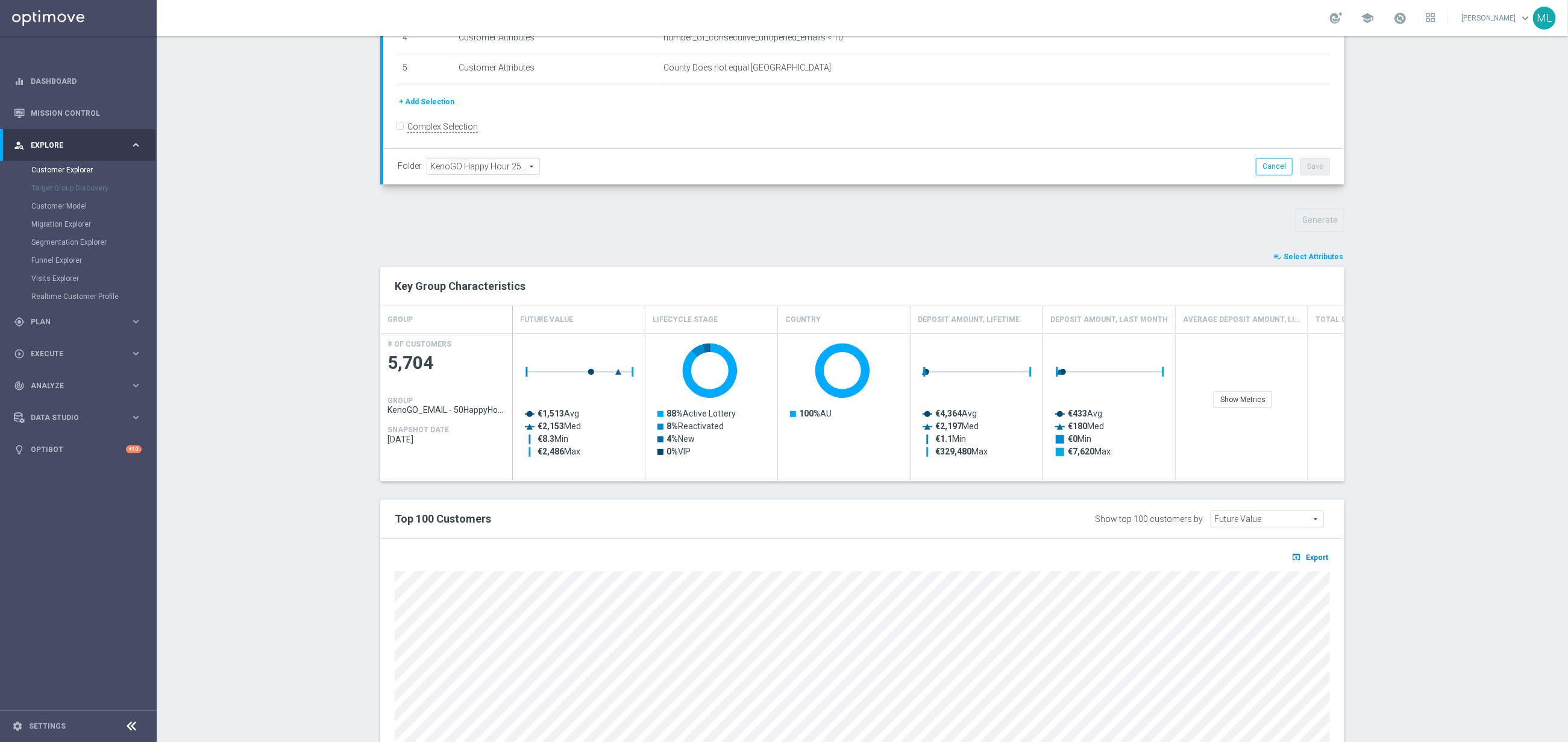
scroll to position [387, 0]
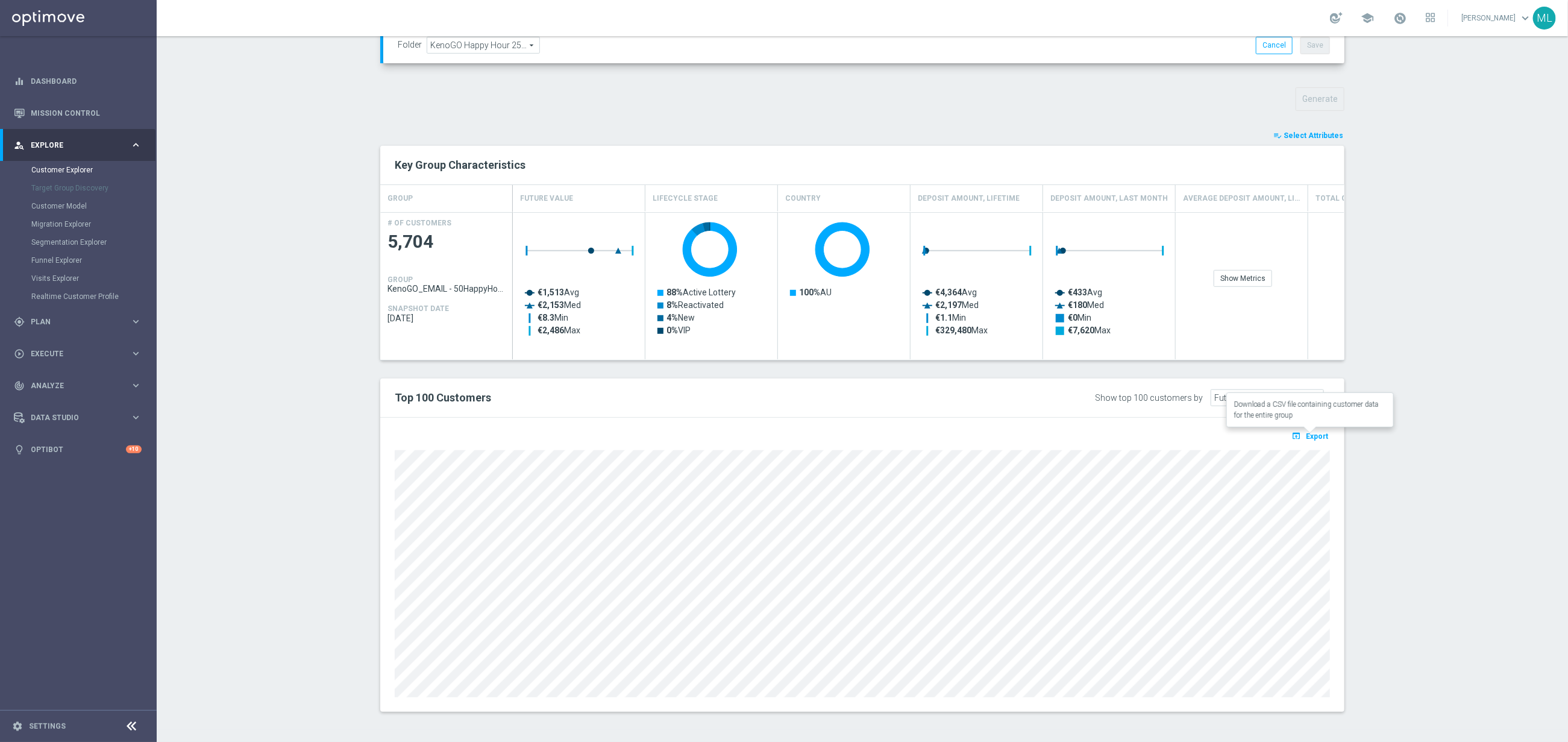
click at [1316, 435] on span "Export" at bounding box center [1316, 436] width 23 height 9
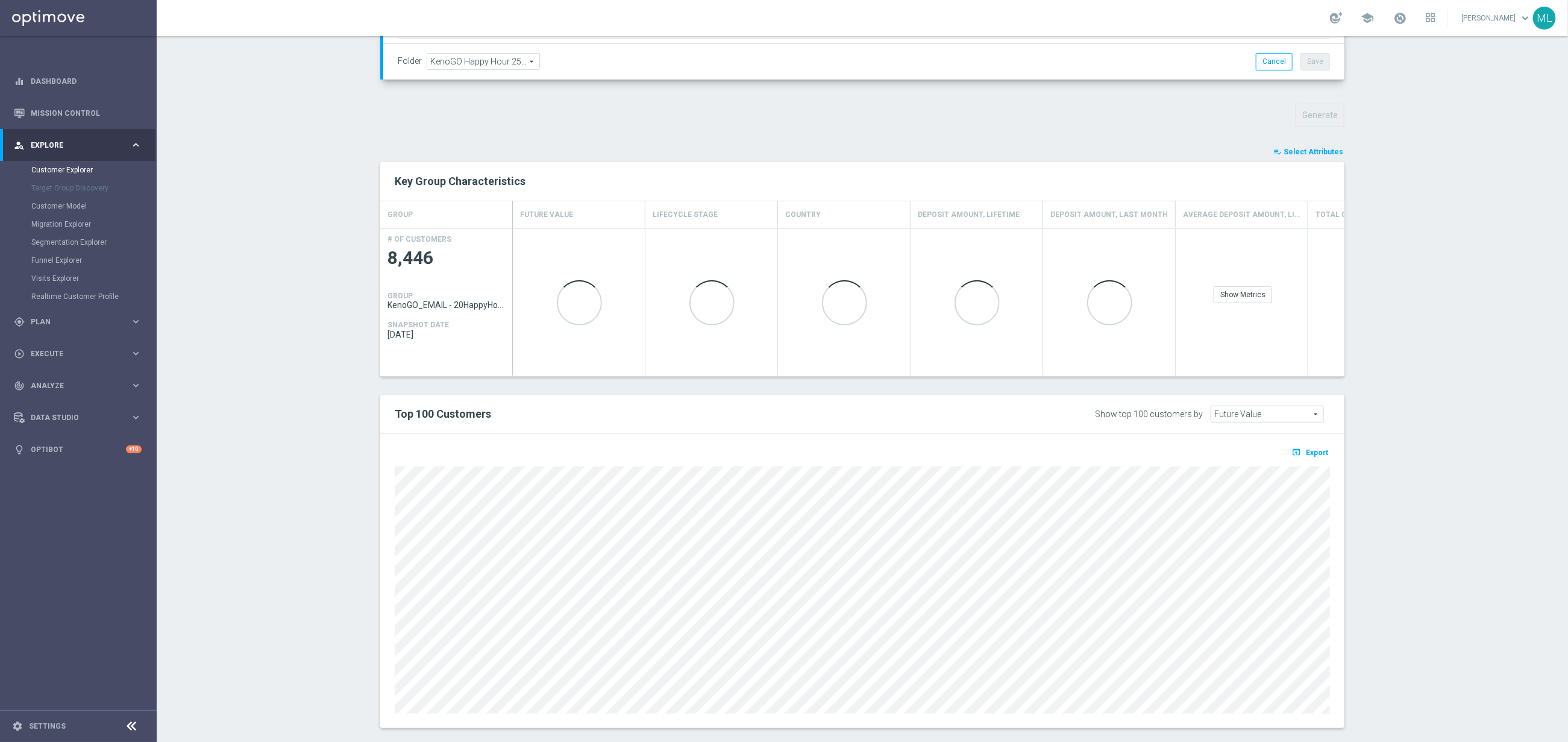
scroll to position [387, 0]
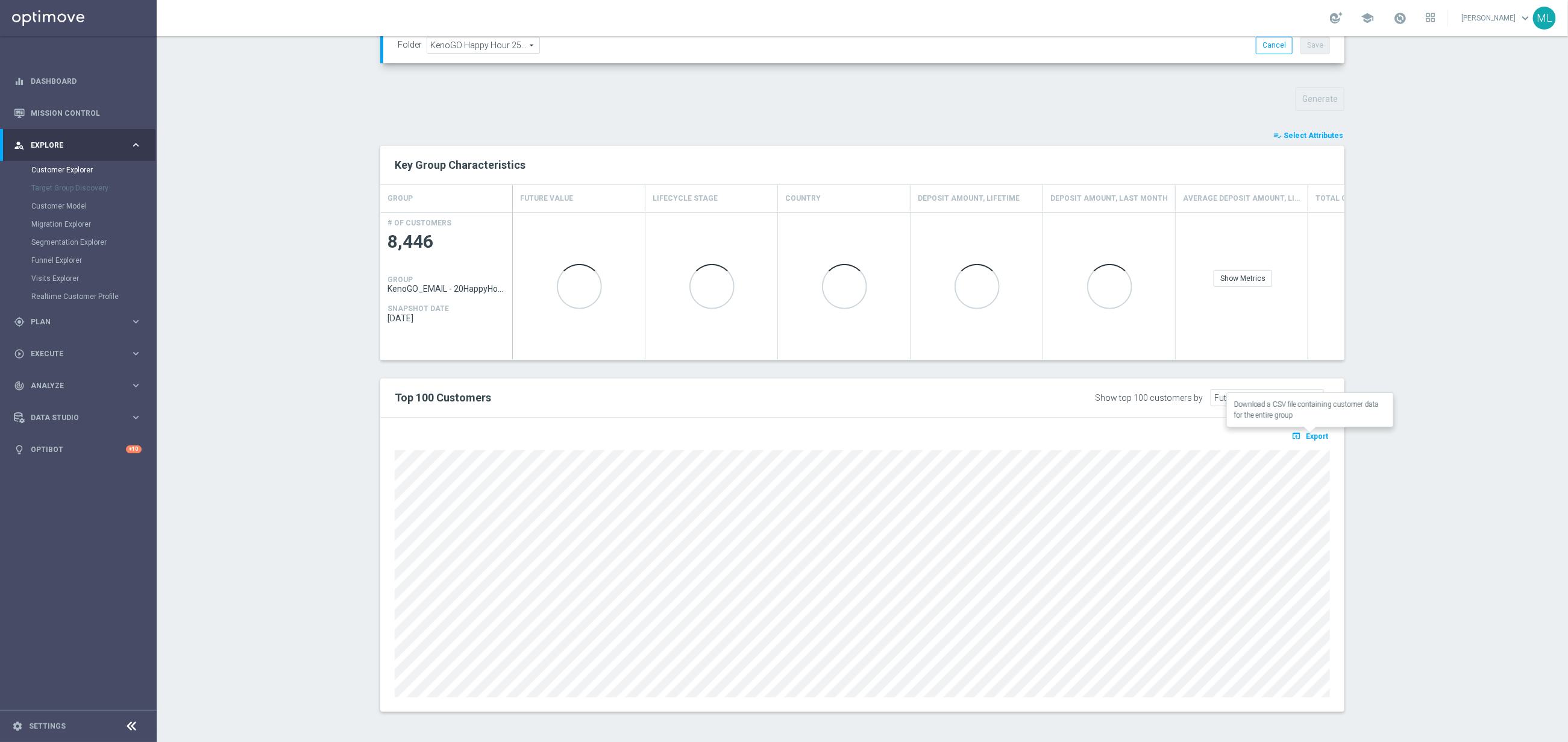
click at [1307, 434] on span "Export" at bounding box center [1316, 436] width 23 height 9
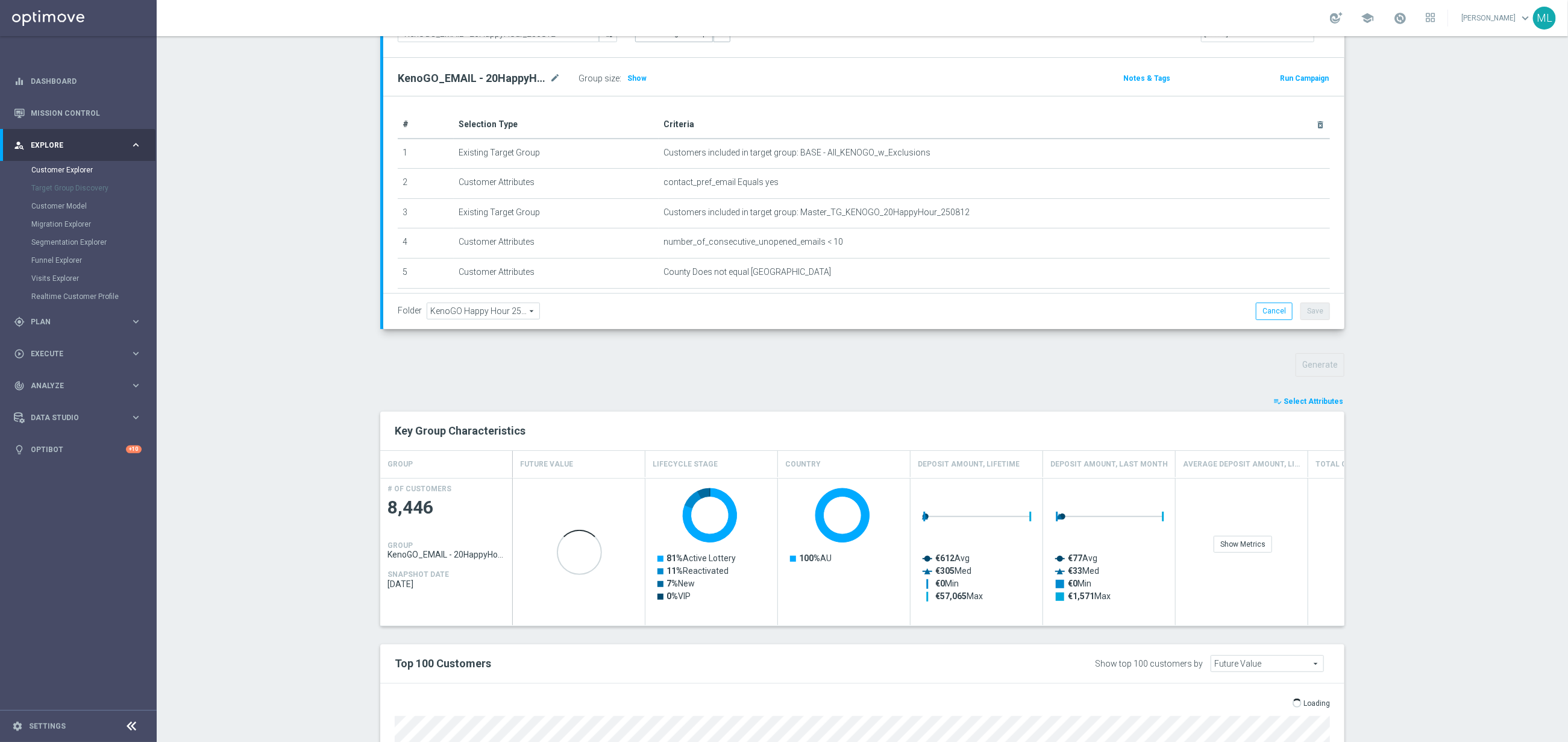
scroll to position [121, 0]
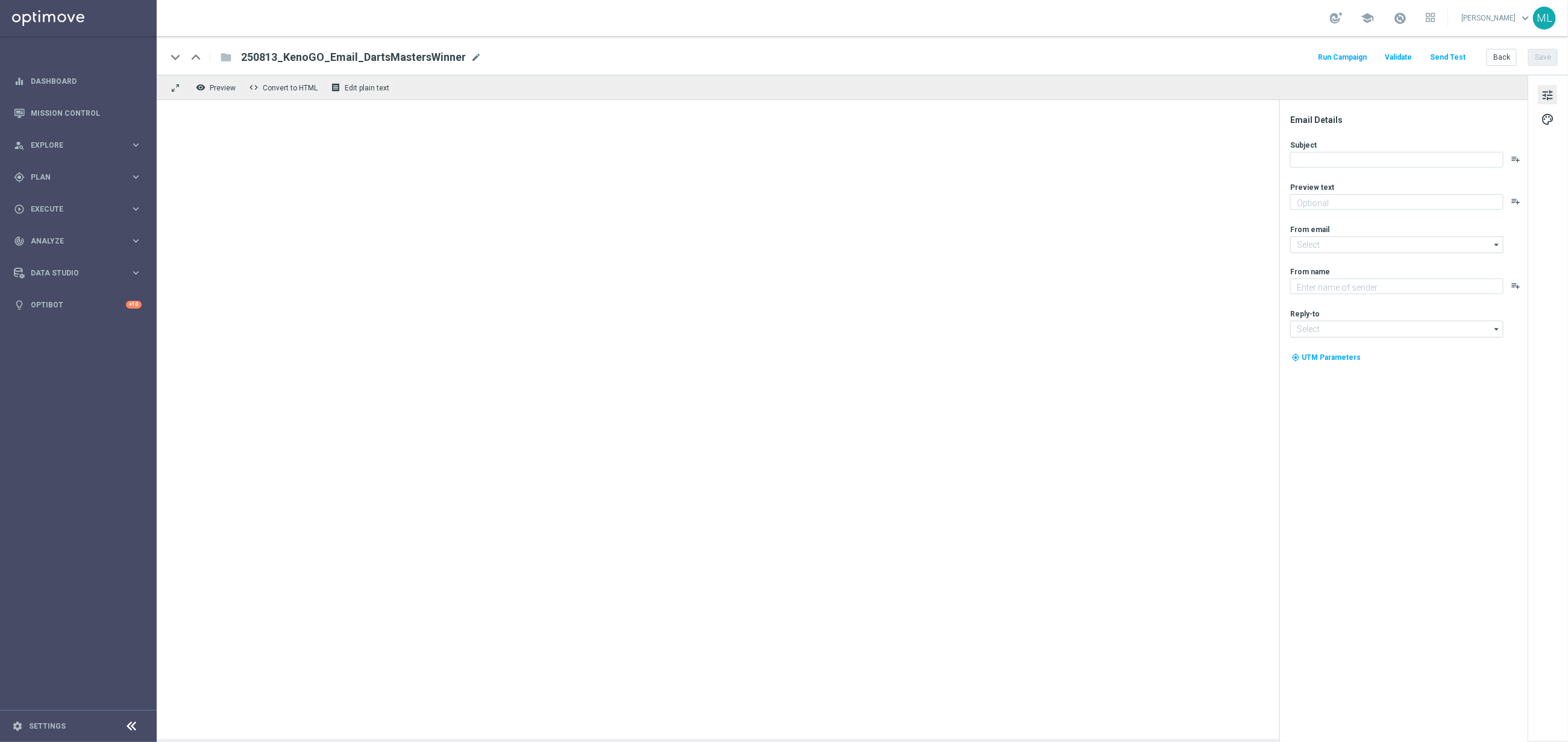
type textarea "See who won & watch all of the highlights"
type input "[EMAIL_ADDRESS][DOMAIN_NAME]"
type textarea "KenoGO"
type input "[EMAIL_ADDRESS][DOMAIN_NAME]"
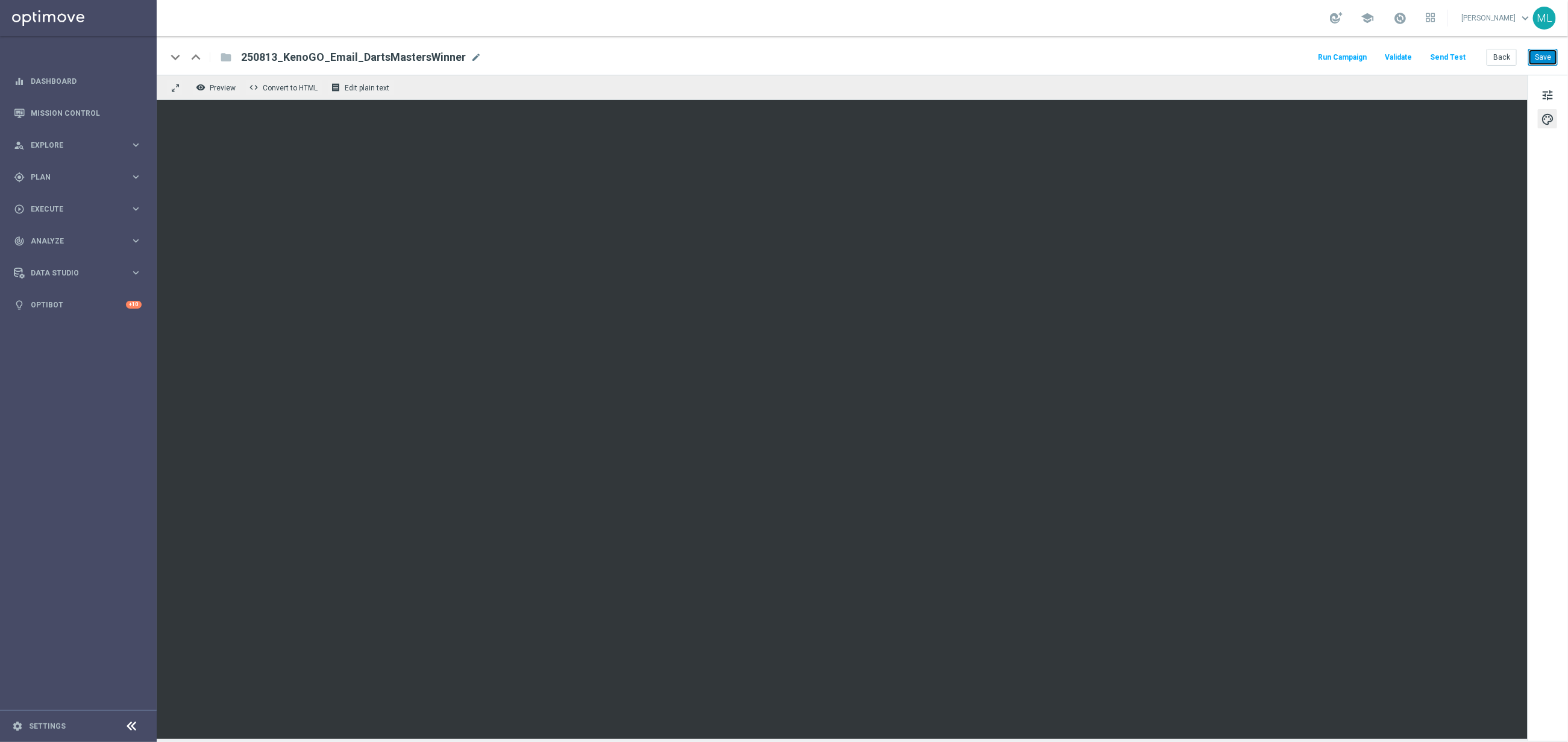
click at [1542, 63] on button "Save" at bounding box center [1543, 57] width 29 height 17
